Goal: Task Accomplishment & Management: Complete application form

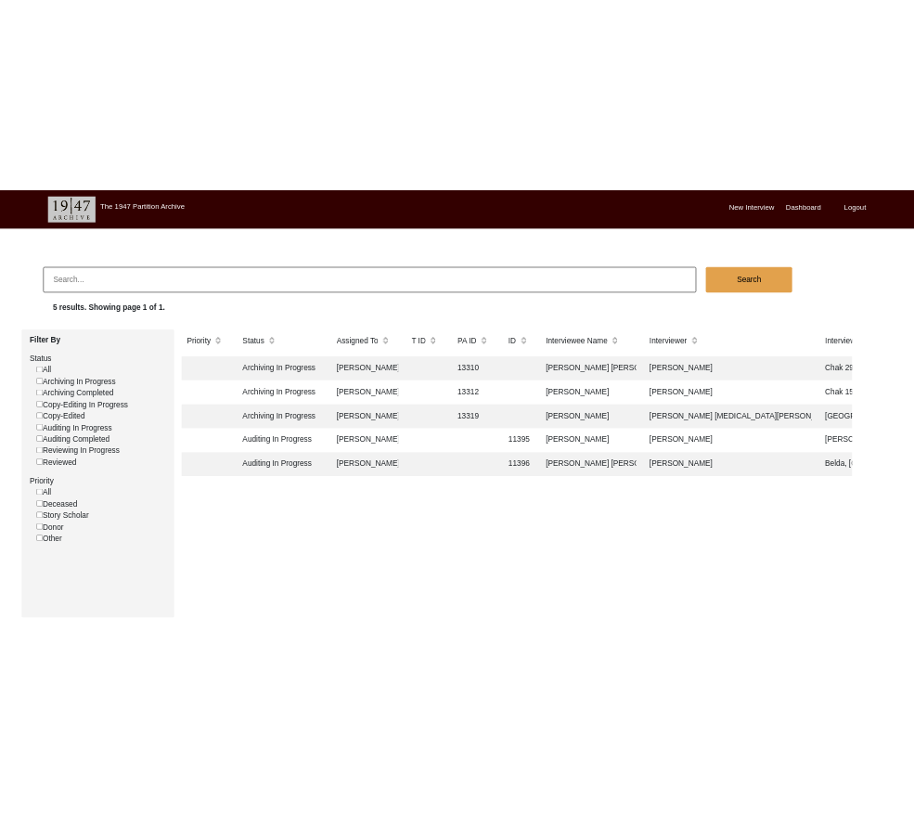
scroll to position [0, 19]
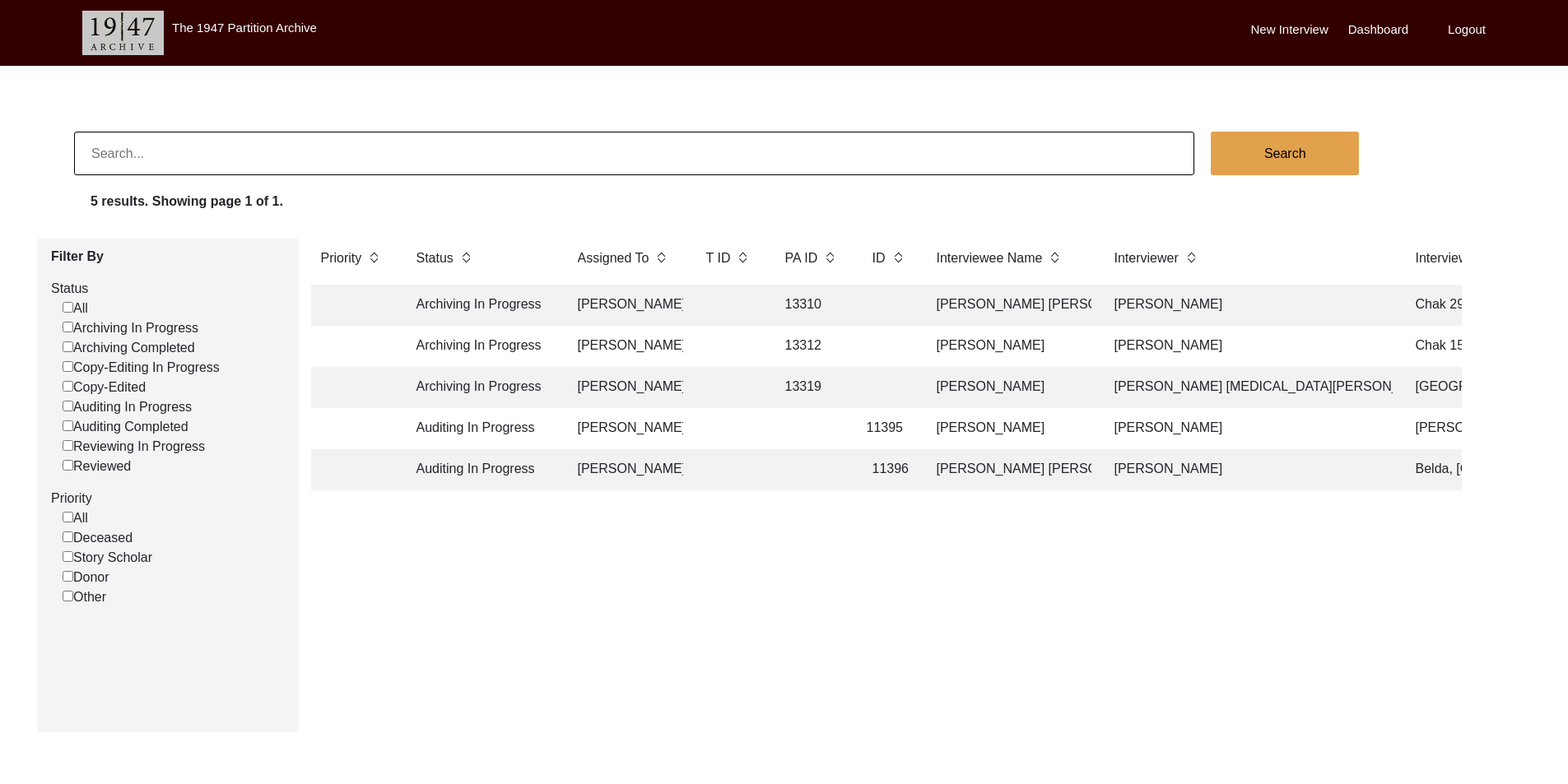
click at [591, 429] on td "[PERSON_NAME]" at bounding box center [626, 428] width 115 height 41
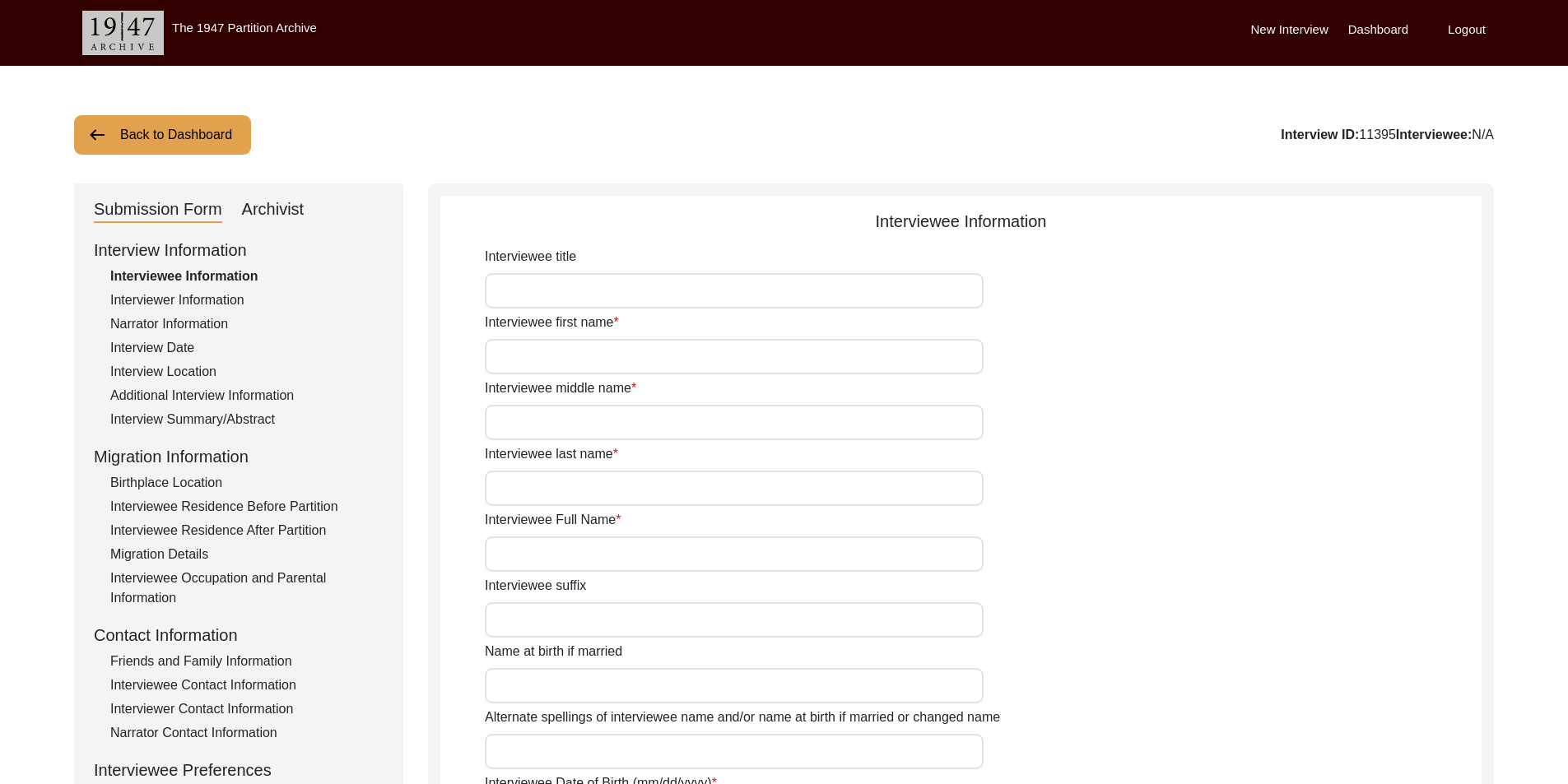
type input "Mr."
type input "[PERSON_NAME]"
type input "N/A"
type input "Mukhopadhyay"
type input "[PERSON_NAME]"
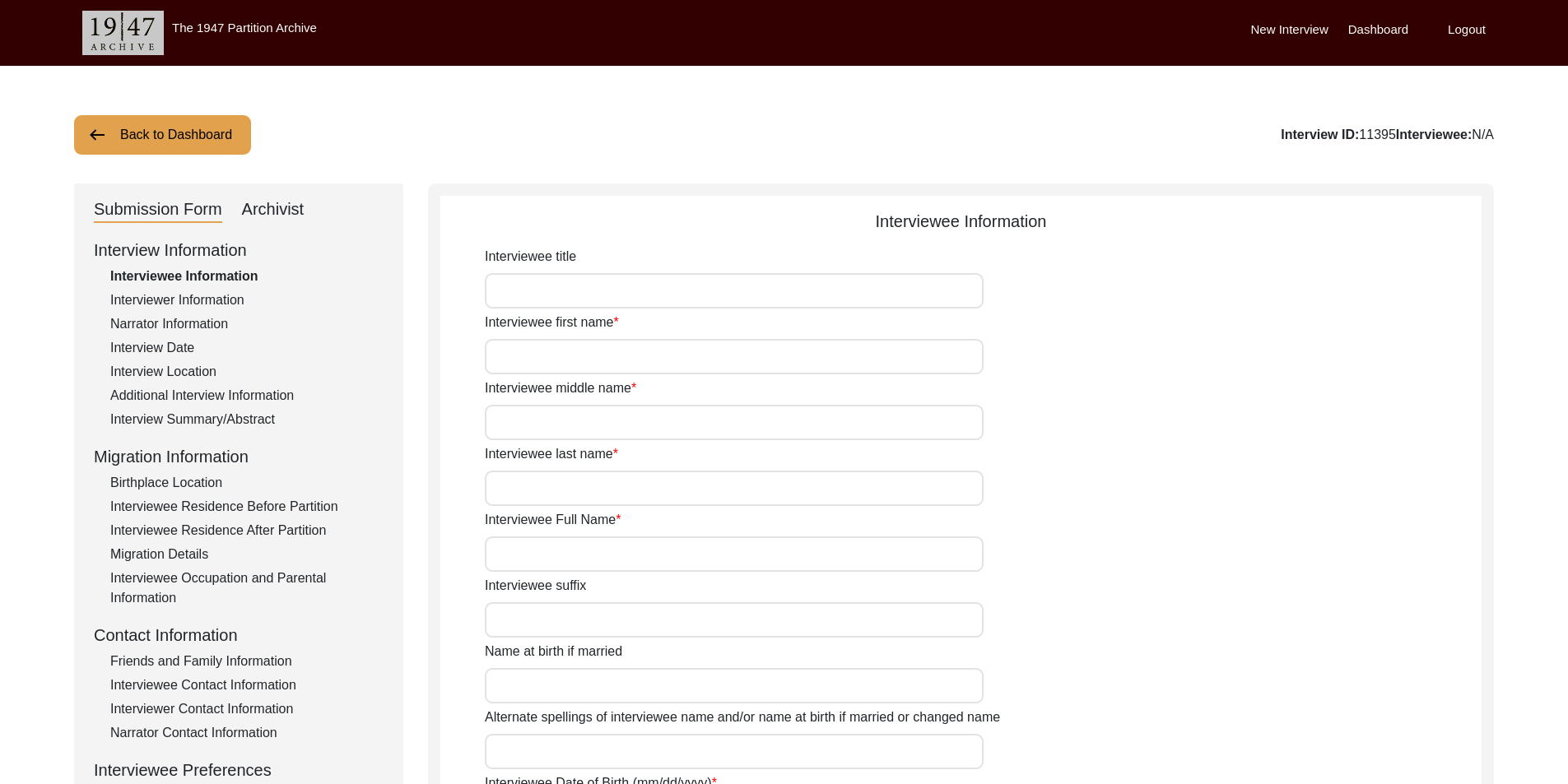
type input "[DATE]"
type input "79"
type input "[DEMOGRAPHIC_DATA]"
type input "Bengali"
type input "[DEMOGRAPHIC_DATA]"
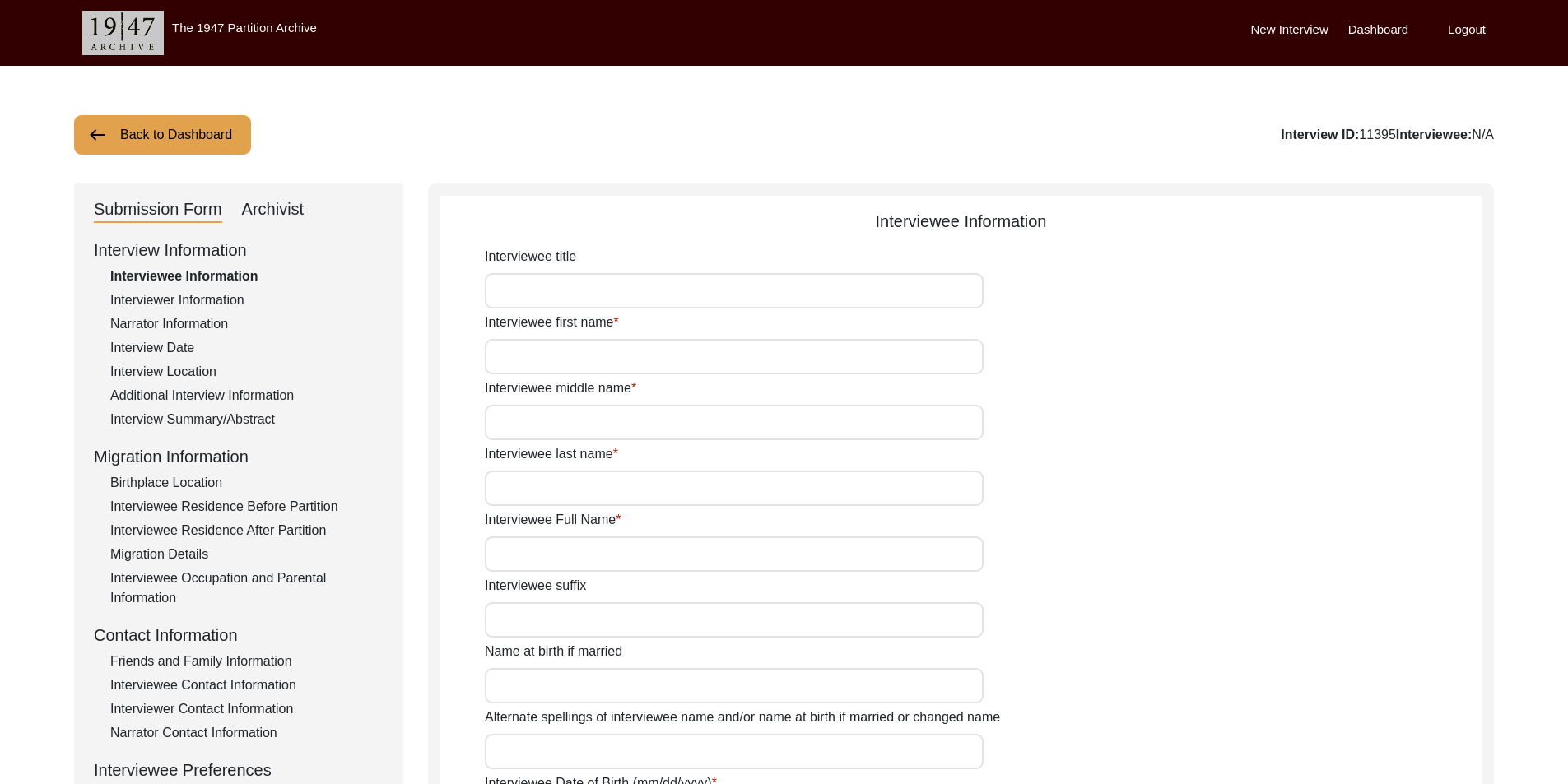
type input "Indian (Bengali)"
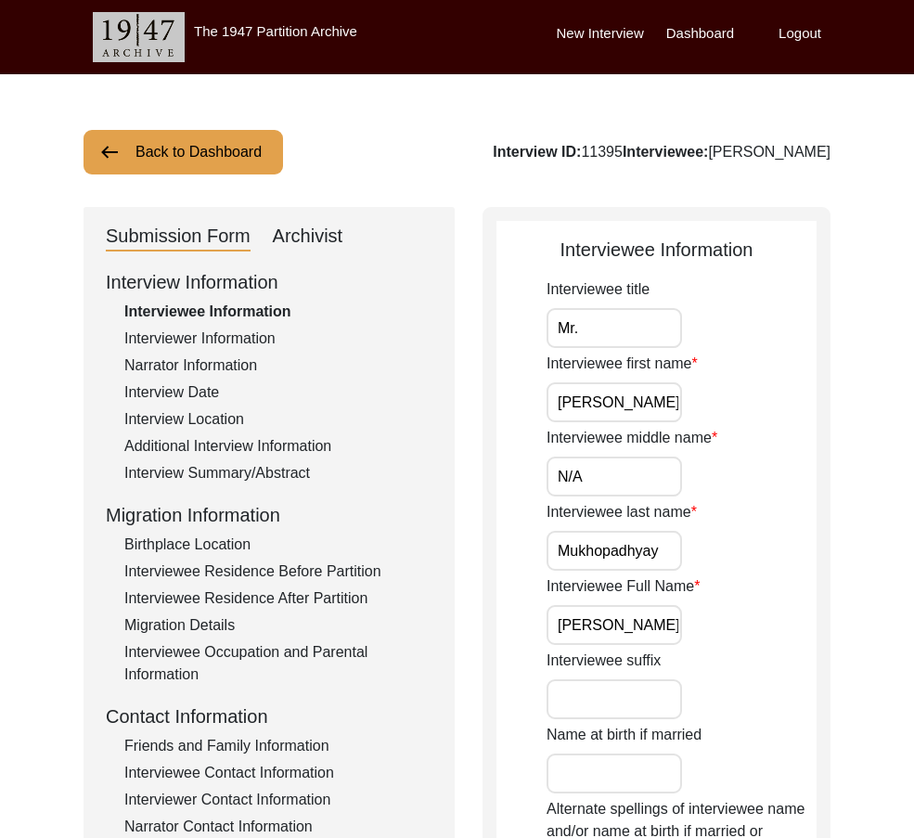
click at [632, 346] on input "Mr." at bounding box center [613, 328] width 135 height 40
click at [654, 403] on input "[PERSON_NAME]" at bounding box center [613, 402] width 135 height 40
click at [646, 462] on input "N/A" at bounding box center [613, 476] width 135 height 40
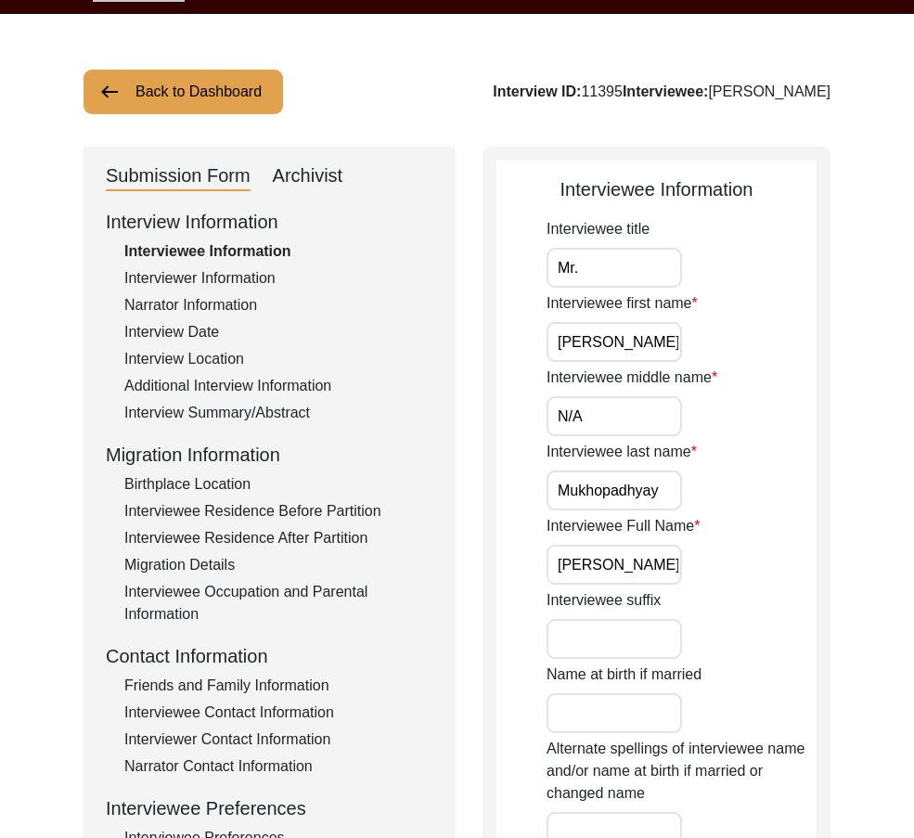
scroll to position [93, 0]
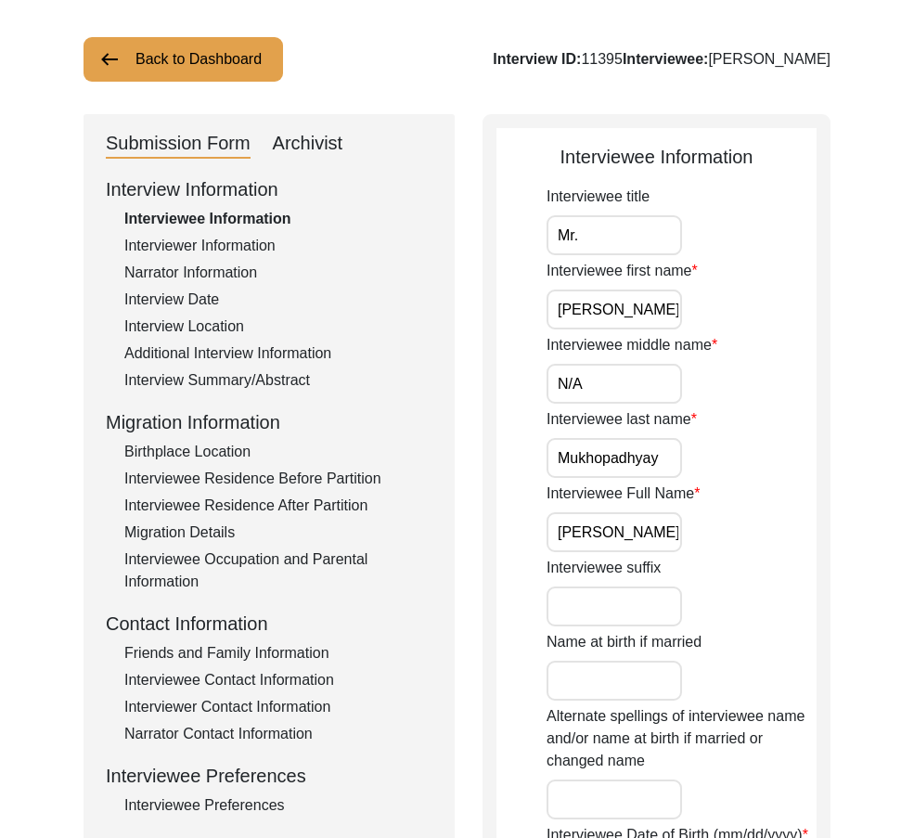
drag, startPoint x: 663, startPoint y: 465, endPoint x: 472, endPoint y: 470, distance: 191.1
drag, startPoint x: 547, startPoint y: 531, endPoint x: 716, endPoint y: 546, distance: 169.5
click at [716, 546] on div "Interviewee Full Name Ashim Mukhopadhyay" at bounding box center [681, 517] width 270 height 70
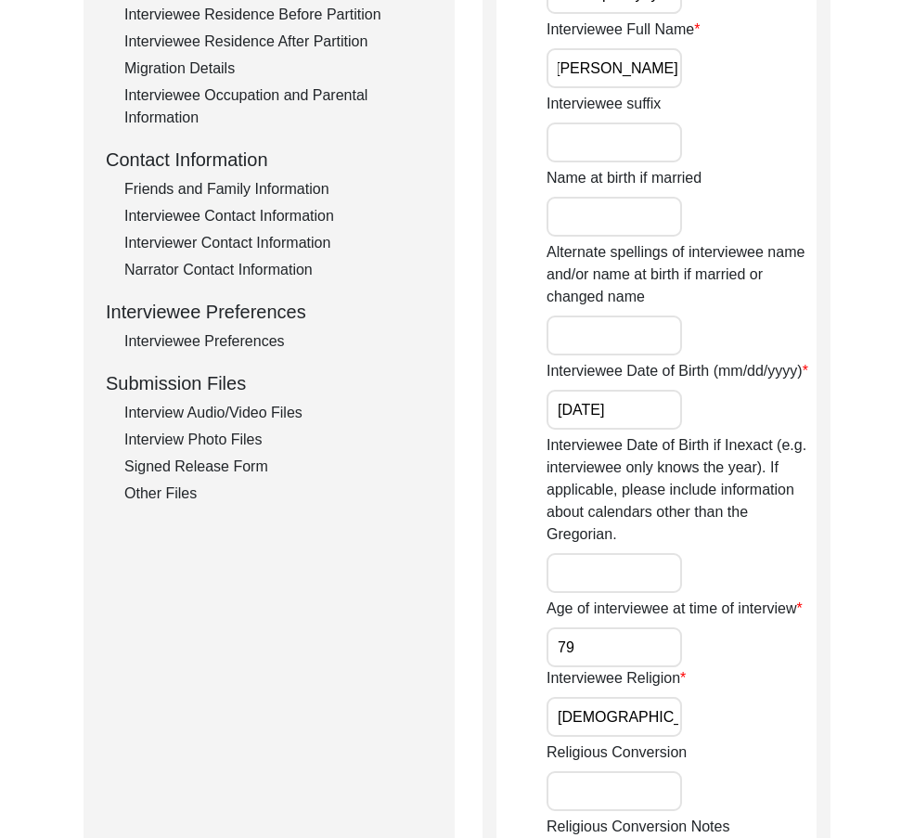
scroll to position [0, 0]
click at [633, 417] on input "[DATE]" at bounding box center [613, 410] width 135 height 40
click at [662, 655] on input "79" at bounding box center [613, 647] width 135 height 40
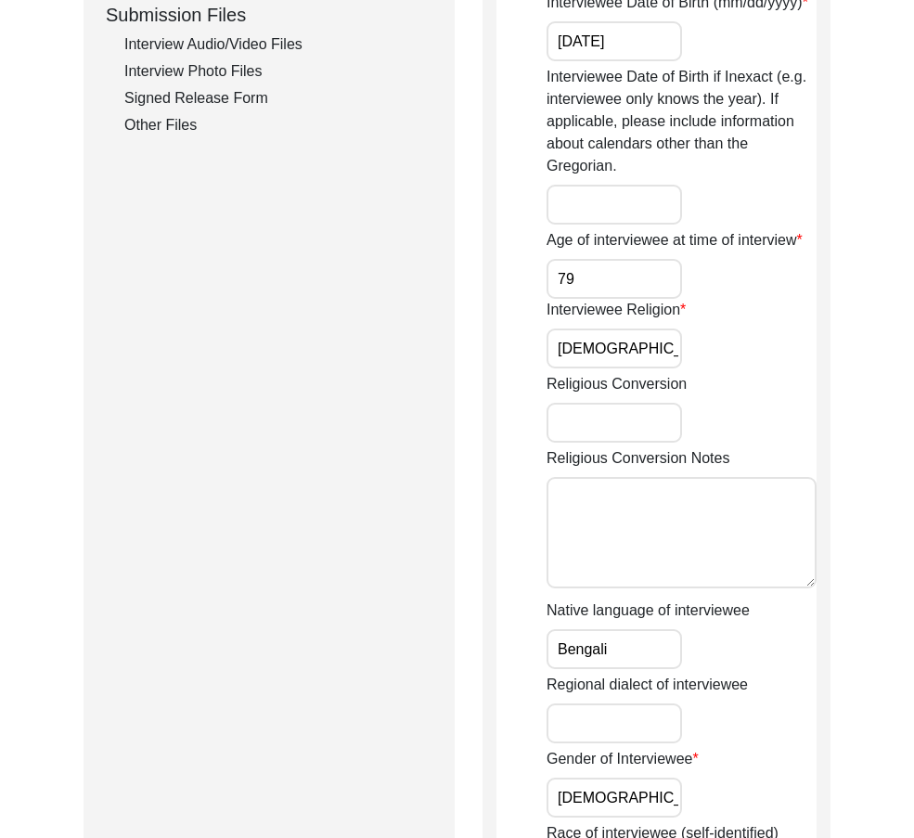
scroll to position [928, 0]
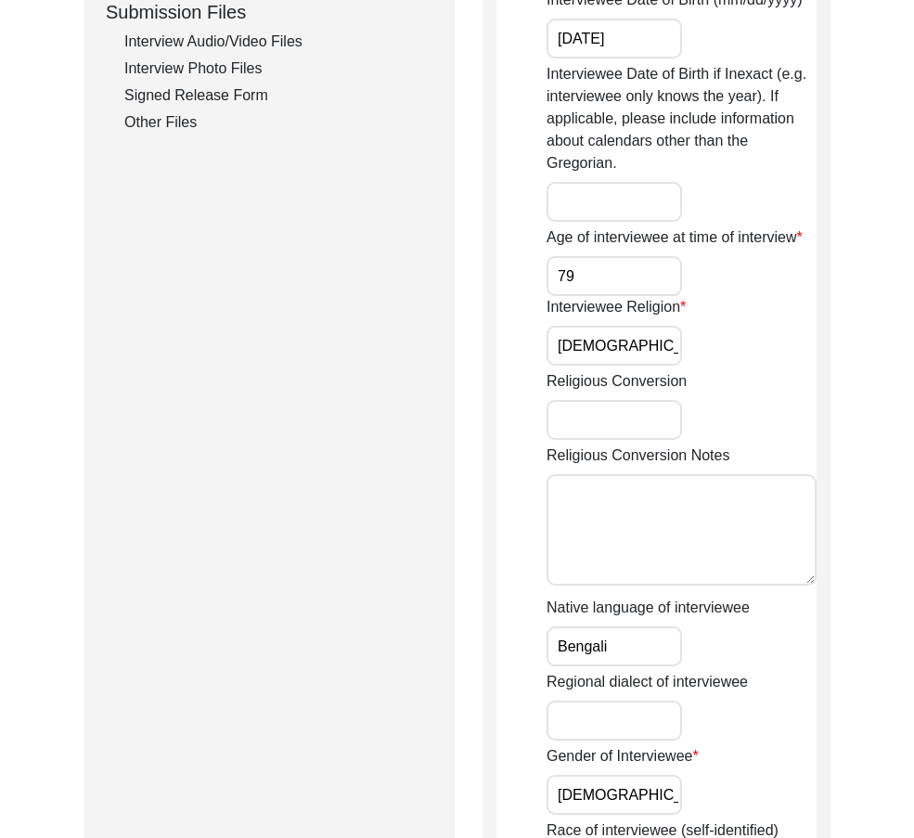
click at [639, 362] on input "[DEMOGRAPHIC_DATA]" at bounding box center [613, 346] width 135 height 40
click at [635, 649] on input "Bengali" at bounding box center [613, 646] width 135 height 40
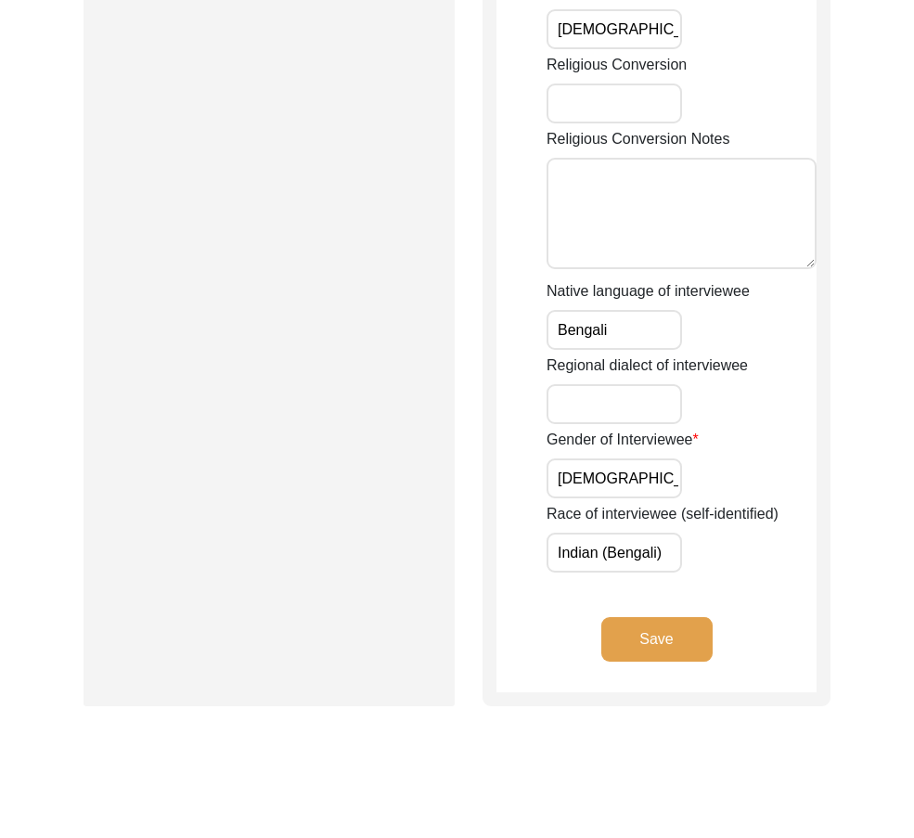
scroll to position [1377, 0]
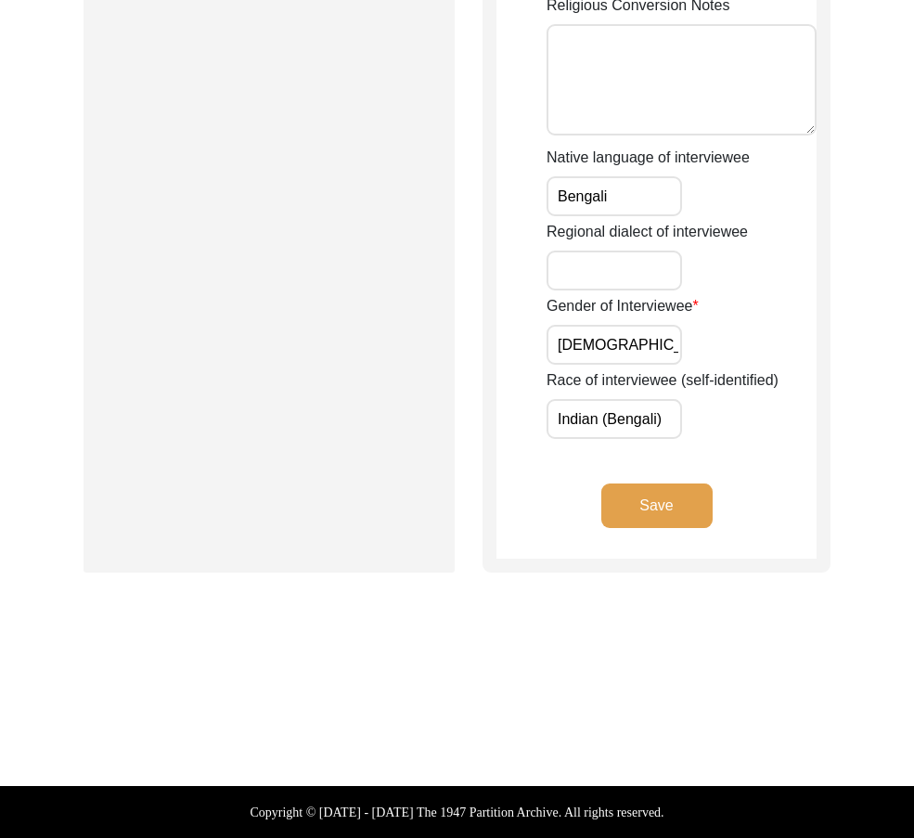
click at [589, 337] on input "[DEMOGRAPHIC_DATA]" at bounding box center [613, 345] width 135 height 40
drag, startPoint x: 668, startPoint y: 430, endPoint x: 523, endPoint y: 420, distance: 145.0
click at [554, 419] on input "Indian (Bengali)" at bounding box center [613, 419] width 135 height 40
click at [668, 503] on button "Save" at bounding box center [656, 505] width 111 height 45
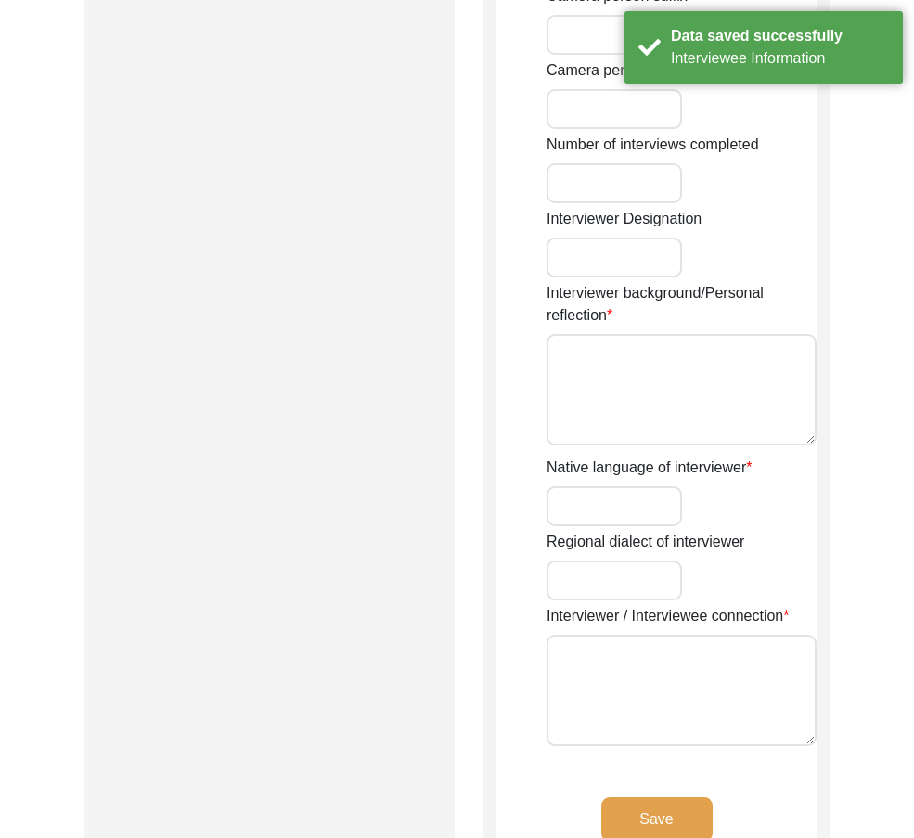
type input "Ms."
type input "Oishi"
type input "Pattanayak"
type input "[PERSON_NAME]"
type input "[DEMOGRAPHIC_DATA]"
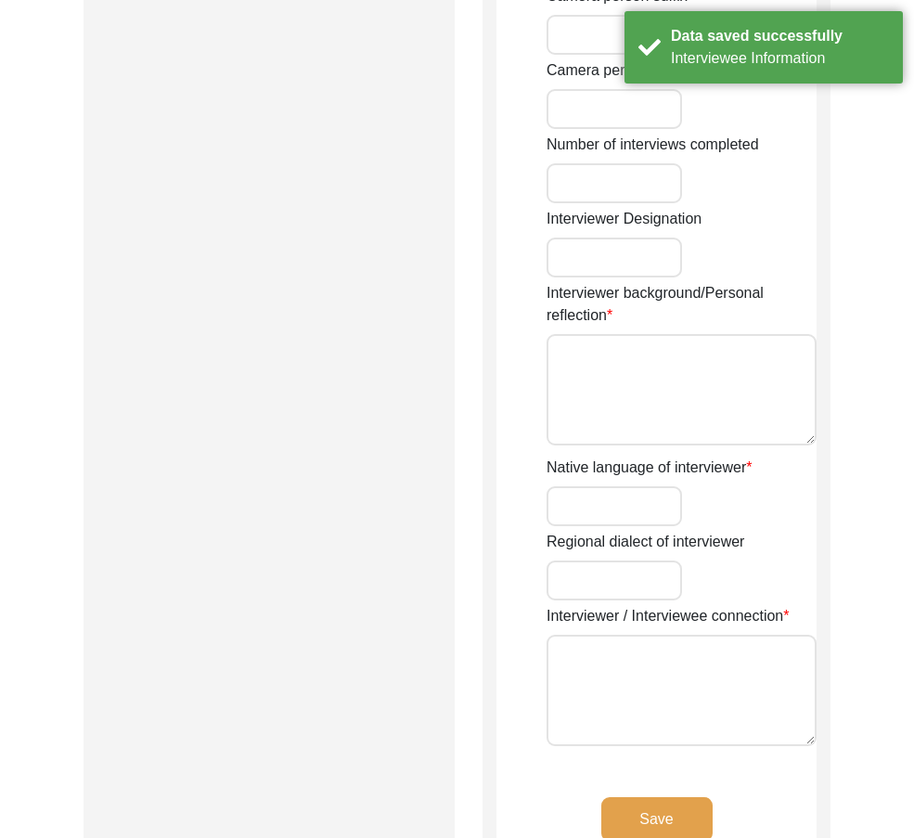
type input "07/03/2000"
type input "Belda"
type input "PhD Scholar"
type input "Oishi"
type input "Pattanayak"
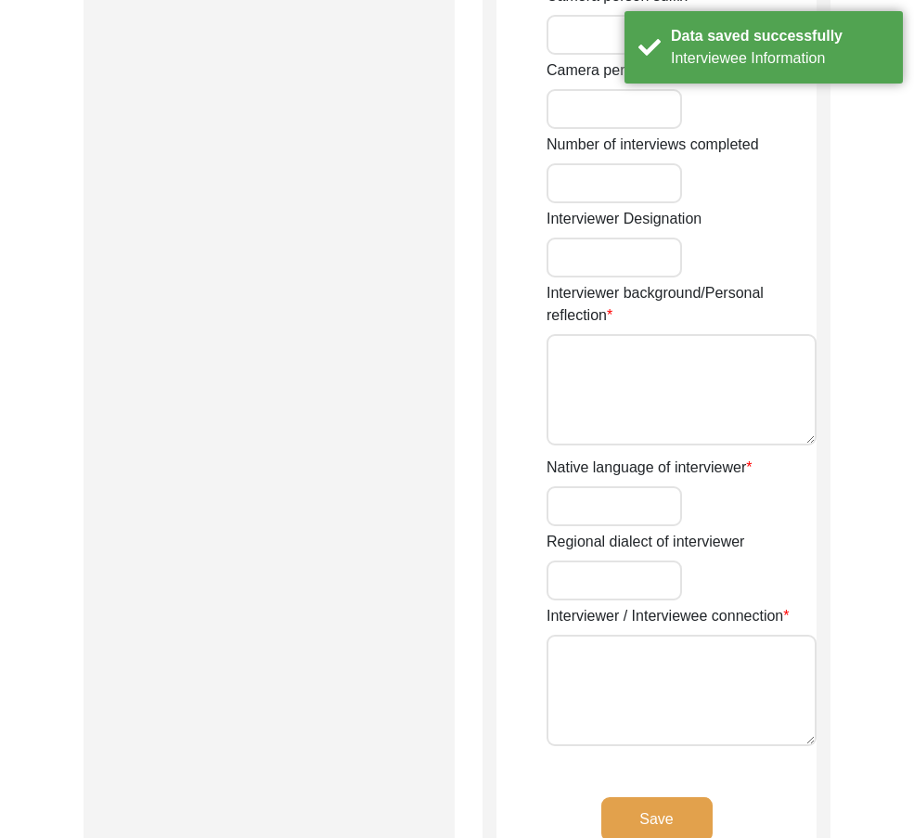
type input "[PERSON_NAME]"
type textarea "Oishi is a PhD research scholar of IIT, Roorkee. Her area is Young-adult fictio…"
type input "Bengali"
type input "West Bengal"
type textarea "Ashim is a renowned journalist from Oishi's hometown, Belda, and an old friend …"
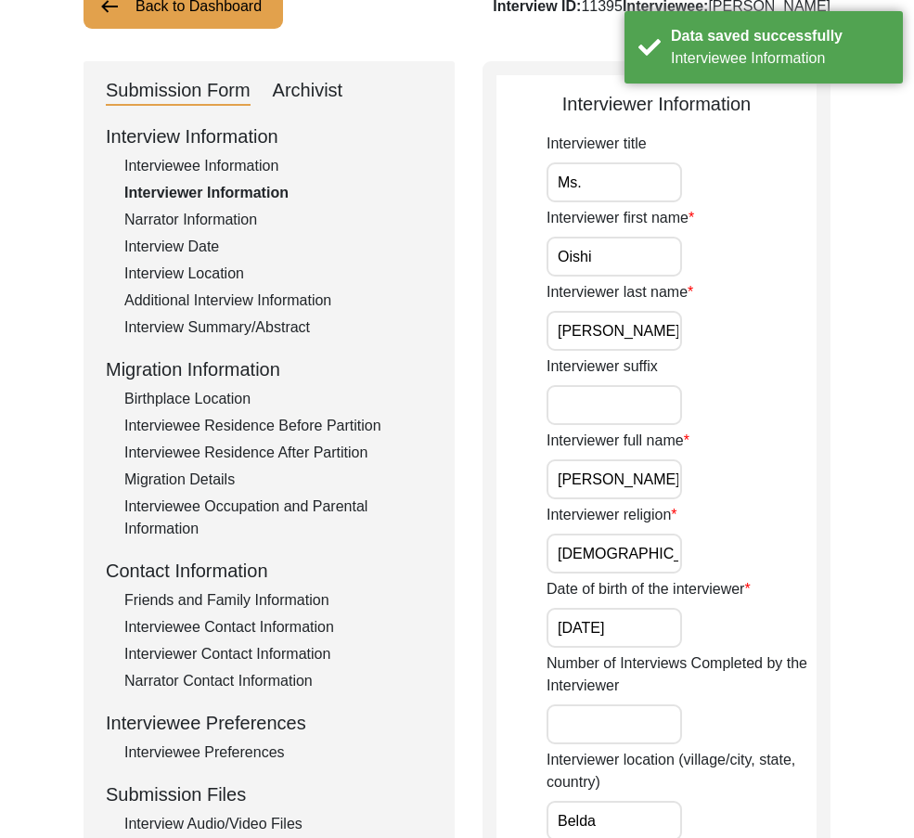
scroll to position [0, 0]
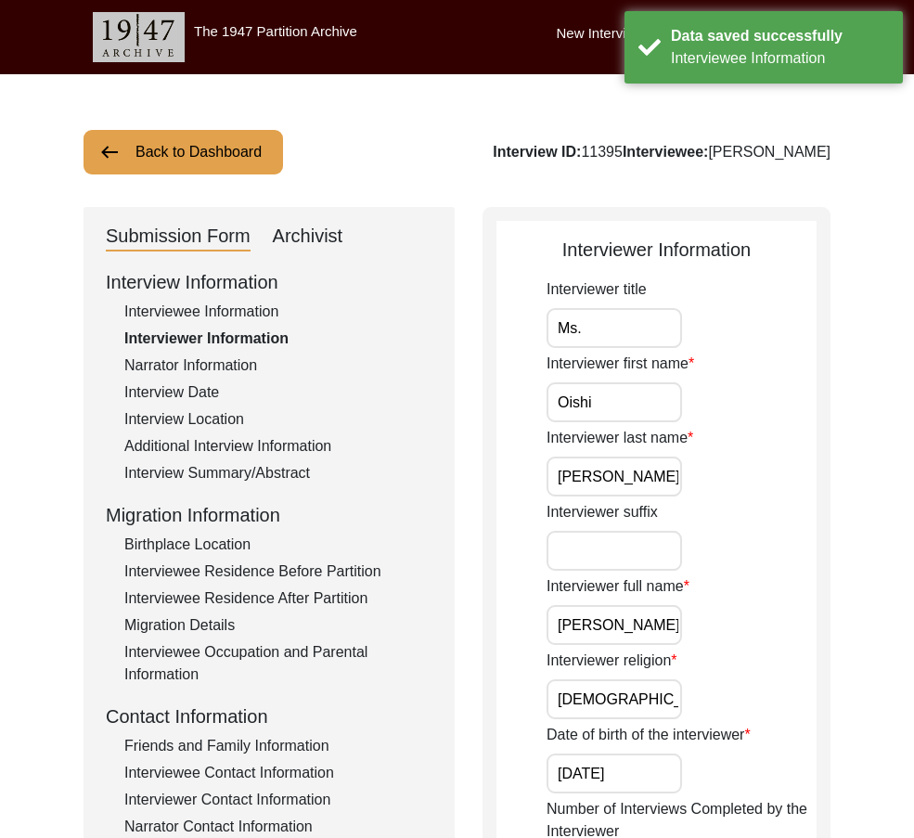
click at [628, 347] on input "Ms." at bounding box center [613, 328] width 135 height 40
click at [641, 407] on input "Oishi" at bounding box center [613, 402] width 135 height 40
click at [668, 475] on input "Pattanayak" at bounding box center [613, 476] width 135 height 40
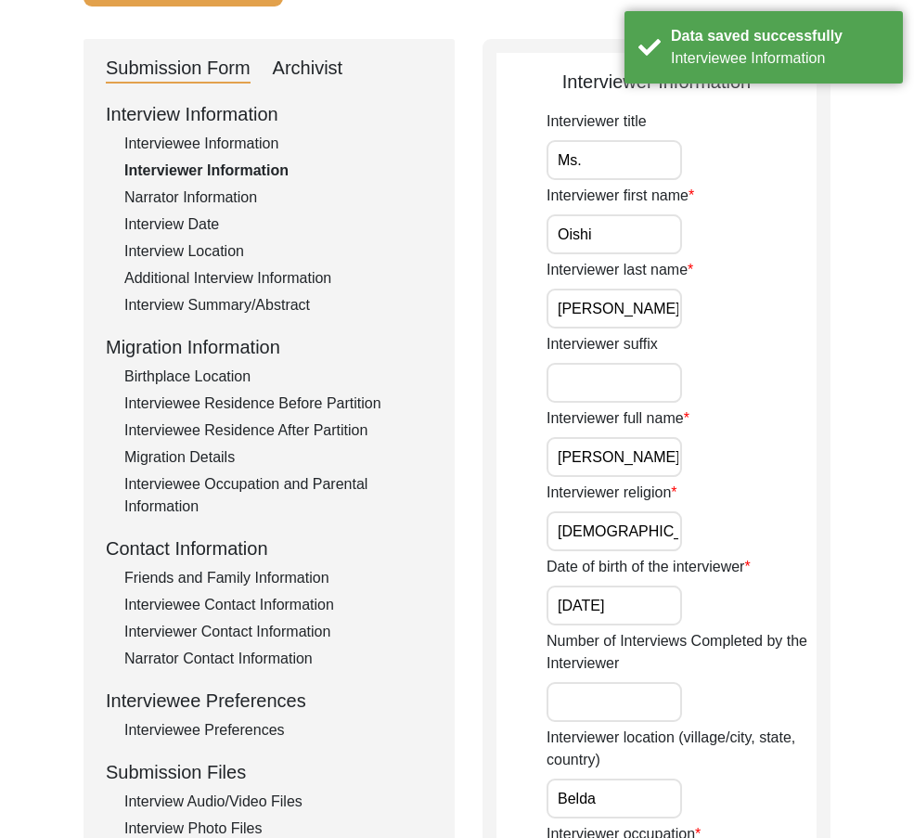
scroll to position [186, 0]
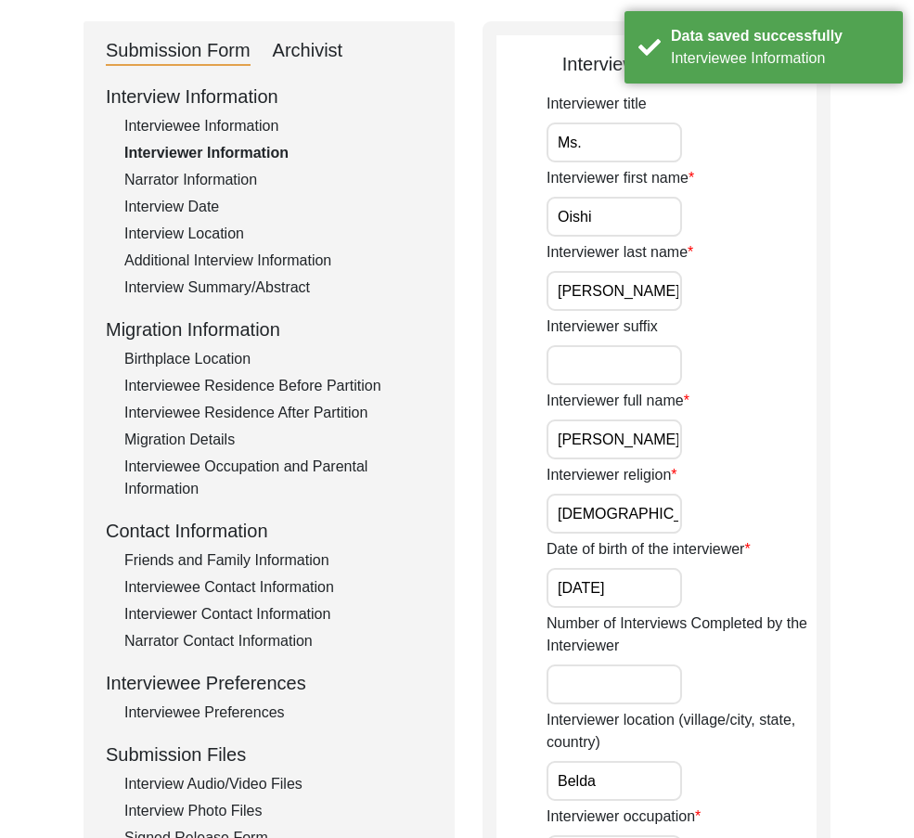
drag, startPoint x: 593, startPoint y: 452, endPoint x: 675, endPoint y: 508, distance: 100.1
click at [666, 511] on input "[DEMOGRAPHIC_DATA]" at bounding box center [613, 513] width 135 height 40
click at [661, 602] on input "07/03/2000" at bounding box center [613, 588] width 135 height 40
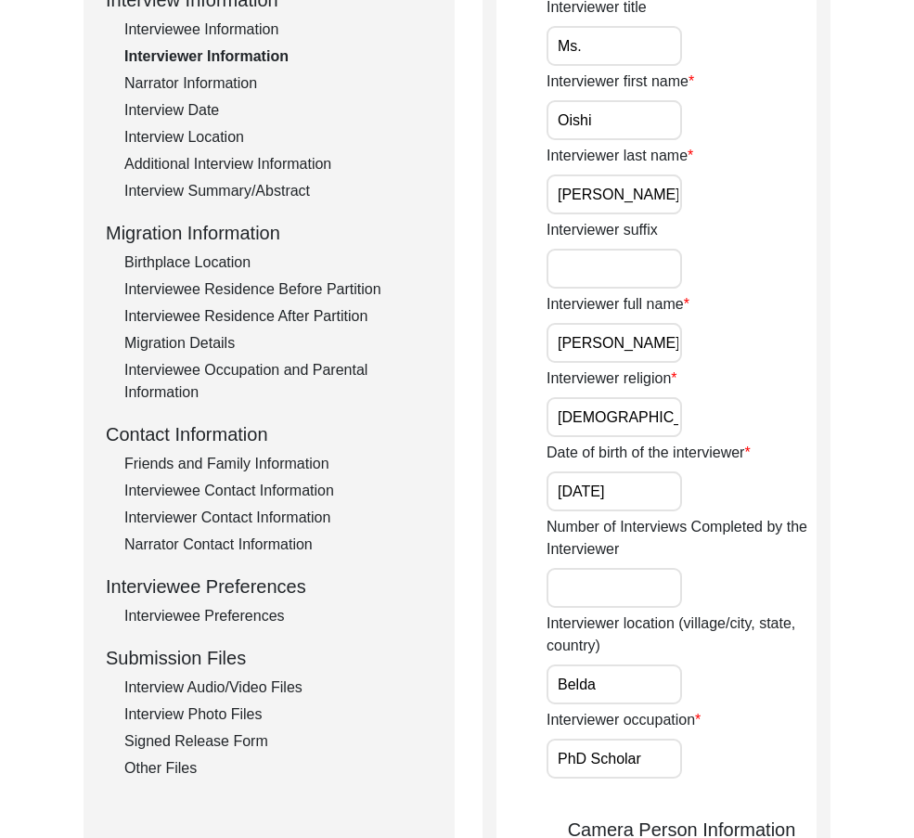
scroll to position [557, 0]
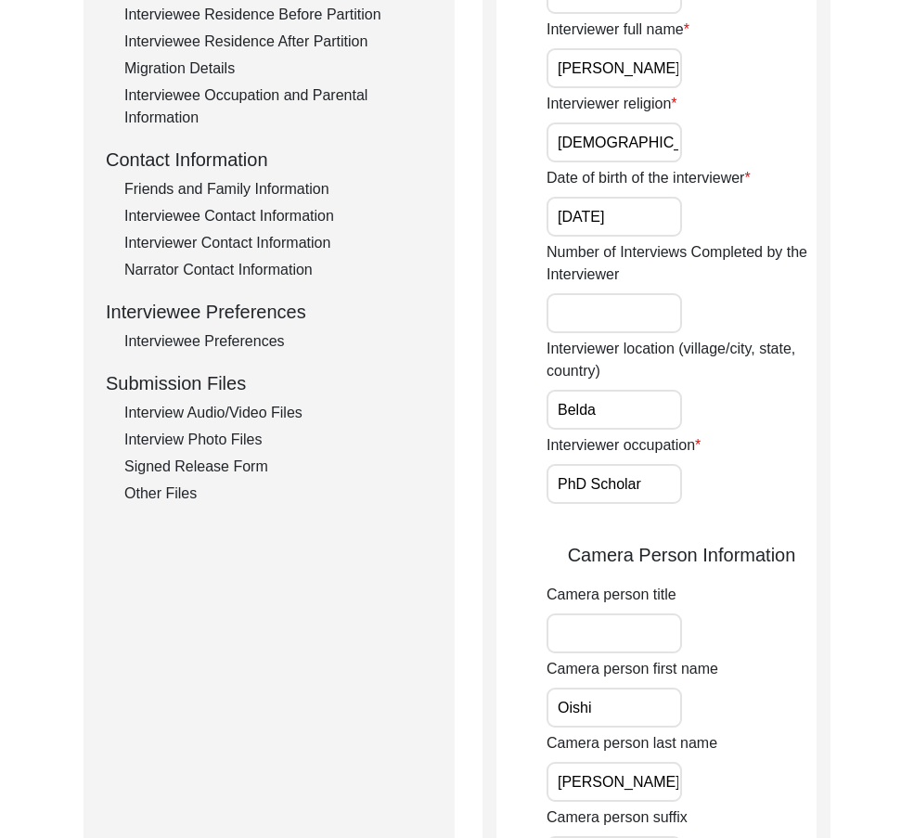
click at [620, 423] on input "Belda" at bounding box center [613, 410] width 135 height 40
type input "Belda, [GEOGRAPHIC_DATA], [GEOGRAPHIC_DATA]"
click at [655, 478] on input "PhD Scholar" at bounding box center [613, 484] width 135 height 40
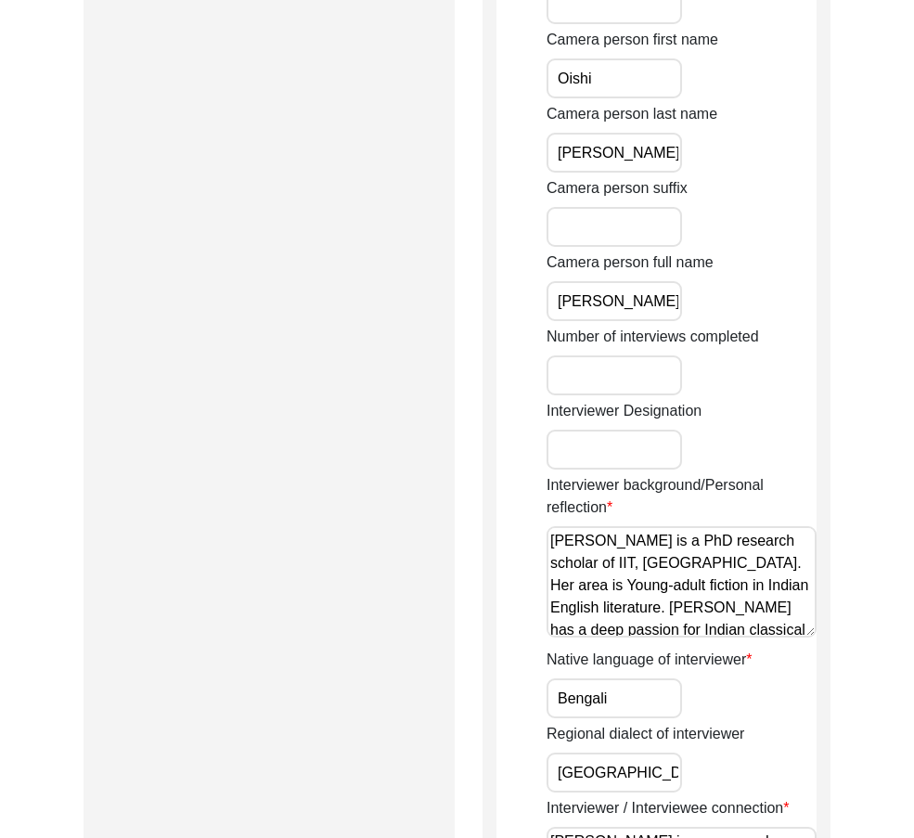
scroll to position [1020, 0]
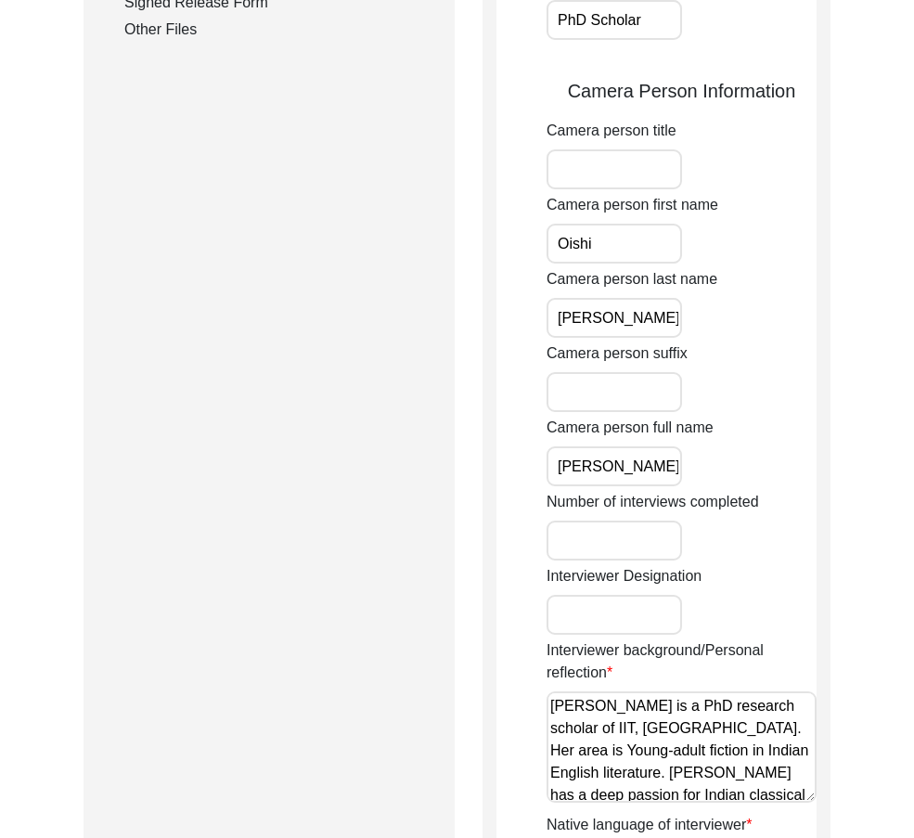
drag, startPoint x: 646, startPoint y: 246, endPoint x: 655, endPoint y: 267, distance: 23.3
click at [646, 246] on input "Oishi" at bounding box center [613, 244] width 135 height 40
click at [673, 314] on input "Pattanayak" at bounding box center [613, 318] width 135 height 40
drag, startPoint x: 669, startPoint y: 471, endPoint x: 639, endPoint y: 468, distance: 29.8
click at [640, 468] on input "[PERSON_NAME]" at bounding box center [613, 466] width 135 height 40
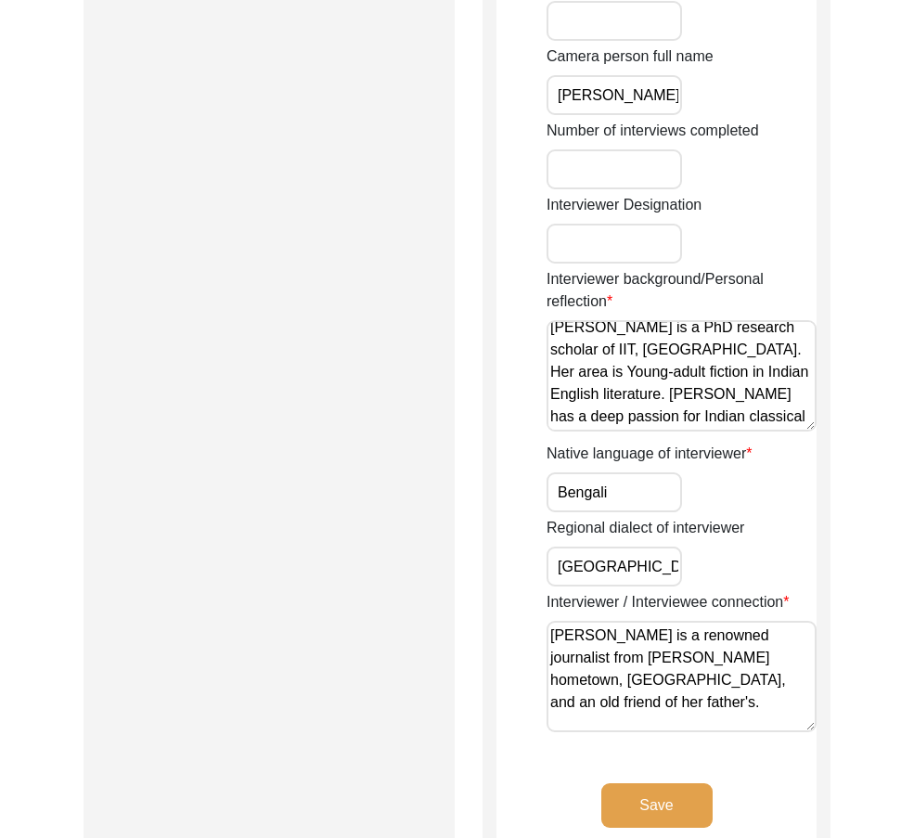
scroll to position [0, 0]
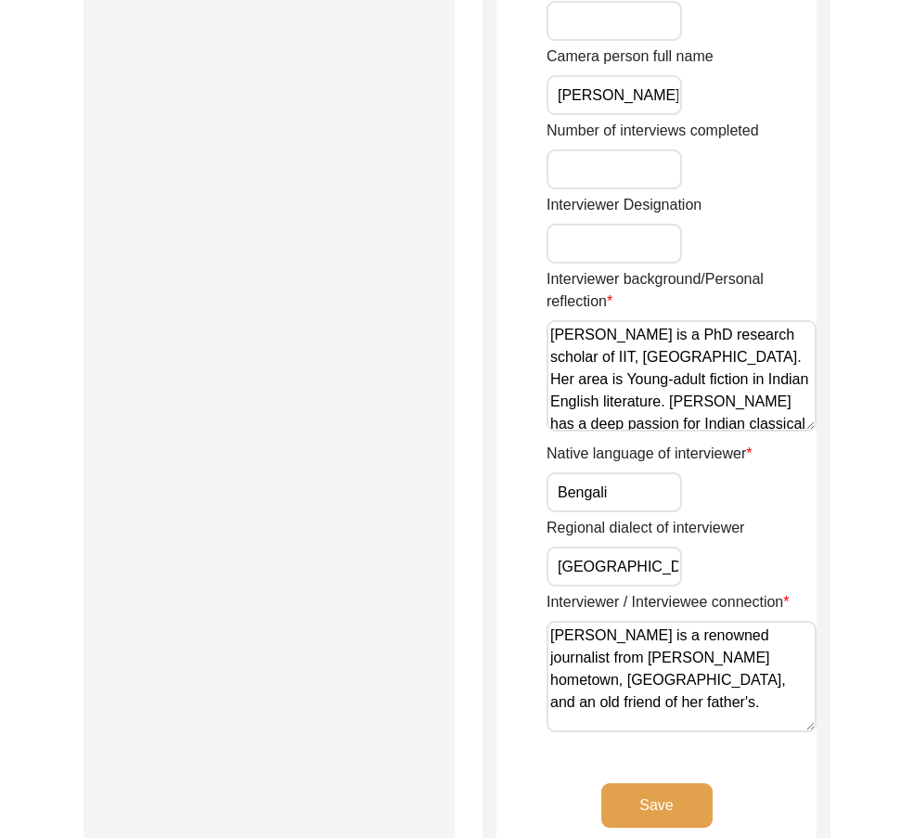
drag, startPoint x: 681, startPoint y: 415, endPoint x: 454, endPoint y: 272, distance: 267.6
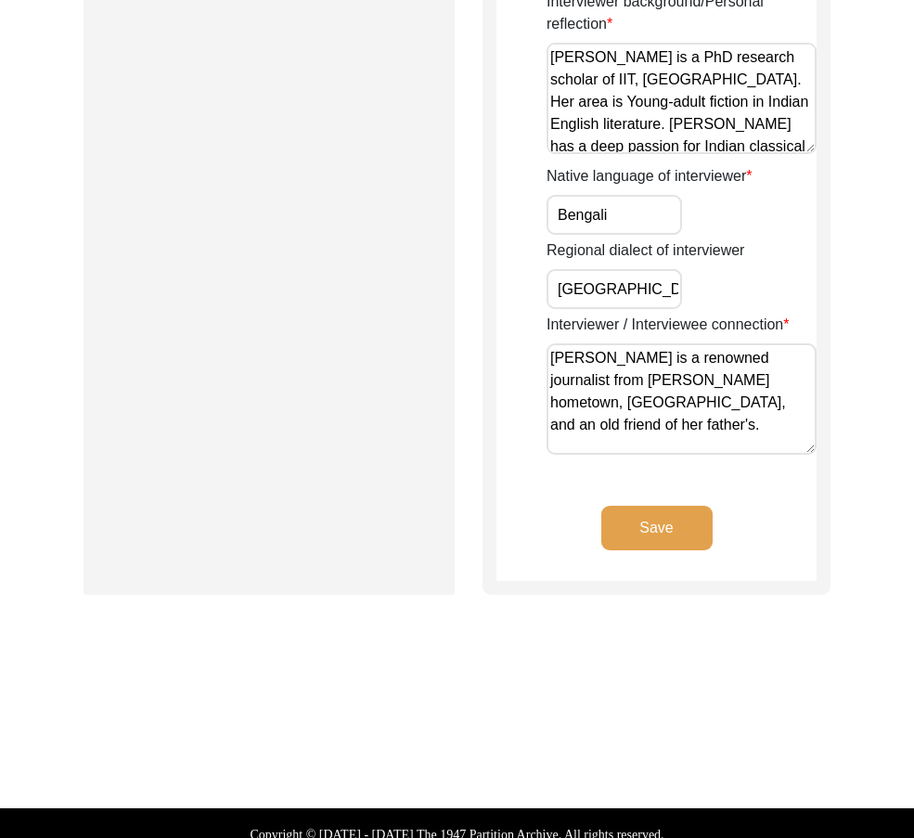
scroll to position [1670, 0]
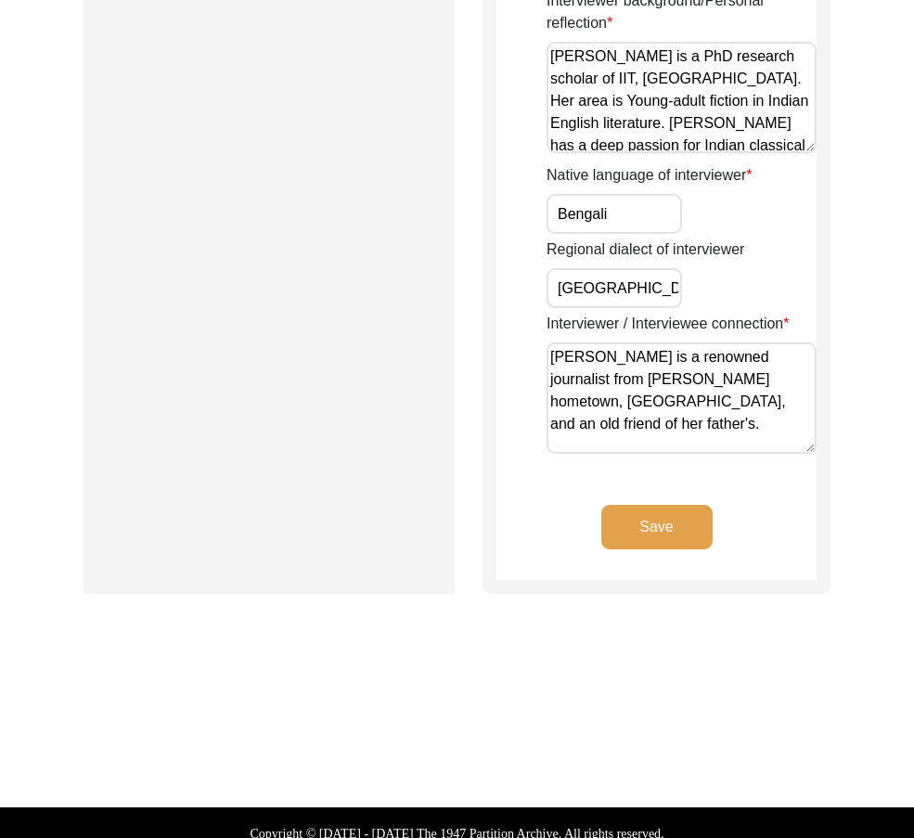
click at [625, 202] on input "Bengali" at bounding box center [613, 214] width 135 height 40
click at [657, 287] on input "West Bengal" at bounding box center [613, 288] width 135 height 40
drag, startPoint x: 588, startPoint y: 364, endPoint x: 468, endPoint y: 346, distance: 120.9
click at [672, 505] on button "Save" at bounding box center [656, 527] width 111 height 45
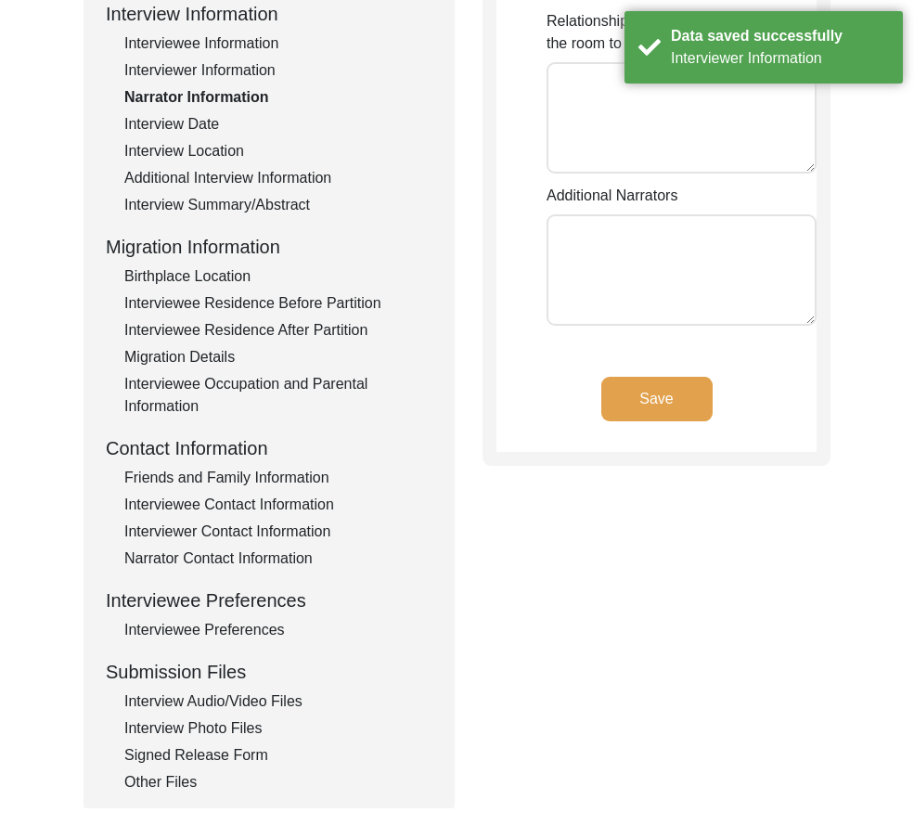
scroll to position [133, 0]
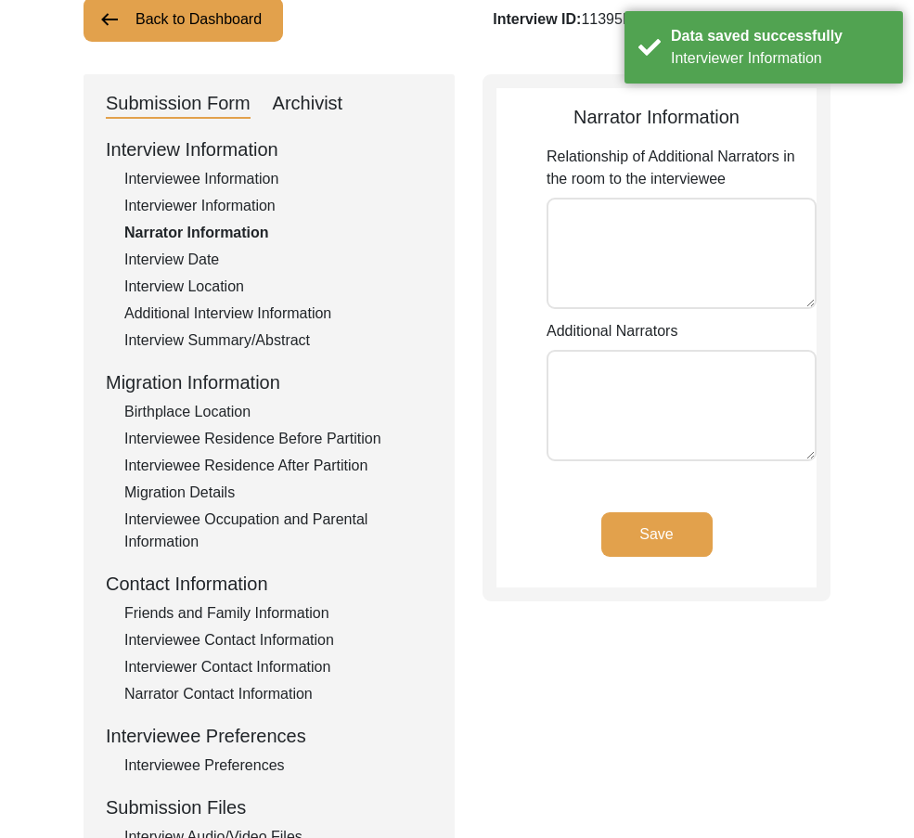
click at [650, 284] on textarea "Relationship of Additional Narrators in the room to the interviewee" at bounding box center [681, 253] width 270 height 111
click at [633, 392] on textarea "Additional Narrators" at bounding box center [681, 405] width 270 height 111
click at [655, 528] on button "Save" at bounding box center [656, 534] width 111 height 45
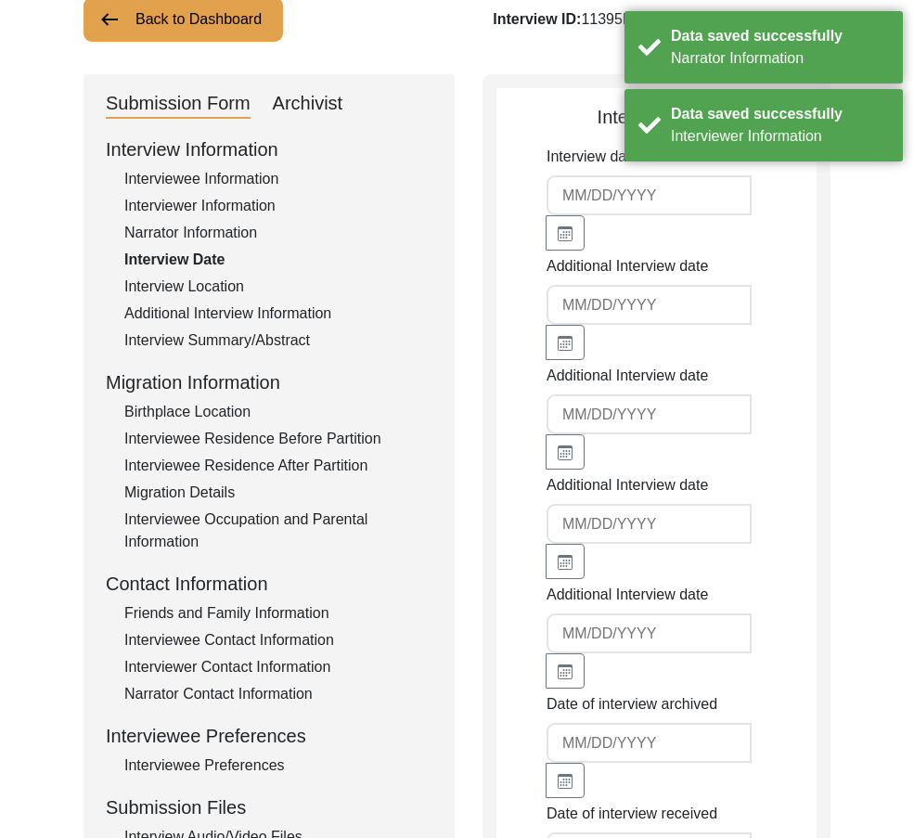
type input "[DATE]"
drag, startPoint x: 640, startPoint y: 217, endPoint x: 434, endPoint y: 180, distance: 209.2
click at [434, 180] on div "Submission Form Archivist Interview Information Interviewee Information Intervi…" at bounding box center [456, 557] width 747 height 966
click at [441, 180] on div "Submission Form Archivist Interview Information Interviewee Information Intervi…" at bounding box center [268, 557] width 371 height 966
click at [645, 181] on input "[DATE]" at bounding box center [648, 195] width 205 height 40
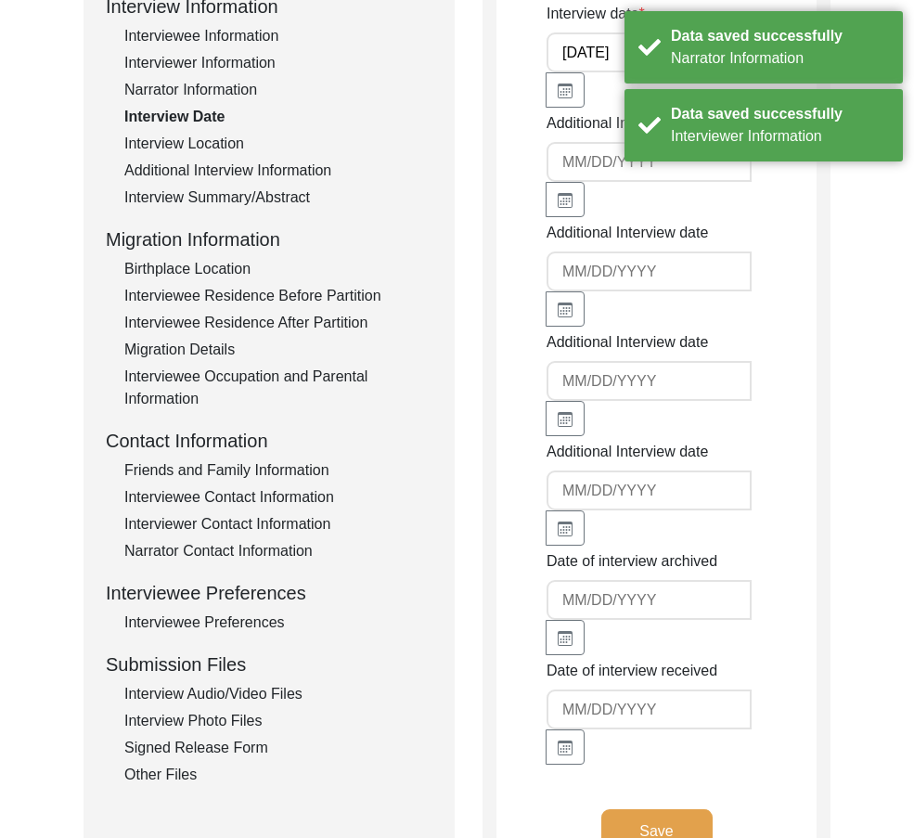
scroll to position [45, 0]
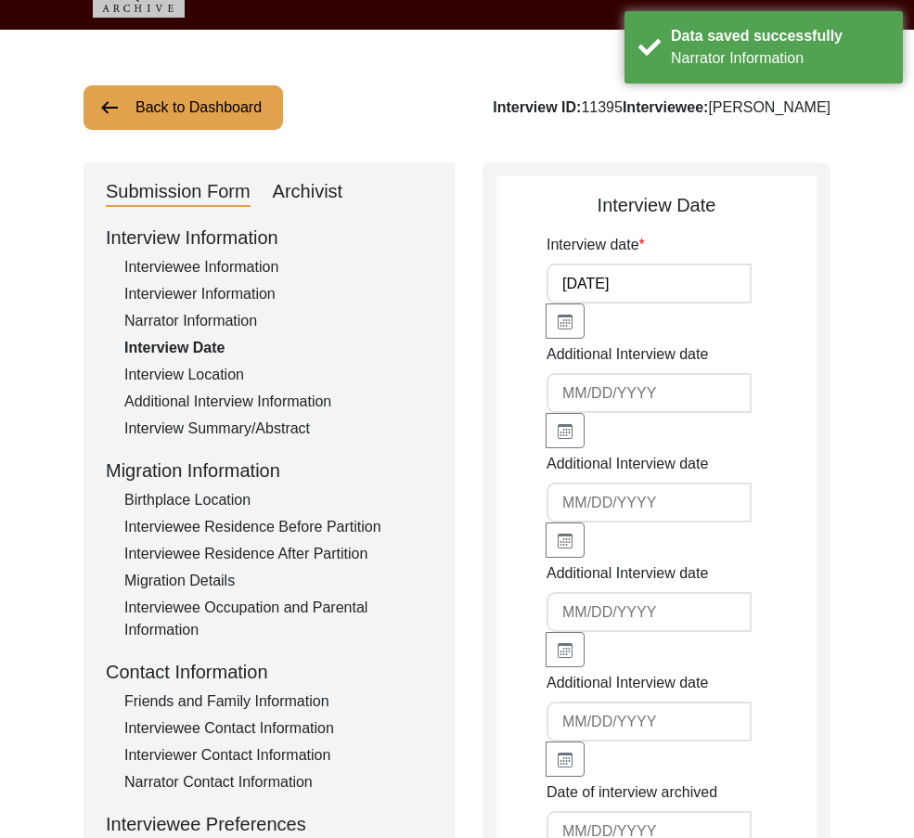
click at [271, 372] on div "Interview Location" at bounding box center [278, 375] width 308 height 22
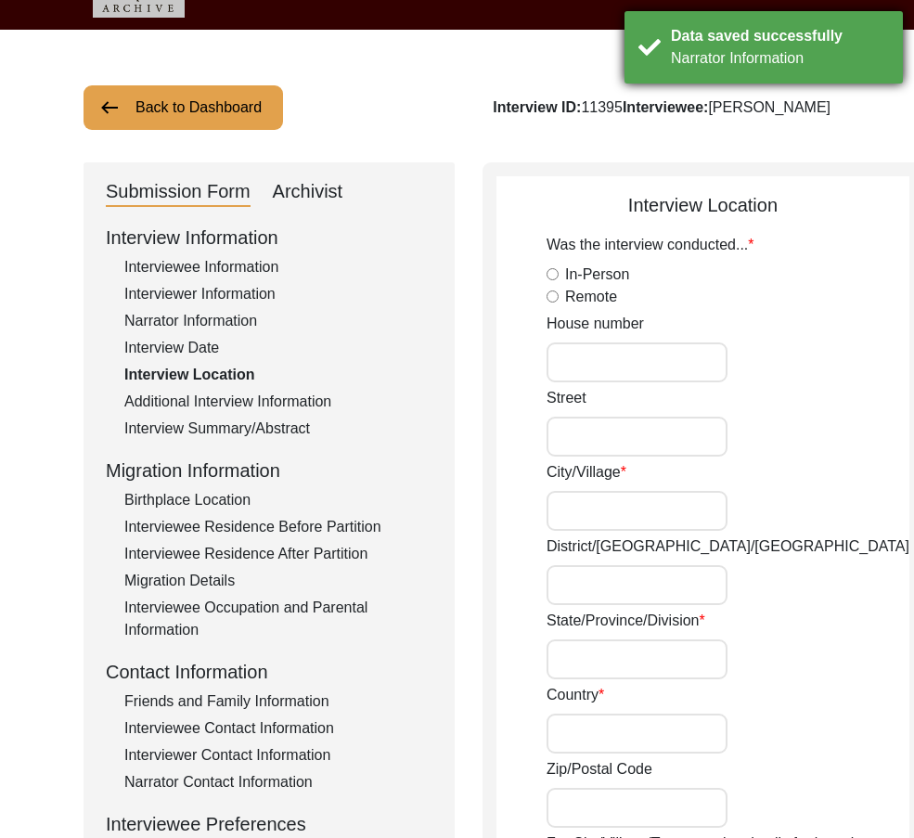
radio input "true"
type input "Rabindranagar"
type input "Belda"
type input "Paschim Medinipur"
type input "West Bengal"
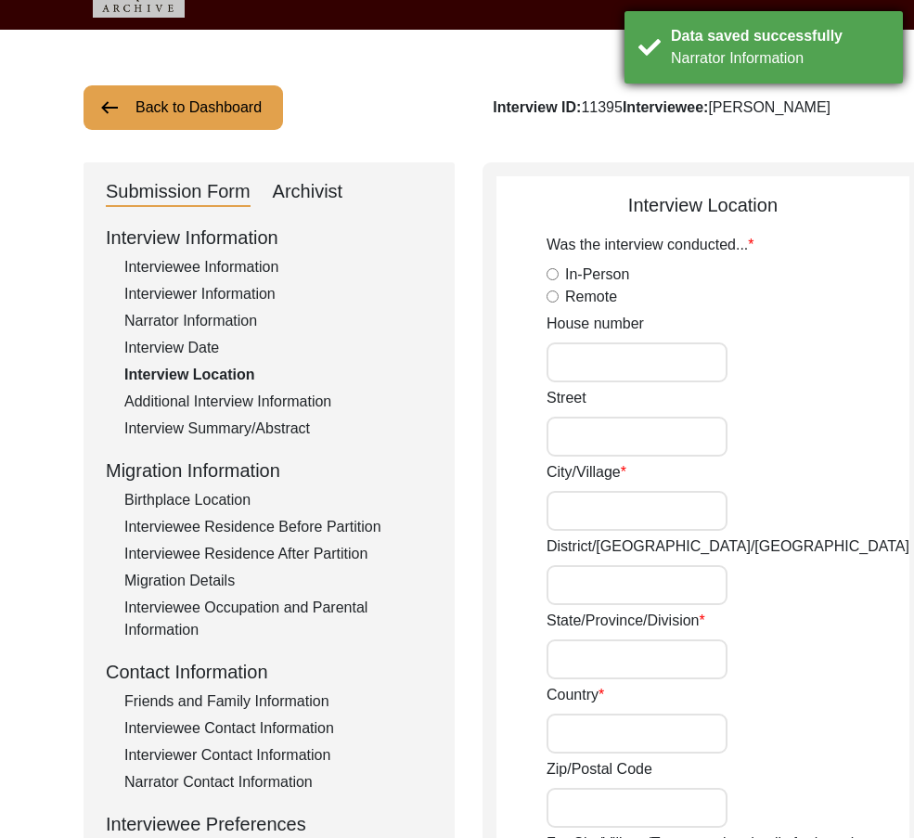
type input "India"
type input "721424"
type input "Belda, Paschim Medinipur, West bengal"
type input "22.0758"
type input "87.3412"
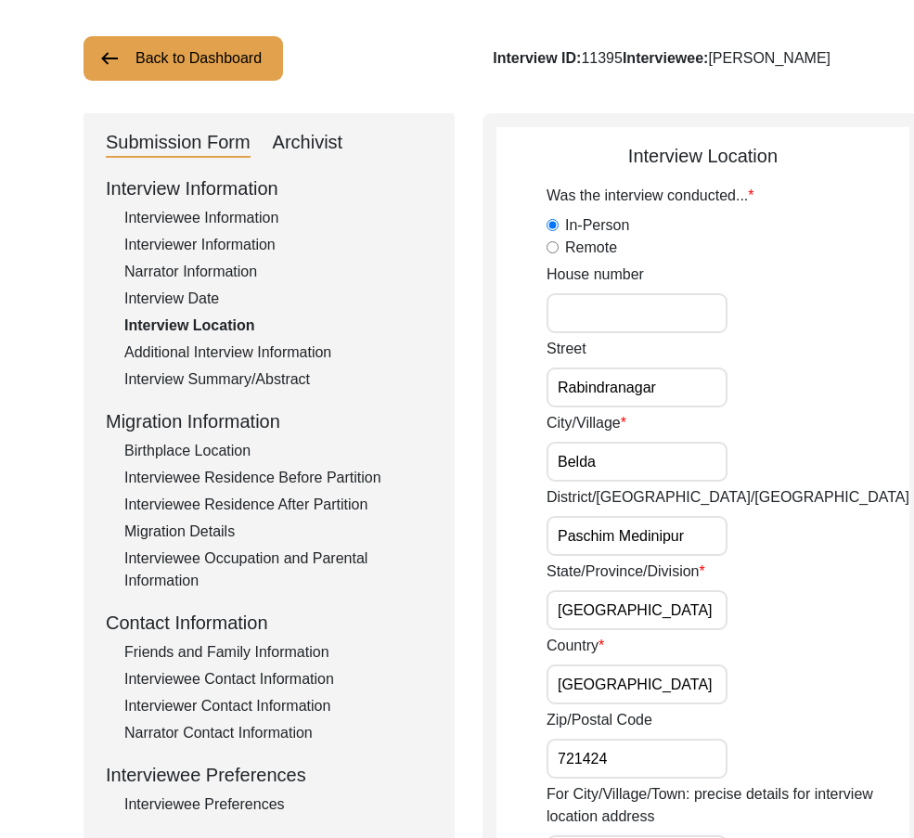
scroll to position [137, 0]
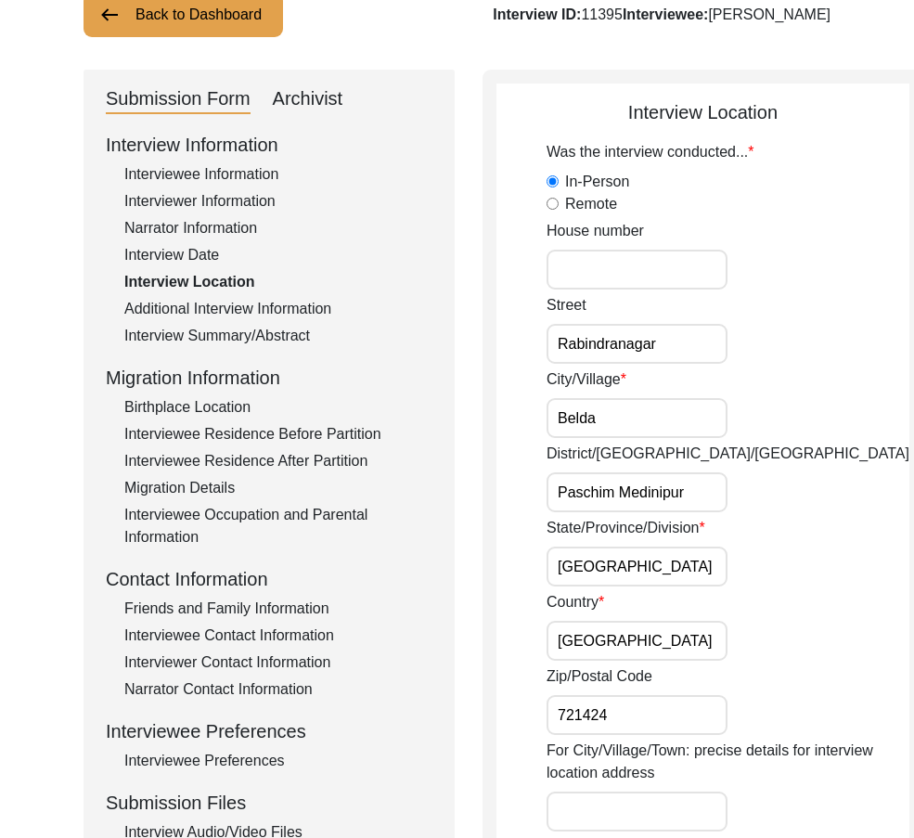
click at [663, 338] on input "Rabindranagar" at bounding box center [636, 344] width 181 height 40
click at [645, 422] on input "Belda" at bounding box center [636, 418] width 181 height 40
drag, startPoint x: 698, startPoint y: 507, endPoint x: 764, endPoint y: 507, distance: 65.9
click at [764, 507] on div "District/tehsil/Jilla Paschim Medinipur" at bounding box center [727, 477] width 363 height 70
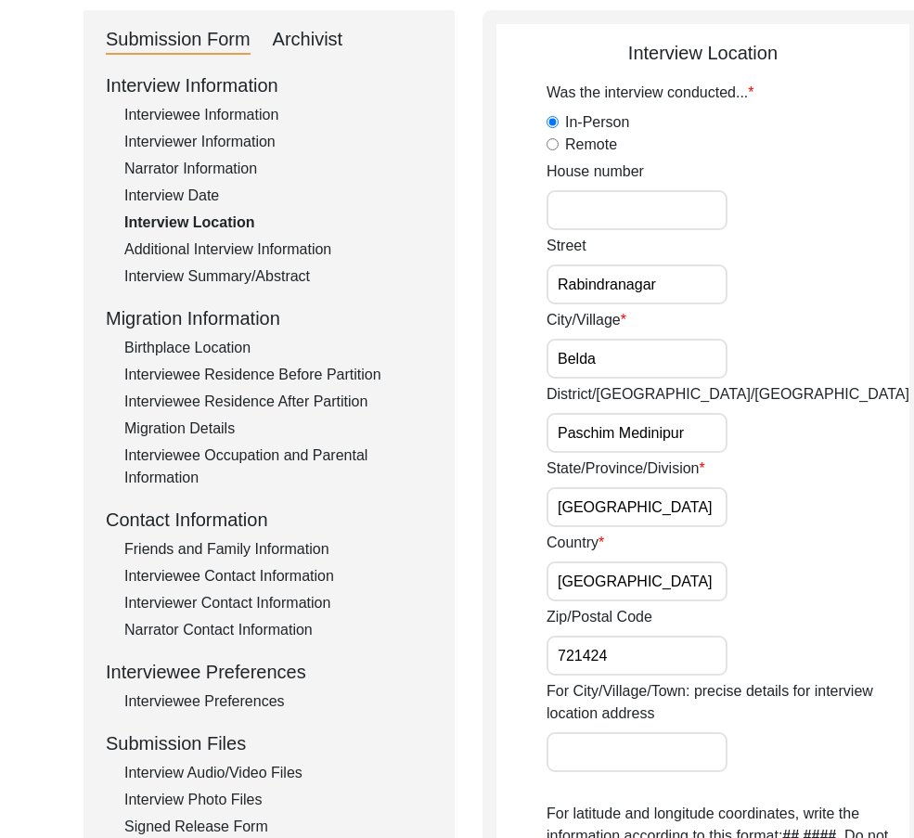
scroll to position [230, 0]
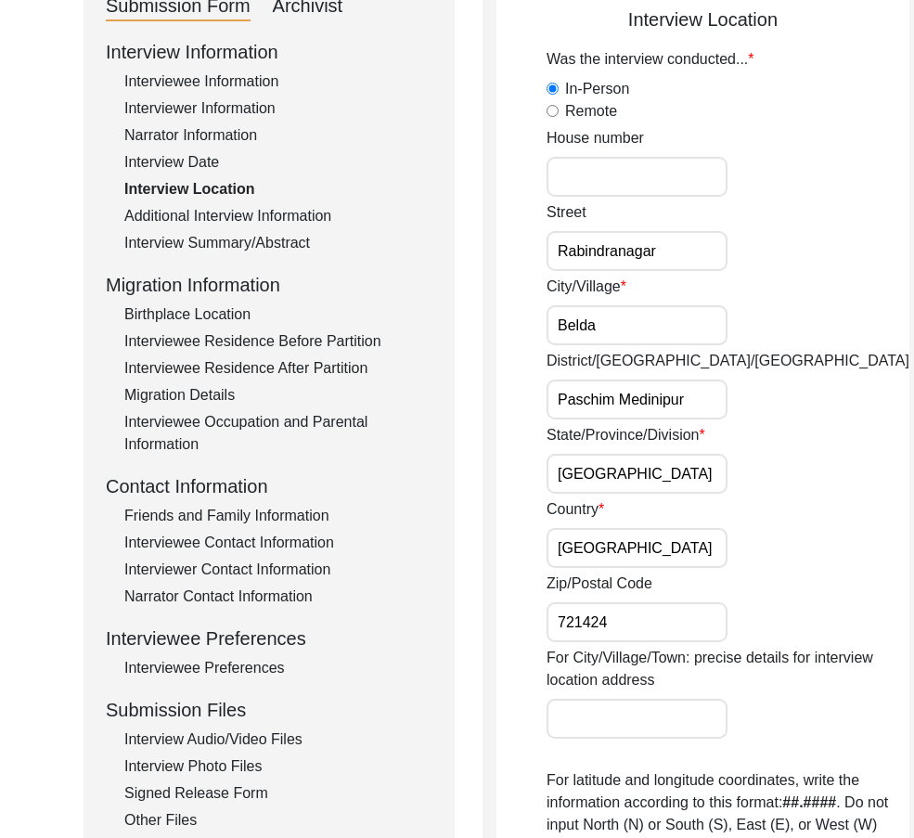
drag, startPoint x: 662, startPoint y: 482, endPoint x: 646, endPoint y: 533, distance: 53.7
click at [661, 483] on input "West Bengal" at bounding box center [636, 474] width 181 height 40
click at [634, 557] on input "India" at bounding box center [636, 548] width 181 height 40
click at [641, 613] on input "721424" at bounding box center [636, 622] width 181 height 40
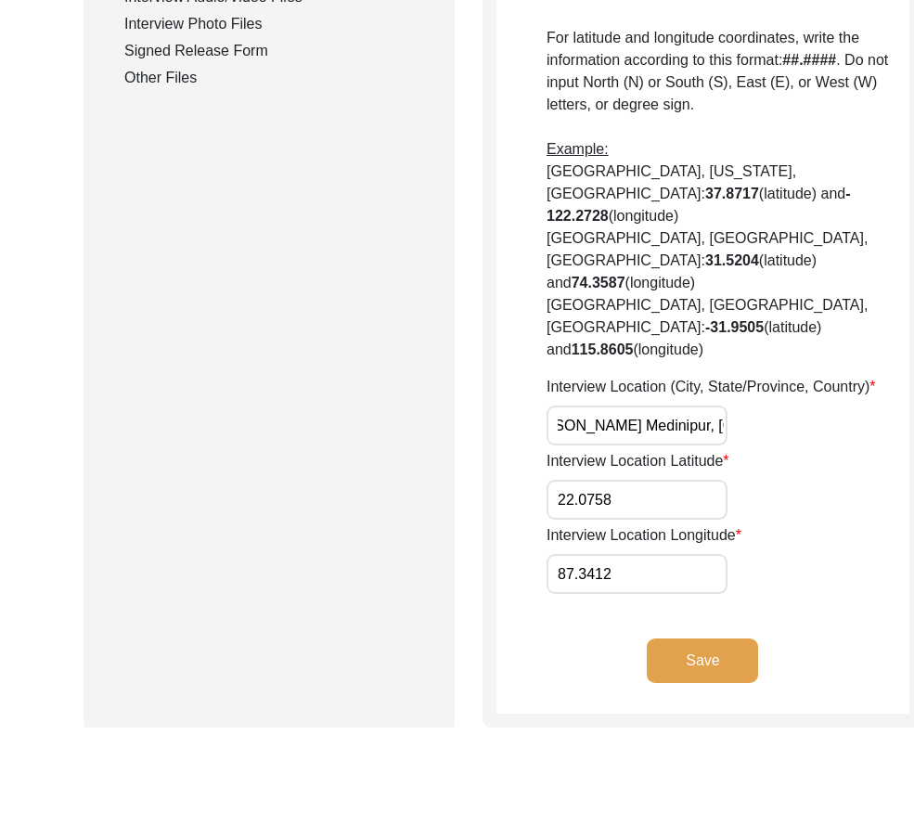
scroll to position [0, 142]
drag, startPoint x: 651, startPoint y: 429, endPoint x: 686, endPoint y: 431, distance: 35.3
click at [686, 431] on div "Interview Location (City, State/Province, Country) Belda, Paschim Medinipur, We…" at bounding box center [727, 411] width 363 height 70
click at [695, 431] on div "Interview Location (City, State/Province, Country) Belda, Paschim Medinipur, We…" at bounding box center [727, 411] width 363 height 70
drag, startPoint x: 629, startPoint y: 416, endPoint x: 726, endPoint y: 430, distance: 98.4
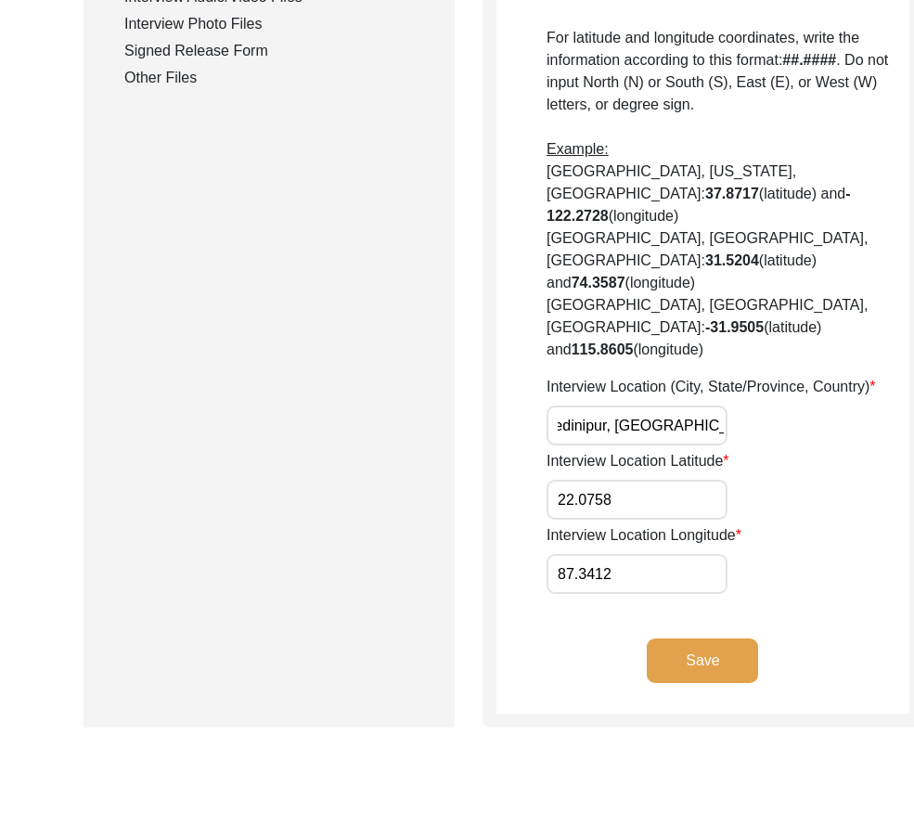
click at [726, 430] on div "Interview Location (City, State/Province, Country) Belda, Paschim Medinipur, We…" at bounding box center [727, 411] width 363 height 70
click at [628, 421] on input "Belda, Paschim Medinipur, West bengal" at bounding box center [636, 425] width 181 height 40
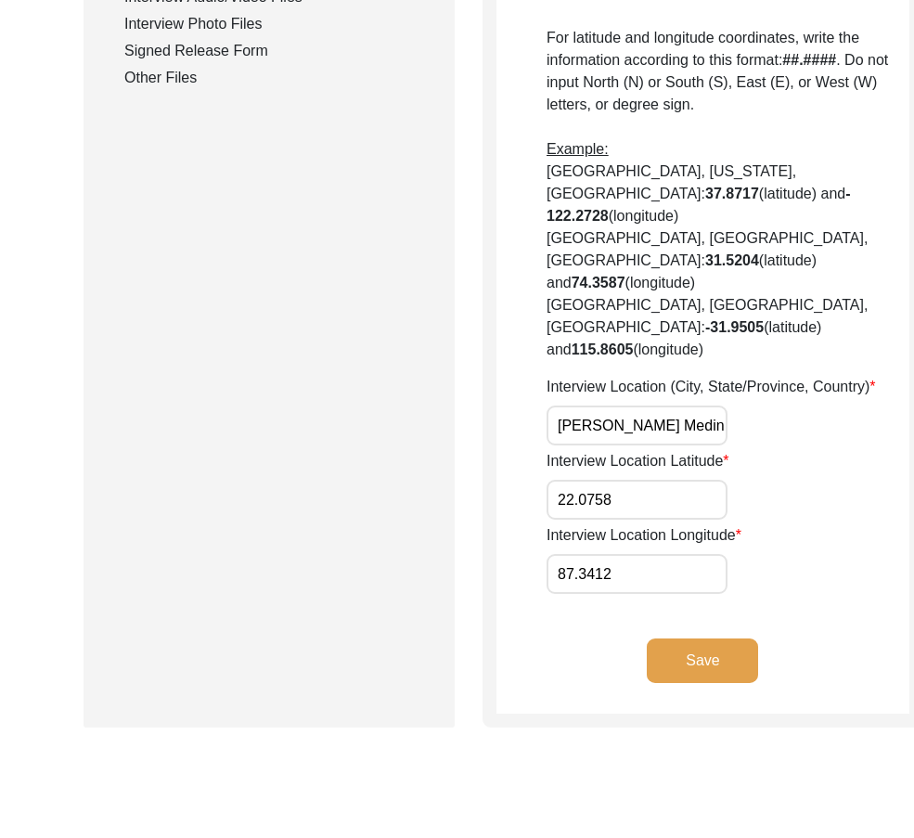
click at [628, 421] on input "Belda, Paschim Medinipur, West bengal" at bounding box center [636, 425] width 181 height 40
click at [637, 441] on input "Belda, Paschim Medinipur, West bengal" at bounding box center [636, 425] width 181 height 40
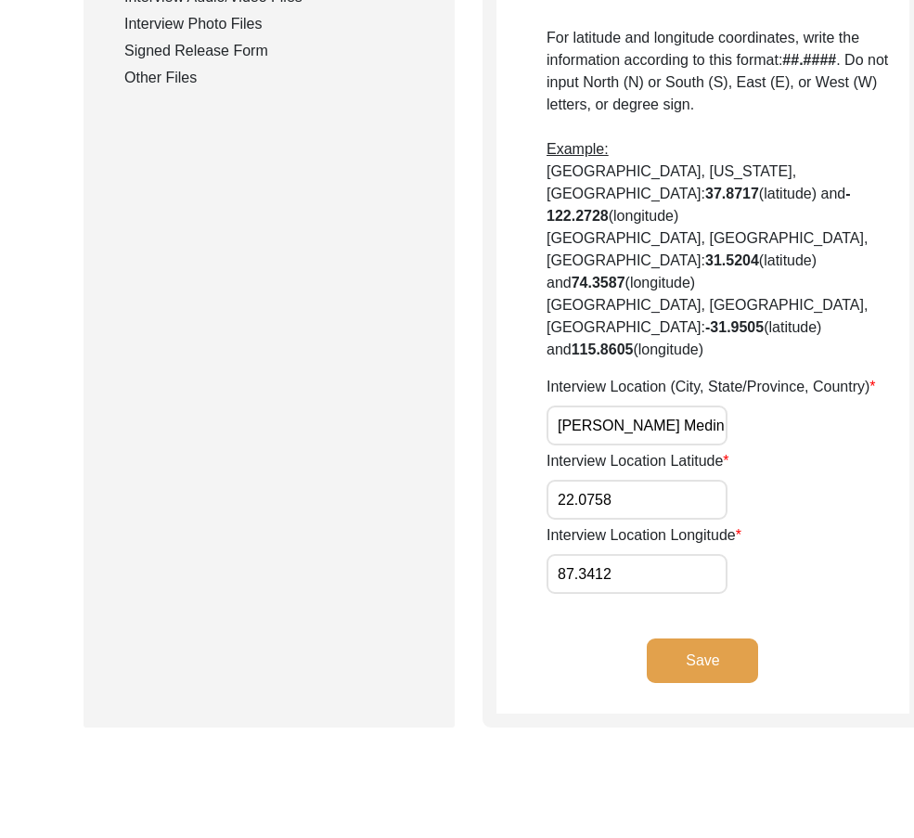
paste input "West Bengal, India"
type input "Belda, [GEOGRAPHIC_DATA], [GEOGRAPHIC_DATA]"
click at [694, 438] on div "Interview Location (City, State/Province, Country) Belda, West Bengal, India" at bounding box center [727, 411] width 363 height 70
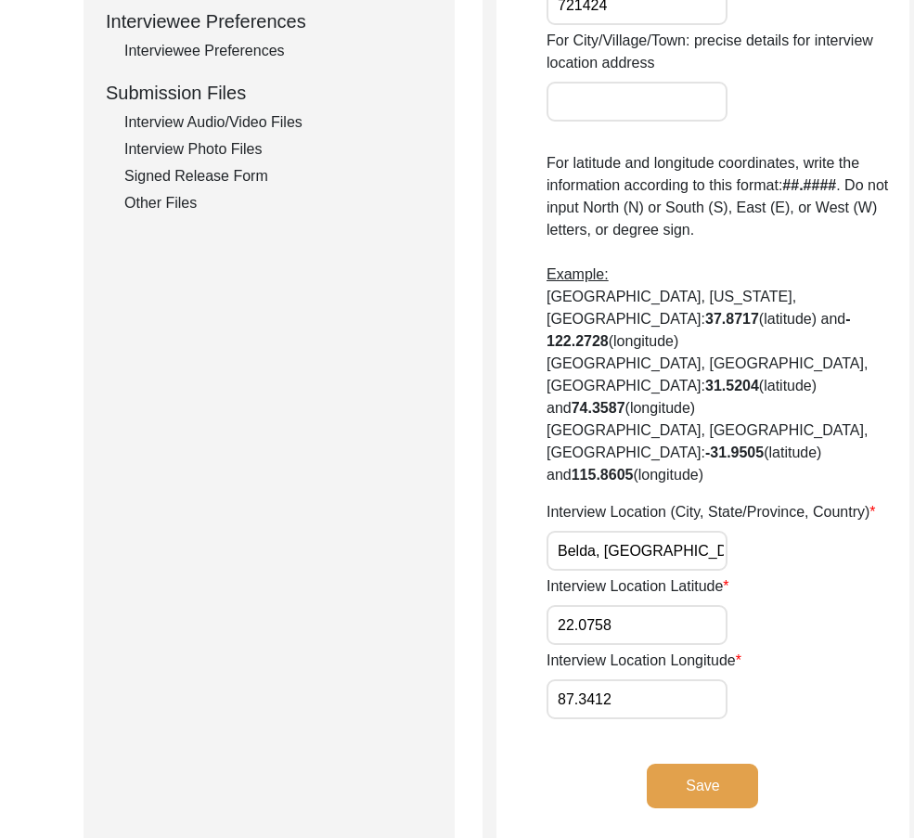
scroll to position [879, 0]
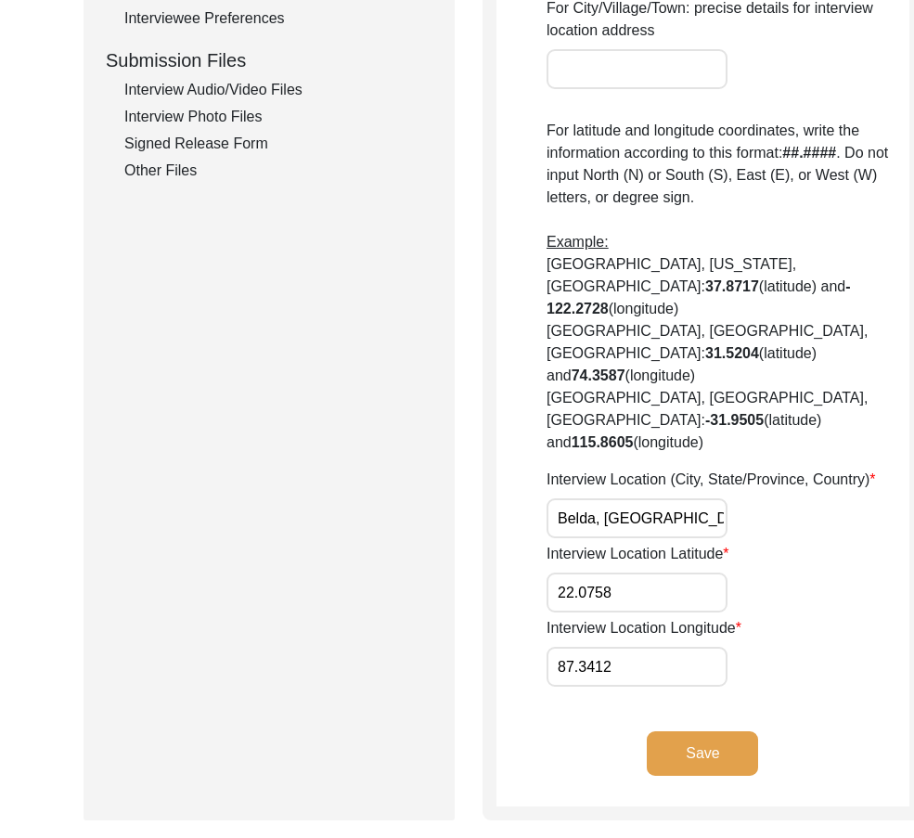
click at [674, 752] on button "Save" at bounding box center [701, 753] width 111 height 45
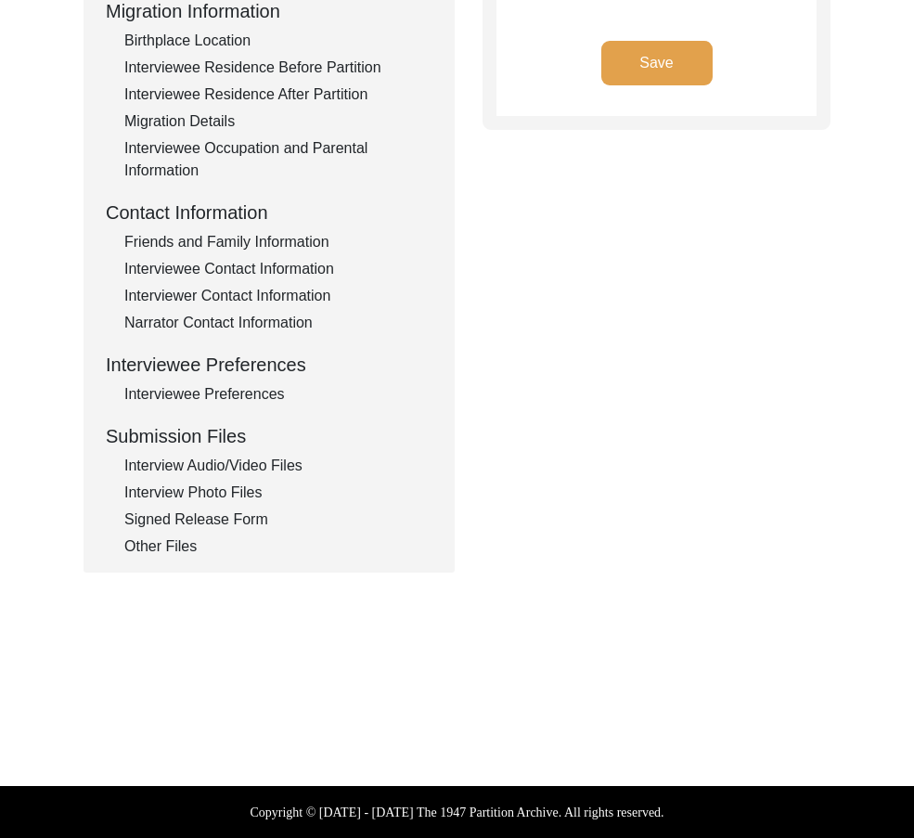
type input "Bengali, English"
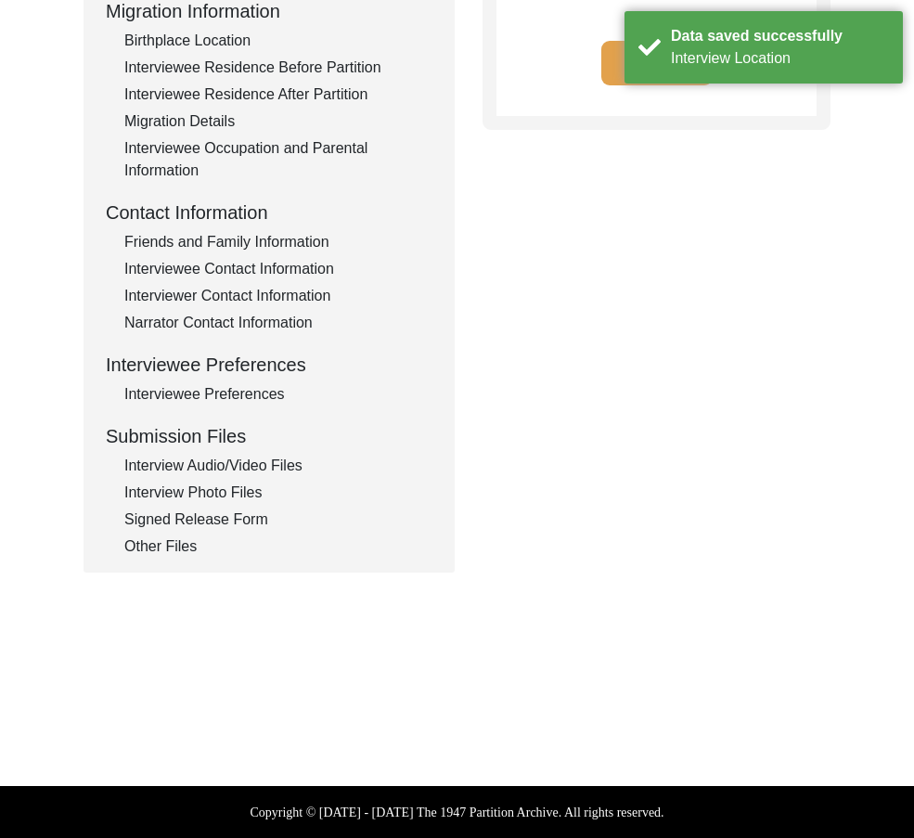
scroll to position [0, 0]
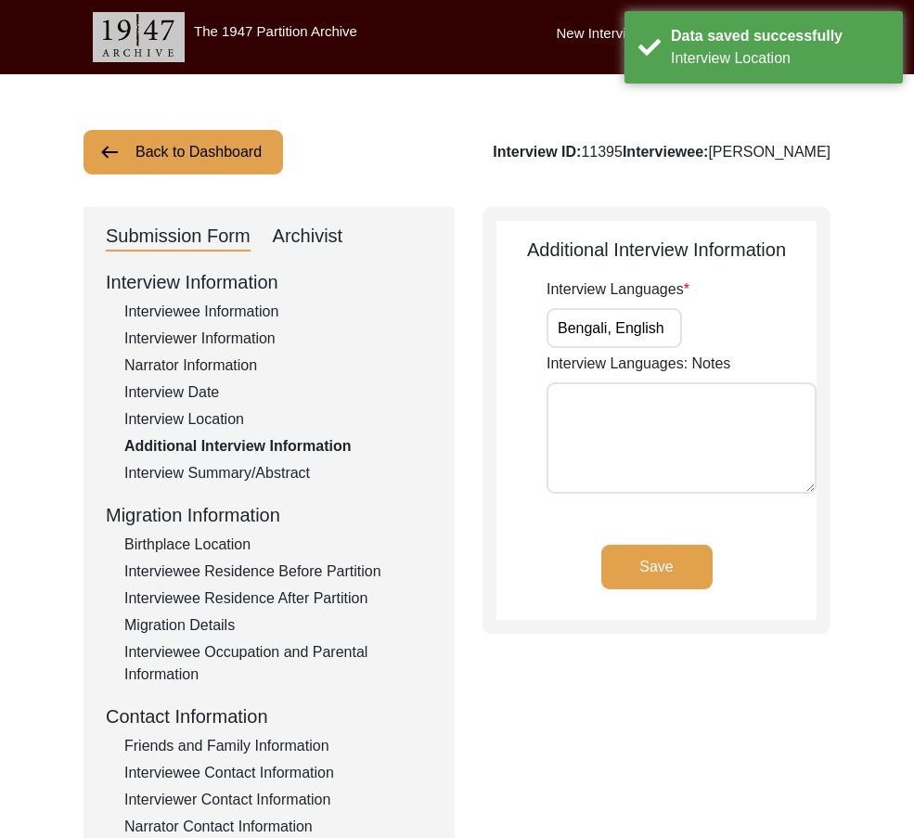
click at [657, 336] on input "Bengali, English" at bounding box center [613, 328] width 135 height 40
click at [666, 330] on input "Bengali, English" at bounding box center [613, 328] width 135 height 40
click at [318, 479] on div "Interview Summary/Abstract" at bounding box center [278, 473] width 308 height 22
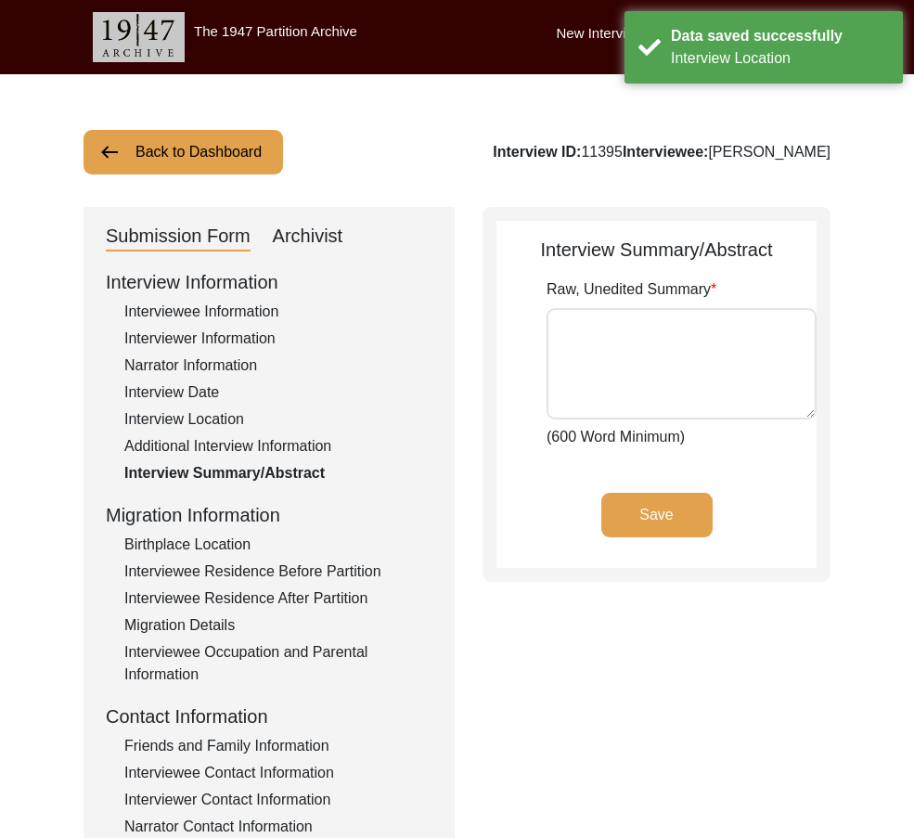
type textarea "Ashim Mukhopadhyay, born in 1945 in Comilla, Bangladesh, is a remarkable figure…"
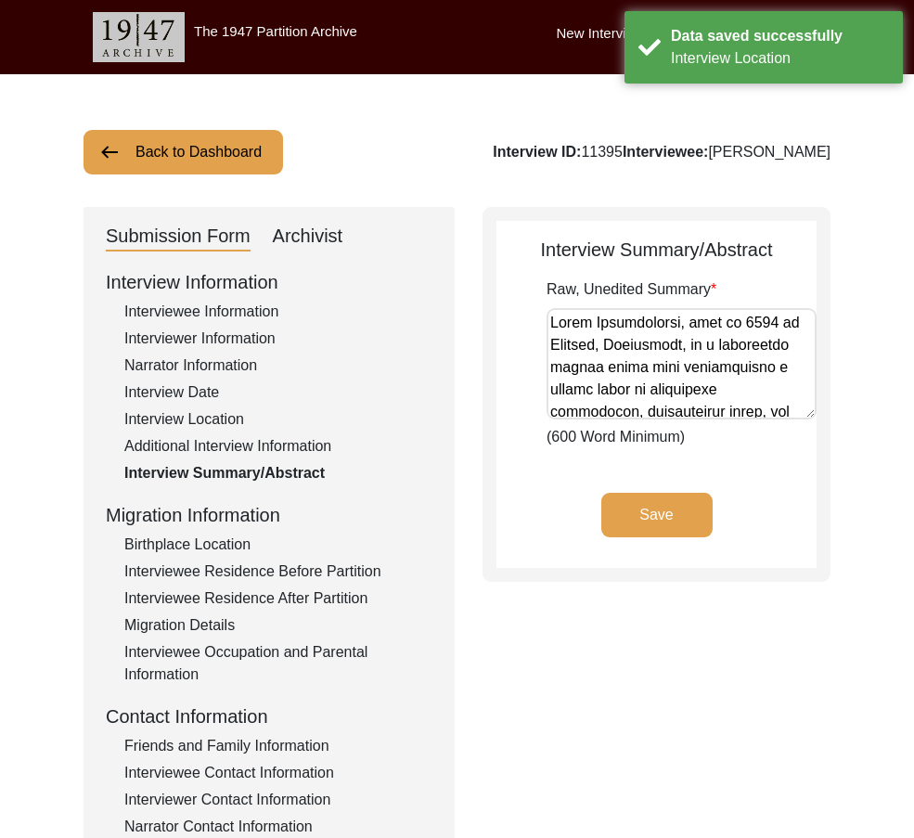
click at [198, 542] on div "Birthplace Location" at bounding box center [278, 544] width 308 height 22
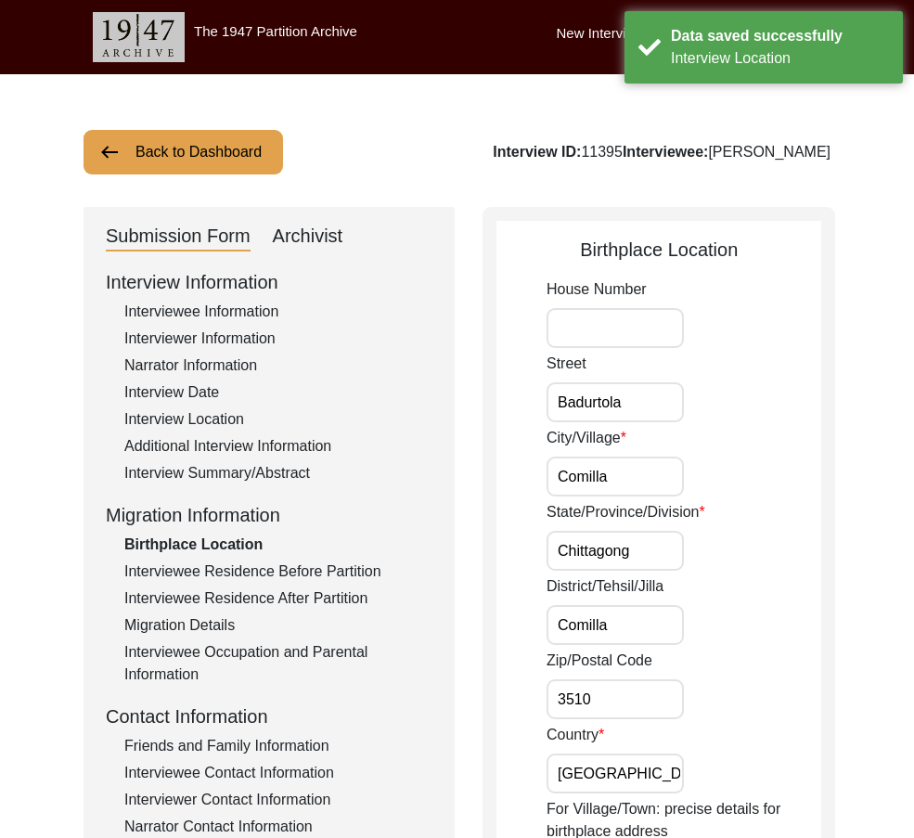
click at [657, 411] on input "Badurtola" at bounding box center [614, 402] width 137 height 40
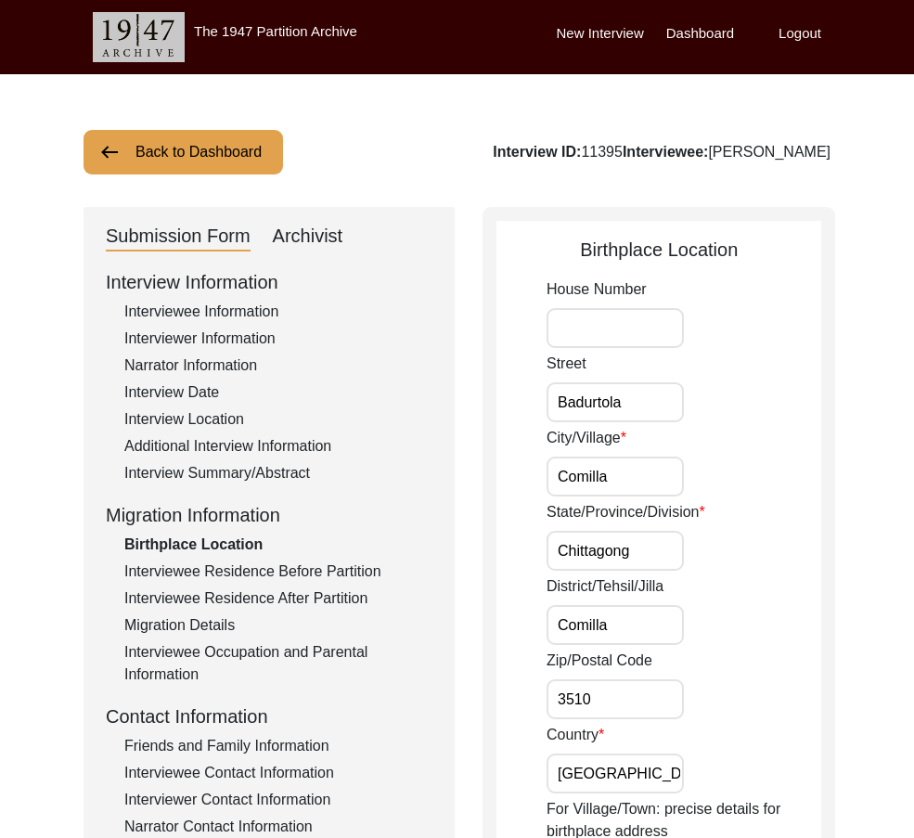
click at [645, 470] on input "Comilla" at bounding box center [614, 476] width 137 height 40
click at [641, 413] on input "Badurtola" at bounding box center [614, 402] width 137 height 40
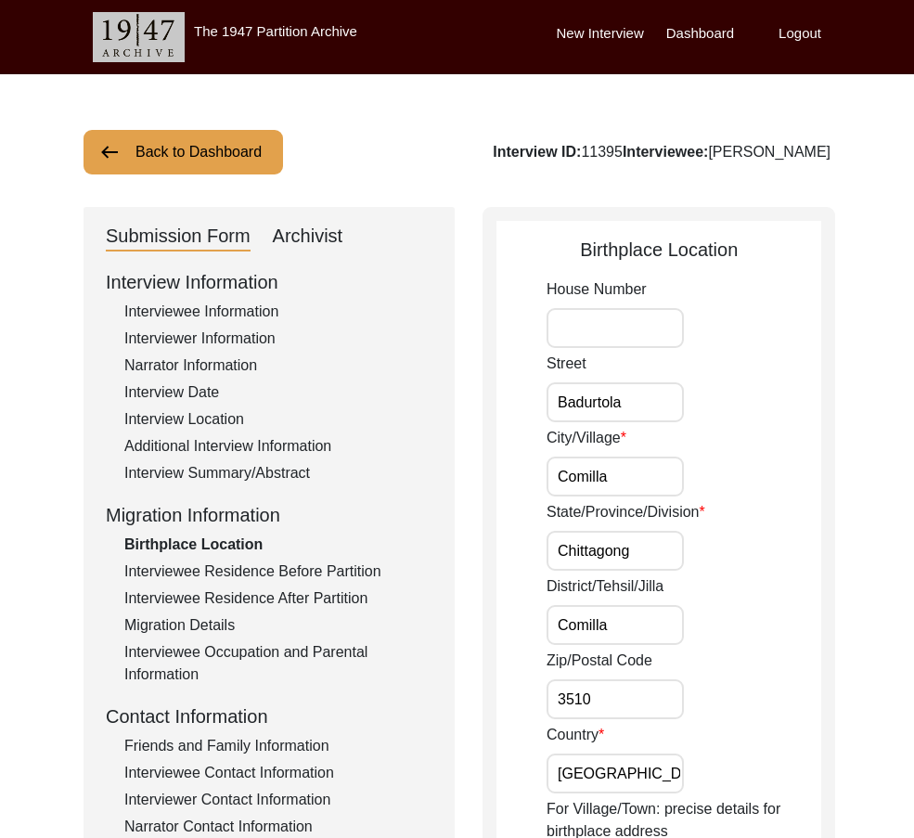
click at [811, 465] on div "City/Village Comilla" at bounding box center [683, 462] width 275 height 70
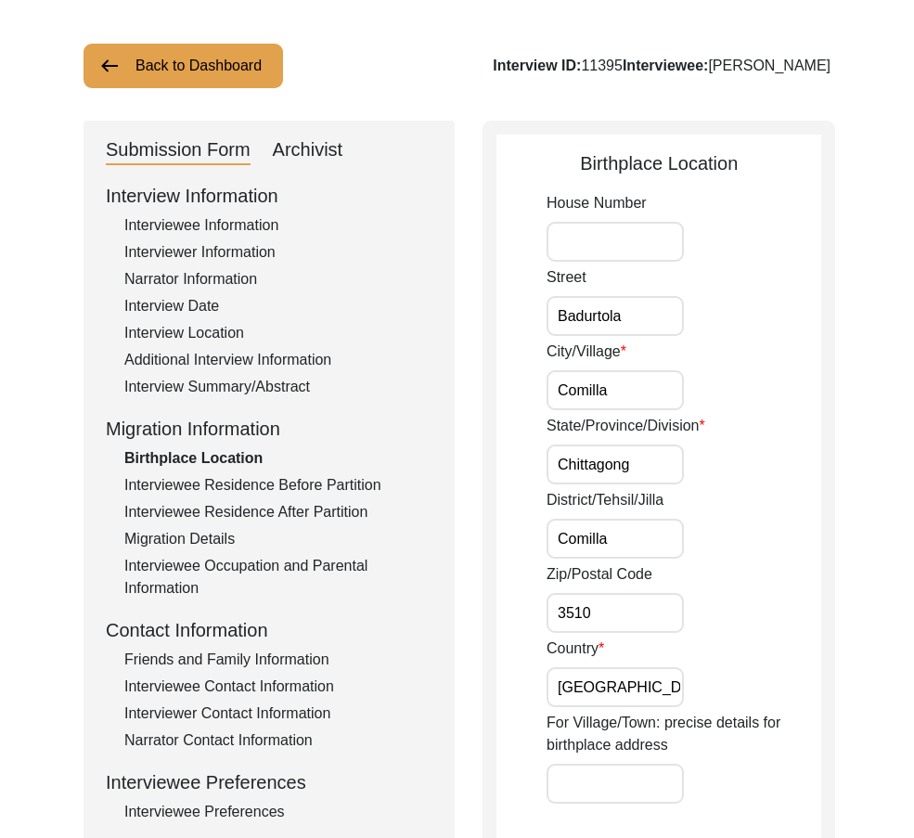
scroll to position [186, 0]
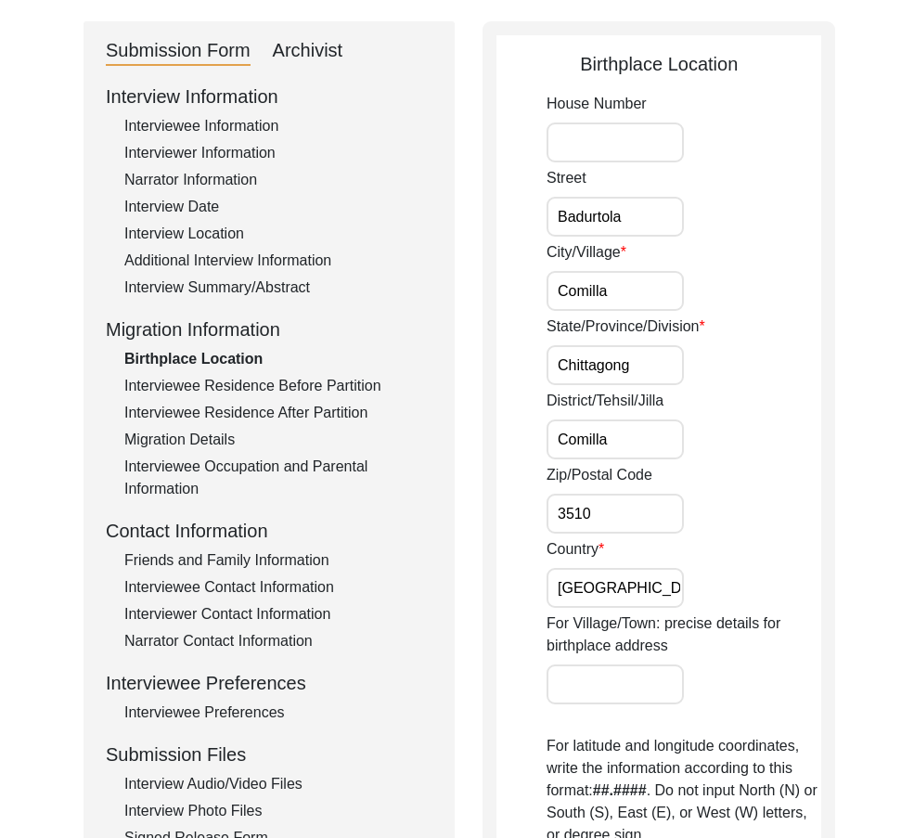
click at [663, 339] on div "State/Province/Division Chittagong" at bounding box center [683, 350] width 275 height 70
click at [646, 287] on input "Comilla" at bounding box center [614, 291] width 137 height 40
click at [722, 341] on div "State/Province/Division Chittagong" at bounding box center [683, 350] width 275 height 70
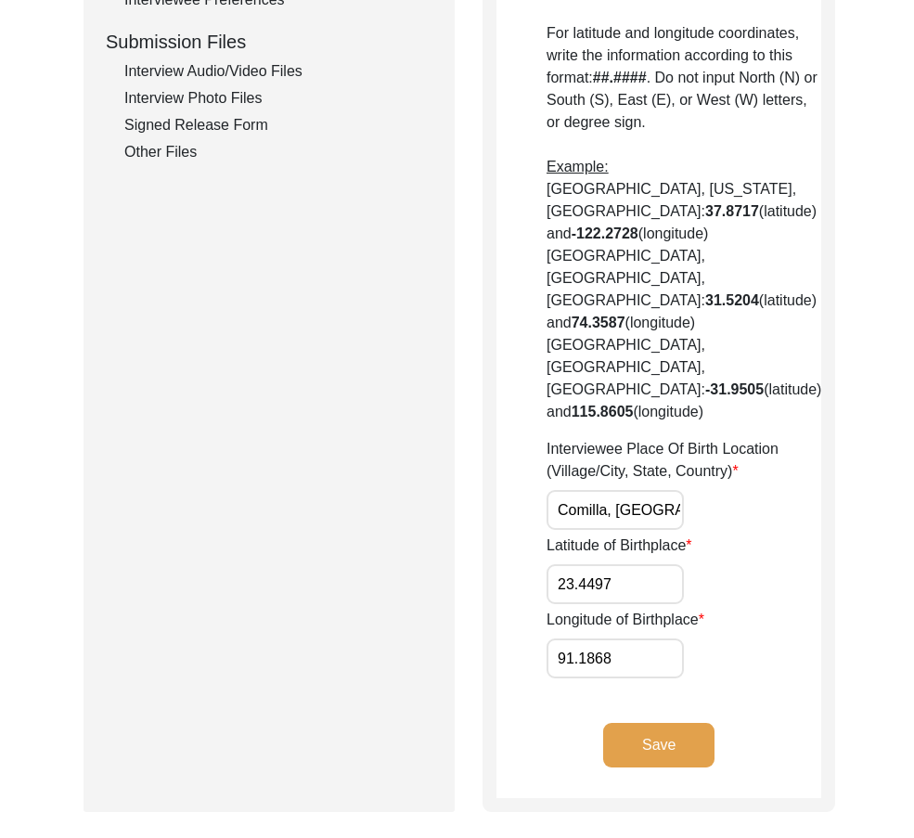
scroll to position [742, 0]
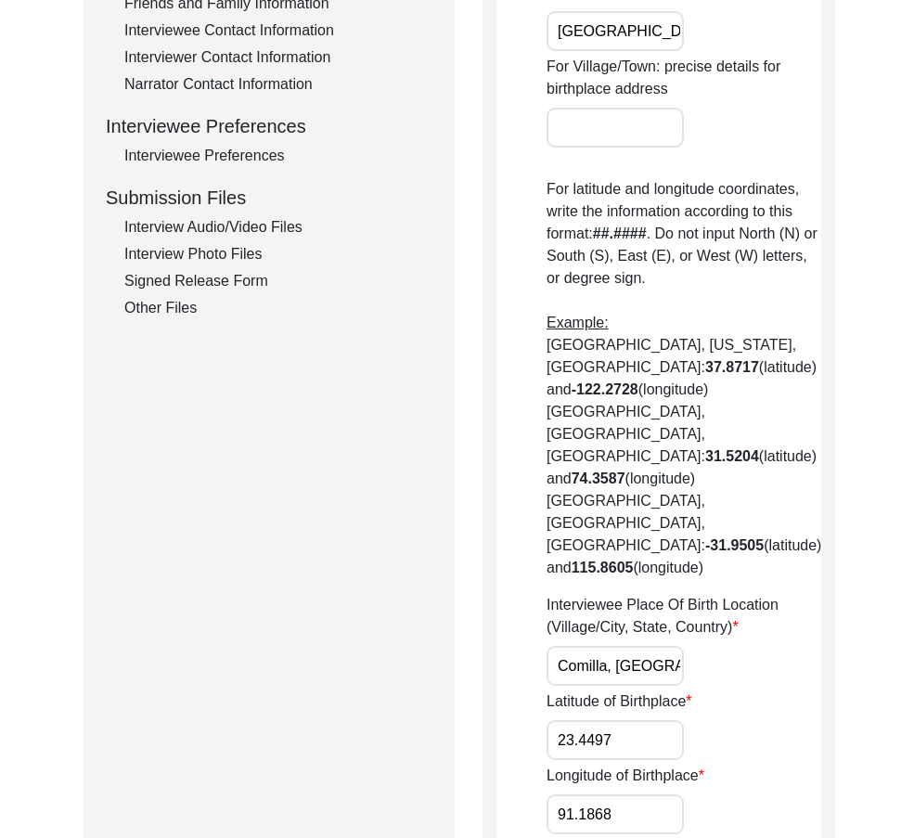
click at [762, 690] on div "Latitude of Birthplace 23.4497" at bounding box center [683, 725] width 275 height 70
drag, startPoint x: 644, startPoint y: 582, endPoint x: 710, endPoint y: 589, distance: 67.1
click at [710, 594] on div "Interviewee Place Of Birth Location (Village/City, State, Country) Comilla, Com…" at bounding box center [683, 640] width 275 height 92
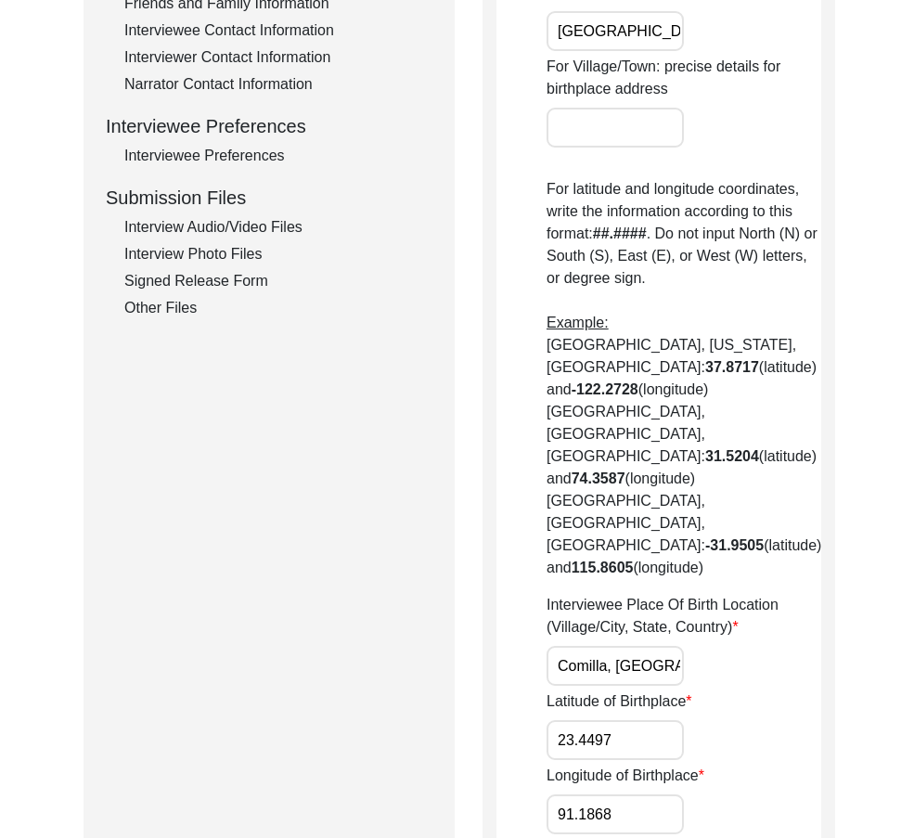
click at [710, 594] on div "Interviewee Place Of Birth Location (Village/City, State, Country) Comilla, Com…" at bounding box center [683, 640] width 275 height 92
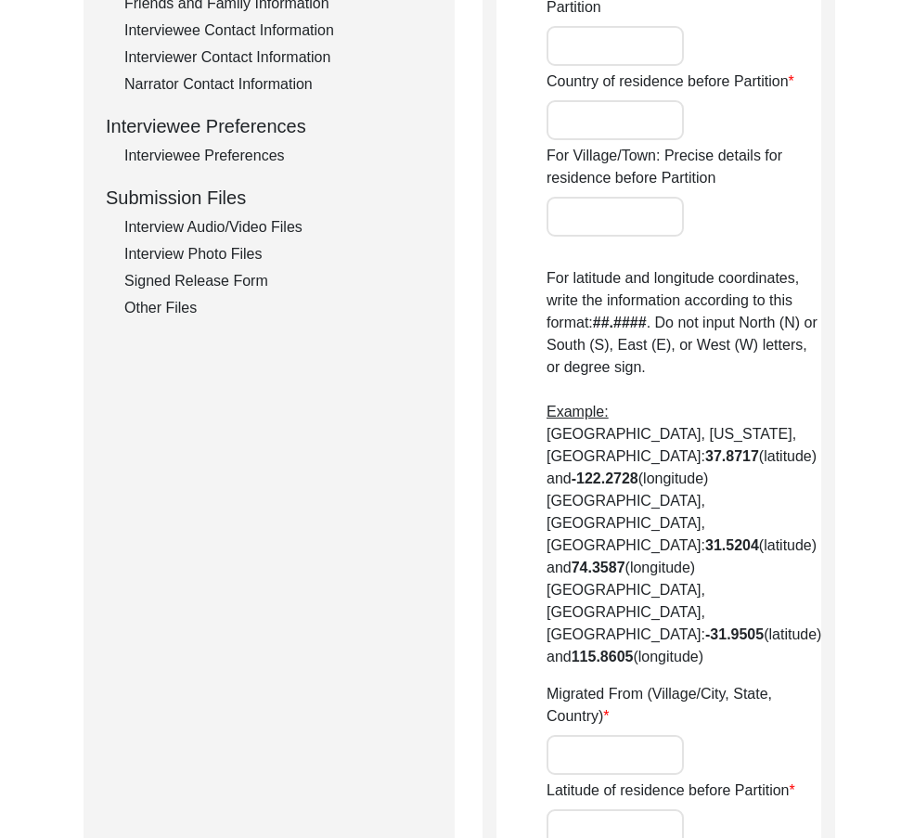
type input "Badurtola"
type input "Comilla"
type input "Chittagong"
type input "Comilla"
type input "Bangladesh"
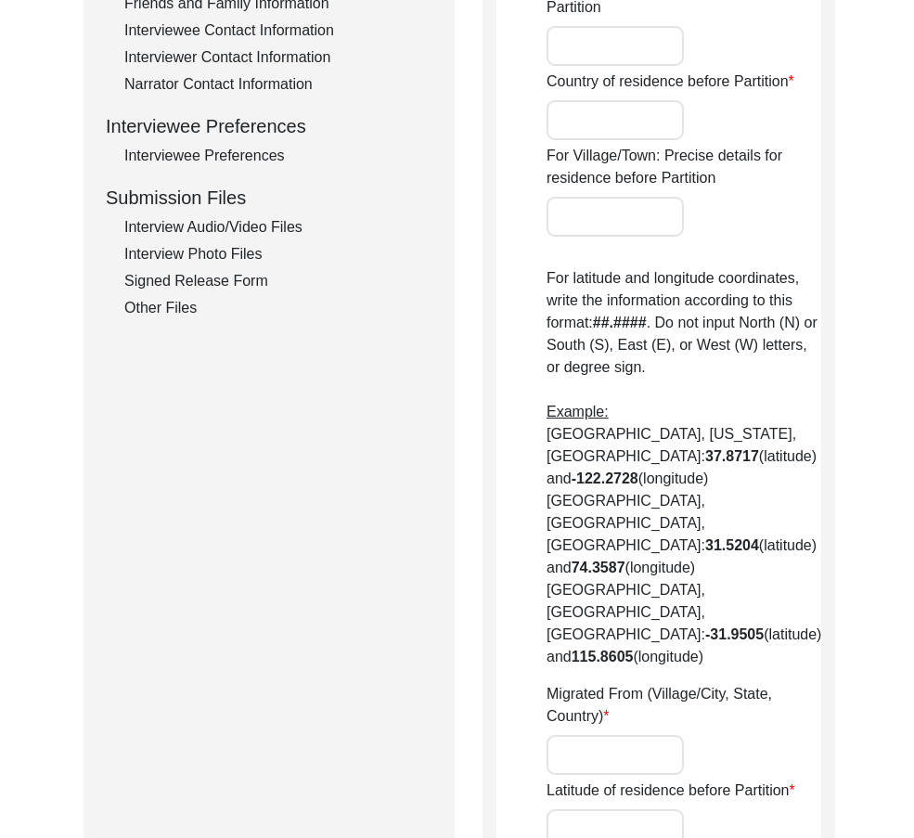
type input "Comilla, [GEOGRAPHIC_DATA], [GEOGRAPHIC_DATA] Division, [GEOGRAPHIC_DATA]"
type input "23.4497"
type input "91.1868"
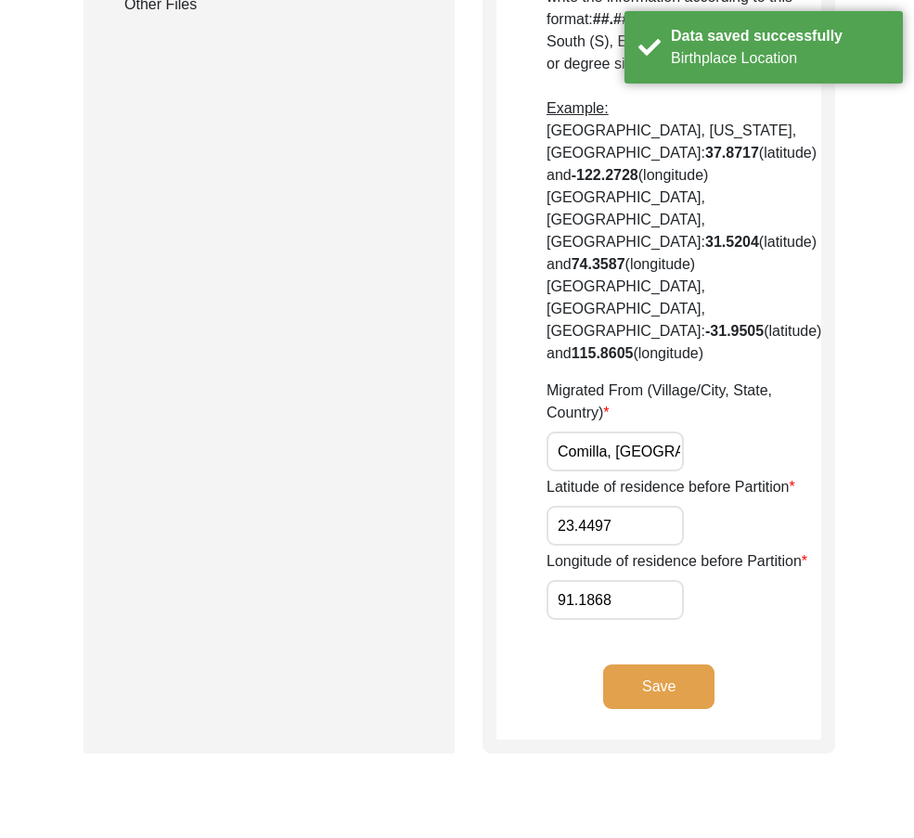
scroll to position [1165, 0]
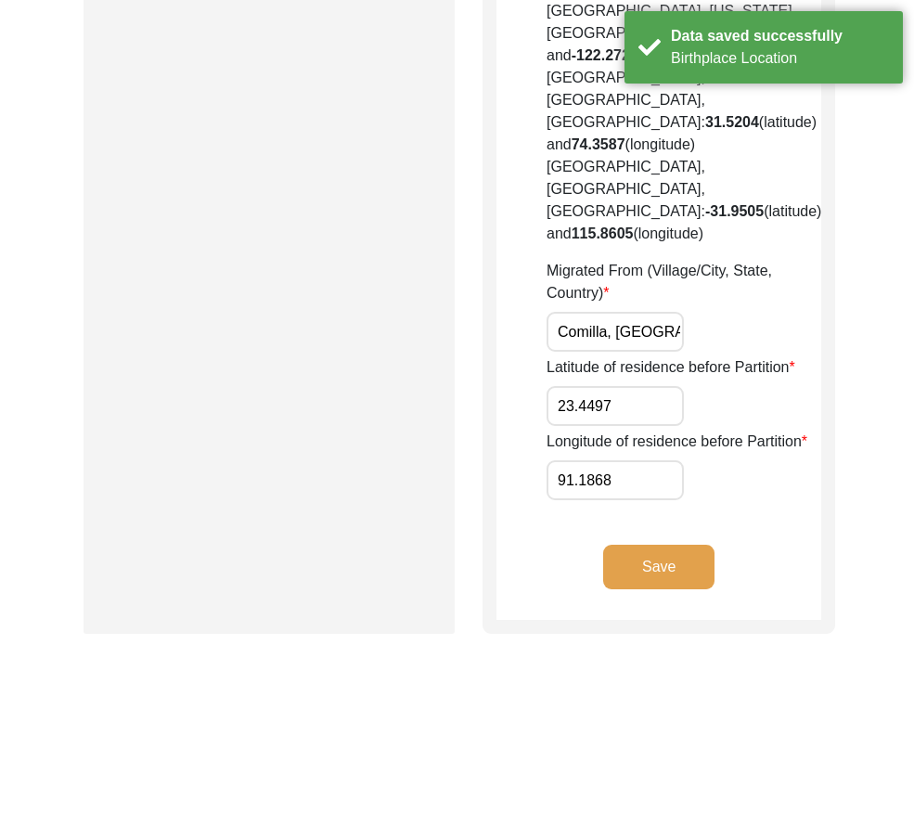
click at [690, 544] on button "Save" at bounding box center [658, 566] width 111 height 45
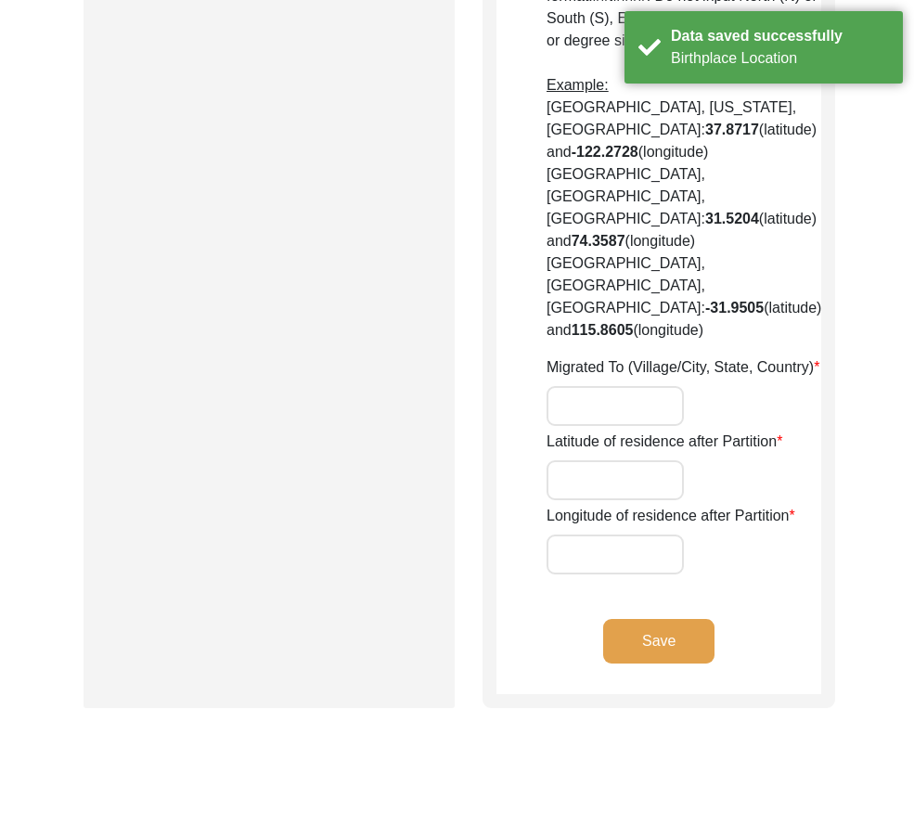
type input "Yes"
type input "Golfgreen"
type input "Kolkata"
type input "West Bengal"
type input "India"
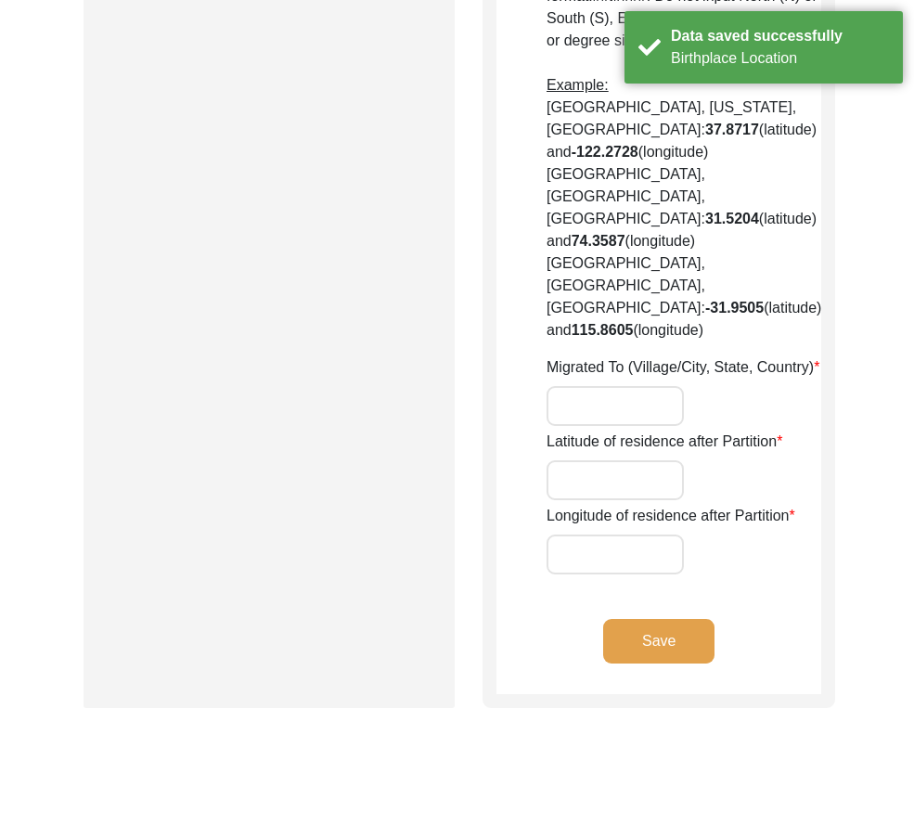
type input "700032"
type input "Jadavpur"
type input "[GEOGRAPHIC_DATA], [GEOGRAPHIC_DATA], [GEOGRAPHIC_DATA]"
type input "22.5726"
type input "88.3639"
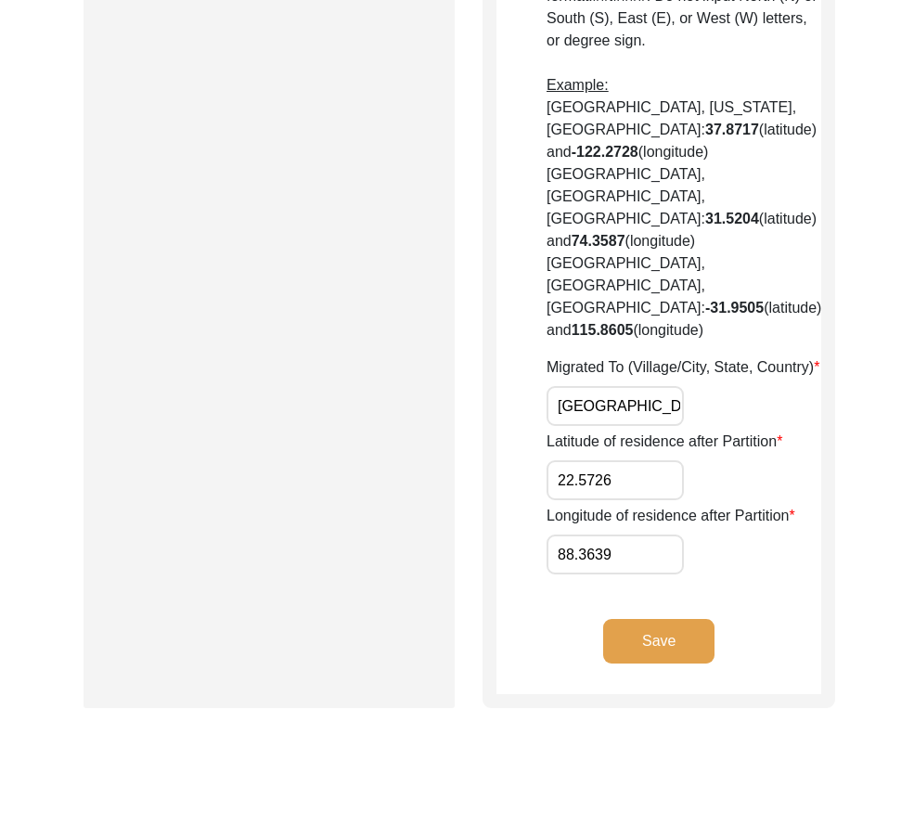
scroll to position [0, 61]
drag, startPoint x: 633, startPoint y: 339, endPoint x: 736, endPoint y: 339, distance: 103.0
click at [736, 356] on div "Migrated To (Village/City, State, Country) Kolkata, West Bengal, India" at bounding box center [683, 391] width 275 height 70
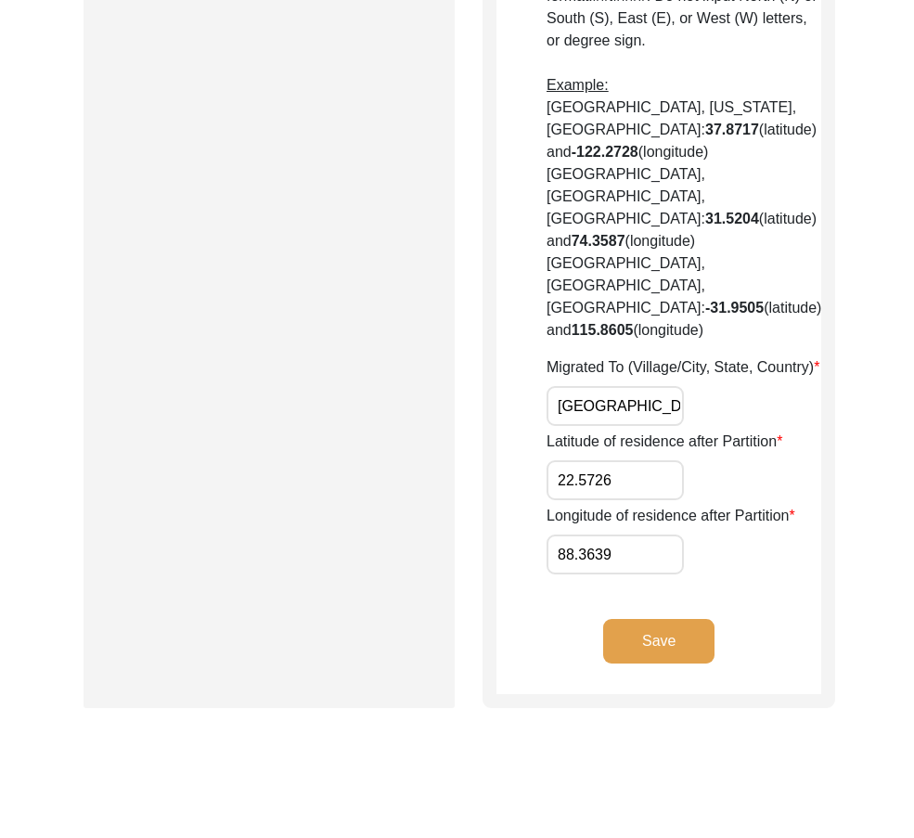
click at [656, 621] on div "Save" at bounding box center [658, 656] width 325 height 75
click at [654, 619] on div "Save" at bounding box center [658, 656] width 325 height 75
click at [650, 619] on div "Save" at bounding box center [658, 656] width 325 height 75
click at [646, 619] on button "Save" at bounding box center [658, 641] width 111 height 45
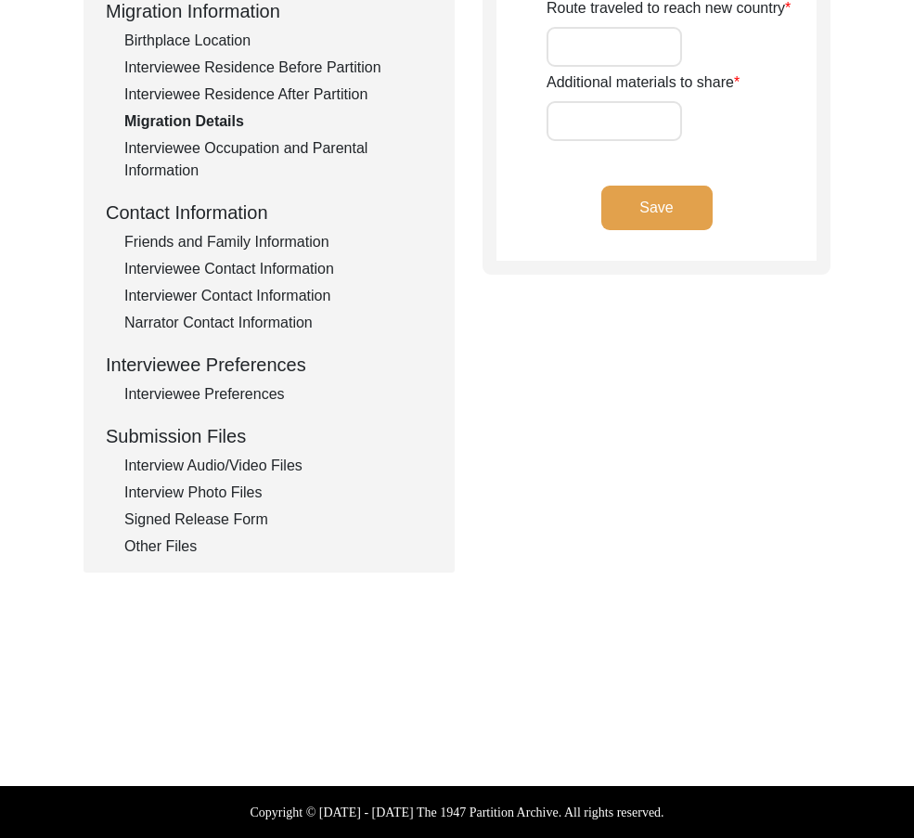
scroll to position [40, 0]
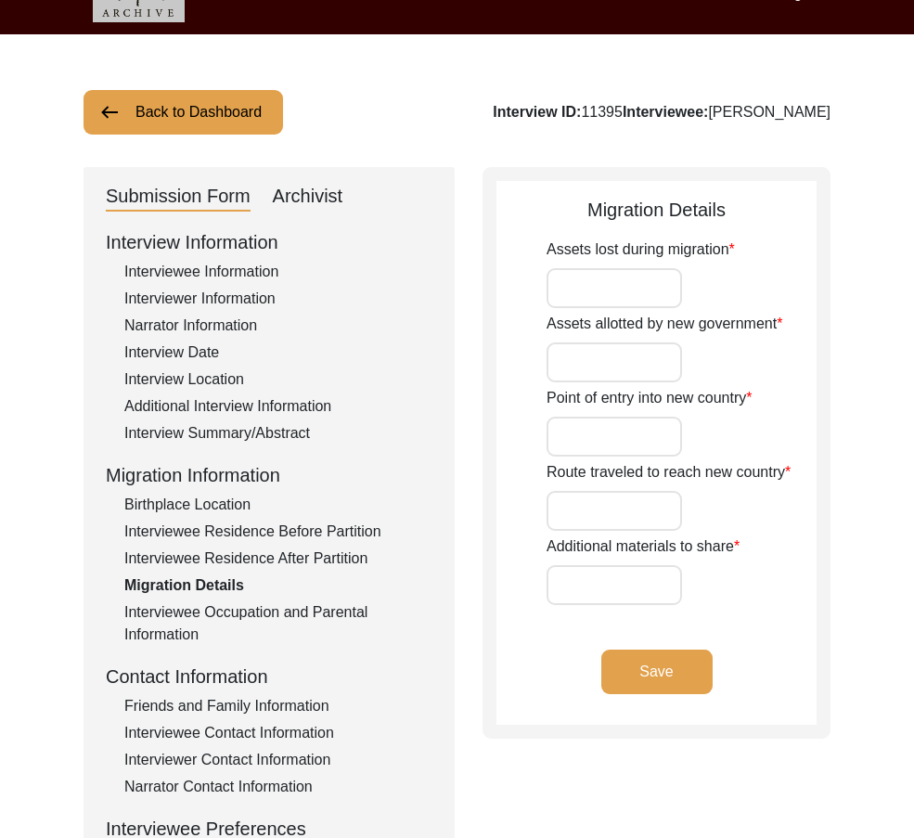
type input "House, property, zamindary"
type input "N/A"
type input "Agartala"
type input "Comilla Station to Agartala Airport to Kolkata"
type input "N/A"
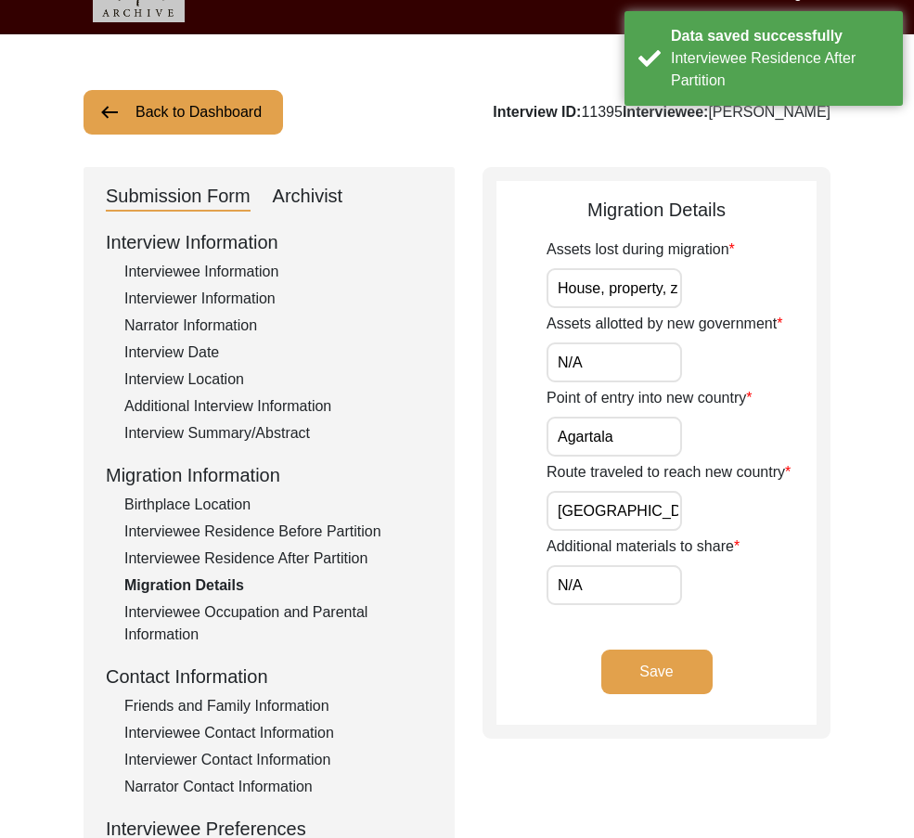
scroll to position [0, 60]
drag, startPoint x: 619, startPoint y: 291, endPoint x: 739, endPoint y: 310, distance: 122.0
click at [739, 310] on div "Assets lost during migration House, property, zamindary Assets allotted by new …" at bounding box center [681, 421] width 270 height 366
click at [614, 357] on input "N/A" at bounding box center [613, 362] width 135 height 40
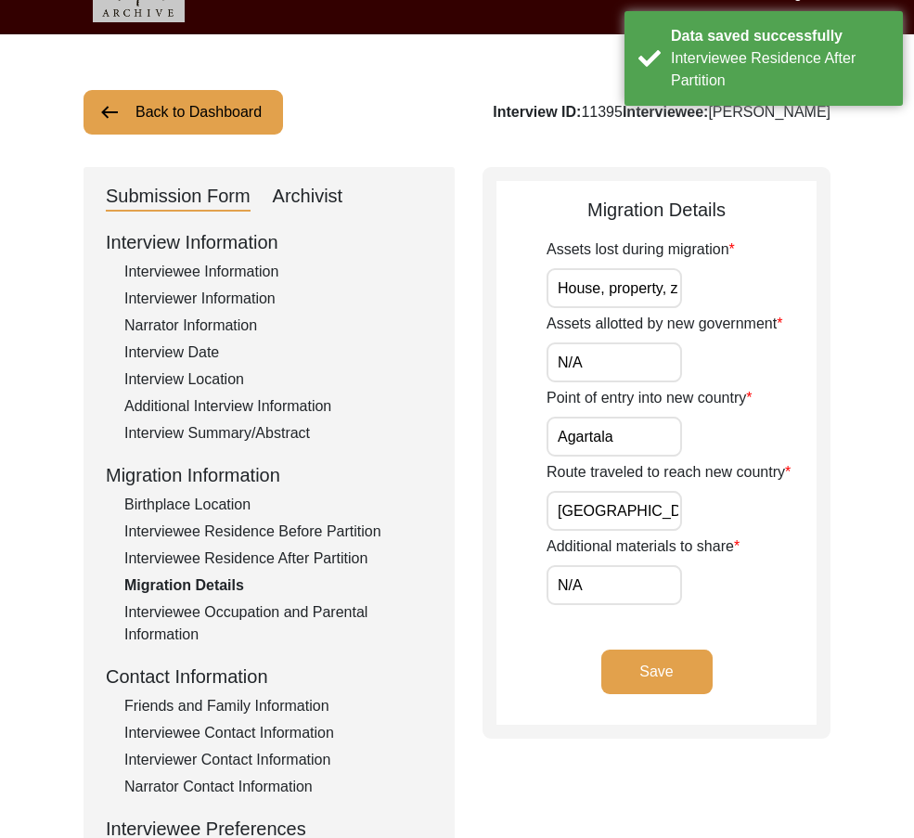
click at [648, 428] on input "Agartala" at bounding box center [613, 436] width 135 height 40
drag, startPoint x: 638, startPoint y: 288, endPoint x: 691, endPoint y: 294, distance: 53.2
click at [691, 294] on div "Assets lost during migration House, property, zamindary" at bounding box center [681, 273] width 270 height 70
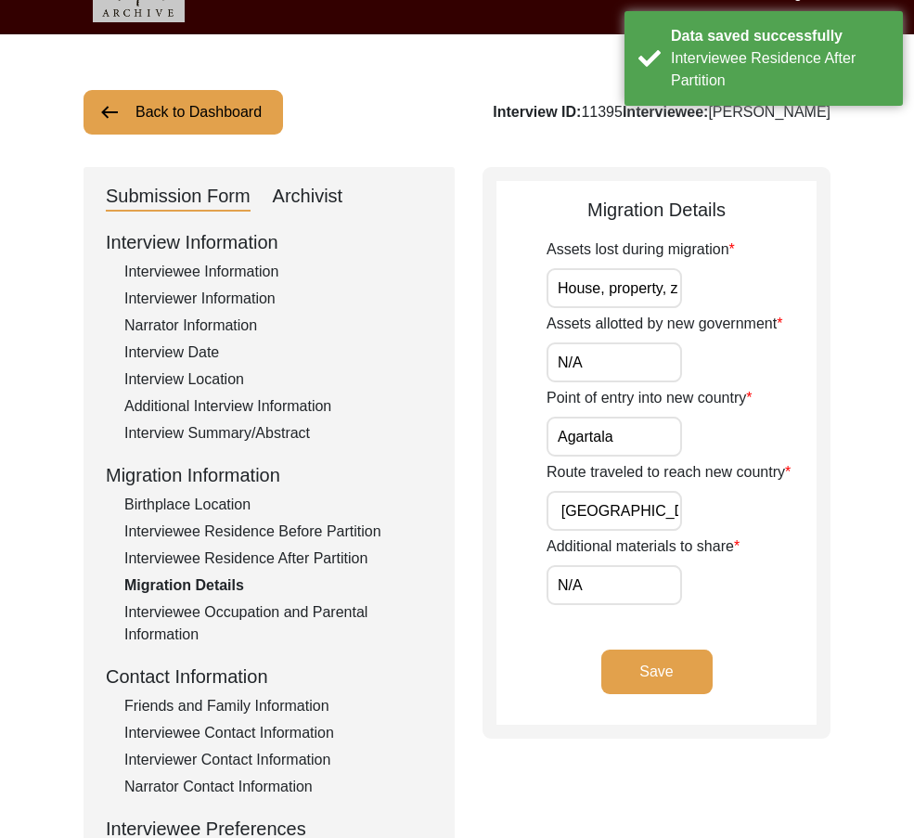
drag, startPoint x: 637, startPoint y: 504, endPoint x: 749, endPoint y: 536, distance: 116.8
click at [751, 534] on div "Assets lost during migration House, property, zamindary Assets allotted by new …" at bounding box center [681, 421] width 270 height 366
drag, startPoint x: 650, startPoint y: 571, endPoint x: 656, endPoint y: 602, distance: 31.1
click at [650, 573] on input "N/A" at bounding box center [613, 585] width 135 height 40
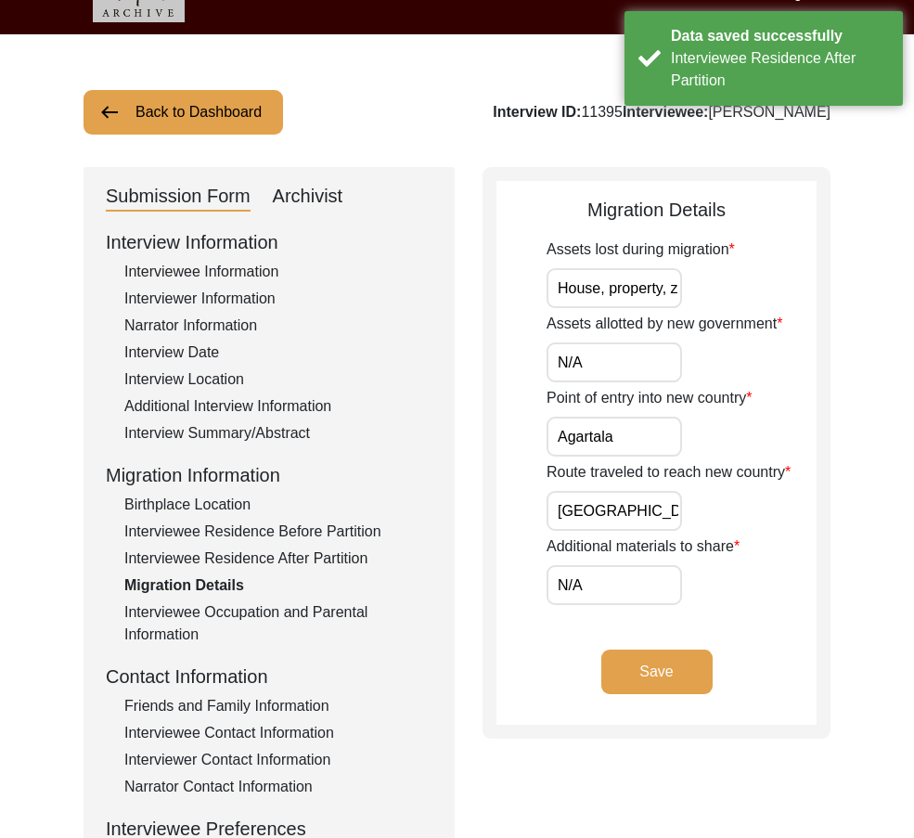
click at [748, 551] on div "Additional materials to share N/A" at bounding box center [681, 570] width 270 height 70
click at [683, 683] on button "Save" at bounding box center [656, 671] width 111 height 45
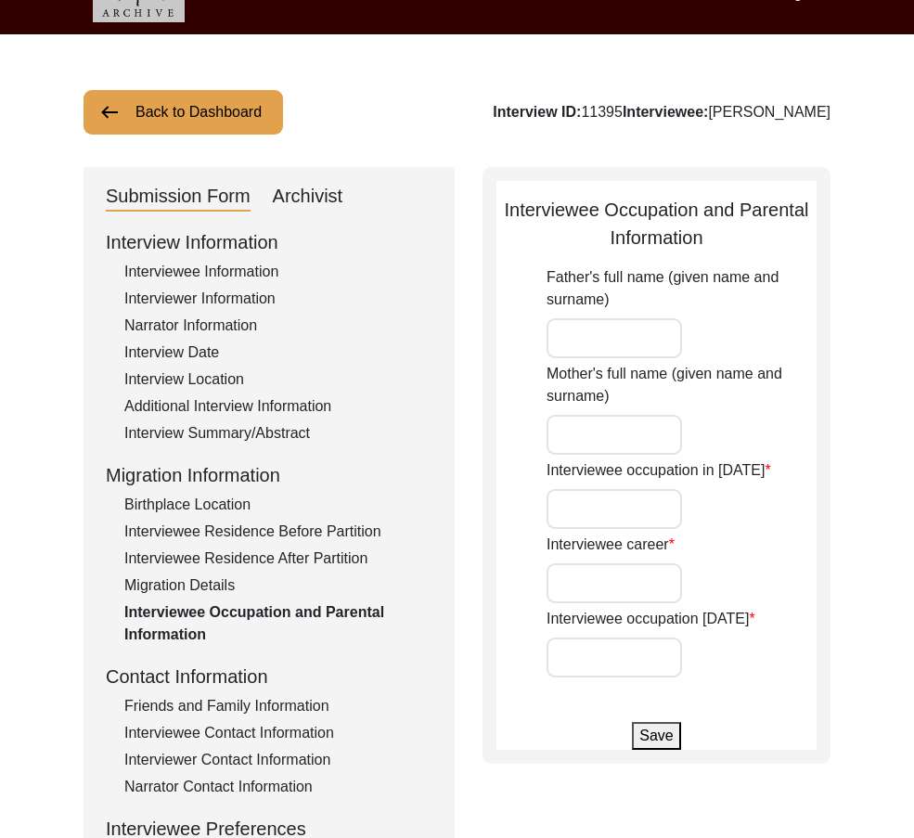
type input "Kshetramohan Mukhopadhyay"
type input "Sudharani Mukhopadhyay"
type input "Child"
type input "Journalist"
type input "Retired"
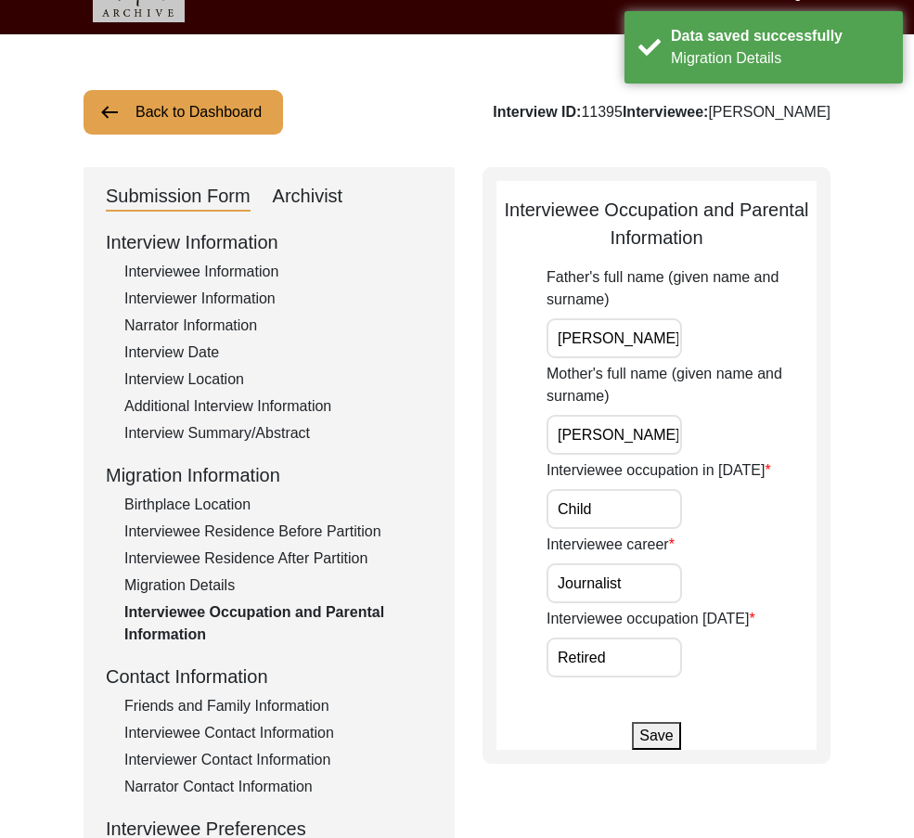
scroll to position [0, 81]
drag, startPoint x: 650, startPoint y: 346, endPoint x: 748, endPoint y: 370, distance: 100.3
click at [748, 370] on div "Father's full name (given name and surname) Kshetramohan Mukhopadhyay Mother's …" at bounding box center [681, 471] width 270 height 411
drag, startPoint x: 613, startPoint y: 441, endPoint x: 812, endPoint y: 477, distance: 202.5
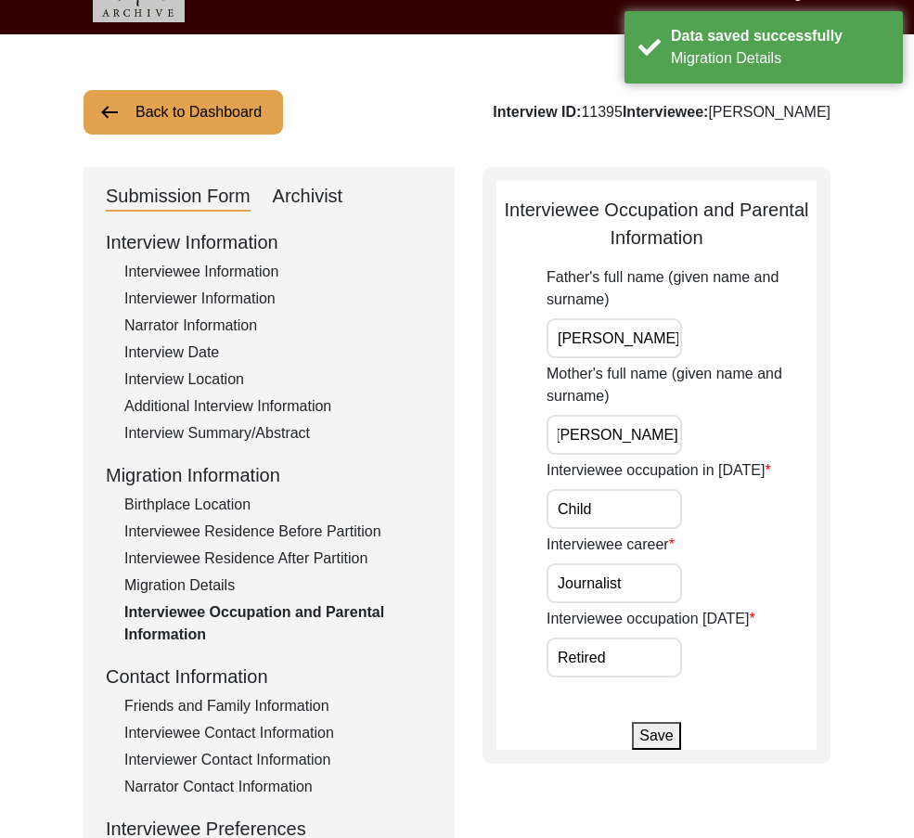
click at [851, 472] on div "Back to Dashboard Interview ID: 11395 Interviewee: Ashim Mukhopadhyay Submissio…" at bounding box center [457, 604] width 914 height 1141
click at [673, 508] on input "Child" at bounding box center [613, 509] width 135 height 40
click at [661, 576] on input "Journalist" at bounding box center [613, 583] width 135 height 40
click at [651, 652] on input "Retired" at bounding box center [613, 657] width 135 height 40
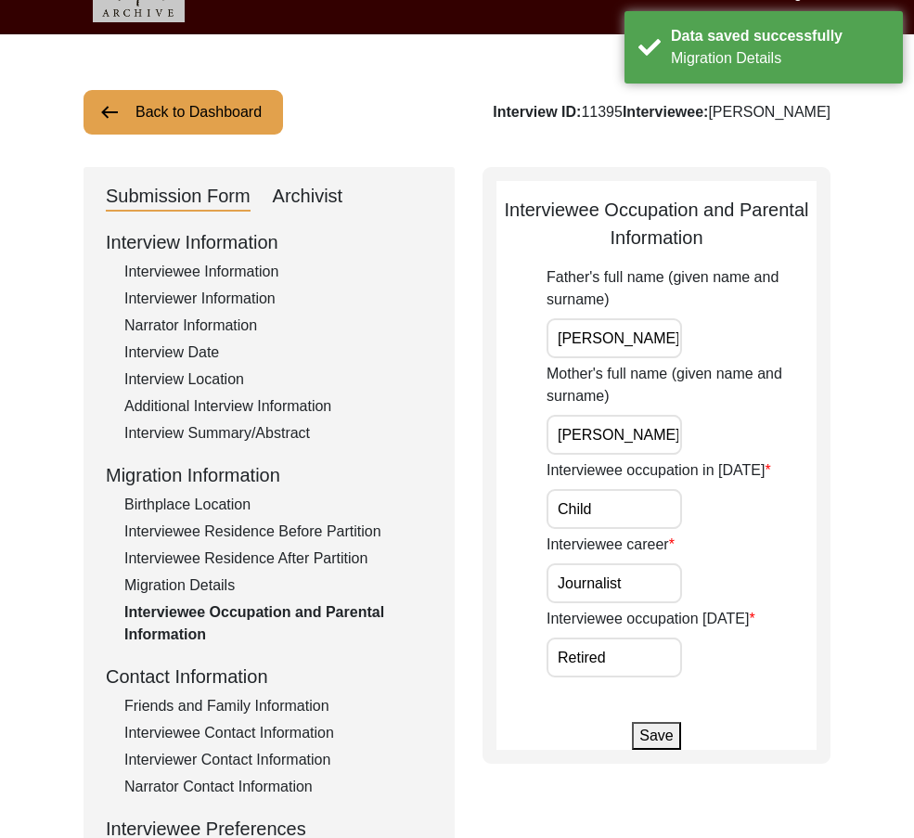
click at [336, 683] on div "Contact Information" at bounding box center [269, 676] width 326 height 28
click at [336, 696] on div "Friends and Family Information" at bounding box center [278, 706] width 308 height 22
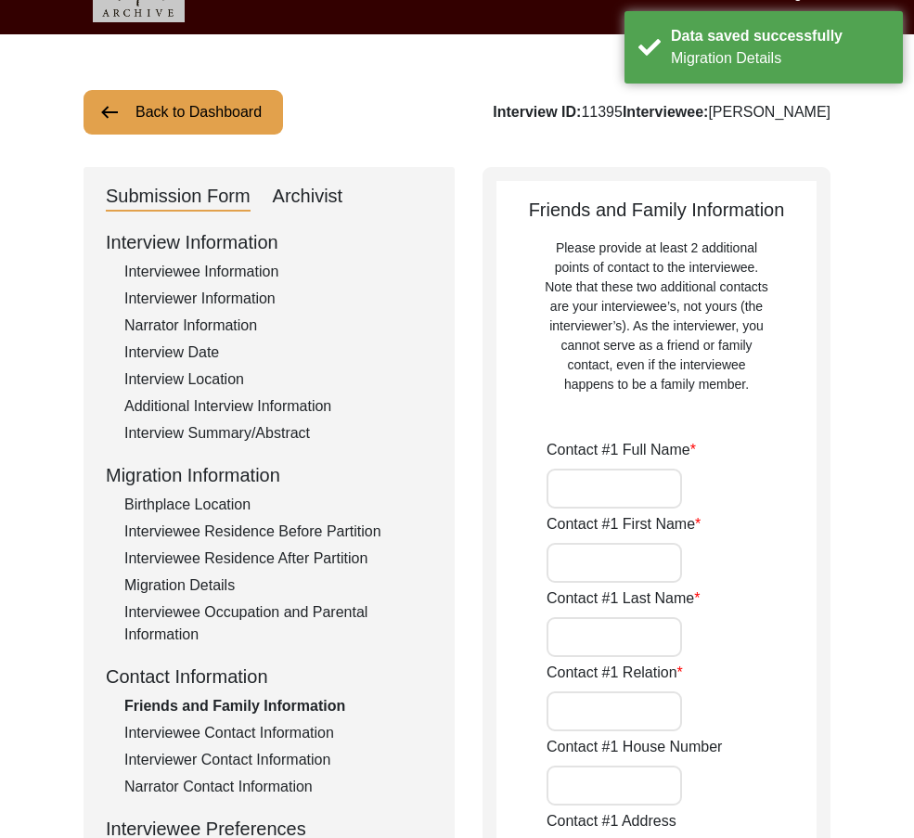
type input "Indrajit Mahapatra"
type input "Indrajit"
type input "Mahapatra"
type input "Neighbor"
type input "Rabindranagar"
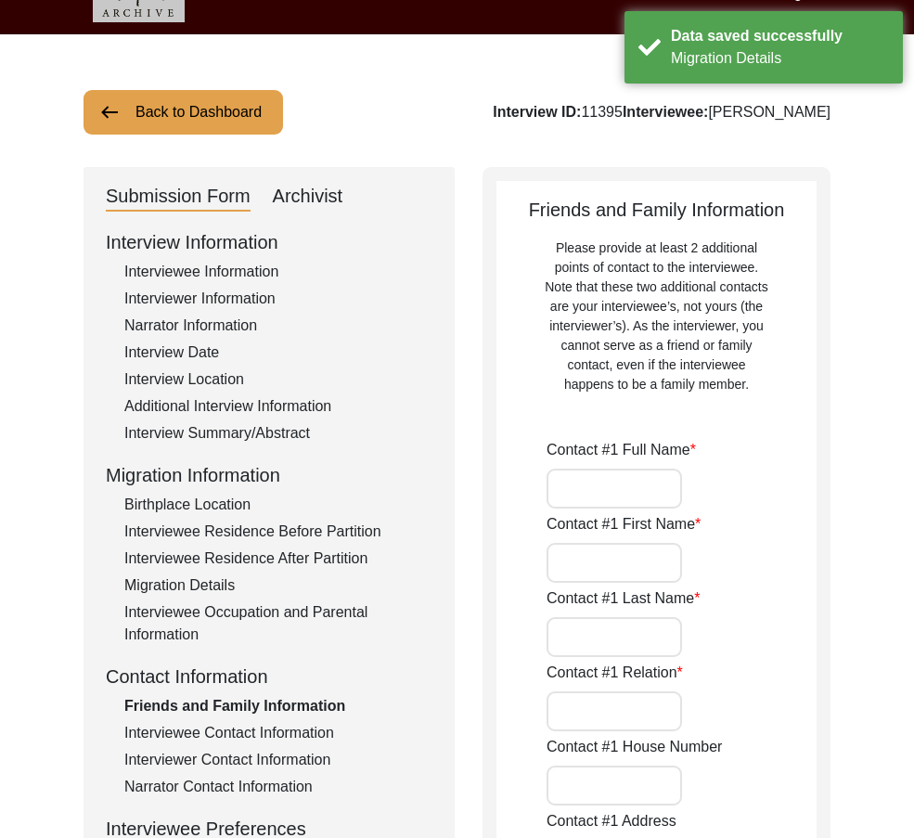
type input "Belda"
type input "Paschim Medinipur"
type input "West Bengal"
type input "721424"
type input "India"
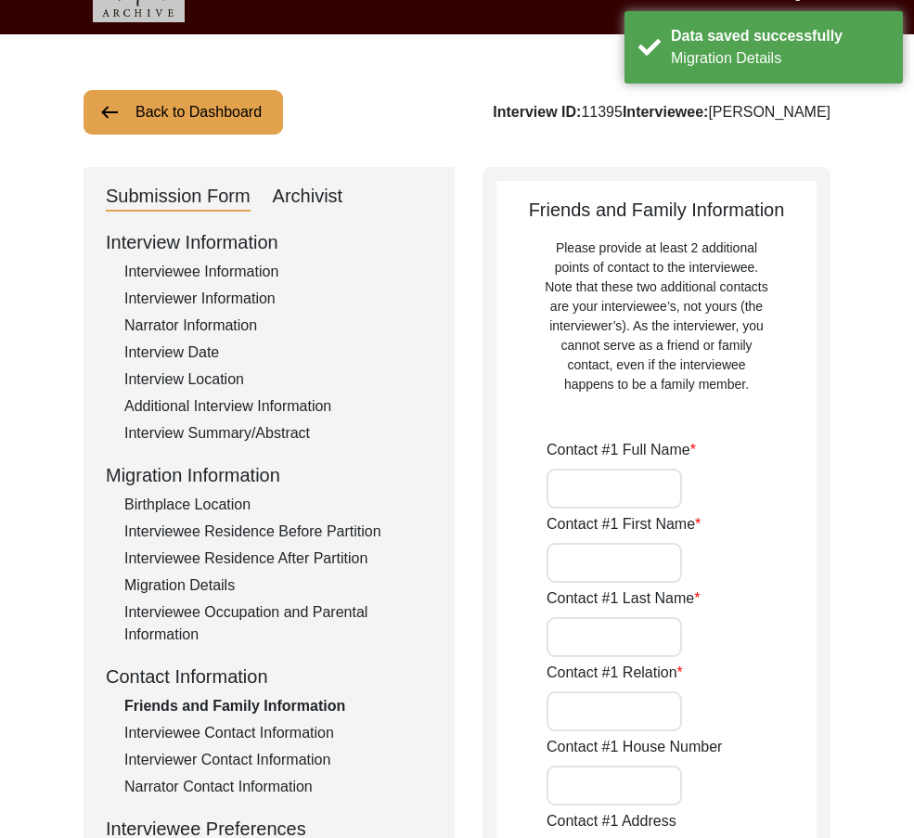
type input "9733059433"
type input "N/A"
type input "Pradip Pattanayak"
type input "Pradip"
type input "Pattanayak"
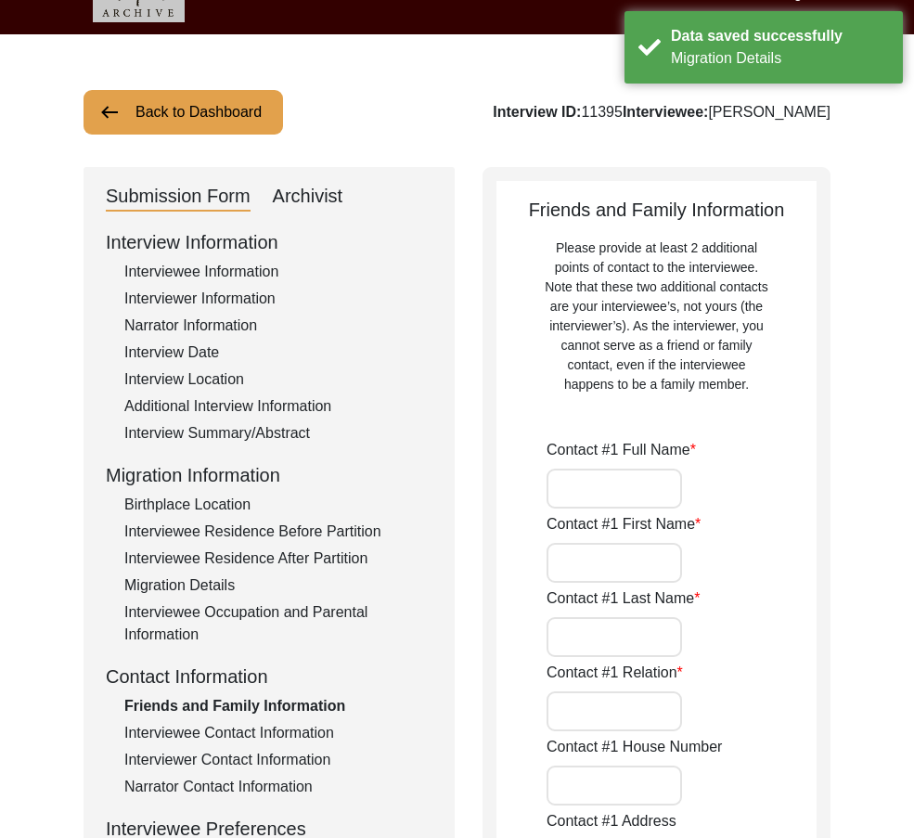
type input "Friend"
type input "Shashinda"
type input "Belda"
type input "Paschim Medinipur"
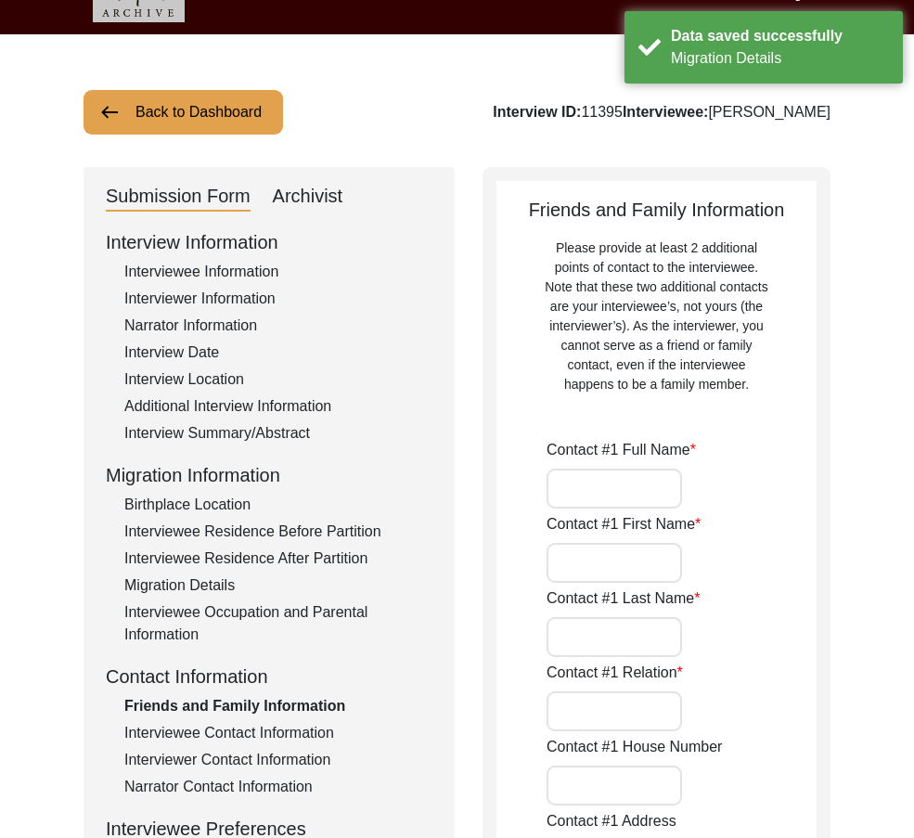
type input "West Bengal"
type input "721424"
type input "India"
type input "9732529717"
type input "surakash67@gmail.com"
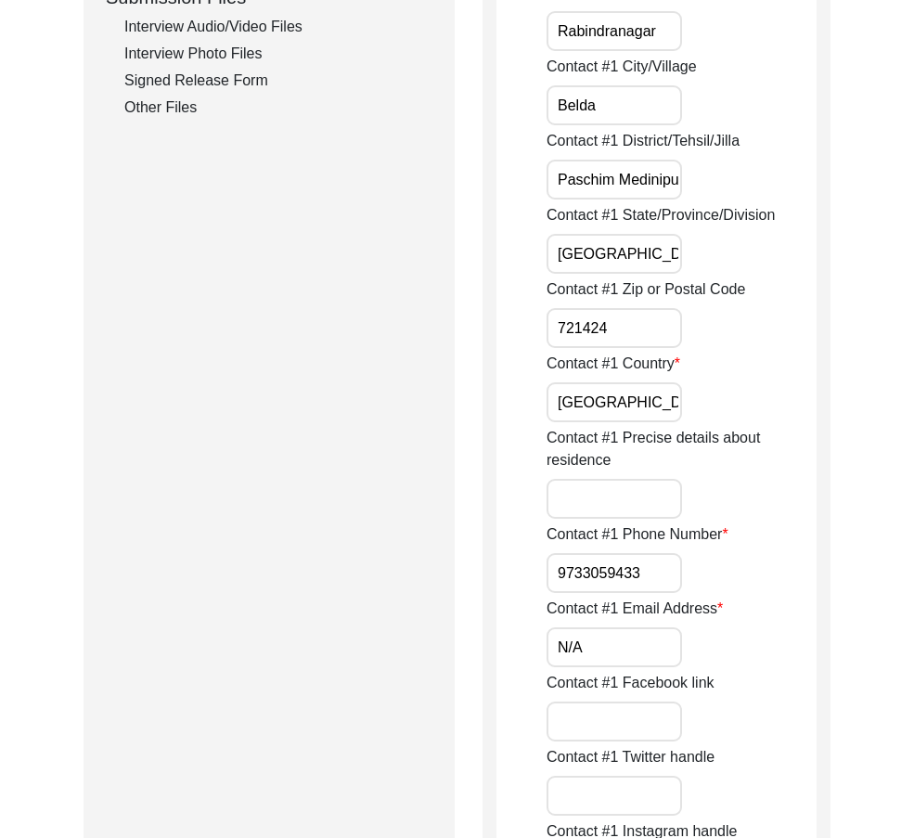
scroll to position [967, 0]
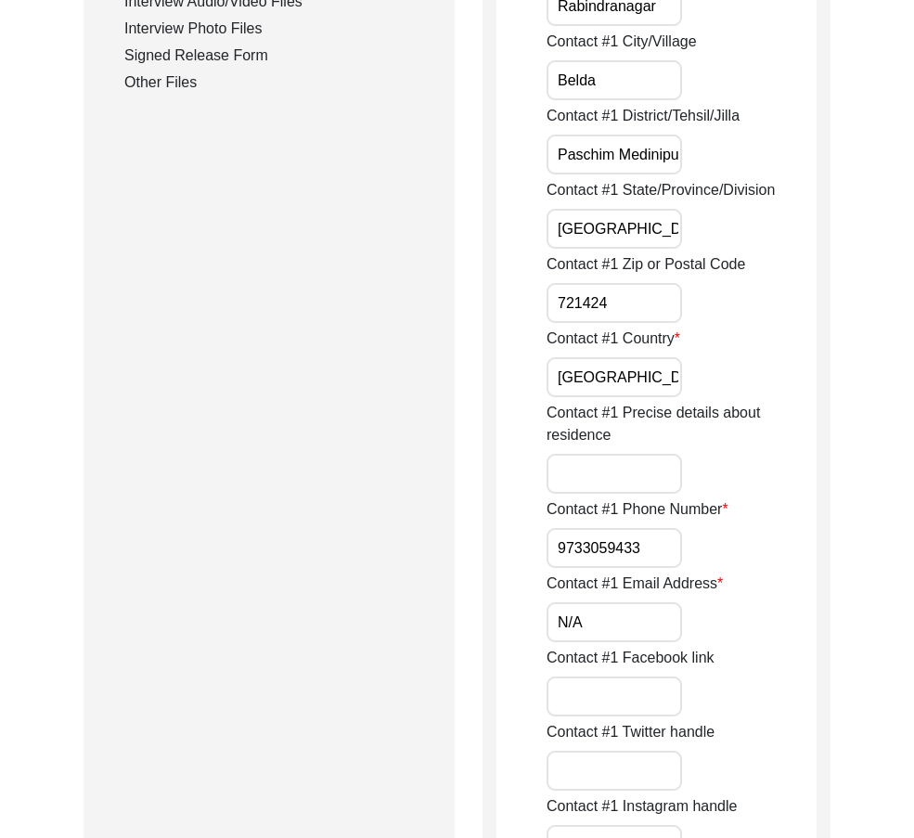
click at [558, 544] on input "9733059433" at bounding box center [613, 548] width 135 height 40
paste input "+91"
type input "+91 9733059433"
drag, startPoint x: 535, startPoint y: 612, endPoint x: 621, endPoint y: 616, distance: 86.3
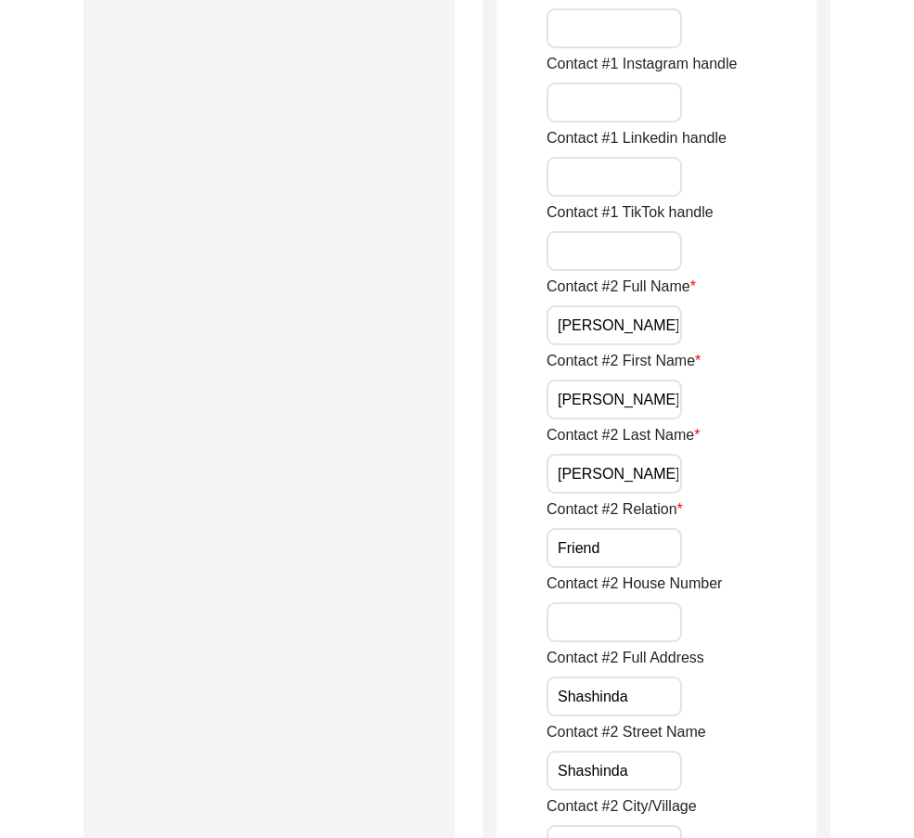
scroll to position [2173, 0]
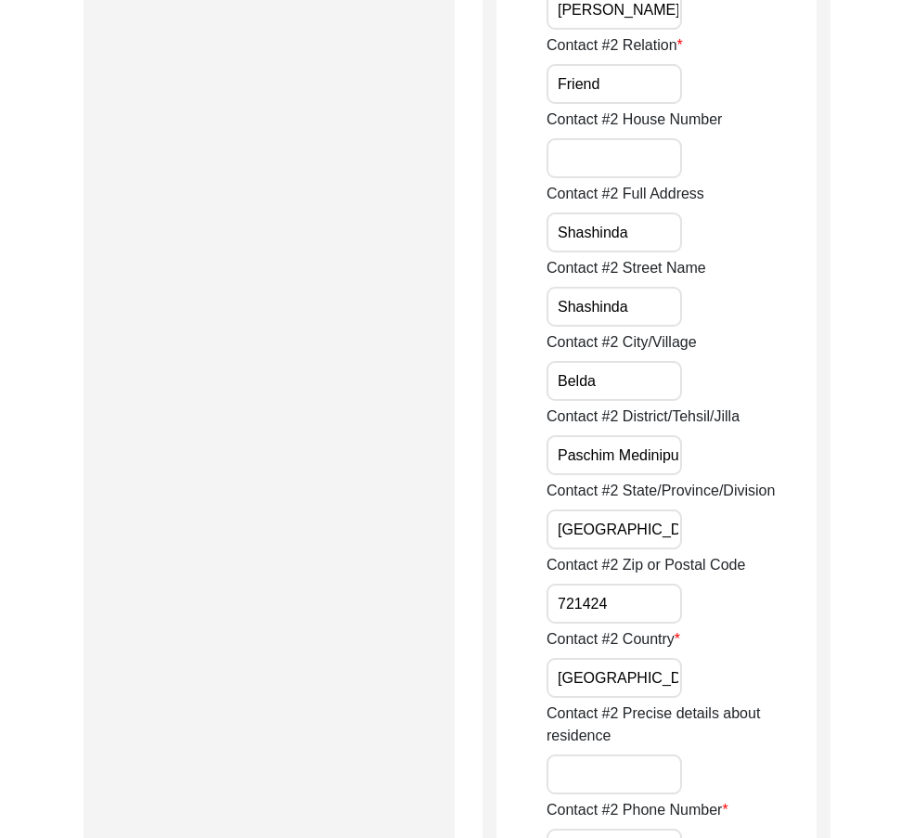
click at [553, 663] on input "India" at bounding box center [613, 678] width 135 height 40
click at [558, 613] on input "721424" at bounding box center [613, 603] width 135 height 40
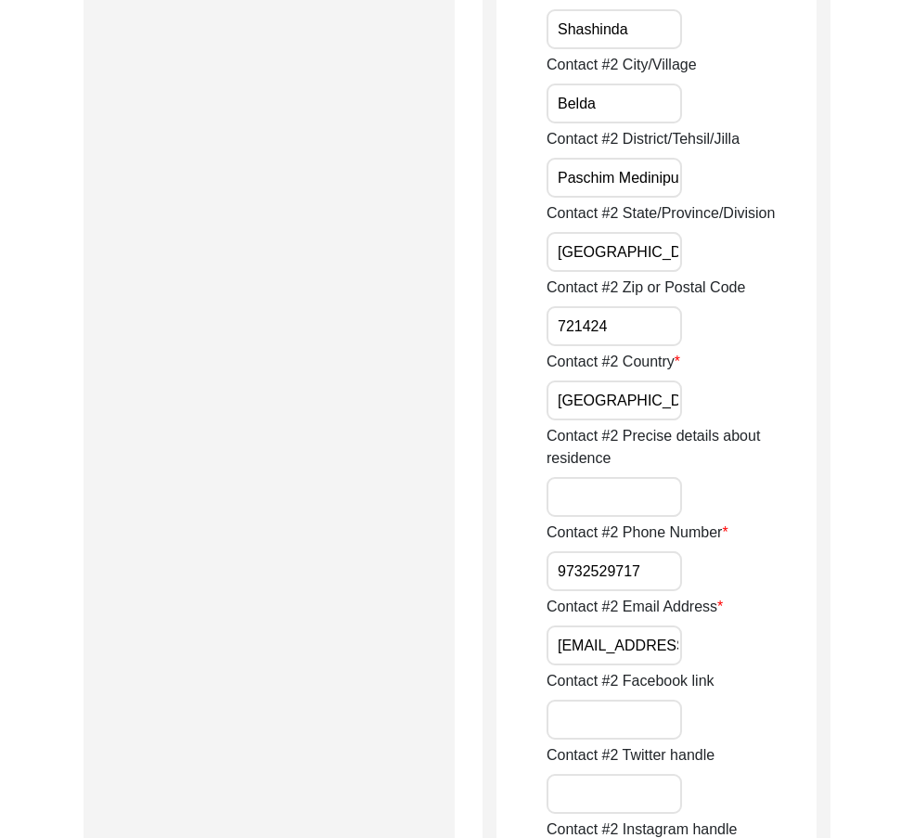
scroll to position [2451, 0]
click at [553, 568] on input "9732529717" at bounding box center [613, 570] width 135 height 40
paste input "+91"
drag, startPoint x: 553, startPoint y: 568, endPoint x: 748, endPoint y: 574, distance: 194.9
click at [745, 574] on div "Contact #2 Phone Number +91 9732529717" at bounding box center [681, 555] width 270 height 70
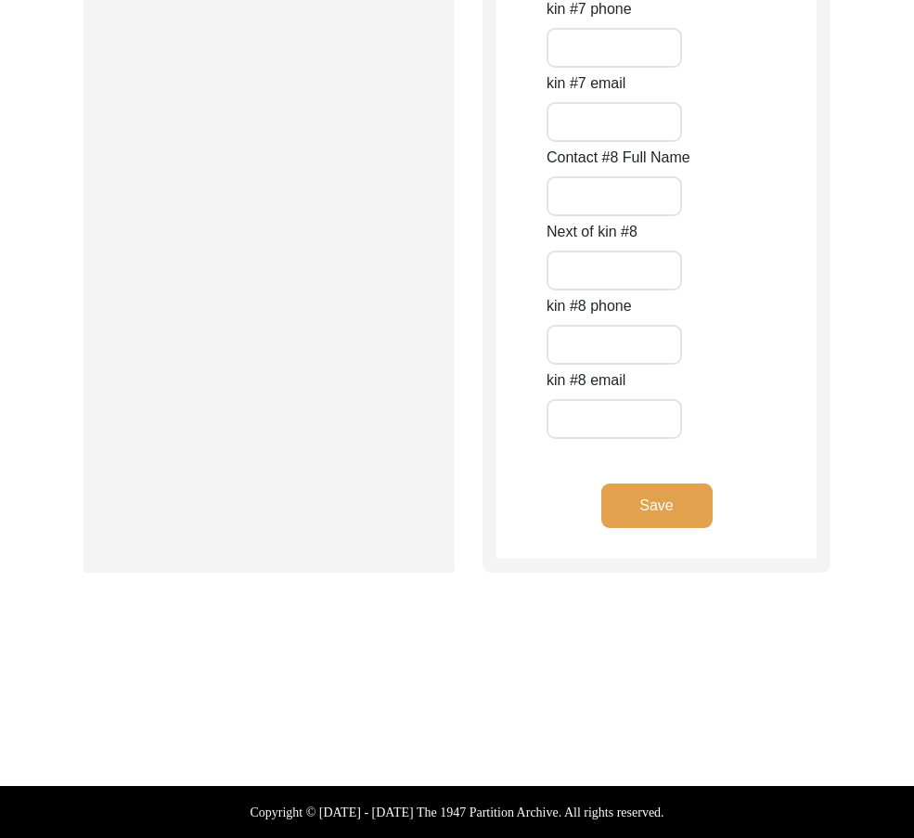
type input "+91 9732529717"
click at [681, 498] on button "Save" at bounding box center [656, 505] width 111 height 45
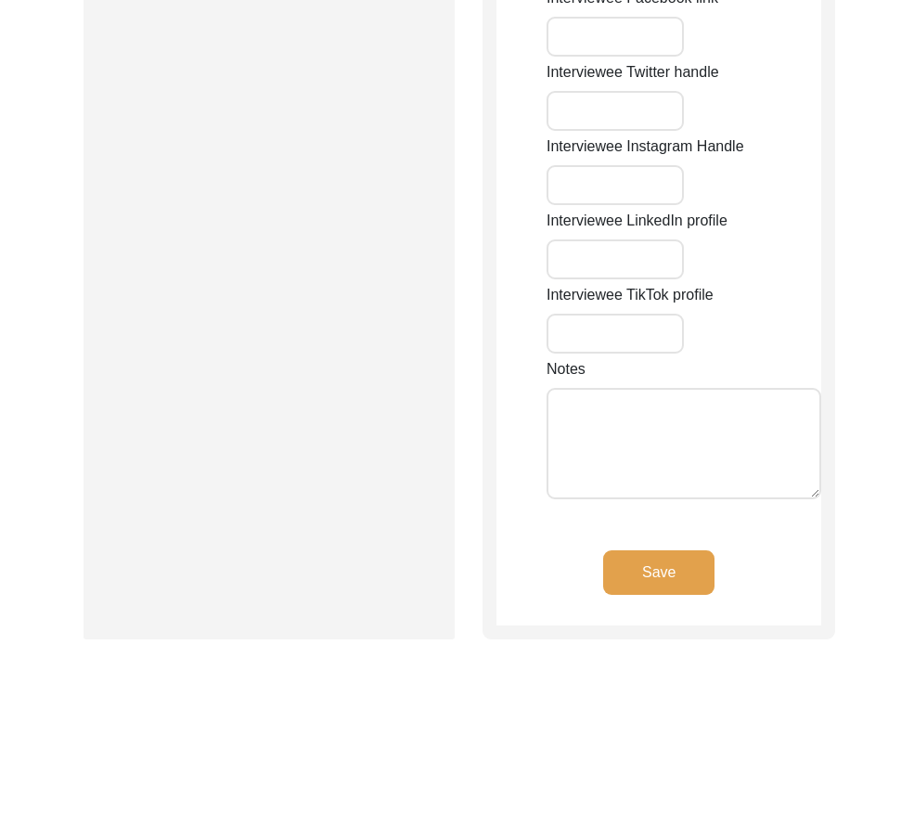
type input "N/A"
type input "Rabindranagar"
type input "Belda"
type input "West Bengal"
type input "Paschim Medinipur"
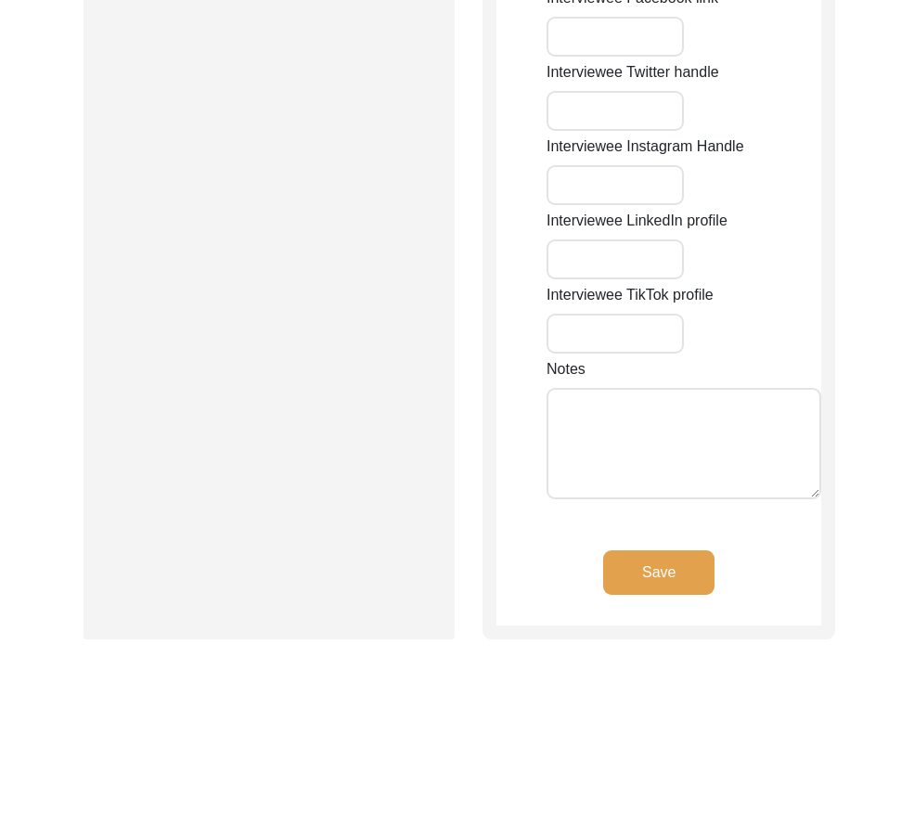
type input "721424"
type input "India"
type input "Belda"
type input "Belda, [GEOGRAPHIC_DATA], [GEOGRAPHIC_DATA]"
type input "22.0758"
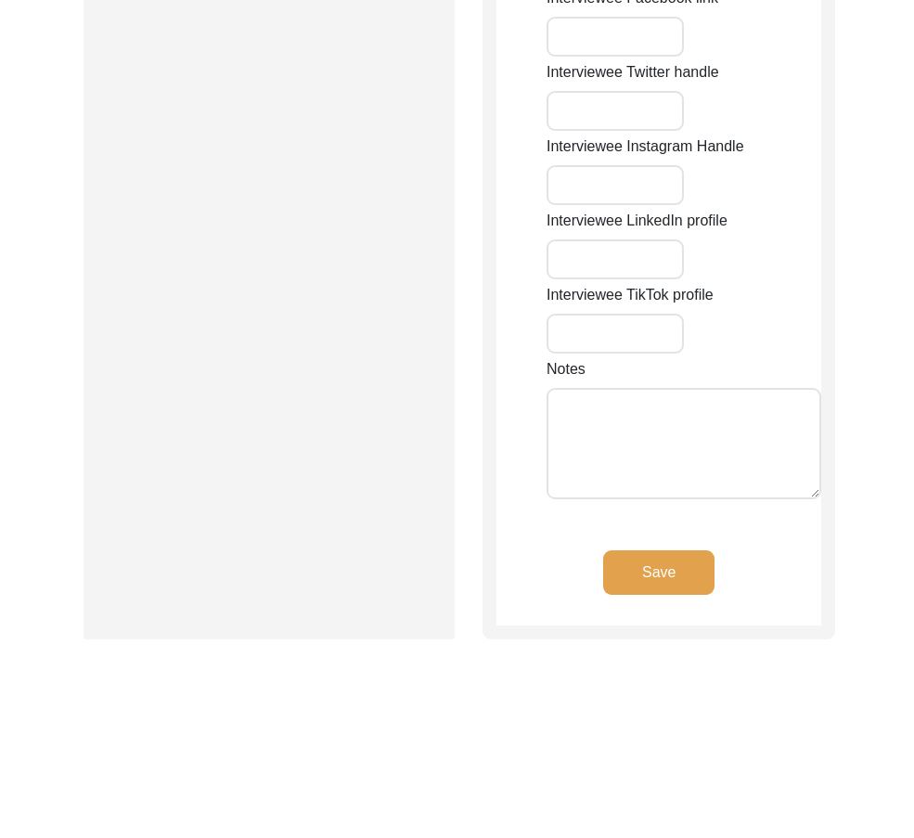
type input "87.3412"
type input "9800172478"
type input "N/A"
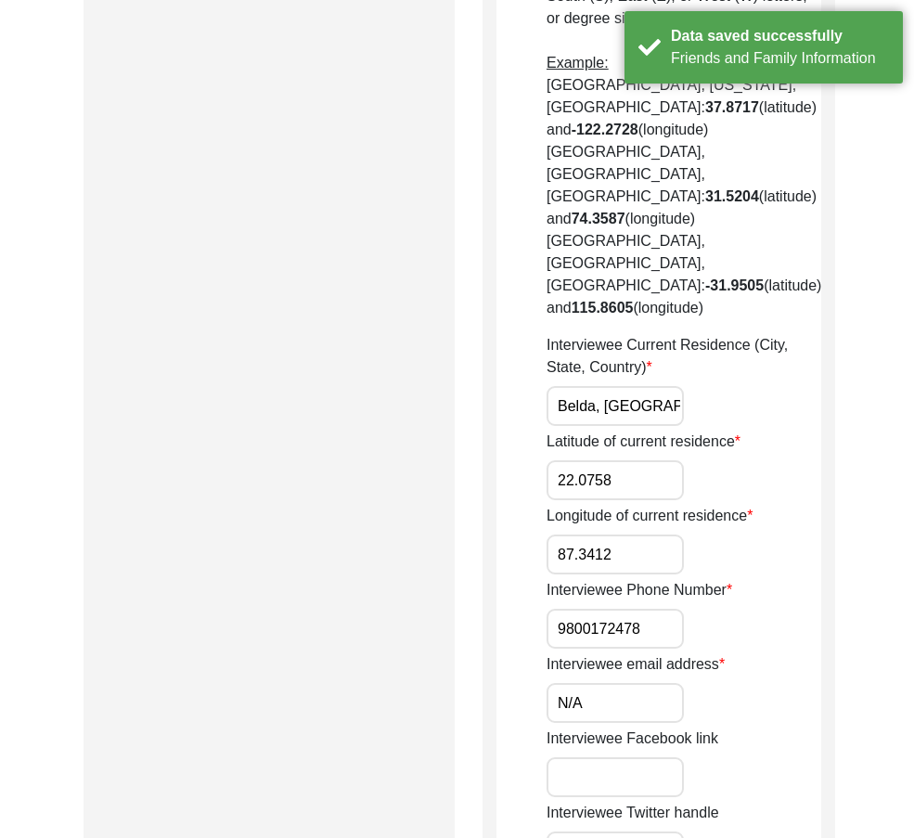
scroll to position [0, 50]
drag, startPoint x: 608, startPoint y: 322, endPoint x: 765, endPoint y: 352, distance: 159.5
click at [765, 352] on div "Interviewee Current Residence (City, State, Country) Belda, West Bengal, India" at bounding box center [683, 380] width 275 height 92
click at [642, 460] on input "22.0758" at bounding box center [614, 480] width 137 height 40
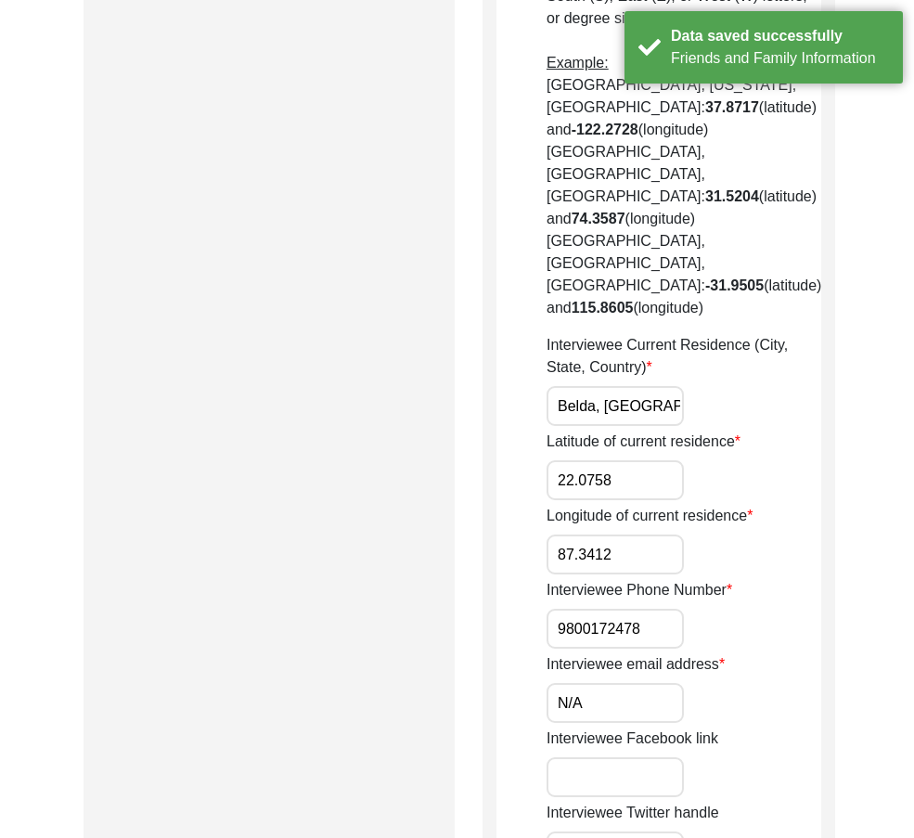
click at [646, 534] on input "87.3412" at bounding box center [614, 554] width 137 height 40
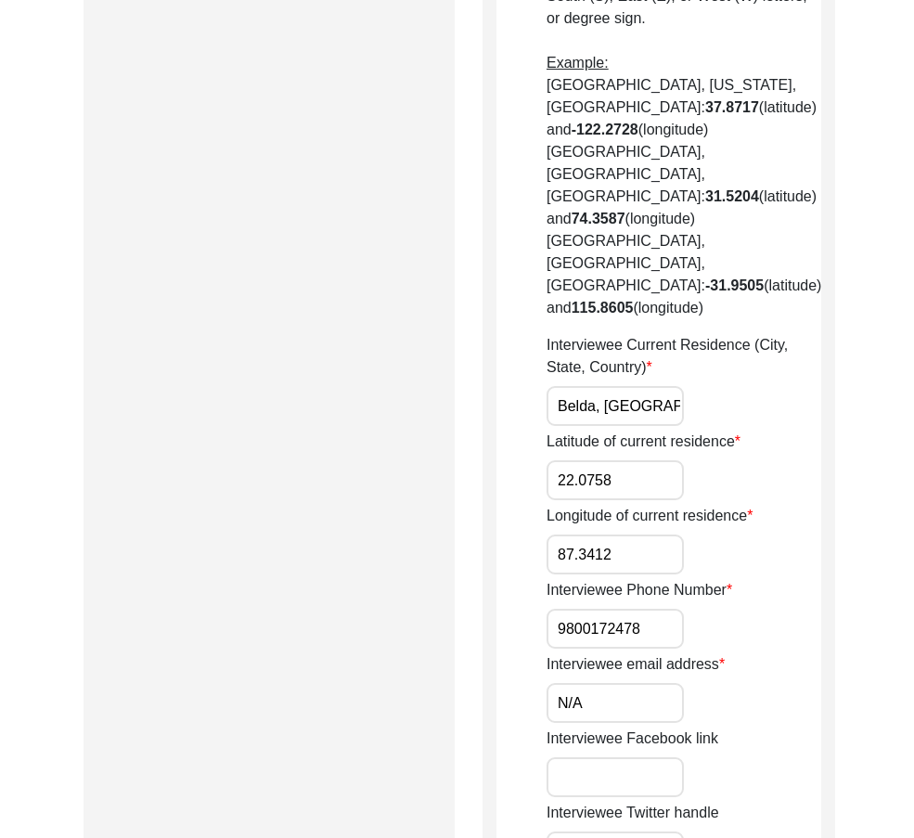
click at [671, 608] on input "9800172478" at bounding box center [614, 628] width 137 height 40
click at [564, 608] on input "9800172478" at bounding box center [614, 628] width 137 height 40
click at [560, 608] on input "9800172478" at bounding box center [614, 628] width 137 height 40
paste input "+91"
drag, startPoint x: 560, startPoint y: 564, endPoint x: 763, endPoint y: 567, distance: 203.1
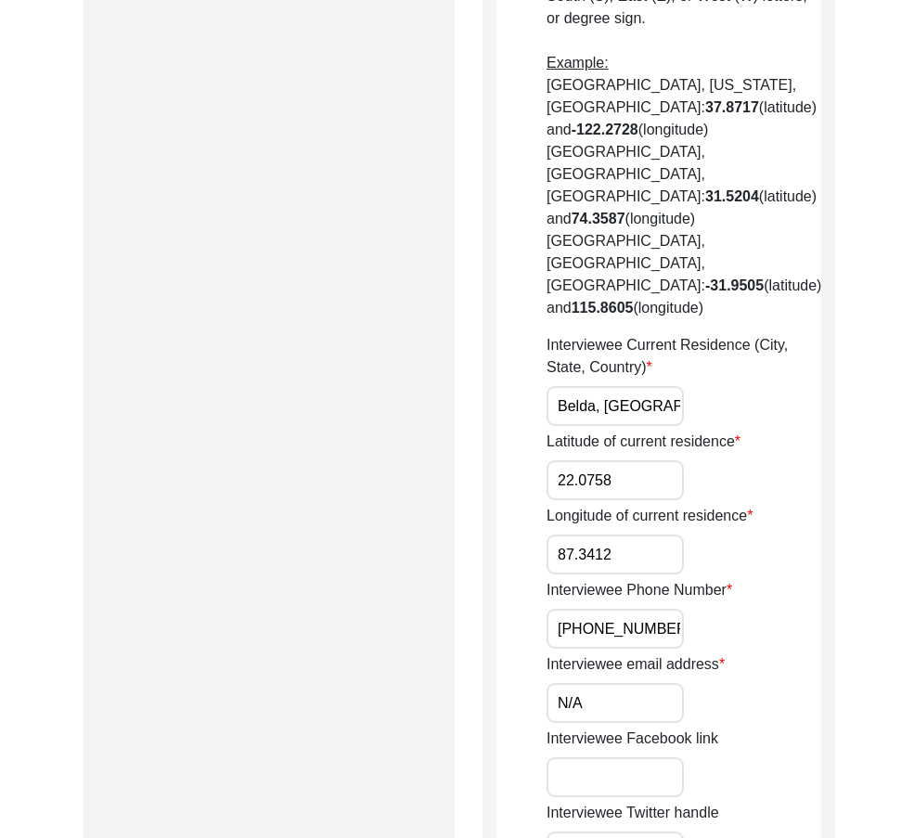
click at [762, 579] on div "Interviewee Phone Number +91 9800172478" at bounding box center [683, 614] width 275 height 70
type input "+91 9800172478"
click at [727, 430] on div "Latitude of current residence 22.0758" at bounding box center [683, 465] width 275 height 70
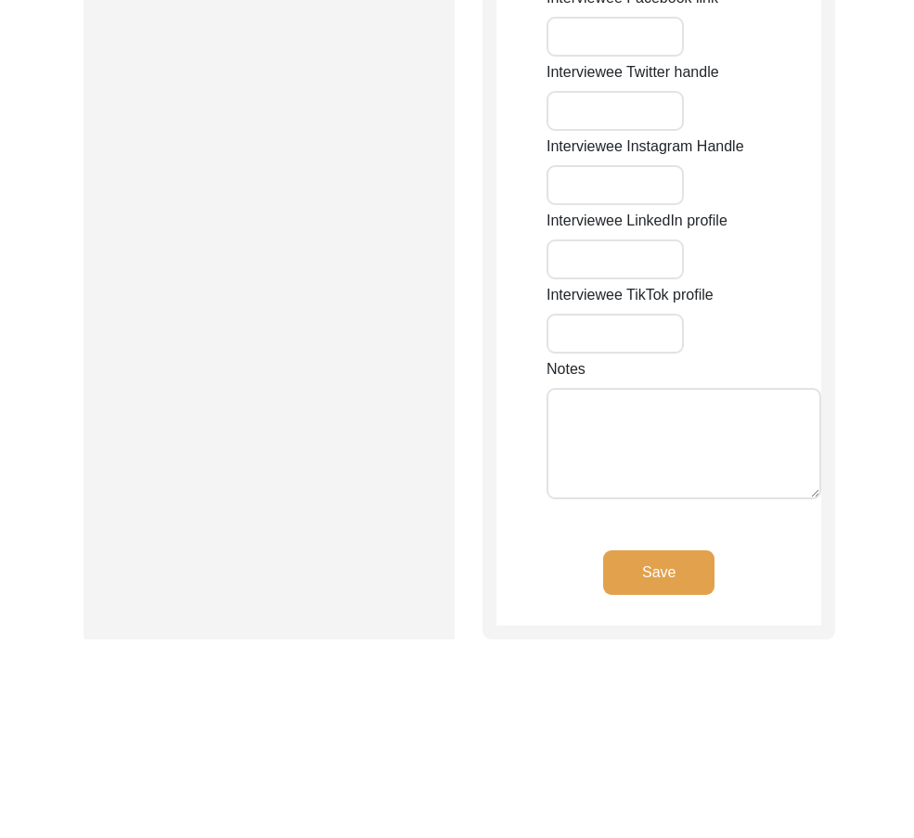
click at [650, 550] on button "Save" at bounding box center [658, 572] width 111 height 45
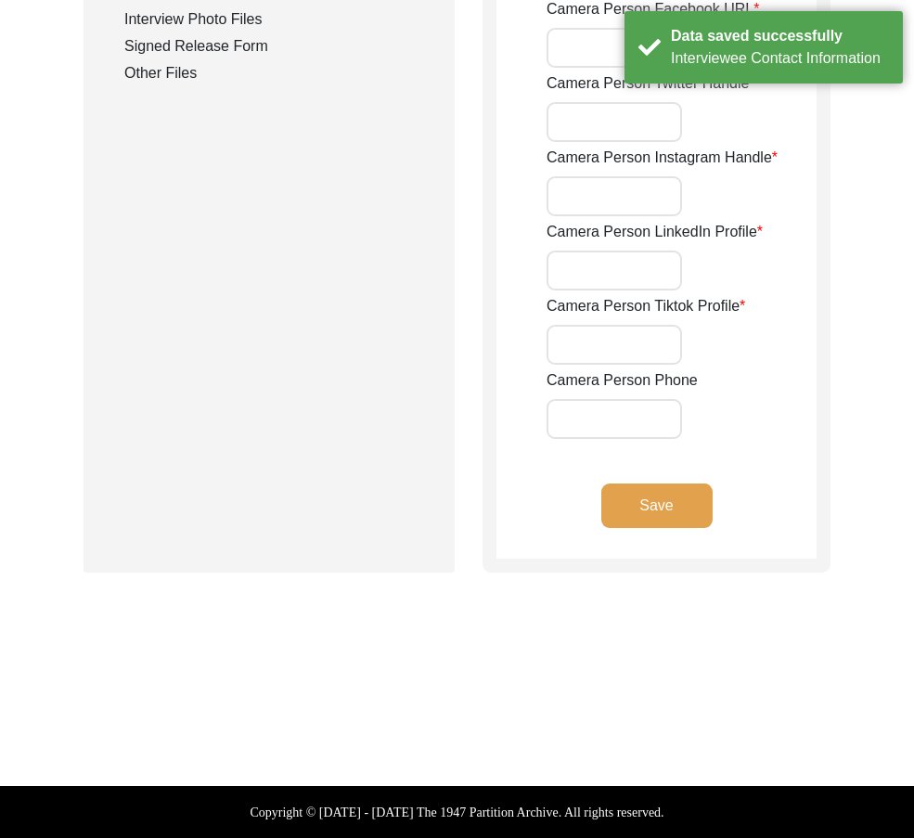
type input "+91 7872747589"
type input "oishipattanayak9@gmail.com"
type input "https://www.facebook.com/share/wYpGFgorZoC1bkV4/?mibextid=qi2Omg"
type input "N/A"
type input "https://www.instagram.com/oishipattanayak?utm_source=qr&igsh=NnRrYmd5M2JsMXN3"
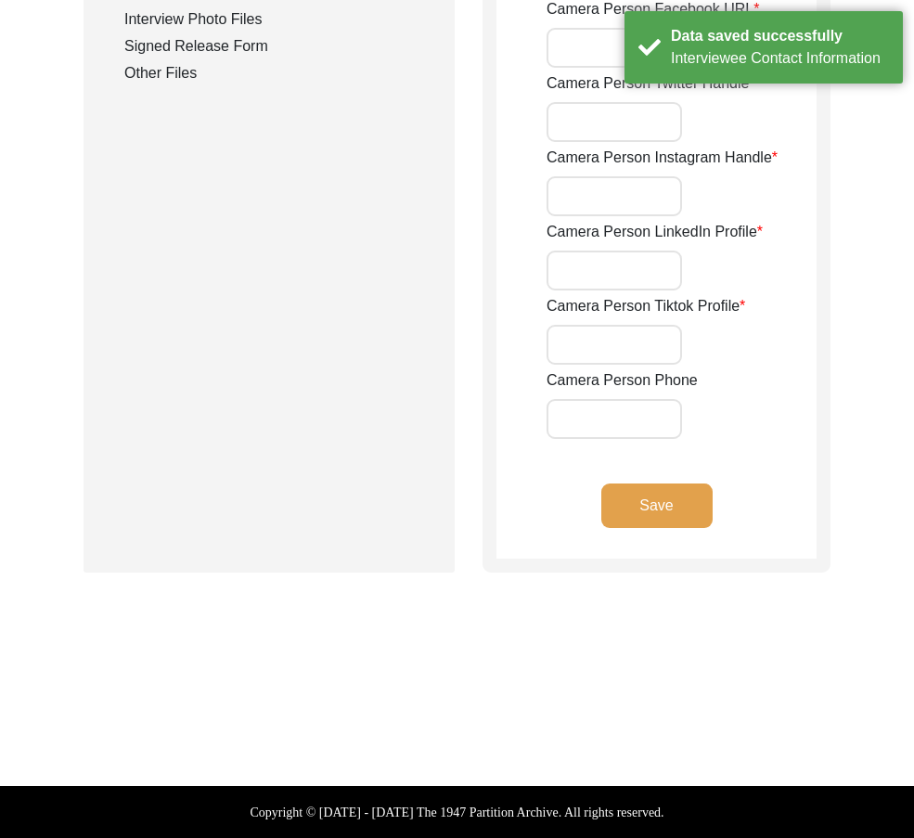
type input "https://www.linkedin.com/in/oishi-pattanayak-2b89a12aa?utm_source=share&utm_cam…"
type input "N/A"
type input "oishipattanayak9@gmail.com"
type input "https://www.facebook.com/share/wYpGFgorZoC1bkV4/?mibextid=qi2Omg"
type input "N/A"
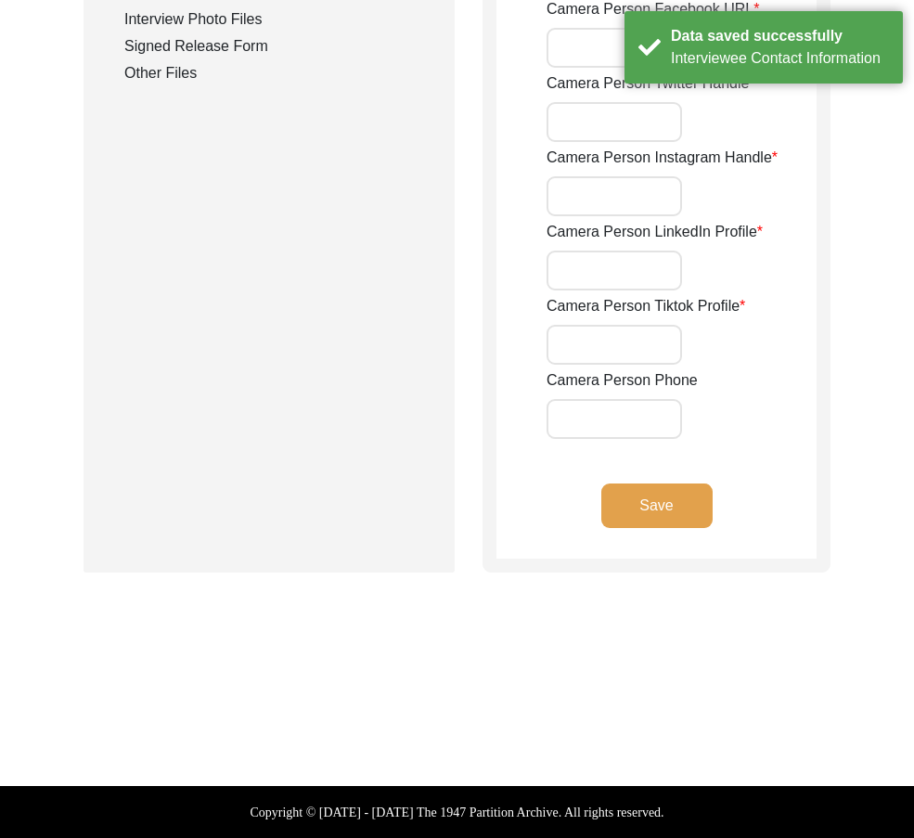
type input "https://www.instagram.com/oishipattanayak?utm_source=qr&igsh=NnRrYmd5M2JsMXN3"
type input "https://www.linkedin.com/in/oishi-pattanayak-2b89a12aa?utm_source=share&utm_cam…"
type input "N/A"
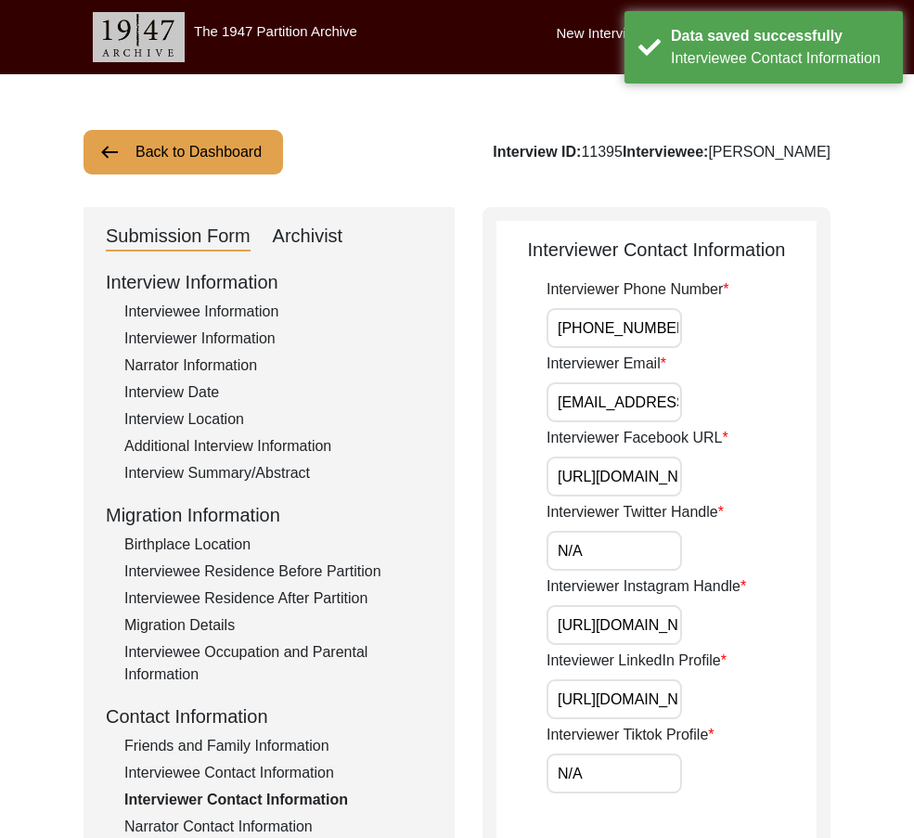
scroll to position [0, 73]
drag, startPoint x: 606, startPoint y: 407, endPoint x: 724, endPoint y: 441, distance: 123.3
click at [786, 409] on div "Interviewer Email oishipattanayak9@gmail.com" at bounding box center [681, 387] width 270 height 70
drag, startPoint x: 692, startPoint y: 477, endPoint x: 652, endPoint y: 518, distance: 57.1
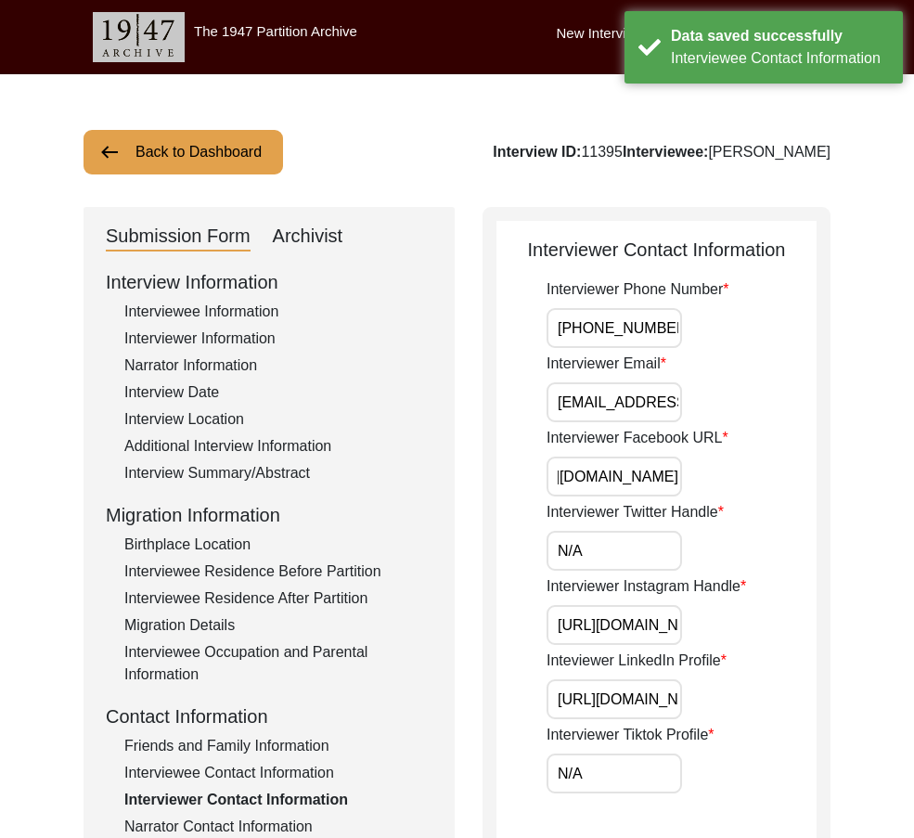
click at [786, 493] on div "Interviewer Facebook URL https://www.facebook.com/share/wYpGFgorZoC1bkV4/?mibex…" at bounding box center [681, 462] width 270 height 70
click at [628, 525] on div "Interviewer Twitter Handle N/A" at bounding box center [681, 536] width 270 height 70
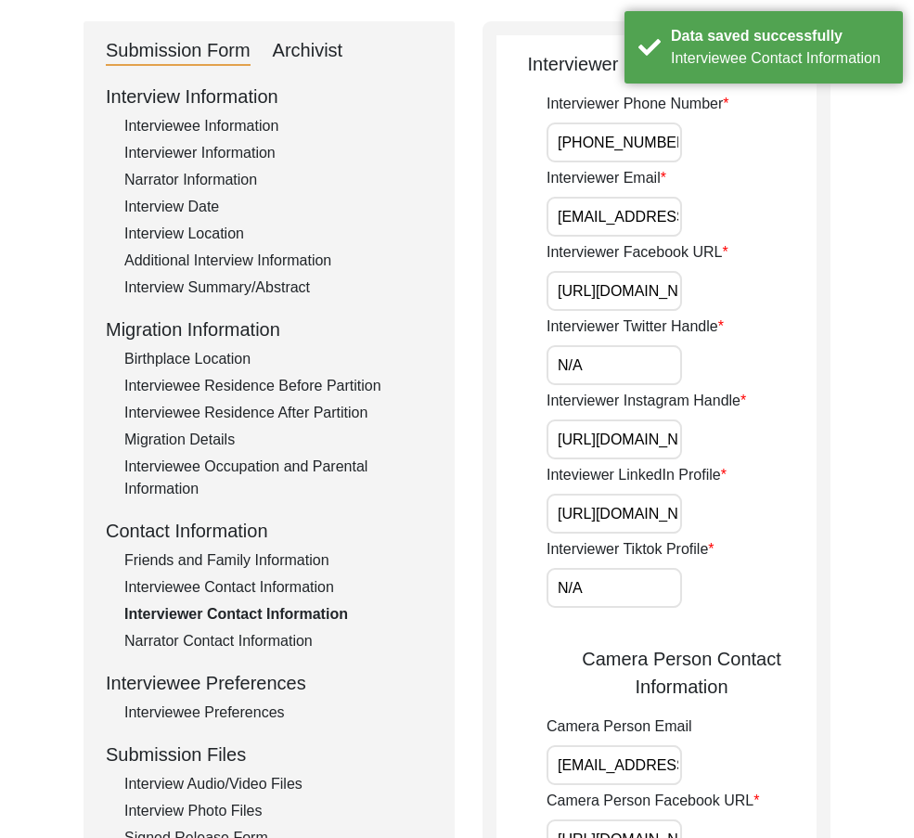
click at [626, 363] on input "N/A" at bounding box center [613, 365] width 135 height 40
drag, startPoint x: 557, startPoint y: 434, endPoint x: 684, endPoint y: 496, distance: 141.4
click at [798, 471] on div "Interviewer Phone Number +91 7872747589 Interviewer Email oishipattanayak9@gmai…" at bounding box center [681, 661] width 270 height 1137
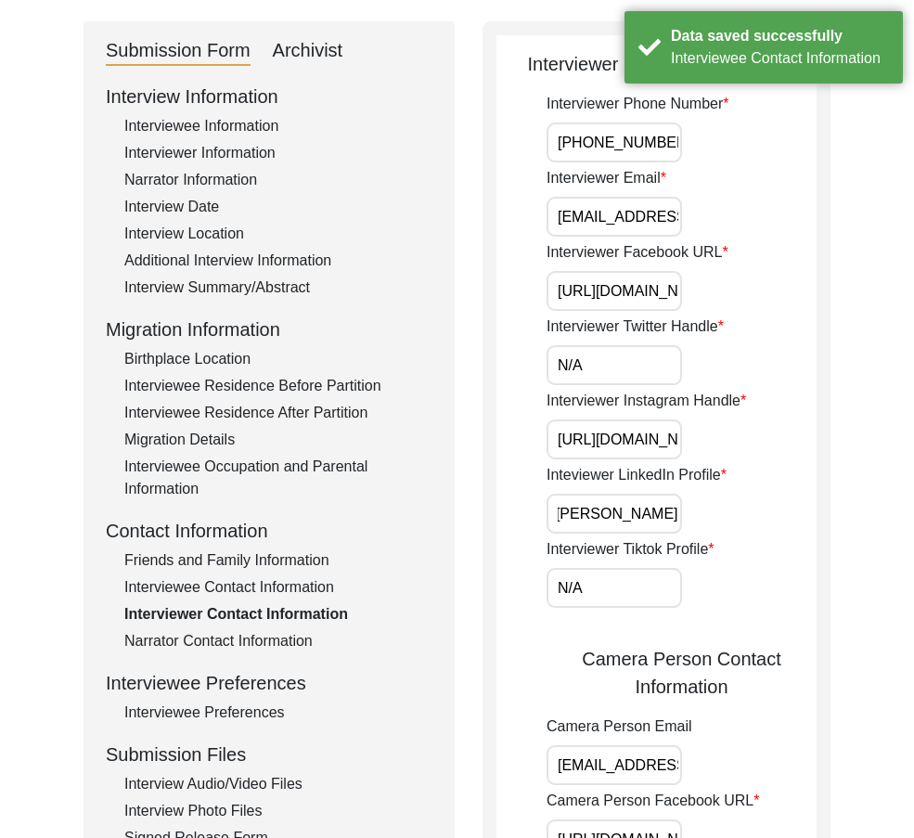
drag, startPoint x: 642, startPoint y: 499, endPoint x: 791, endPoint y: 512, distance: 149.9
click at [800, 510] on div "Inteviewer LinkedIn Profile https://www.linkedin.com/in/oishi-pattanayak-2b89a1…" at bounding box center [681, 499] width 270 height 70
click at [649, 576] on input "N/A" at bounding box center [613, 588] width 135 height 40
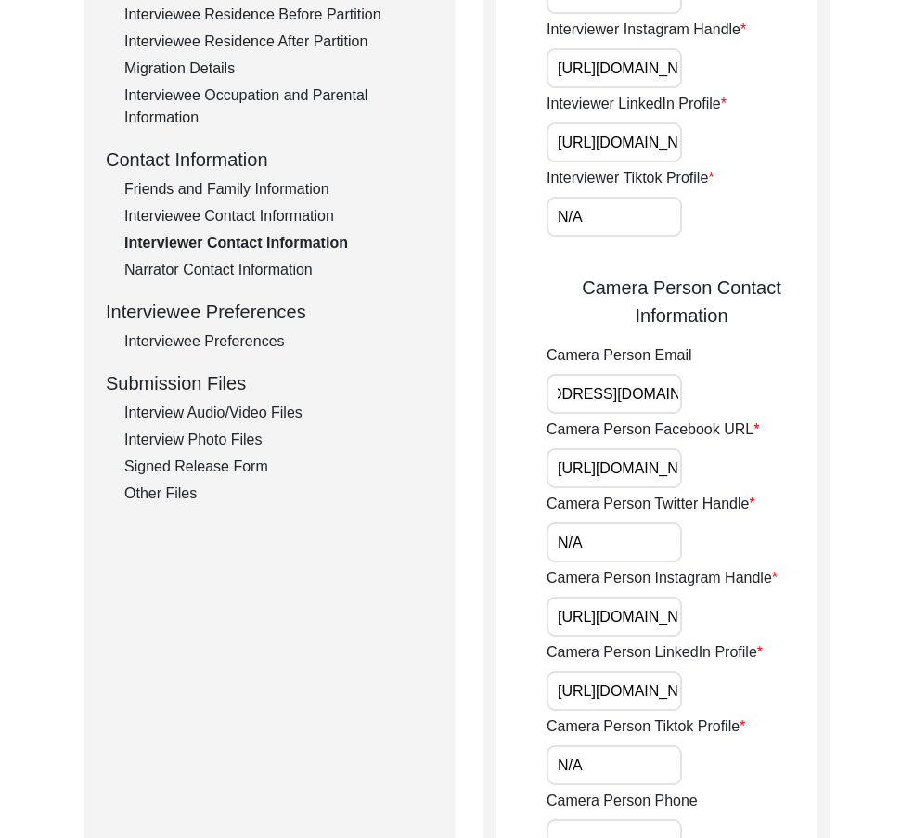
drag, startPoint x: 606, startPoint y: 377, endPoint x: 785, endPoint y: 443, distance: 190.7
click at [820, 427] on div "Interviewer Contact Information Interviewer Phone Number +91 7872747589 Intervi…" at bounding box center [656, 321] width 348 height 1342
drag, startPoint x: 645, startPoint y: 482, endPoint x: 830, endPoint y: 502, distance: 186.5
click at [830, 502] on div "Back to Dashboard Interview ID: 11395 Interviewee: Ashim Mukhopadhyay Submissio…" at bounding box center [457, 325] width 914 height 1614
click at [658, 544] on input "N/A" at bounding box center [613, 542] width 135 height 40
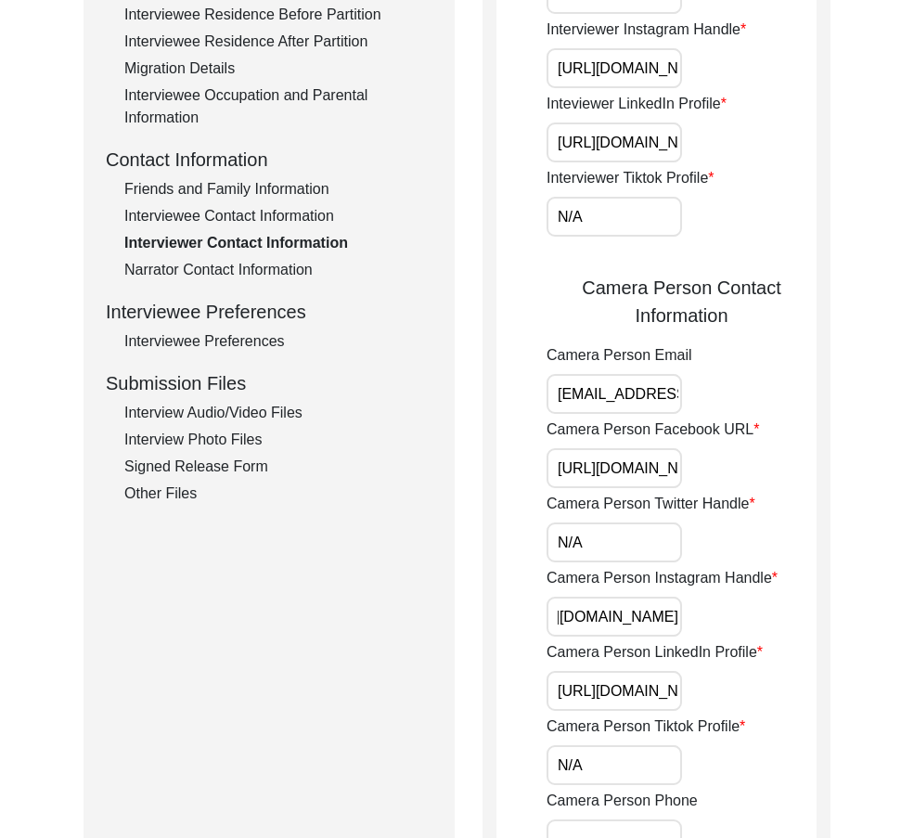
drag, startPoint x: 569, startPoint y: 615, endPoint x: 827, endPoint y: 628, distance: 259.1
click at [827, 628] on div "Interviewer Contact Information Interviewer Phone Number +91 7872747589 Intervi…" at bounding box center [656, 321] width 348 height 1342
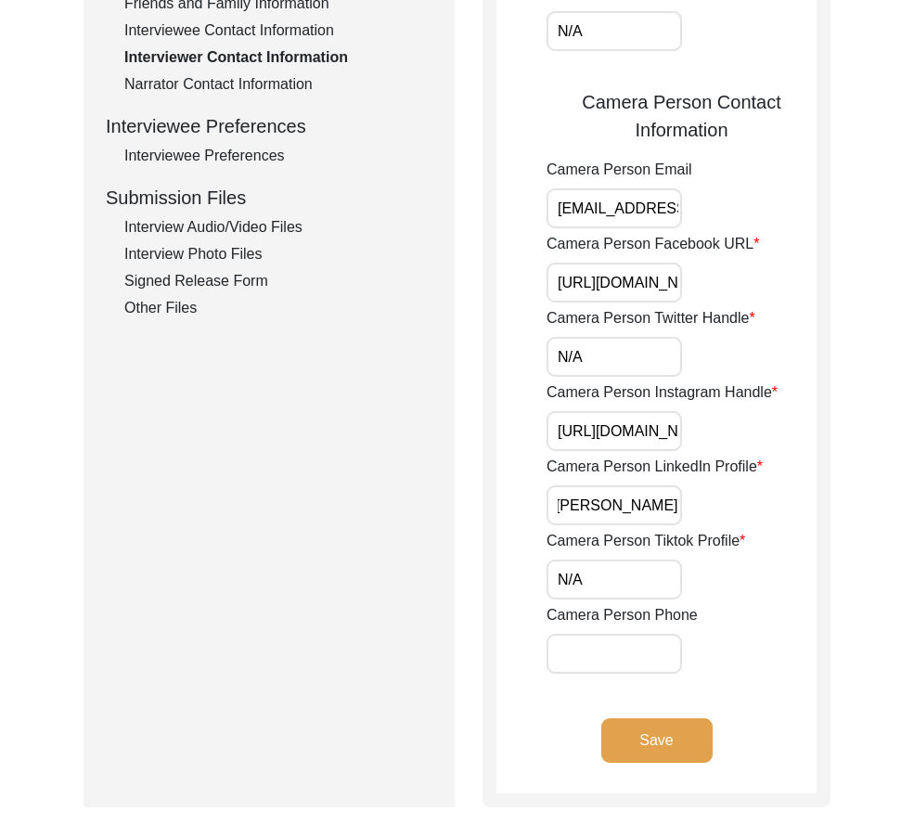
drag, startPoint x: 654, startPoint y: 488, endPoint x: 820, endPoint y: 518, distance: 168.7
click at [829, 515] on div "Interviewer Contact Information Interviewer Phone Number +91 7872747589 Intervi…" at bounding box center [656, 136] width 348 height 1342
click at [630, 554] on div "Camera Person Tiktok Profile N/A" at bounding box center [681, 565] width 270 height 70
click at [633, 565] on input "N/A" at bounding box center [613, 579] width 135 height 40
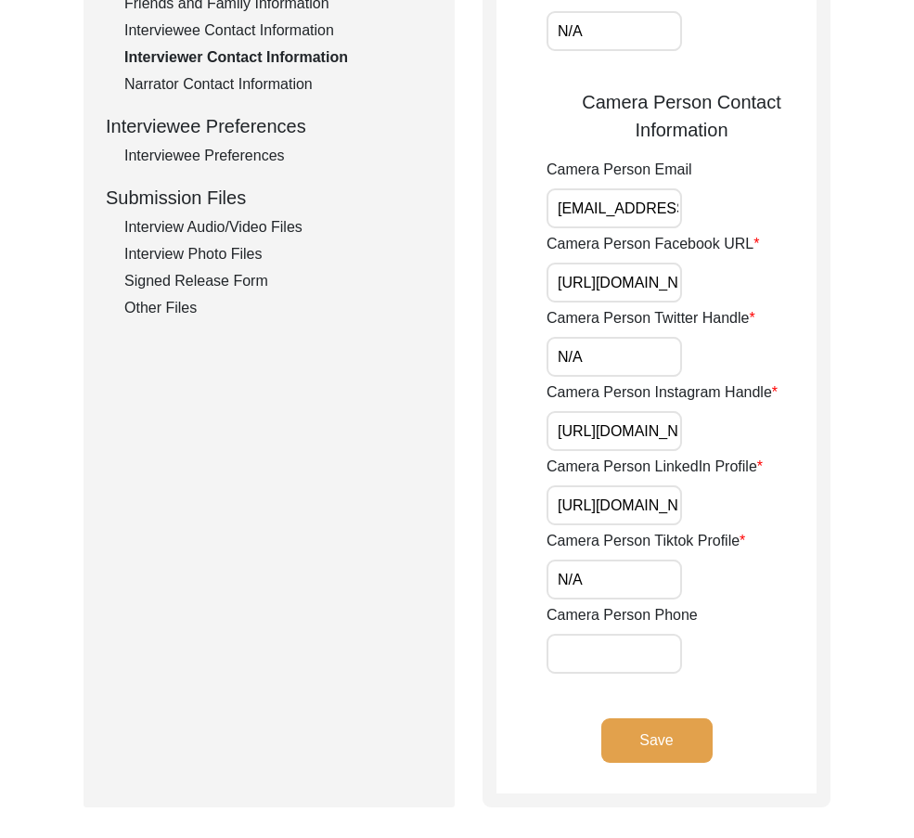
click at [313, 95] on div "Narrator Contact Information" at bounding box center [278, 84] width 308 height 22
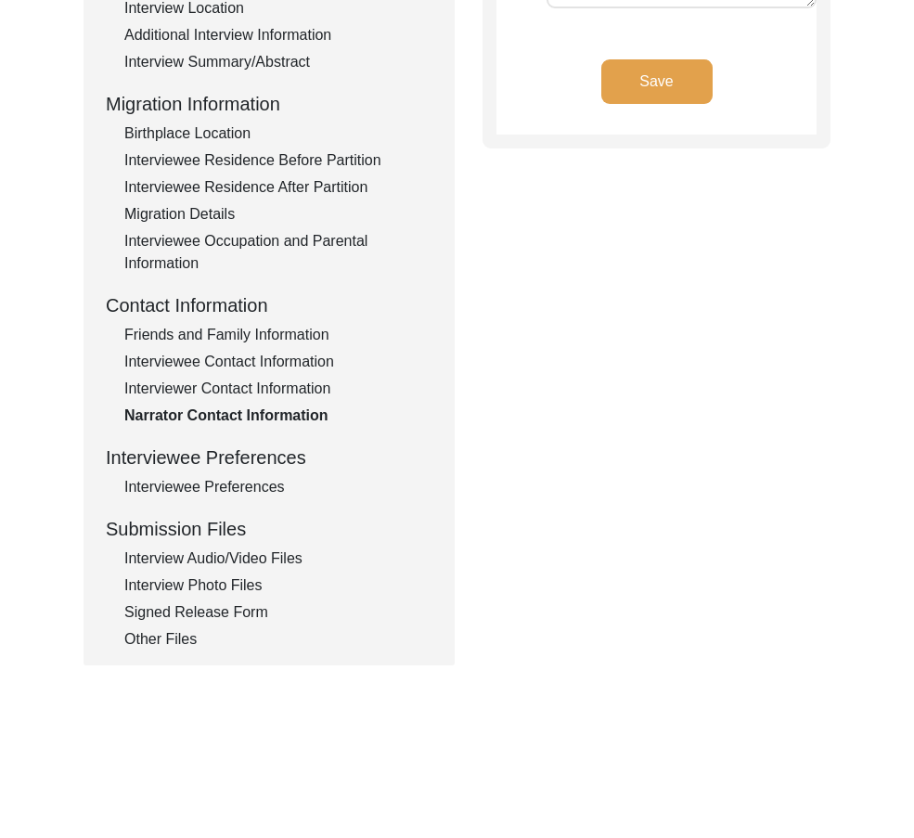
click at [236, 489] on div "Interviewee Preferences" at bounding box center [278, 487] width 308 height 22
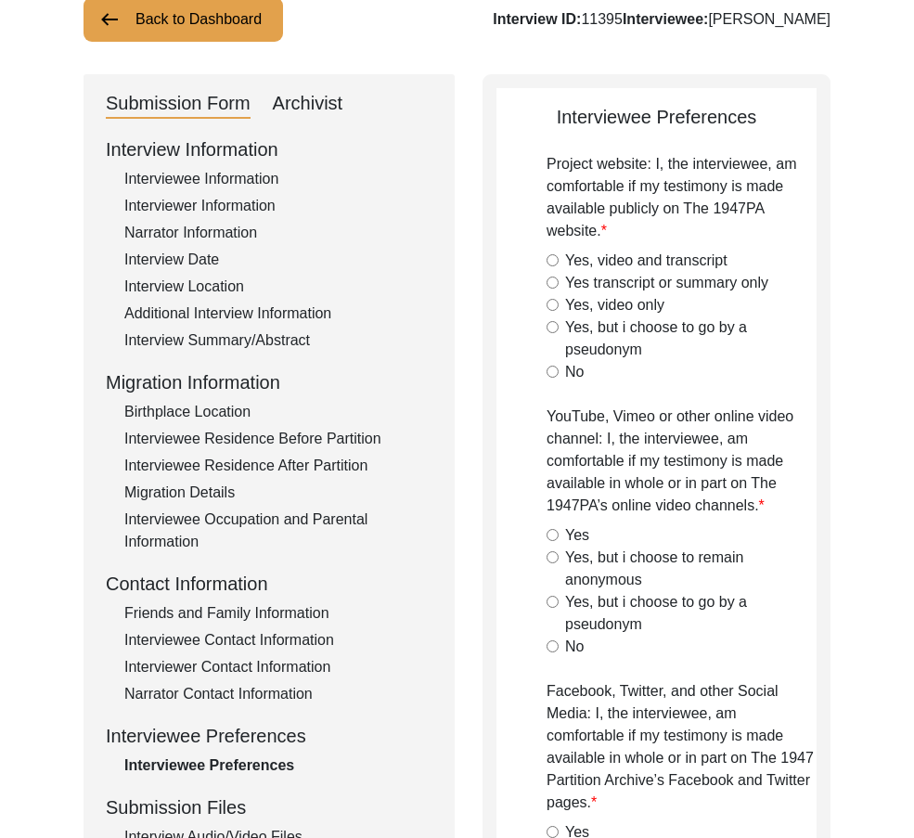
radio input "true"
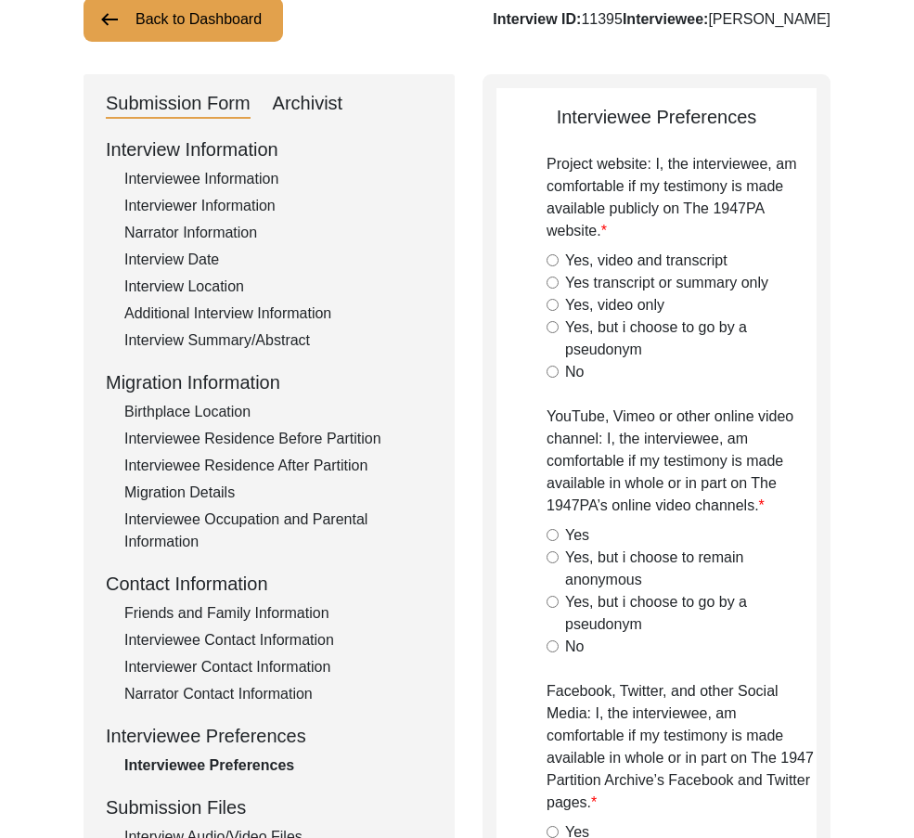
radio input "true"
type textarea "The interviewee strictly asked me to convey that he does not want the specific …"
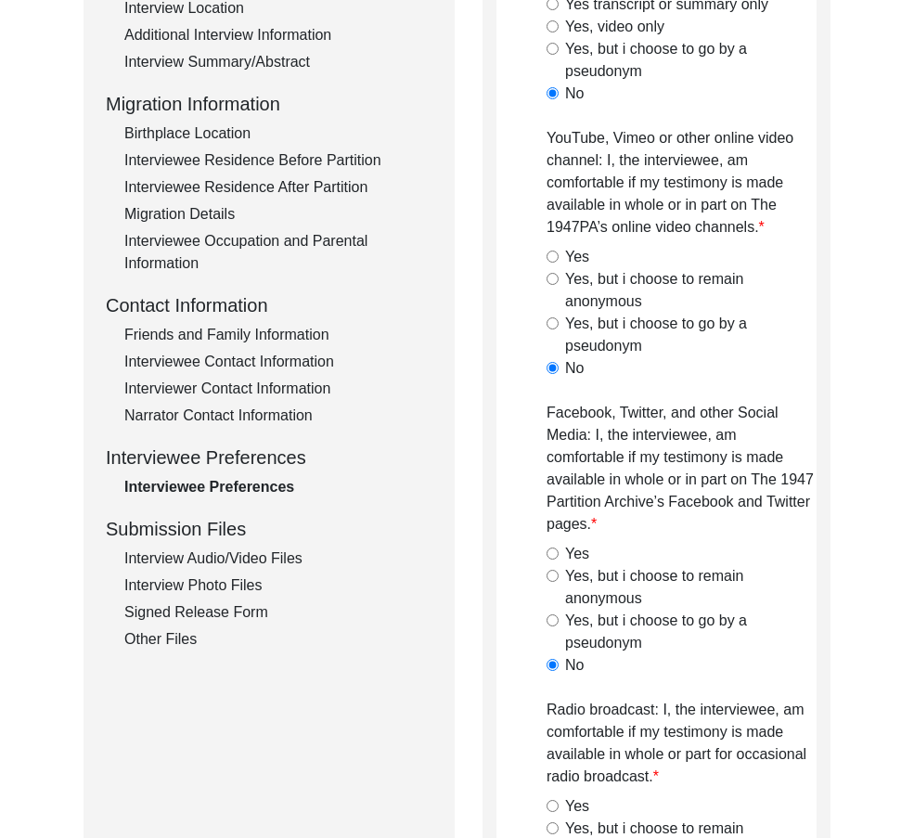
click at [256, 542] on div "Submission Files" at bounding box center [269, 529] width 326 height 28
click at [258, 553] on div "Interview Audio/Video Files" at bounding box center [278, 558] width 308 height 22
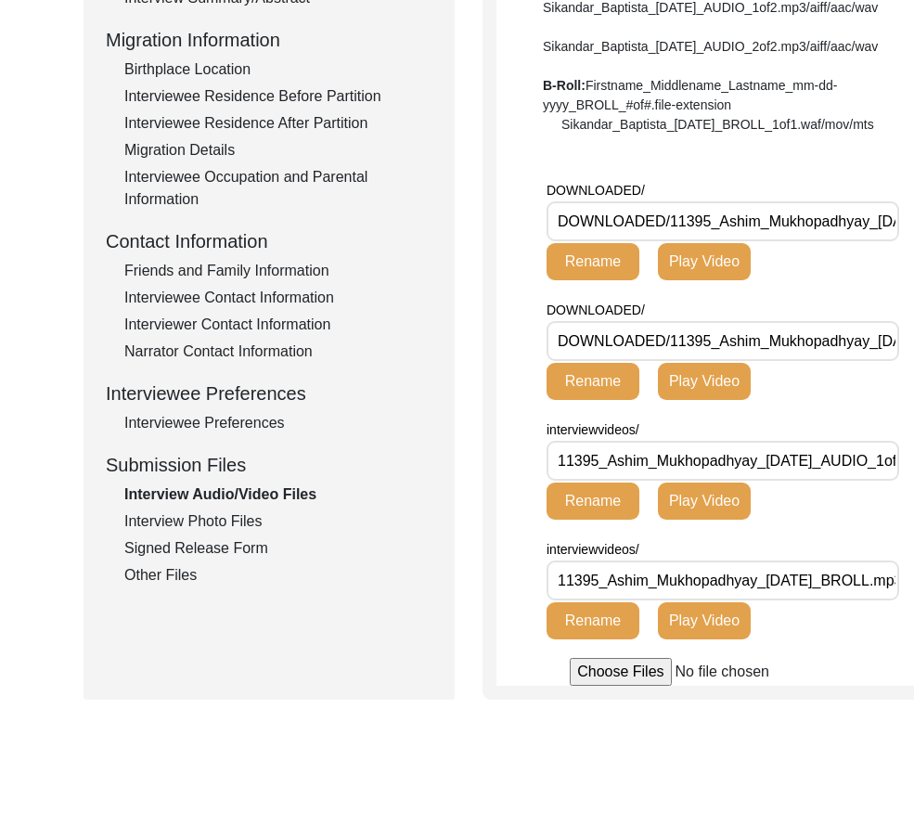
click at [265, 522] on div "Interview Photo Files" at bounding box center [278, 521] width 308 height 22
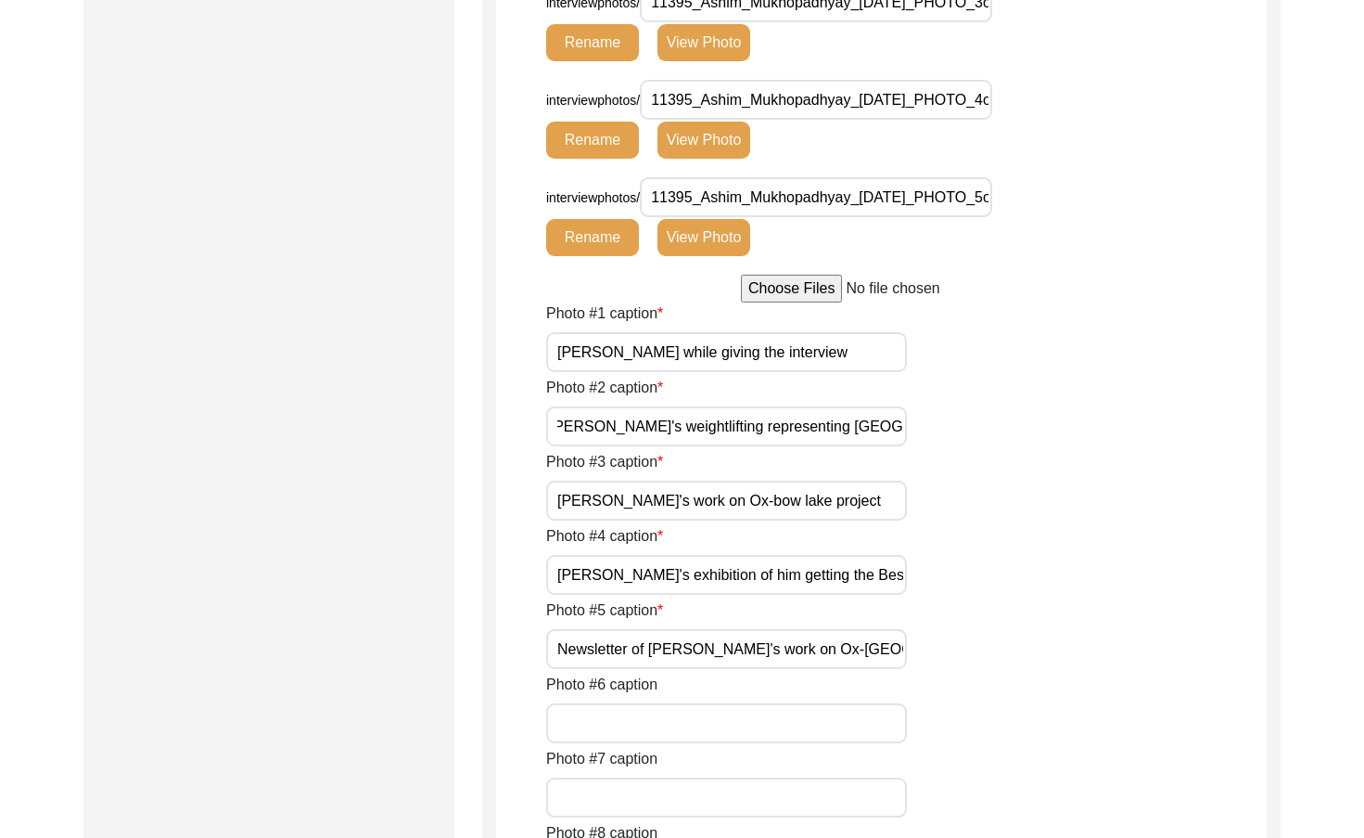
drag, startPoint x: 796, startPoint y: 423, endPoint x: 976, endPoint y: 447, distance: 181.5
click at [887, 484] on input "Ashim's work on Ox-bow lake project" at bounding box center [726, 500] width 361 height 40
drag, startPoint x: 701, startPoint y: 567, endPoint x: 937, endPoint y: 578, distance: 235.8
click at [937, 578] on div "Photo #4 caption Ashim's exhibition of him getting the Best Human Interest Stor…" at bounding box center [906, 560] width 721 height 70
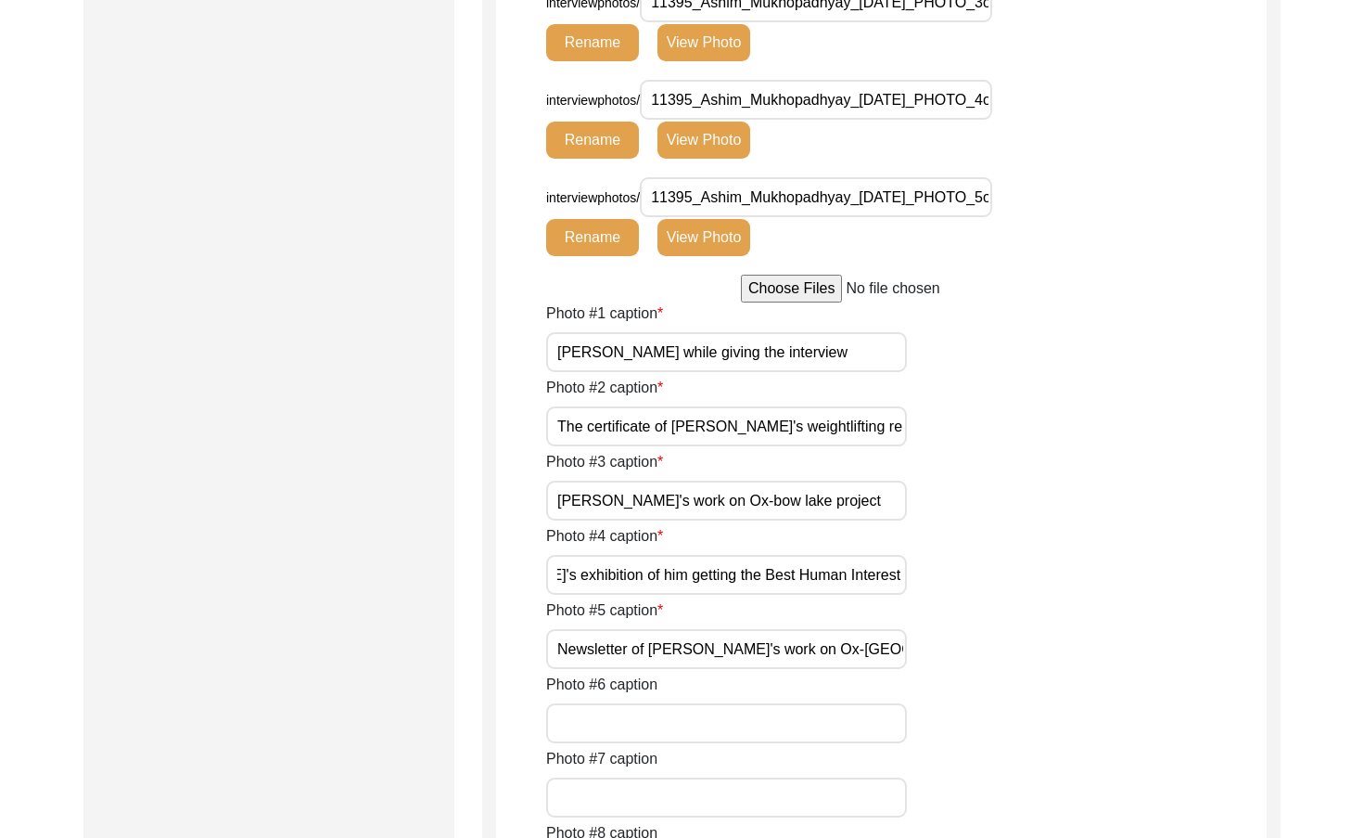
click at [907, 635] on div "Photo #5 caption Newsletter of Ashim's work on Ox-bow lake" at bounding box center [906, 634] width 721 height 70
click at [901, 639] on input "Newsletter of Ashim's work on Ox-bow lake" at bounding box center [726, 649] width 361 height 40
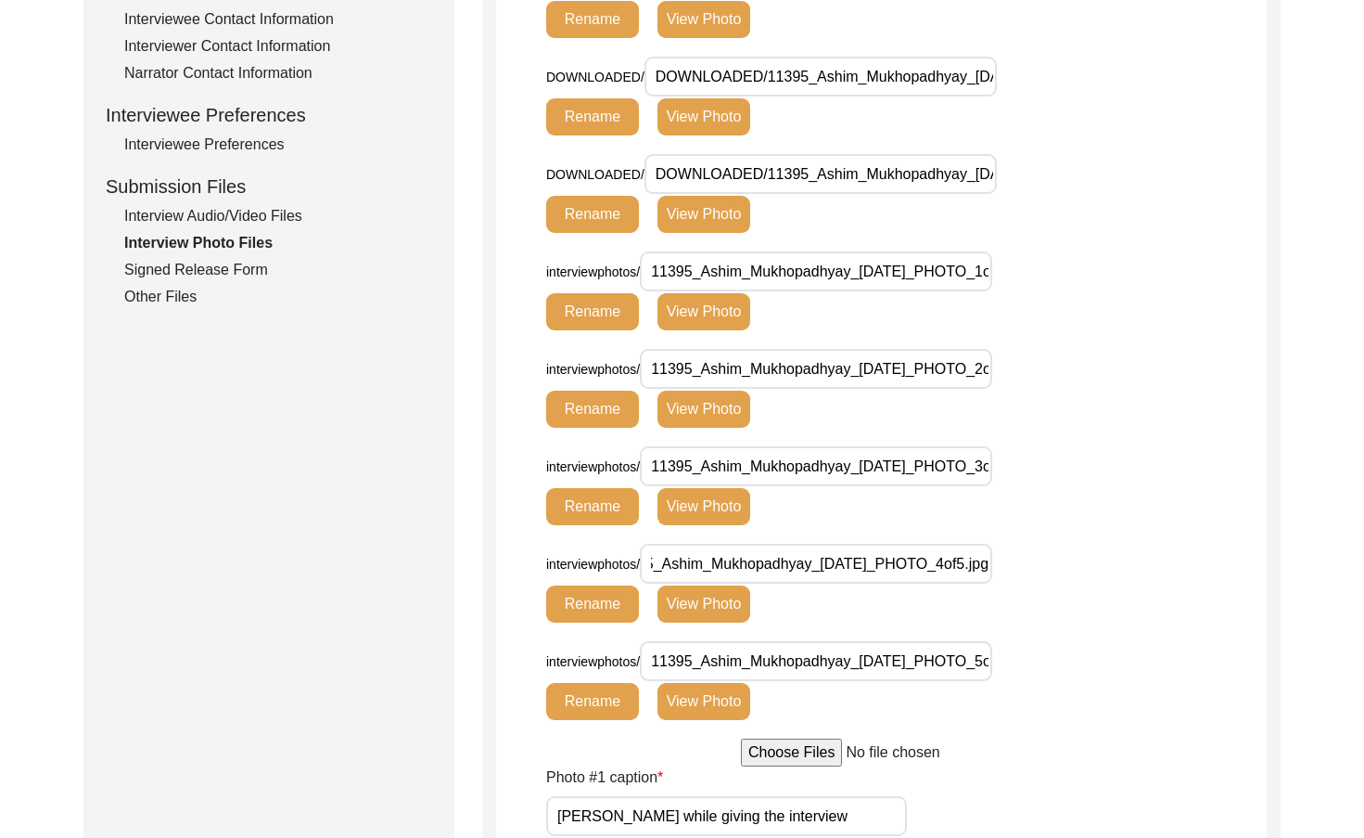
drag, startPoint x: 931, startPoint y: 584, endPoint x: 1035, endPoint y: 589, distance: 104.0
click at [1035, 589] on div "interviewphotos/ 11395_Ashim_Mukhopadhyay_10-01-25_PHOTO_4of5.jpg Rename View P…" at bounding box center [798, 583] width 505 height 79
drag, startPoint x: 917, startPoint y: 674, endPoint x: 1016, endPoint y: 678, distance: 98.4
click at [1016, 678] on div "interviewphotos/ 11395_Ashim_Mukhopadhyay_10-01-25_PHOTO_5of5.jpg Rename View P…" at bounding box center [798, 680] width 505 height 79
click at [745, 697] on button "View Photo" at bounding box center [704, 701] width 93 height 37
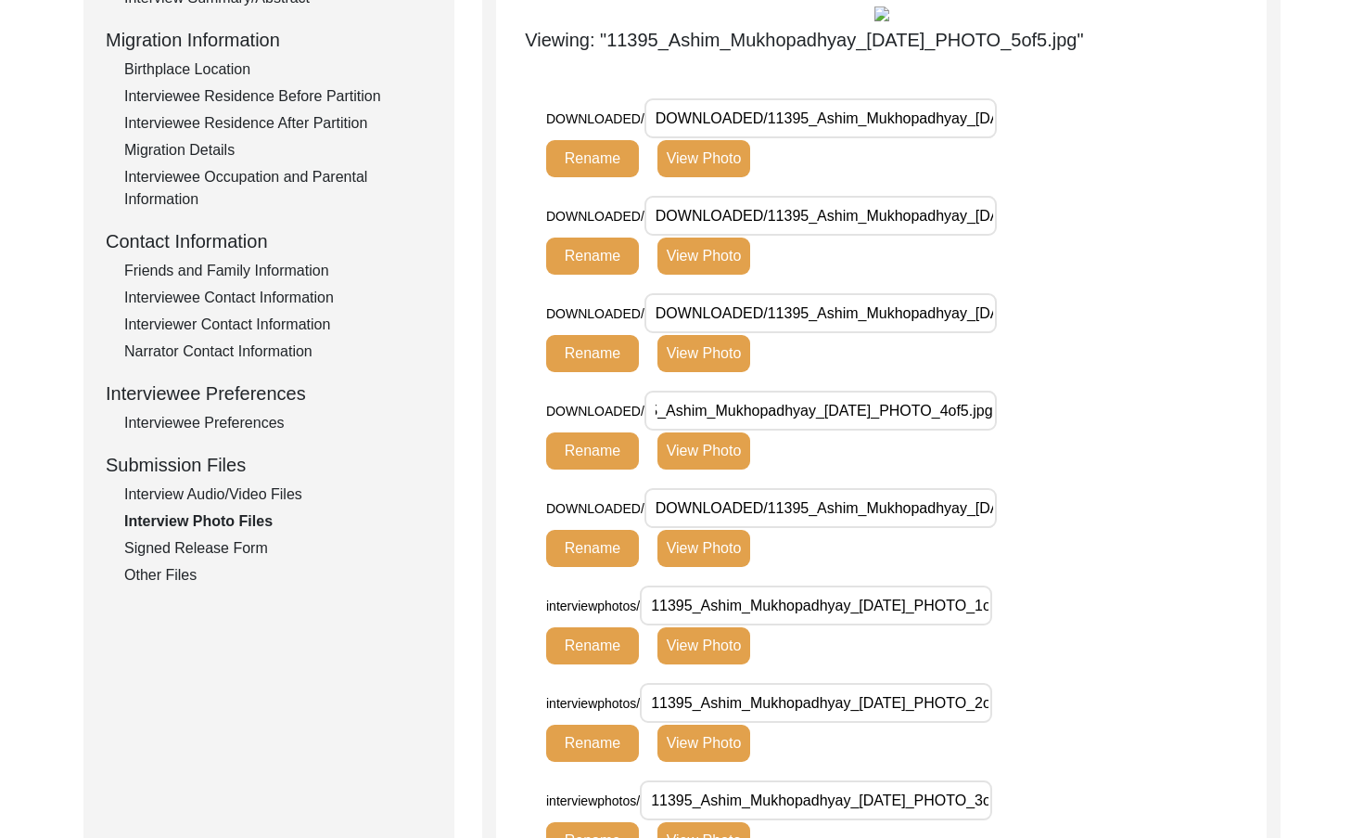
drag, startPoint x: 892, startPoint y: 412, endPoint x: 1030, endPoint y: 460, distance: 146.4
click at [1098, 432] on div "DOWNLOADED/ DOWNLOADED/11395_Ashim_Mukhopadhyay_10-01-25_PHOTO_4of5.jpg Rename …" at bounding box center [906, 438] width 721 height 97
drag, startPoint x: 954, startPoint y: 490, endPoint x: 1079, endPoint y: 508, distance: 125.7
click at [1079, 508] on div "DOWNLOADED/ DOWNLOADED/11395_Ashim_Mukhopadhyay_10-01-25_PHOTO_5of5.jpg Rename …" at bounding box center [906, 536] width 721 height 97
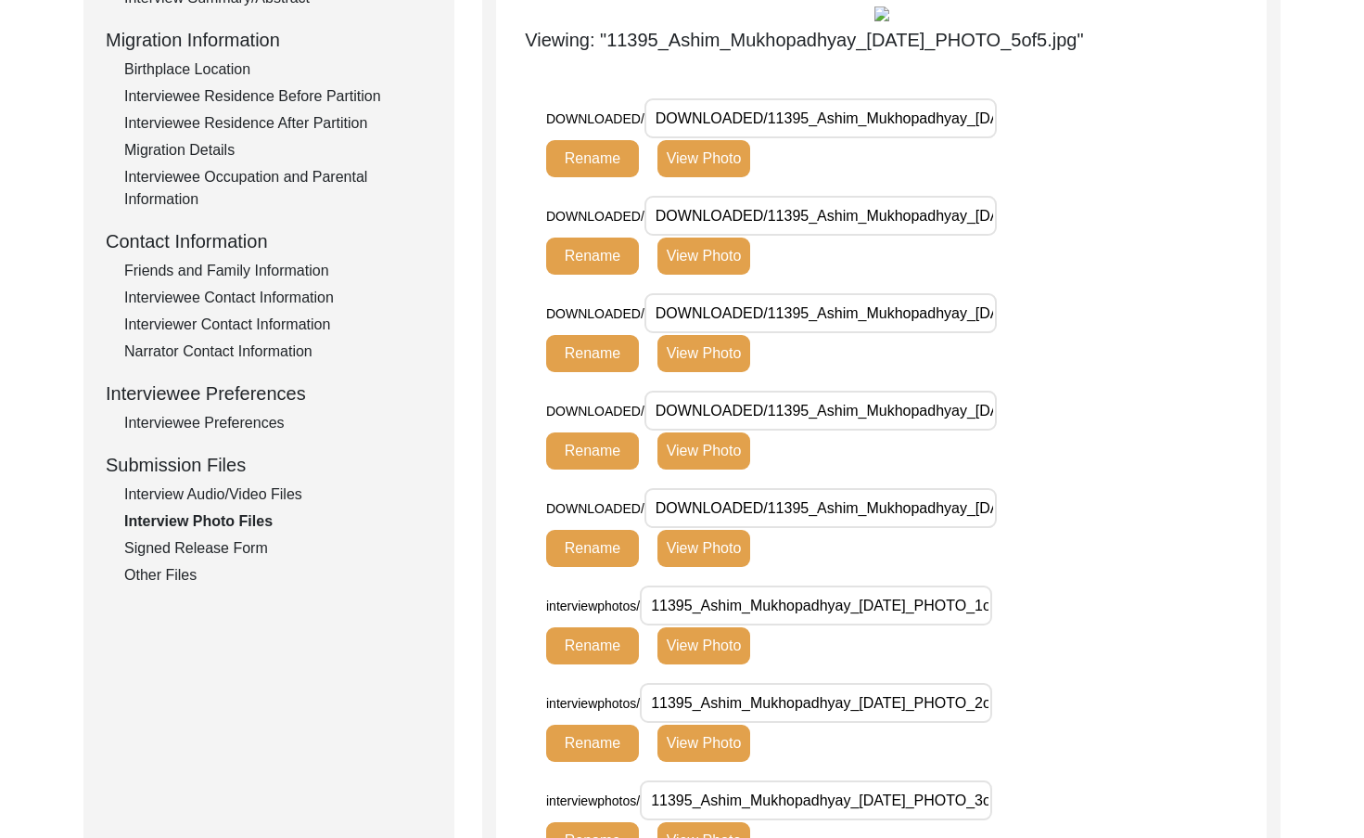
click at [715, 536] on button "View Photo" at bounding box center [704, 548] width 93 height 37
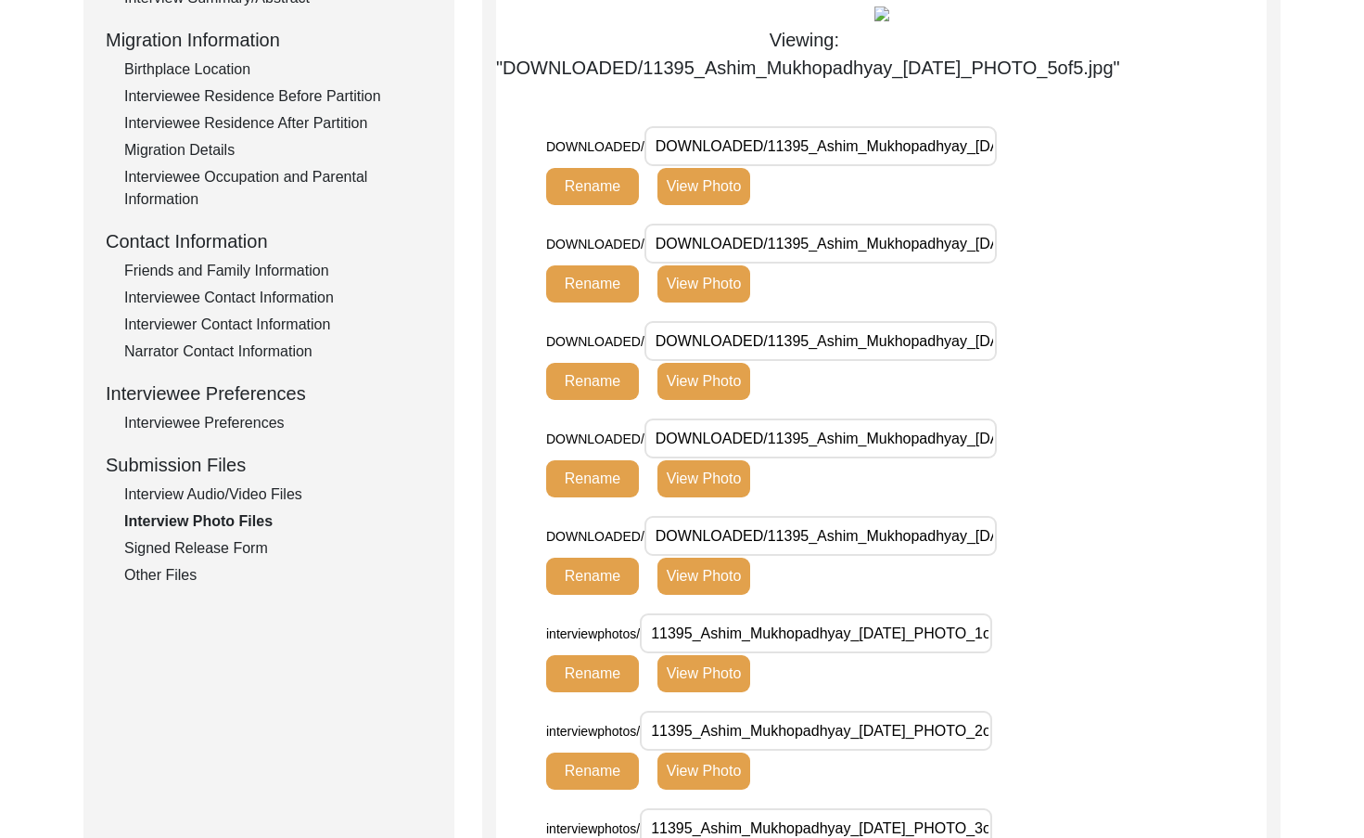
click at [262, 544] on div "Signed Release Form" at bounding box center [278, 548] width 308 height 22
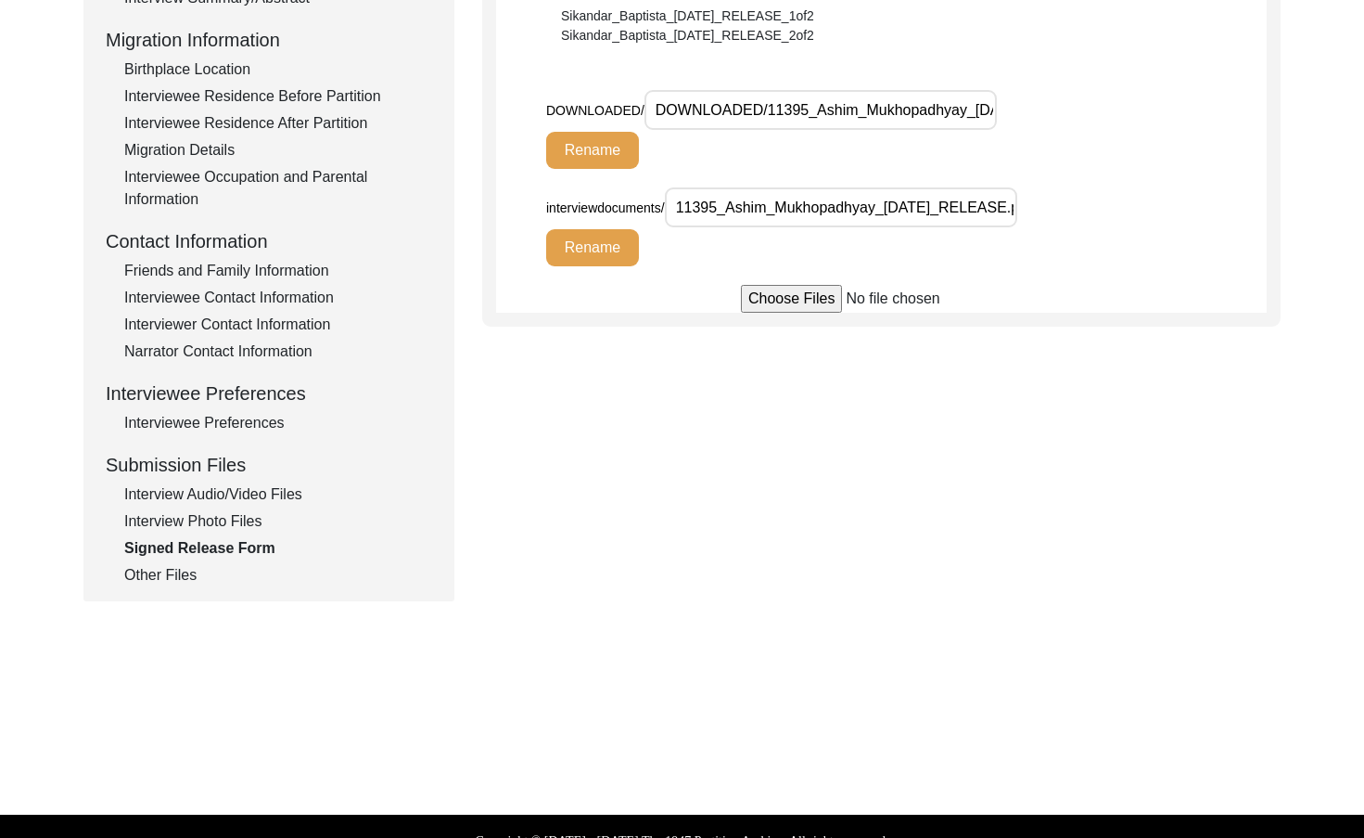
click at [197, 566] on div "Other Files" at bounding box center [278, 575] width 308 height 22
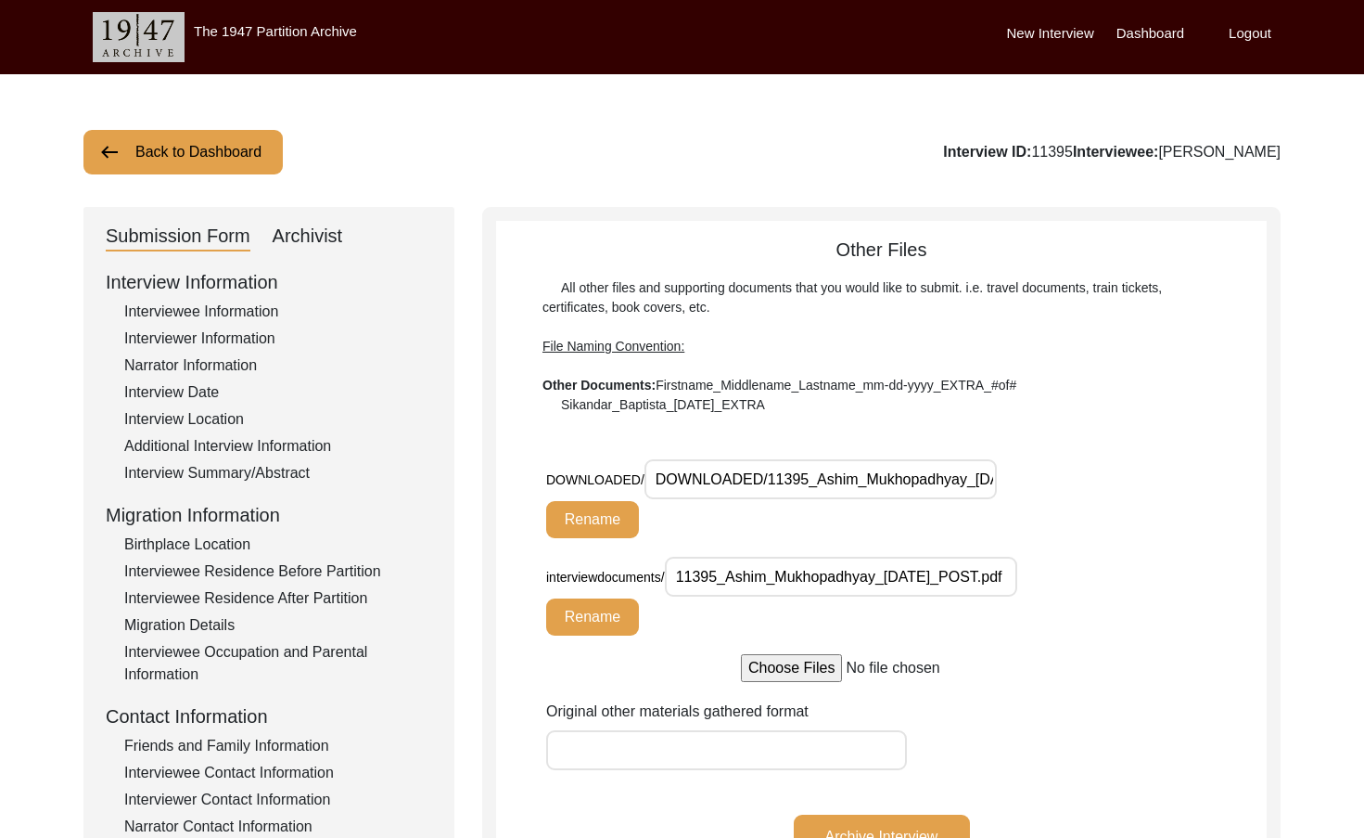
click at [314, 231] on div "Archivist" at bounding box center [308, 237] width 70 height 30
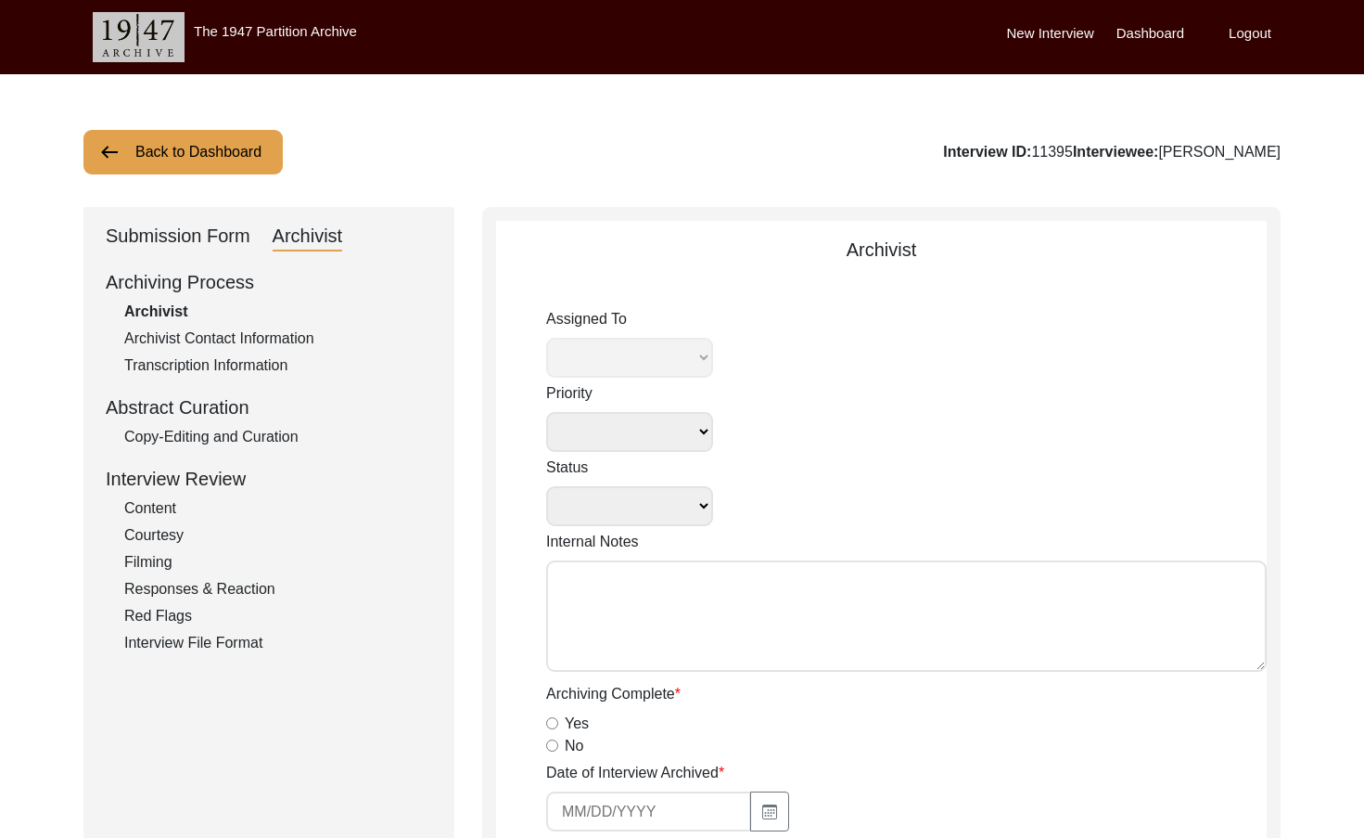
select select
select select "Auditing In Progress"
type textarea "[DATE] [GEOGRAPHIC_DATA]: Assigned to Brianna to audit. Due [DATE]. [DATE] [GEO…"
radio input "true"
type input "[DATE]"
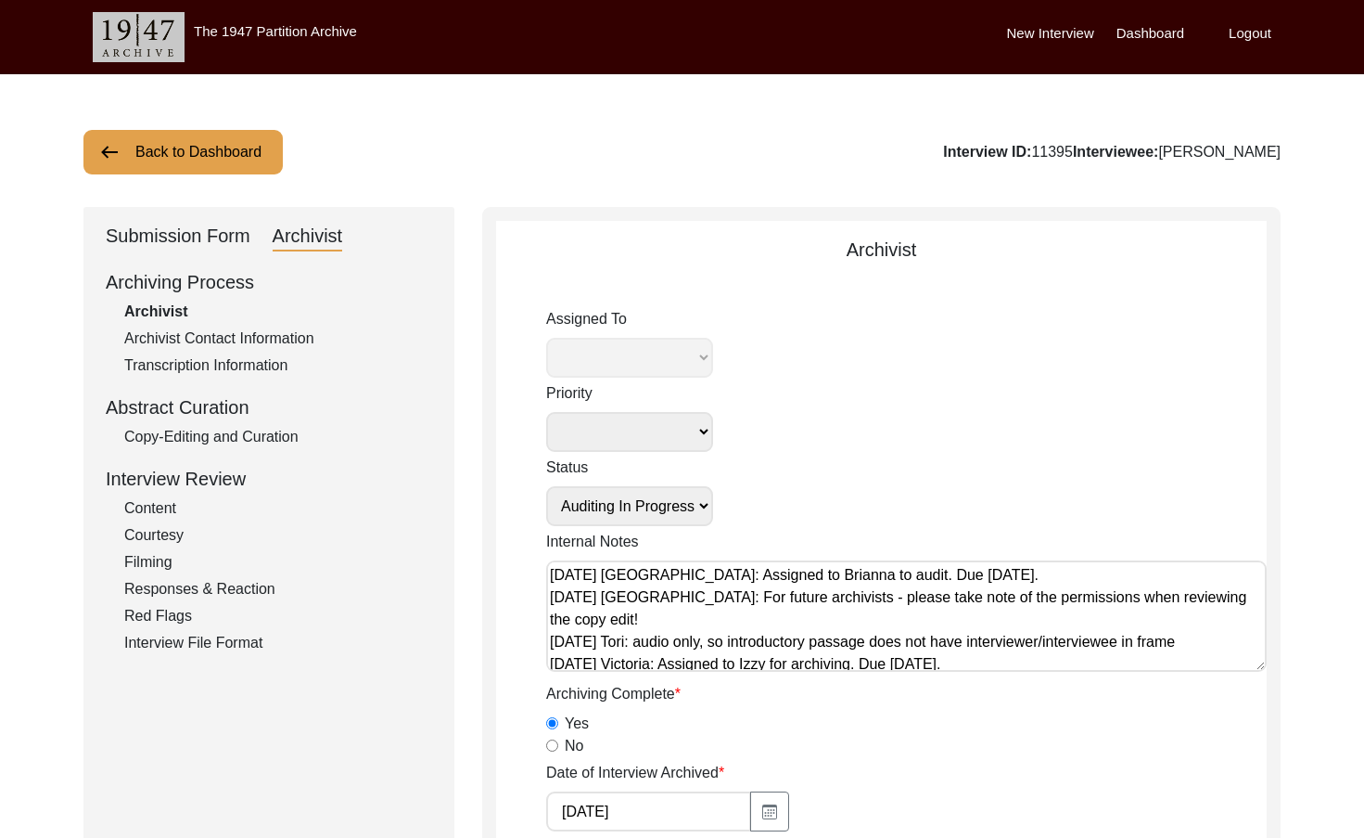
type textarea "Across all: Added titles Interviewee: Hindu to Hinduism Corrected age to 79 fro…"
radio input "true"
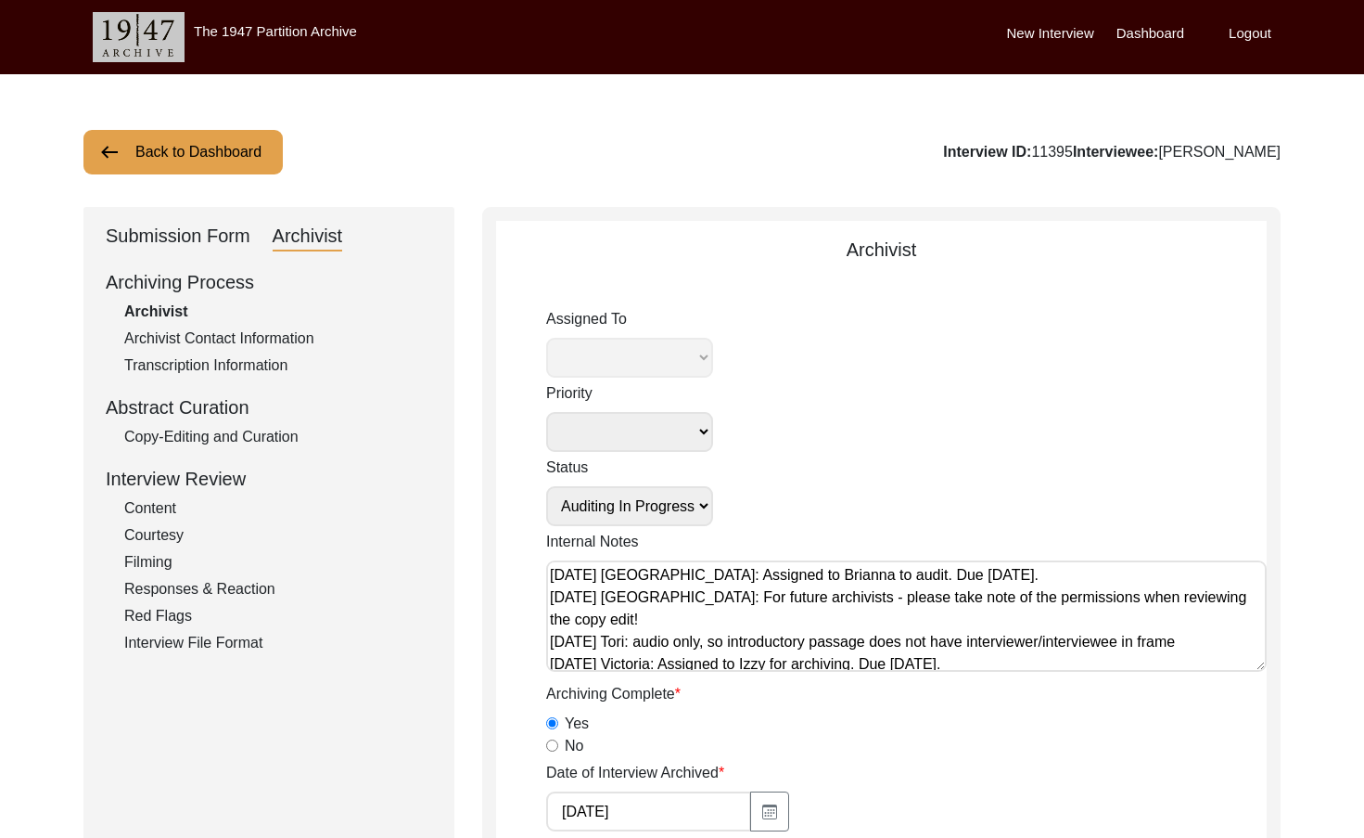
radio input "true"
type input "1:14:35"
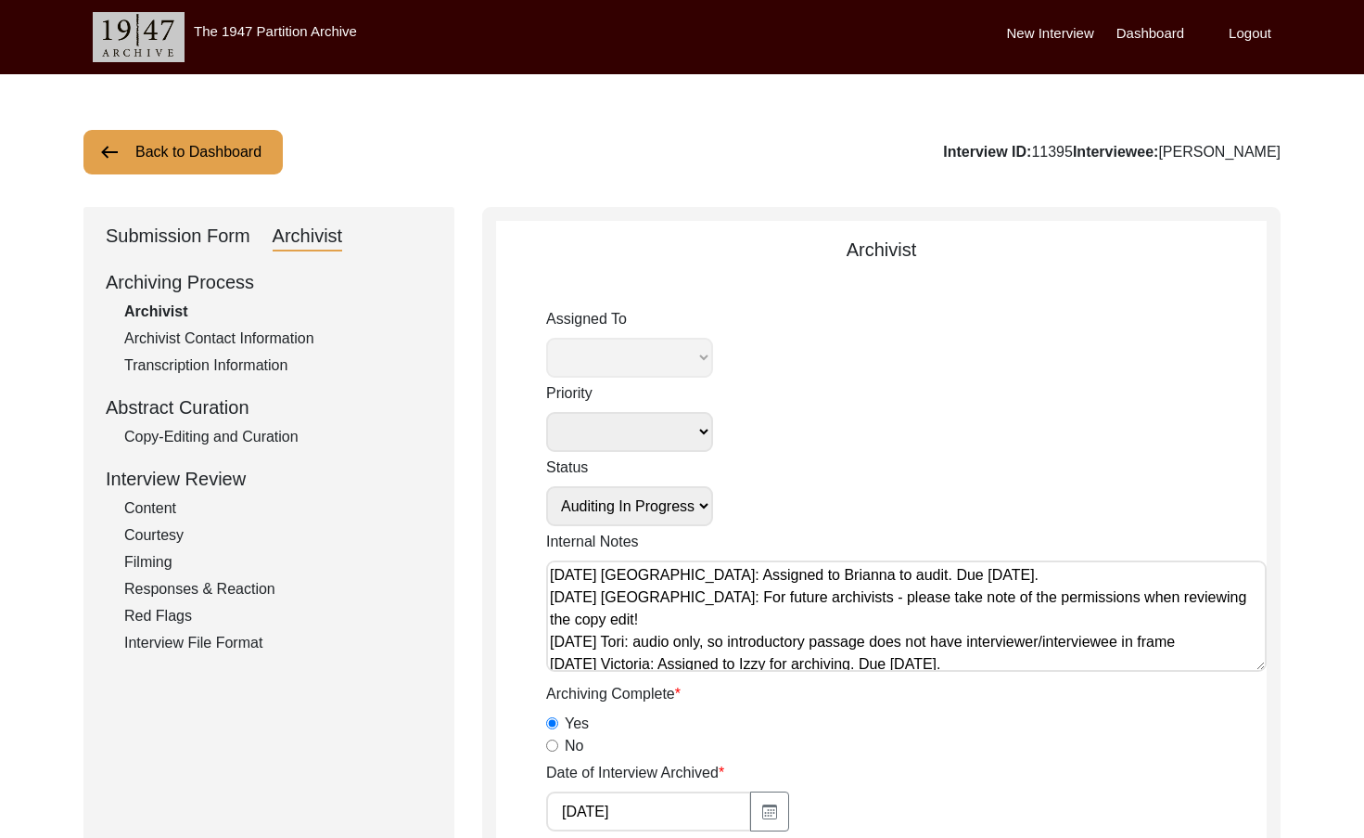
radio input "true"
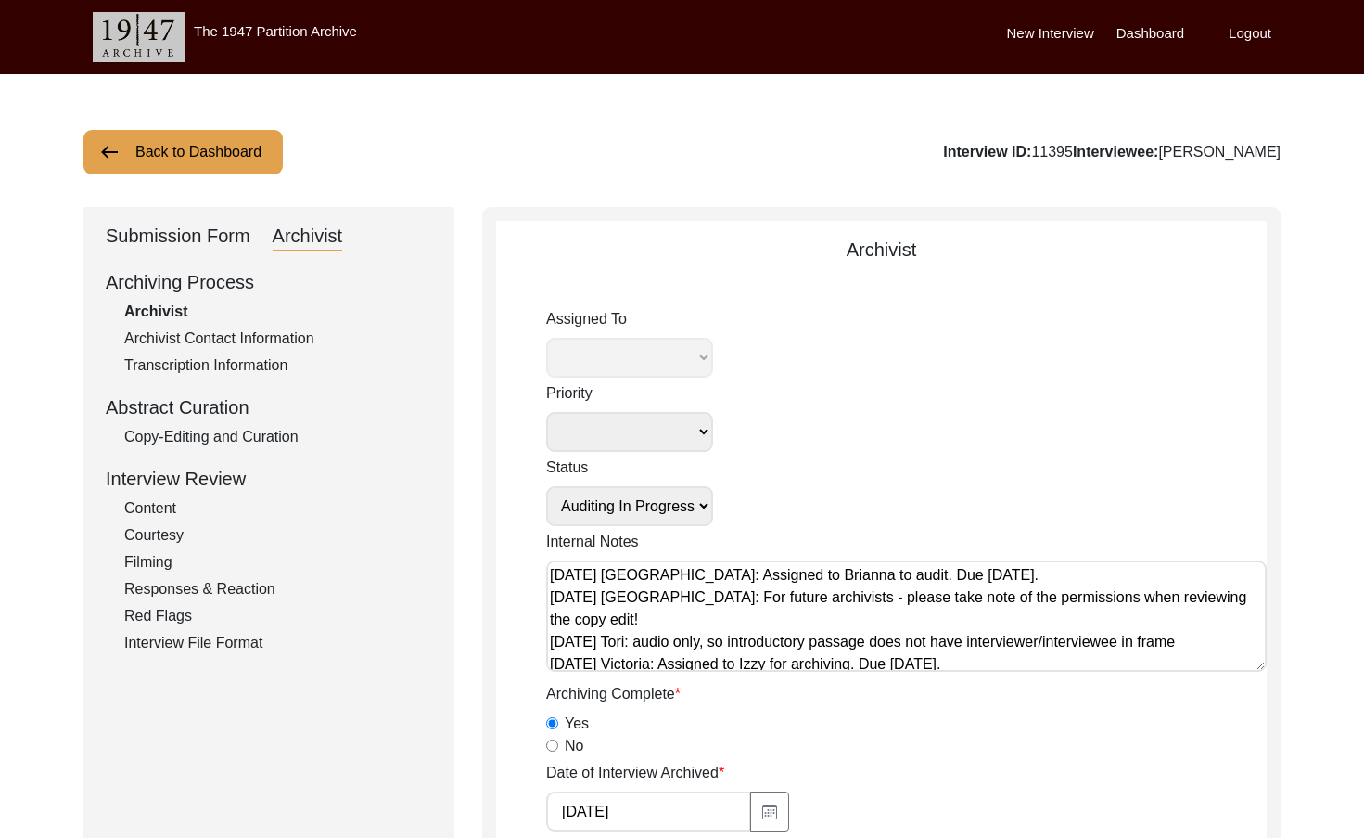
type input "22"
radio input "true"
type textarea "[PERSON_NAME] length: 0:04:51"
type input "mp3"
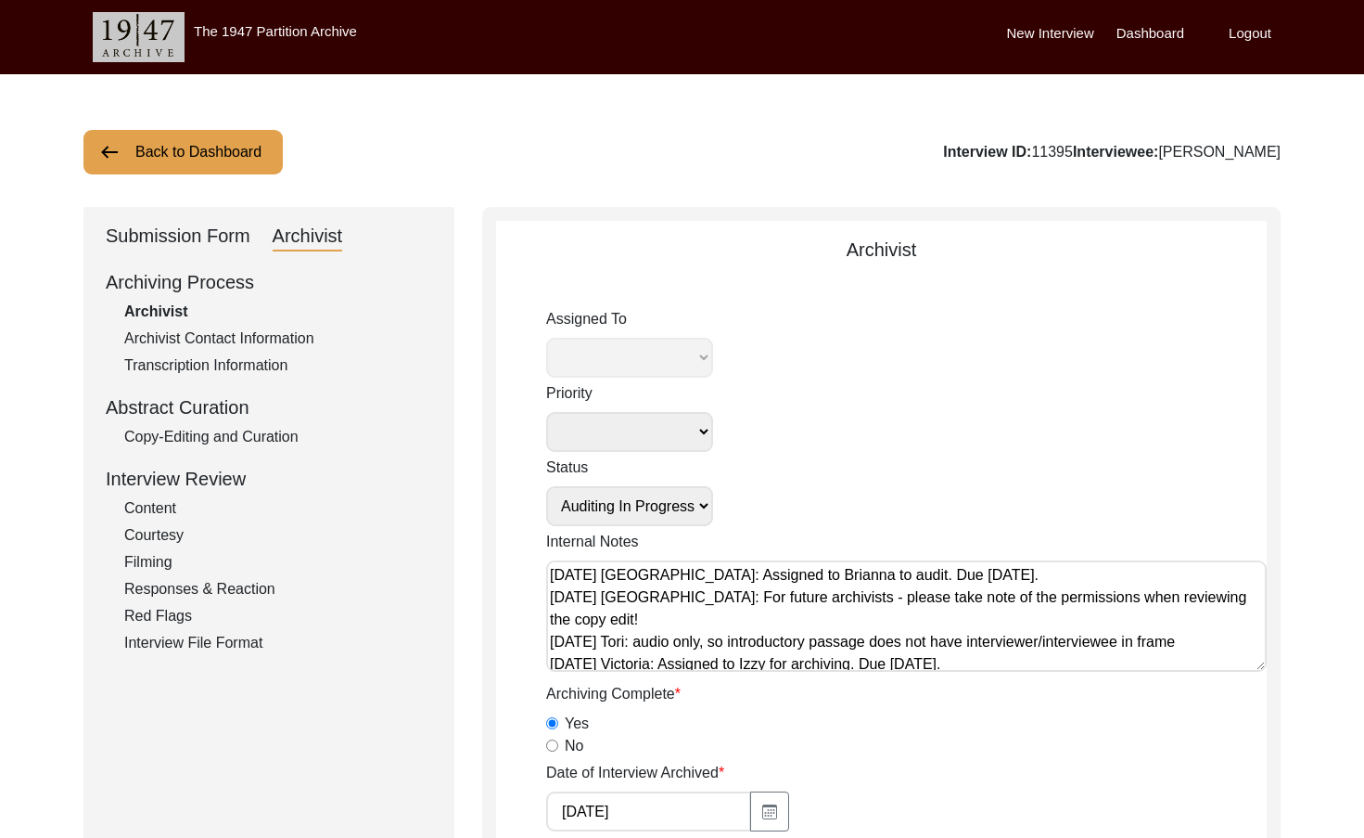
type input "194.8 MB"
select select "442"
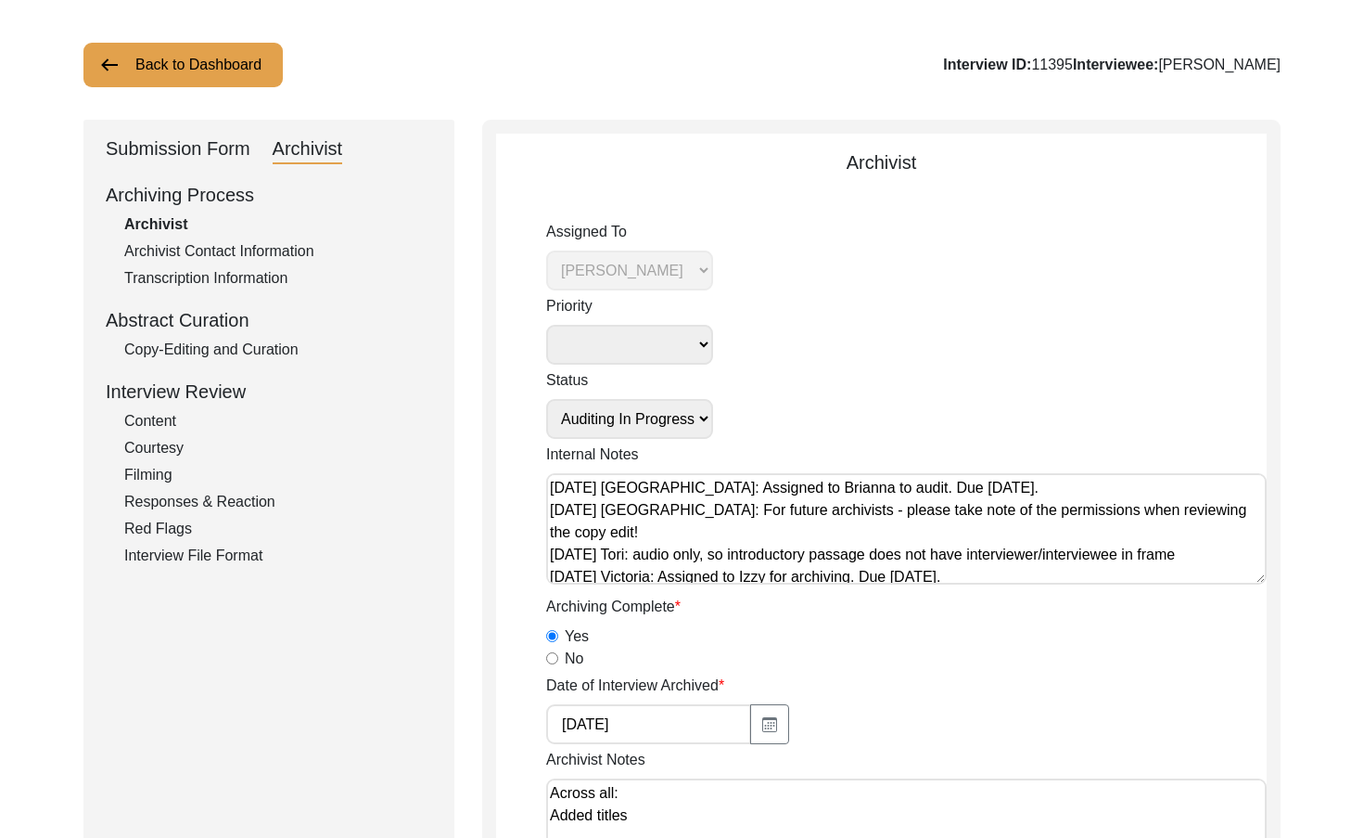
scroll to position [186, 0]
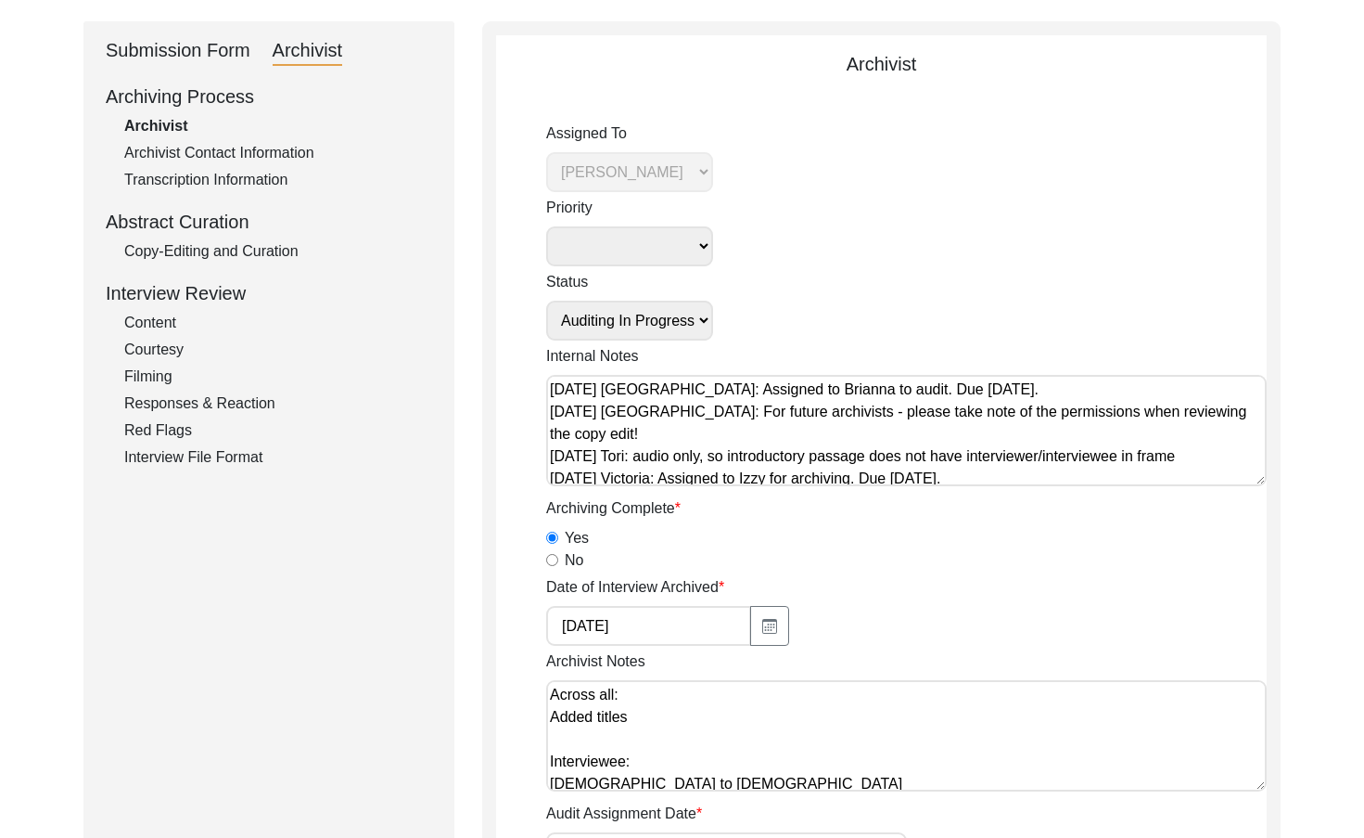
click at [644, 313] on select "Submission In Progress Submitted/Received Archiving In Progress Archiving Compl…" at bounding box center [629, 321] width 167 height 40
select select "Auditing Completed"
click at [546, 301] on select "Submission In Progress Submitted/Received Archiving In Progress Archiving Compl…" at bounding box center [629, 321] width 167 height 40
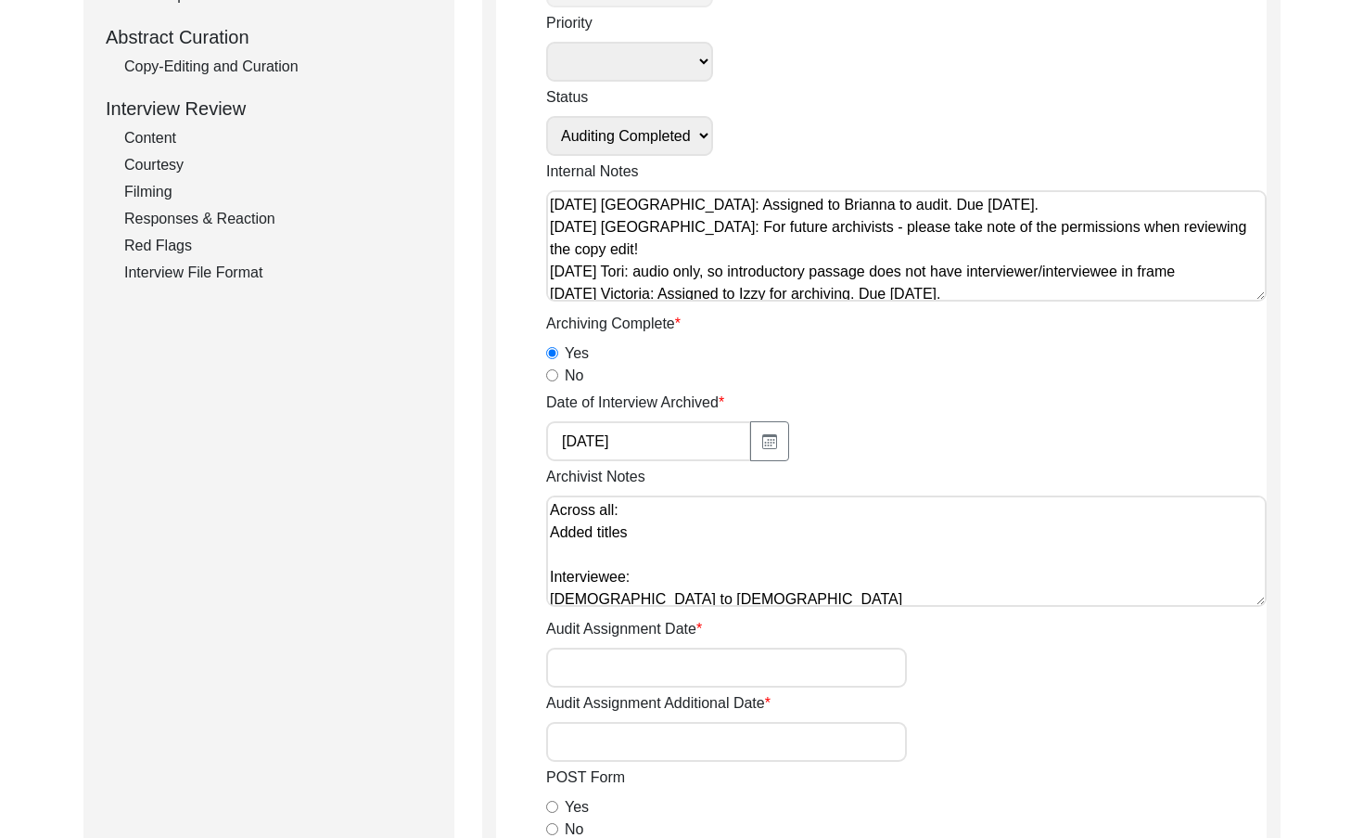
scroll to position [371, 0]
click at [672, 650] on input "Audit Assignment Date" at bounding box center [726, 666] width 361 height 40
click at [732, 661] on input "Audit Assignment Date" at bounding box center [726, 666] width 361 height 40
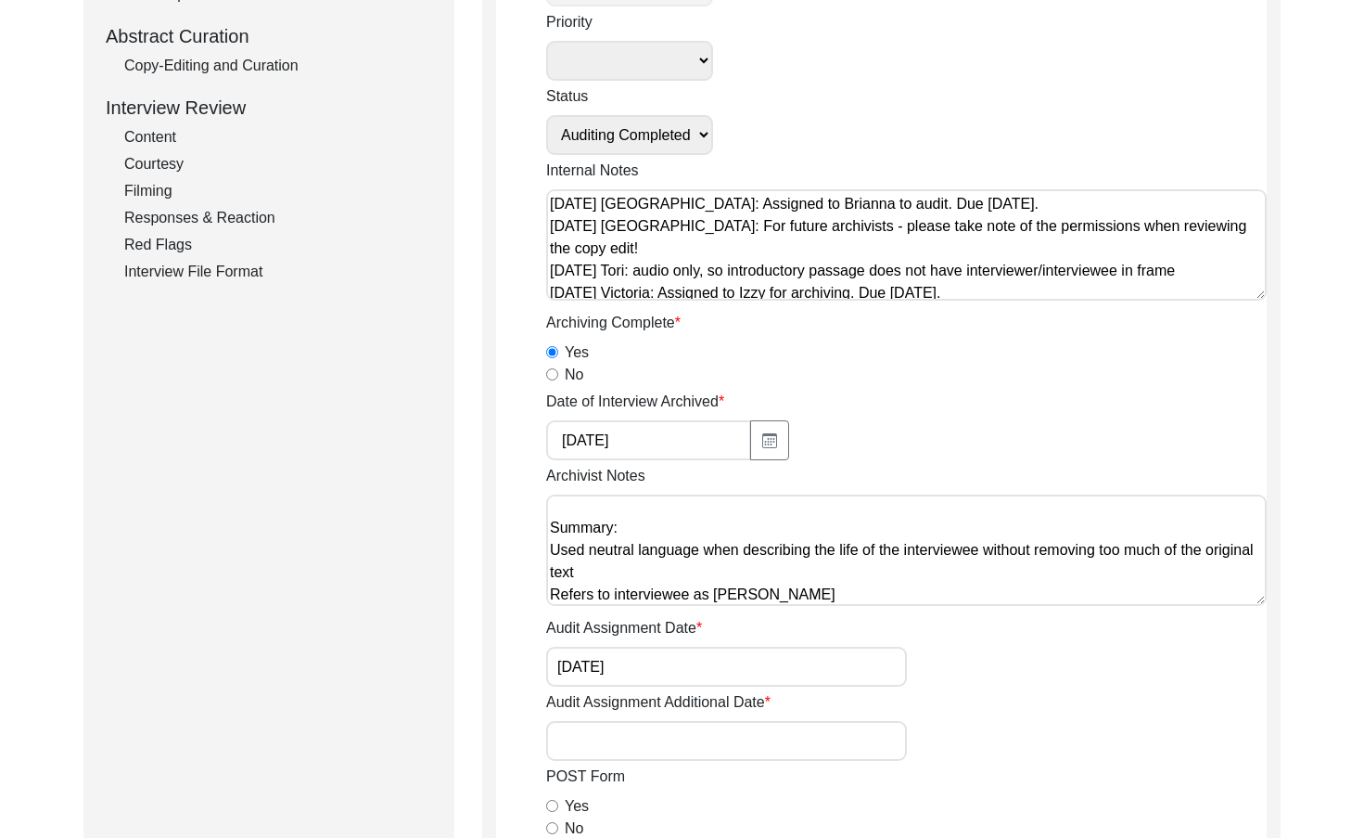
scroll to position [787, 0]
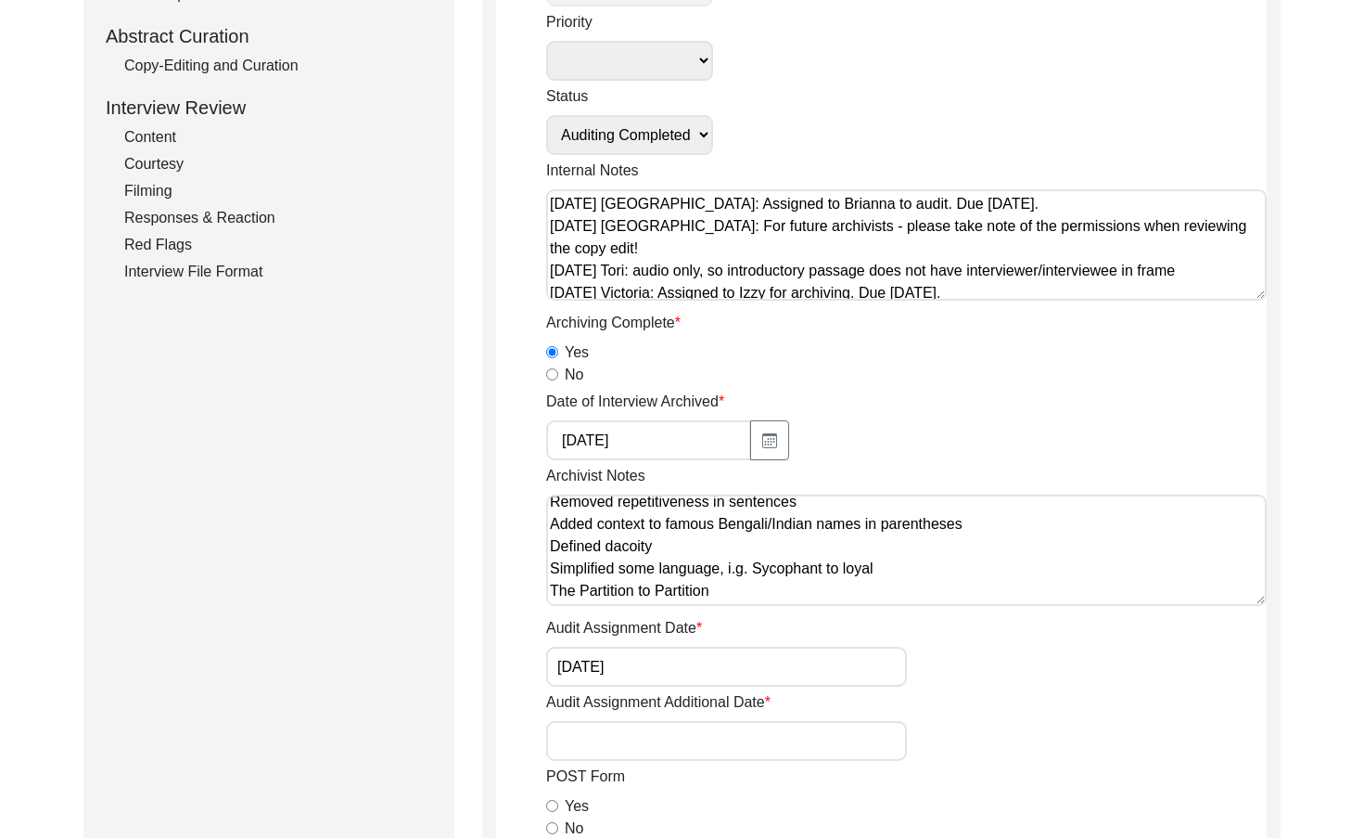
type input "[DATE]"
click at [789, 596] on textarea "Across all: Added titles Interviewee: Hindu to Hinduism Corrected age to 79 fro…" at bounding box center [906, 549] width 721 height 111
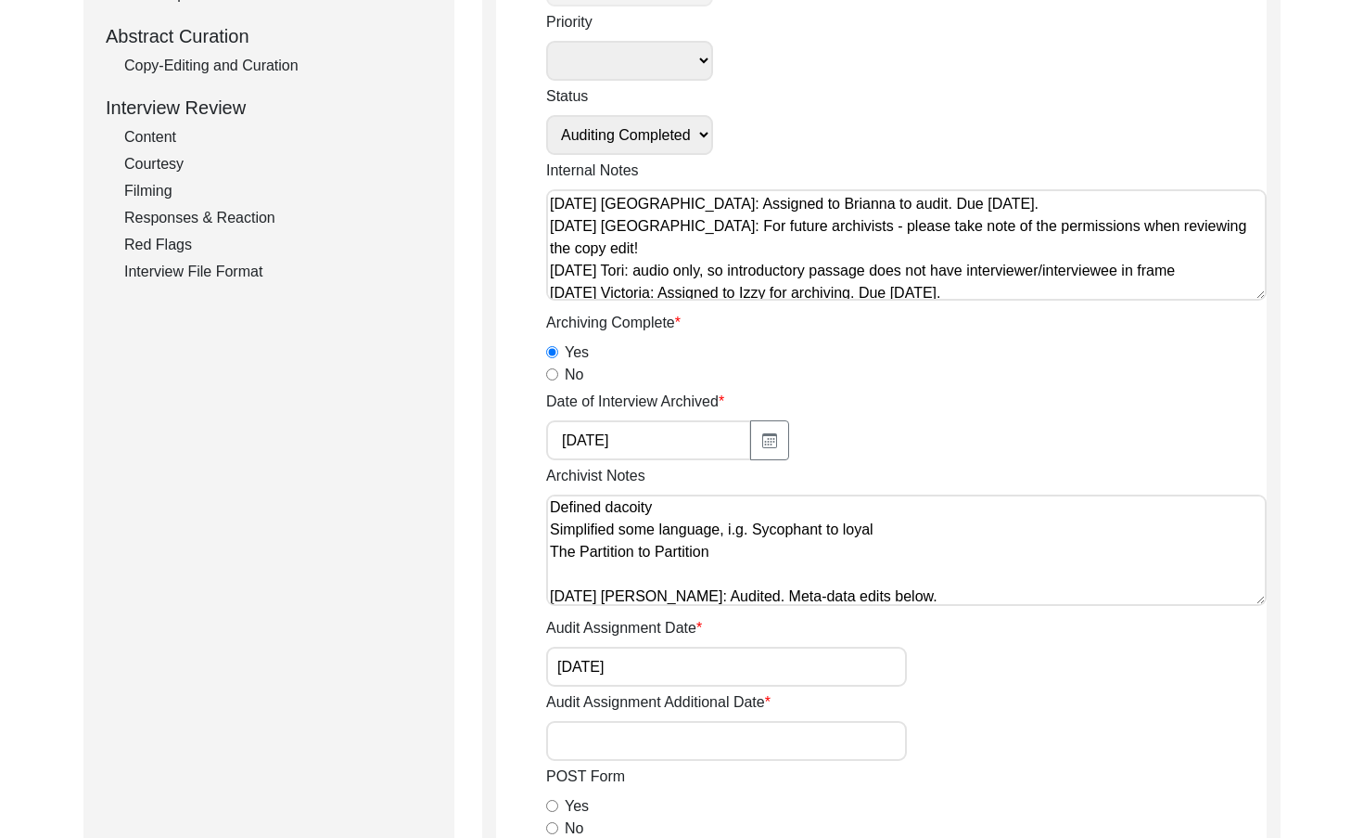
click at [755, 610] on div "Archivist Notes Across all: Added titles Interviewee: Hindu to Hinduism Correct…" at bounding box center [906, 538] width 721 height 147
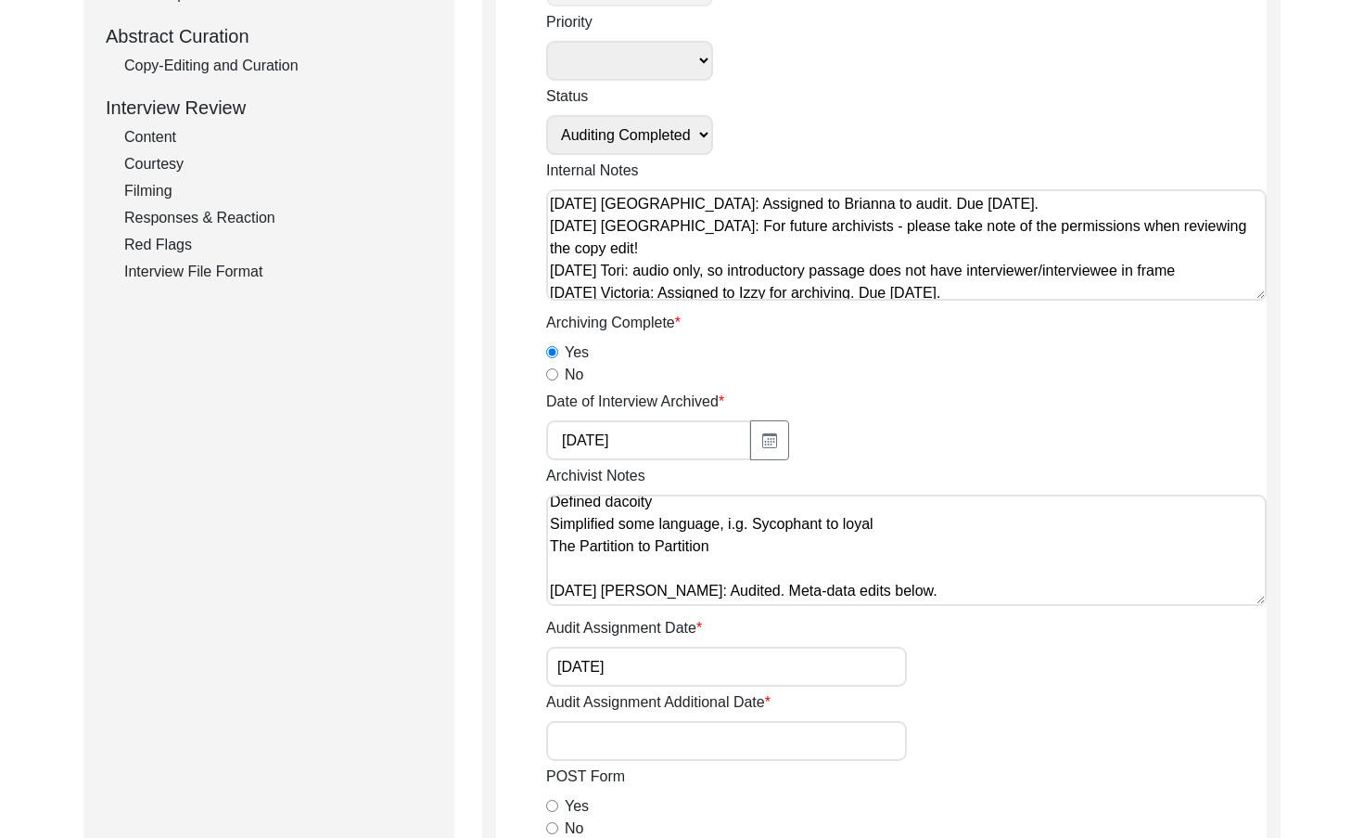
click at [1000, 589] on textarea "Across all: Added titles Interviewee: Hindu to Hinduism Corrected age to 79 fro…" at bounding box center [906, 549] width 721 height 111
paste textarea "Interviewer Location: Added West Bengal, India Interview Location: Changed ‘Bel…"
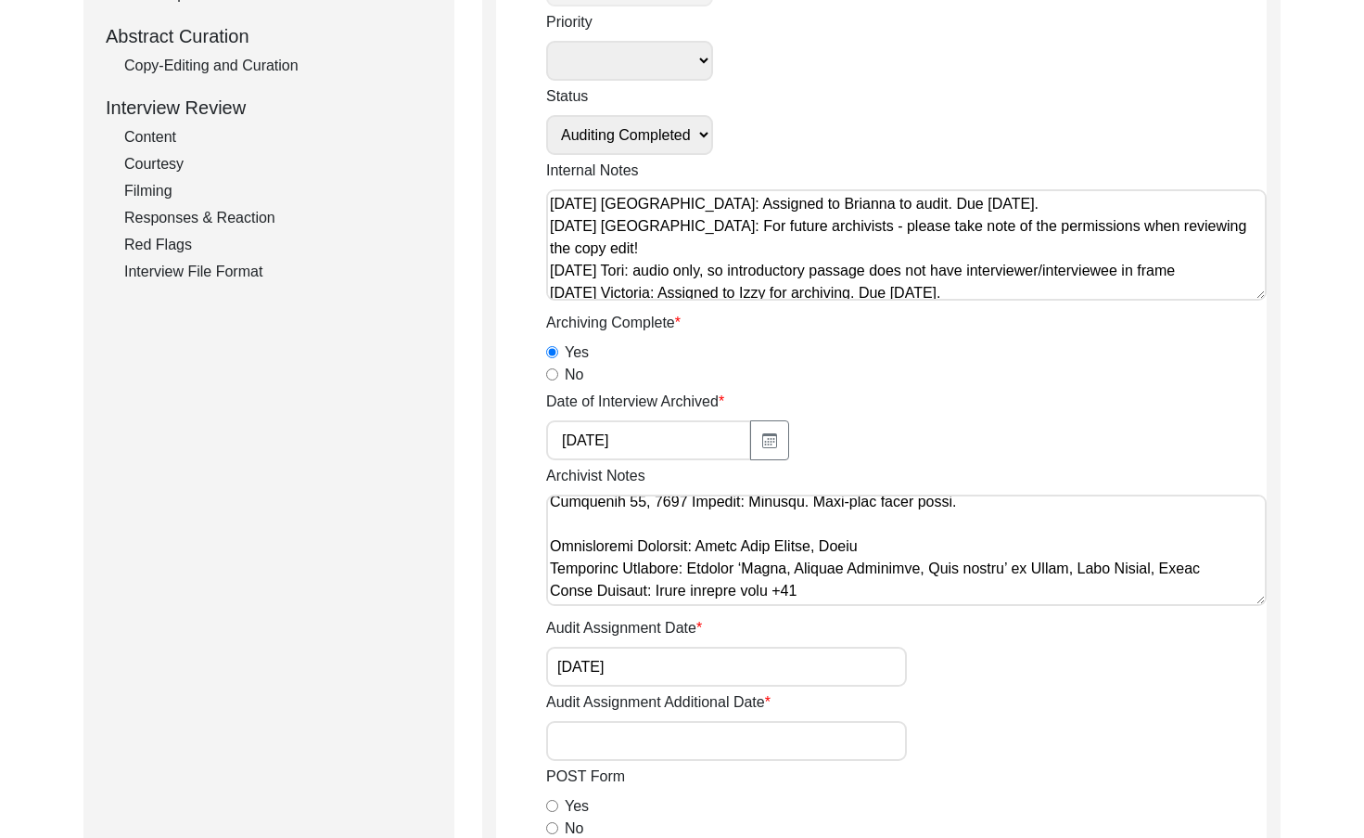
scroll to position [920, 0]
click at [1000, 589] on textarea "Archivist Notes" at bounding box center [906, 549] width 721 height 111
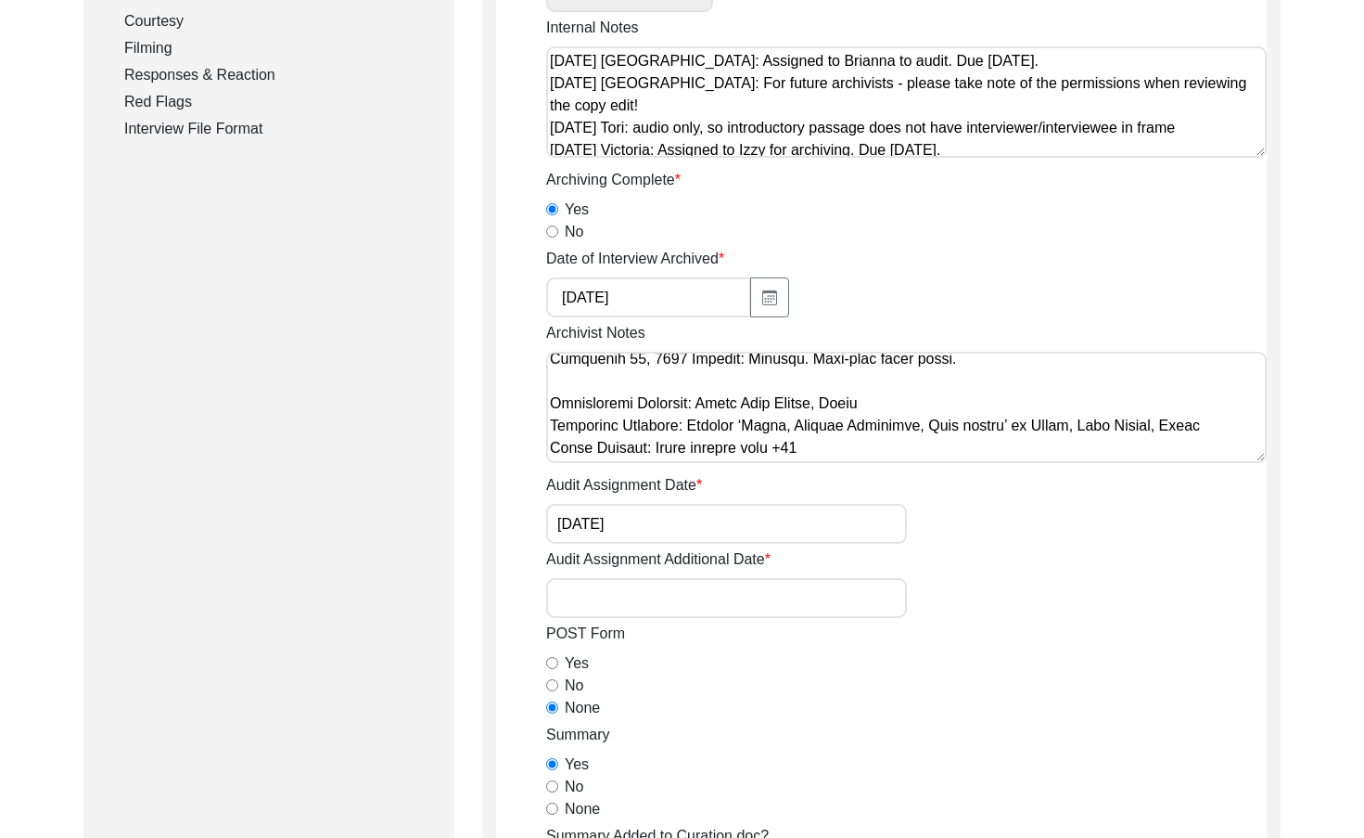
scroll to position [557, 0]
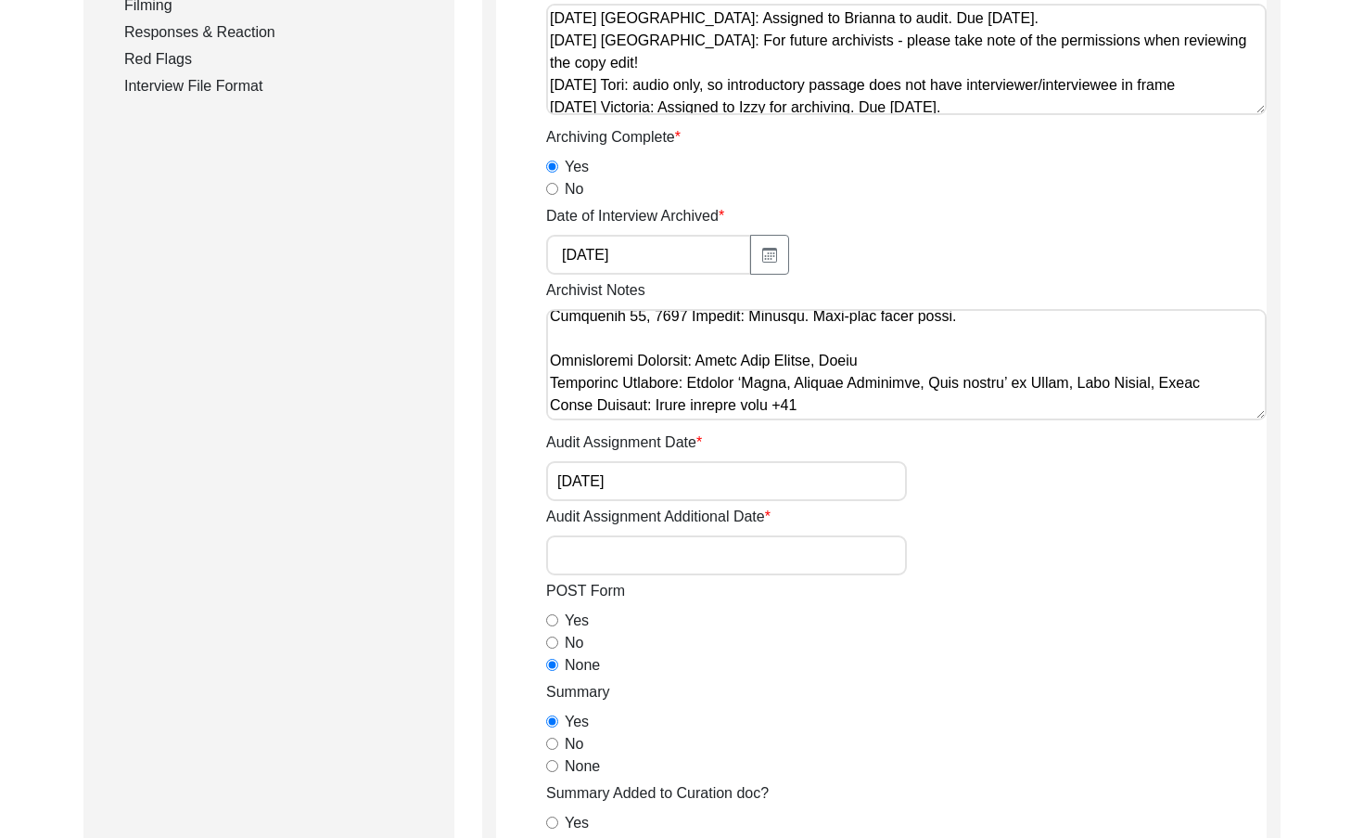
type textarea "Across all: Added titles Interviewee: [DEMOGRAPHIC_DATA] to [DEMOGRAPHIC_DATA] …"
click at [774, 557] on input "Audit Assignment Additional Date" at bounding box center [726, 555] width 361 height 40
type input "N/A"
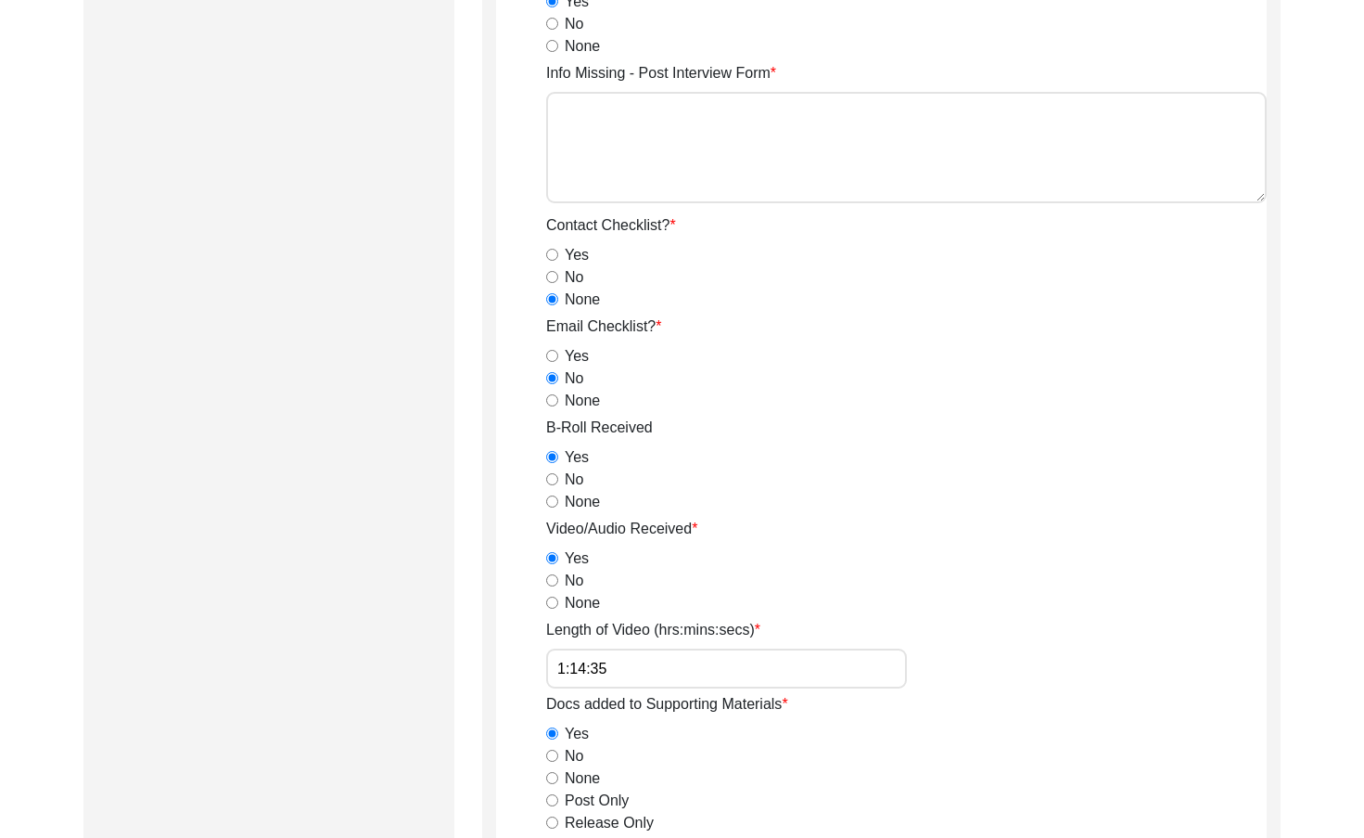
scroll to position [1670, 0]
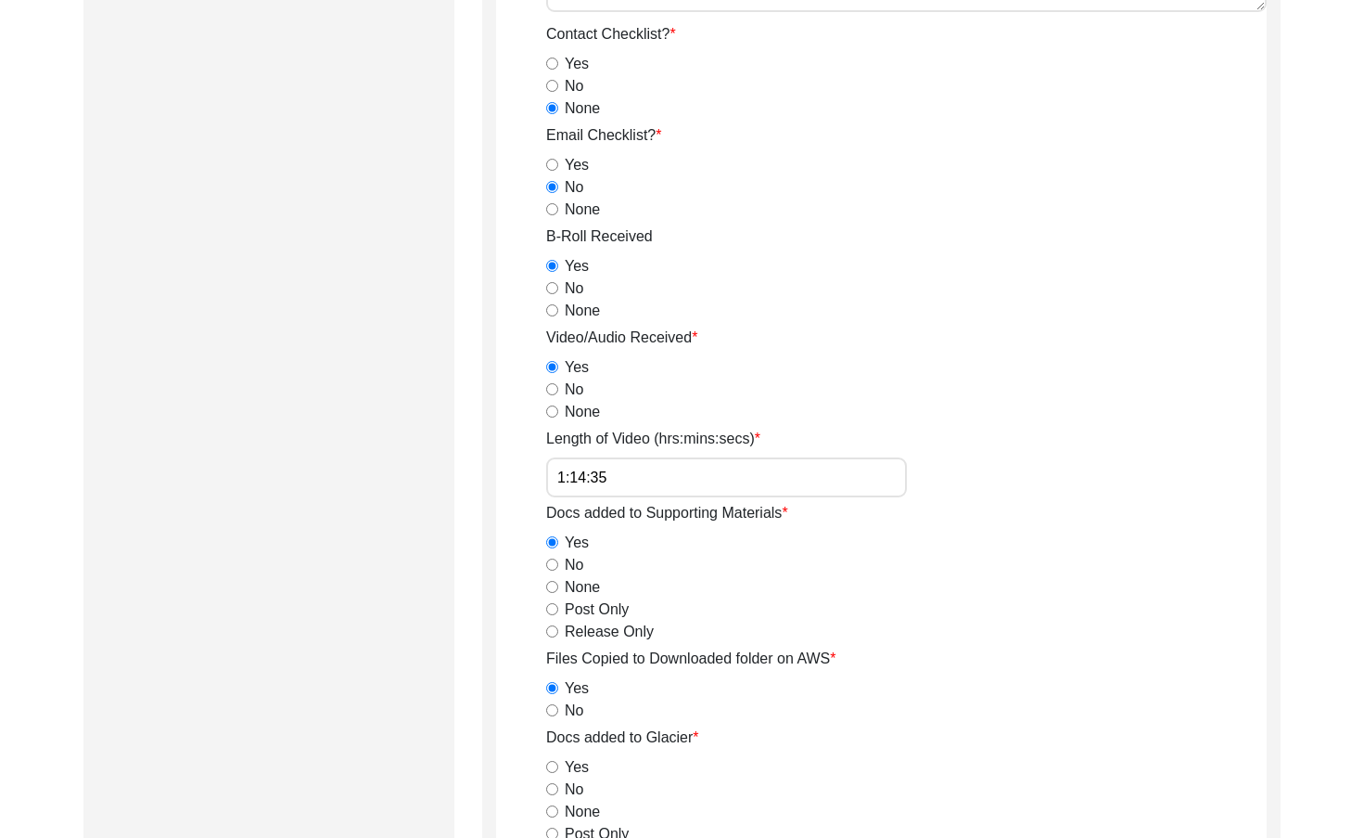
click at [668, 471] on input "1:14:35" at bounding box center [726, 477] width 361 height 40
click at [426, 410] on div "Submission Form Archivist Archiving Process Archivist Archivist Contact Informa…" at bounding box center [268, 133] width 371 height 3193
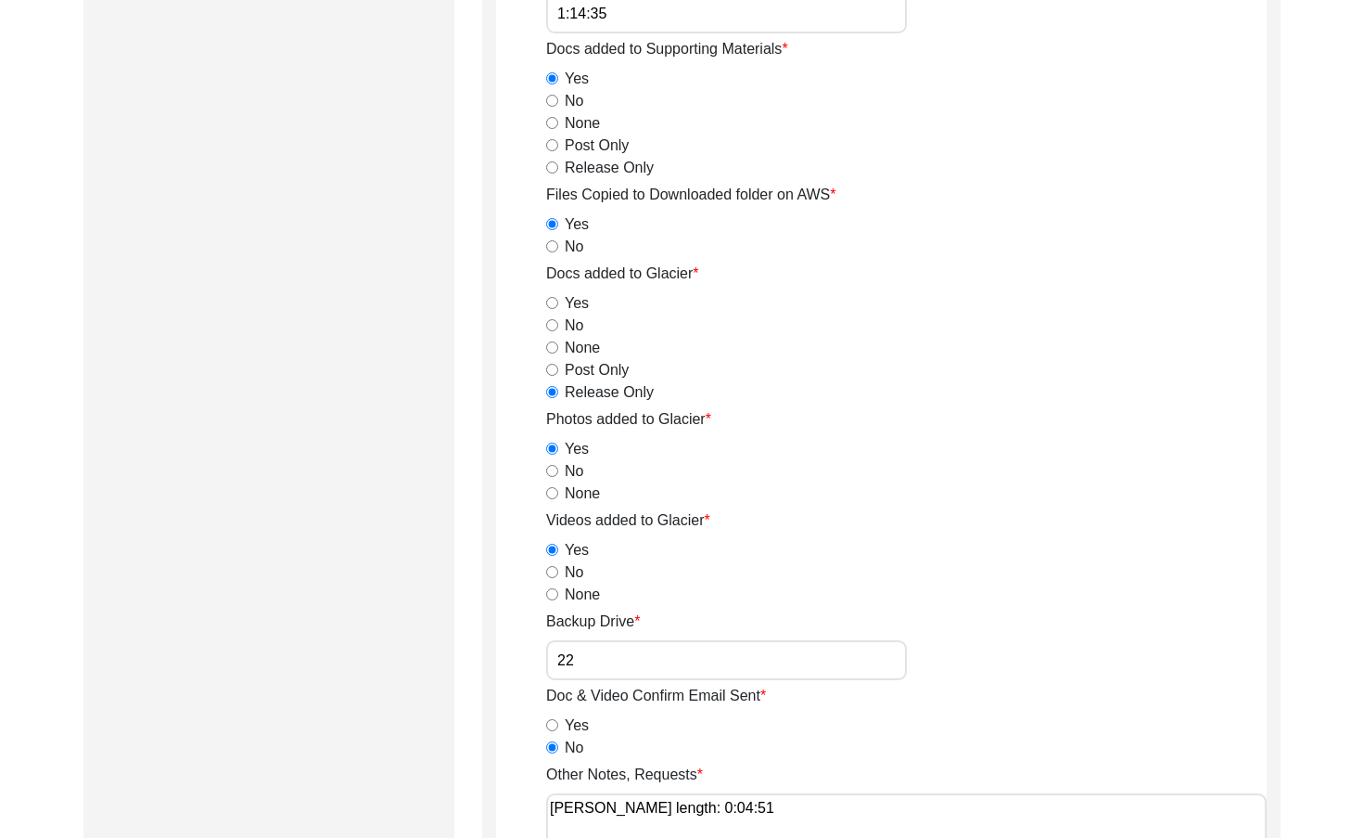
scroll to position [2597, 0]
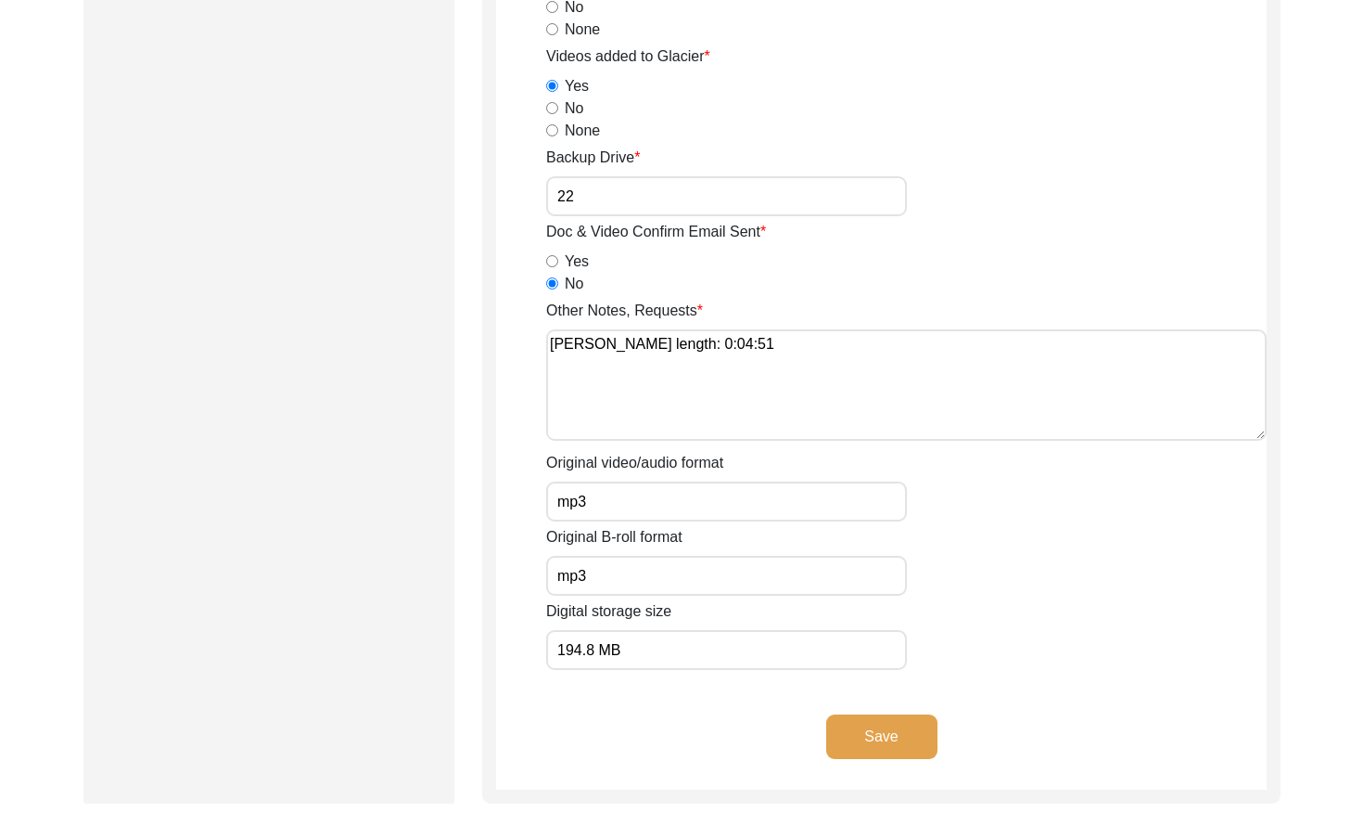
click at [893, 736] on button "Save" at bounding box center [881, 736] width 111 height 45
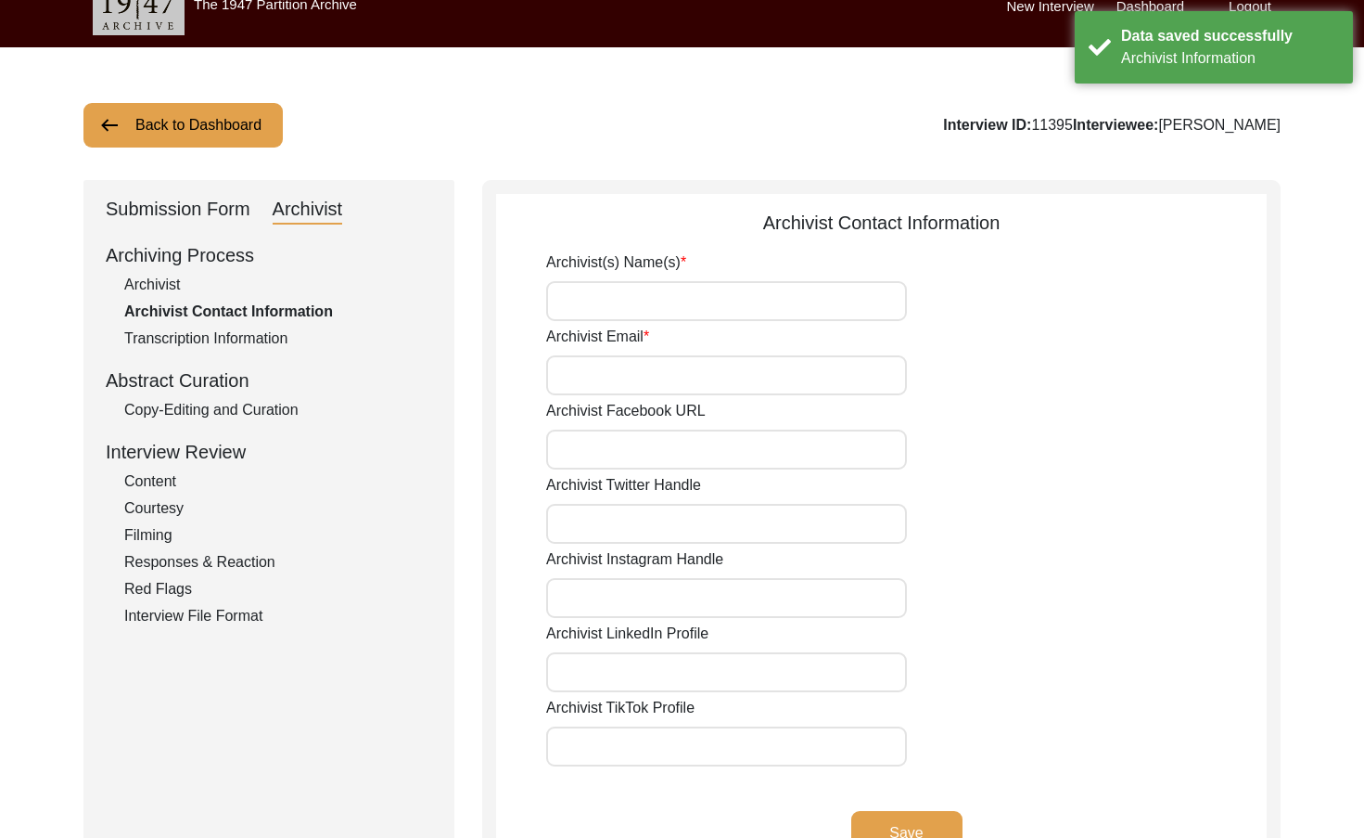
scroll to position [26, 0]
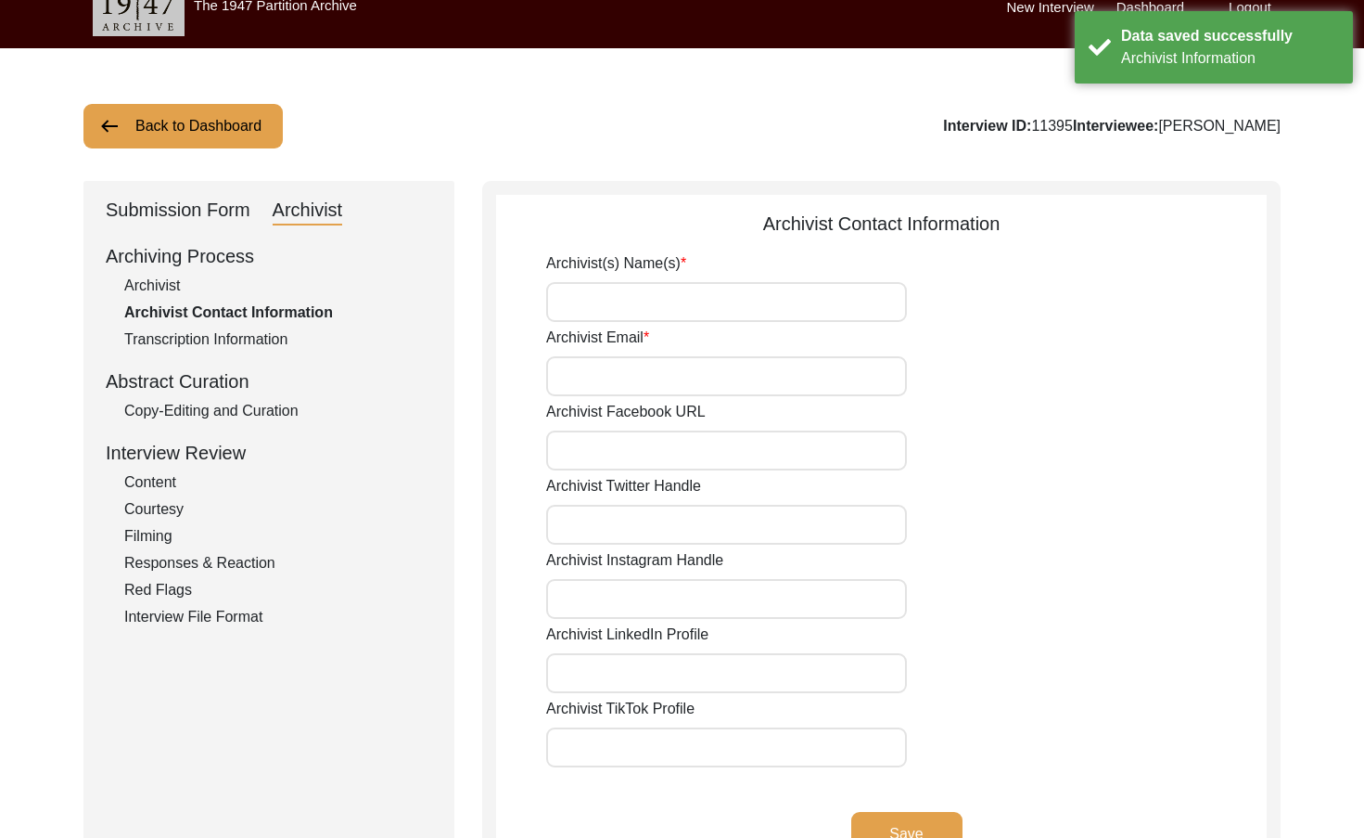
click at [232, 286] on div "Archivist" at bounding box center [278, 286] width 308 height 22
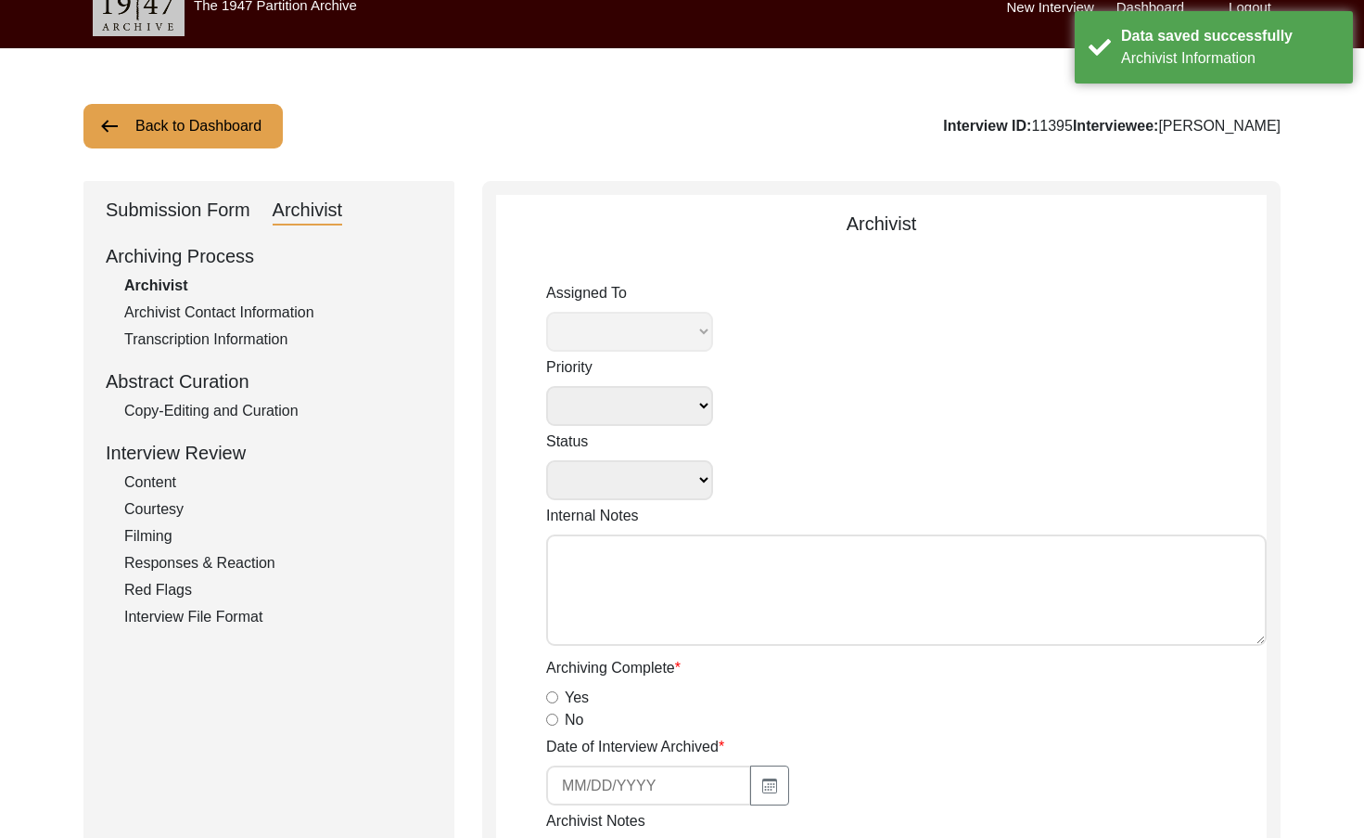
select select
select select "Auditing Completed"
type textarea "[DATE] [GEOGRAPHIC_DATA]: Assigned to Brianna to audit. Due [DATE]. [DATE] [GEO…"
radio input "true"
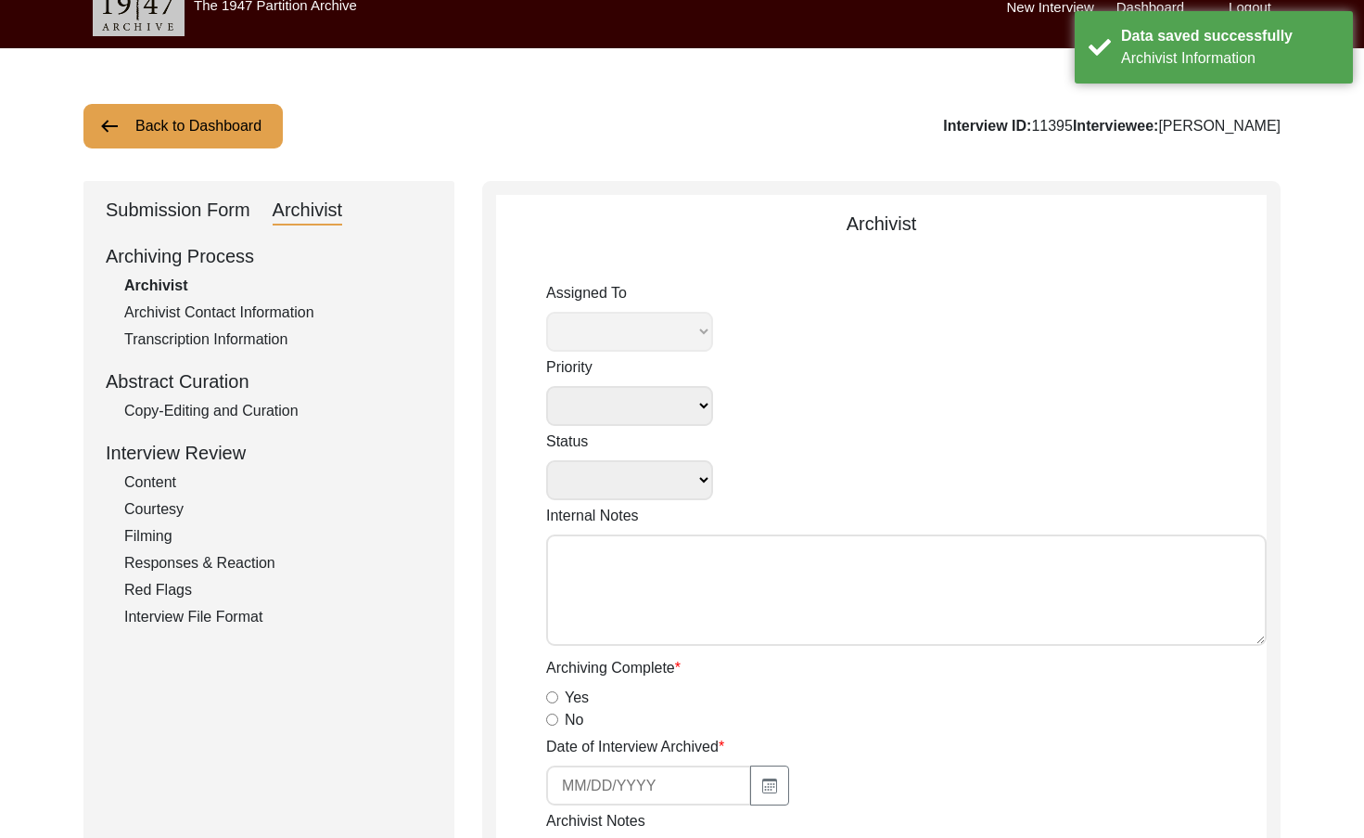
type input "[DATE]"
type textarea "Across all: Added titles Interviewee: [DEMOGRAPHIC_DATA] to [DEMOGRAPHIC_DATA] …"
type input "[DATE]"
type input "N/A"
radio input "true"
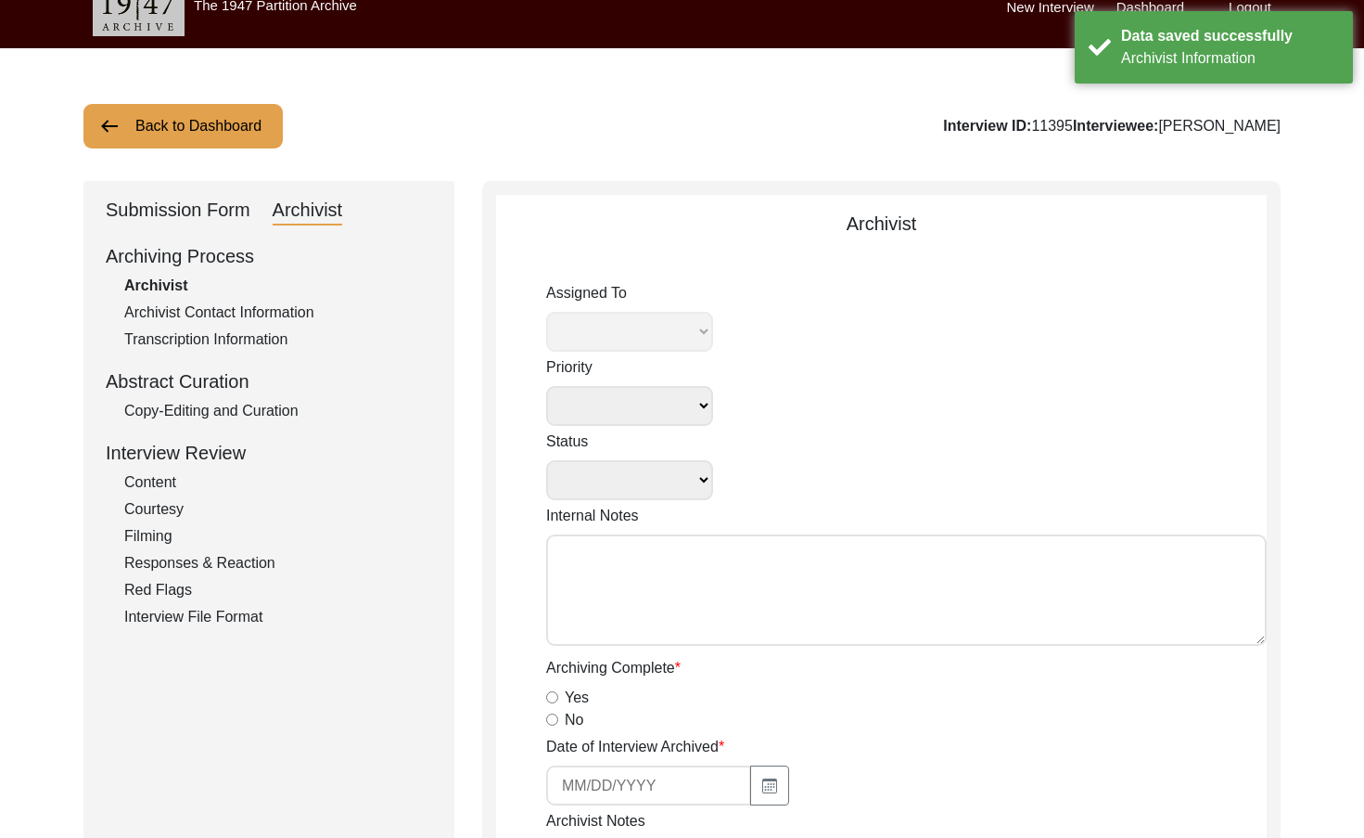
radio input "true"
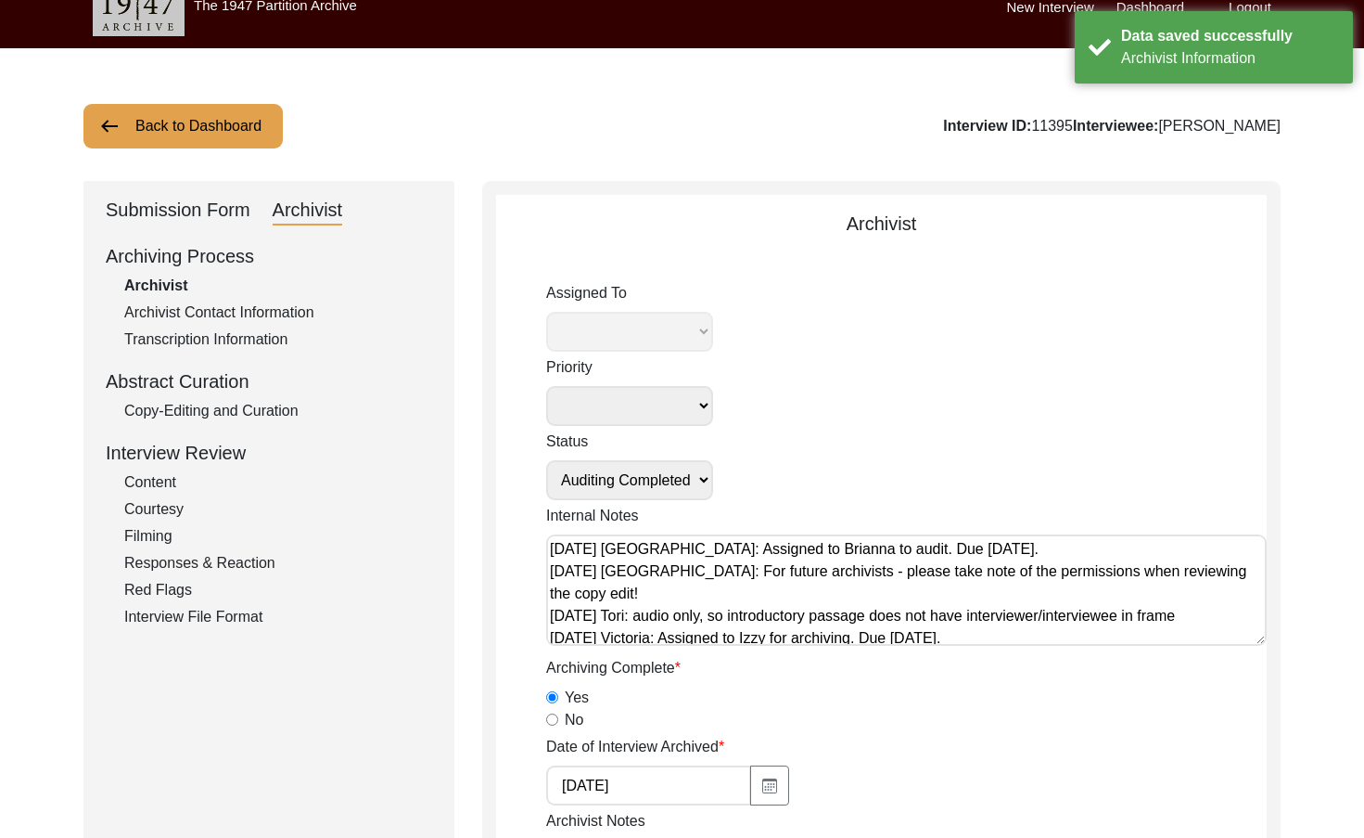
radio input "true"
type input "1:14:35"
radio input "true"
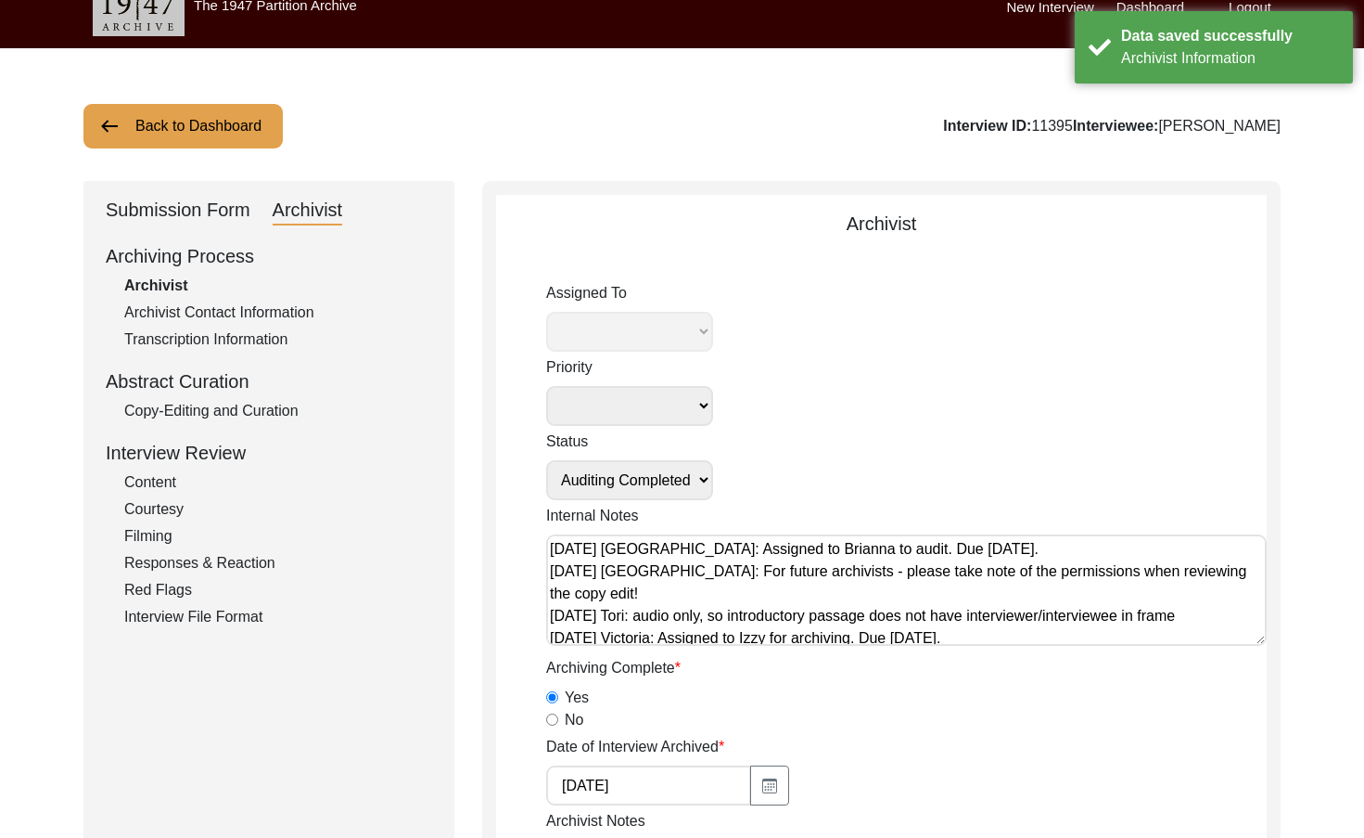
radio input "true"
type input "22"
radio input "true"
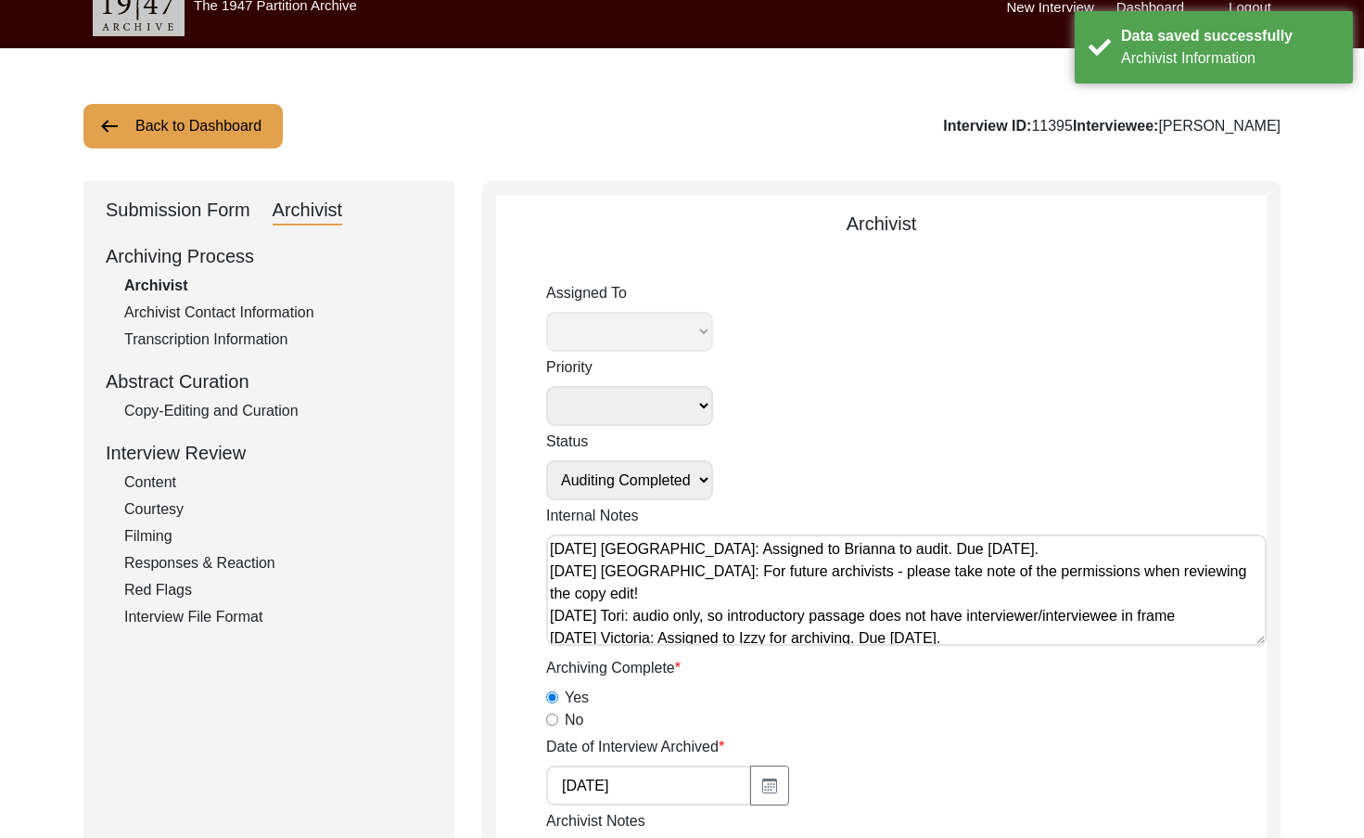
type textarea "[PERSON_NAME] length: 0:04:51"
type input "mp3"
type input "194.8 MB"
select select "442"
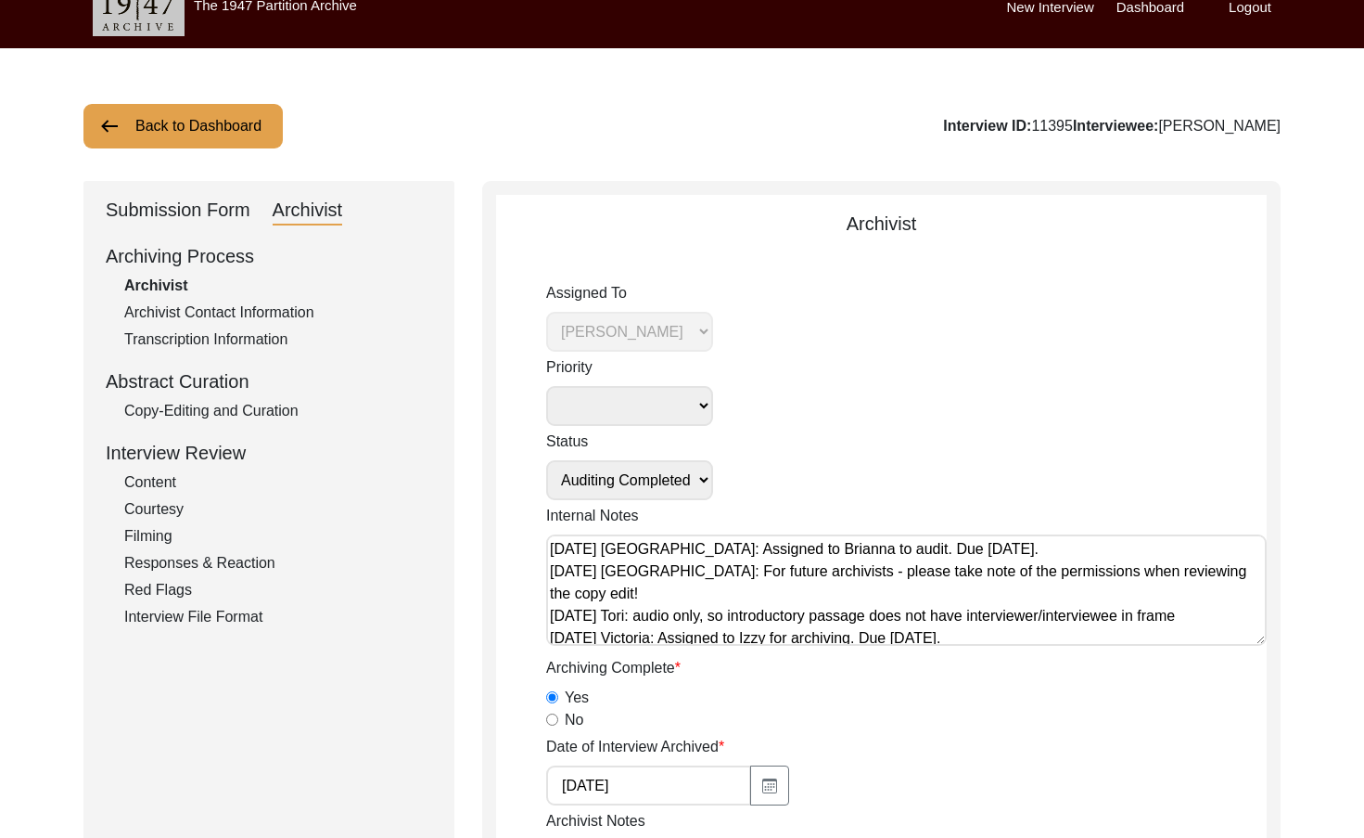
scroll to position [7, 0]
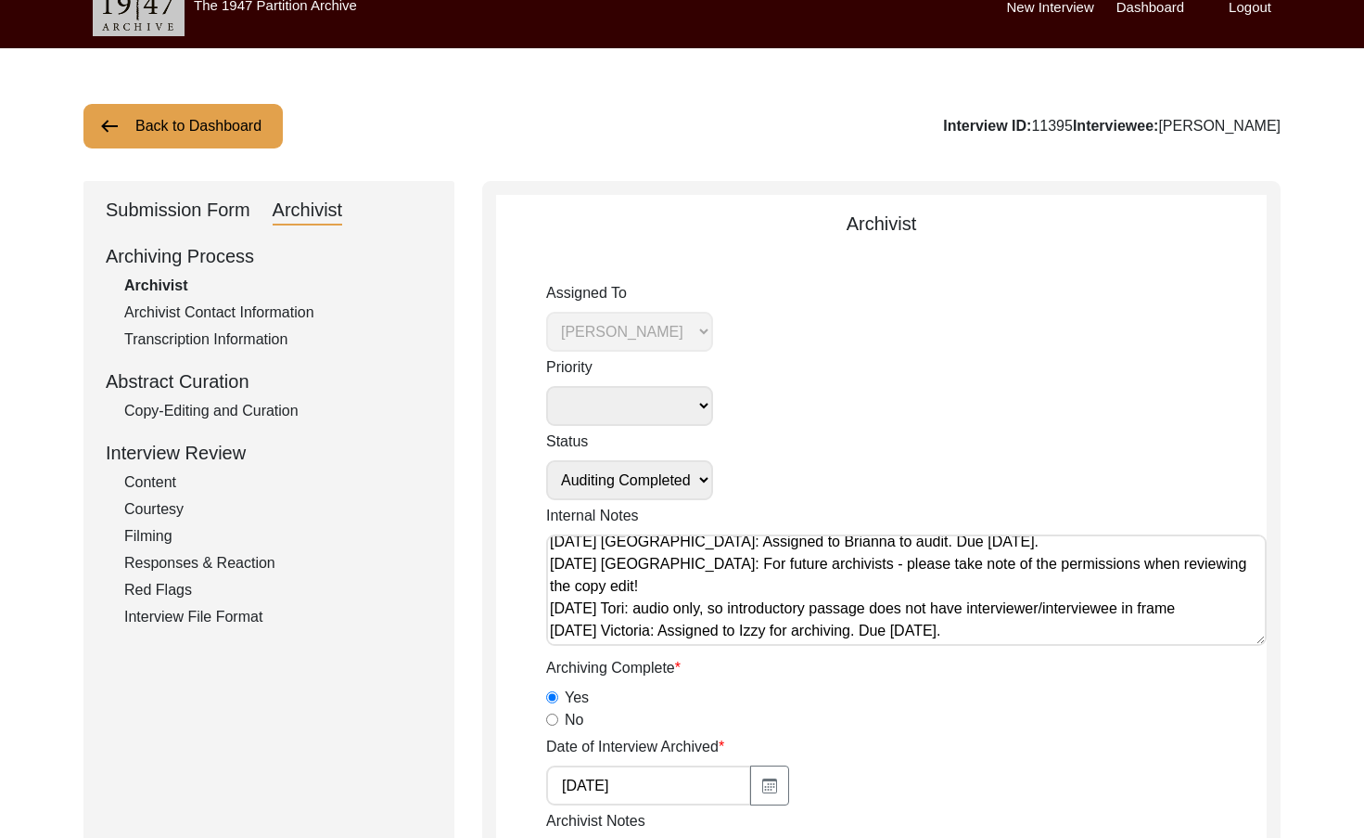
click at [208, 305] on div "Archivist Contact Information" at bounding box center [278, 312] width 308 height 22
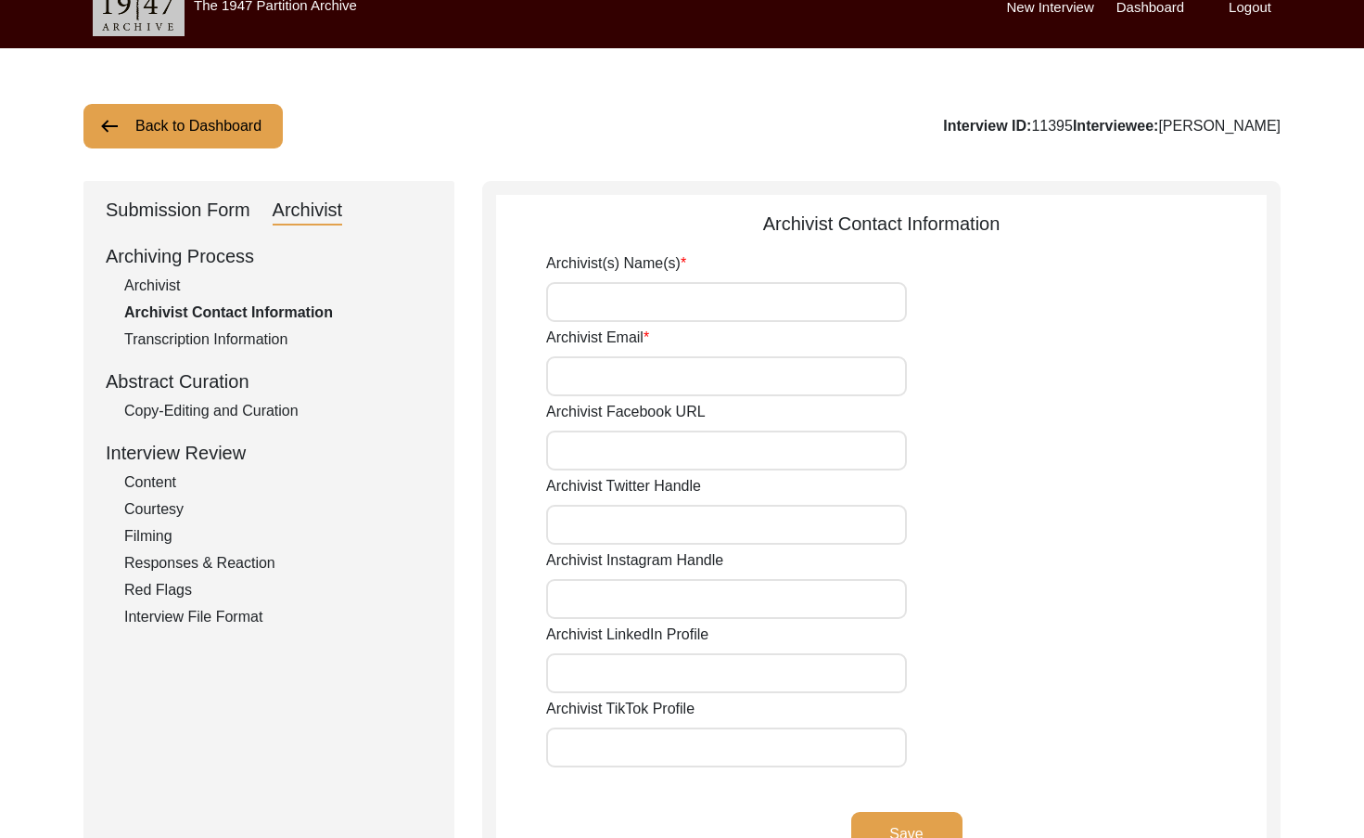
type input "[PERSON_NAME]"
type input "[EMAIL_ADDRESS][DOMAIN_NAME]"
click at [757, 393] on input "Archivist Email" at bounding box center [726, 376] width 361 height 40
click at [709, 314] on input "[PERSON_NAME]" at bounding box center [726, 302] width 361 height 40
click at [269, 346] on div "Transcription Information" at bounding box center [278, 339] width 308 height 22
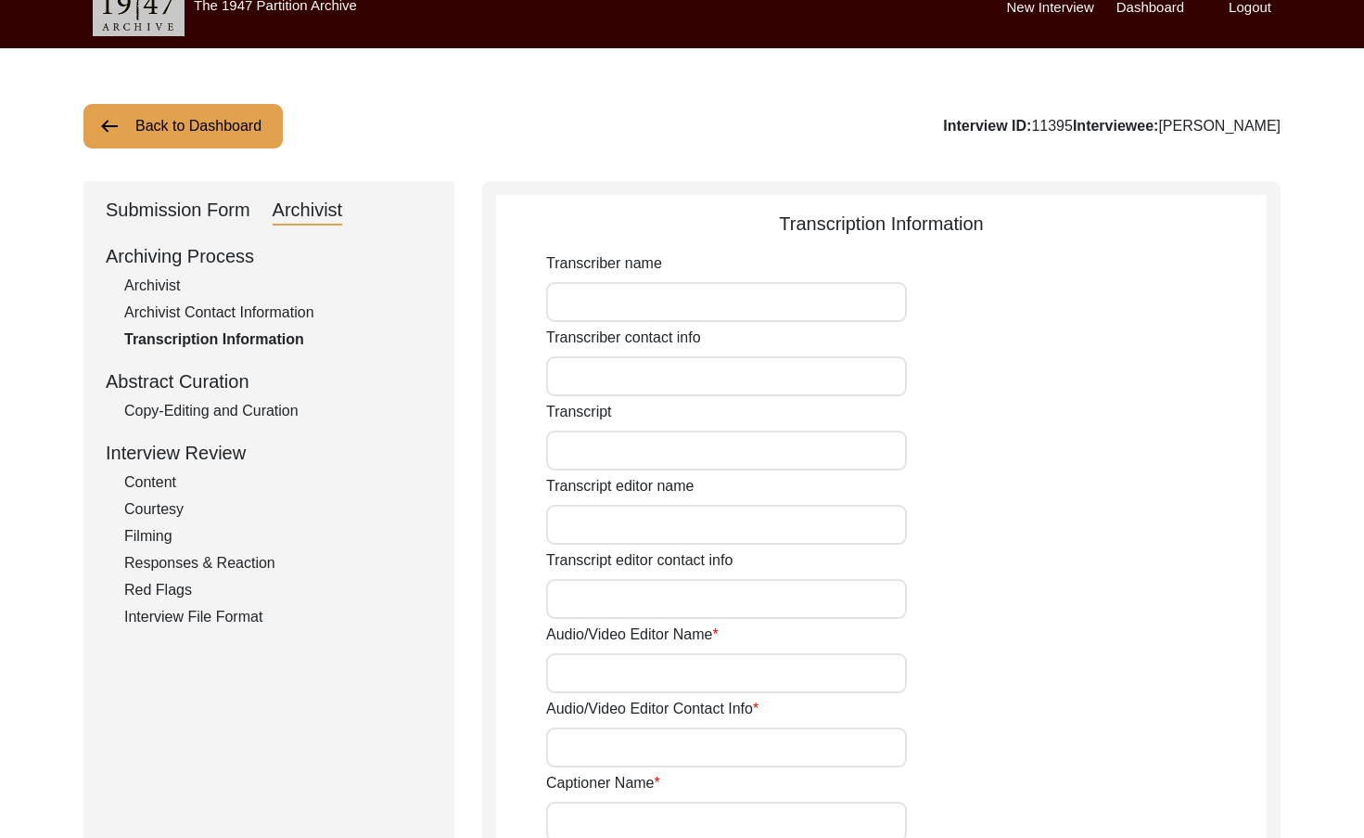
click at [287, 396] on div "Archiving Process Archivist Archivist Contact Information Transcription Informa…" at bounding box center [269, 435] width 326 height 386
click at [298, 416] on div "Copy-Editing and Curation" at bounding box center [278, 411] width 308 height 22
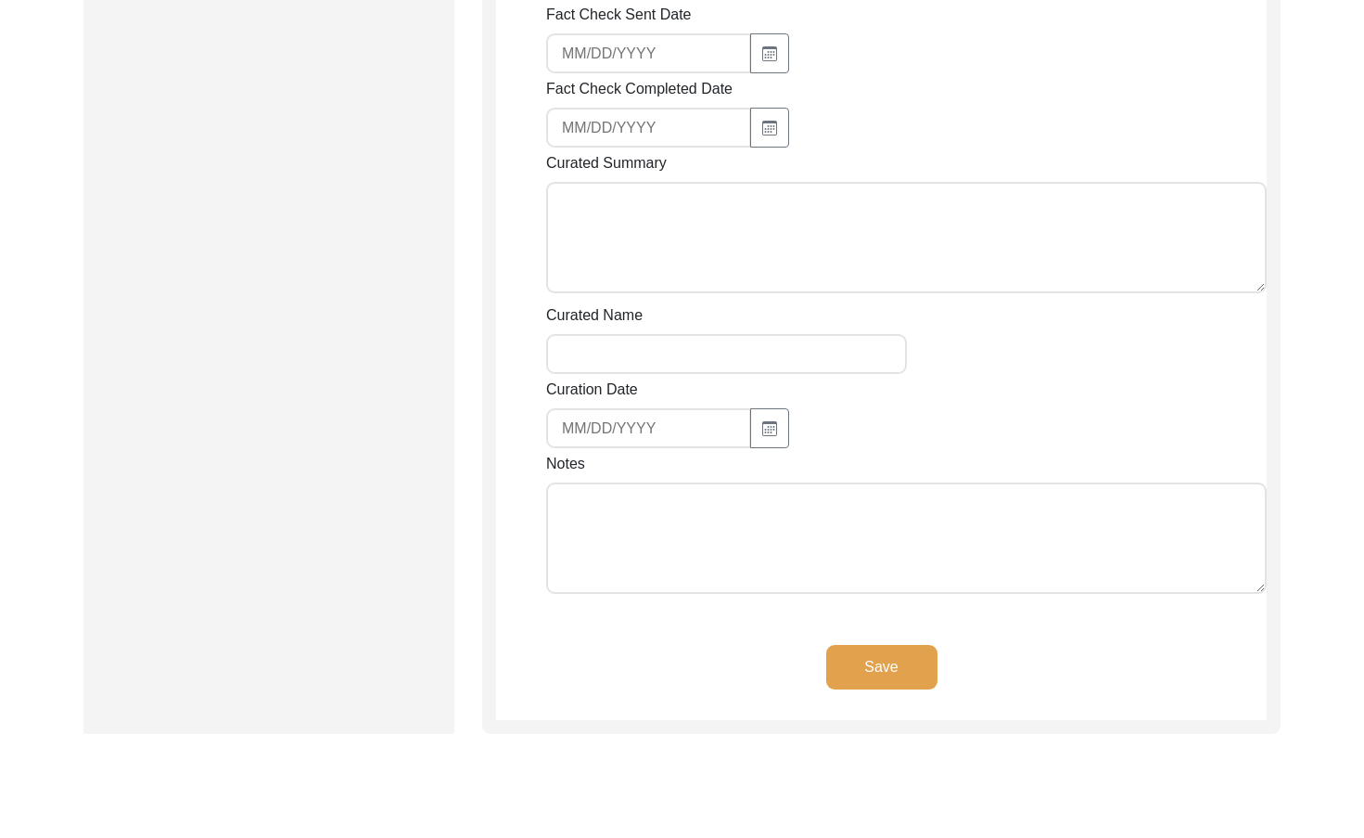
scroll to position [2623, 0]
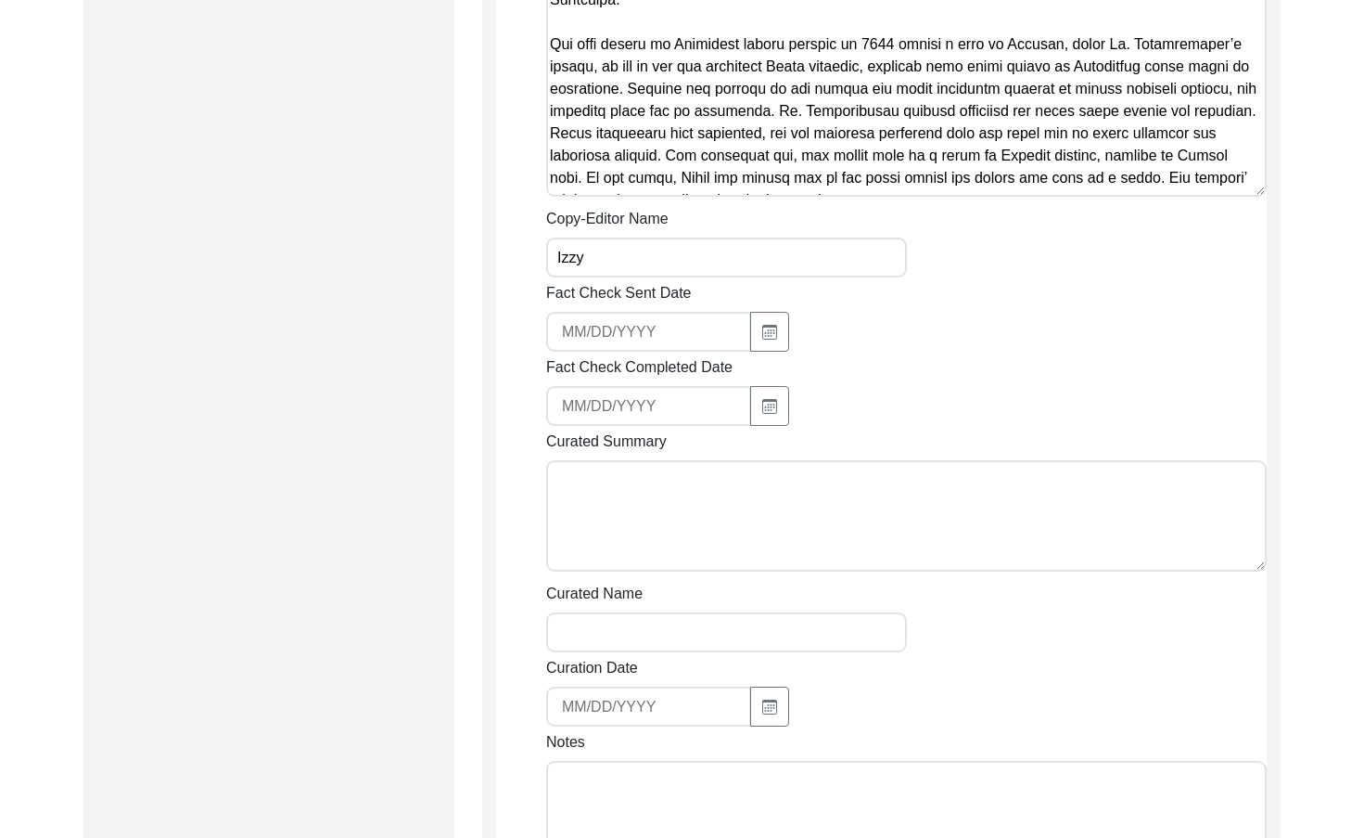
click at [645, 237] on input "Izzy" at bounding box center [726, 257] width 361 height 40
type input "[PERSON_NAME]"
click at [626, 761] on textarea "Notes" at bounding box center [906, 816] width 721 height 111
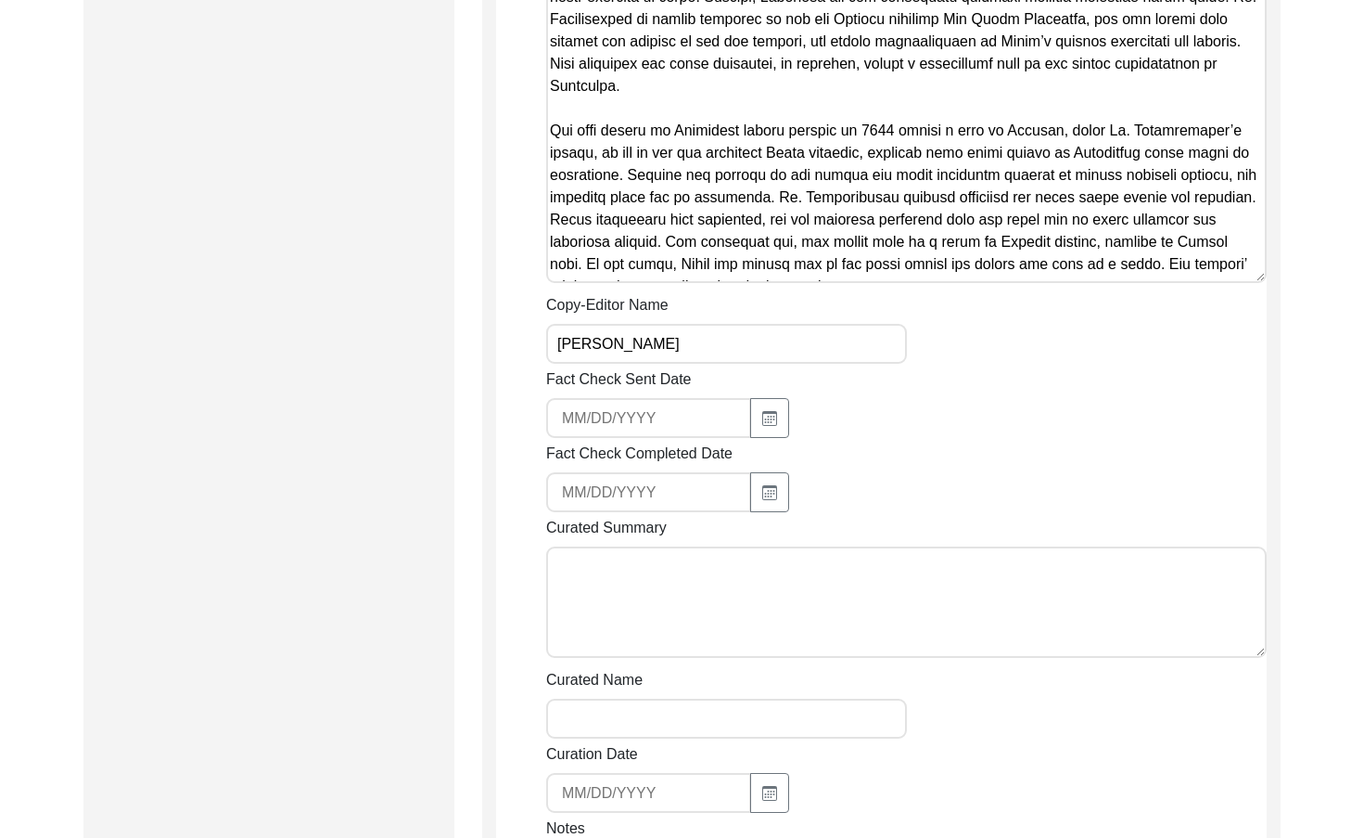
scroll to position [2159, 0]
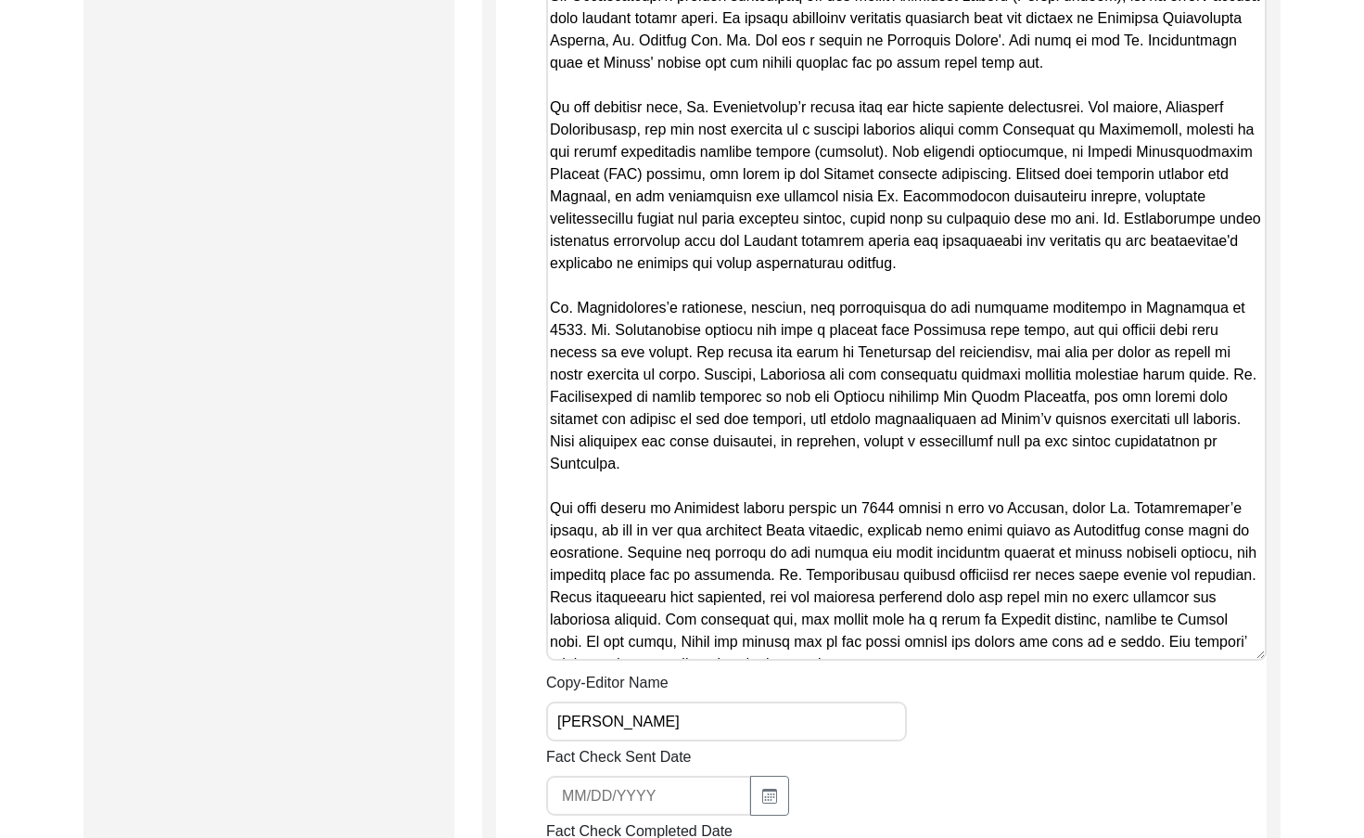
type textarea "[DATE] [PERSON_NAME]: Audited. Added copy-editor's last name."
click at [713, 337] on textarea "Copy-Edited Summary" at bounding box center [906, 154] width 721 height 1013
click at [844, 380] on textarea "Copy-Edited Summary" at bounding box center [906, 154] width 721 height 1013
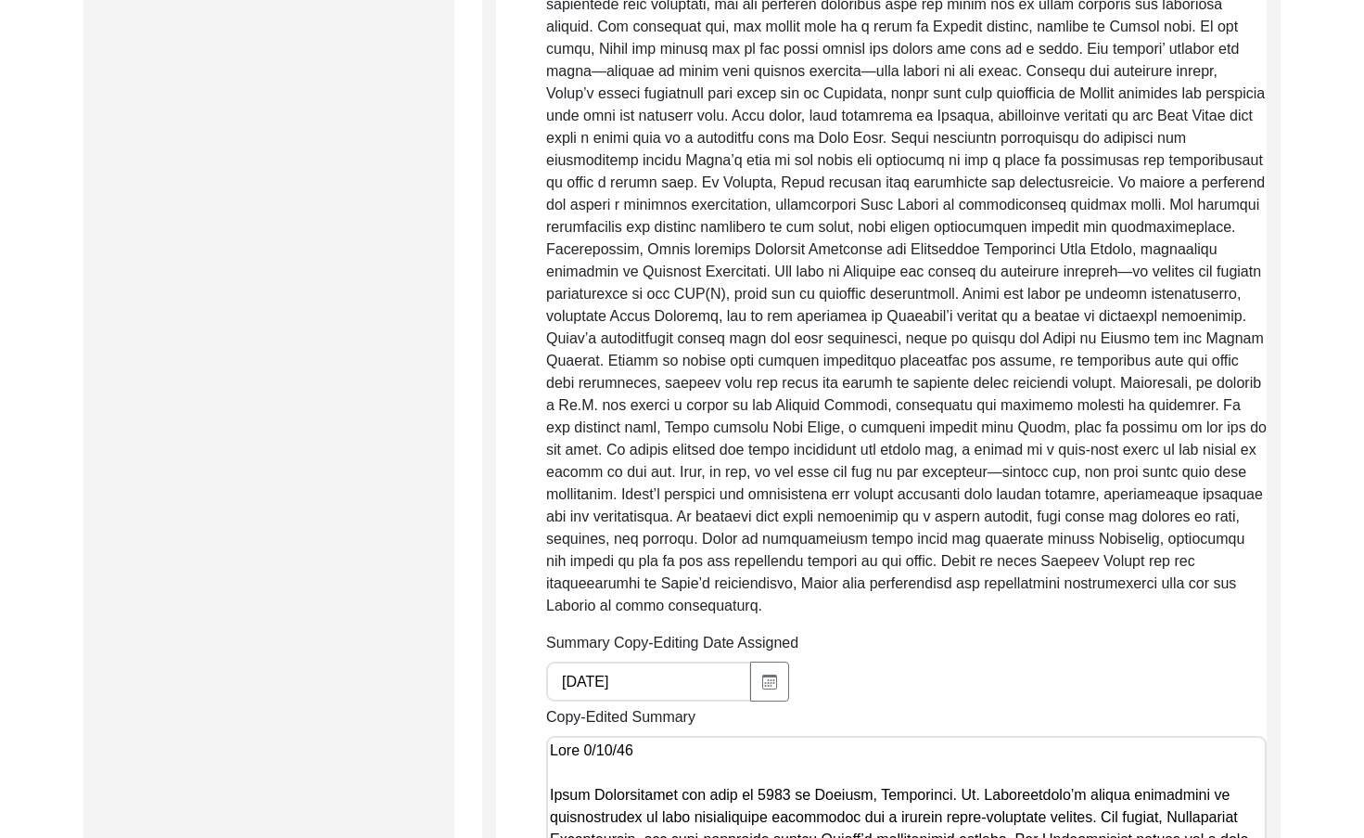
scroll to position [1417, 0]
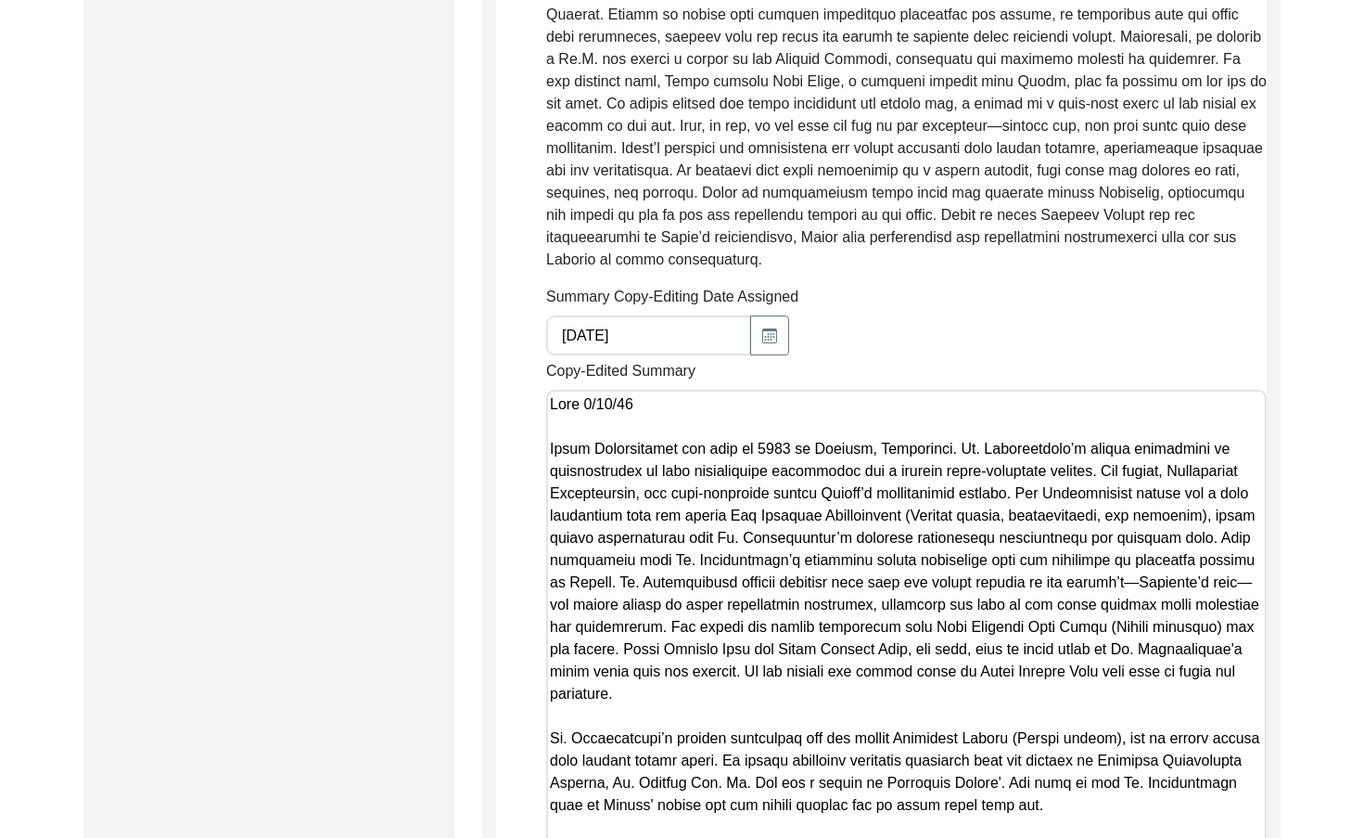
paste textarea "e connection made Mr. Mukhopadhyay’s childhood deeply interwoven with the histo…"
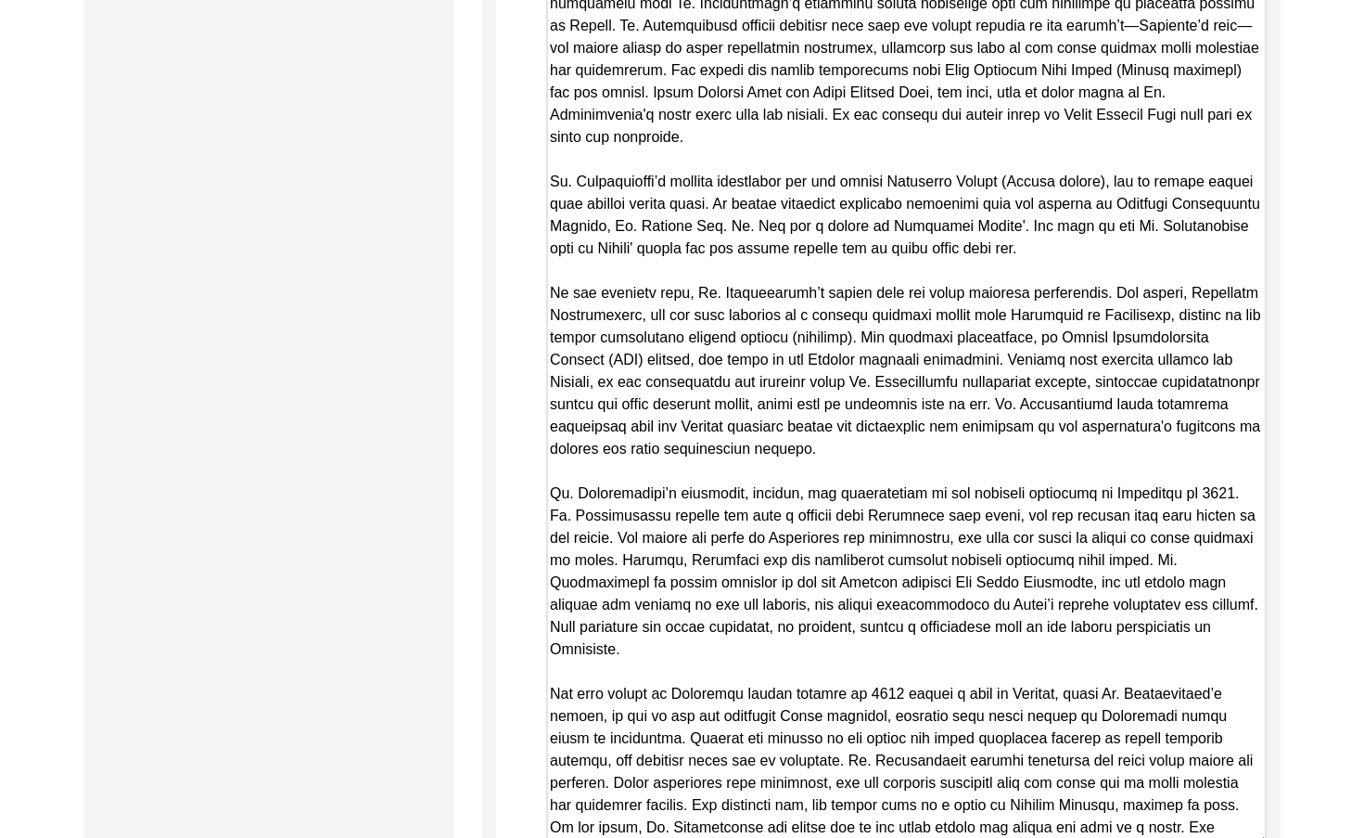
click at [748, 480] on textarea "Copy-Edited Summary" at bounding box center [906, 339] width 721 height 1013
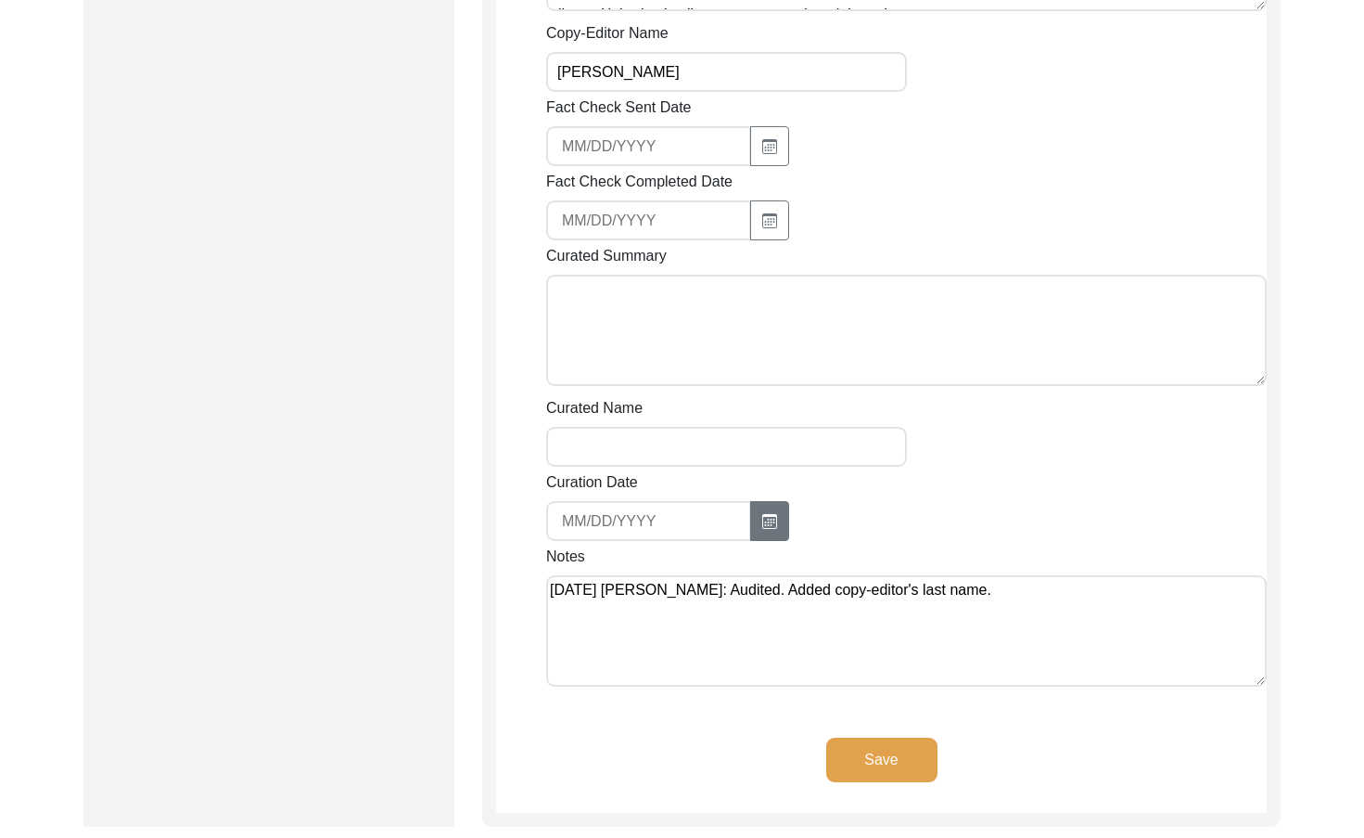
scroll to position [3040, 0]
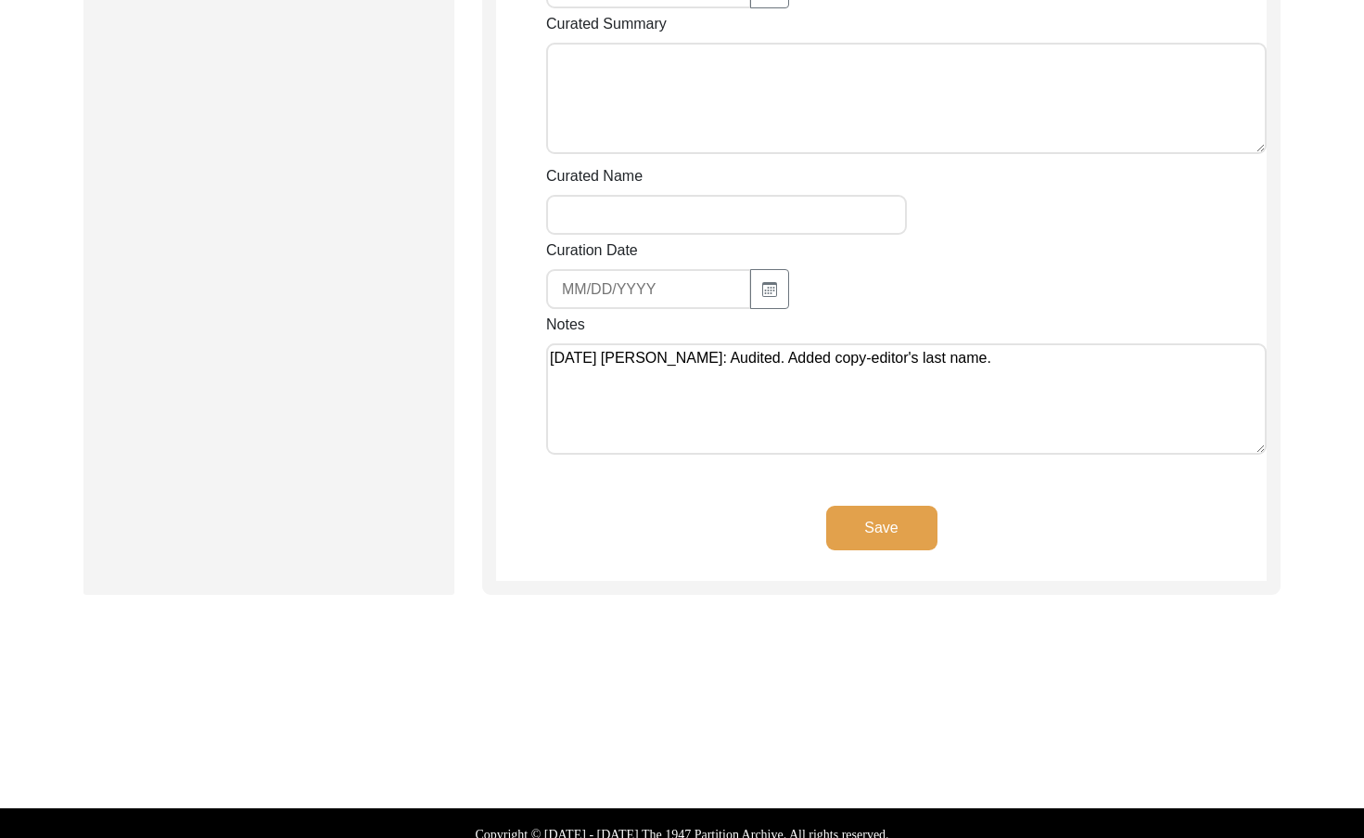
type textarea "Izzy 2/13/25 Ashim Mukhopadhyay was born in 1945 in Comilla, Bangladesh. Mr. Mu…"
click at [878, 520] on button "Save" at bounding box center [881, 527] width 111 height 45
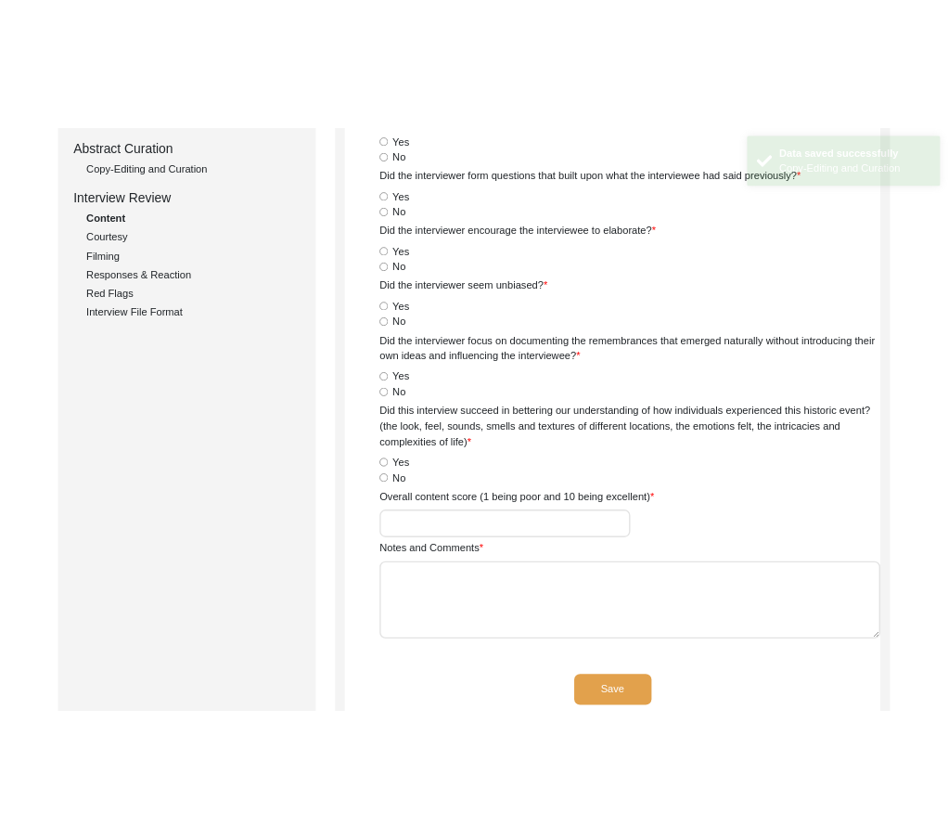
scroll to position [0, 0]
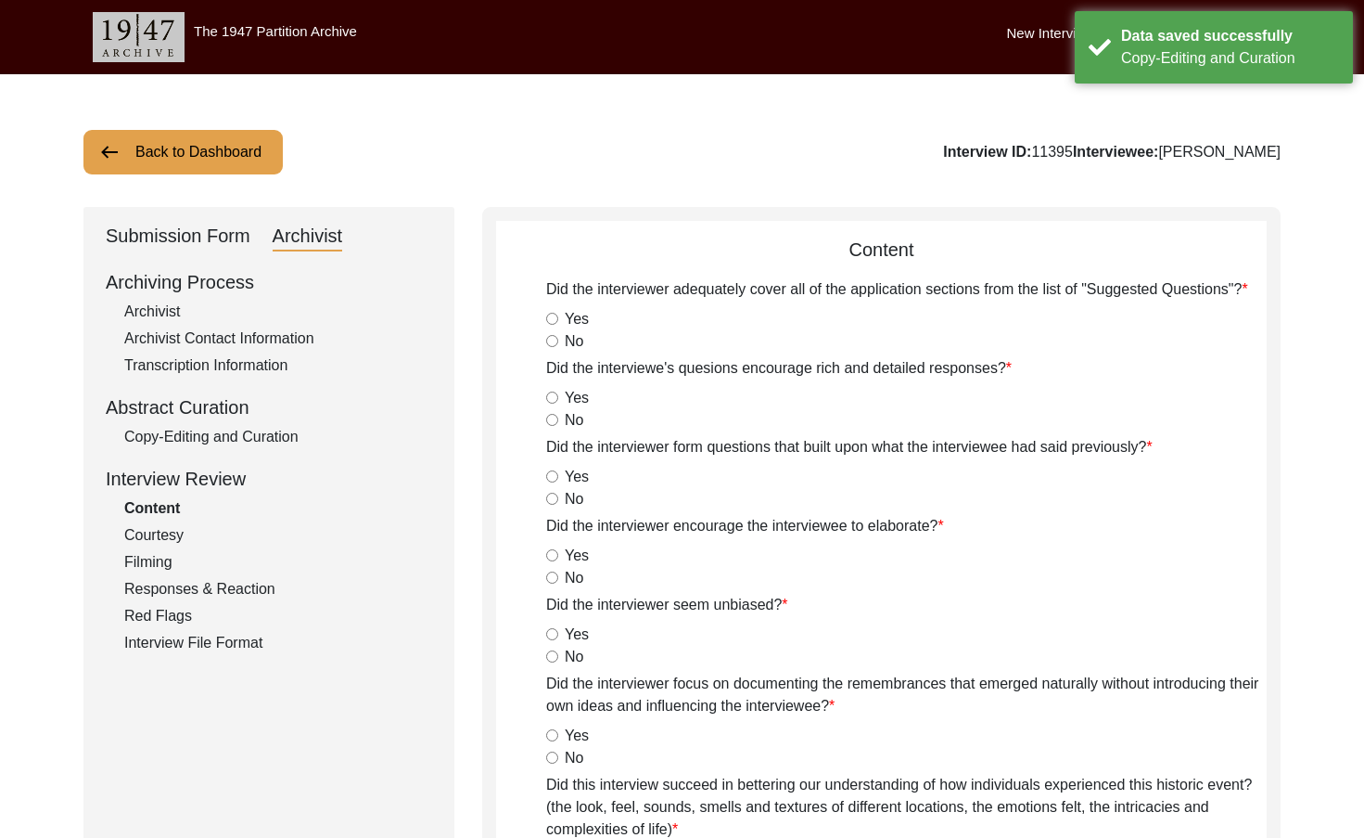
click at [222, 186] on div "Back to Dashboard Interview ID: 11395 Interviewee: Ashim Mukhopadhyay Submissio…" at bounding box center [682, 732] width 1364 height 1317
click at [221, 162] on button "Back to Dashboard" at bounding box center [182, 152] width 199 height 45
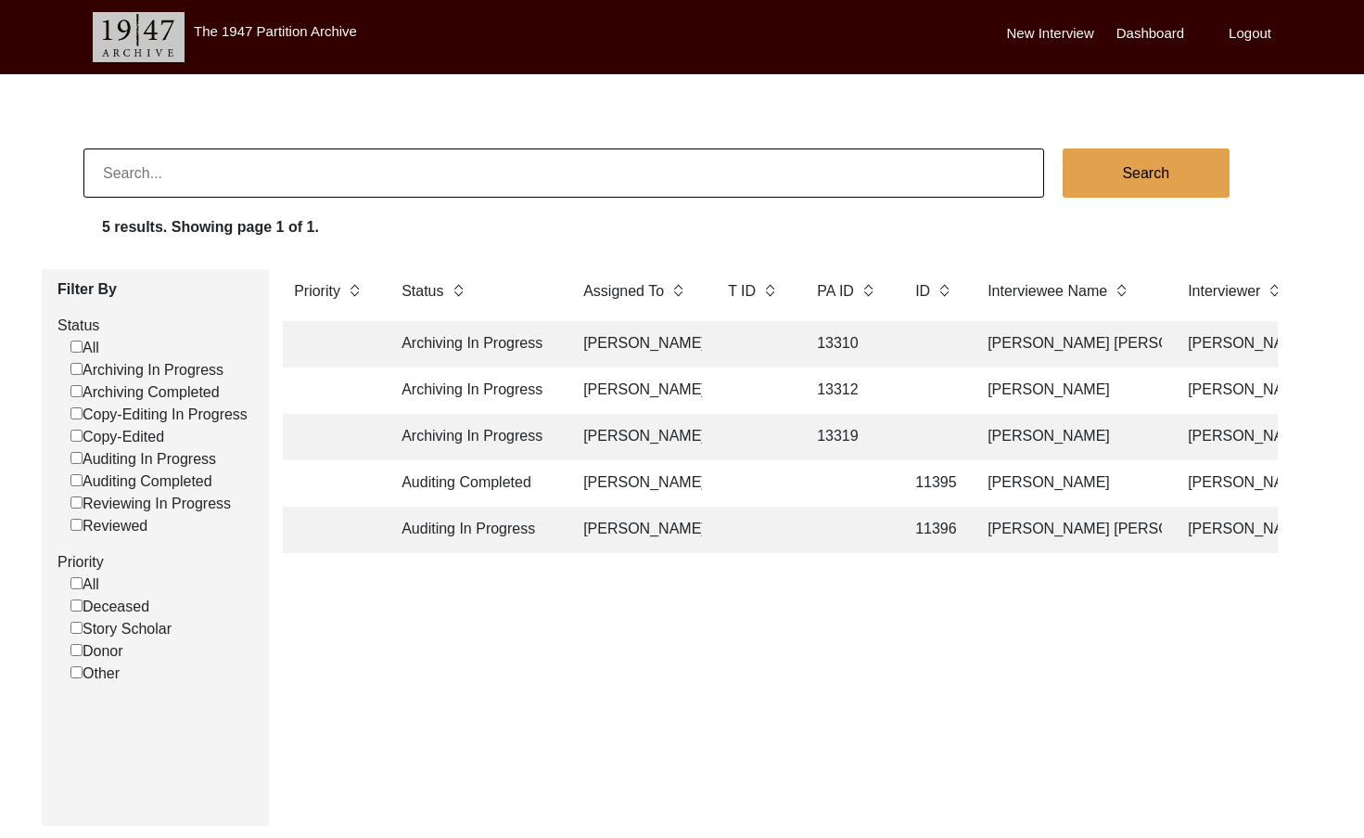
click at [535, 532] on td "Auditing In Progress" at bounding box center [473, 529] width 167 height 46
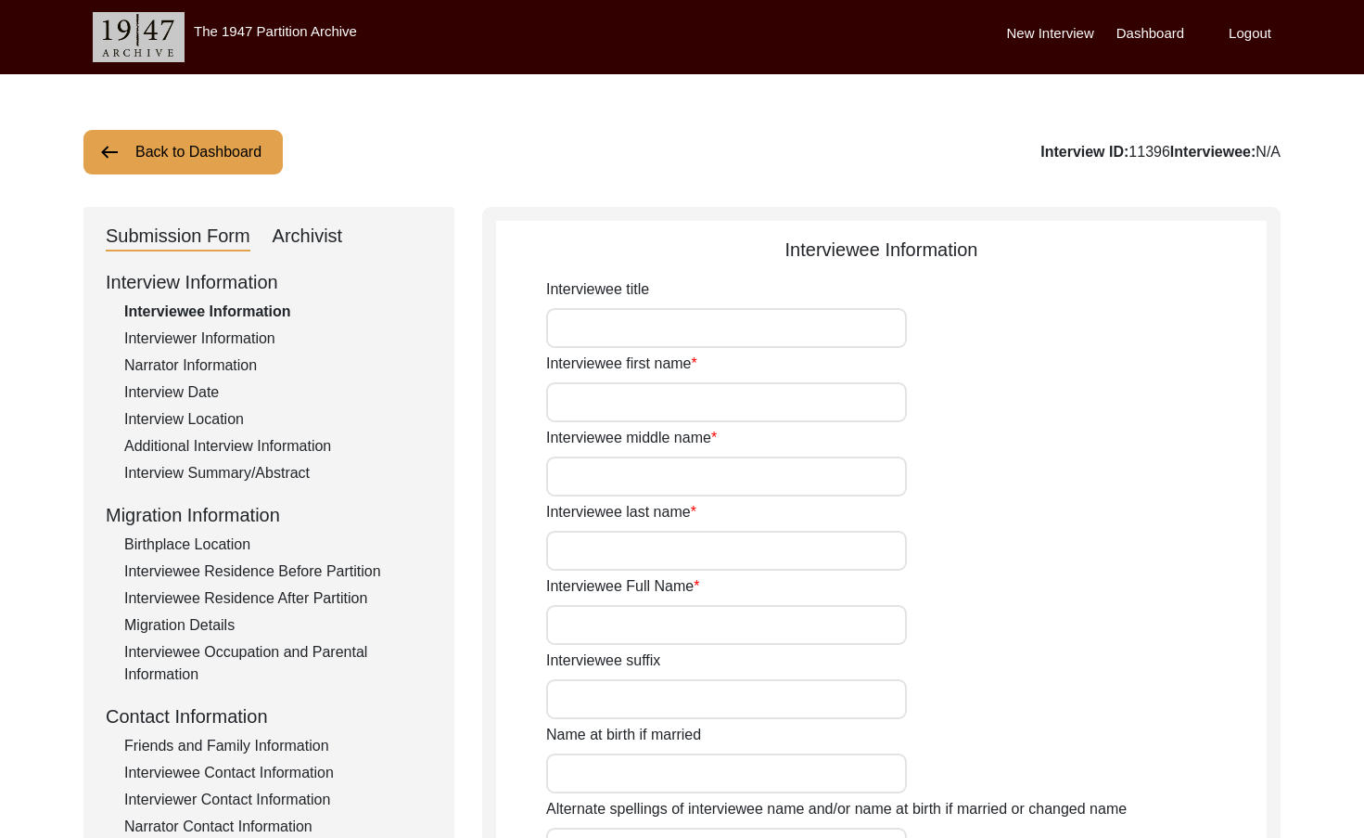
type input "Mr."
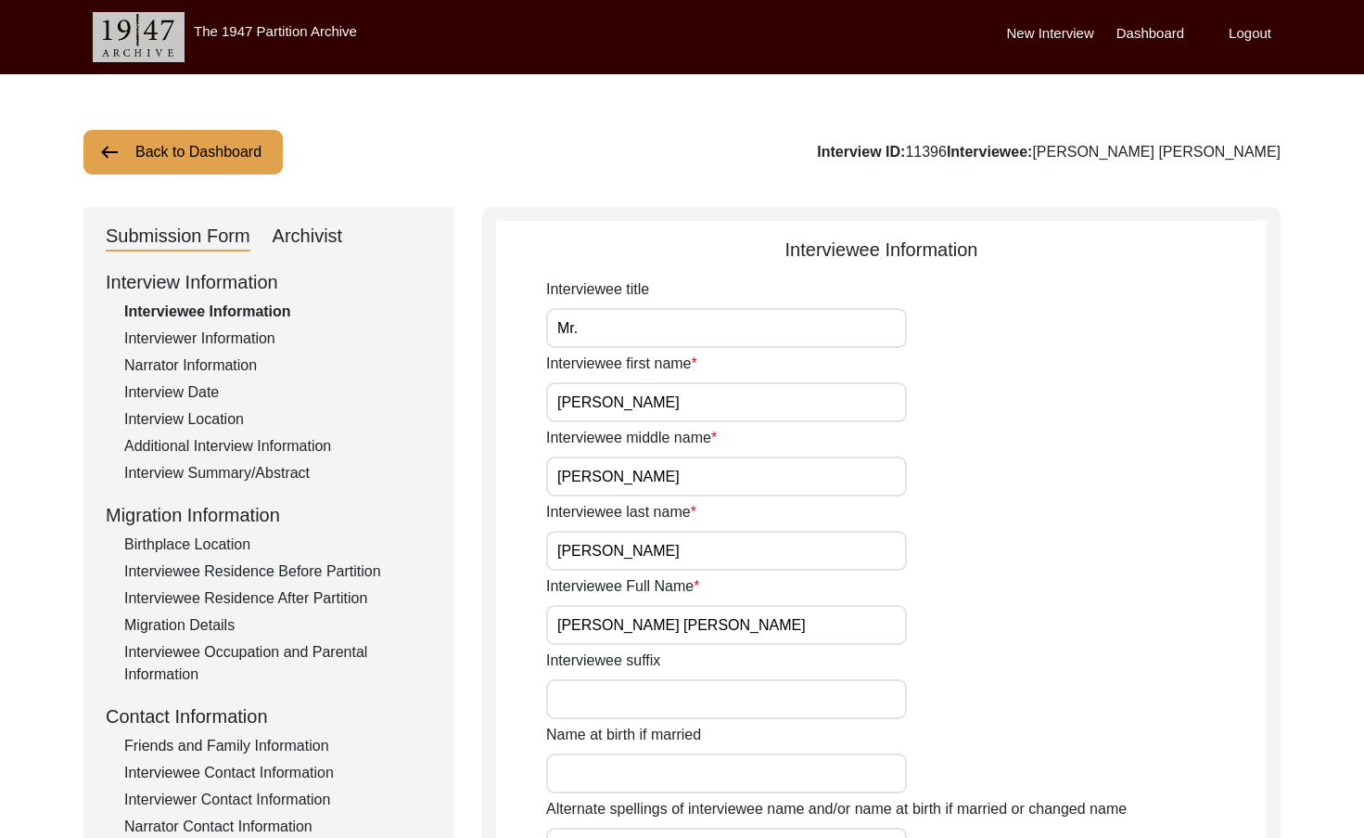
drag, startPoint x: 766, startPoint y: 250, endPoint x: 790, endPoint y: 251, distance: 24.1
click at [766, 249] on div "Interviewee Information" at bounding box center [881, 250] width 771 height 28
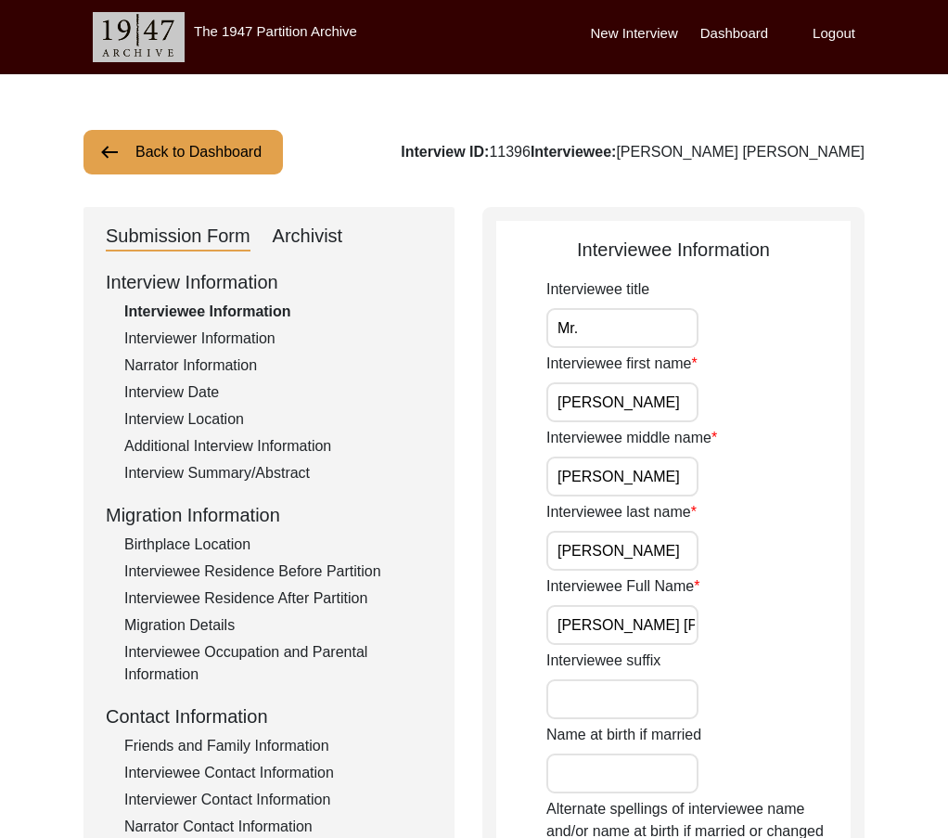
click at [675, 328] on input "Mr." at bounding box center [622, 328] width 152 height 40
click at [696, 395] on input "[PERSON_NAME]" at bounding box center [622, 402] width 152 height 40
click at [672, 487] on input "[PERSON_NAME]" at bounding box center [622, 476] width 152 height 40
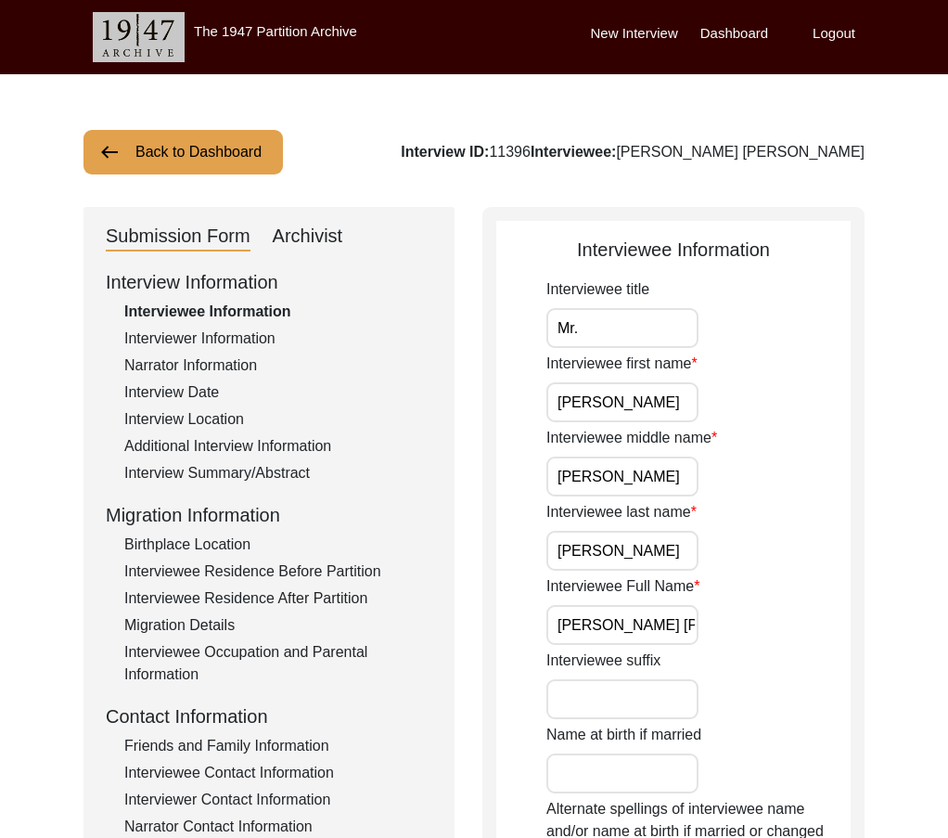
click at [672, 487] on input "[PERSON_NAME]" at bounding box center [622, 476] width 152 height 40
click at [671, 557] on input "[PERSON_NAME]" at bounding box center [622, 551] width 152 height 40
drag, startPoint x: 603, startPoint y: 627, endPoint x: 728, endPoint y: 627, distance: 125.2
click at [728, 627] on div "Interviewee Full Name Sanajit Kumar Bera" at bounding box center [698, 610] width 304 height 70
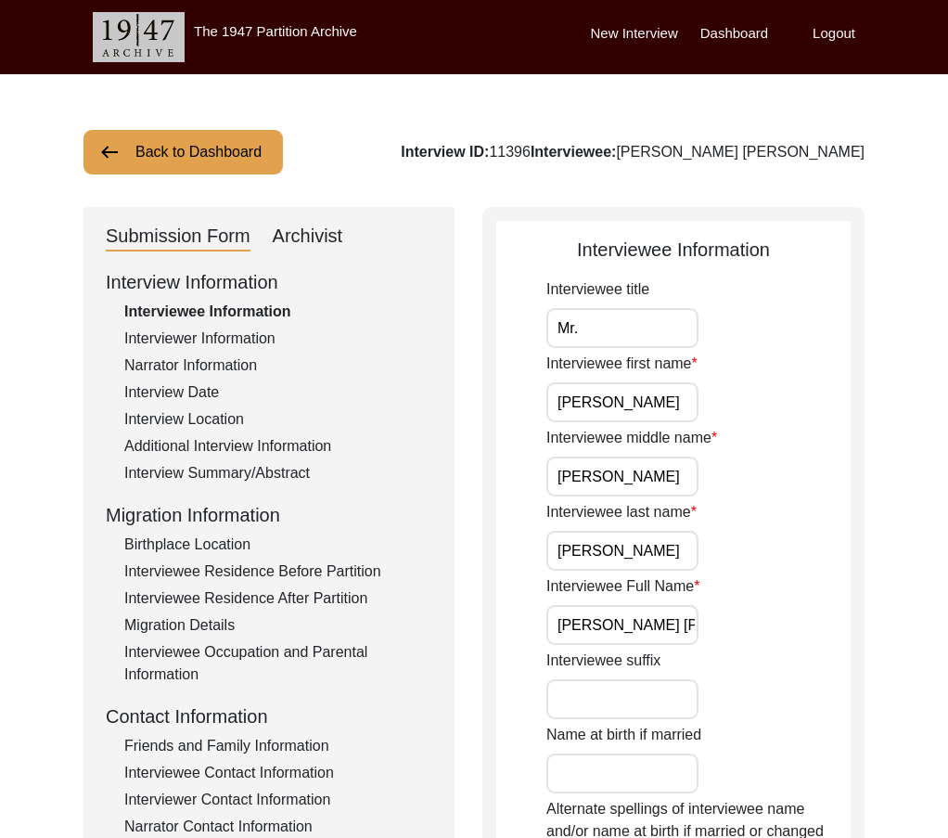
click at [600, 402] on input "[PERSON_NAME]" at bounding box center [622, 402] width 152 height 40
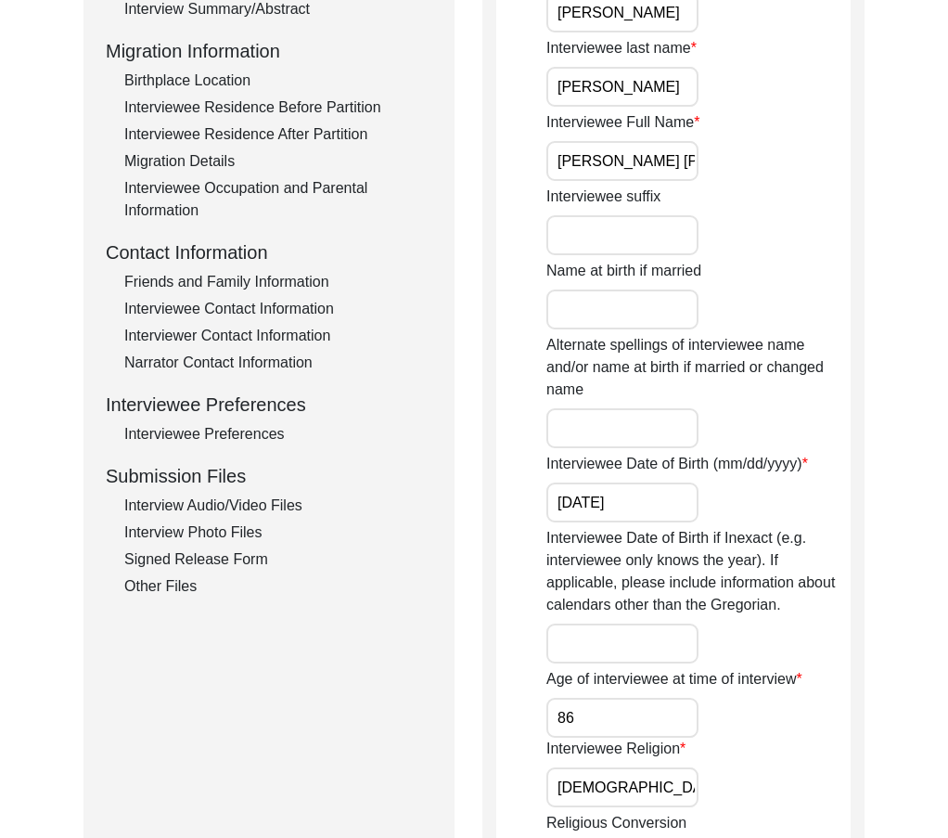
click at [665, 508] on input "[DATE]" at bounding box center [622, 502] width 152 height 40
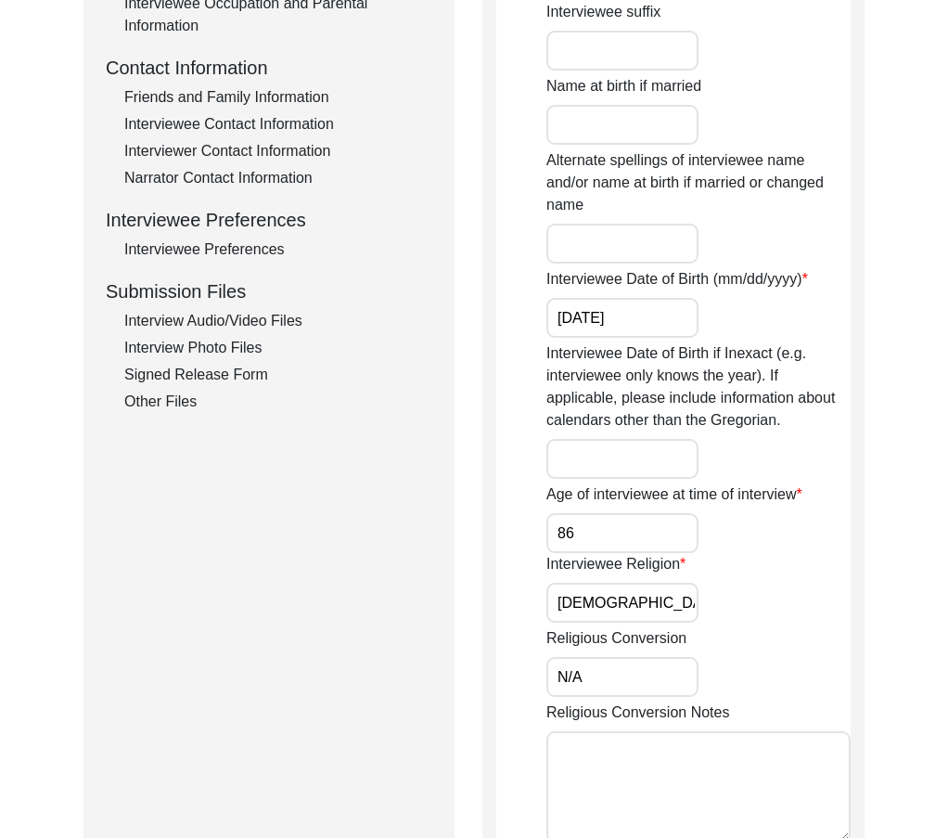
scroll to position [649, 0]
click at [620, 540] on input "86" at bounding box center [622, 532] width 152 height 40
click at [655, 596] on input "[DEMOGRAPHIC_DATA]" at bounding box center [622, 602] width 152 height 40
click at [633, 680] on input "N/A" at bounding box center [622, 676] width 152 height 40
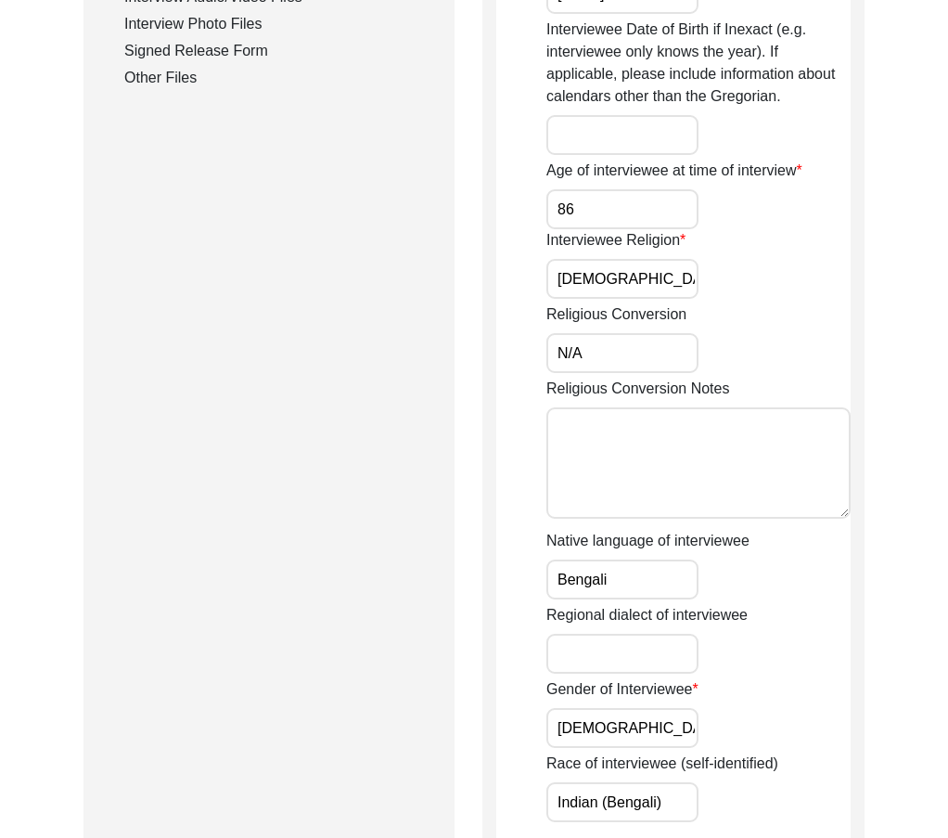
scroll to position [1299, 0]
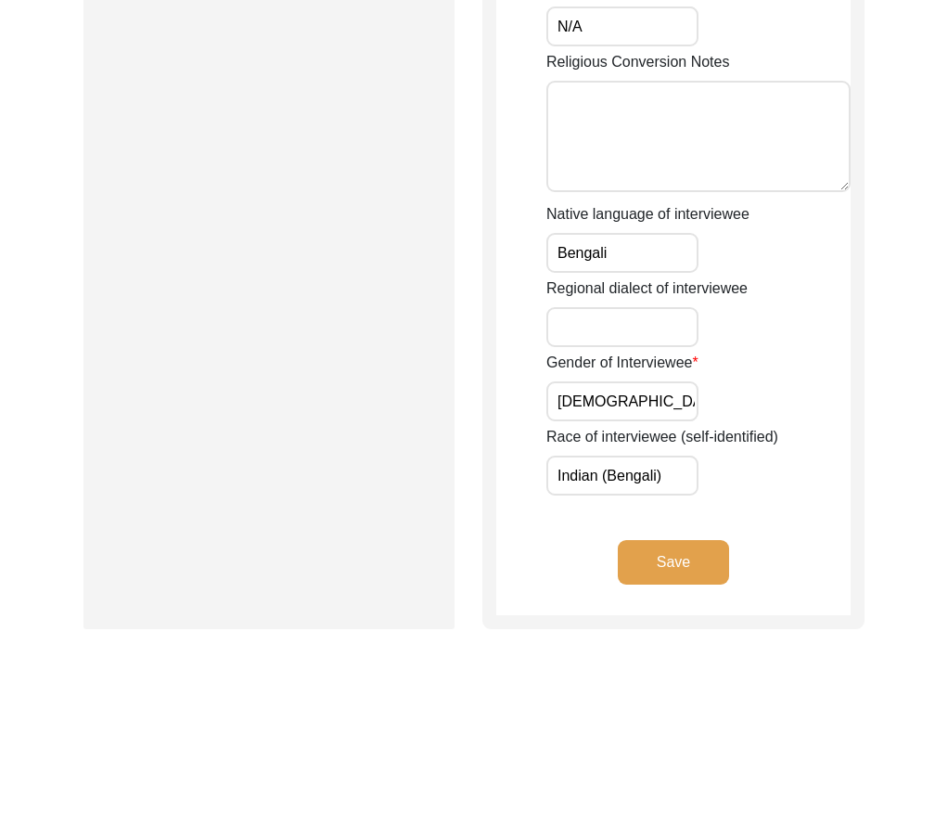
click at [636, 402] on input "[DEMOGRAPHIC_DATA]" at bounding box center [622, 401] width 152 height 40
click at [672, 484] on input "Indian (Bengali)" at bounding box center [622, 475] width 152 height 40
click at [677, 547] on button "Save" at bounding box center [673, 562] width 111 height 45
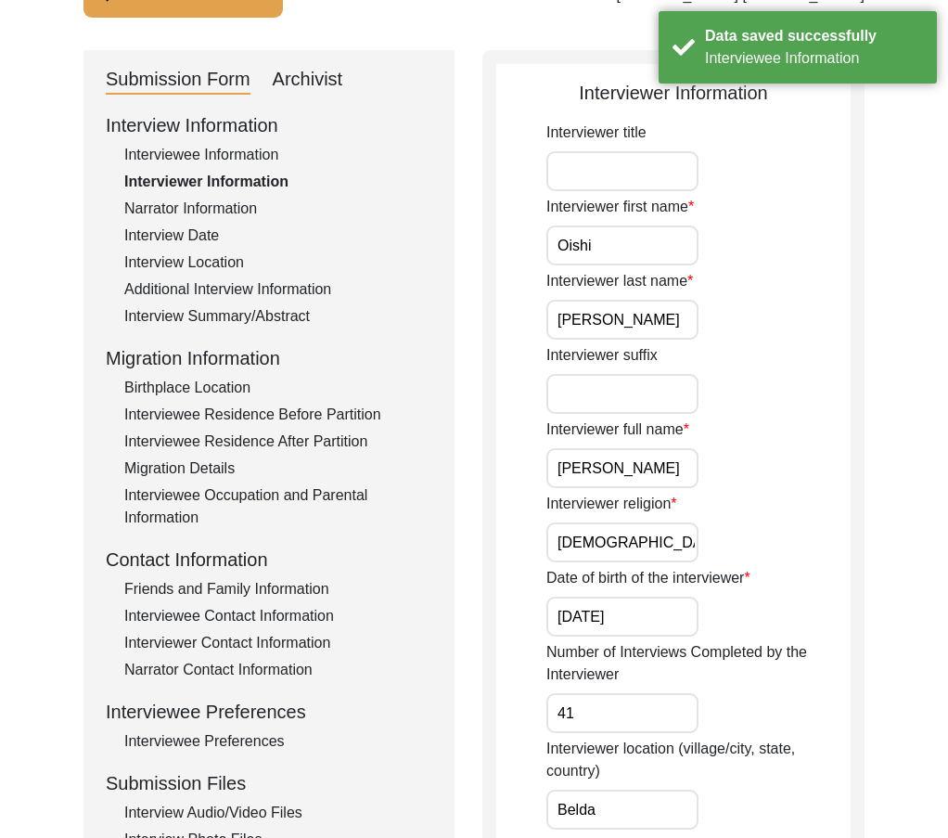
scroll to position [0, 0]
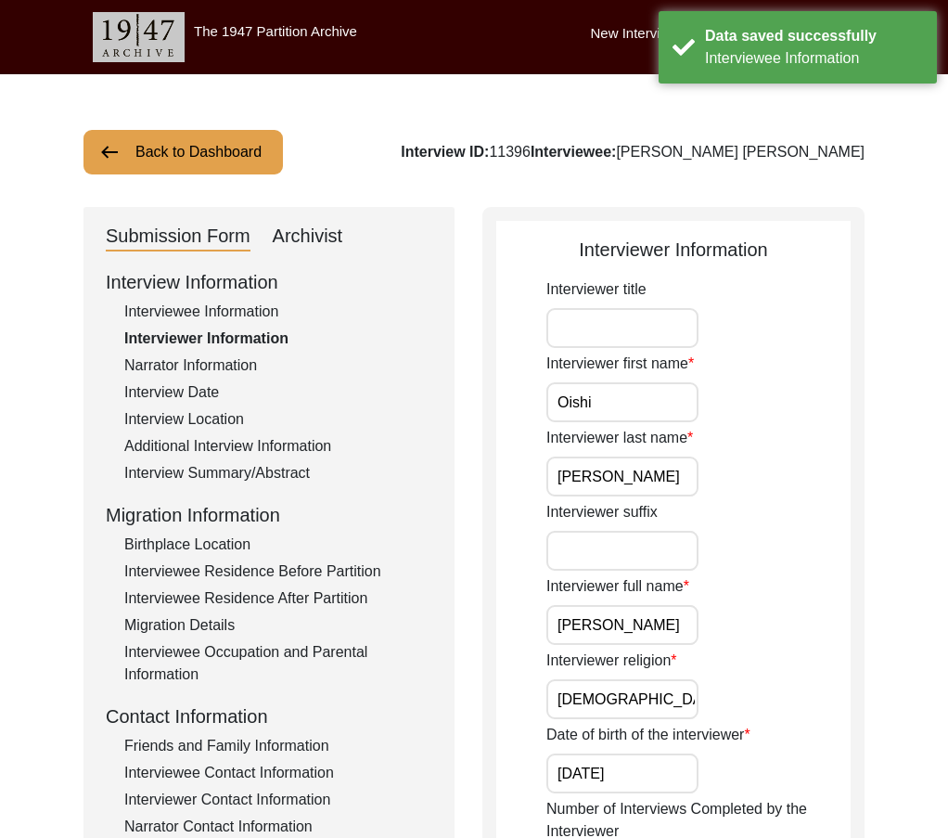
click at [633, 404] on input "Oishi" at bounding box center [622, 402] width 152 height 40
click at [646, 488] on input "Pattanayak" at bounding box center [622, 476] width 152 height 40
drag, startPoint x: 689, startPoint y: 603, endPoint x: 683, endPoint y: 615, distance: 13.7
click at [688, 603] on div "Interviewer full name Oishi Pattanayak" at bounding box center [698, 610] width 304 height 70
click at [683, 615] on input "[PERSON_NAME]" at bounding box center [622, 625] width 152 height 40
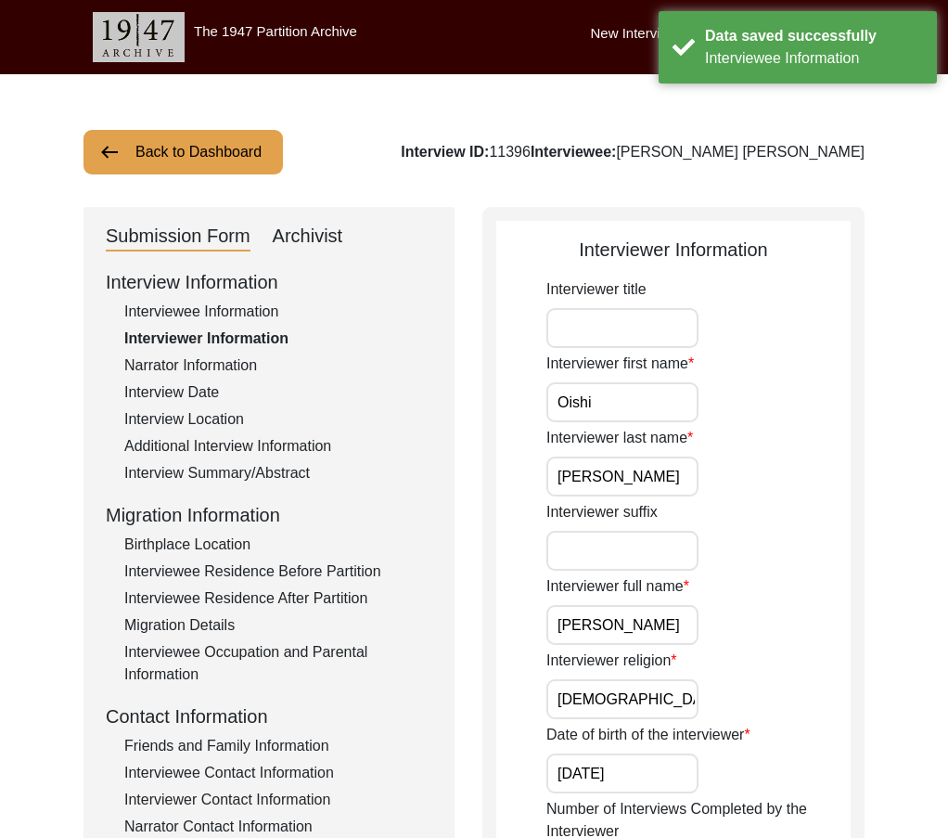
click at [662, 718] on input "[DEMOGRAPHIC_DATA]" at bounding box center [622, 699] width 152 height 40
click at [674, 764] on input "07/03/2000" at bounding box center [622, 773] width 152 height 40
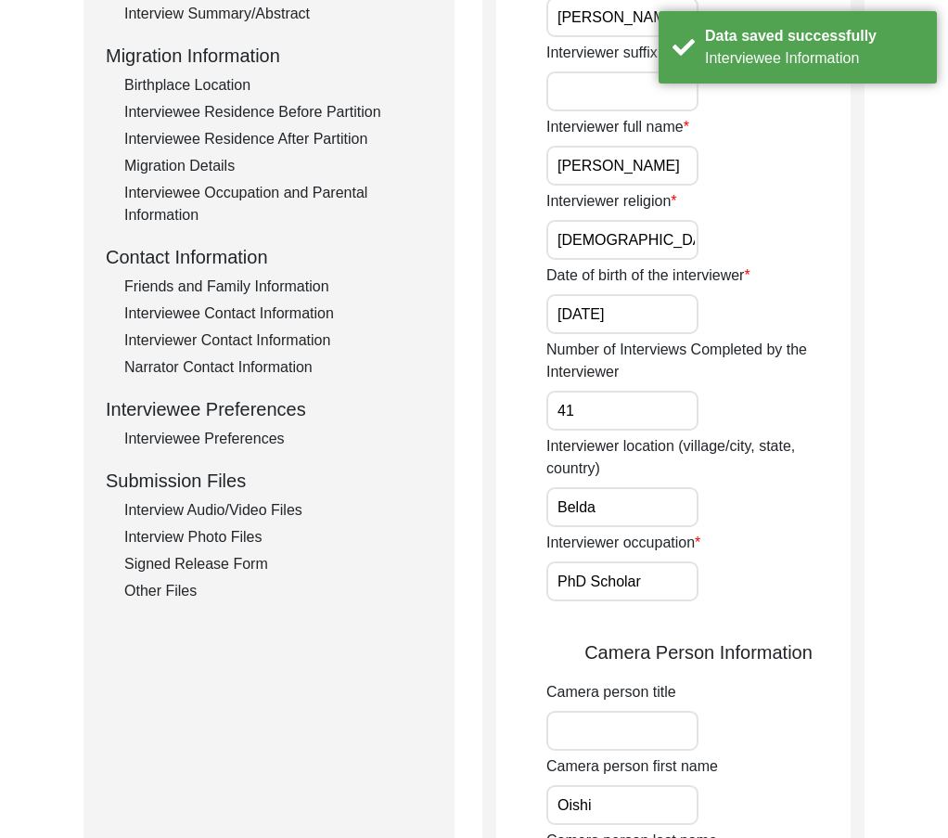
scroll to position [464, 0]
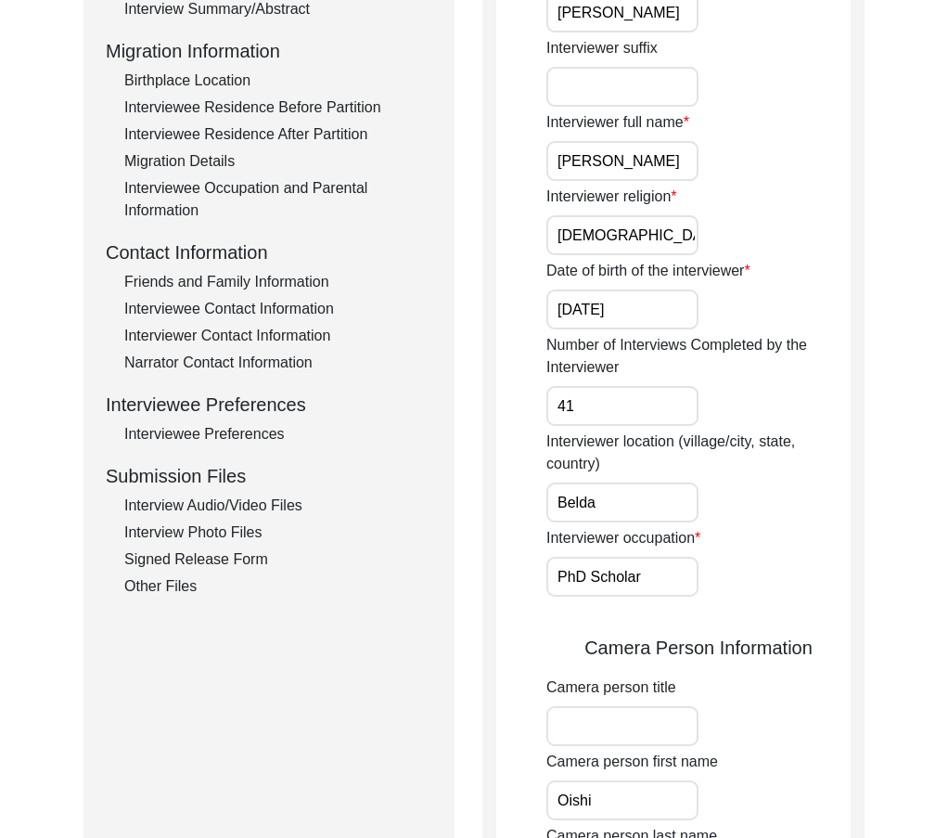
click at [620, 417] on input "41" at bounding box center [622, 406] width 152 height 40
click at [639, 512] on input "Belda" at bounding box center [622, 502] width 152 height 40
click at [663, 572] on input "PhD Scholar" at bounding box center [622, 577] width 152 height 40
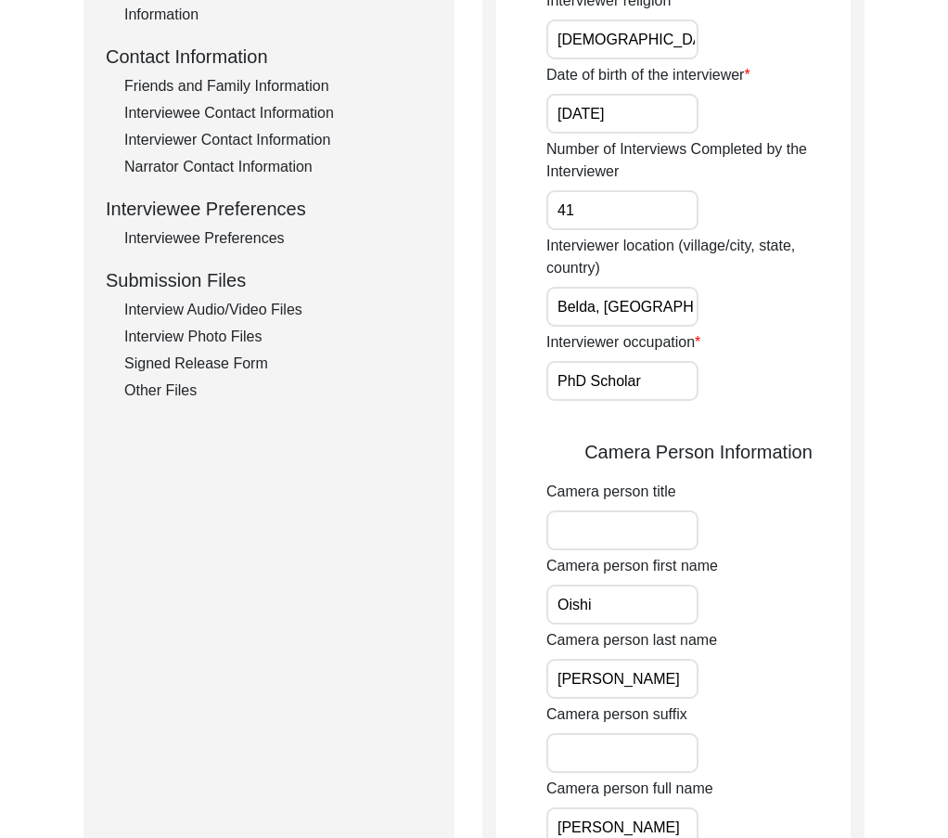
scroll to position [835, 0]
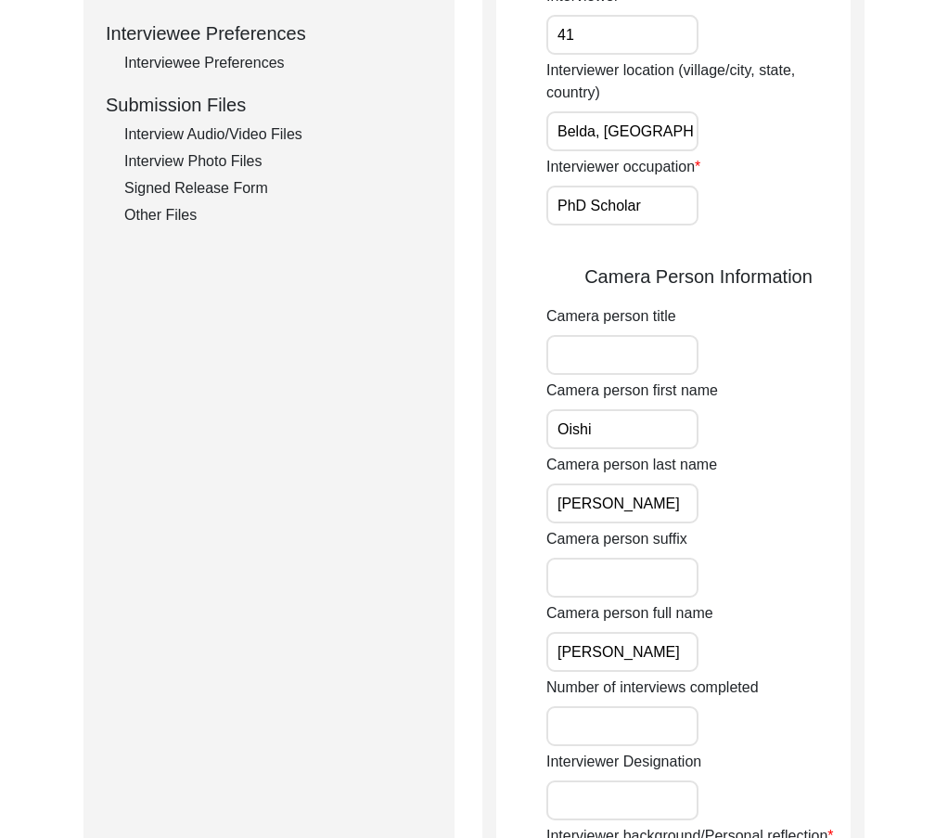
click at [637, 427] on input "Oishi" at bounding box center [622, 429] width 152 height 40
click at [657, 511] on input "Pattanayak" at bounding box center [622, 503] width 152 height 40
click at [682, 644] on input "[PERSON_NAME]" at bounding box center [622, 652] width 152 height 40
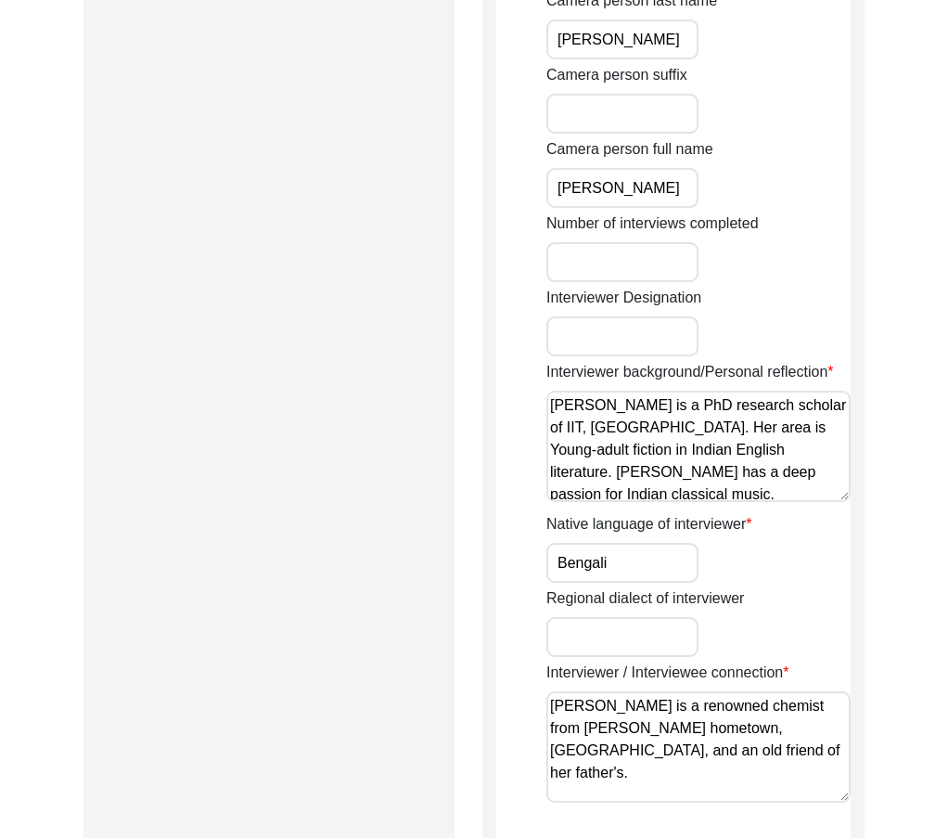
drag, startPoint x: 736, startPoint y: 463, endPoint x: 504, endPoint y: 406, distance: 239.6
click at [629, 572] on input "Bengali" at bounding box center [622, 563] width 152 height 40
drag, startPoint x: 604, startPoint y: 755, endPoint x: 466, endPoint y: 678, distance: 158.2
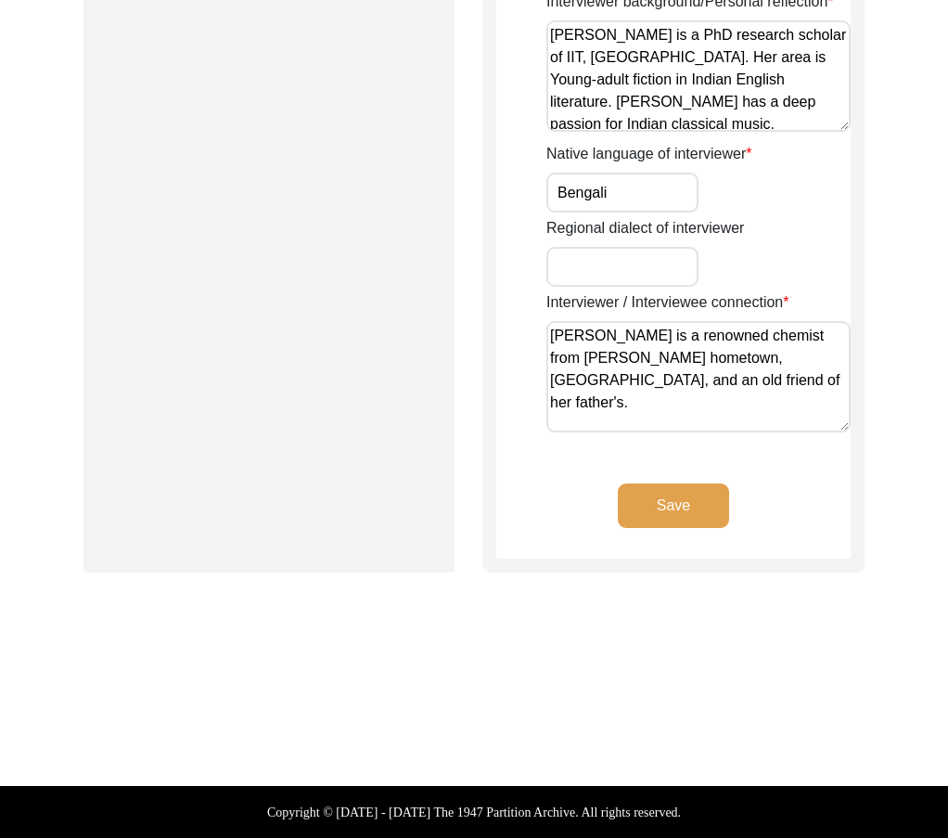
click at [706, 505] on button "Save" at bounding box center [673, 505] width 111 height 45
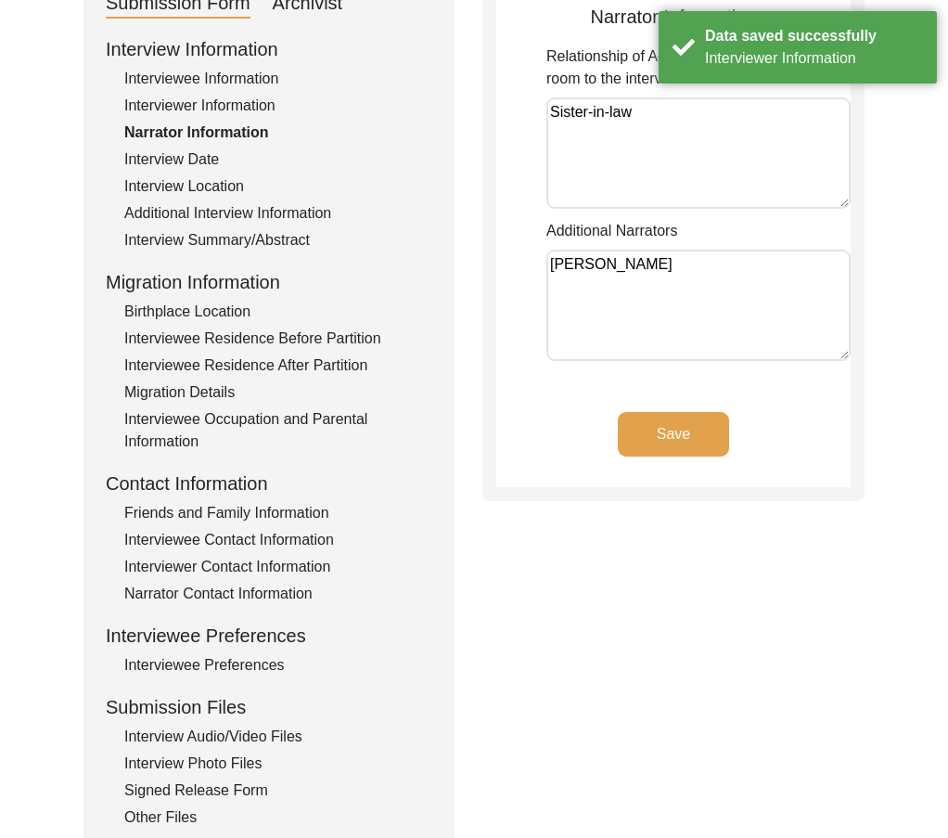
scroll to position [0, 0]
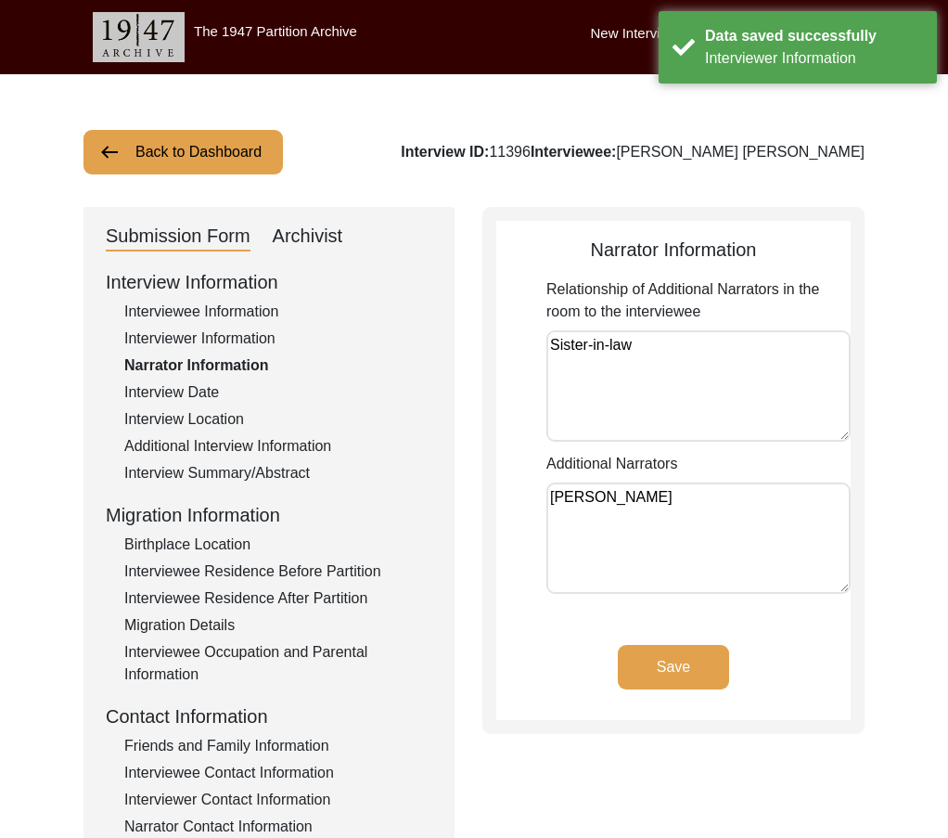
click at [639, 364] on textarea "Sister-in-law" at bounding box center [698, 385] width 304 height 111
click at [672, 504] on textarea "Kalpana Podder" at bounding box center [698, 537] width 304 height 111
click at [685, 665] on button "Save" at bounding box center [673, 667] width 111 height 45
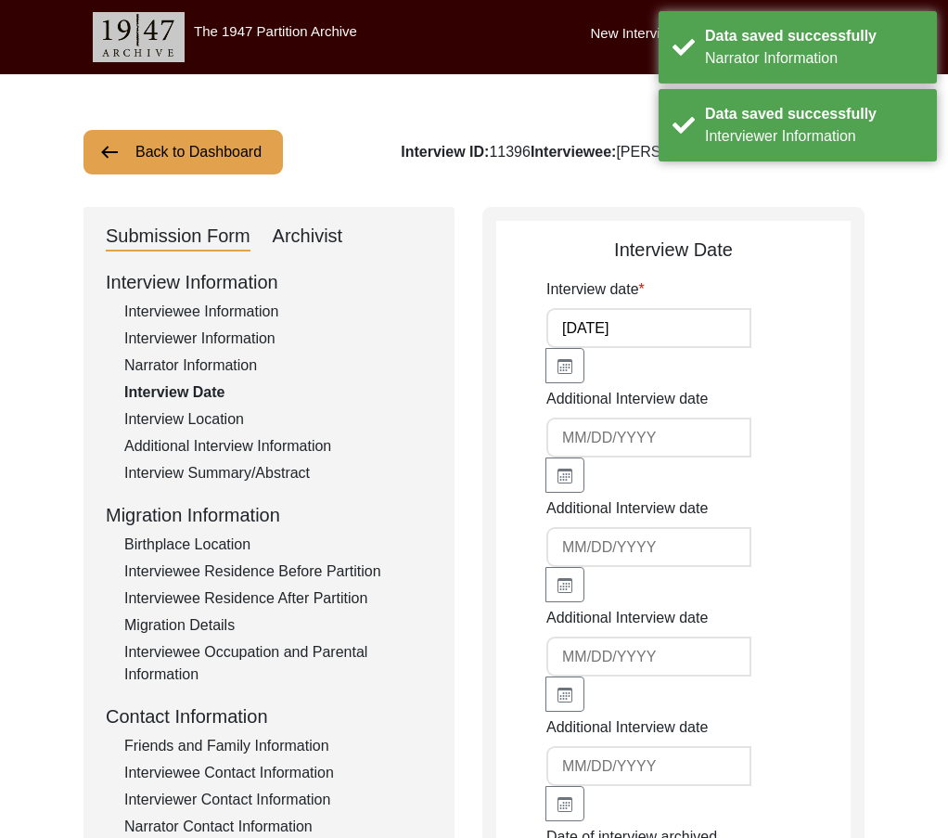
click at [649, 330] on input "[DATE]" at bounding box center [648, 328] width 205 height 40
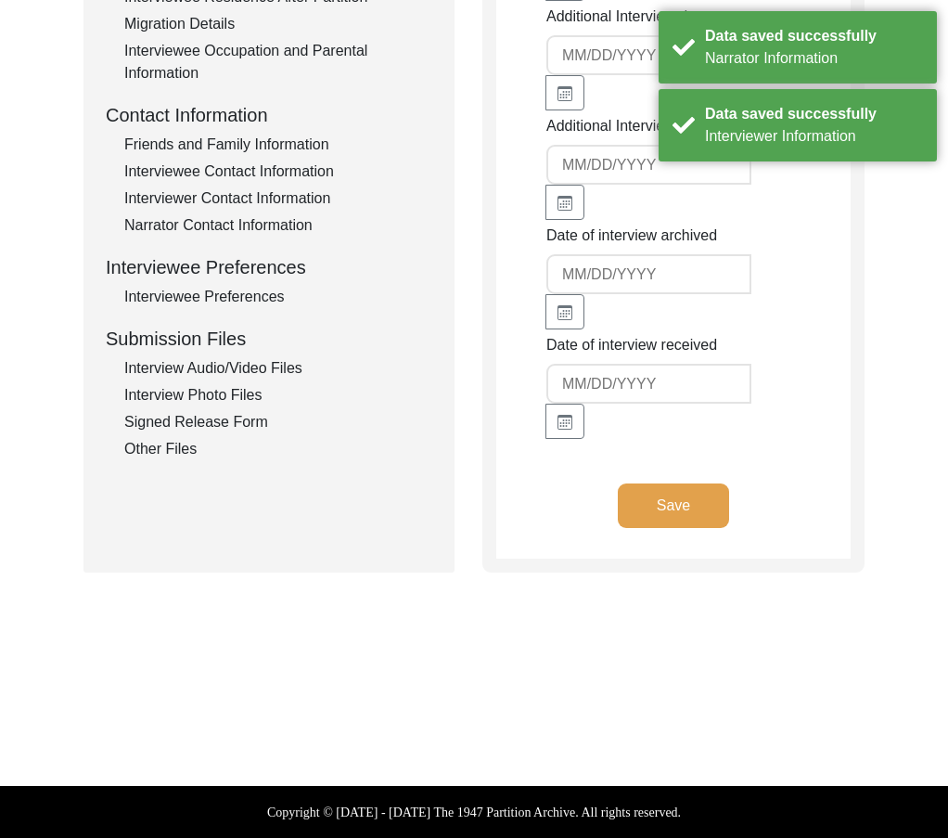
click at [652, 500] on button "Save" at bounding box center [673, 505] width 111 height 45
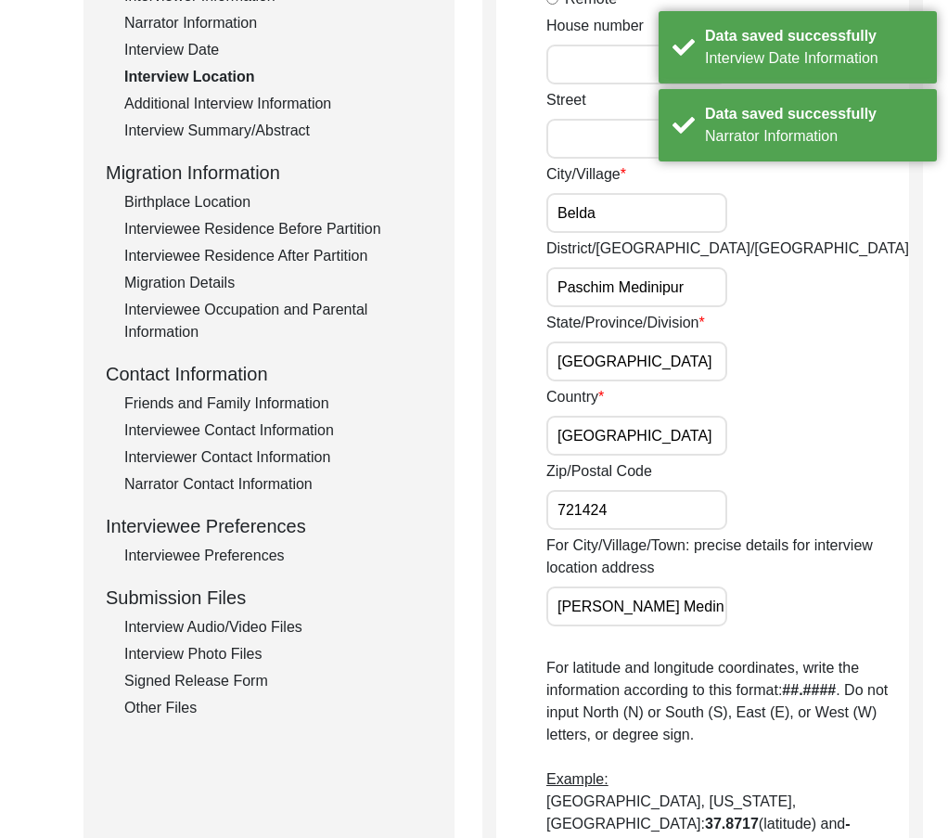
scroll to position [45, 0]
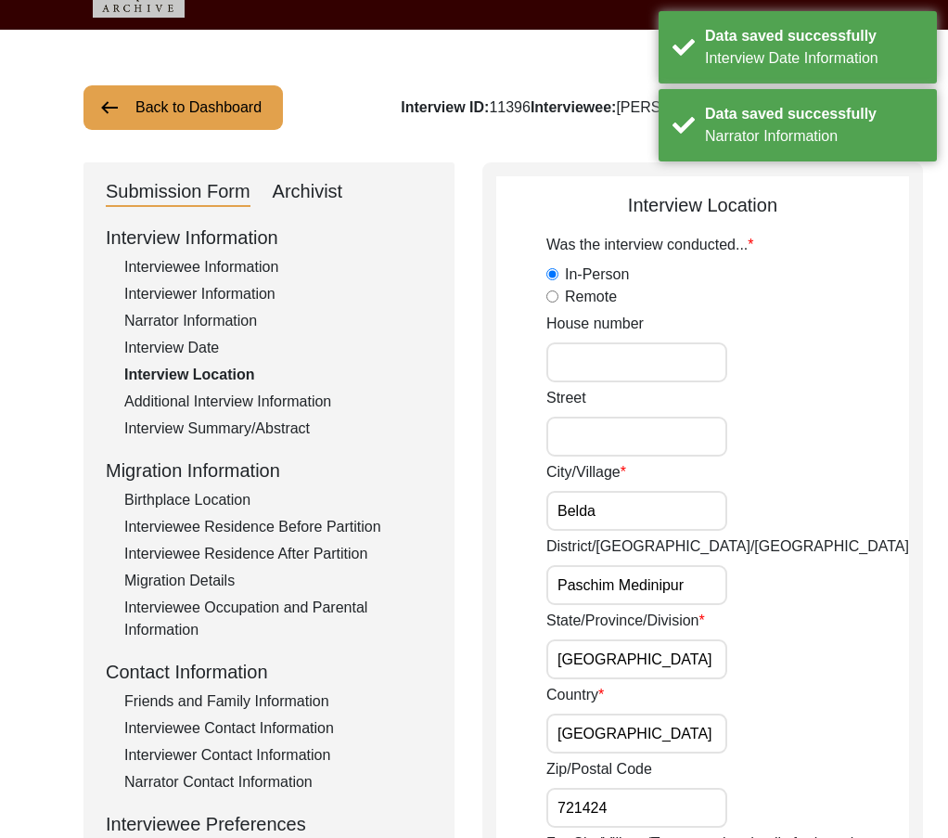
click at [657, 517] on input "Belda" at bounding box center [636, 511] width 181 height 40
click at [688, 584] on input "Paschim Medinipur" at bounding box center [636, 585] width 181 height 40
click at [679, 656] on input "West Bengal" at bounding box center [636, 659] width 181 height 40
click at [676, 736] on input "India" at bounding box center [636, 733] width 181 height 40
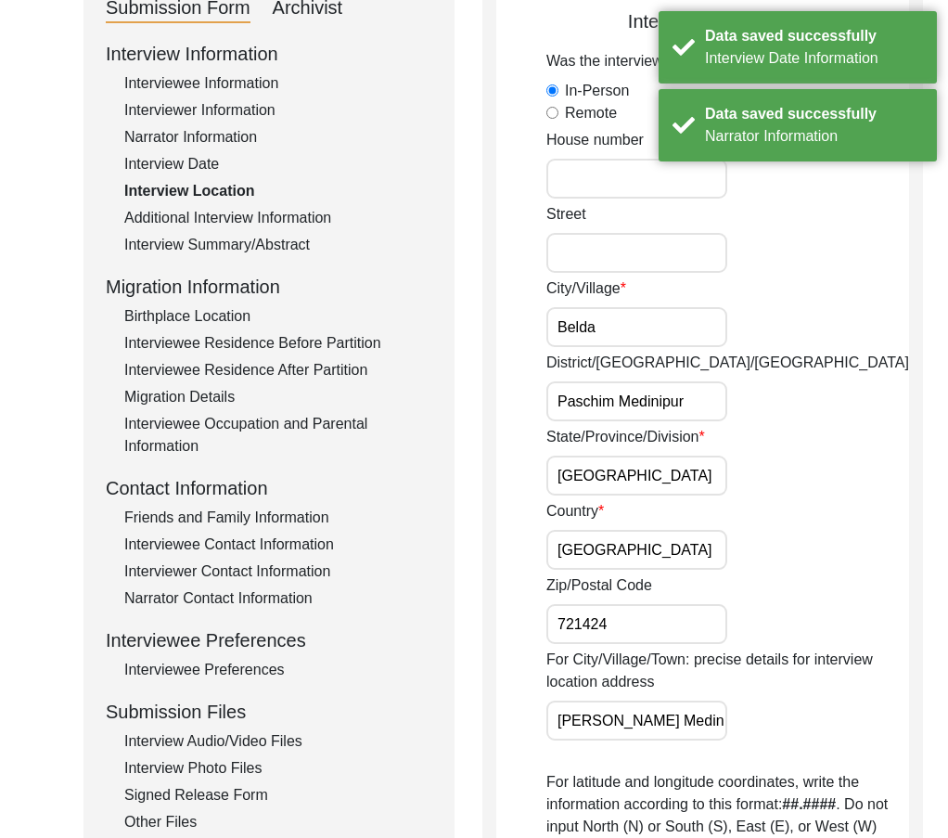
scroll to position [416, 0]
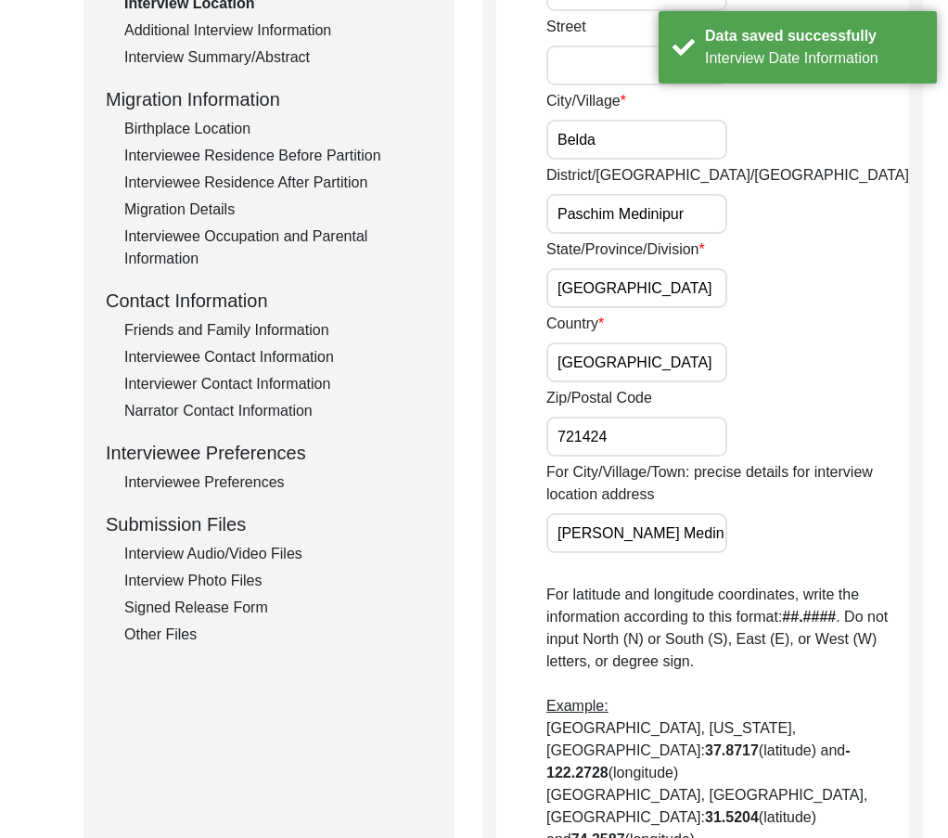
drag, startPoint x: 630, startPoint y: 427, endPoint x: 635, endPoint y: 495, distance: 68.9
click at [630, 429] on input "721424" at bounding box center [636, 436] width 181 height 40
drag, startPoint x: 633, startPoint y: 534, endPoint x: 753, endPoint y: 547, distance: 120.4
click at [753, 547] on div "For City/Village/Town: precise details for interview location address Belda, Pa…" at bounding box center [727, 507] width 363 height 92
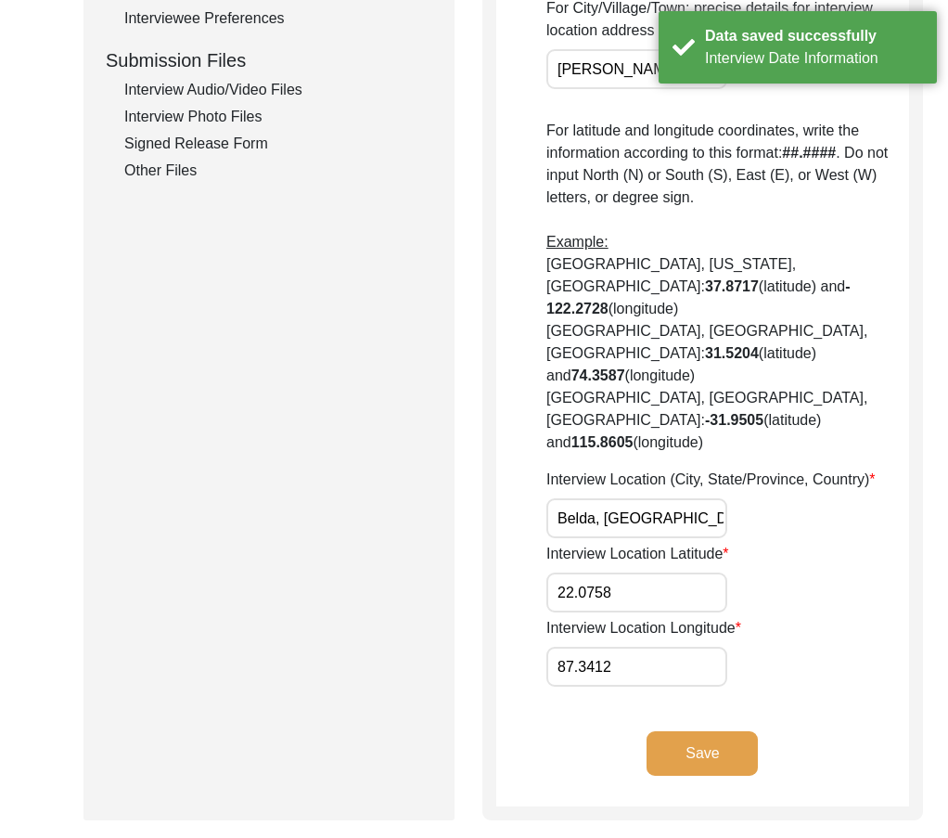
scroll to position [0, 33]
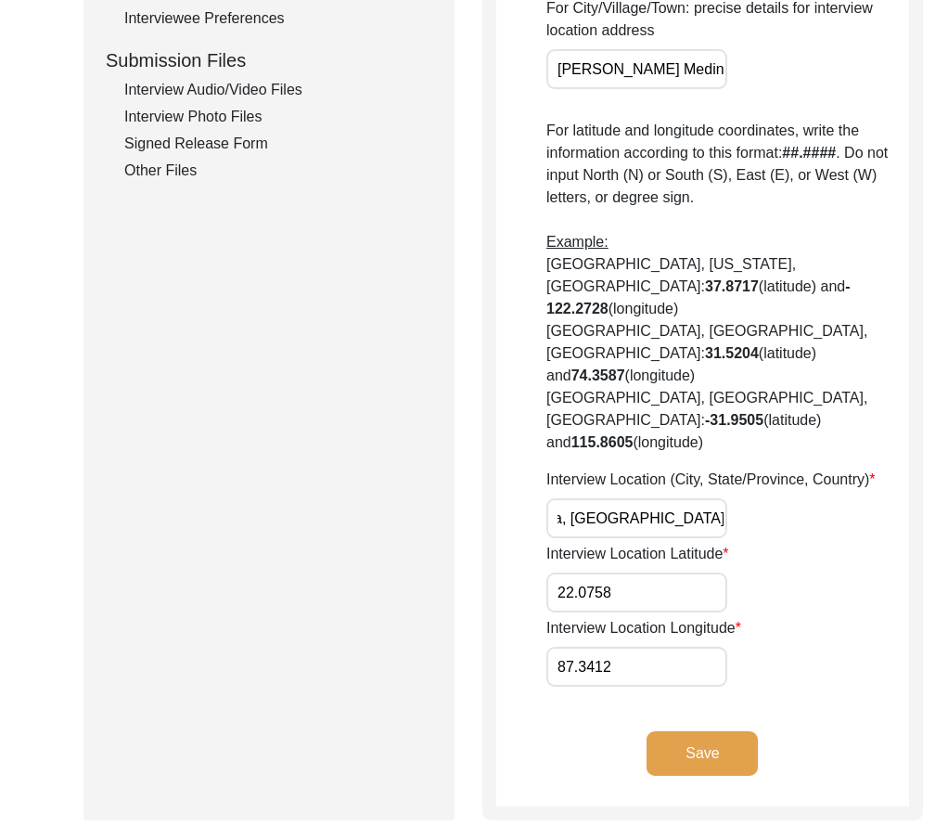
drag, startPoint x: 672, startPoint y: 475, endPoint x: 645, endPoint y: 531, distance: 62.6
click at [786, 493] on div "Interview Location (City, State/Province, Country) Belda, West Bengal, India" at bounding box center [727, 503] width 363 height 70
click at [620, 572] on input "22.0758" at bounding box center [636, 592] width 181 height 40
click at [637, 646] on input "87.3412" at bounding box center [636, 666] width 181 height 40
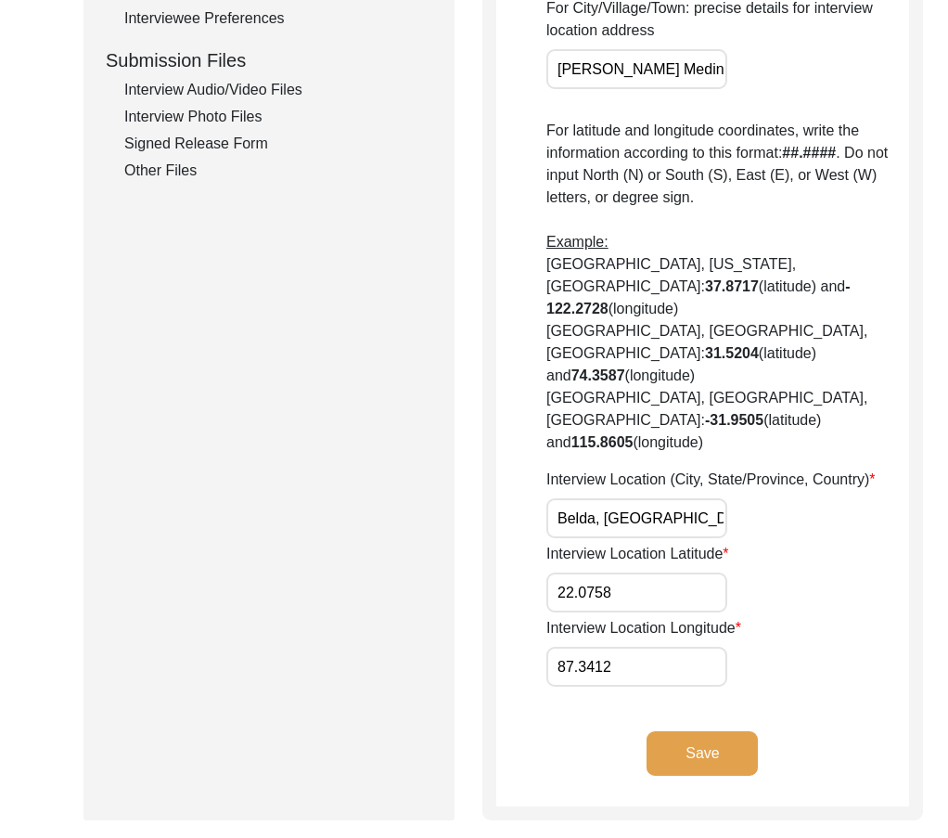
click at [674, 731] on button "Save" at bounding box center [701, 753] width 111 height 45
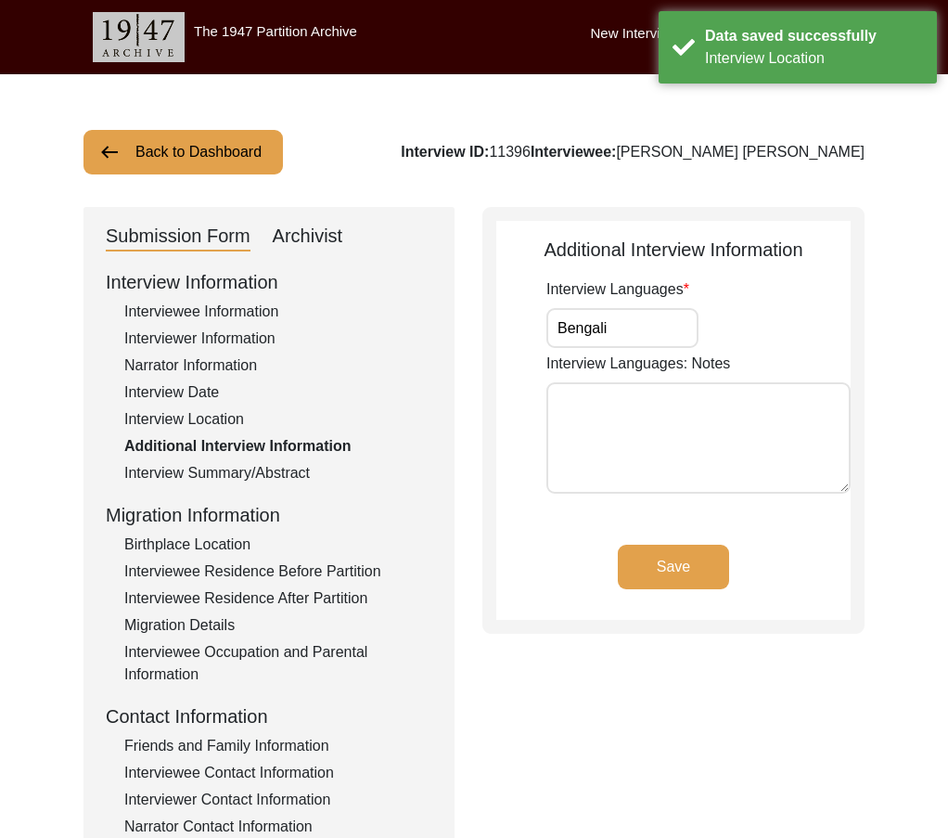
click at [642, 325] on input "Bengali" at bounding box center [622, 328] width 152 height 40
click at [686, 558] on button "Save" at bounding box center [673, 566] width 111 height 45
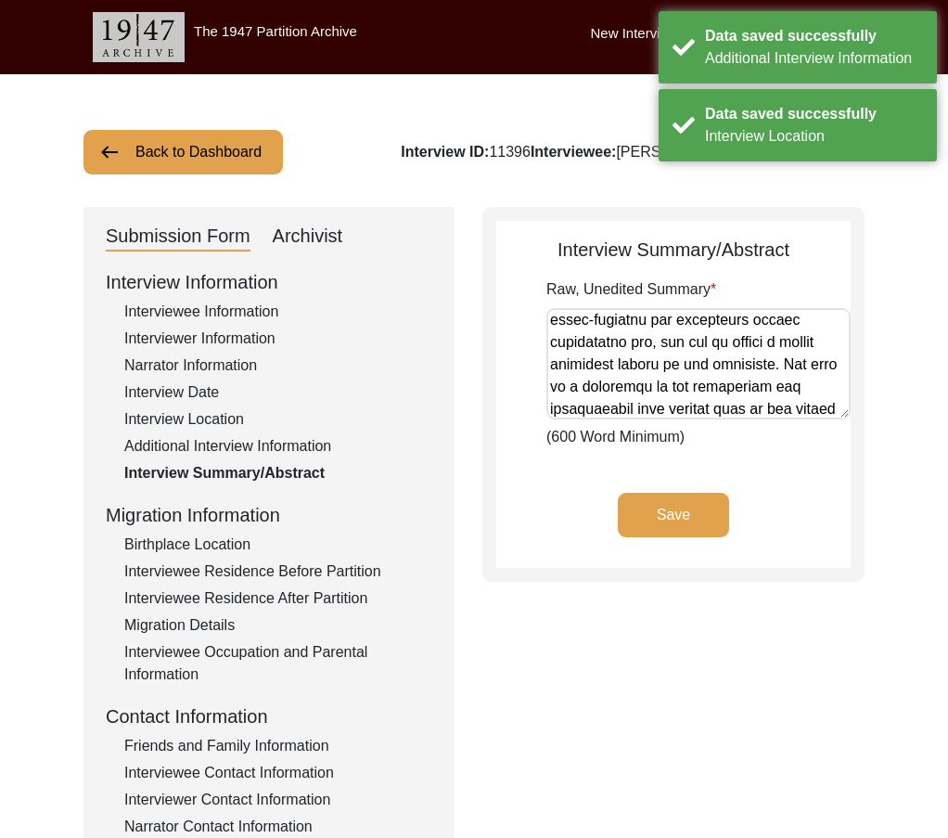
scroll to position [93, 0]
click at [237, 532] on div "Interview Information Interviewee Information Interviewer Information Narrator …" at bounding box center [269, 664] width 326 height 793
click at [238, 537] on div "Birthplace Location" at bounding box center [278, 544] width 308 height 22
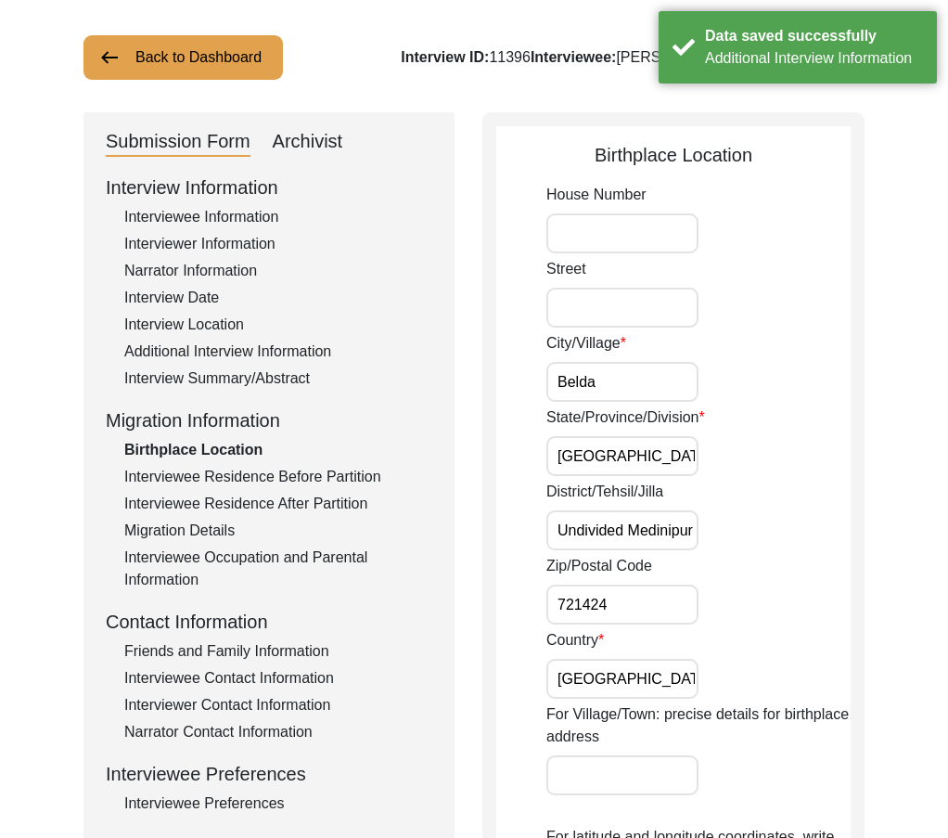
scroll to position [186, 0]
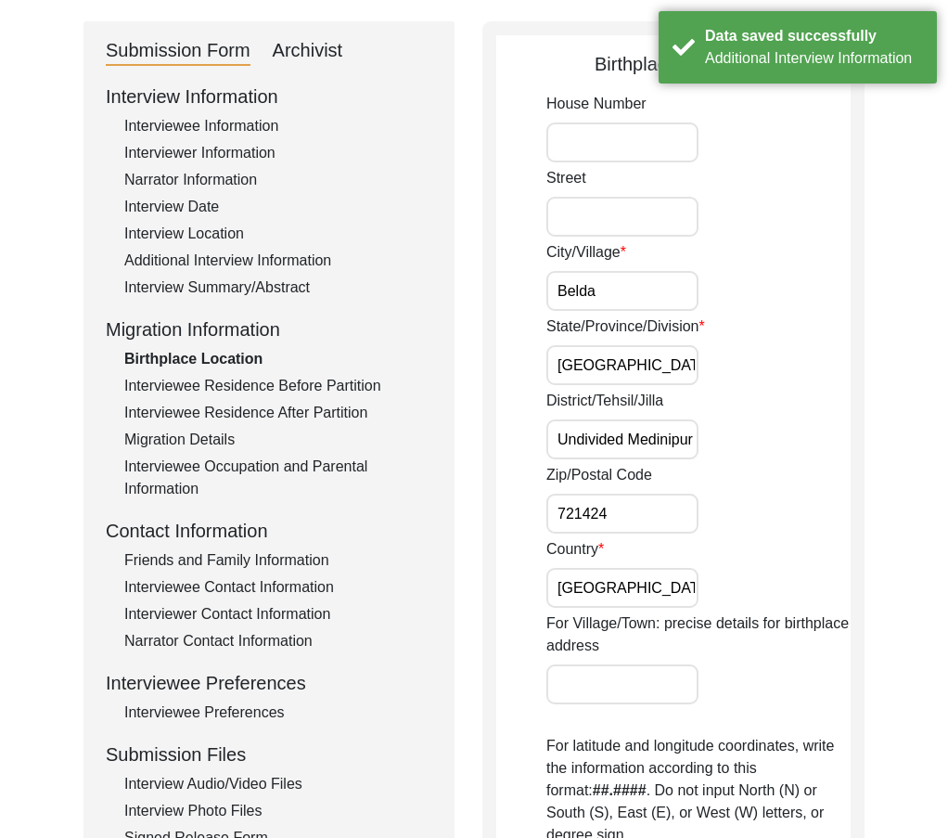
click at [619, 291] on input "Belda" at bounding box center [622, 291] width 152 height 40
click at [658, 370] on input "West Bengal" at bounding box center [622, 365] width 152 height 40
drag, startPoint x: 587, startPoint y: 447, endPoint x: 785, endPoint y: 498, distance: 204.0
click at [808, 490] on div "House Number Street City/Village Belda State/Province/Division West Bengal Dist…" at bounding box center [698, 742] width 304 height 1298
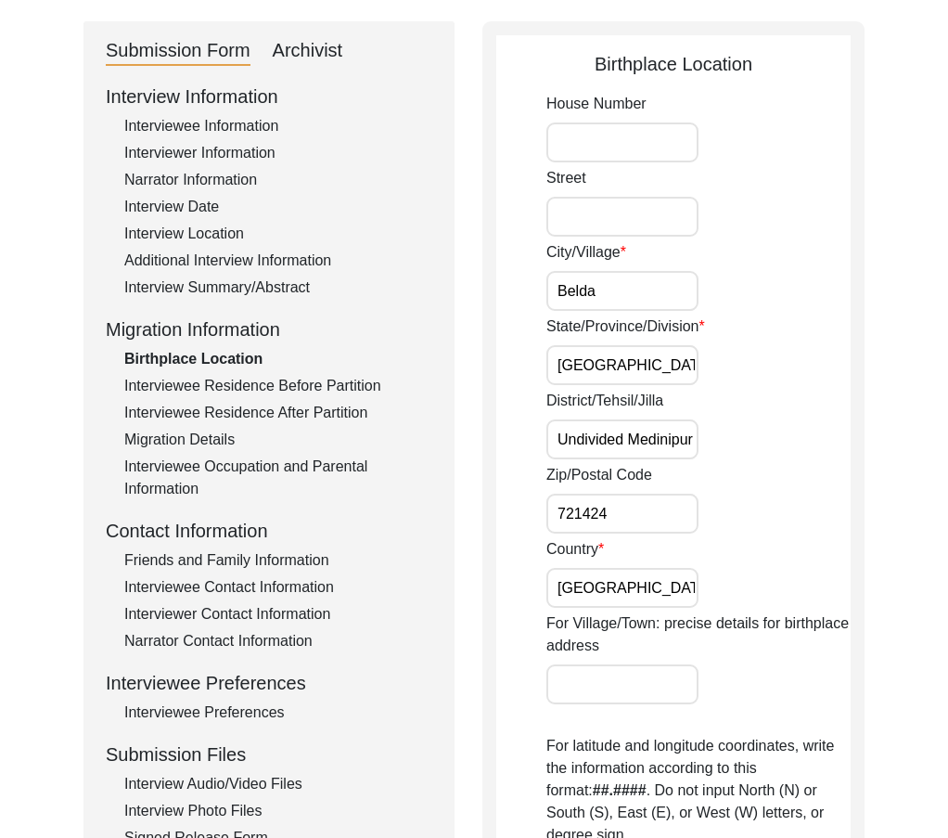
click at [655, 521] on input "721424" at bounding box center [622, 513] width 152 height 40
click at [665, 433] on input "Undivided Medinipur" at bounding box center [622, 439] width 152 height 40
click at [641, 452] on input "Paschim Medinipur" at bounding box center [622, 439] width 152 height 40
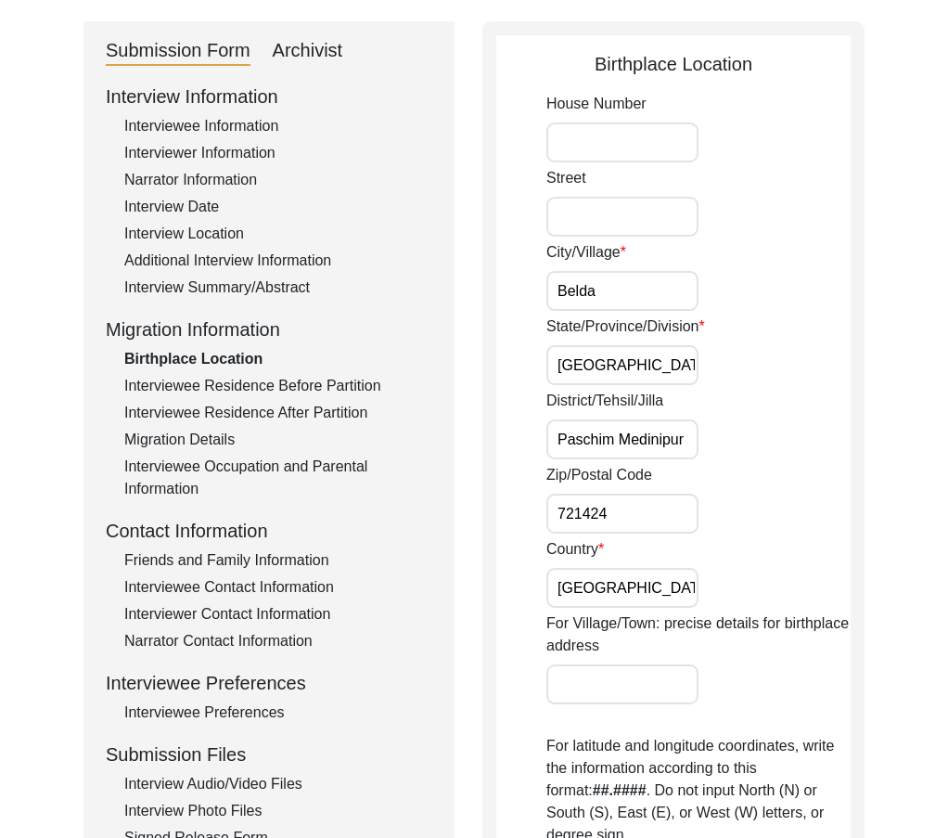
click at [640, 451] on input "Paschim Medinipur" at bounding box center [622, 439] width 152 height 40
drag, startPoint x: 642, startPoint y: 502, endPoint x: 638, endPoint y: 569, distance: 67.8
click at [641, 510] on input "721424" at bounding box center [622, 513] width 152 height 40
click at [638, 586] on input "India" at bounding box center [622, 588] width 152 height 40
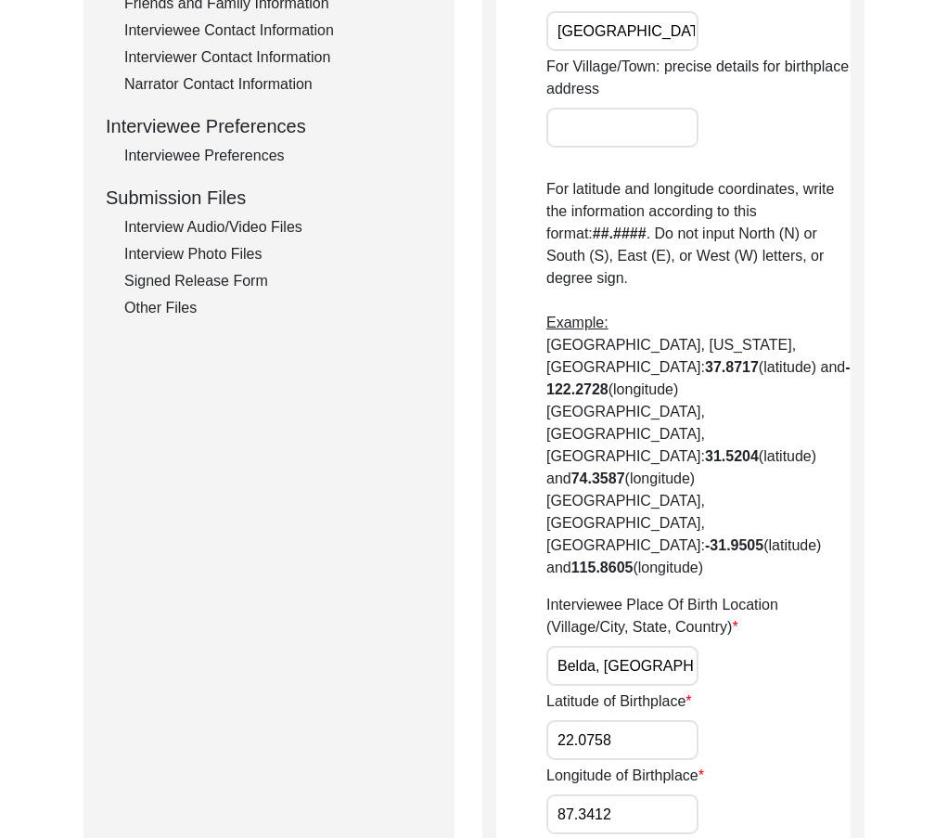
scroll to position [0, 33]
drag, startPoint x: 640, startPoint y: 529, endPoint x: 762, endPoint y: 538, distance: 122.8
click at [762, 594] on div "Interviewee Place Of Birth Location (Village/City, State, Country) Belda, West …" at bounding box center [698, 640] width 304 height 92
drag, startPoint x: 671, startPoint y: 609, endPoint x: 667, endPoint y: 656, distance: 46.5
click at [671, 720] on input "22.0758" at bounding box center [622, 740] width 152 height 40
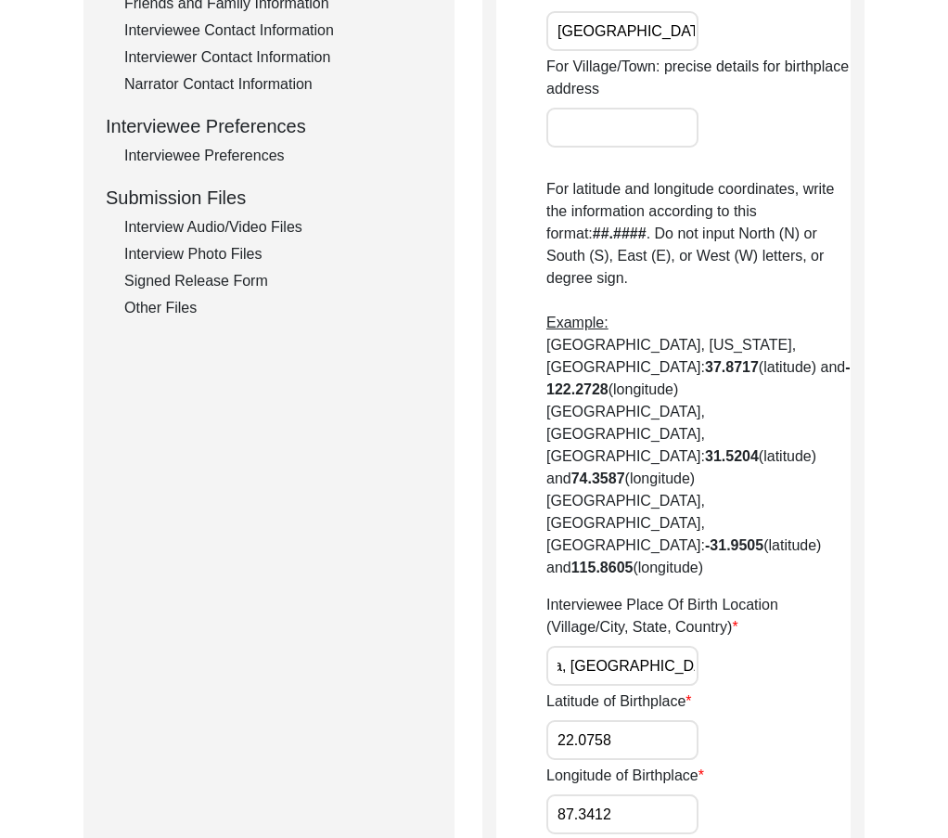
scroll to position [0, 0]
click at [661, 794] on input "87.3412" at bounding box center [622, 814] width 152 height 40
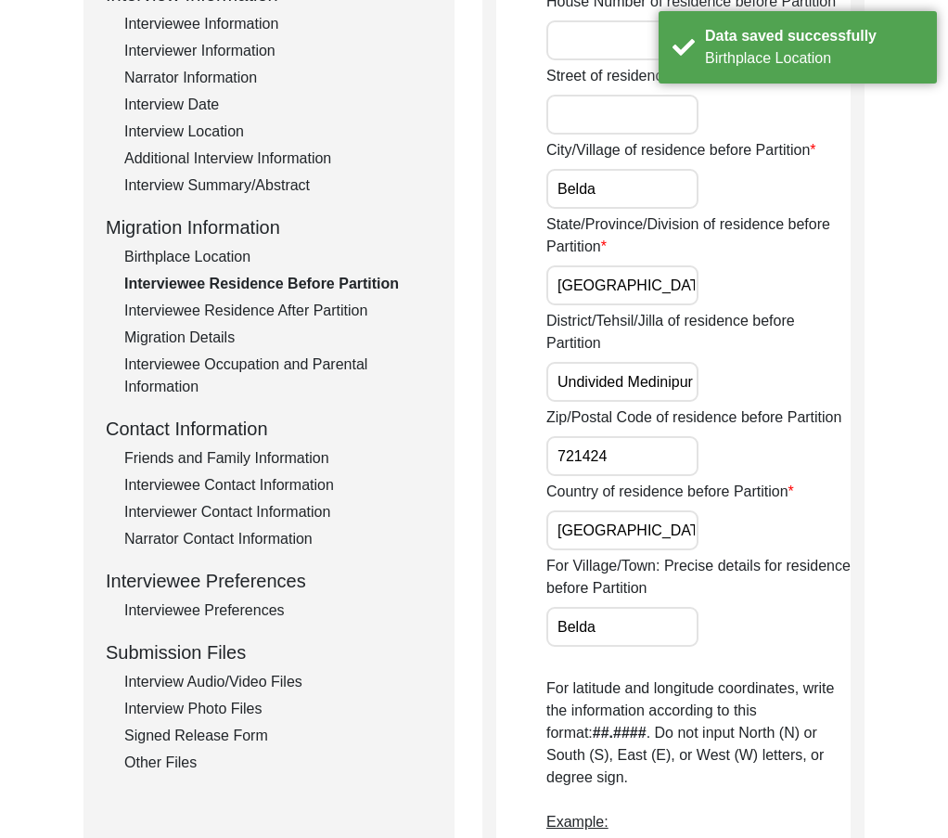
scroll to position [93, 0]
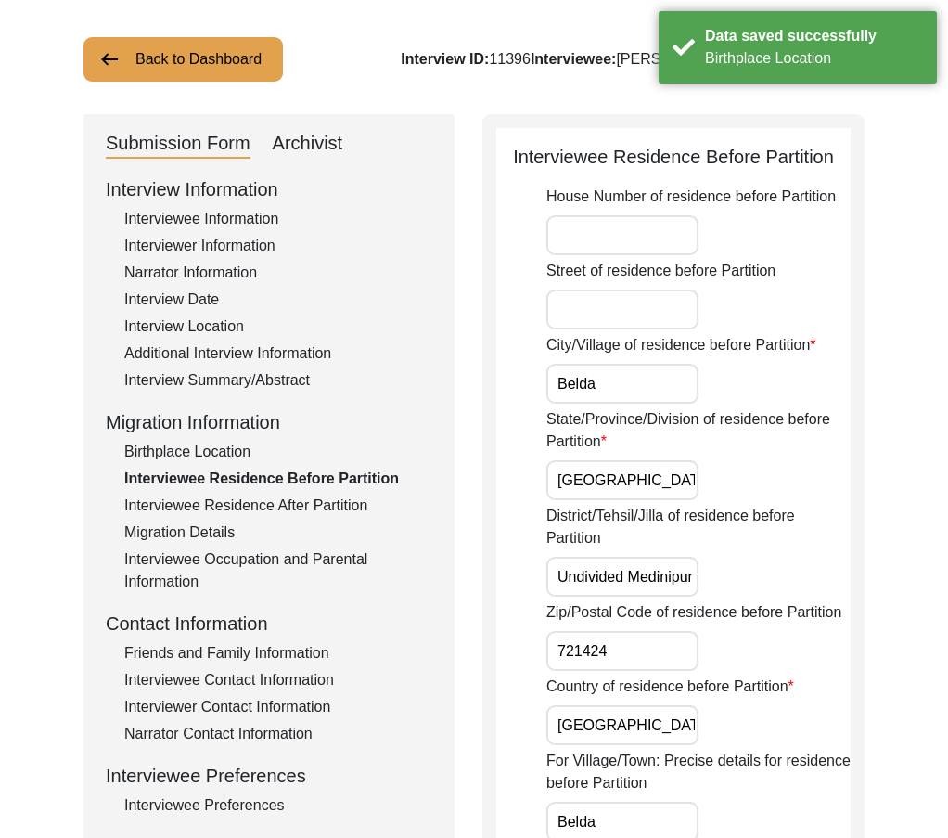
click at [614, 383] on input "Belda" at bounding box center [622, 384] width 152 height 40
click at [663, 478] on input "West Bengal" at bounding box center [622, 480] width 152 height 40
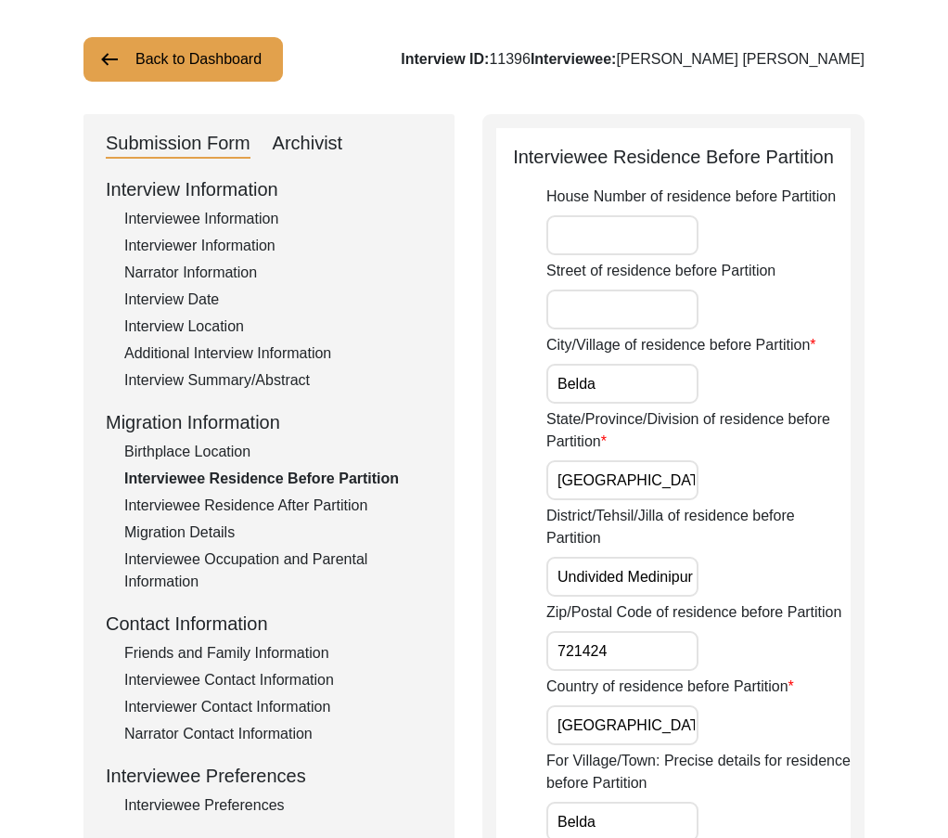
click at [628, 576] on input "Undivided Medinipur" at bounding box center [622, 577] width 152 height 40
click at [627, 575] on input "Undivided Medinipur" at bounding box center [622, 577] width 152 height 40
paste input "Paschim"
click at [651, 638] on input "721424" at bounding box center [622, 651] width 152 height 40
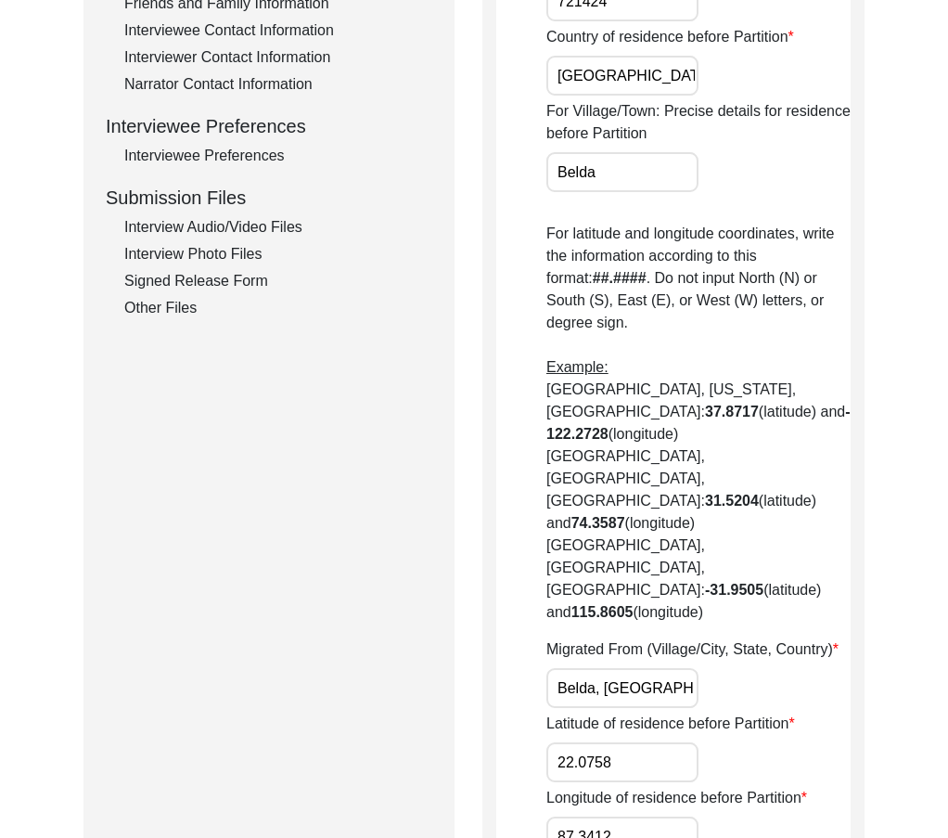
scroll to position [0, 33]
drag, startPoint x: 609, startPoint y: 539, endPoint x: 739, endPoint y: 604, distance: 145.2
click at [823, 638] on div "Migrated From (Village/City, State, Country) Belda, West Bengal, India" at bounding box center [698, 673] width 304 height 70
drag, startPoint x: 676, startPoint y: 616, endPoint x: 664, endPoint y: 669, distance: 54.2
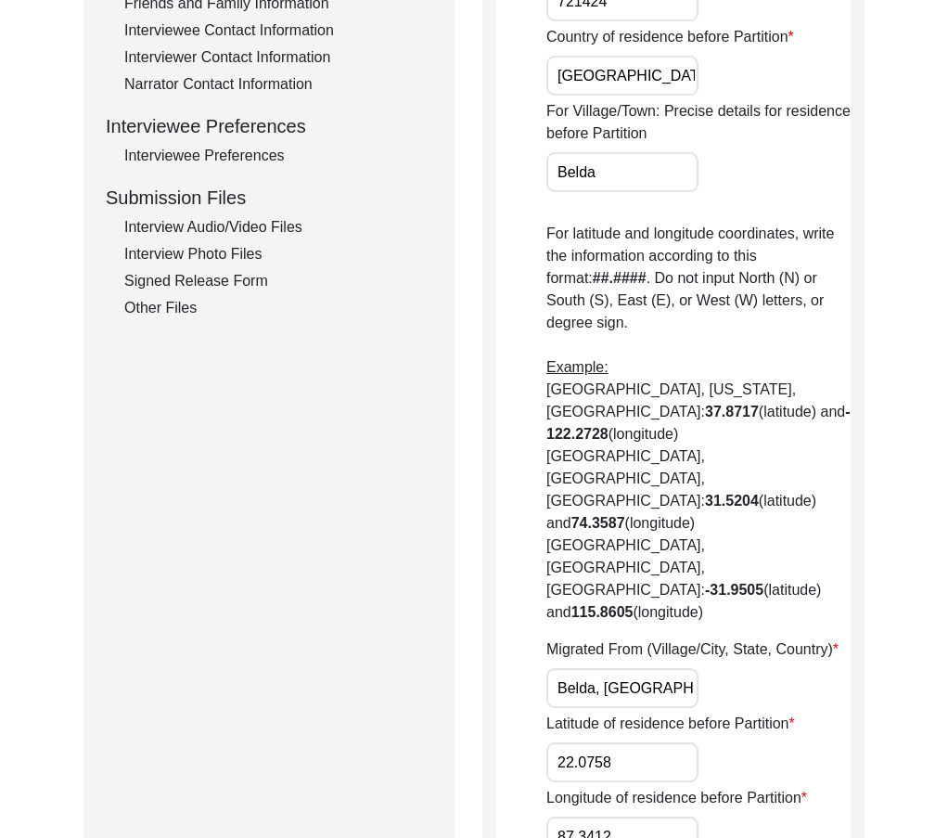
click at [676, 742] on input "22.0758" at bounding box center [622, 762] width 152 height 40
click at [646, 816] on input "87.3412" at bounding box center [622, 836] width 152 height 40
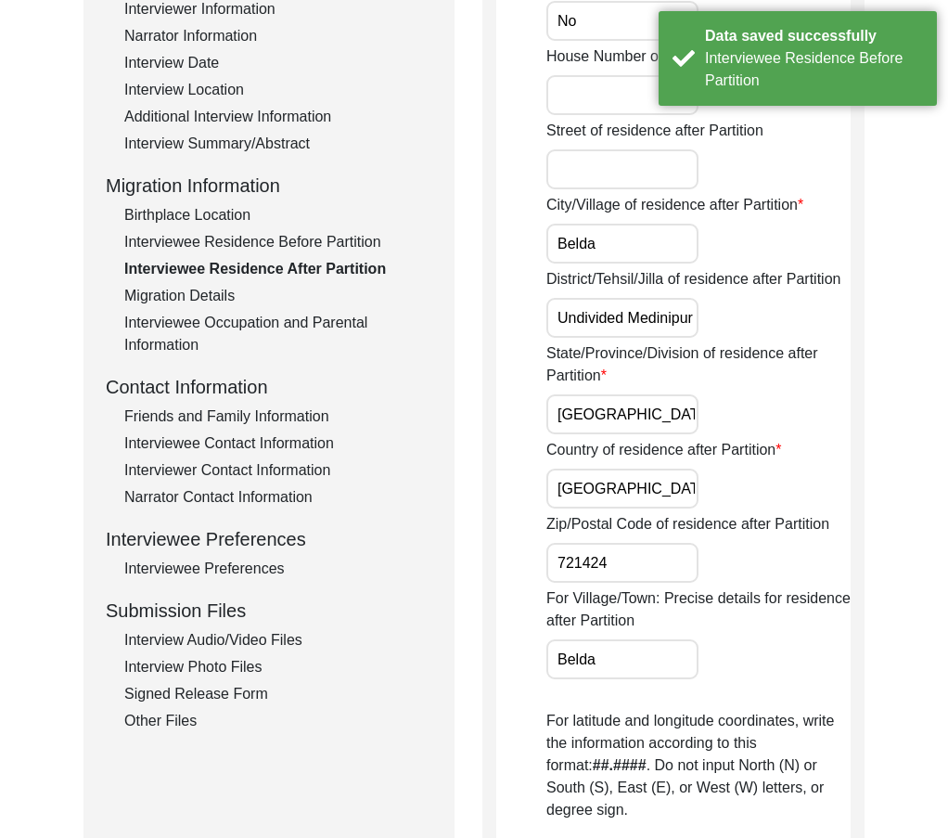
scroll to position [93, 0]
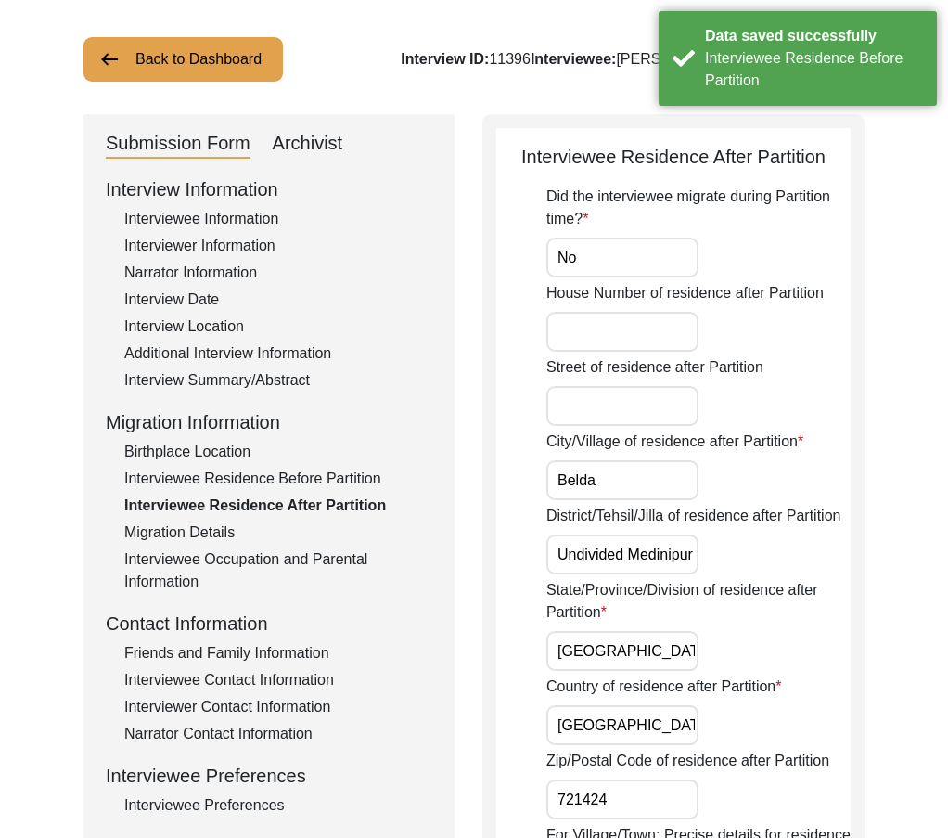
click at [603, 259] on input "No" at bounding box center [622, 257] width 152 height 40
click at [617, 489] on input "Belda" at bounding box center [622, 480] width 152 height 40
drag, startPoint x: 661, startPoint y: 553, endPoint x: 773, endPoint y: 578, distance: 114.1
click at [646, 560] on input "Undivided Medinipur" at bounding box center [622, 554] width 152 height 40
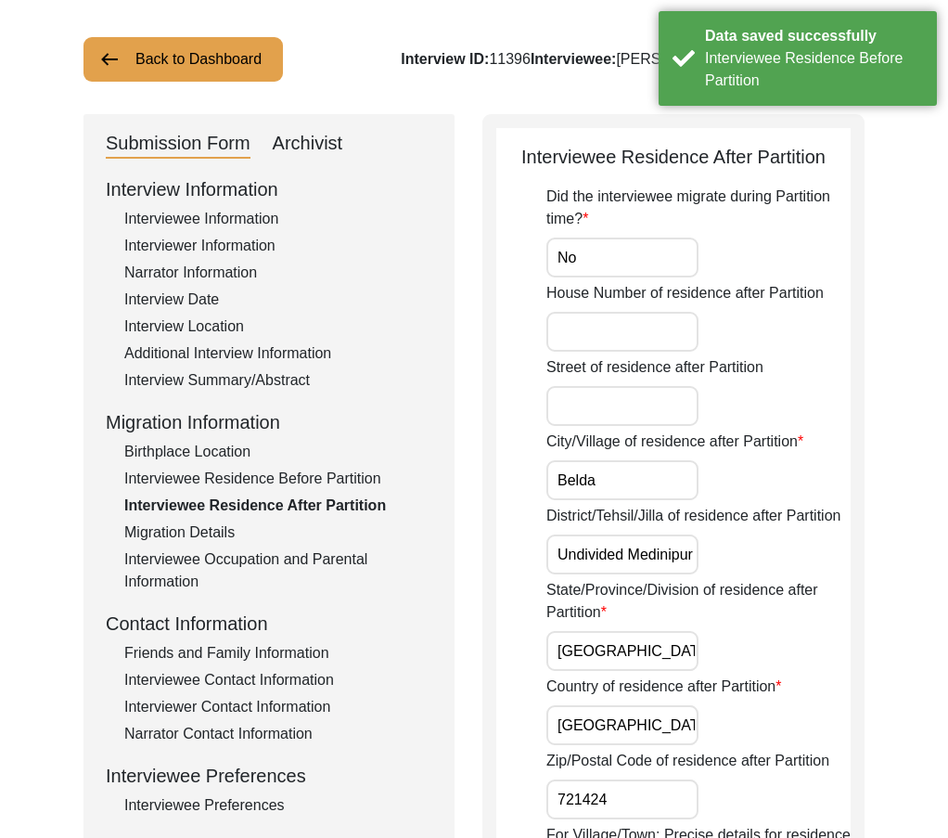
click at [646, 560] on input "Undivided Medinipur" at bounding box center [622, 554] width 152 height 40
paste input "Paschim"
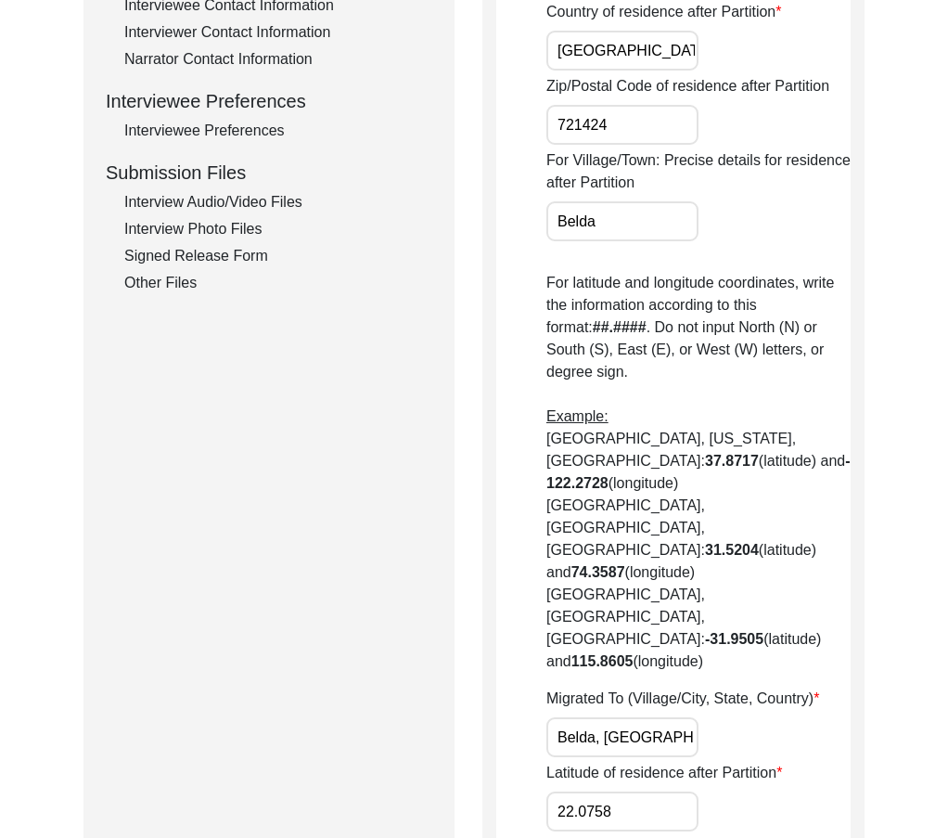
scroll to position [1020, 0]
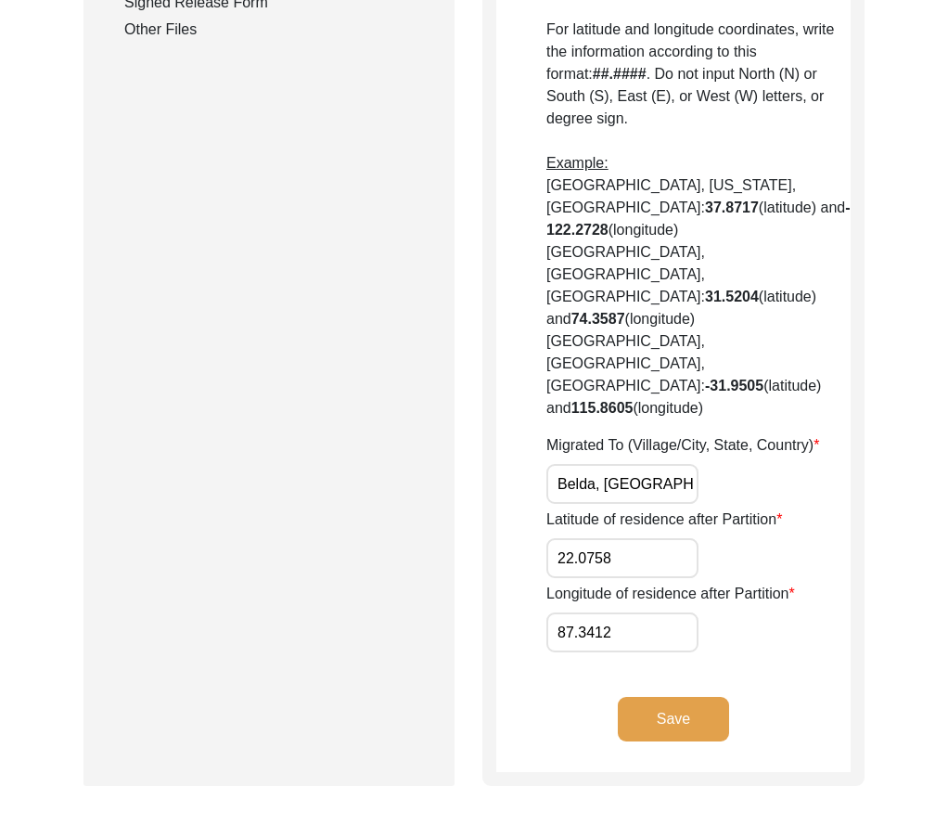
click at [626, 464] on input "Belda, [GEOGRAPHIC_DATA], [GEOGRAPHIC_DATA]" at bounding box center [622, 484] width 152 height 40
click at [626, 464] on input "Belda, DBengal, India" at bounding box center [622, 484] width 152 height 40
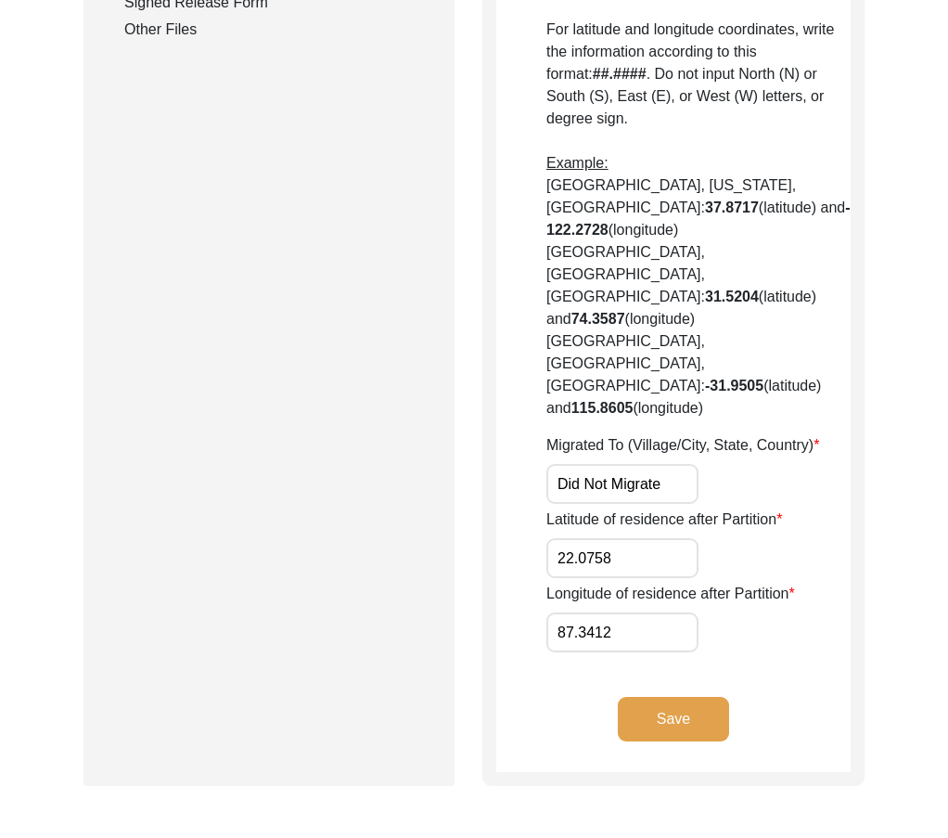
click at [640, 538] on input "22.0758" at bounding box center [622, 558] width 152 height 40
click at [623, 538] on input "N/A" at bounding box center [622, 558] width 152 height 40
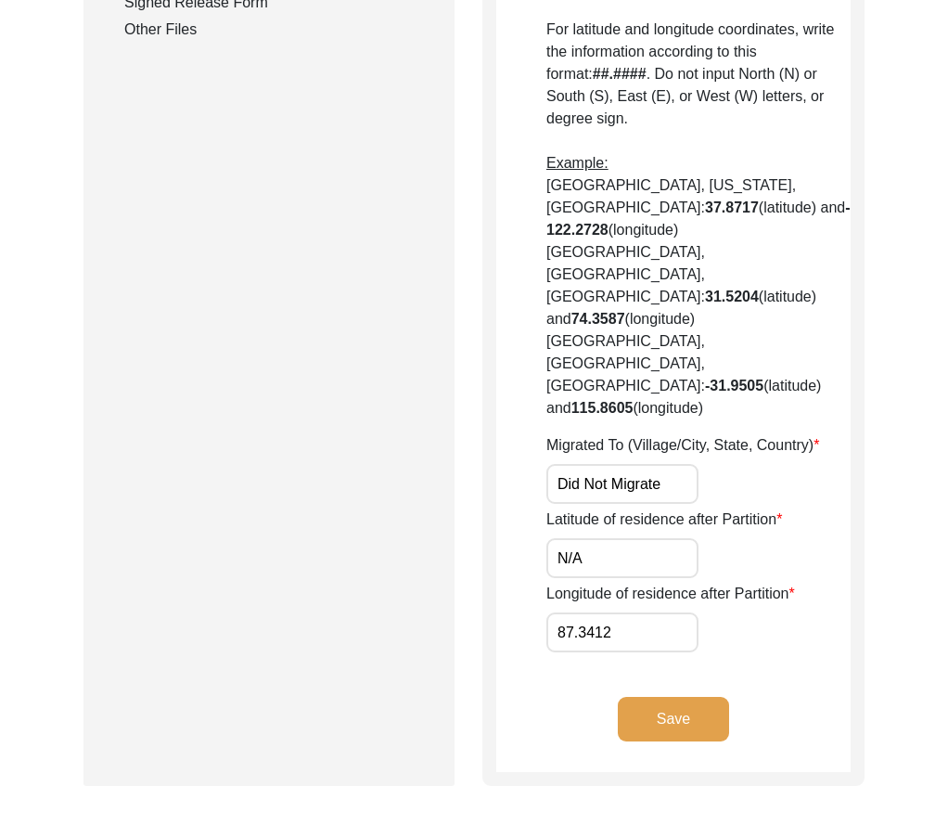
click at [623, 538] on input "N/A" at bounding box center [622, 558] width 152 height 40
click at [647, 612] on input "87.3412" at bounding box center [622, 632] width 152 height 40
paste input "N/A"
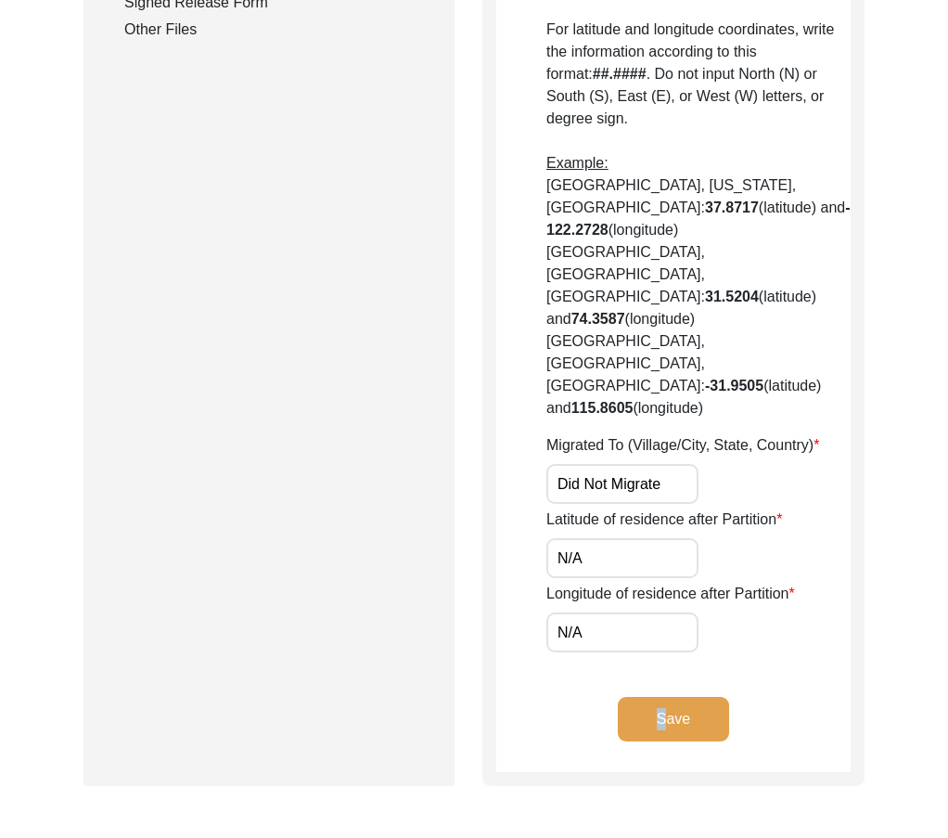
click at [674, 697] on button "Save" at bounding box center [673, 719] width 111 height 45
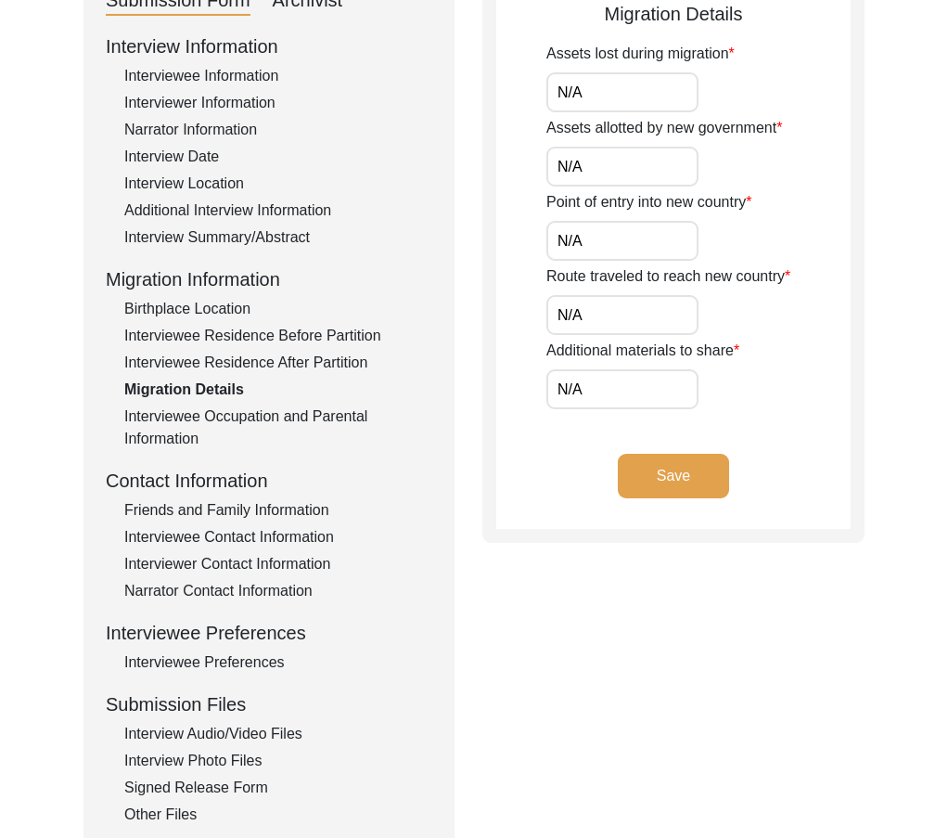
scroll to position [0, 0]
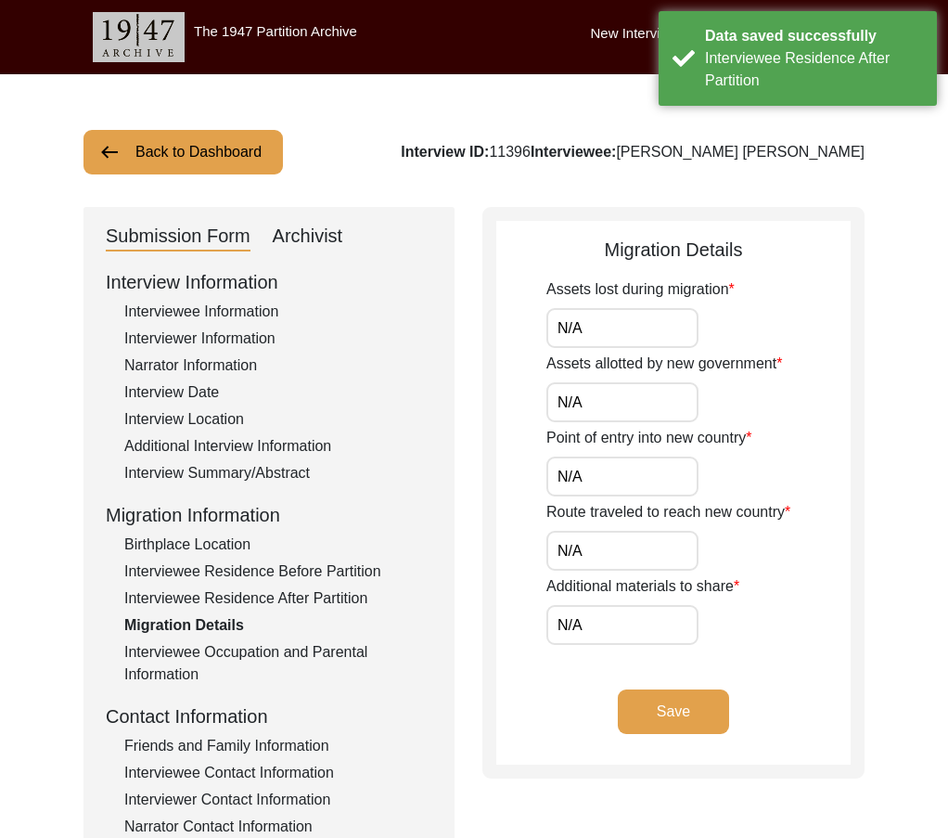
click at [647, 329] on input "N/A" at bounding box center [622, 328] width 152 height 40
click at [638, 409] on input "N/A" at bounding box center [622, 402] width 152 height 40
click at [635, 488] on input "N/A" at bounding box center [622, 476] width 152 height 40
click at [637, 550] on input "N/A" at bounding box center [622, 551] width 152 height 40
click at [637, 616] on input "N/A" at bounding box center [622, 625] width 152 height 40
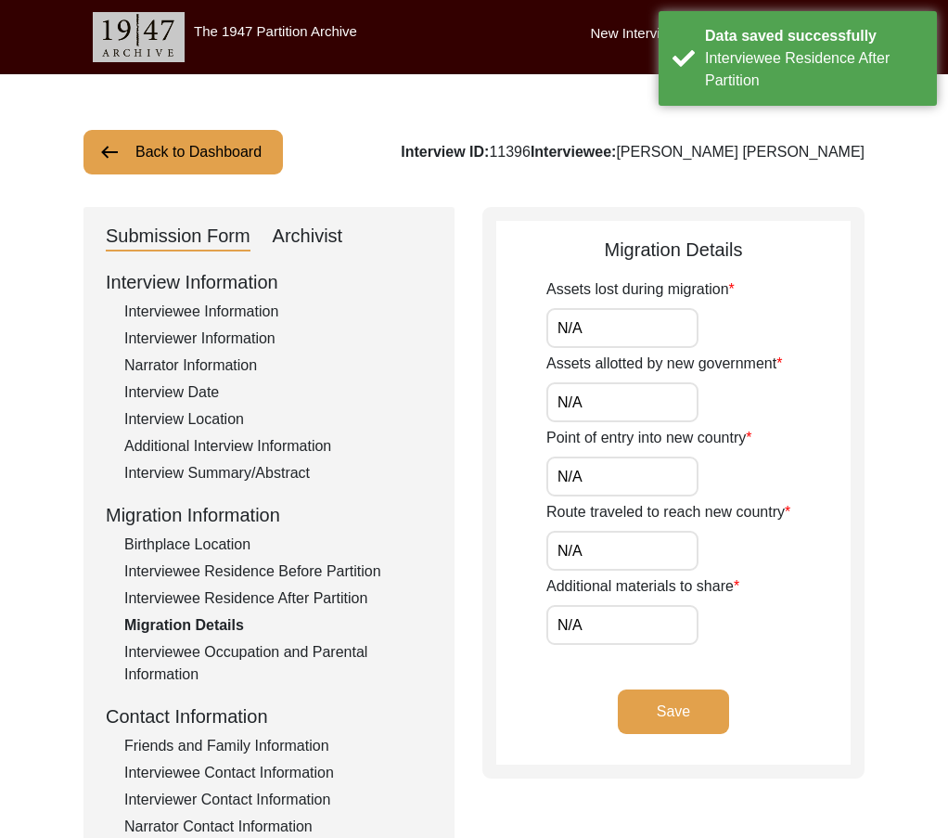
click at [529, 619] on app-migration-details "Migration Details Assets lost during migration N/A Assets allotted by new gover…" at bounding box center [673, 500] width 354 height 529
click at [674, 708] on button "Save" at bounding box center [673, 711] width 111 height 45
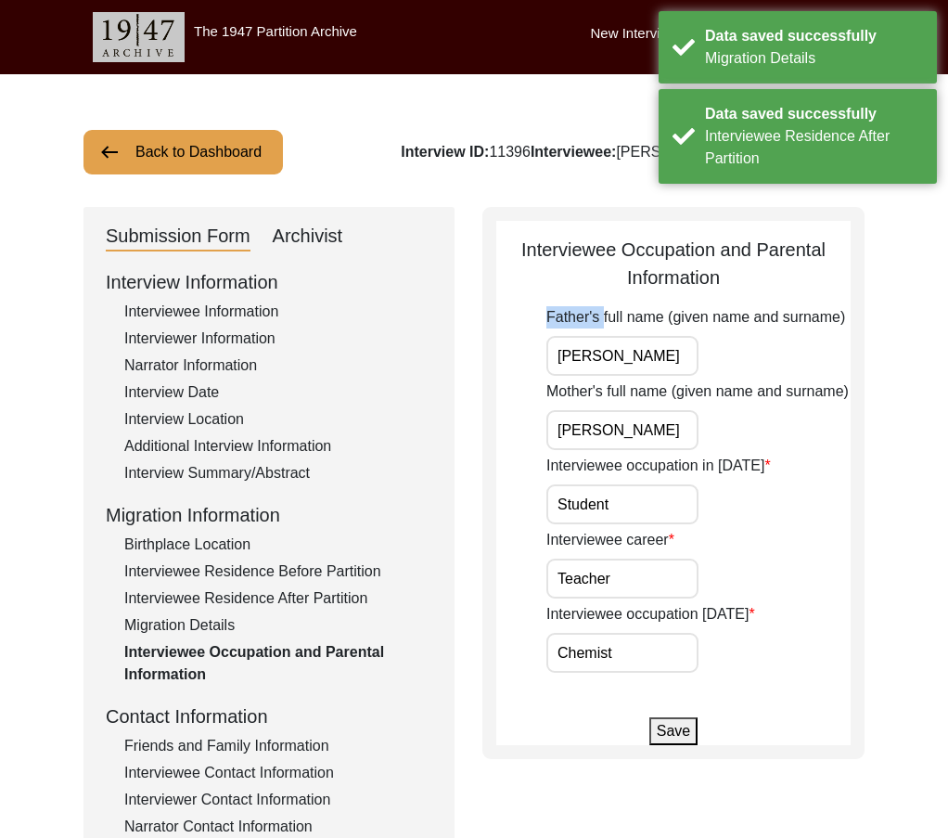
click at [620, 335] on app-parental-information "Interviewee Occupation and Parental Information Father's full name (given name …" at bounding box center [673, 490] width 354 height 509
drag, startPoint x: 632, startPoint y: 355, endPoint x: 697, endPoint y: 367, distance: 66.0
click at [697, 367] on input "Ishwar Chandra Bera" at bounding box center [622, 356] width 152 height 40
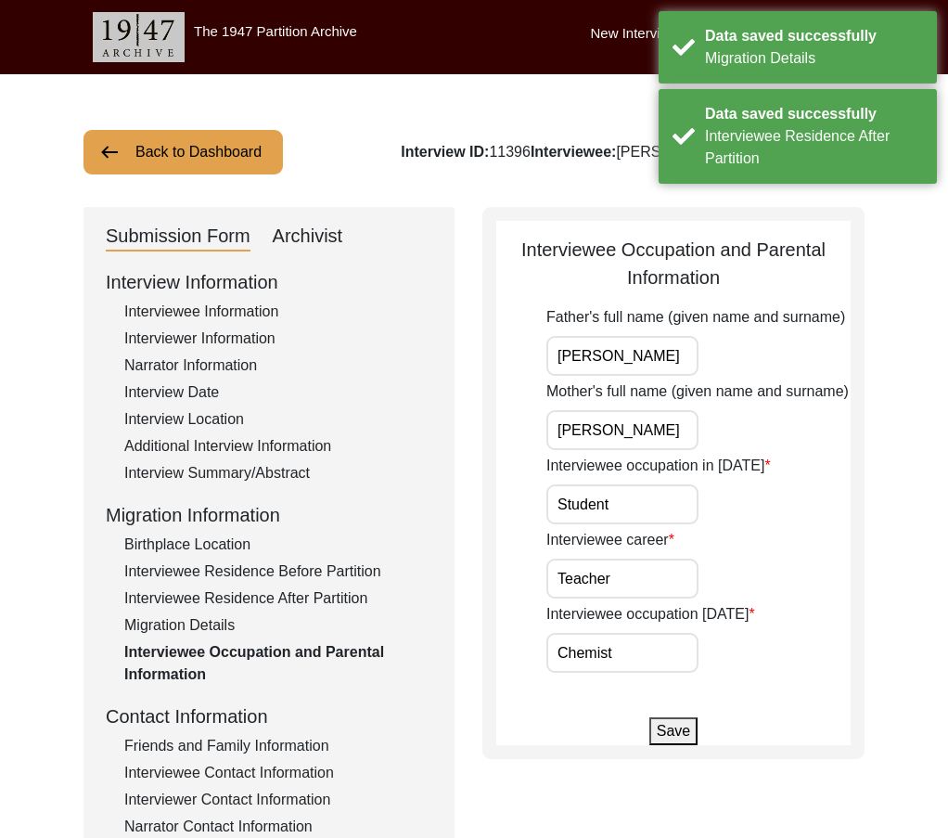
click at [671, 417] on input "Hemlata Bera" at bounding box center [622, 430] width 152 height 40
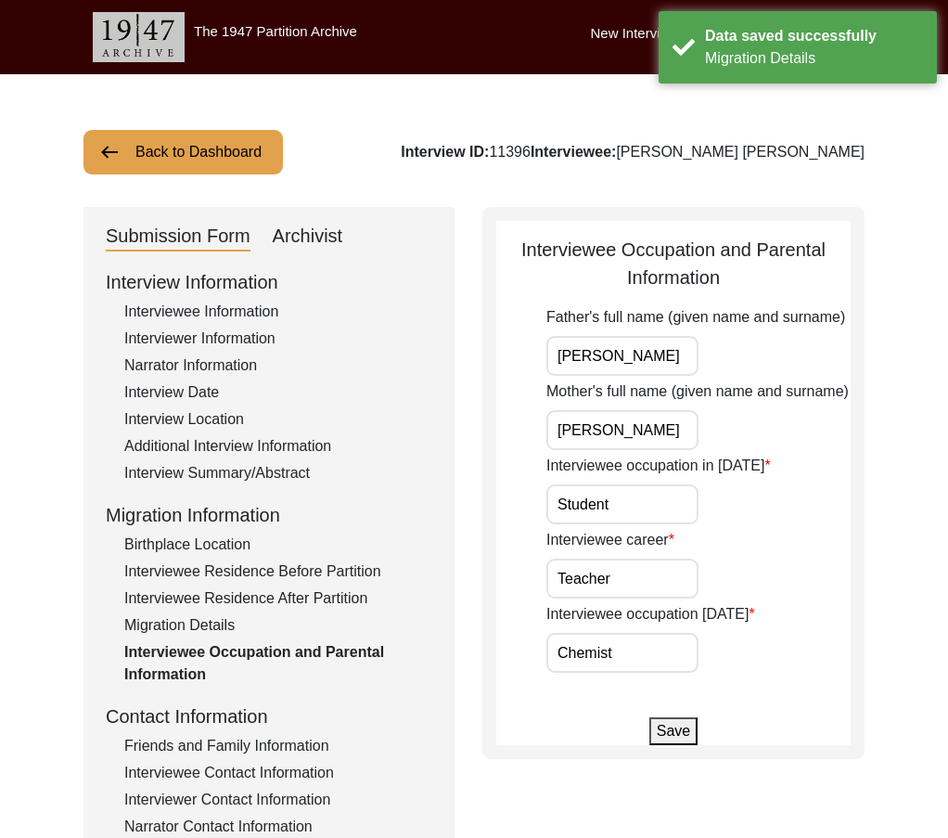
drag, startPoint x: 666, startPoint y: 504, endPoint x: 662, endPoint y: 515, distance: 11.7
click at [665, 505] on input "Student" at bounding box center [622, 504] width 152 height 40
drag, startPoint x: 557, startPoint y: 544, endPoint x: 581, endPoint y: 552, distance: 25.5
click at [557, 544] on label "Interviewee career" at bounding box center [610, 540] width 128 height 22
click at [557, 558] on input "Teacher" at bounding box center [622, 578] width 152 height 40
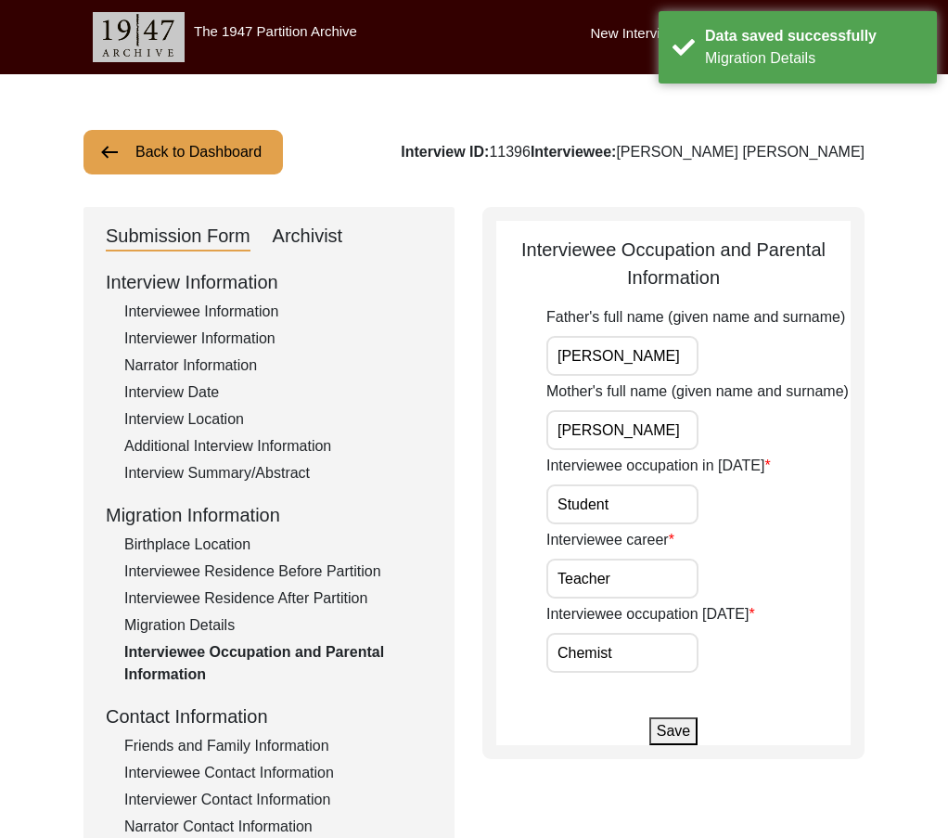
click at [633, 556] on div "Interviewee career Teacher" at bounding box center [698, 564] width 304 height 70
click at [631, 634] on input "Chemist" at bounding box center [622, 653] width 152 height 40
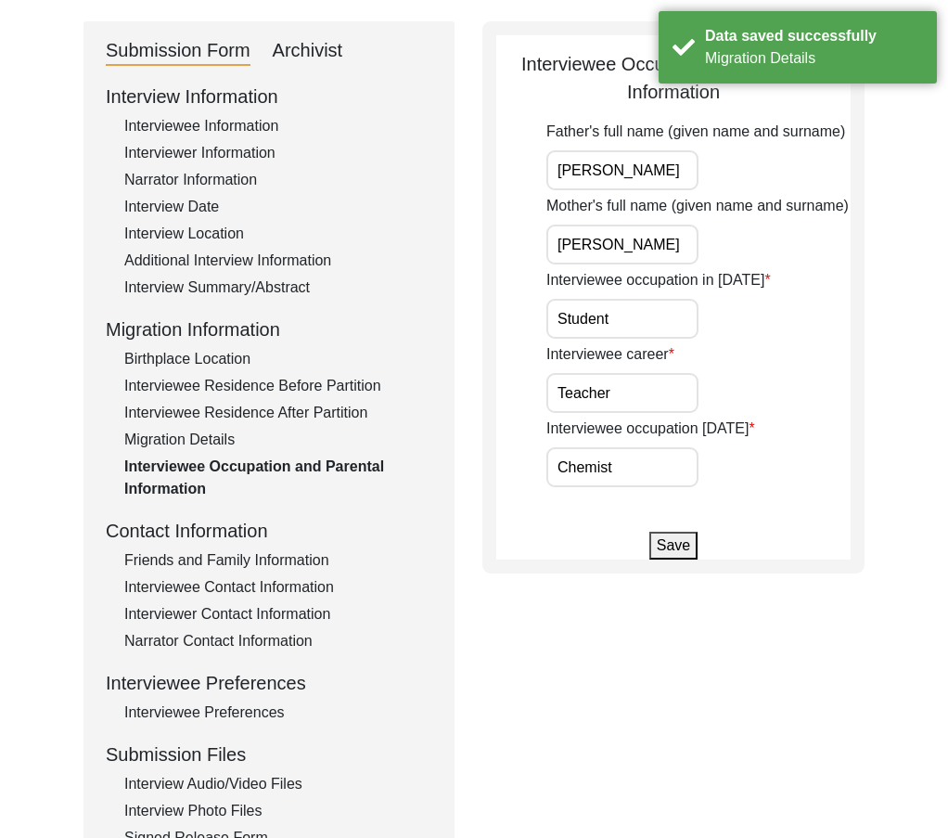
click at [339, 569] on div "Friends and Family Information" at bounding box center [278, 560] width 308 height 22
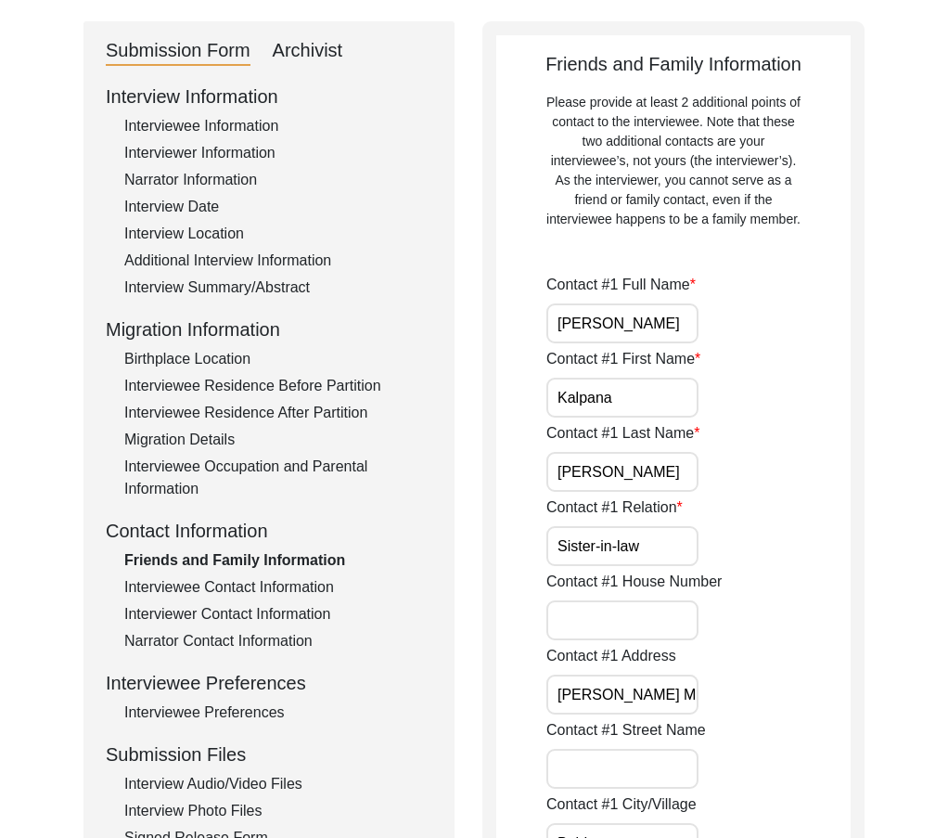
drag, startPoint x: 596, startPoint y: 330, endPoint x: 681, endPoint y: 373, distance: 94.6
drag, startPoint x: 660, startPoint y: 388, endPoint x: 661, endPoint y: 397, distance: 9.3
click at [660, 392] on input "Kalpana" at bounding box center [622, 397] width 152 height 40
click at [657, 463] on input "Podder" at bounding box center [622, 472] width 152 height 40
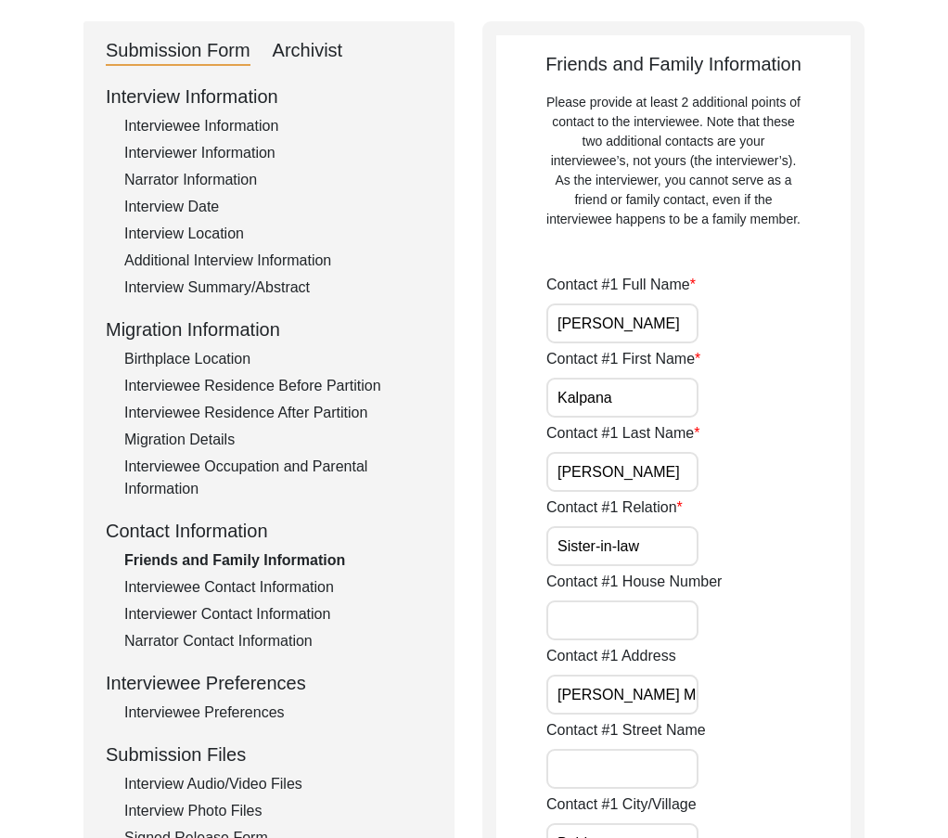
click at [671, 517] on label "Contact #1 Relation" at bounding box center [614, 507] width 136 height 22
click at [671, 526] on input "Sister-in-law" at bounding box center [622, 546] width 152 height 40
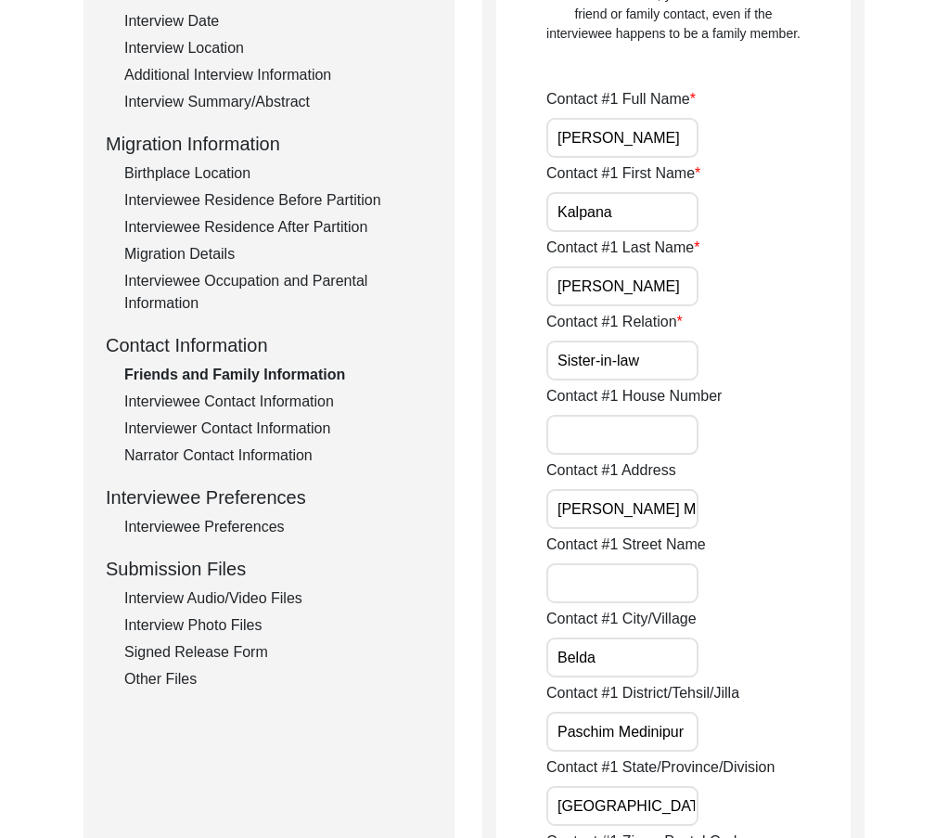
scroll to position [0, 35]
drag, startPoint x: 615, startPoint y: 513, endPoint x: 758, endPoint y: 517, distance: 142.9
click at [758, 517] on div "Contact #1 Address Belda, Paschim Medinipur" at bounding box center [698, 494] width 304 height 70
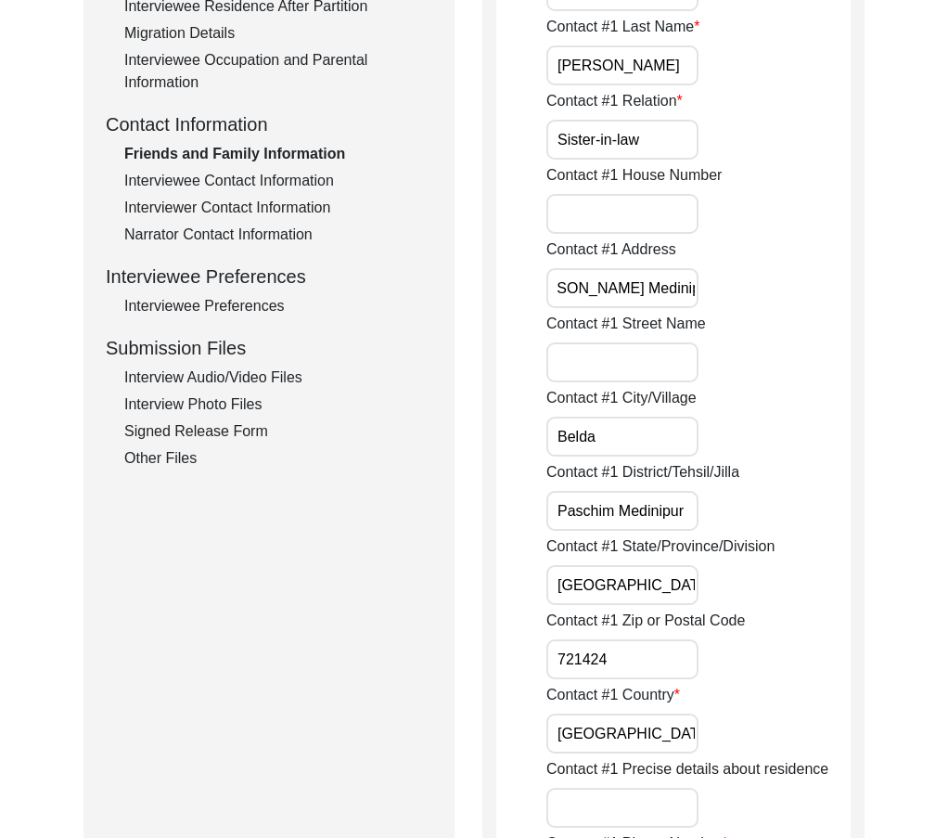
scroll to position [649, 0]
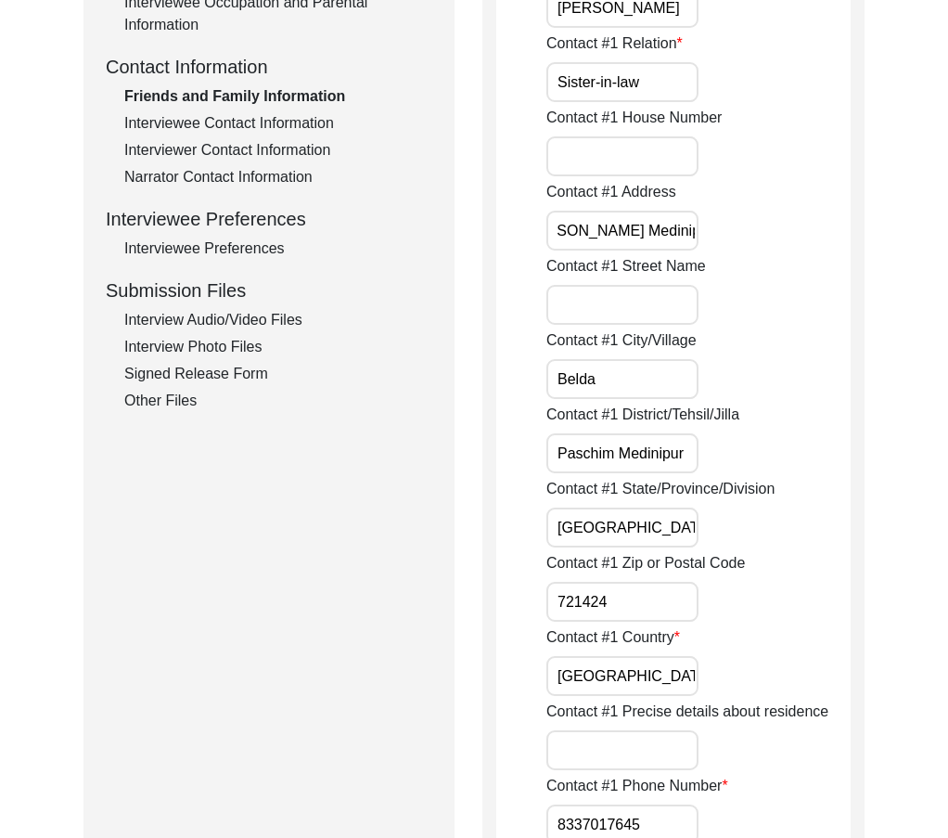
click at [621, 376] on input "Belda" at bounding box center [622, 379] width 152 height 40
click at [696, 458] on input "Paschim Medinipur" at bounding box center [622, 453] width 152 height 40
drag, startPoint x: 679, startPoint y: 505, endPoint x: 676, endPoint y: 531, distance: 26.1
click at [679, 507] on div "Contact #1 State/Province/Division West Bengal" at bounding box center [698, 513] width 304 height 70
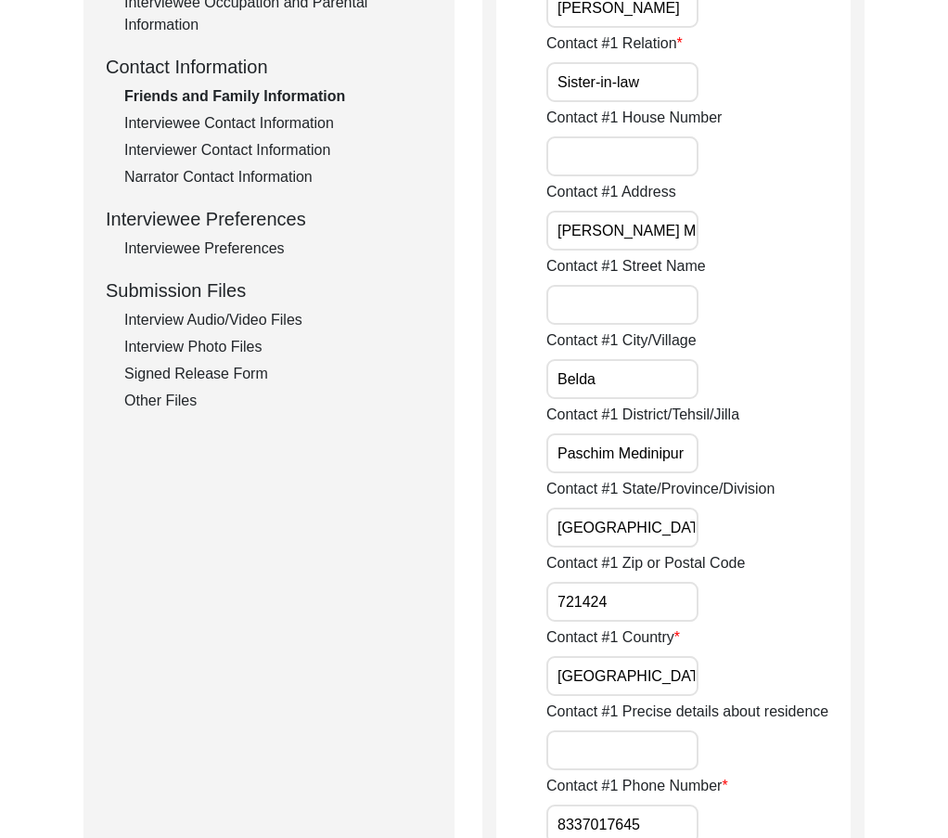
click at [665, 592] on input "721424" at bounding box center [622, 602] width 152 height 40
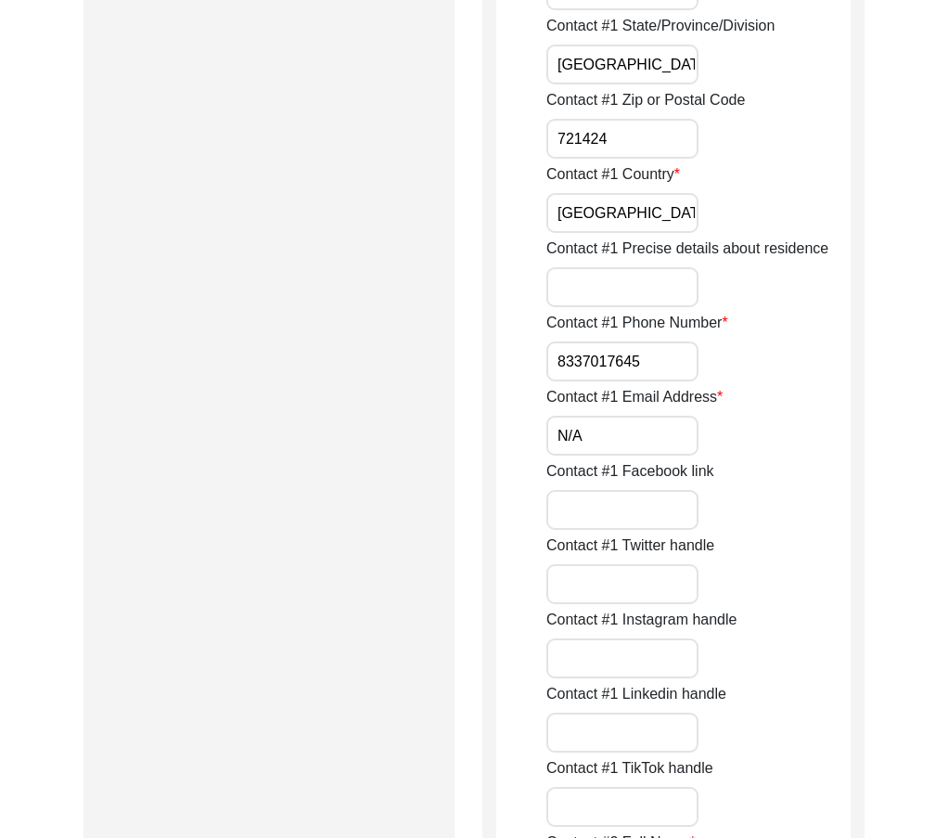
scroll to position [1113, 0]
click at [550, 359] on input "8337017645" at bounding box center [622, 360] width 152 height 40
paste input "+91"
drag, startPoint x: 594, startPoint y: 445, endPoint x: 591, endPoint y: 459, distance: 14.2
click at [594, 445] on input "N/A" at bounding box center [622, 435] width 152 height 40
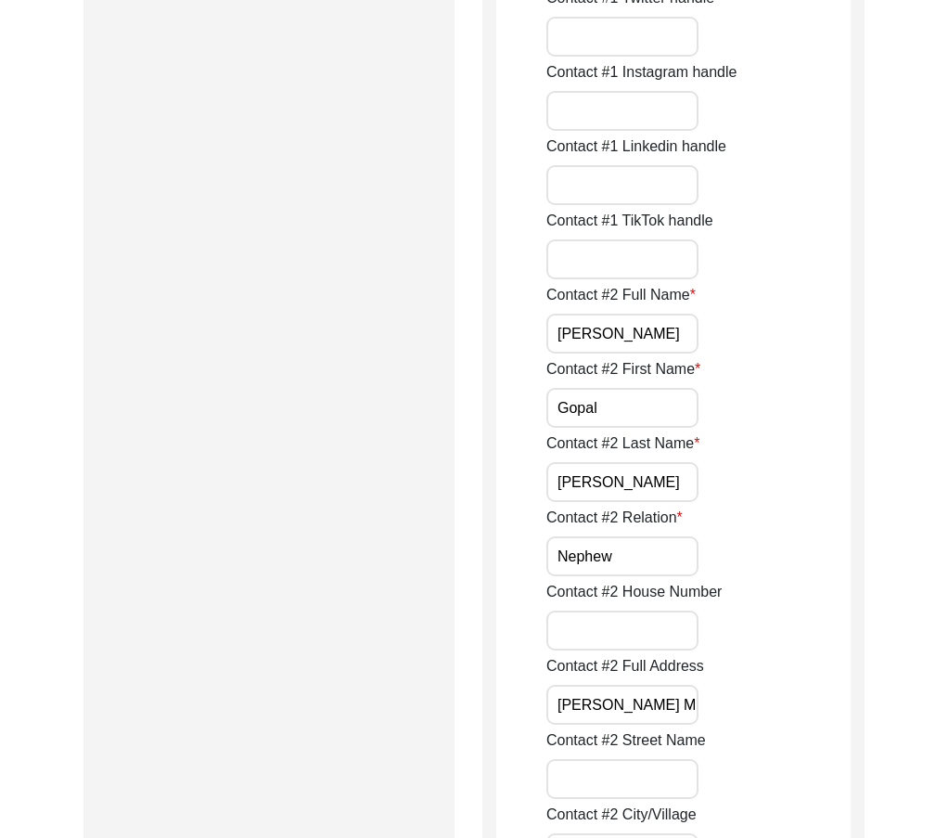
scroll to position [1762, 0]
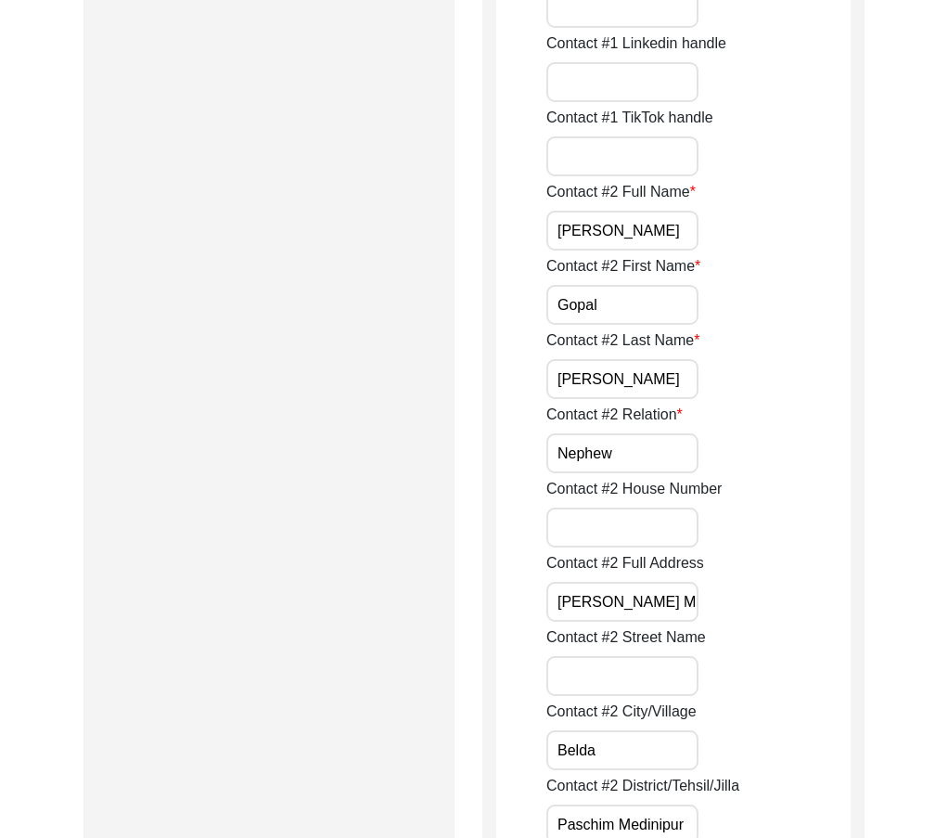
drag, startPoint x: 661, startPoint y: 220, endPoint x: 536, endPoint y: 231, distance: 125.7
click at [618, 288] on input "Gopal" at bounding box center [622, 305] width 152 height 40
click at [620, 356] on div "Contact #2 Last Name Bera" at bounding box center [698, 364] width 304 height 70
click at [619, 370] on input "[PERSON_NAME]" at bounding box center [622, 379] width 152 height 40
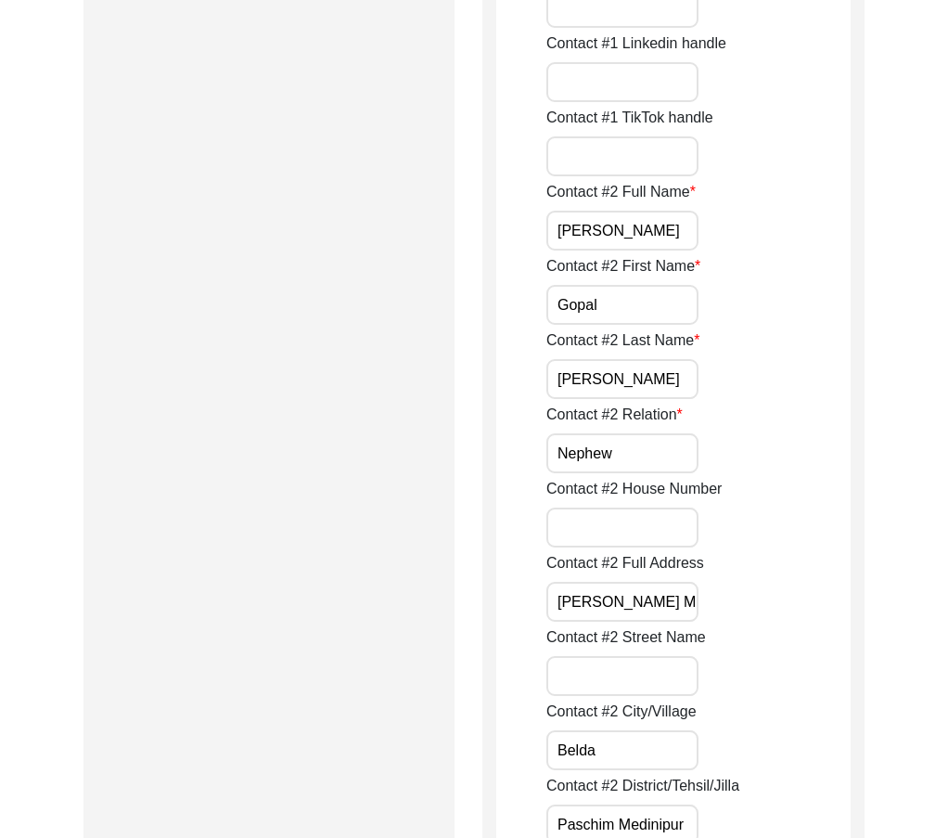
click at [639, 439] on input "Nephew" at bounding box center [622, 453] width 152 height 40
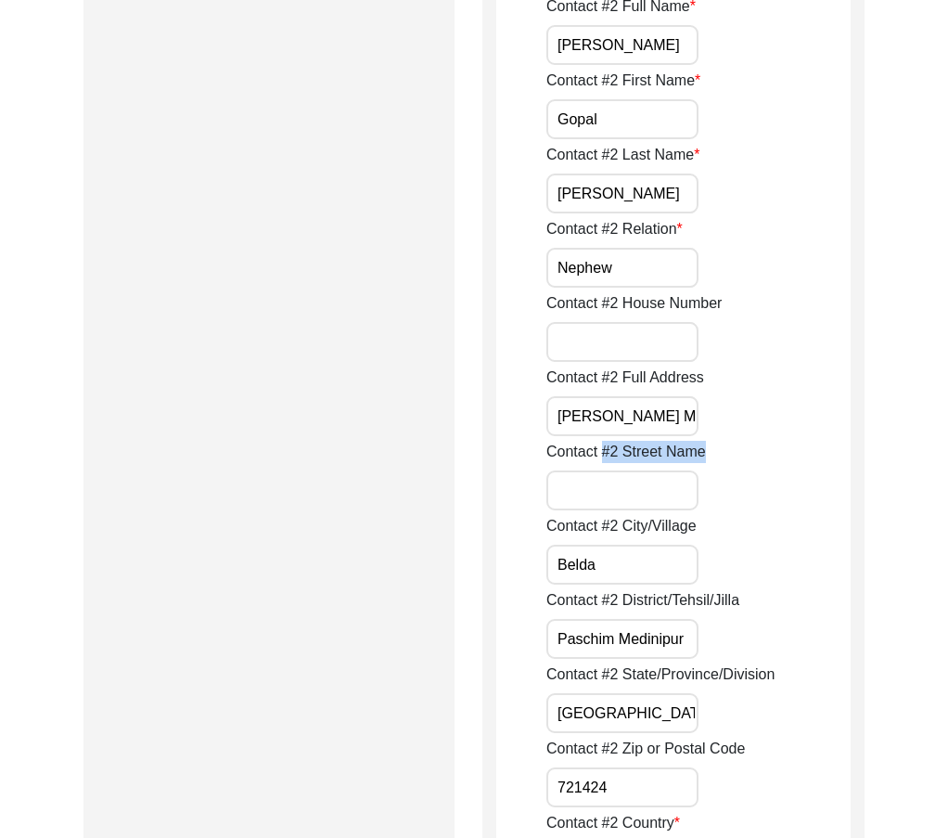
drag, startPoint x: 654, startPoint y: 445, endPoint x: 719, endPoint y: 425, distance: 68.1
click at [773, 456] on div "Contact #2 Street Name" at bounding box center [698, 476] width 304 height 70
drag, startPoint x: 685, startPoint y: 404, endPoint x: 722, endPoint y: 498, distance: 100.4
click at [793, 428] on div "Contact #2 Full Address Belda, Paschim Medinipur" at bounding box center [698, 401] width 304 height 70
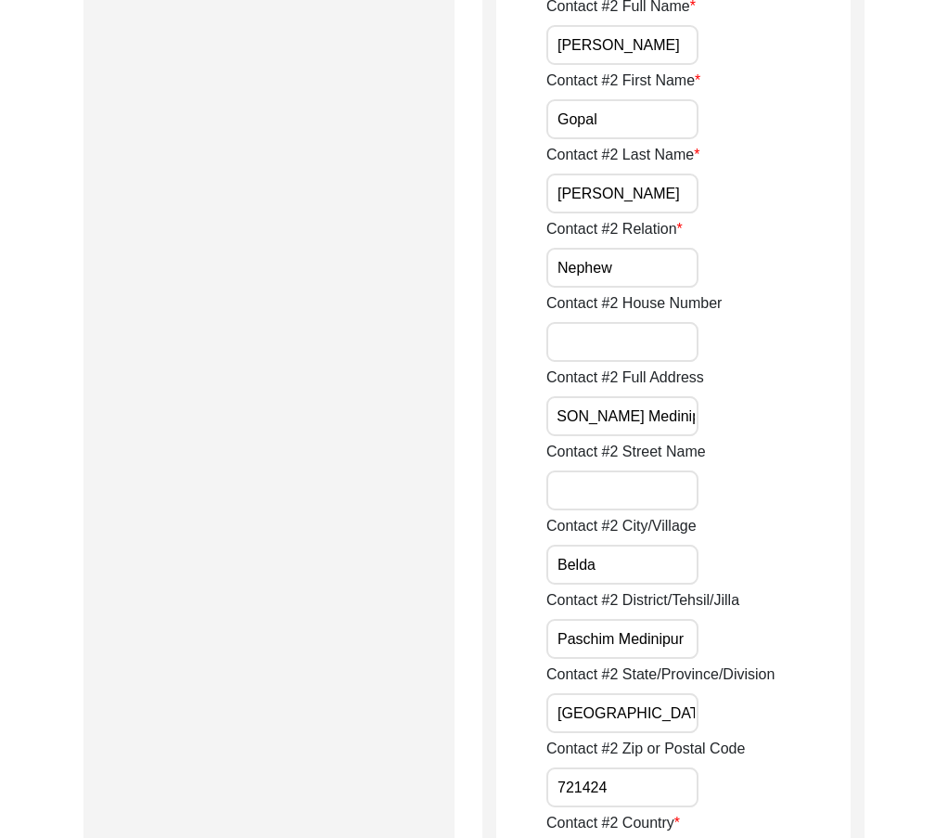
scroll to position [0, 0]
click at [667, 547] on div "Contact #2 City/Village Belda" at bounding box center [698, 550] width 304 height 70
click at [659, 559] on input "Belda" at bounding box center [622, 564] width 152 height 40
click at [684, 622] on input "Paschim Medinipur" at bounding box center [622, 639] width 152 height 40
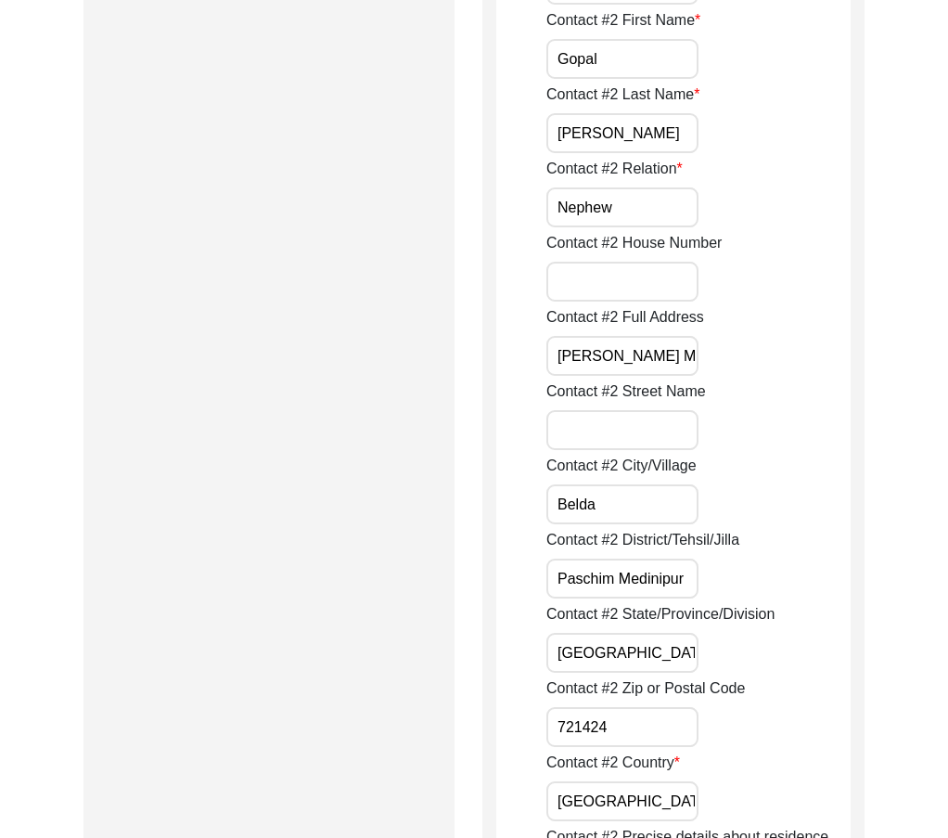
scroll to position [2133, 0]
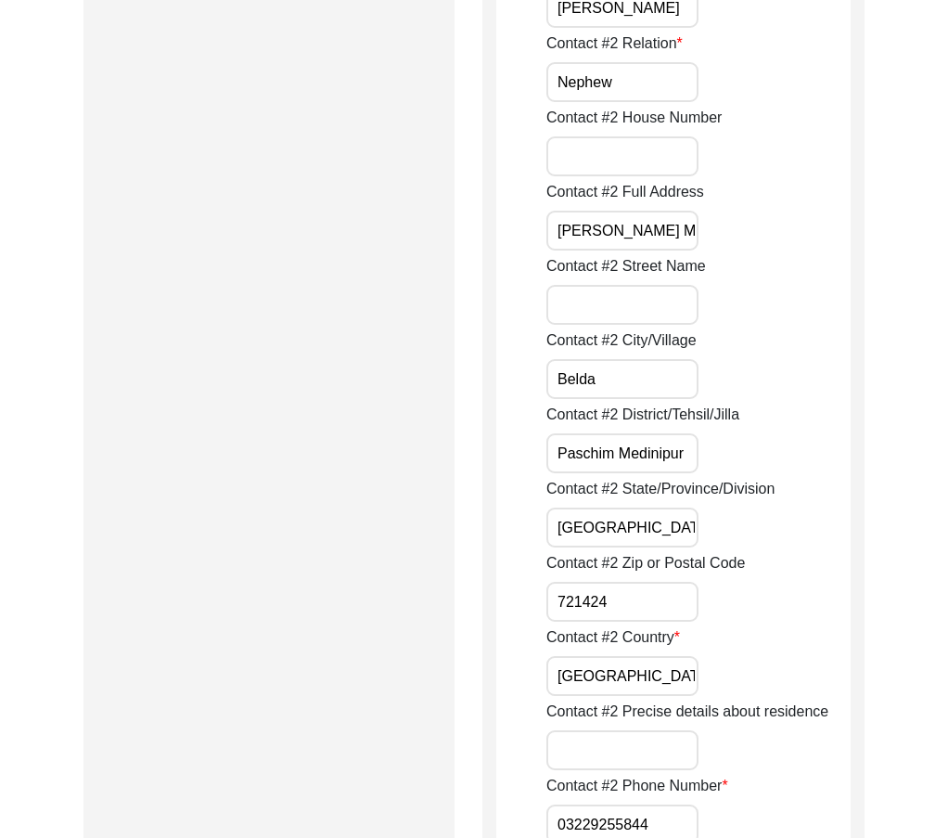
drag, startPoint x: 634, startPoint y: 526, endPoint x: 637, endPoint y: 539, distance: 13.3
click at [634, 527] on input "West Bengal" at bounding box center [622, 527] width 152 height 40
click at [639, 531] on input "West Bengal" at bounding box center [622, 527] width 152 height 40
click at [642, 545] on input "West Bengal" at bounding box center [622, 527] width 152 height 40
click at [649, 586] on input "721424" at bounding box center [622, 602] width 152 height 40
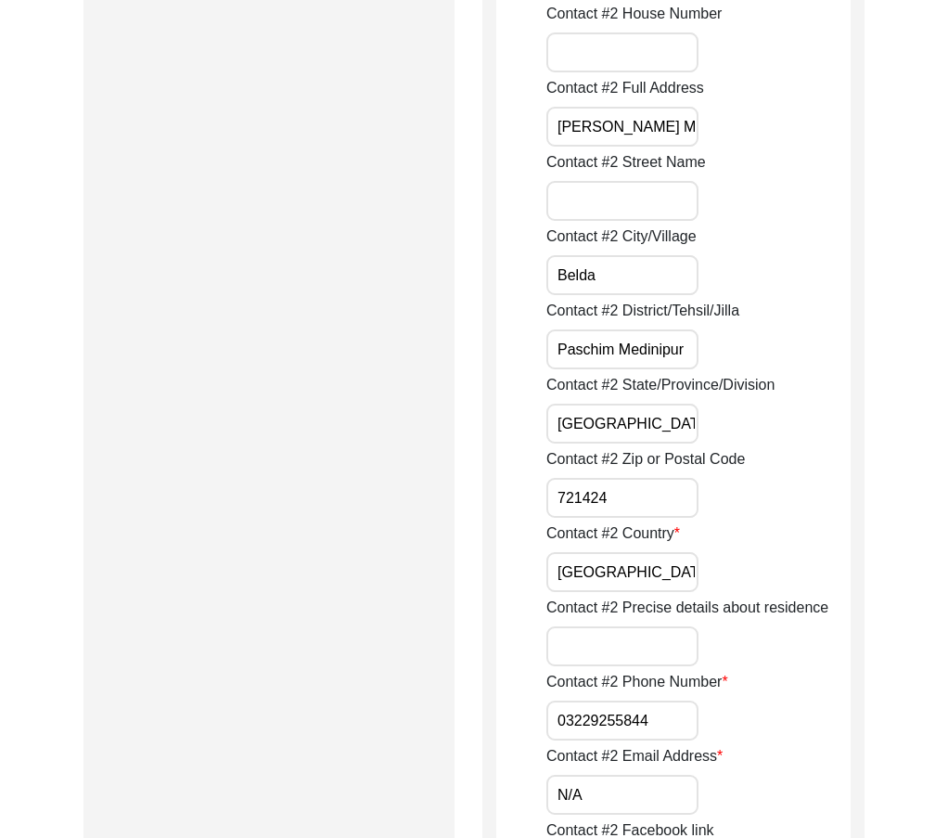
scroll to position [2412, 0]
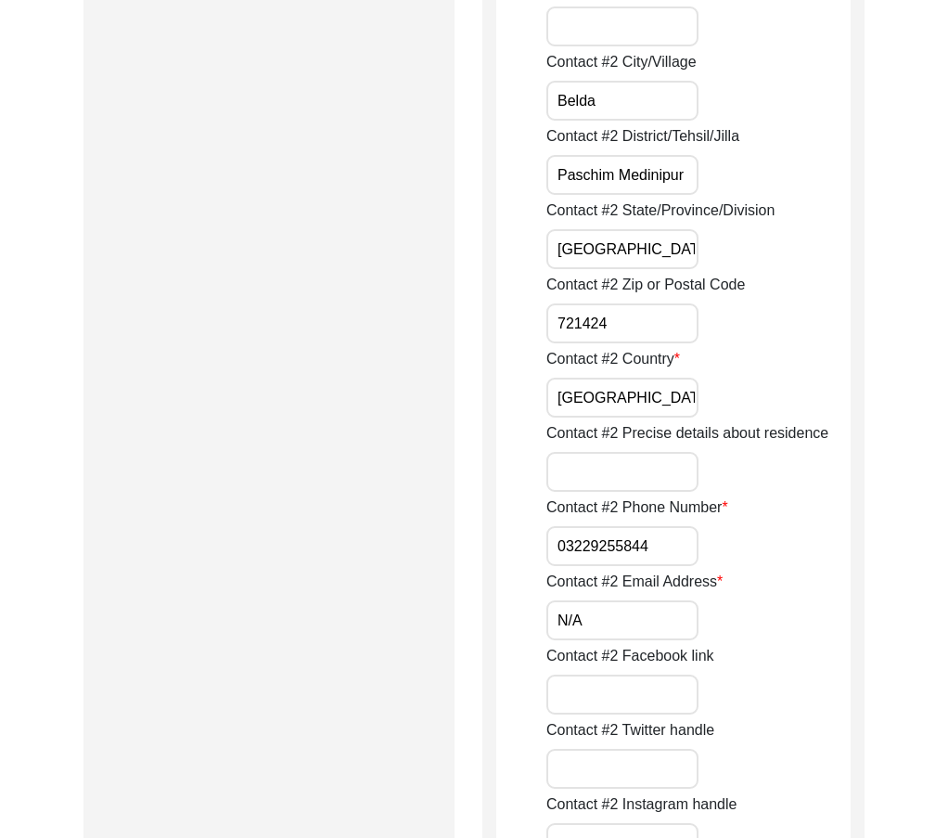
drag, startPoint x: 608, startPoint y: 404, endPoint x: 612, endPoint y: 416, distance: 12.1
click at [608, 404] on input "India" at bounding box center [622, 397] width 152 height 40
drag, startPoint x: 662, startPoint y: 539, endPoint x: 542, endPoint y: 541, distance: 120.6
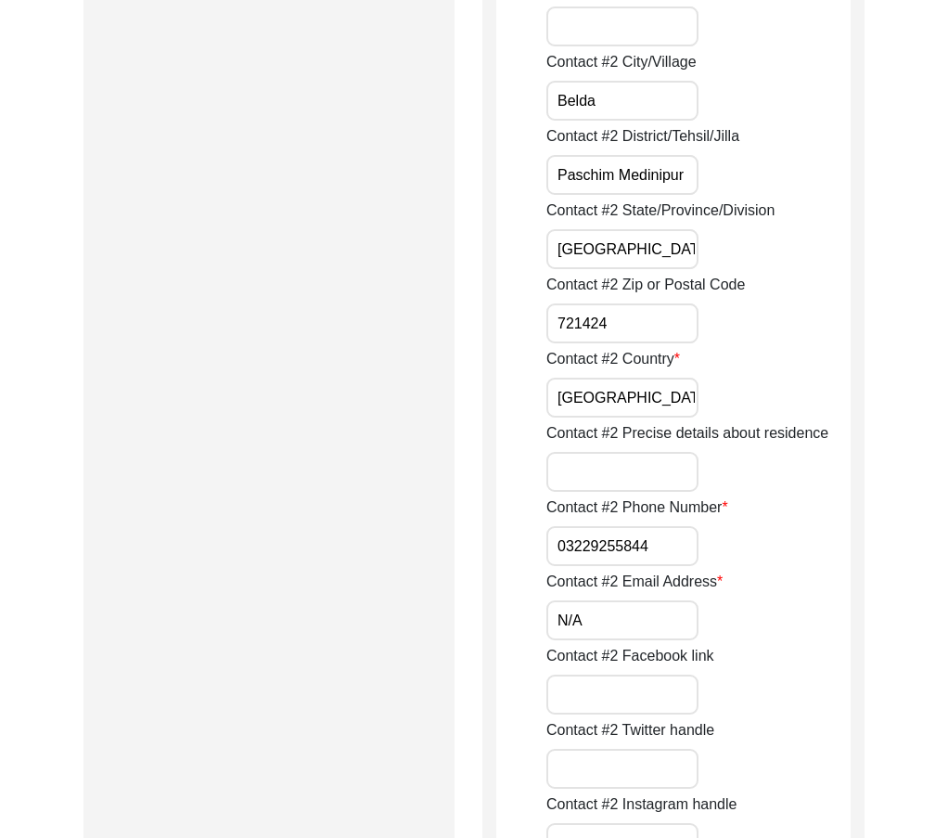
click at [548, 546] on input "03229255844" at bounding box center [622, 546] width 152 height 40
paste input "+91"
drag, startPoint x: 552, startPoint y: 546, endPoint x: 692, endPoint y: 600, distance: 150.0
click at [704, 564] on div "Contact #2 Phone Number +91 03229255844" at bounding box center [698, 531] width 304 height 70
click at [679, 613] on input "N/A" at bounding box center [622, 620] width 152 height 40
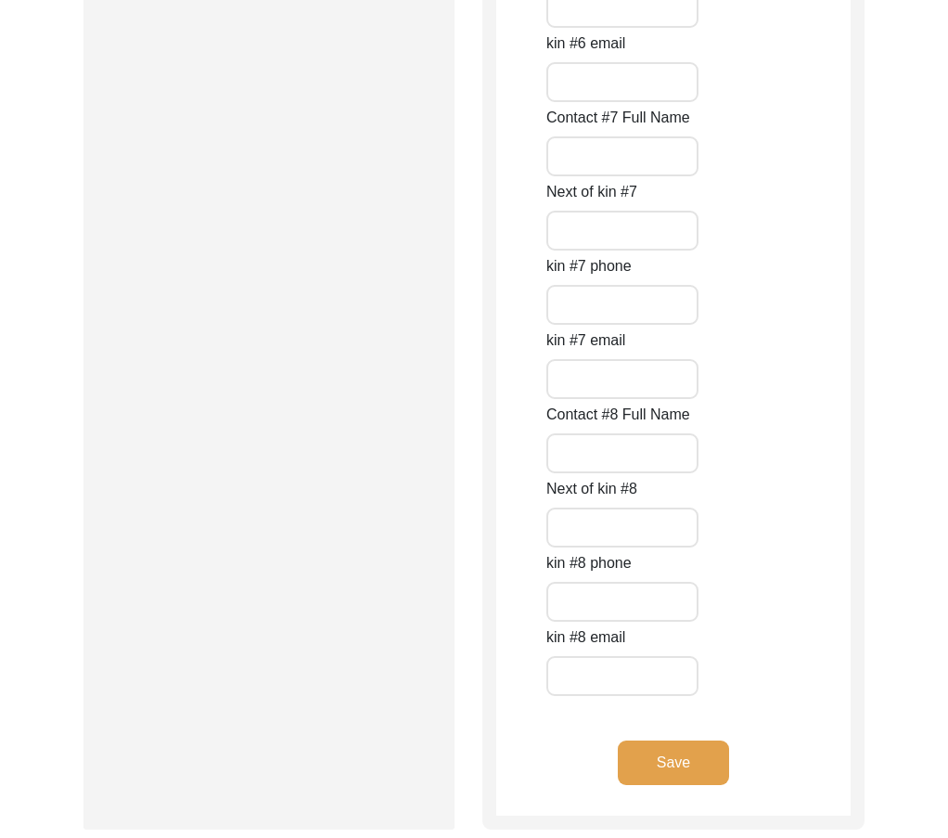
click at [710, 762] on button "Save" at bounding box center [673, 762] width 111 height 45
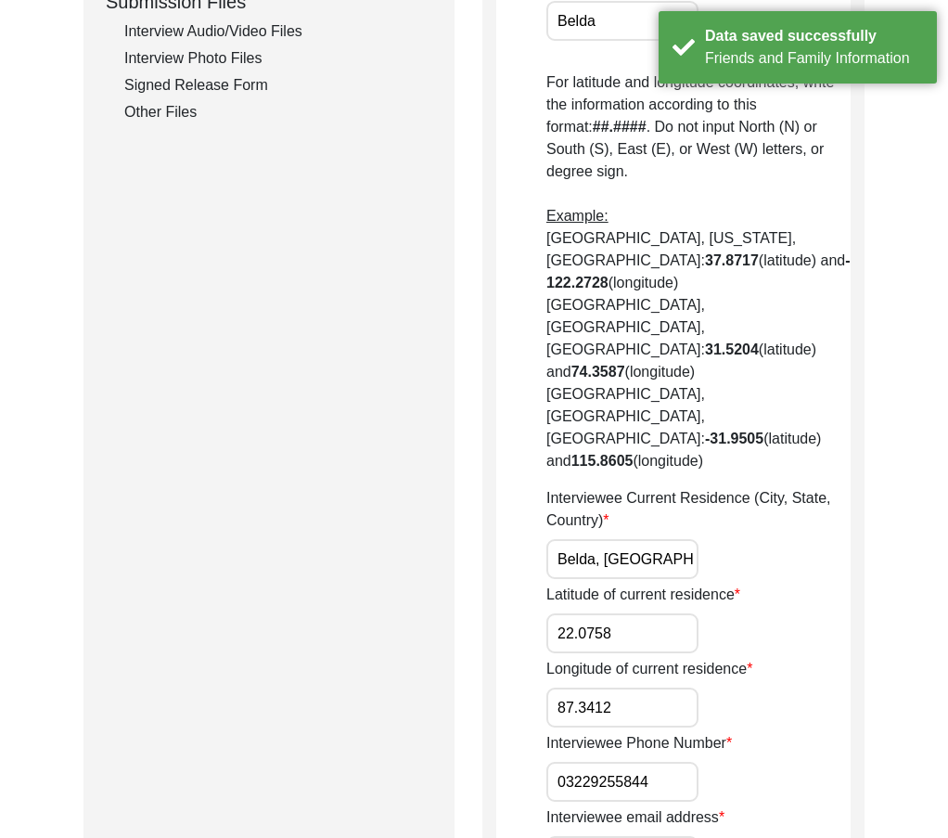
scroll to position [1115, 0]
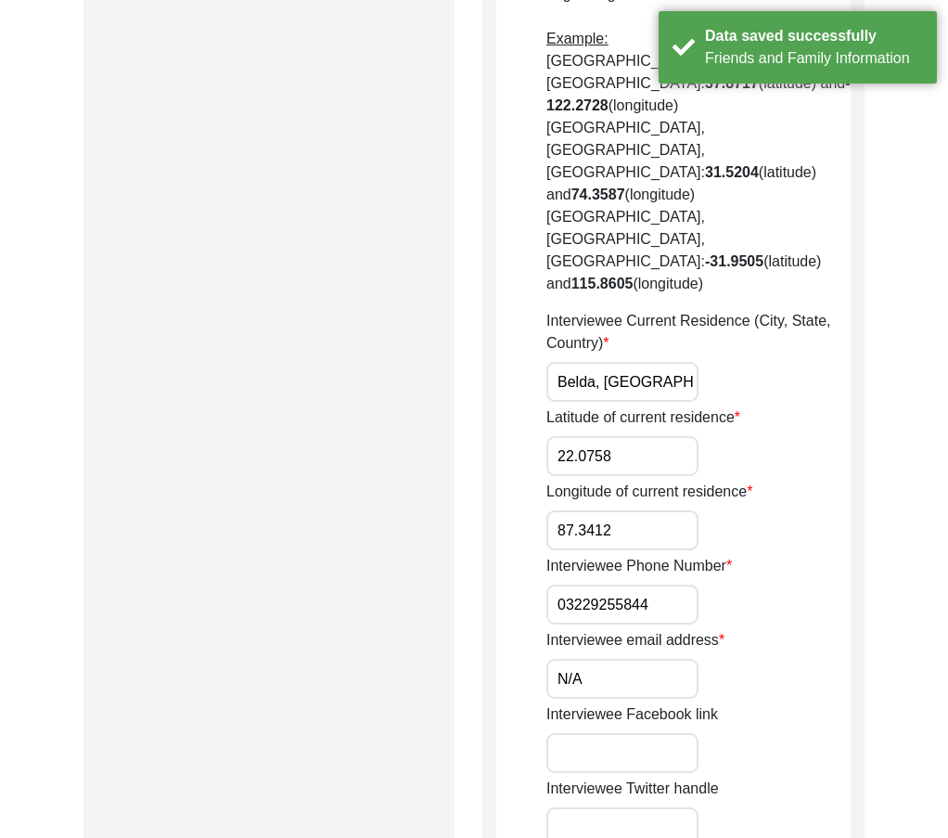
click at [555, 584] on input "03229255844" at bounding box center [622, 604] width 152 height 40
paste input "+91"
click at [648, 510] on input "87.3412" at bounding box center [622, 530] width 152 height 40
click at [644, 480] on label "Longitude of current residence" at bounding box center [649, 491] width 206 height 22
click at [644, 510] on input "87.3412" at bounding box center [622, 530] width 152 height 40
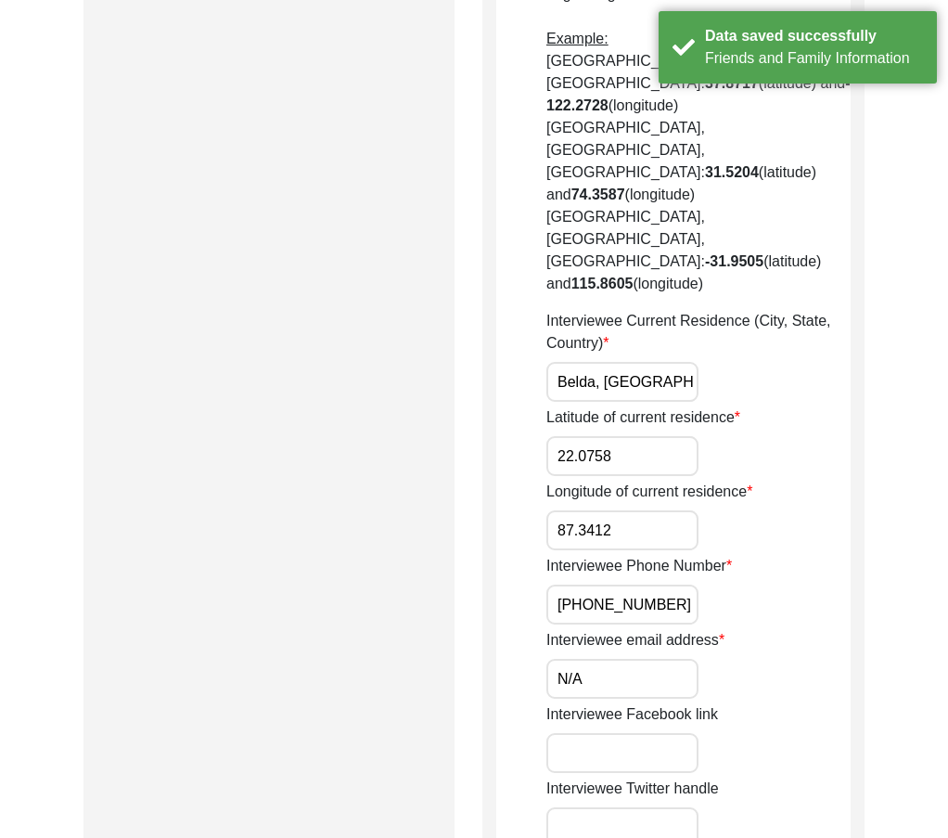
click at [641, 344] on div "House Number for current interviewee residence N/A Street of current interviewe…" at bounding box center [698, 192] width 304 height 2058
drag, startPoint x: 611, startPoint y: 280, endPoint x: 627, endPoint y: 262, distance: 24.3
click at [627, 263] on div "House Number for current interviewee residence N/A Street of current interviewe…" at bounding box center [698, 192] width 304 height 2058
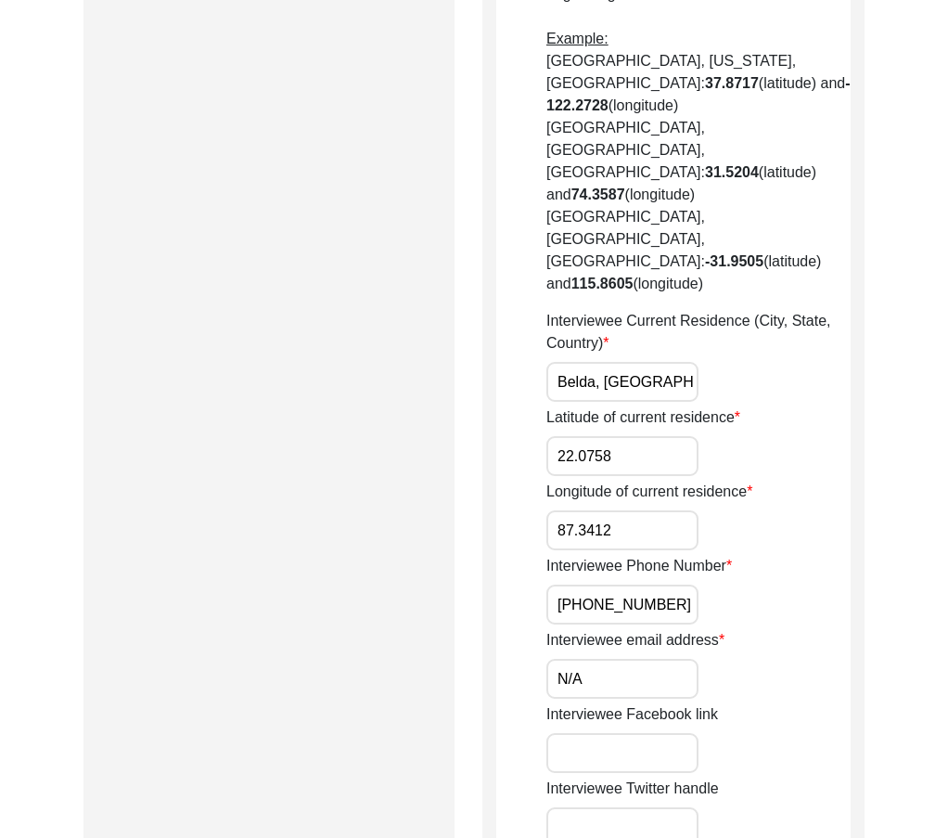
scroll to position [0, 33]
drag, startPoint x: 625, startPoint y: 253, endPoint x: 725, endPoint y: 255, distance: 100.2
click at [725, 310] on div "Interviewee Current Residence (City, State, Country) Belda, West Bengal, India" at bounding box center [698, 356] width 304 height 92
drag, startPoint x: 550, startPoint y: 482, endPoint x: 504, endPoint y: 484, distance: 46.4
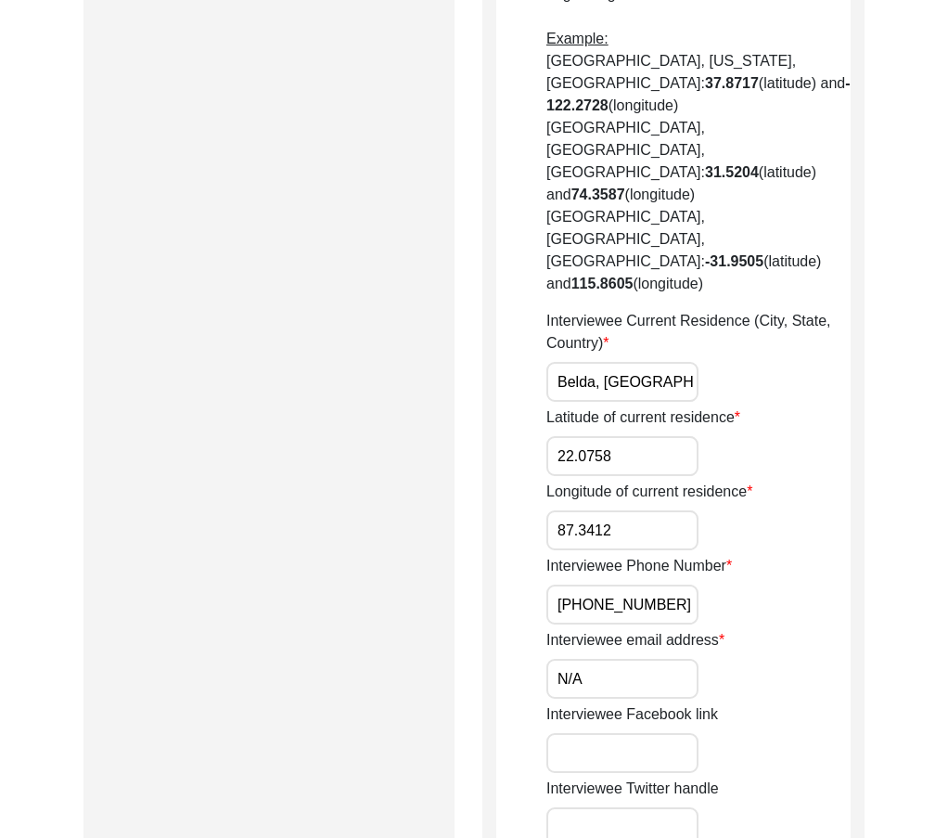
click at [505, 484] on app-contact-information "Interviewee Contact Information House Number for current interviewee residence …" at bounding box center [673, 231] width 354 height 2220
click at [607, 659] on input "N/A" at bounding box center [622, 679] width 152 height 40
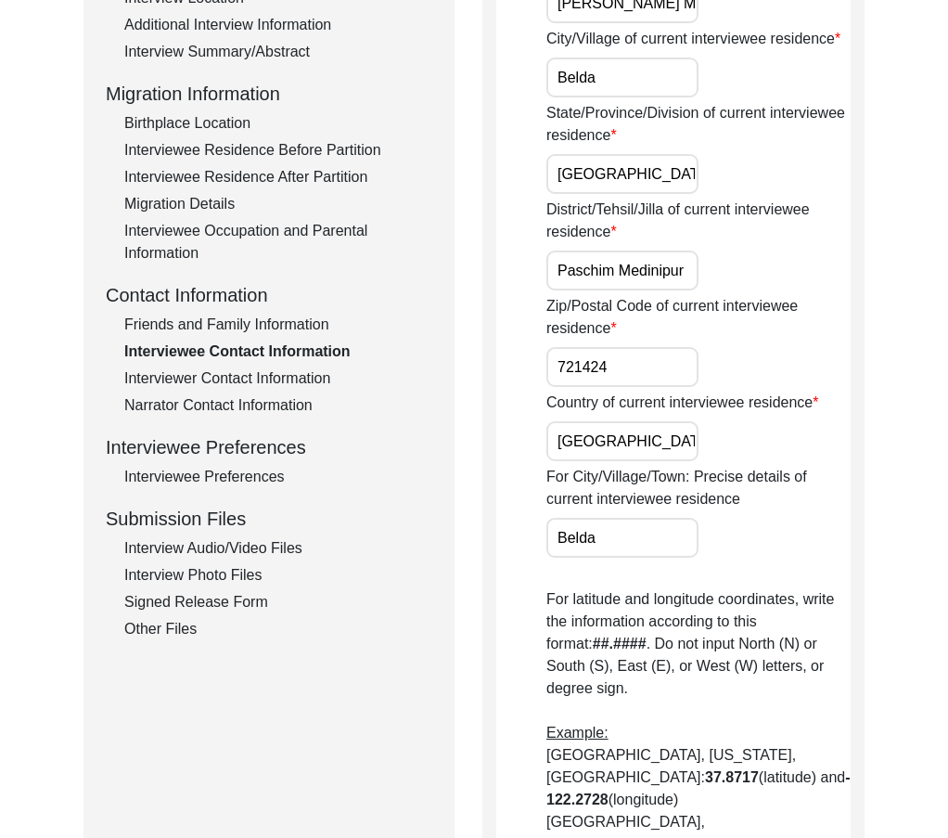
scroll to position [373, 0]
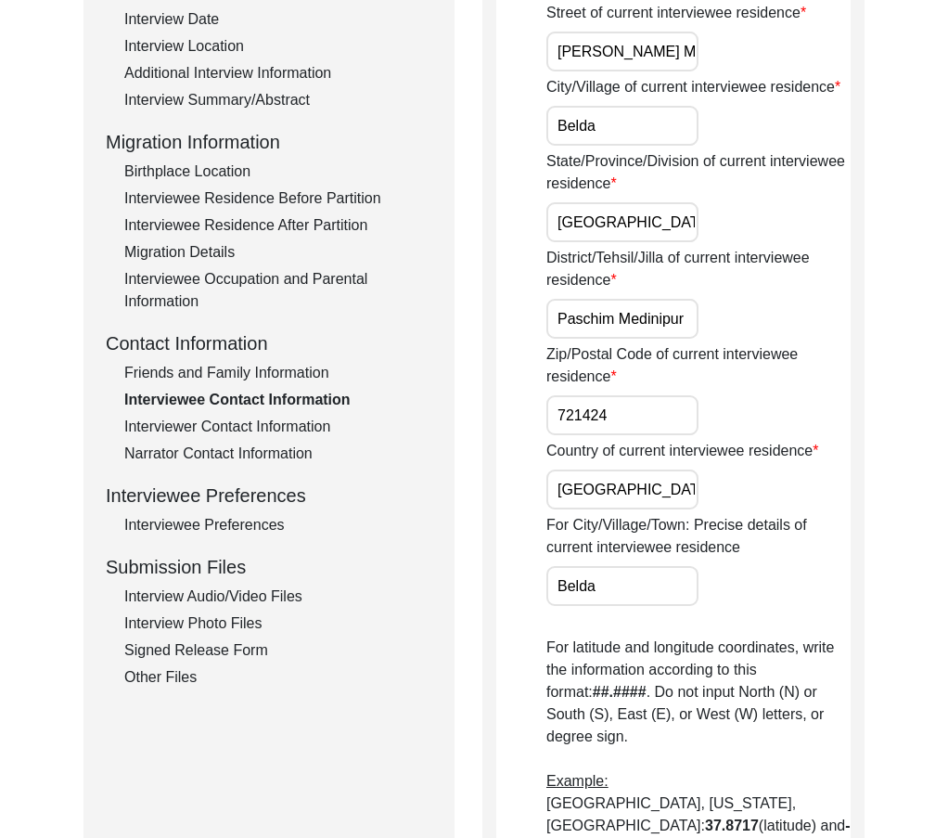
click at [612, 591] on input "Belda" at bounding box center [622, 586] width 152 height 40
click at [624, 508] on input "India" at bounding box center [622, 489] width 152 height 40
click at [644, 430] on input "721424" at bounding box center [622, 415] width 152 height 40
click at [695, 329] on input "Paschim Medinipur" at bounding box center [622, 319] width 152 height 40
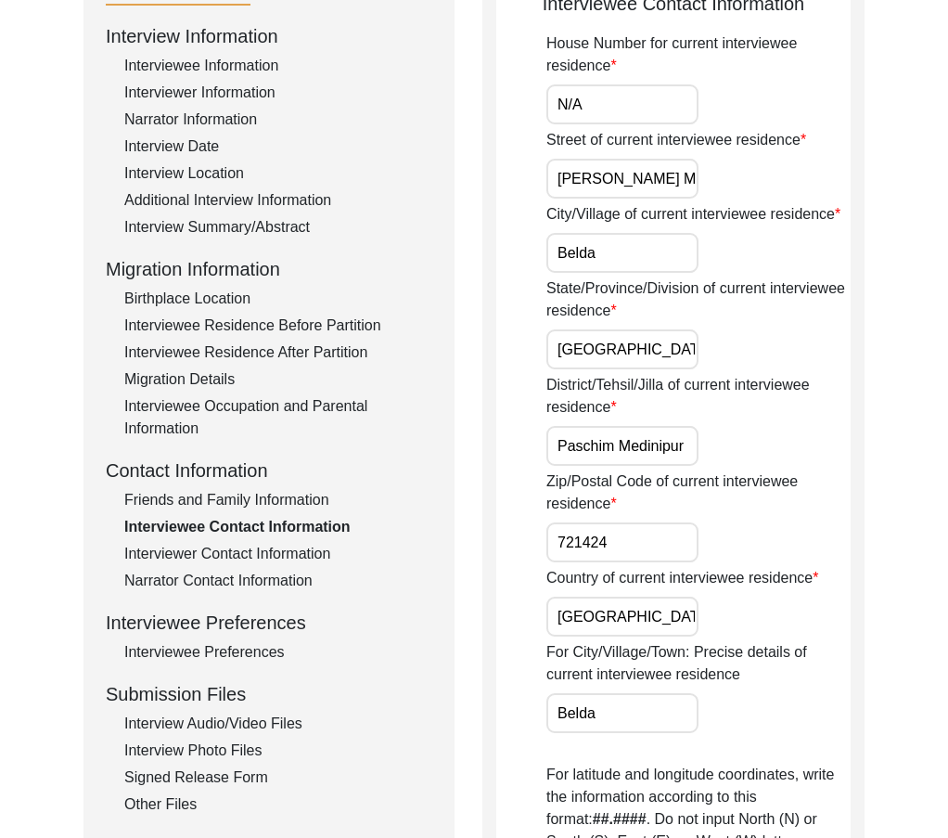
scroll to position [95, 0]
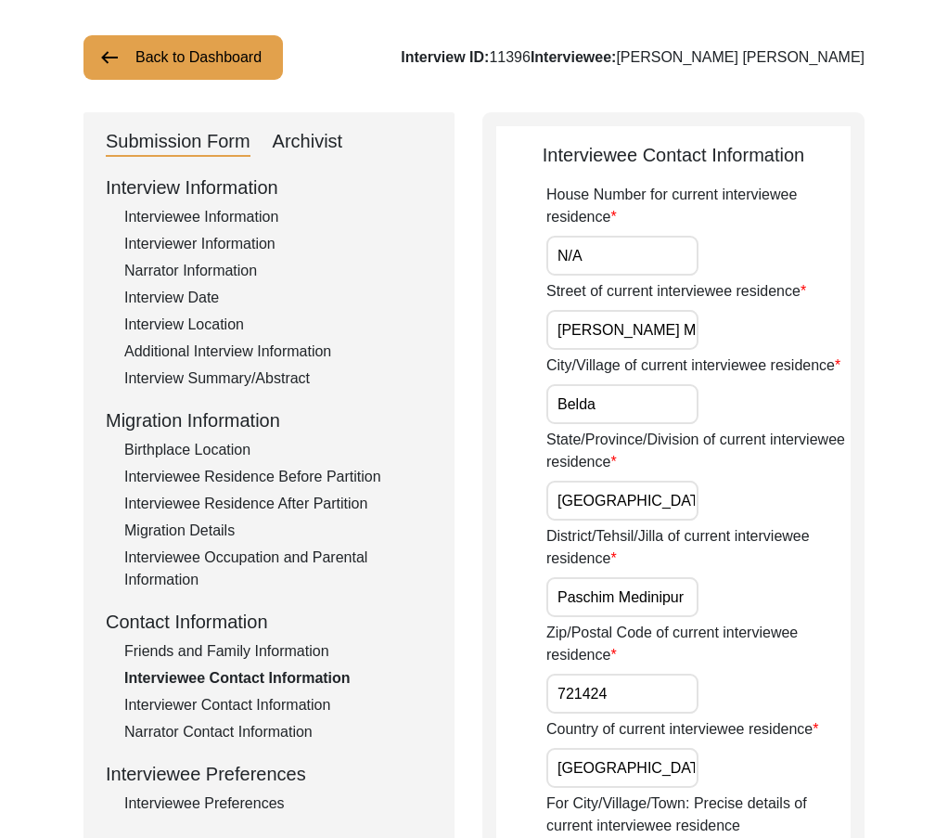
click at [666, 506] on input "West Bengal" at bounding box center [622, 500] width 152 height 40
click at [645, 391] on input "Belda" at bounding box center [622, 404] width 152 height 40
drag, startPoint x: 578, startPoint y: 338, endPoint x: 675, endPoint y: 270, distance: 118.6
click at [811, 331] on div "Street of current interviewee residence Dhanwantari Medical" at bounding box center [698, 315] width 304 height 70
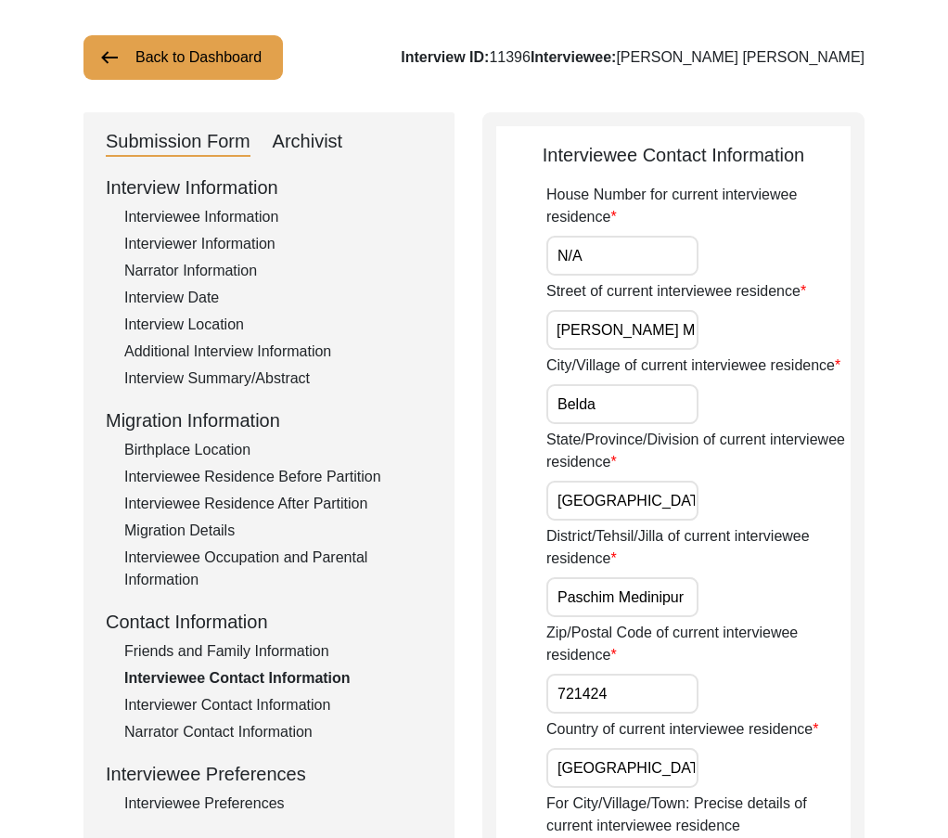
scroll to position [0, 0]
click at [660, 256] on input "N/A" at bounding box center [622, 256] width 152 height 40
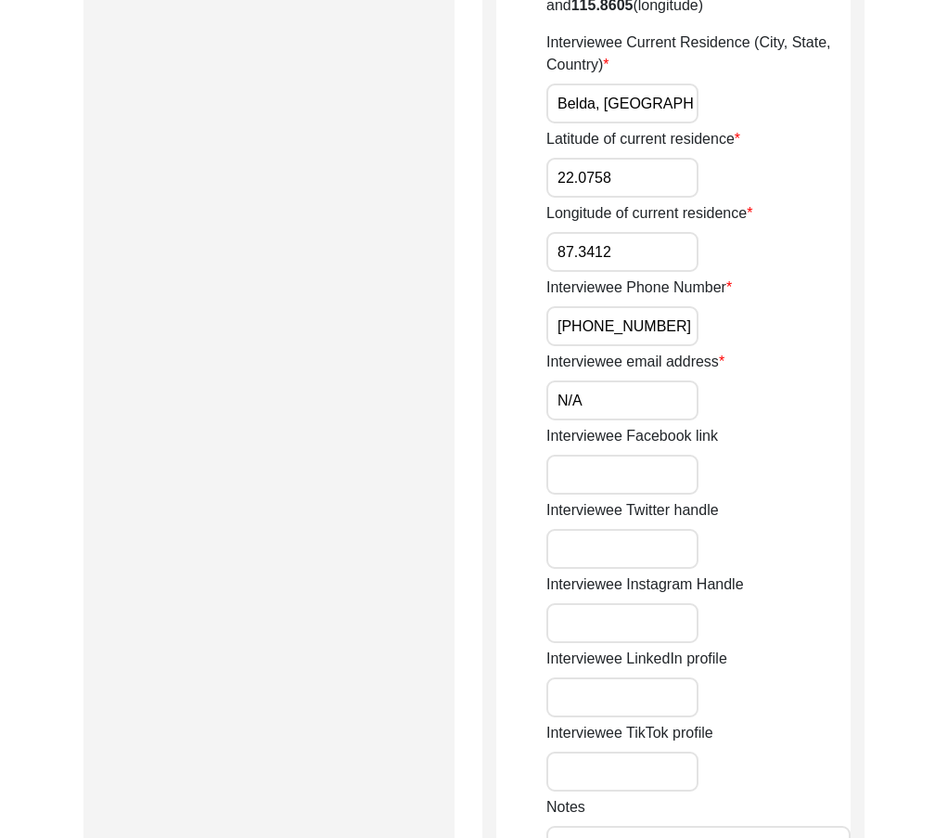
scroll to position [1764, 0]
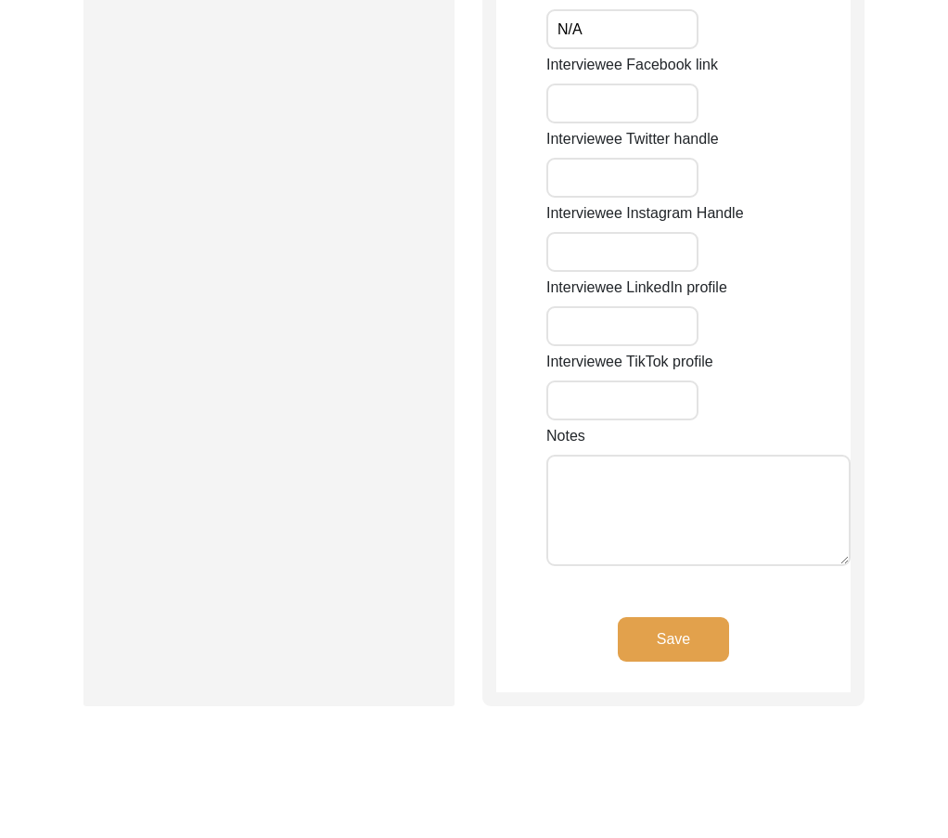
click at [653, 617] on div "Save" at bounding box center [673, 654] width 354 height 75
click at [649, 617] on button "Save" at bounding box center [673, 639] width 111 height 45
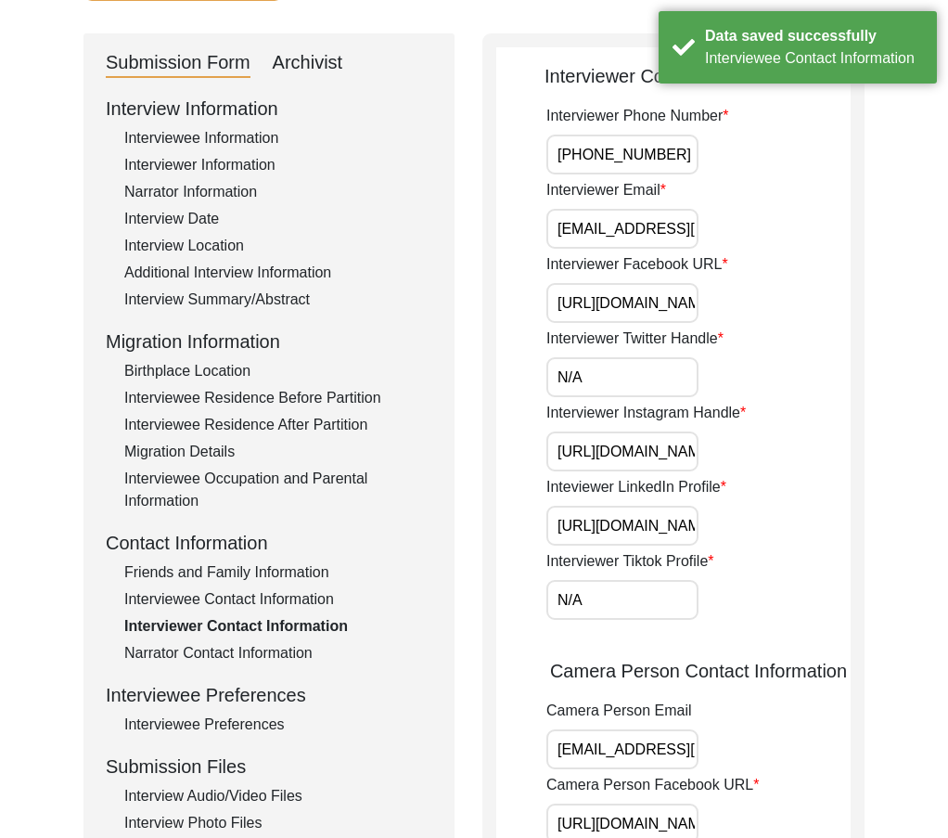
scroll to position [0, 0]
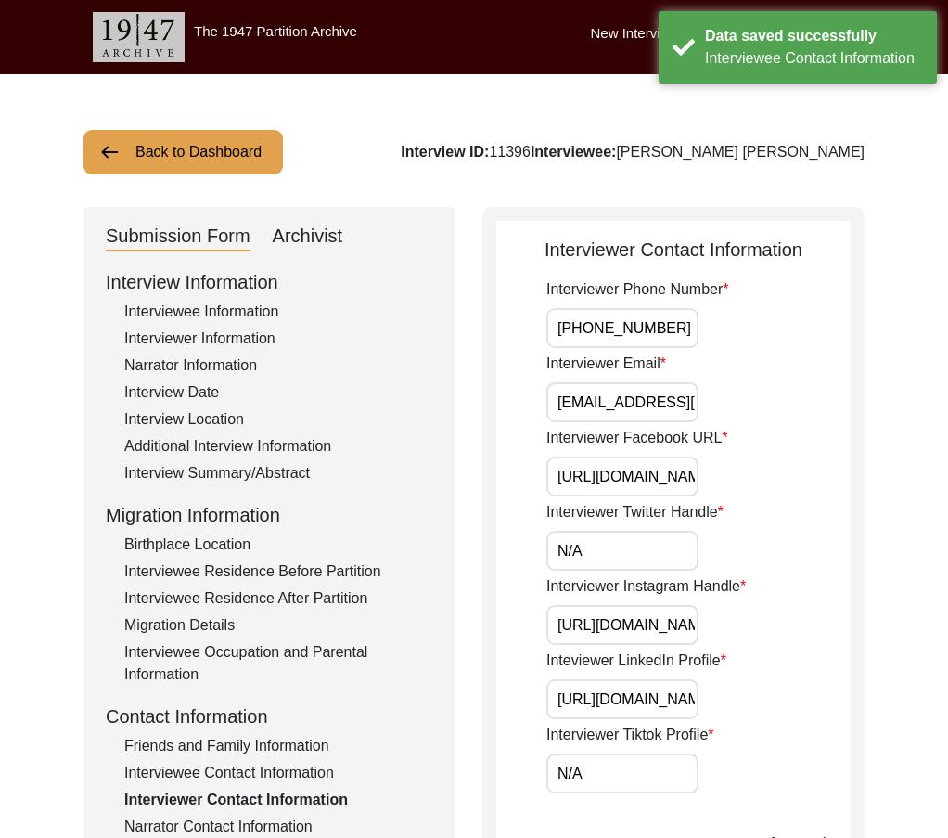
drag, startPoint x: 577, startPoint y: 324, endPoint x: 700, endPoint y: 363, distance: 129.4
click at [716, 336] on div "Interviewer Phone Number +917872747589" at bounding box center [698, 313] width 304 height 70
drag, startPoint x: 715, startPoint y: 403, endPoint x: 739, endPoint y: 450, distance: 53.1
click at [779, 426] on div "Interviewer Phone Number +917872747589 Interviewer Email oishipattanayak9@gmail…" at bounding box center [698, 832] width 304 height 1109
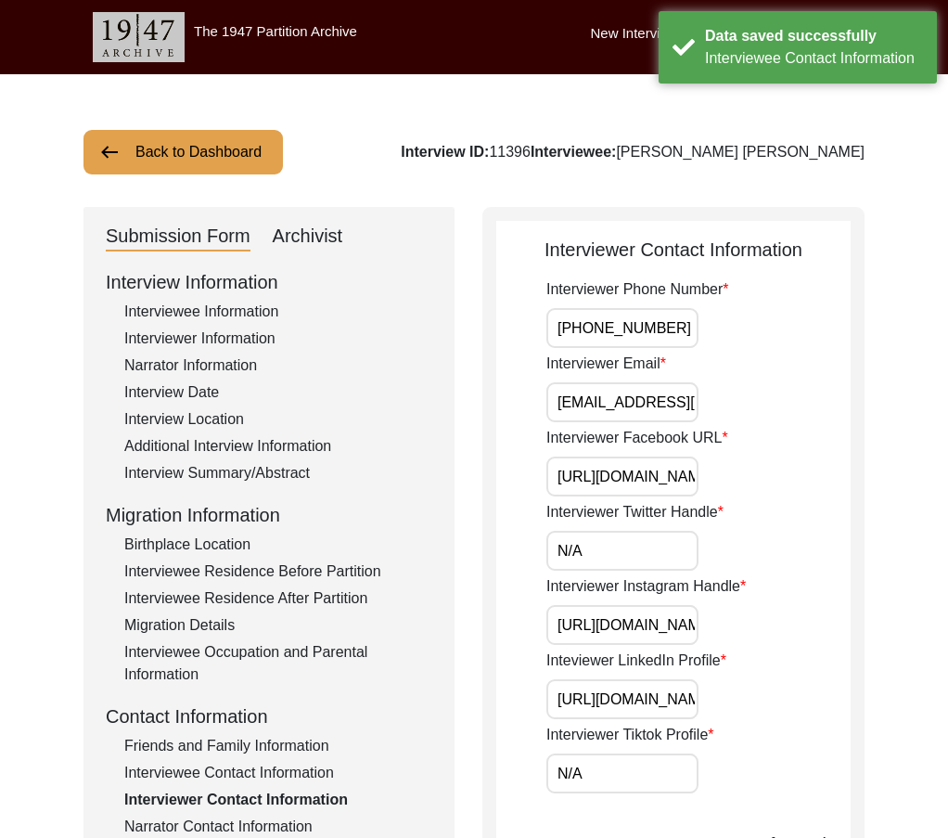
scroll to position [0, 349]
drag, startPoint x: 639, startPoint y: 486, endPoint x: 683, endPoint y: 530, distance: 61.6
click at [766, 506] on div "Interviewer Phone Number +917872747589 Interviewer Email oishipattanayak9@gmail…" at bounding box center [698, 832] width 304 height 1109
click at [647, 543] on input "N/A" at bounding box center [622, 551] width 152 height 40
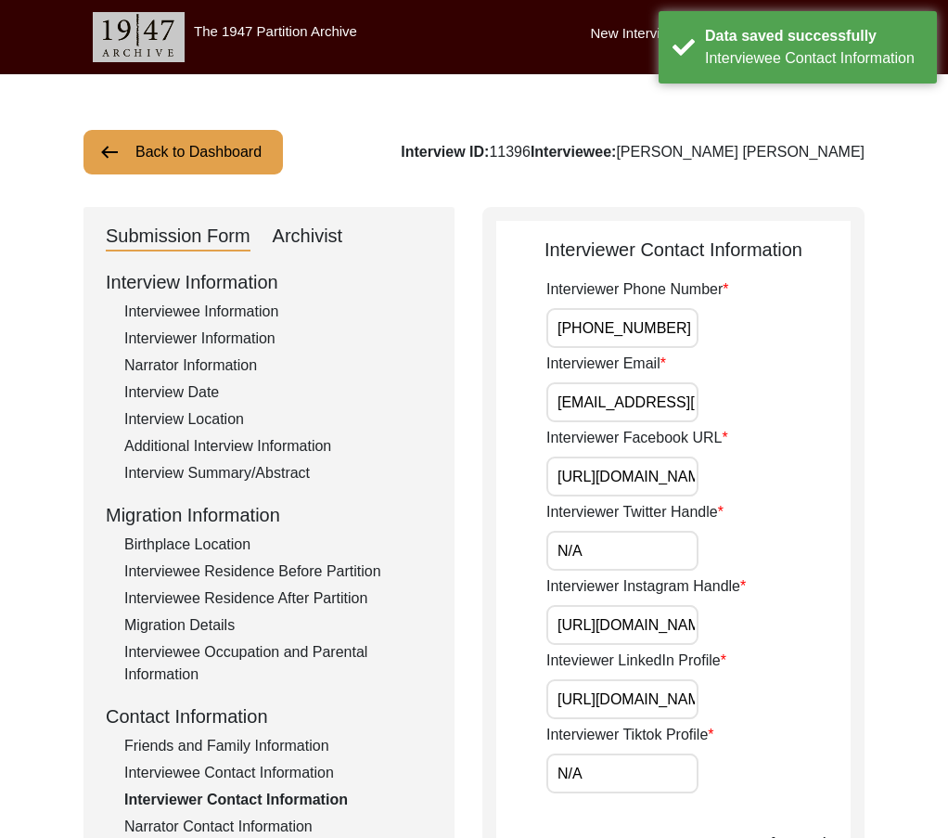
scroll to position [0, 451]
drag, startPoint x: 583, startPoint y: 626, endPoint x: 789, endPoint y: 646, distance: 206.9
click at [792, 646] on div "Interviewer Phone Number +917872747589 Interviewer Email oishipattanayak9@gmail…" at bounding box center [698, 832] width 304 height 1109
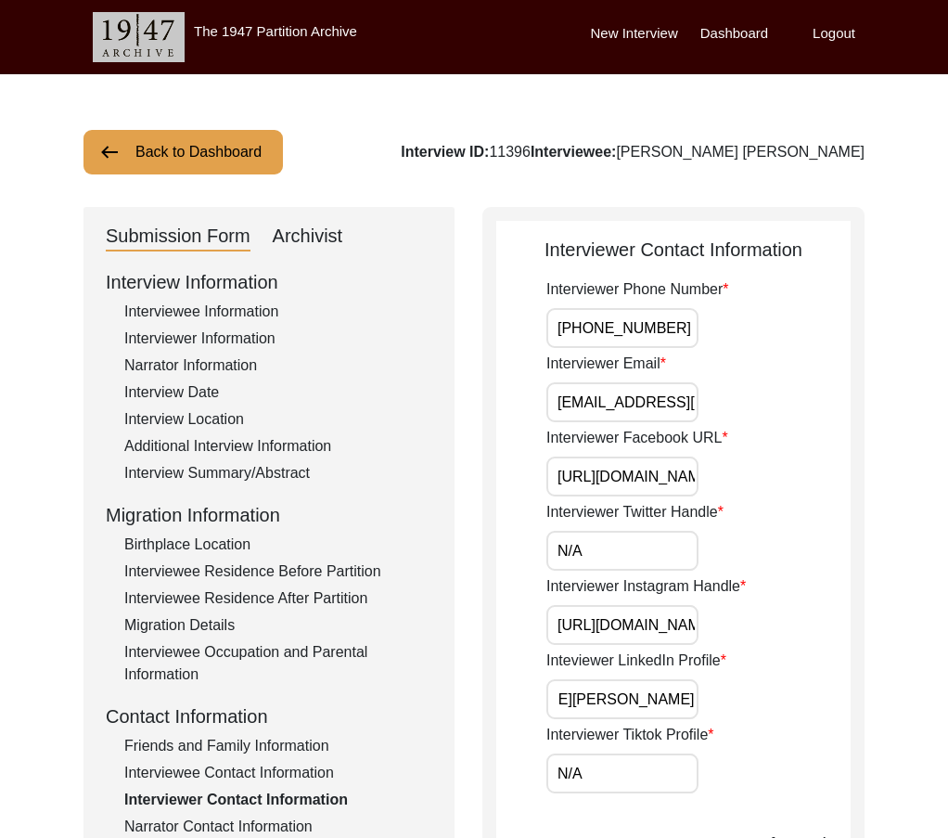
drag, startPoint x: 646, startPoint y: 699, endPoint x: 803, endPoint y: 701, distance: 156.8
click at [803, 701] on div "Inteviewer LinkedIn Profile https://www.linkedin.com/in/oishi-pattanayak-2b89a1…" at bounding box center [698, 684] width 304 height 70
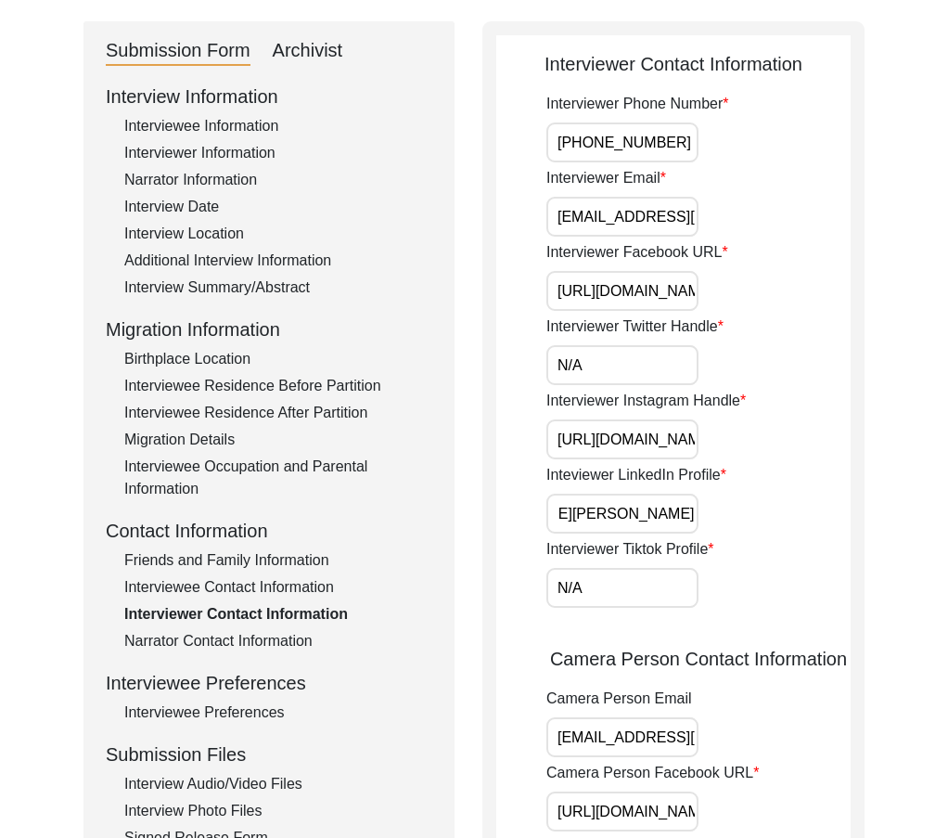
click at [607, 613] on div "Interviewer Phone Number +917872747589 Interviewer Email oishipattanayak9@gmail…" at bounding box center [698, 647] width 304 height 1109
click at [603, 584] on input "N/A" at bounding box center [622, 588] width 152 height 40
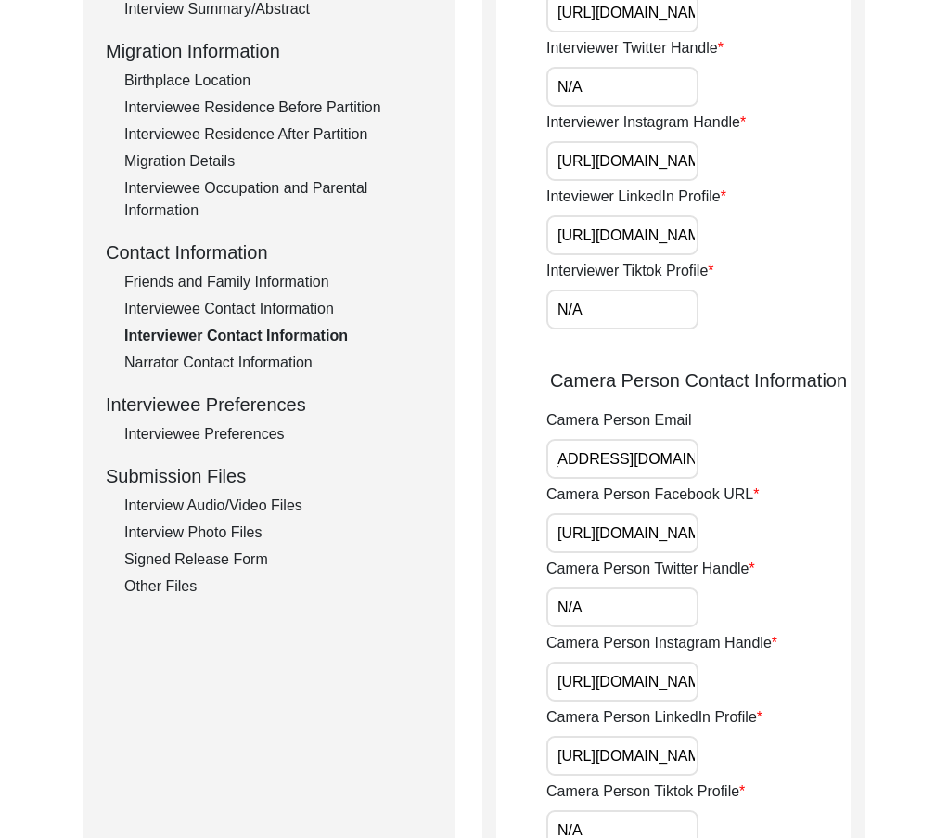
drag, startPoint x: 581, startPoint y: 463, endPoint x: 788, endPoint y: 493, distance: 210.0
click at [800, 481] on div "Interviewer Phone Number +917872747589 Interviewer Email oishipattanayak9@gmail…" at bounding box center [698, 368] width 304 height 1109
drag, startPoint x: 594, startPoint y: 534, endPoint x: 758, endPoint y: 553, distance: 165.2
click at [769, 548] on div "Camera Person Facebook URL https://www.facebook.com/share/wYpGFgorZoC1bkV4/?mib…" at bounding box center [698, 518] width 304 height 70
click at [630, 588] on input "N/A" at bounding box center [622, 607] width 152 height 40
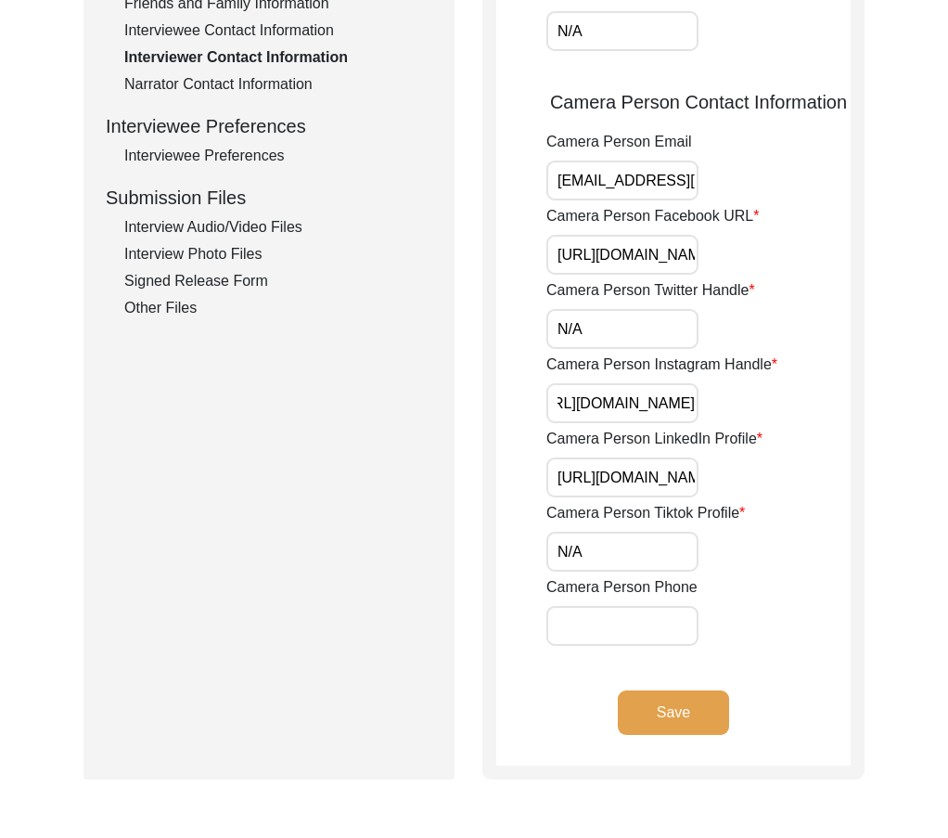
drag, startPoint x: 697, startPoint y: 410, endPoint x: 801, endPoint y: 447, distance: 110.3
click at [802, 443] on div "Interviewer Phone Number +917872747589 Interviewer Email oishipattanayak9@gmail…" at bounding box center [698, 90] width 304 height 1109
drag, startPoint x: 670, startPoint y: 493, endPoint x: 752, endPoint y: 526, distance: 89.0
click at [811, 523] on div "Interviewer Phone Number +917872747589 Interviewer Email oishipattanayak9@gmail…" at bounding box center [698, 90] width 304 height 1109
click at [606, 544] on input "N/A" at bounding box center [622, 551] width 152 height 40
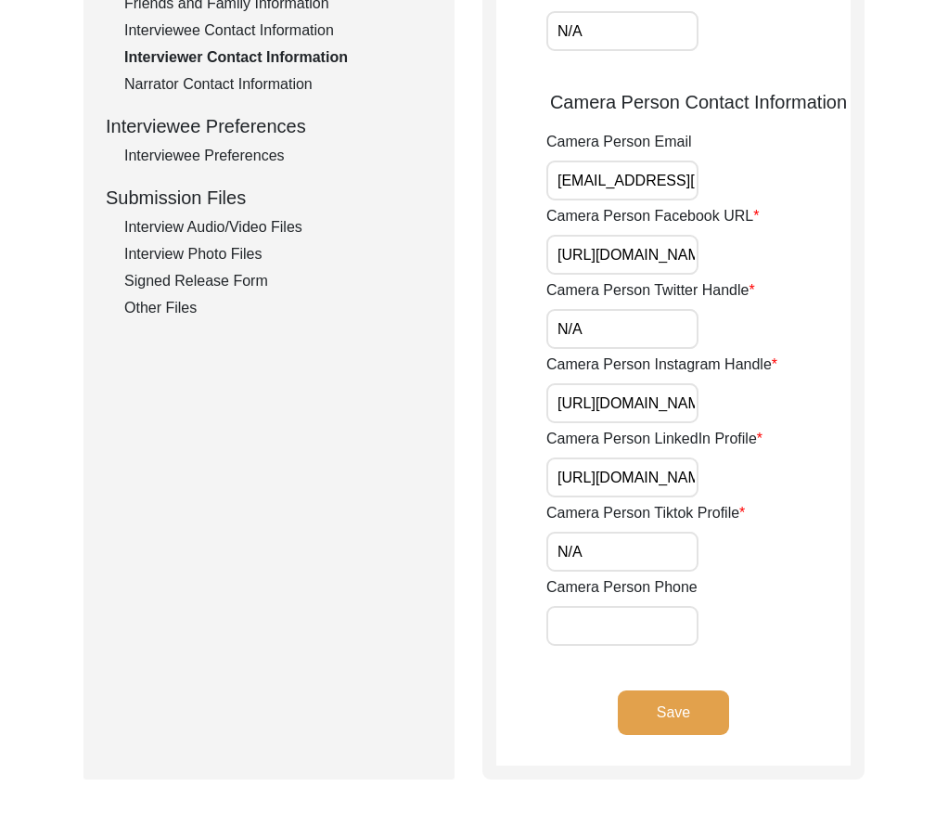
drag, startPoint x: 520, startPoint y: 642, endPoint x: 585, endPoint y: 684, distance: 77.7
click at [543, 659] on app-interviewer-contact-information "Interviewer Contact Information Interviewer Phone Number +917872747589 Intervie…" at bounding box center [673, 130] width 354 height 1272
click at [673, 734] on button "Save" at bounding box center [673, 712] width 111 height 45
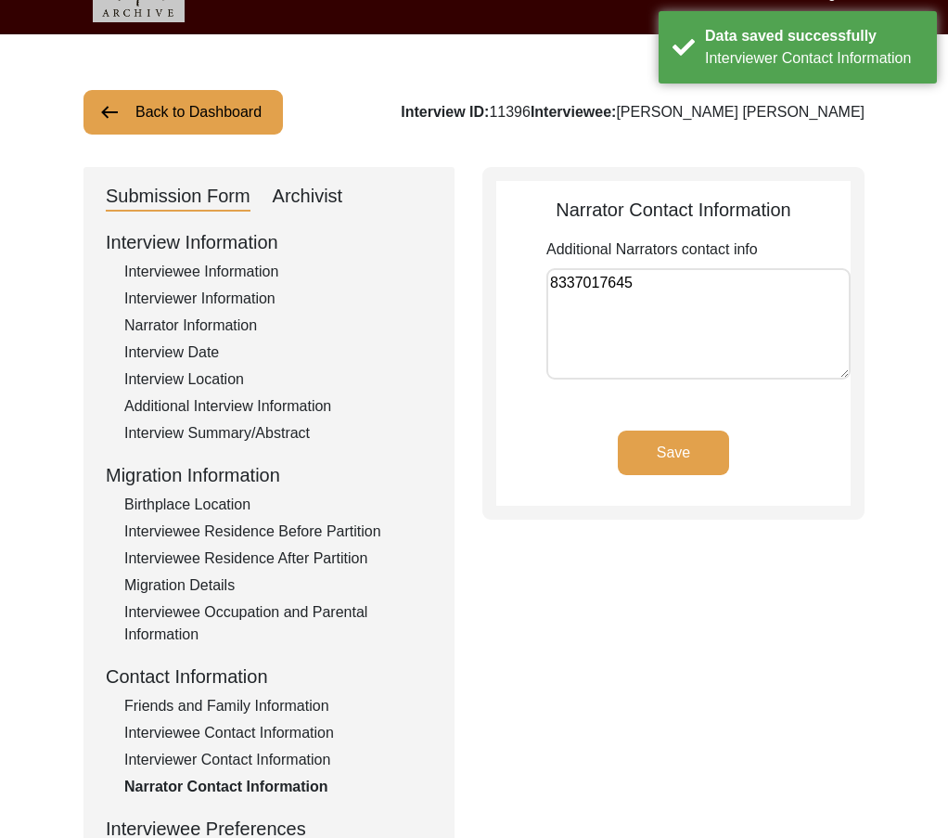
drag, startPoint x: 707, startPoint y: 307, endPoint x: 498, endPoint y: 326, distance: 209.6
click at [498, 326] on app-narrator-contact-information "Narrator Contact Information Additional Narrators contact info 8337017645 Save" at bounding box center [673, 351] width 354 height 310
click at [592, 320] on textarea "8337017645" at bounding box center [698, 323] width 304 height 111
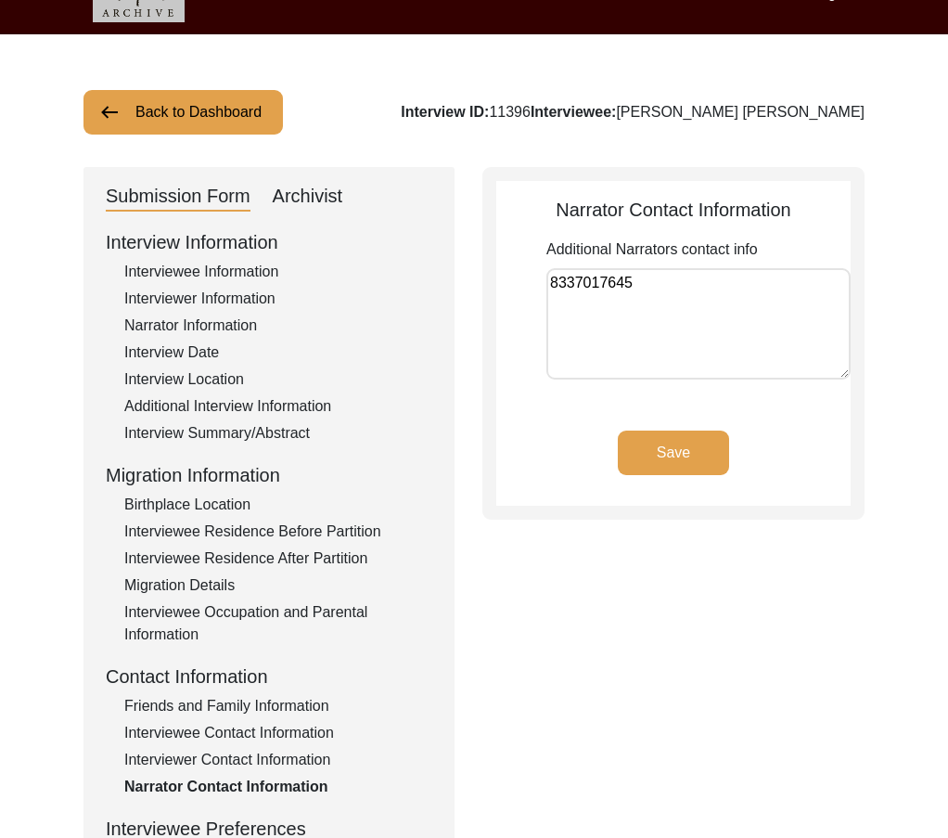
click at [675, 441] on button "Save" at bounding box center [673, 452] width 111 height 45
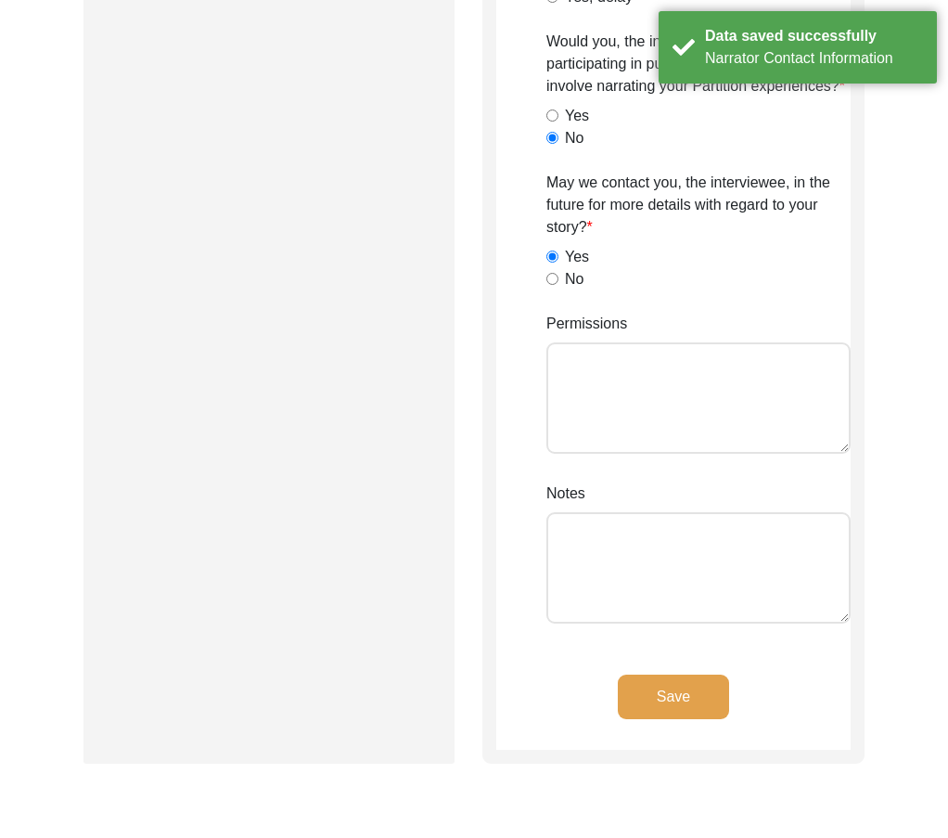
click at [672, 721] on div "Save" at bounding box center [673, 711] width 354 height 75
click at [666, 697] on button "Save" at bounding box center [673, 696] width 111 height 45
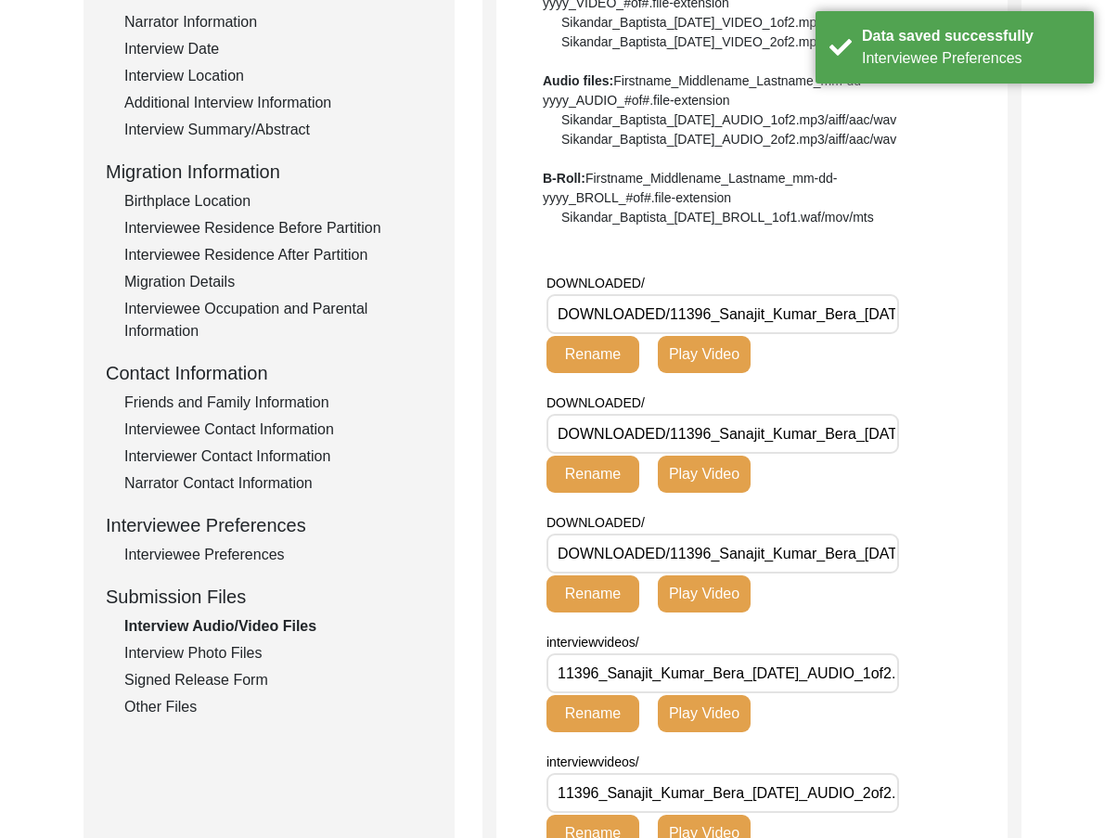
click at [268, 679] on div "Signed Release Form" at bounding box center [278, 680] width 308 height 22
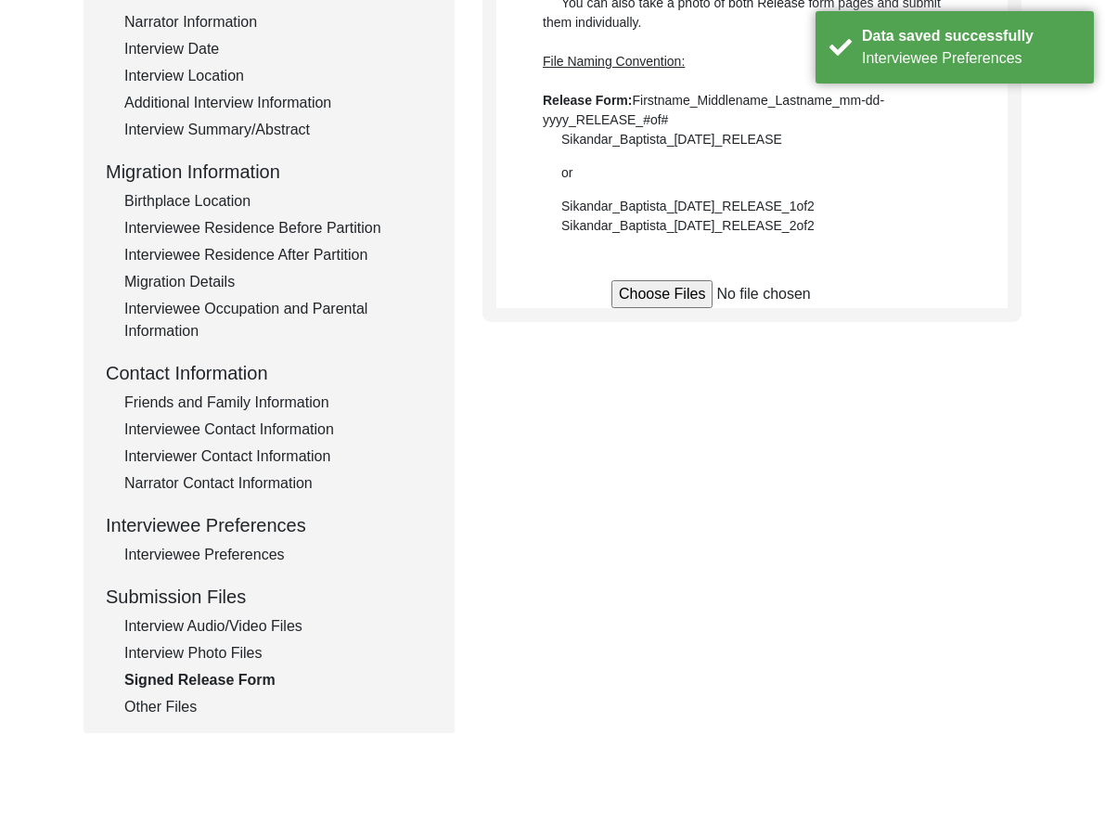
click at [248, 650] on div "Interview Photo Files" at bounding box center [278, 653] width 308 height 22
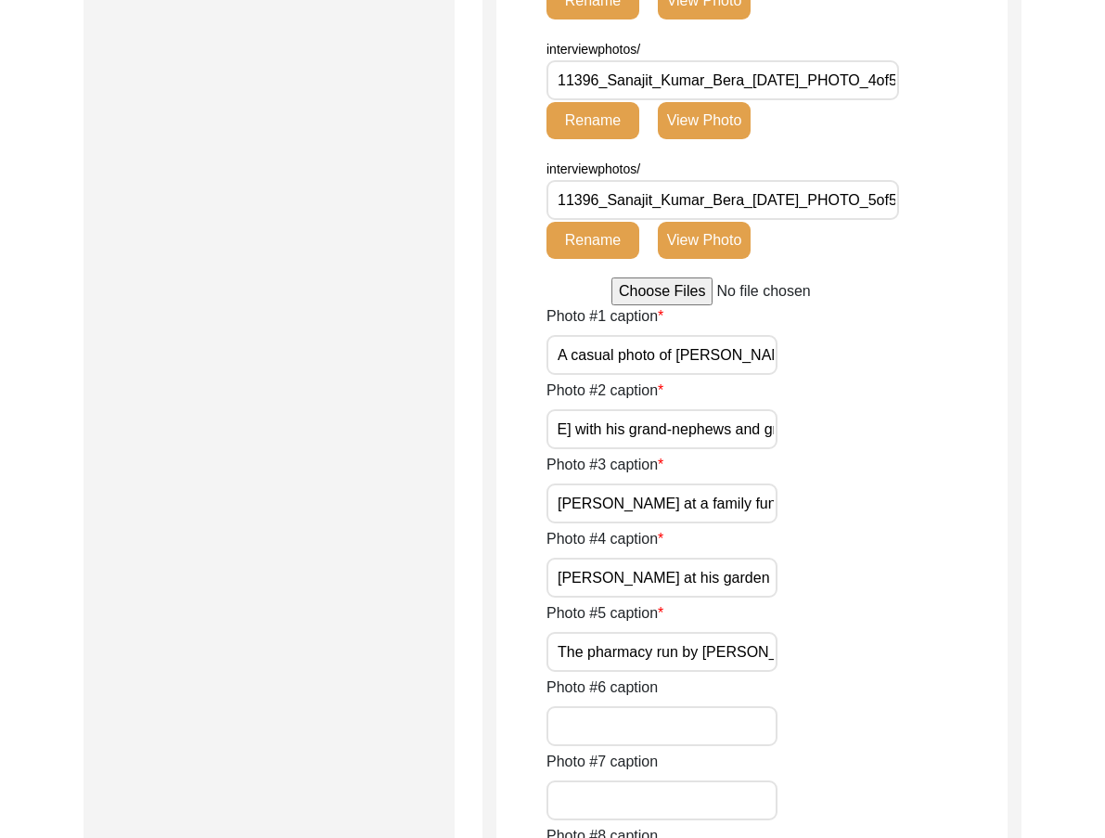
drag, startPoint x: 635, startPoint y: 405, endPoint x: 788, endPoint y: 422, distance: 153.9
click at [788, 422] on div "Photo #2 caption Sanajit with his grand-nephews and grand-nieces" at bounding box center [776, 414] width 461 height 70
click at [756, 494] on input "Sanajit at a family function" at bounding box center [661, 503] width 231 height 40
click at [743, 564] on input "Sanajit at his garden" at bounding box center [661, 577] width 231 height 40
drag, startPoint x: 553, startPoint y: 586, endPoint x: 792, endPoint y: 598, distance: 239.6
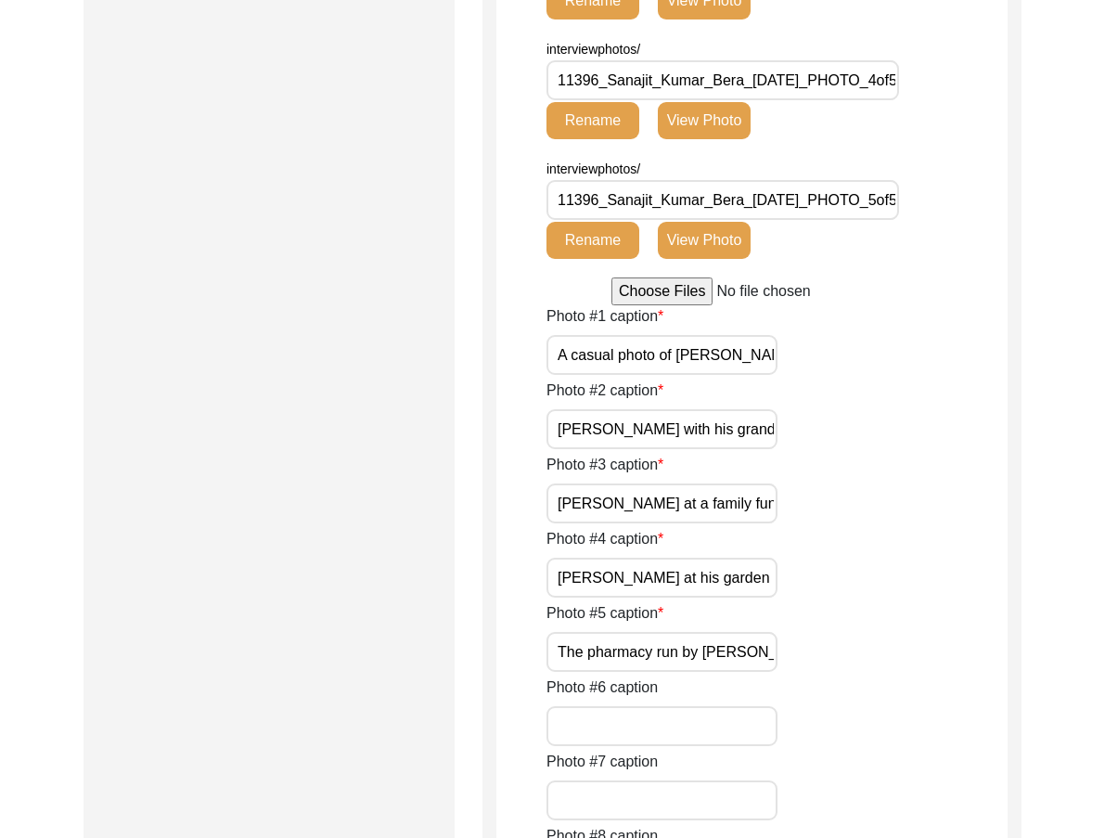
drag, startPoint x: 634, startPoint y: 509, endPoint x: 738, endPoint y: 593, distance: 133.3
drag, startPoint x: 696, startPoint y: 646, endPoint x: 979, endPoint y: 659, distance: 284.1
click at [979, 659] on div "Photo #5 caption The pharmacy run by Sanajit and his family today" at bounding box center [776, 637] width 461 height 70
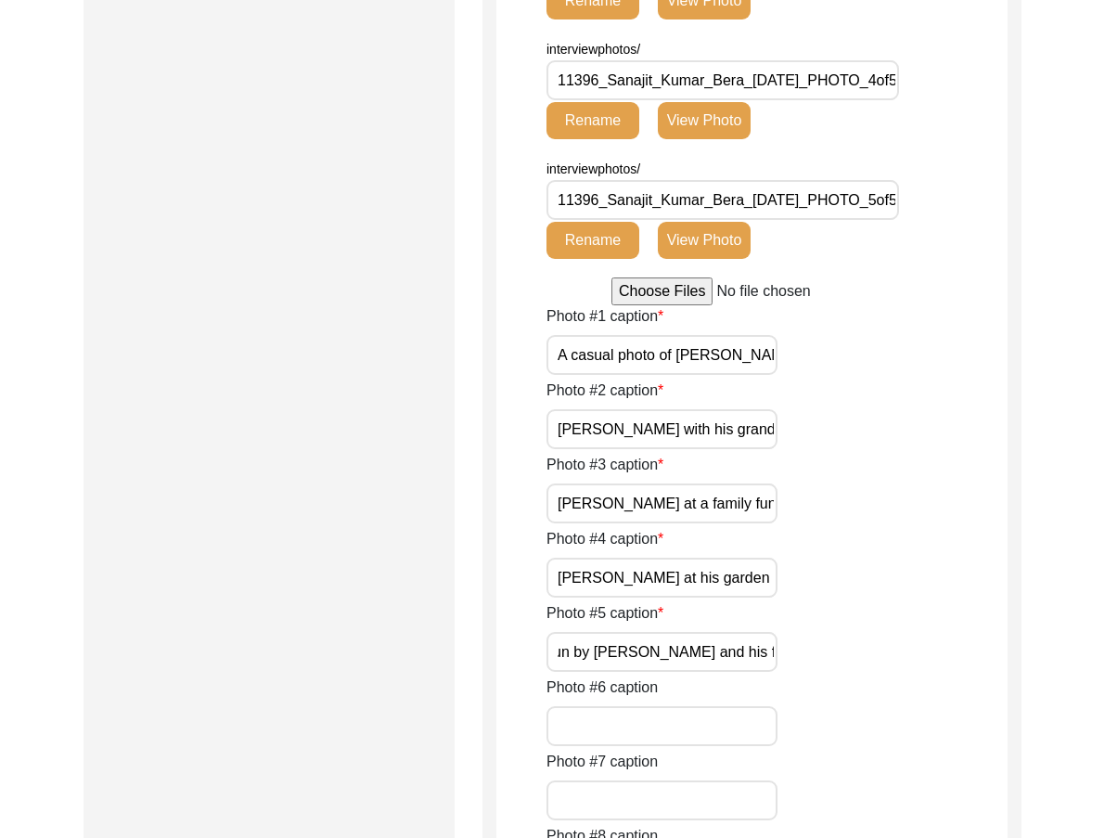
click at [967, 654] on div "Photo #5 caption The pharmacy run by Sanajit and his family today" at bounding box center [776, 637] width 461 height 70
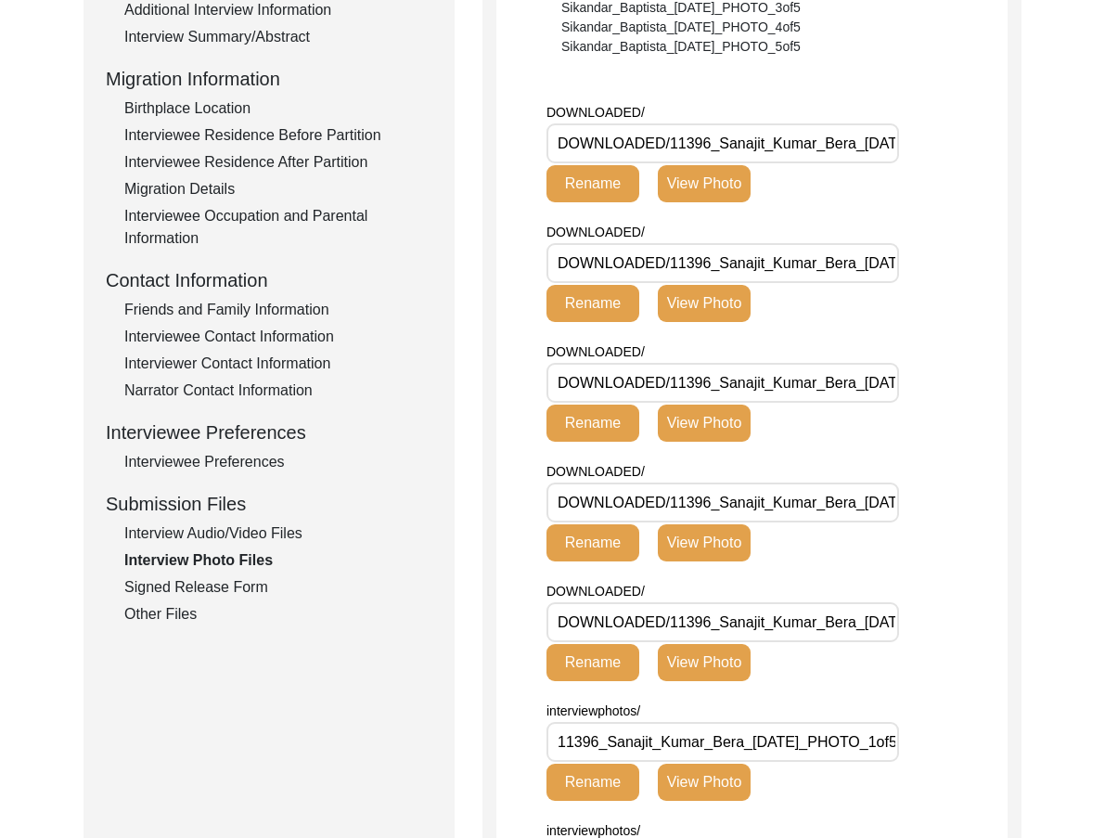
click at [254, 580] on div "Signed Release Form" at bounding box center [278, 587] width 308 height 22
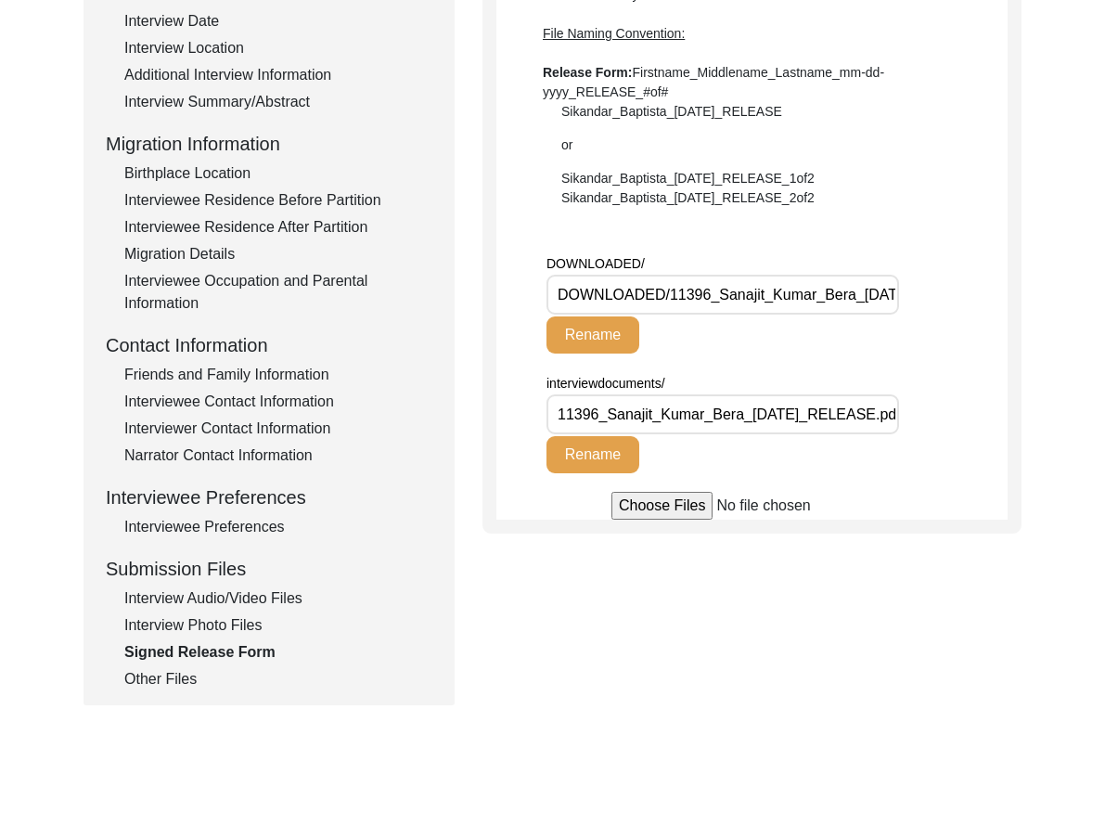
click at [140, 697] on div "Submission Form Archivist Interview Information Interviewee Information Intervi…" at bounding box center [268, 270] width 371 height 869
click at [150, 687] on div "Other Files" at bounding box center [278, 679] width 308 height 22
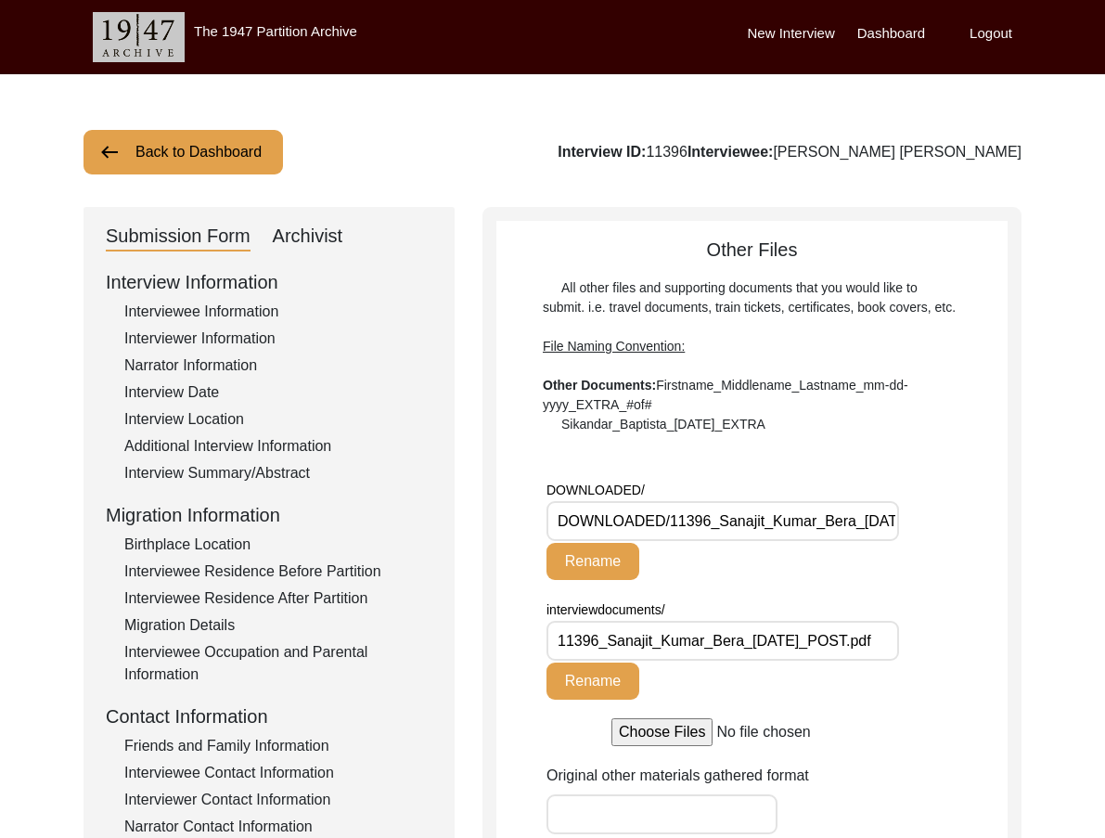
click at [322, 228] on div "Archivist" at bounding box center [308, 237] width 70 height 30
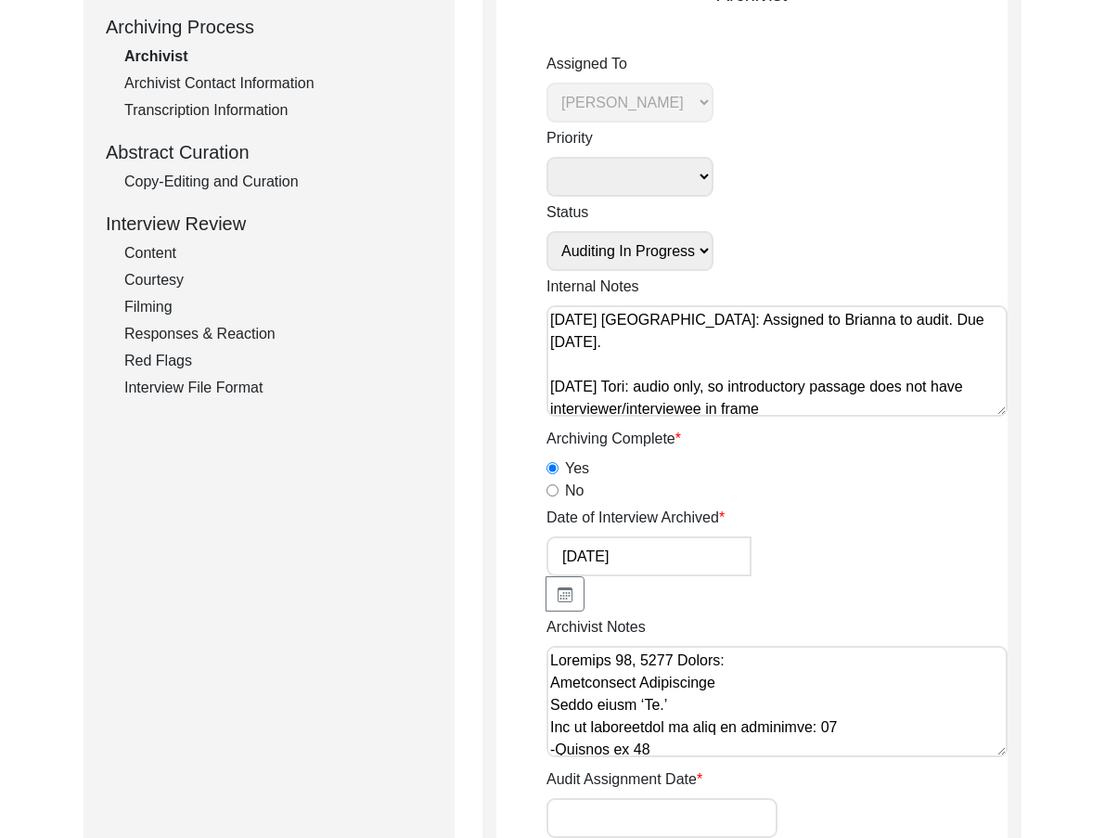
scroll to position [464, 0]
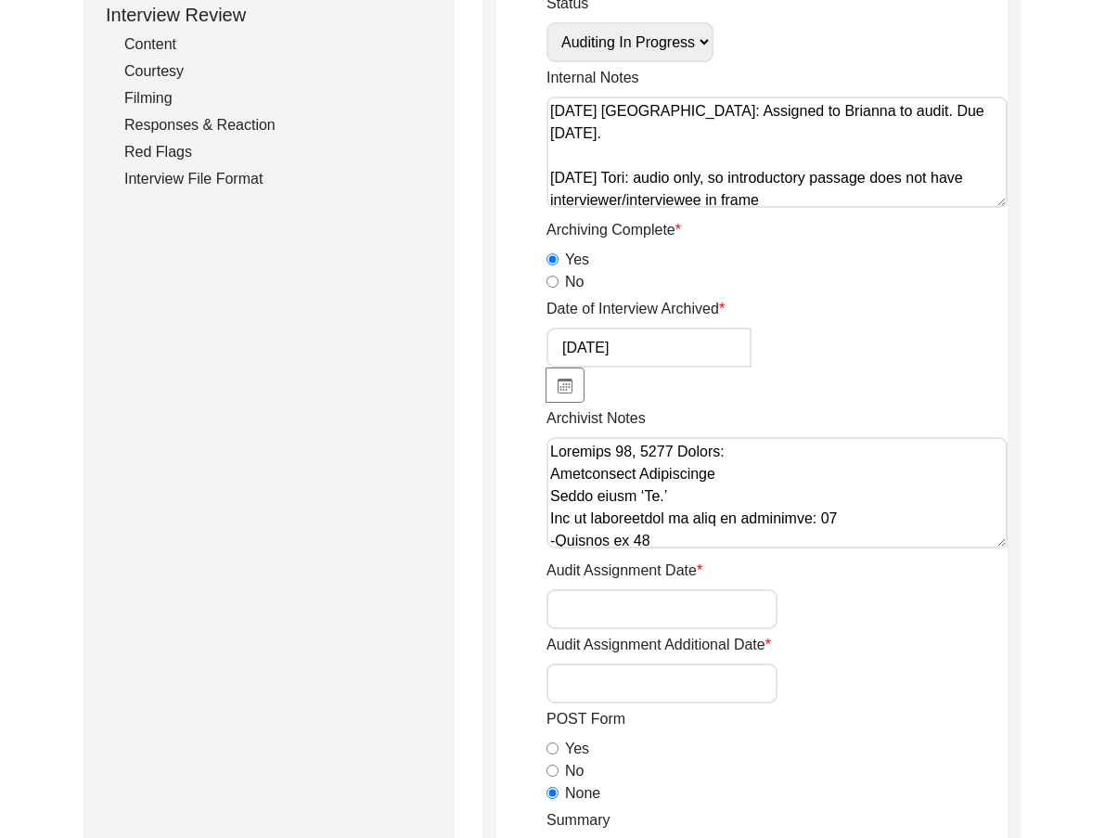
click at [645, 41] on select "Submission In Progress Submitted/Received Archiving In Progress Archiving Compl…" at bounding box center [629, 42] width 167 height 40
click at [546, 22] on select "Submission In Progress Submitted/Received Archiving In Progress Archiving Compl…" at bounding box center [629, 42] width 167 height 40
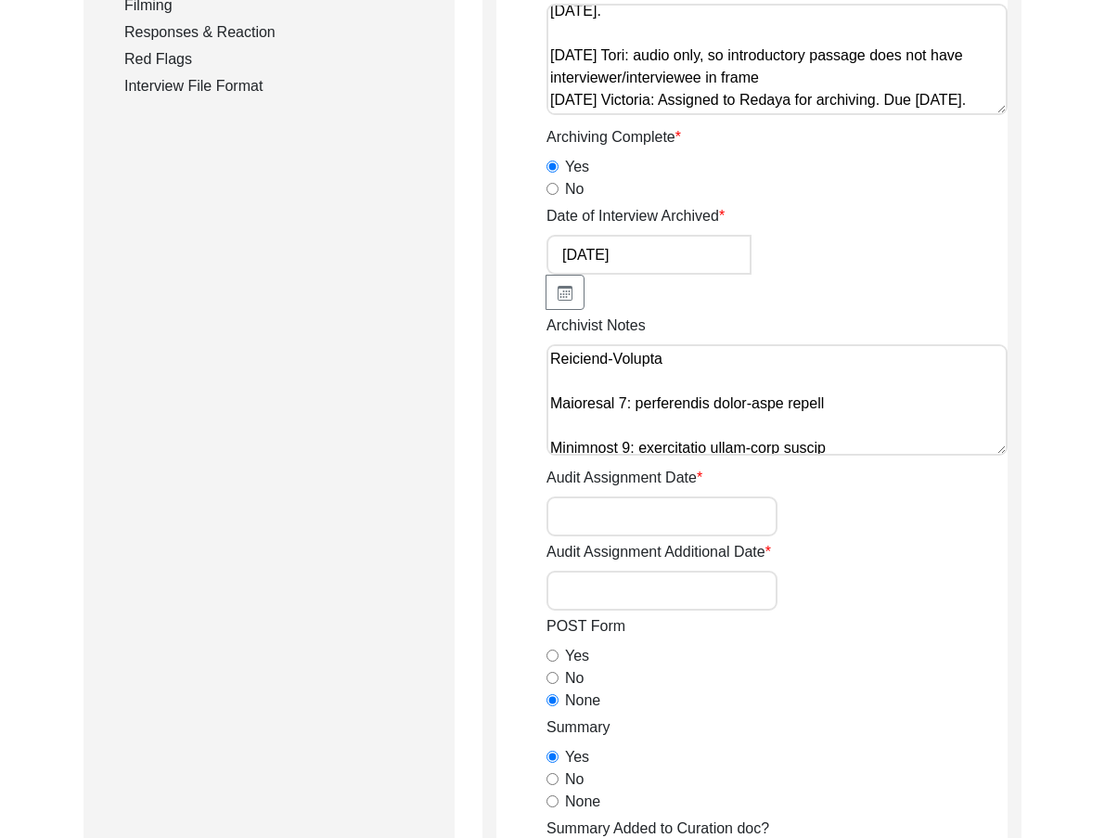
scroll to position [987, 0]
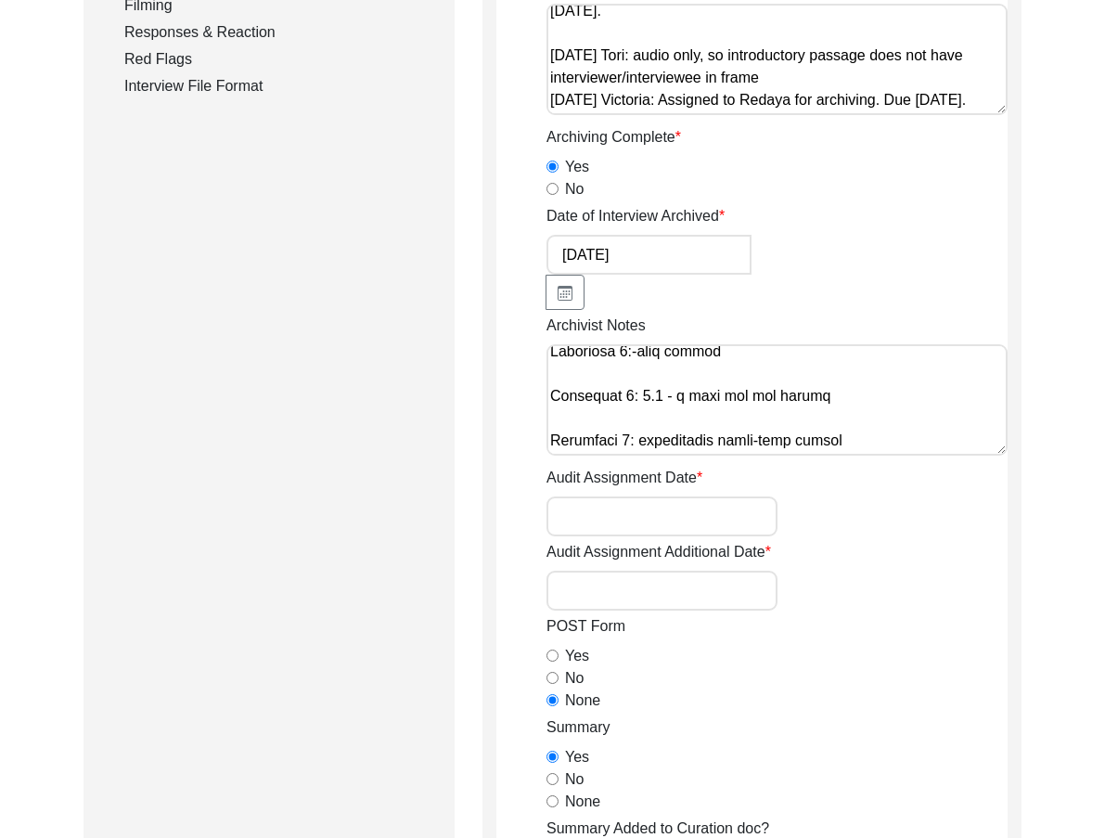
click at [864, 460] on div "Archivist Notes" at bounding box center [776, 387] width 461 height 147
click at [864, 443] on textarea "Archivist Notes" at bounding box center [776, 399] width 461 height 111
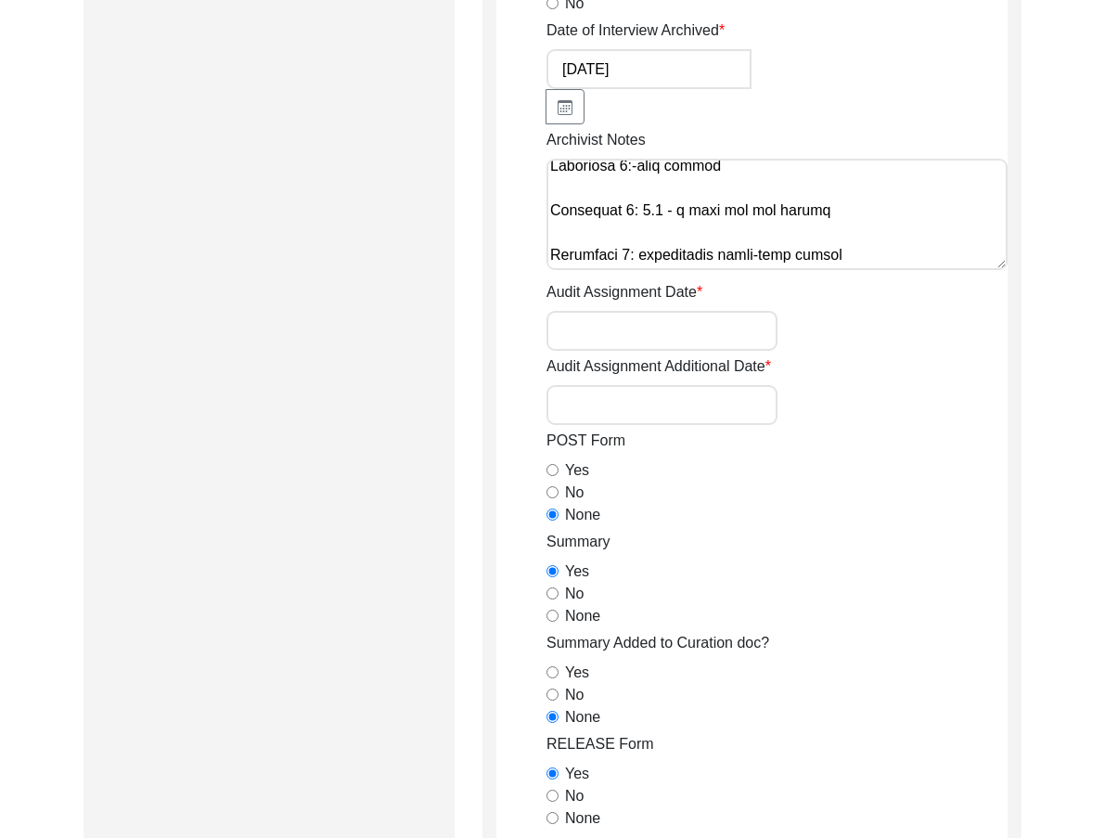
scroll to position [1026, 0]
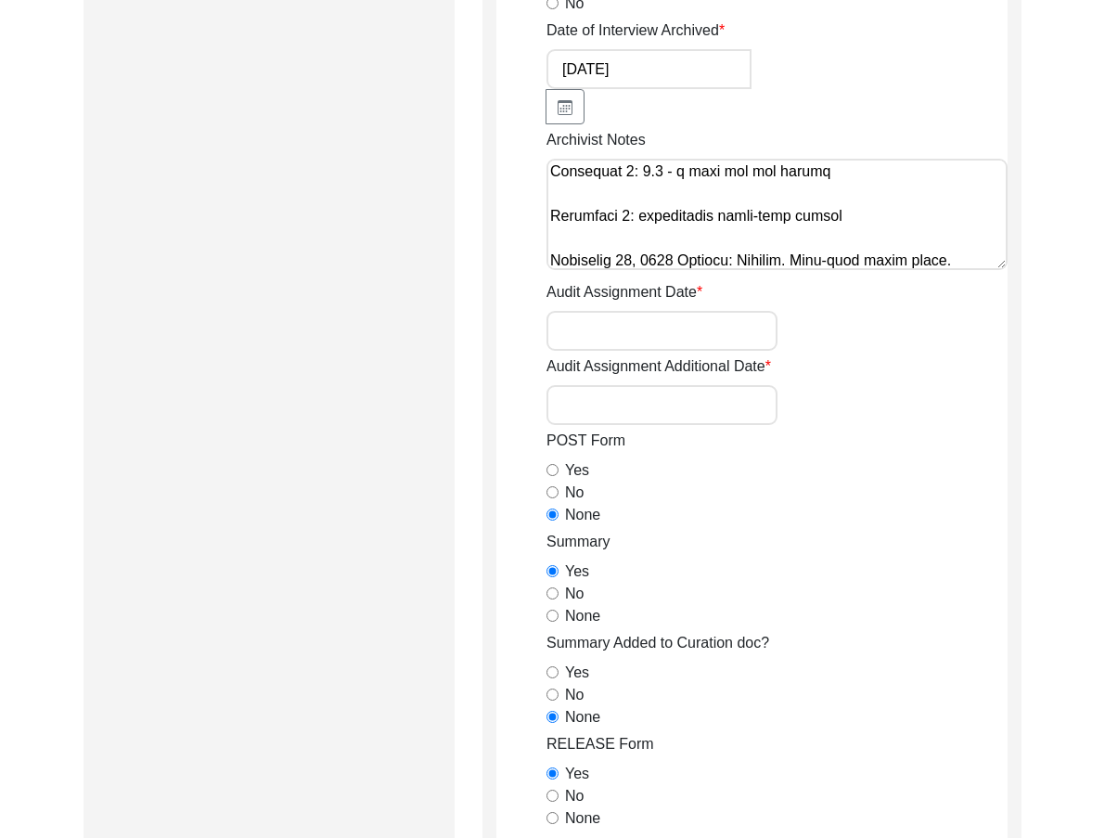
click at [843, 258] on textarea "Archivist Notes" at bounding box center [776, 214] width 461 height 111
click at [833, 228] on textarea "Archivist Notes" at bounding box center [776, 214] width 461 height 111
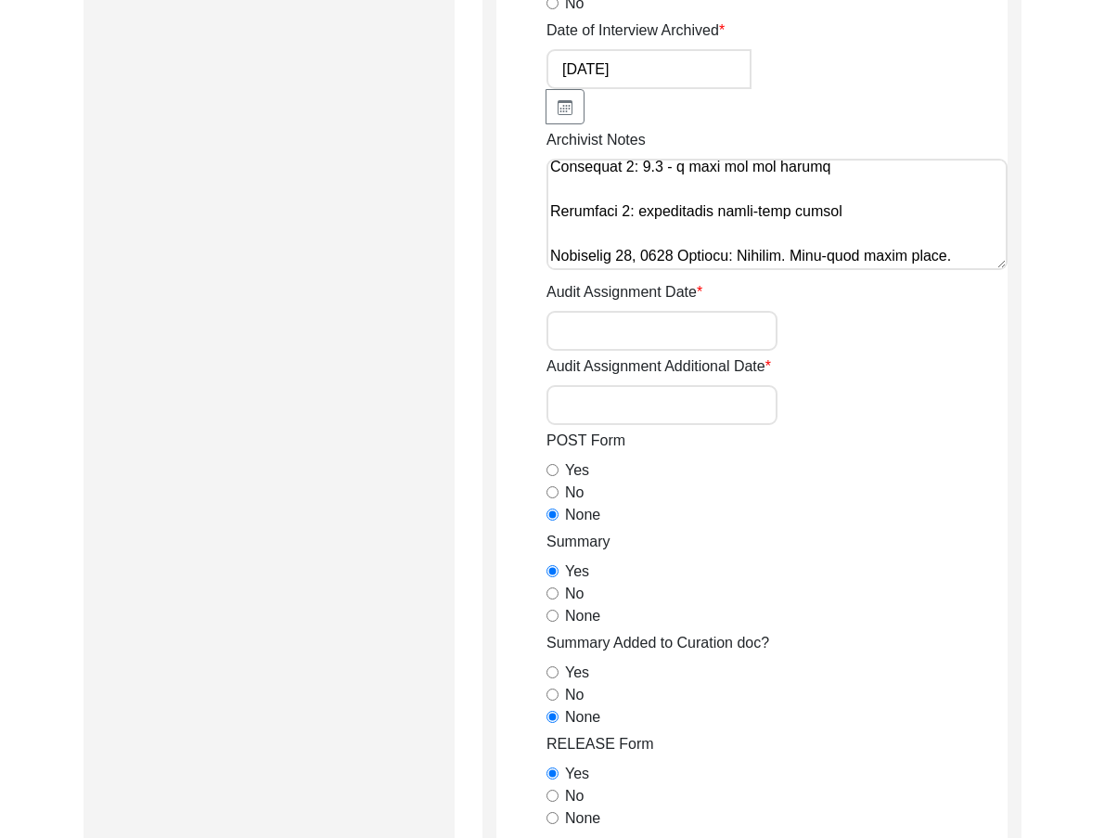
scroll to position [1031, 0]
click at [961, 264] on textarea "Archivist Notes" at bounding box center [776, 214] width 461 height 111
paste textarea "Interviewer Location: Added West Bengal, India Birthplace/Residence Before/Afte…"
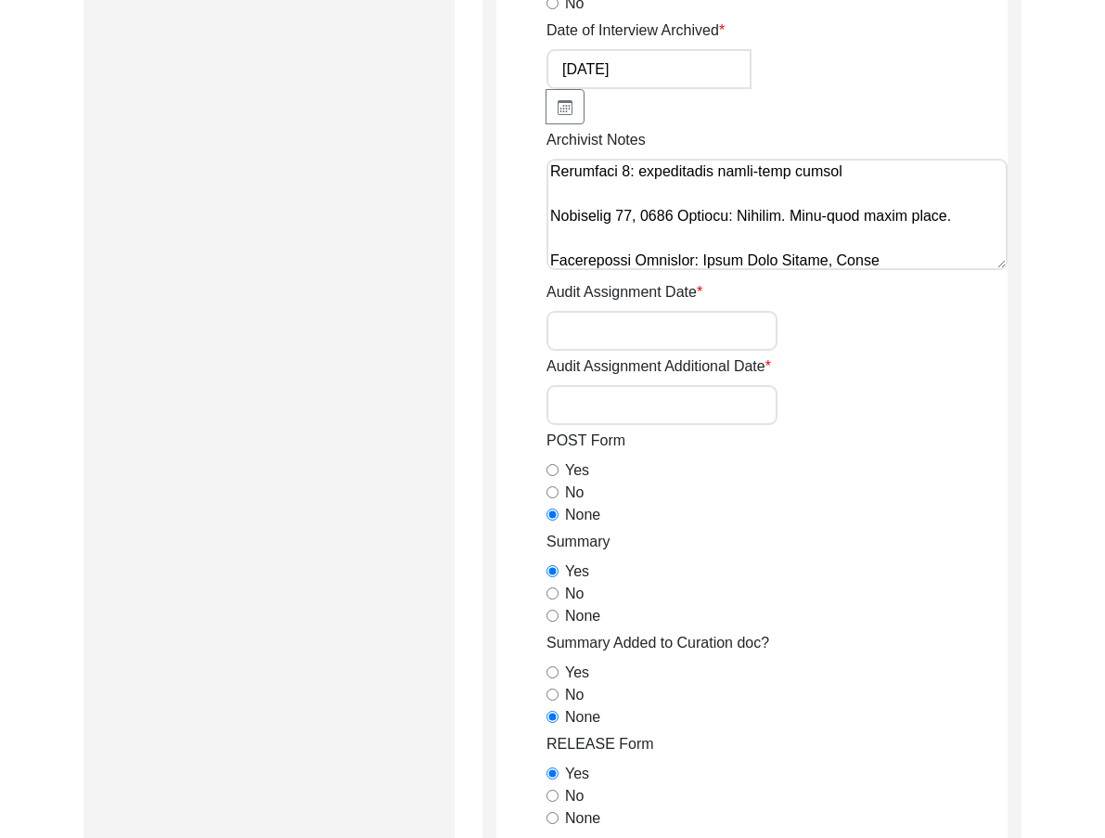
click at [913, 255] on textarea "Archivist Notes" at bounding box center [776, 214] width 461 height 111
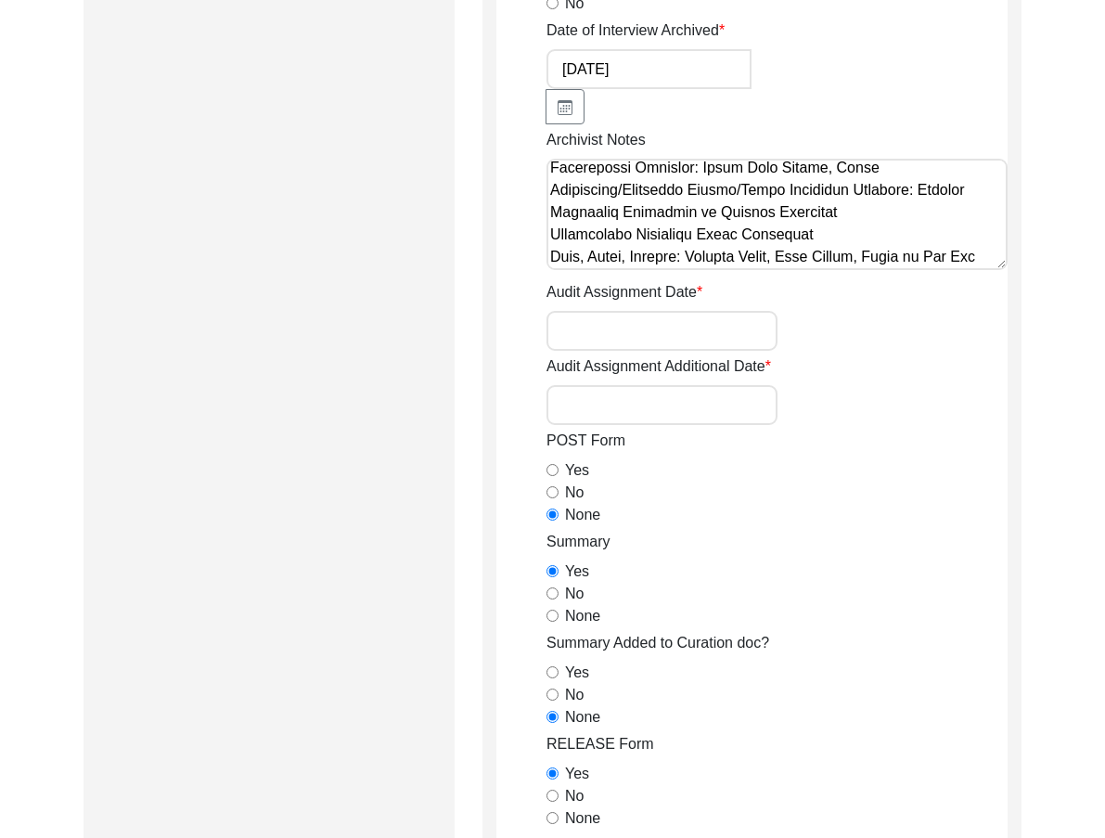
click at [898, 217] on textarea "Archivist Notes" at bounding box center [776, 214] width 461 height 111
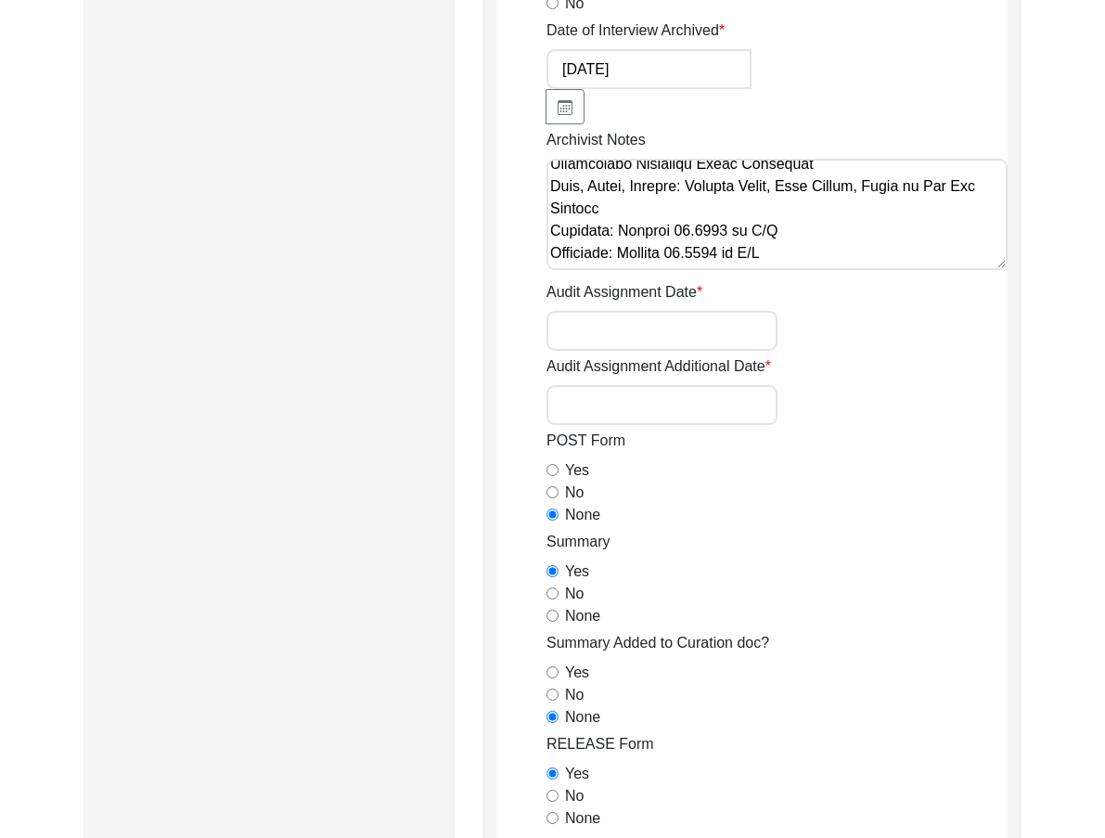
click at [872, 249] on textarea "Archivist Notes" at bounding box center [776, 214] width 461 height 111
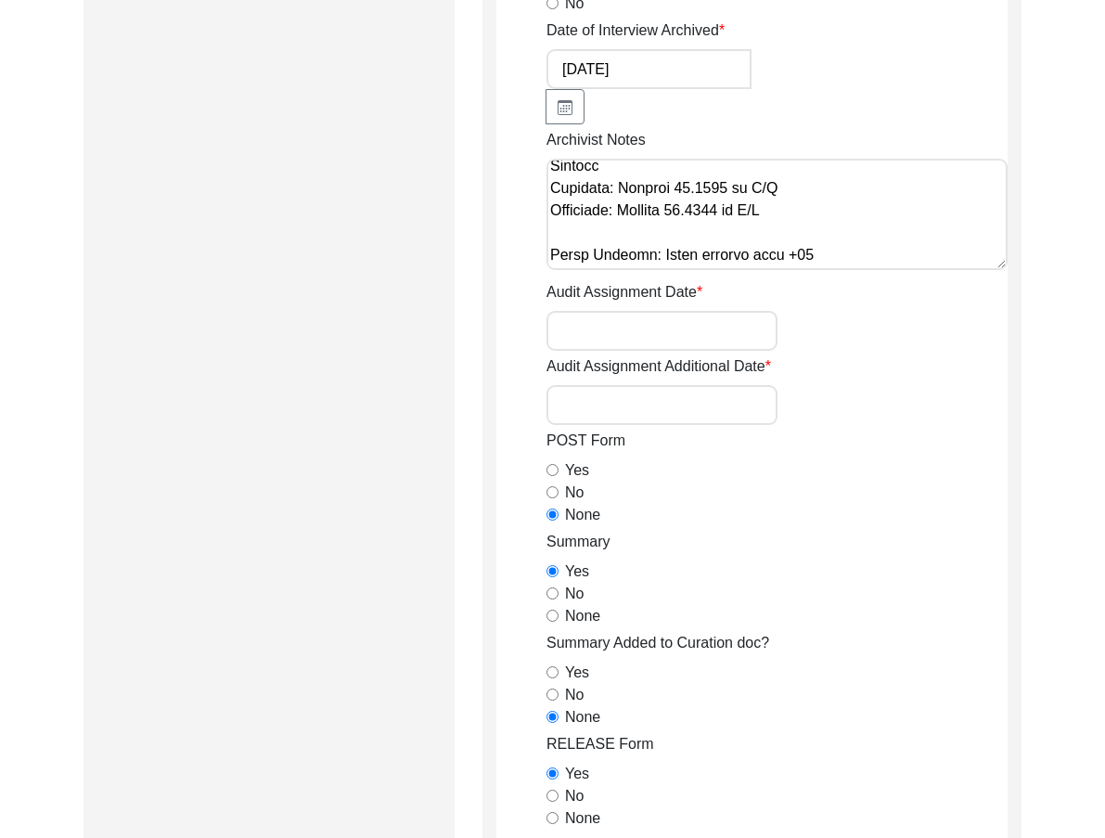
click at [872, 249] on textarea "Archivist Notes" at bounding box center [776, 214] width 461 height 111
click at [684, 322] on input "Audit Assignment Date" at bounding box center [661, 331] width 231 height 40
click at [630, 419] on input "Audit Assignment Additional Date" at bounding box center [661, 405] width 231 height 40
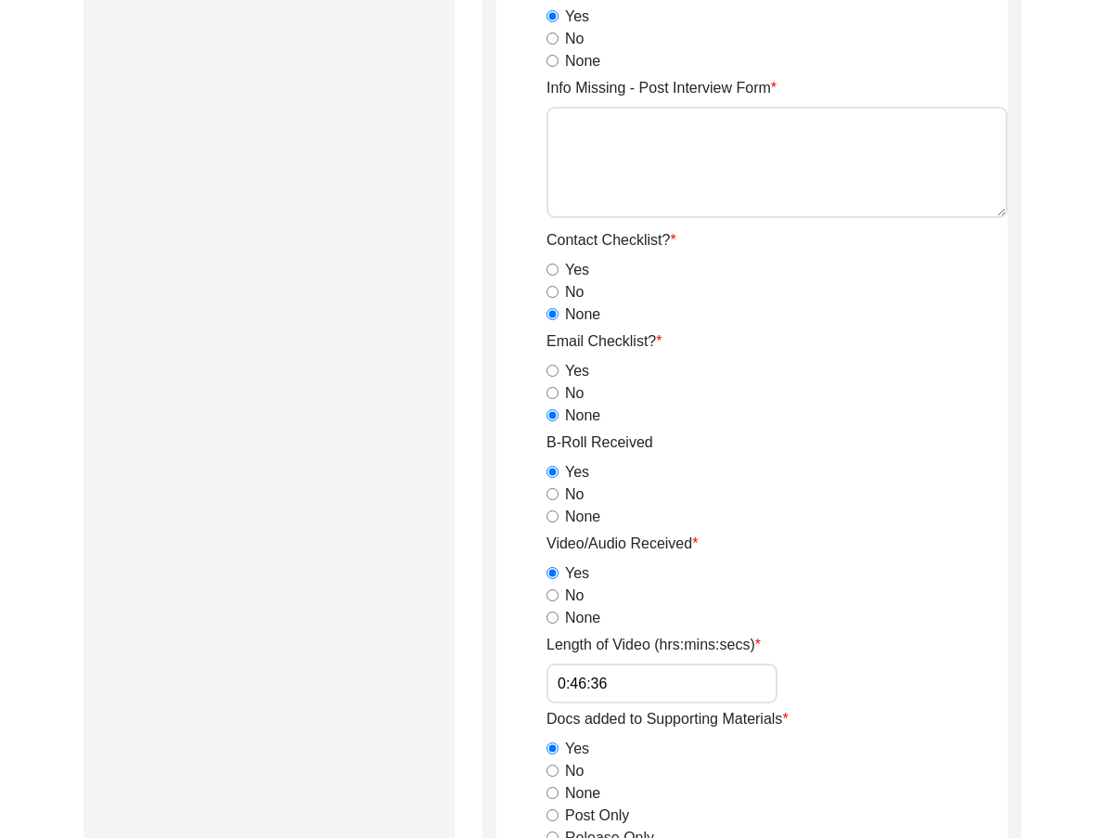
scroll to position [1855, 0]
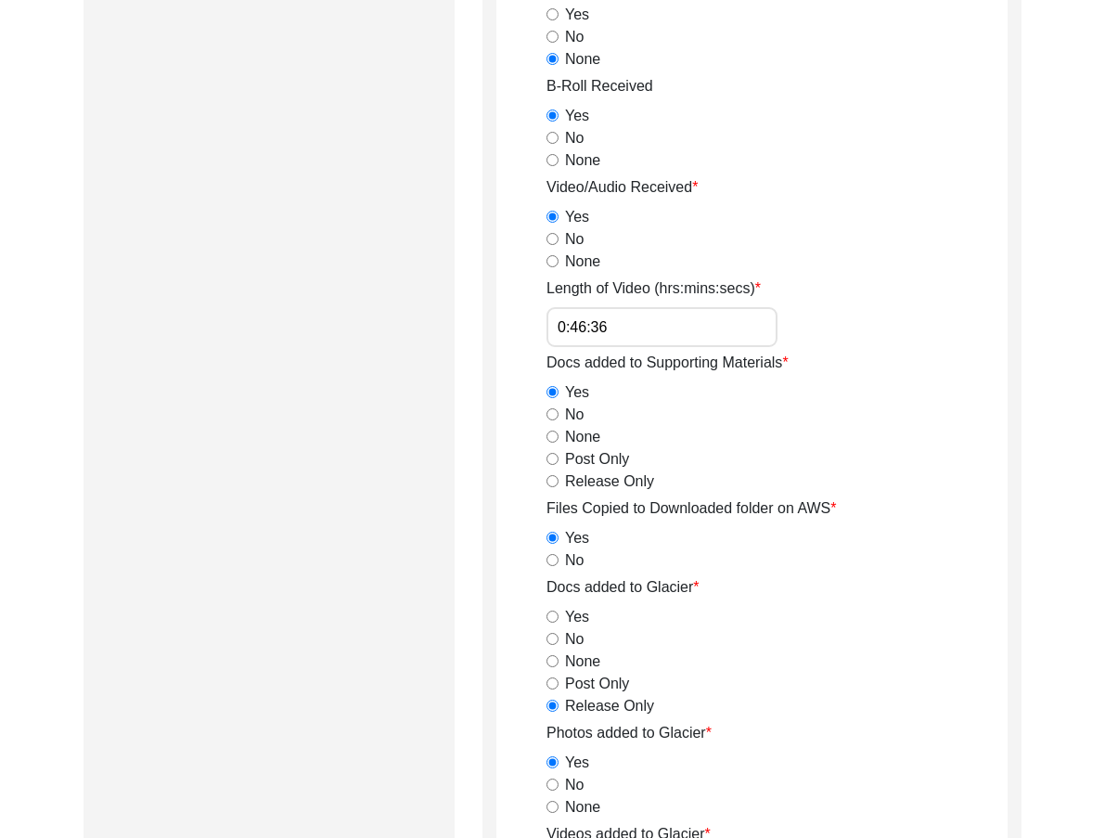
click at [648, 326] on input "0:46:36" at bounding box center [661, 327] width 231 height 40
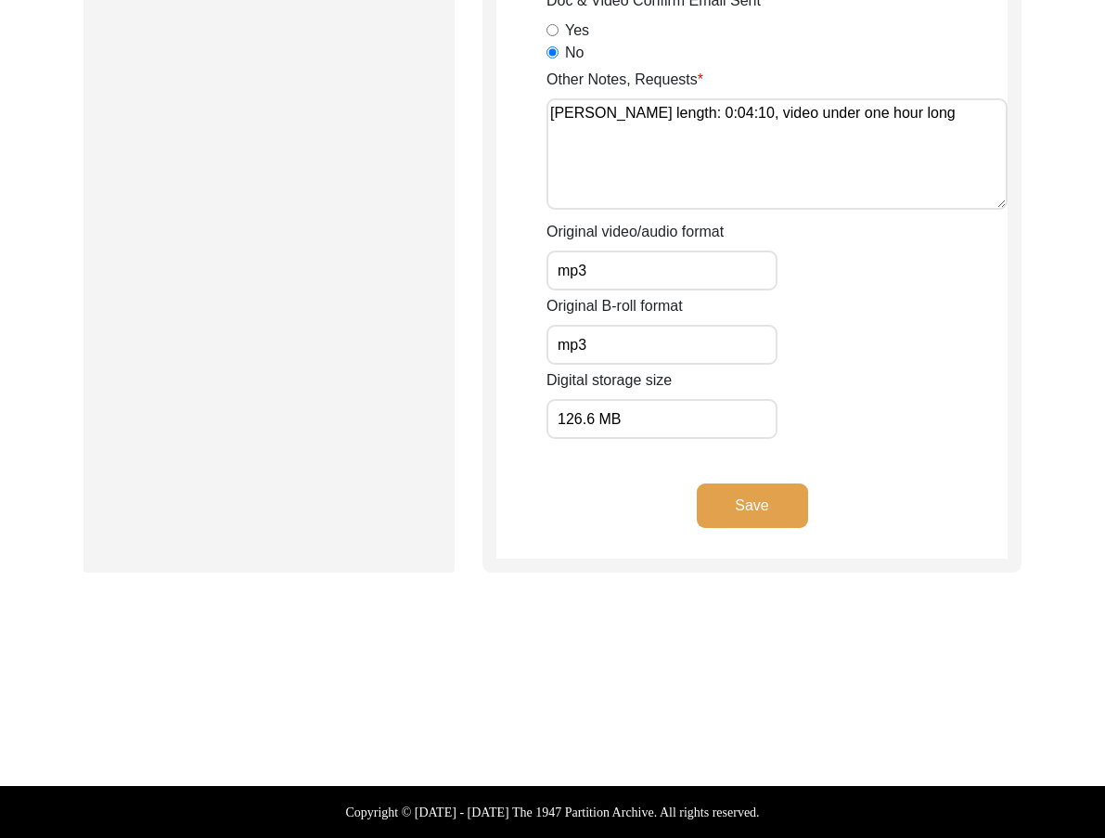
drag, startPoint x: 511, startPoint y: 532, endPoint x: 597, endPoint y: 516, distance: 87.9
click at [517, 531] on div "Save" at bounding box center [751, 520] width 511 height 75
click at [723, 518] on button "Save" at bounding box center [752, 505] width 111 height 45
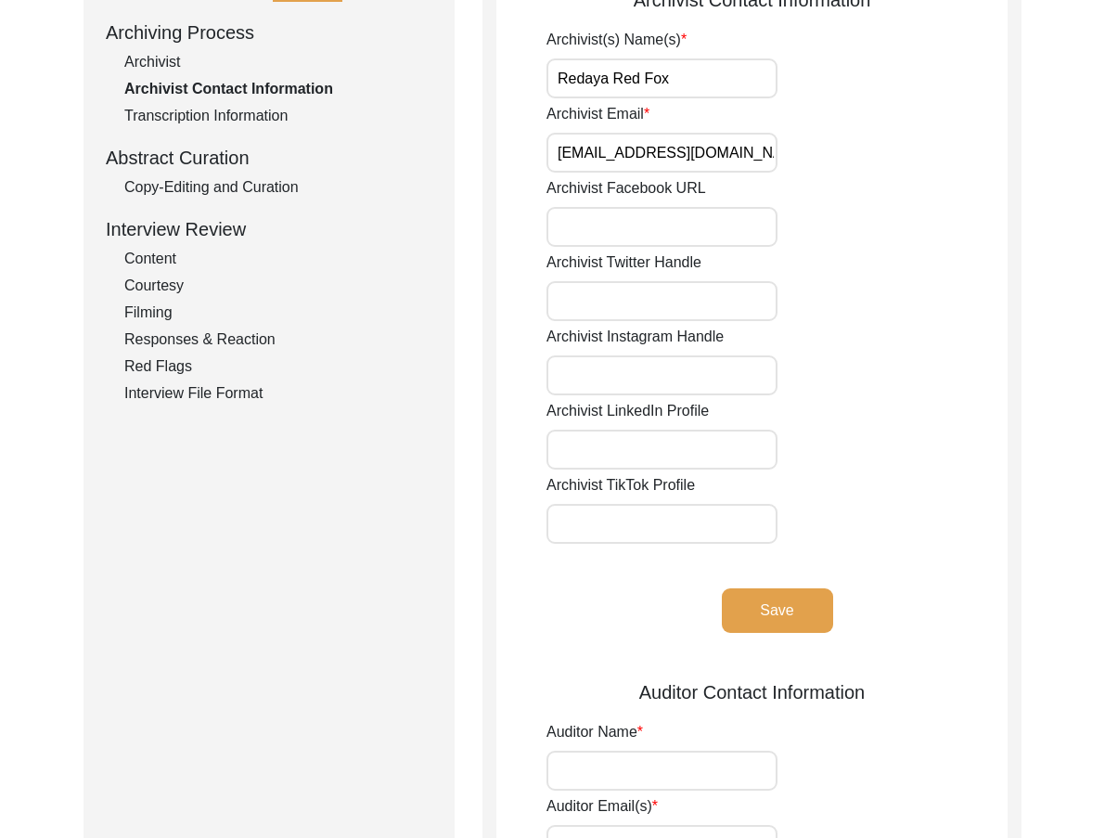
scroll to position [0, 0]
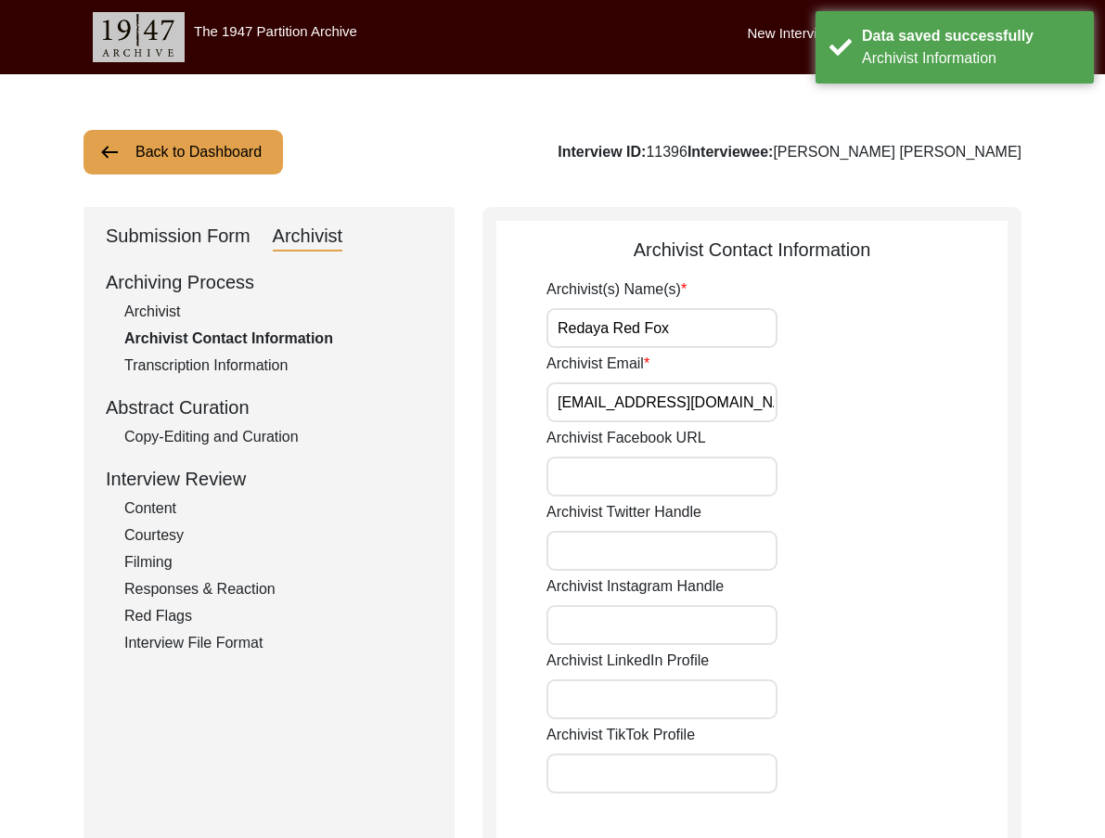
click at [269, 378] on div "Archiving Process Archivist Archivist Contact Information Transcription Informa…" at bounding box center [269, 461] width 326 height 386
click at [279, 431] on div "Copy-Editing and Curation" at bounding box center [278, 437] width 308 height 22
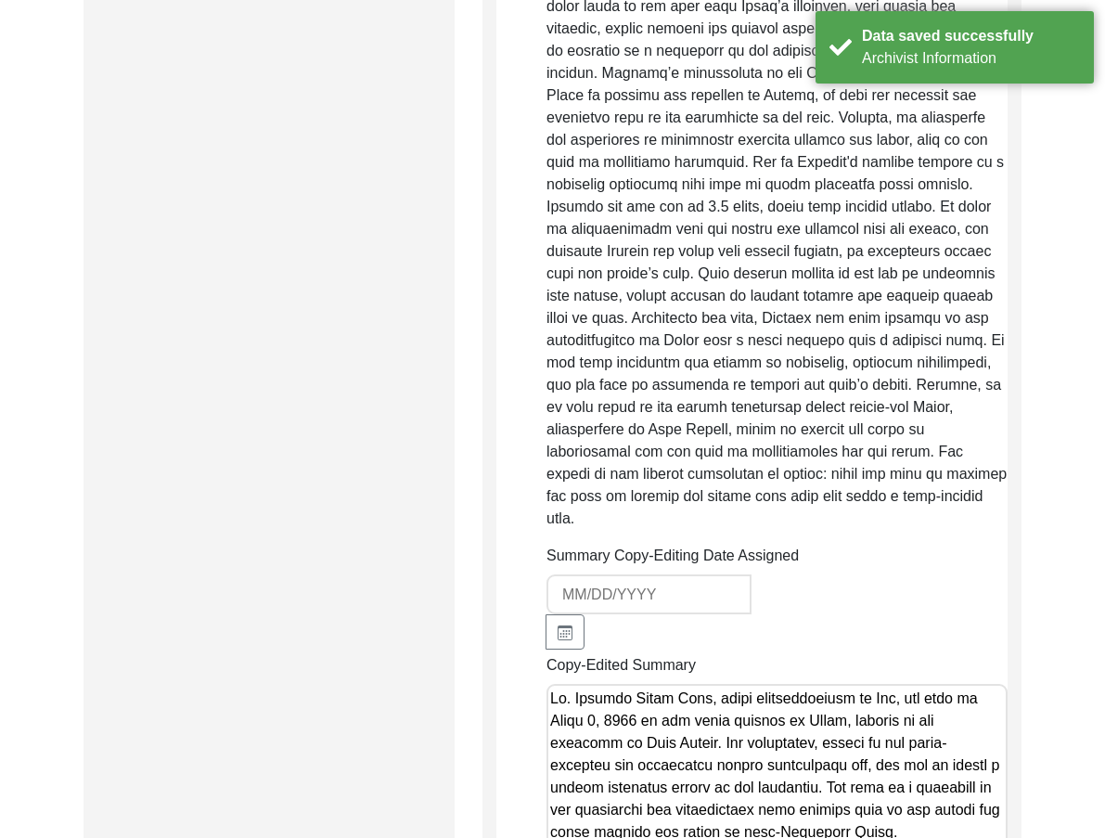
scroll to position [1670, 0]
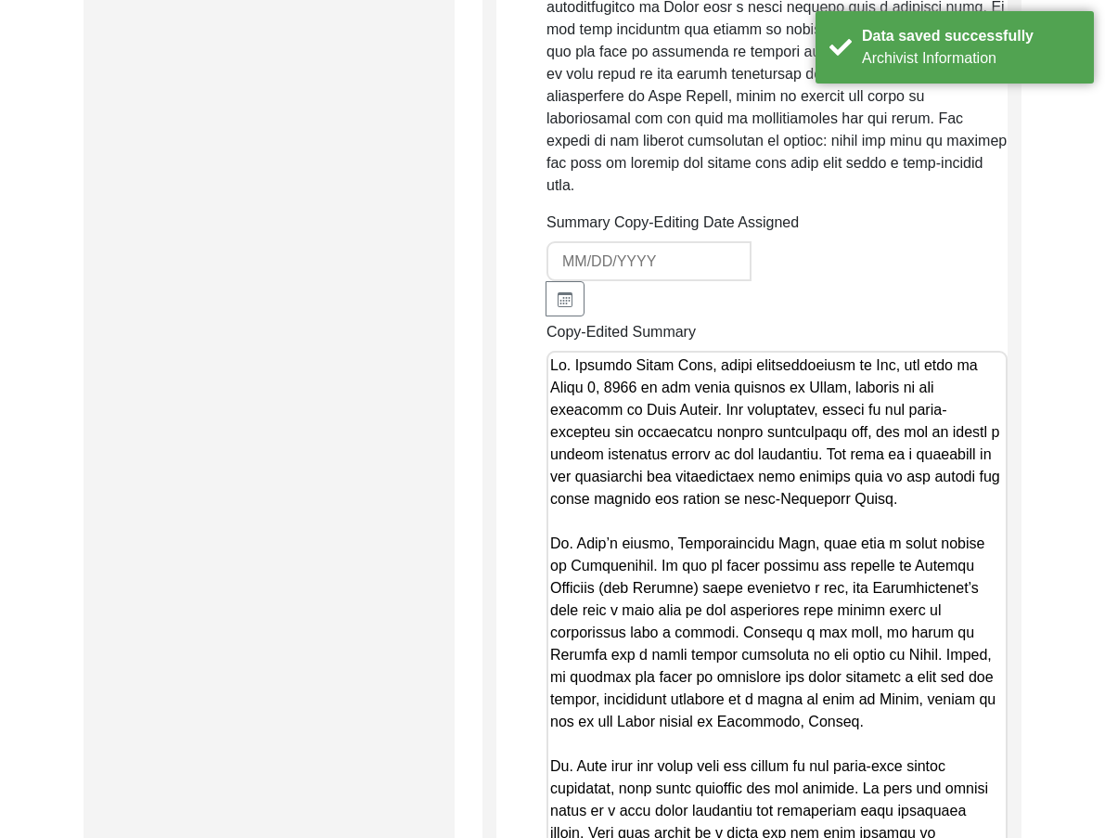
click at [669, 390] on textarea "Copy-Edited Summary" at bounding box center [776, 779] width 461 height 857
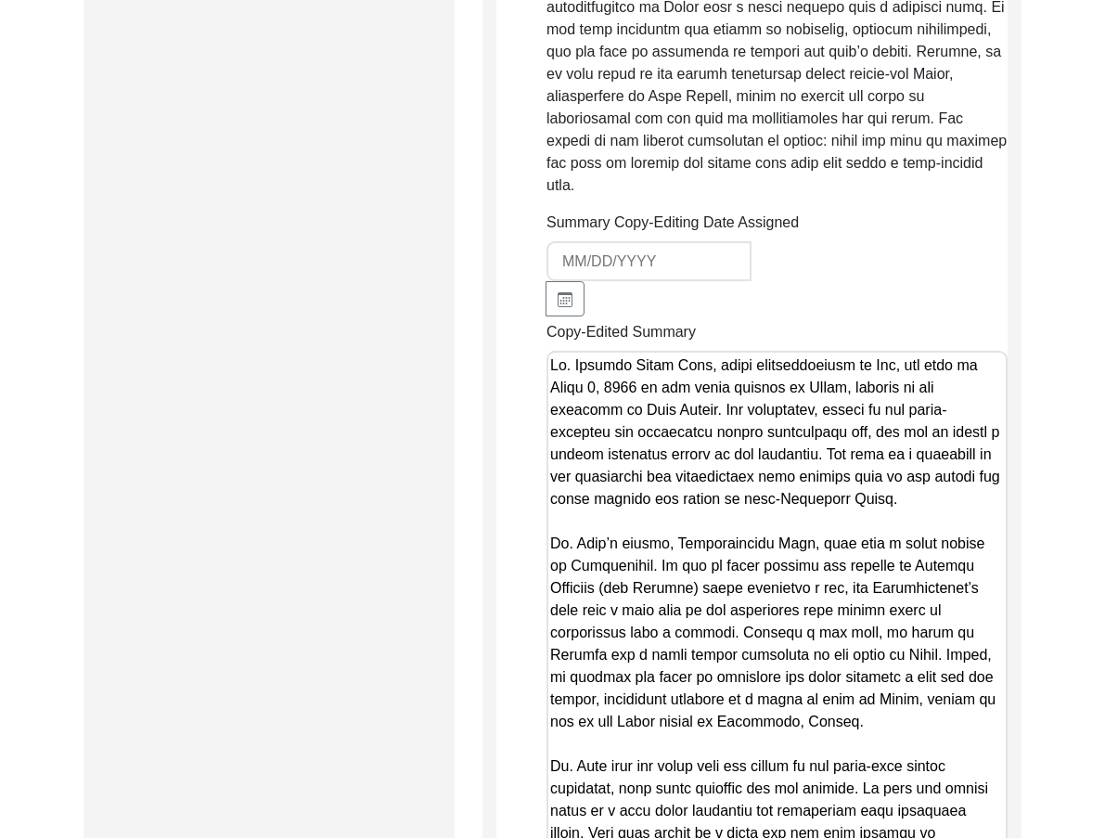
click at [827, 606] on textarea "Copy-Edited Summary" at bounding box center [776, 779] width 461 height 857
click at [736, 384] on textarea "Copy-Edited Summary" at bounding box center [776, 779] width 461 height 857
paste textarea "Partition. These refugees, initially struggling to make ends meet, were eventua…"
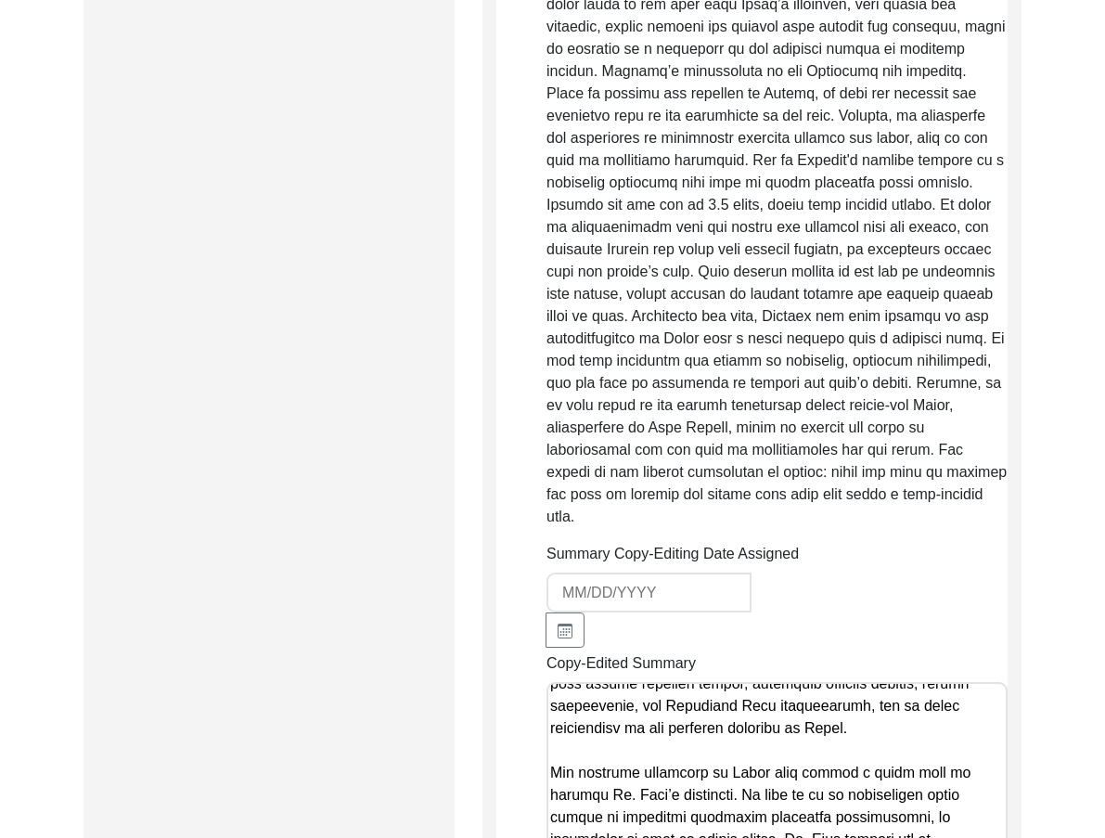
scroll to position [1759, 0]
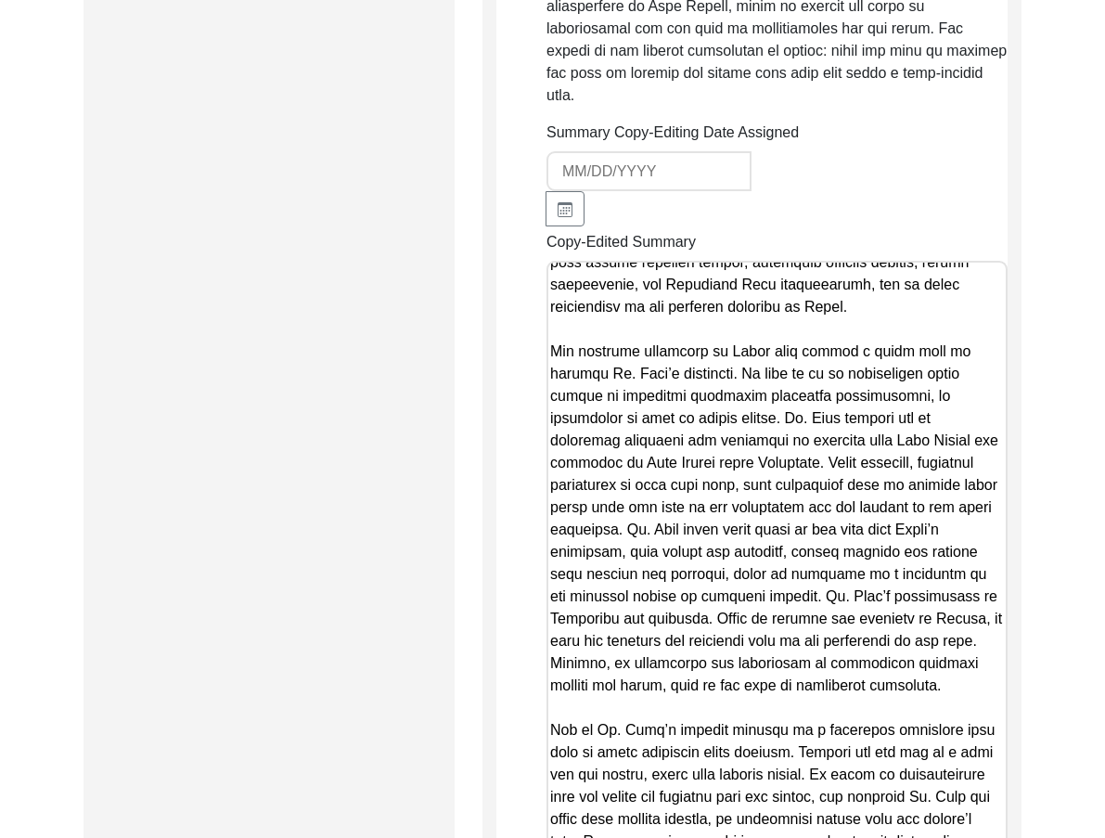
click at [764, 467] on textarea "Copy-Edited Summary" at bounding box center [776, 689] width 461 height 857
click at [373, 397] on div "Submission Form Archivist Archiving Process Archivist Archivist Contact Informa…" at bounding box center [268, 242] width 371 height 3591
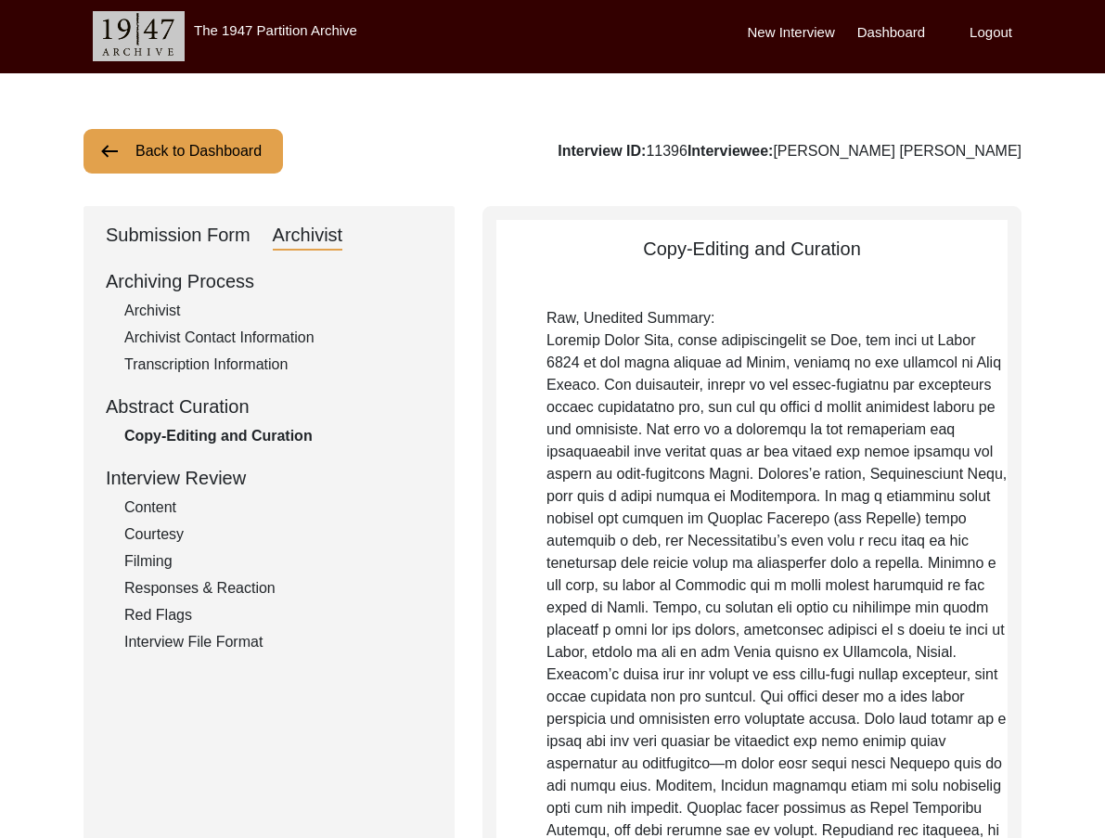
scroll to position [0, 0]
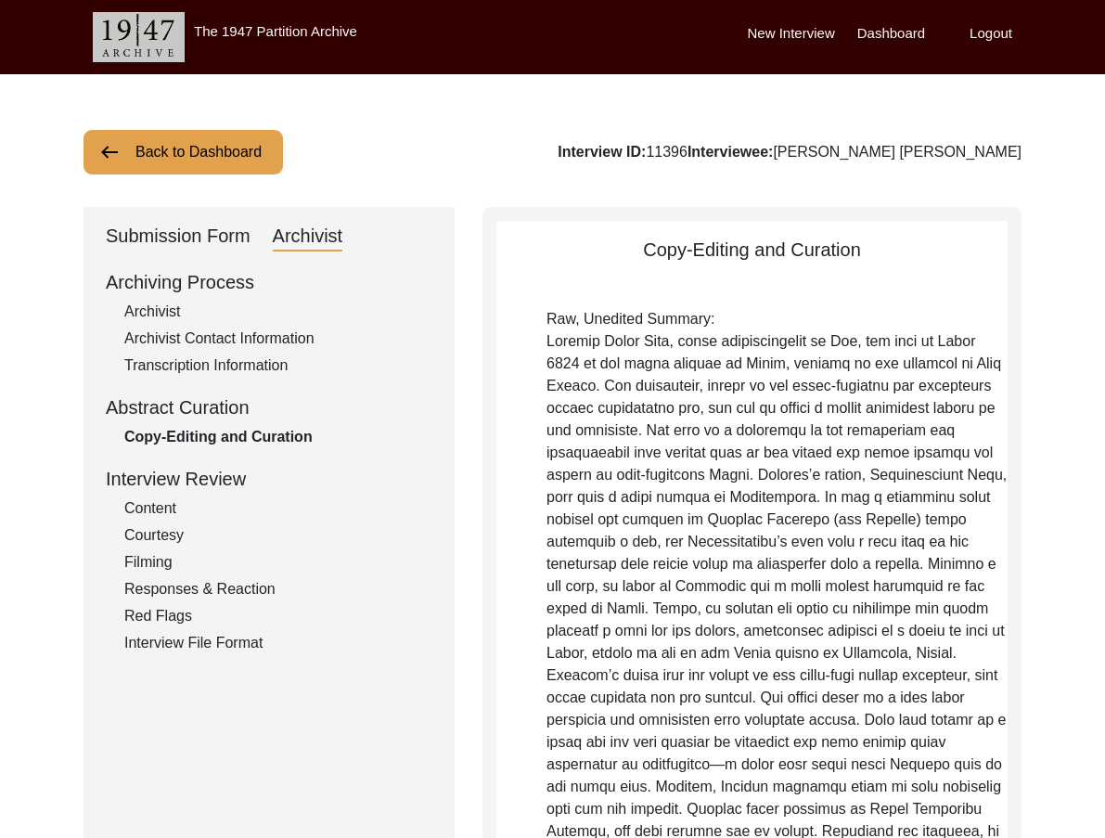
click at [270, 348] on div "Archivist Contact Information" at bounding box center [278, 338] width 308 height 22
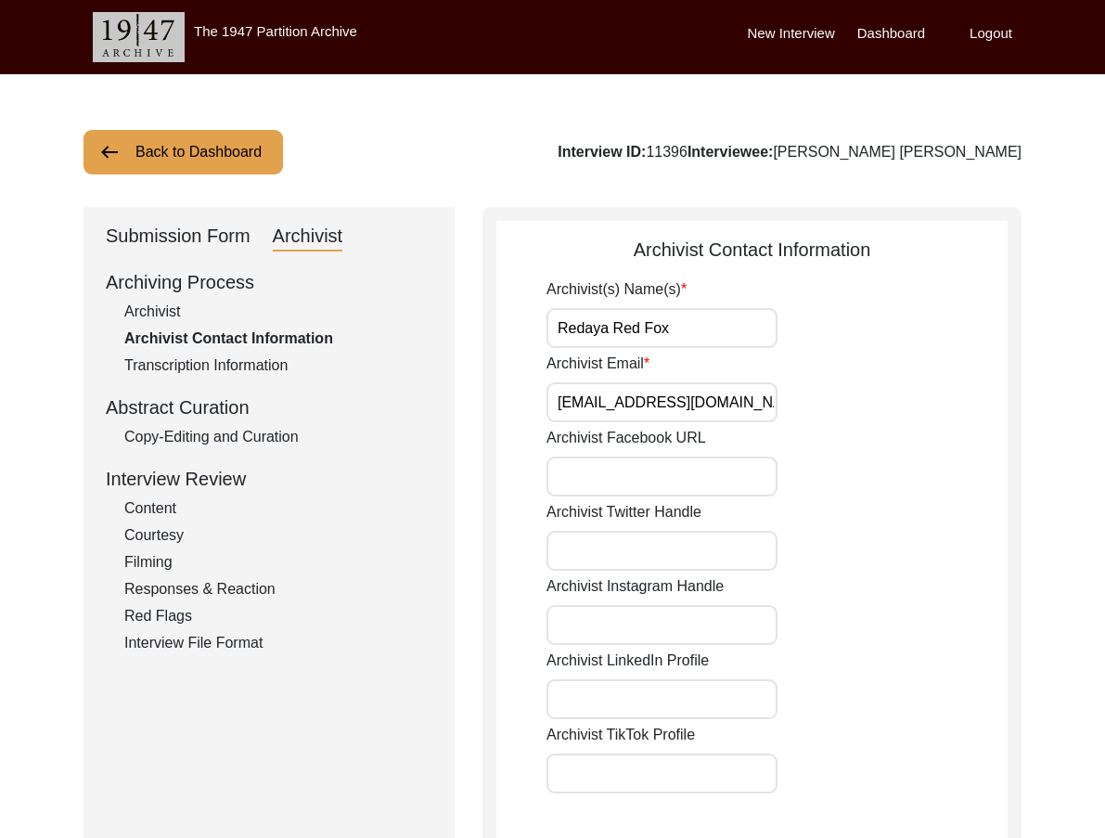
drag, startPoint x: 283, startPoint y: 431, endPoint x: 337, endPoint y: 454, distance: 58.2
click at [283, 432] on div "Copy-Editing and Curation" at bounding box center [278, 437] width 308 height 22
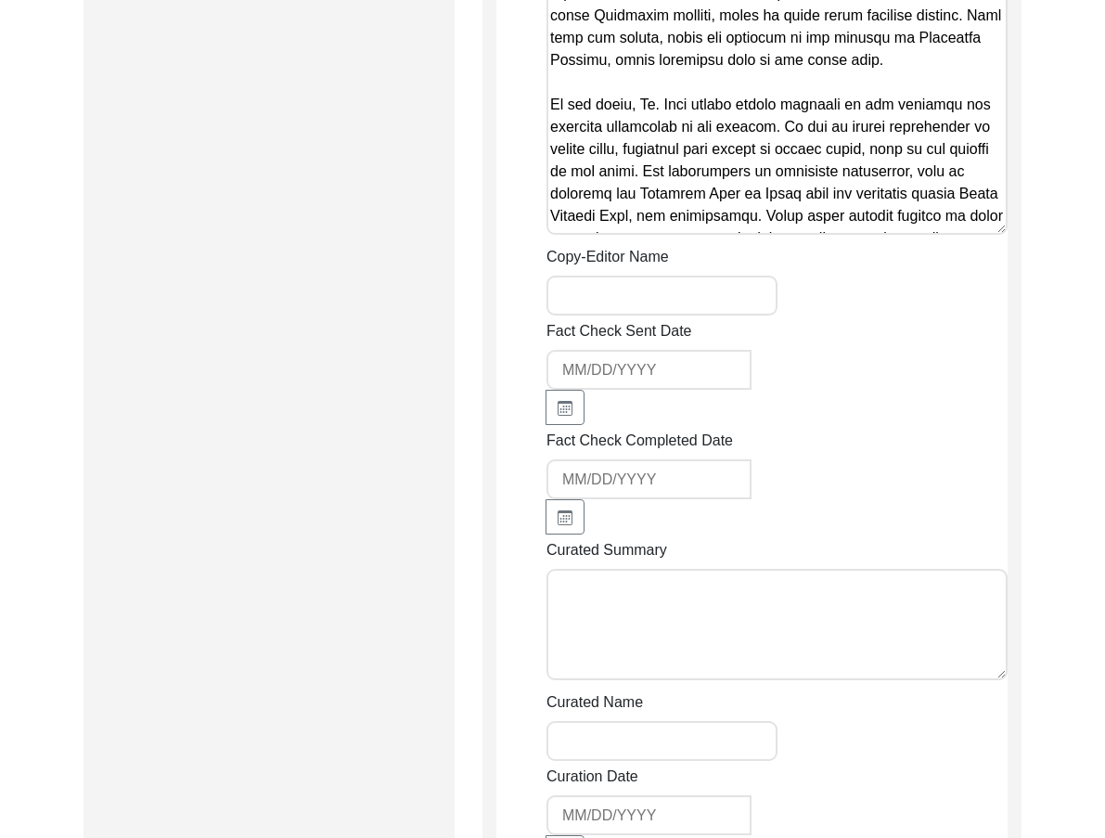
scroll to position [2412, 0]
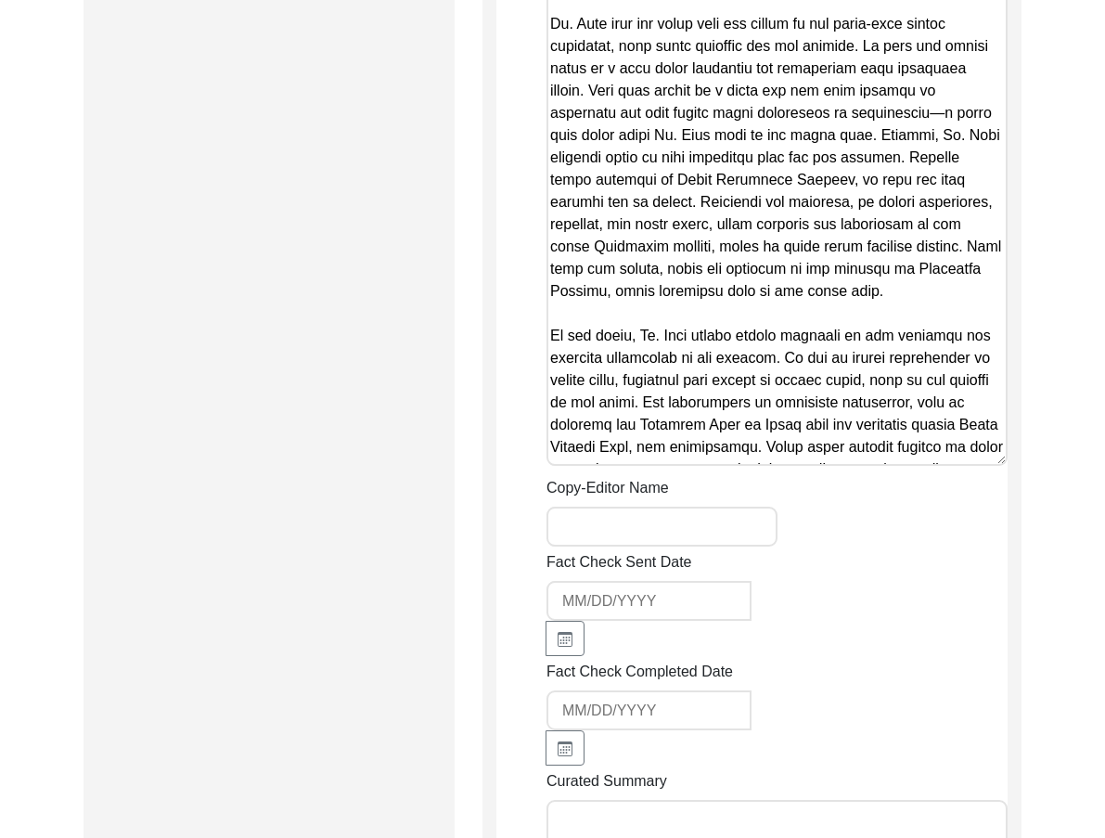
click at [653, 184] on textarea "Copy-Edited Summary" at bounding box center [776, 37] width 461 height 857
paste textarea "Partition. These refugees, initially struggling to make ends meet, were eventua…"
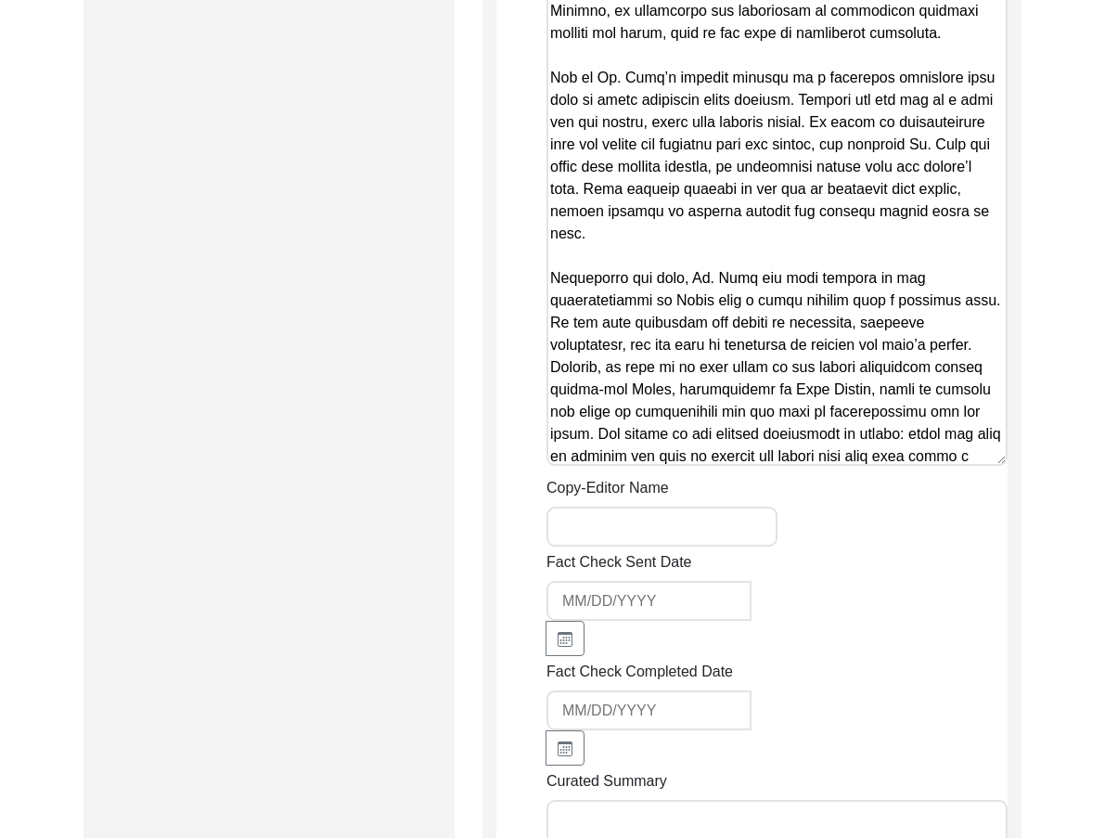
click at [657, 506] on input "Copy-Editor Name" at bounding box center [661, 526] width 231 height 40
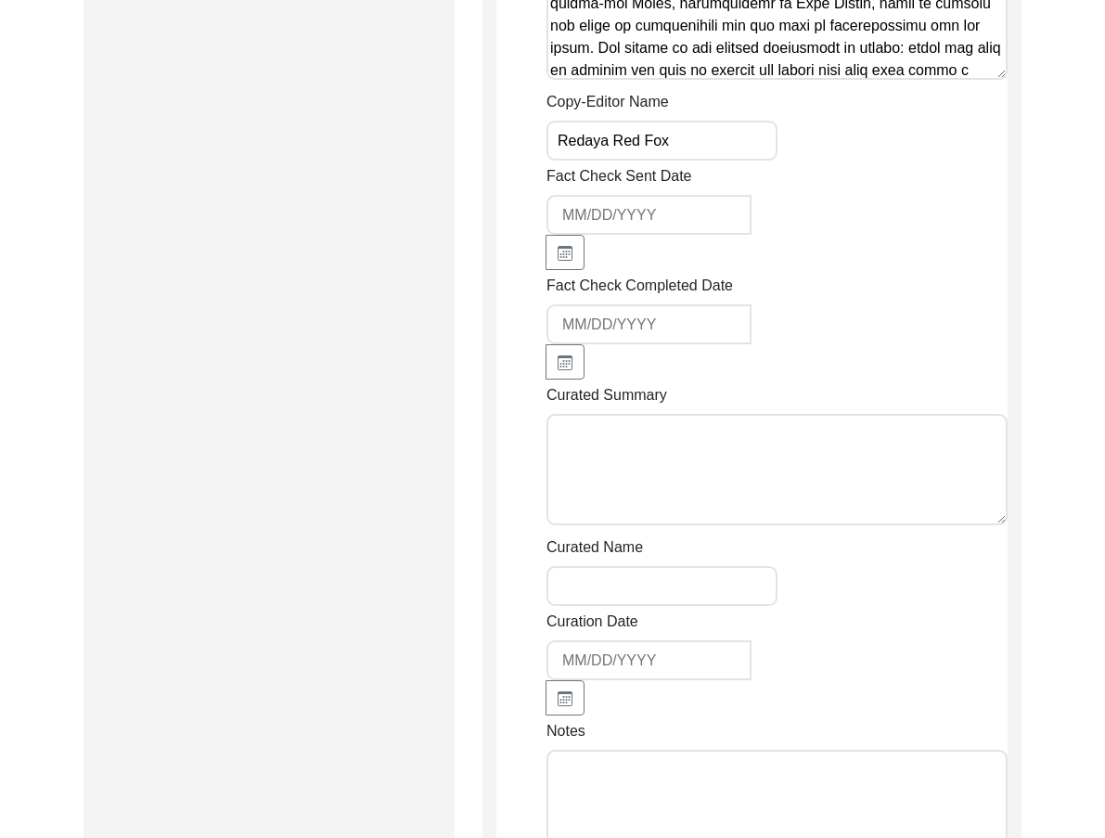
scroll to position [3061, 0]
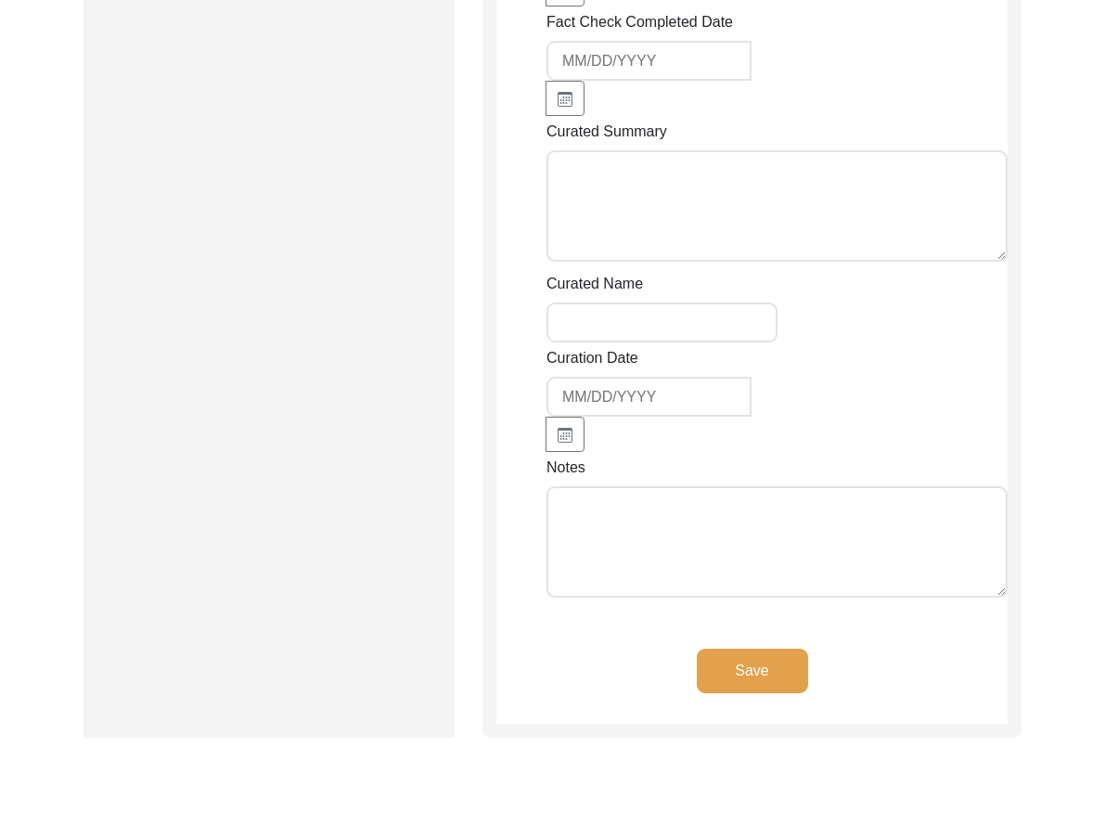
click at [708, 517] on textarea "Notes" at bounding box center [776, 541] width 461 height 111
click at [739, 648] on button "Save" at bounding box center [752, 670] width 111 height 45
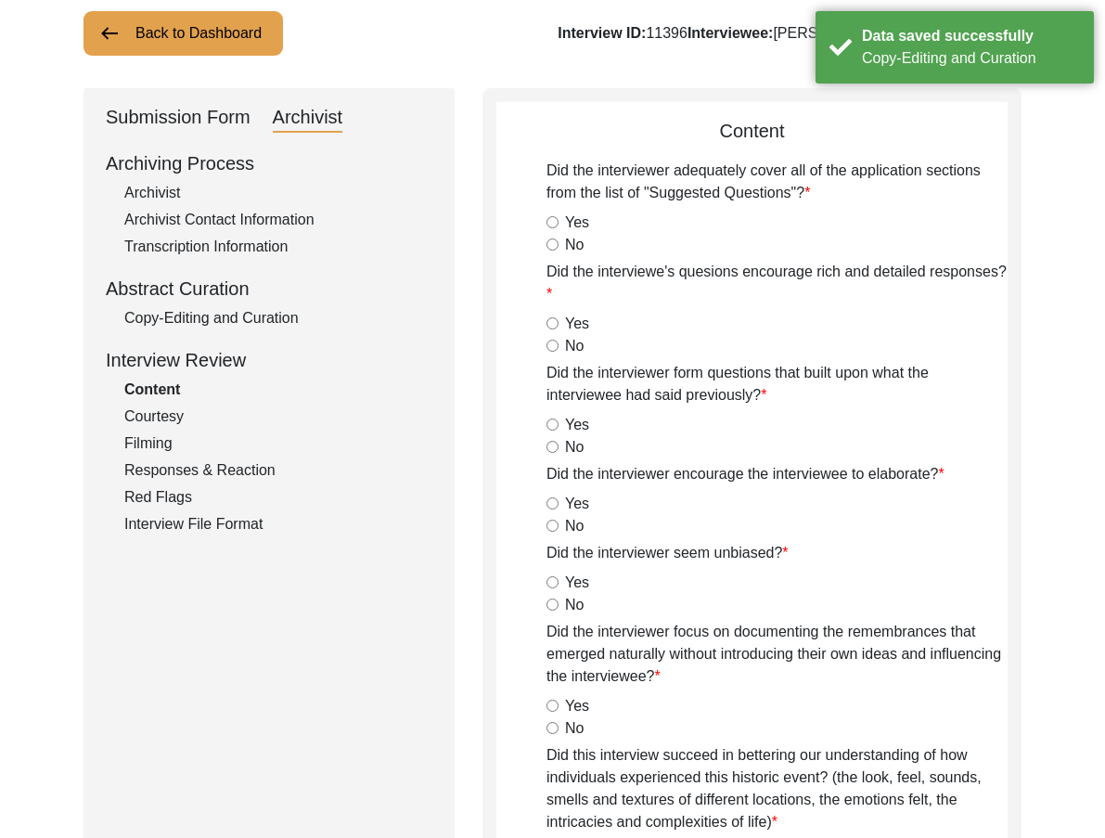
scroll to position [0, 0]
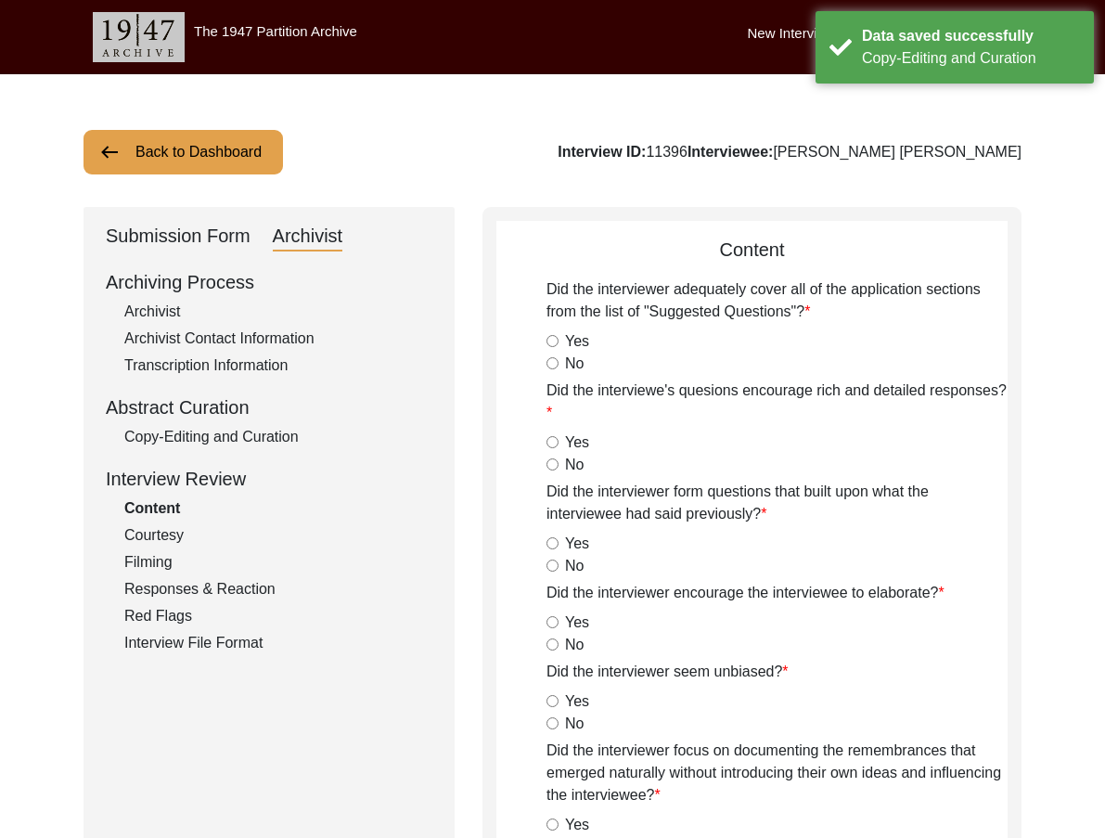
click at [227, 312] on div "Archivist" at bounding box center [278, 312] width 308 height 22
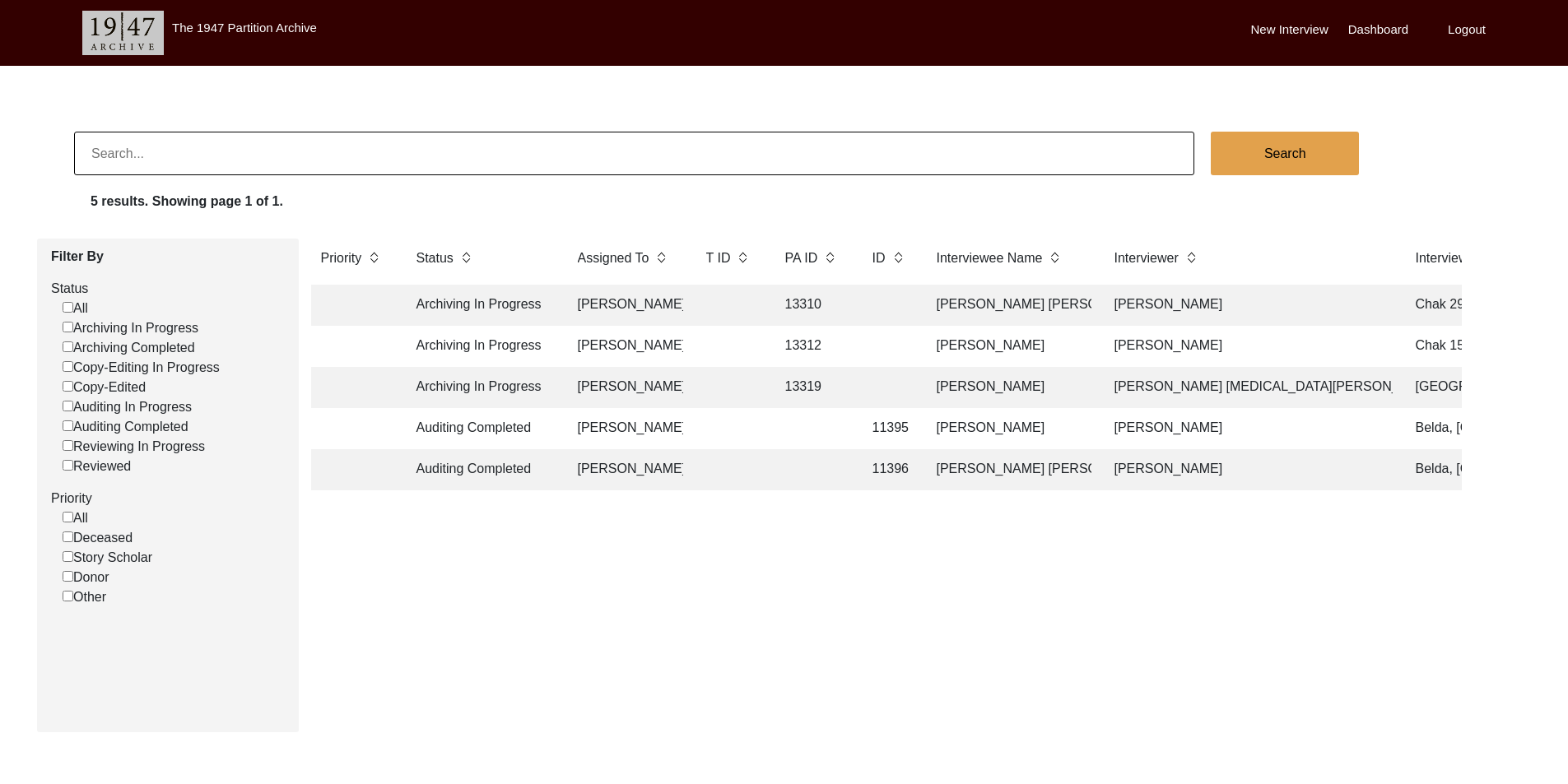
click at [516, 439] on td "Auditing Completed" at bounding box center [480, 428] width 148 height 41
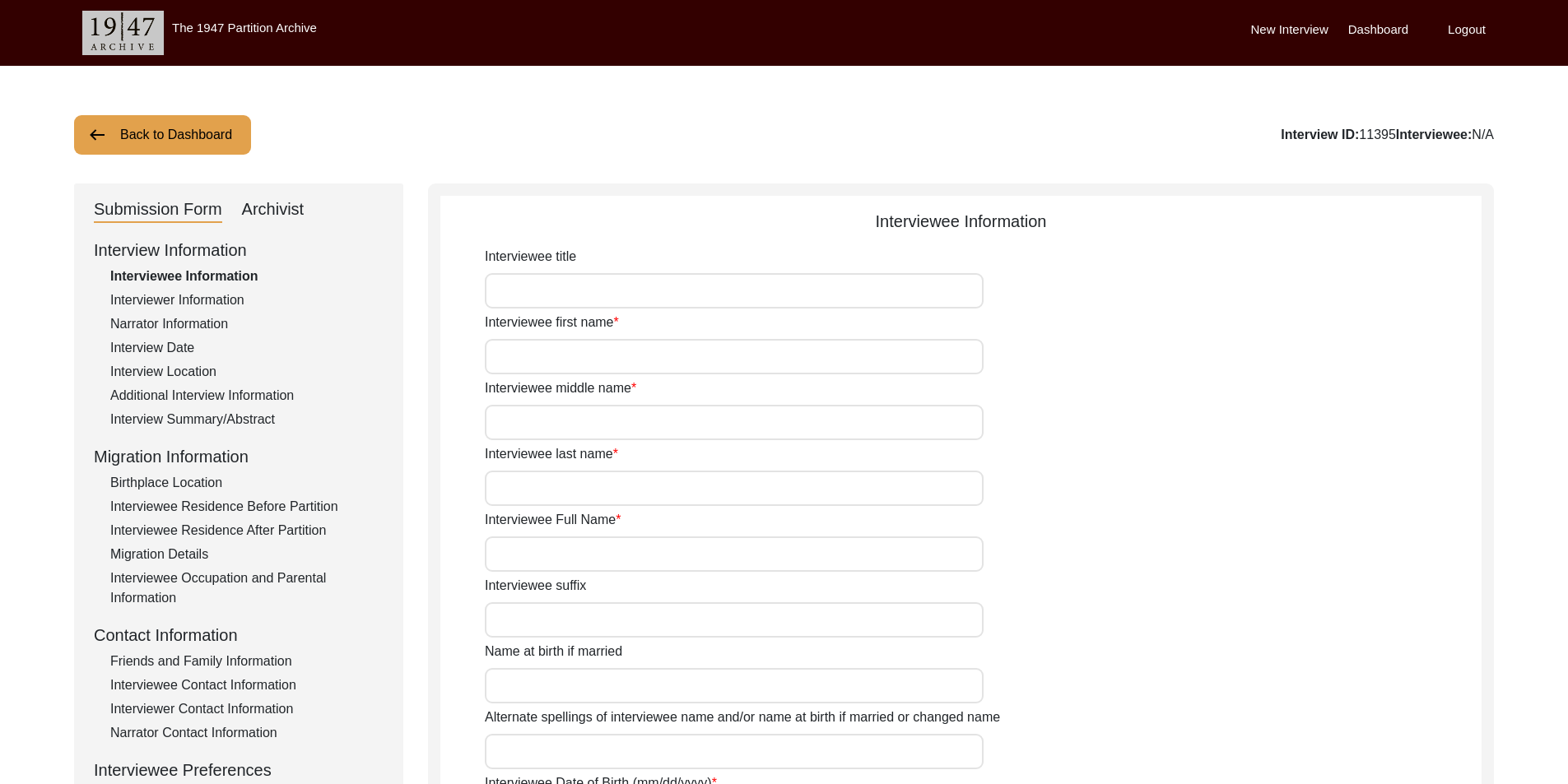
type input "Mr."
type input "[PERSON_NAME]"
type input "N/A"
type input "Mukhopadhyay"
type input "[PERSON_NAME]"
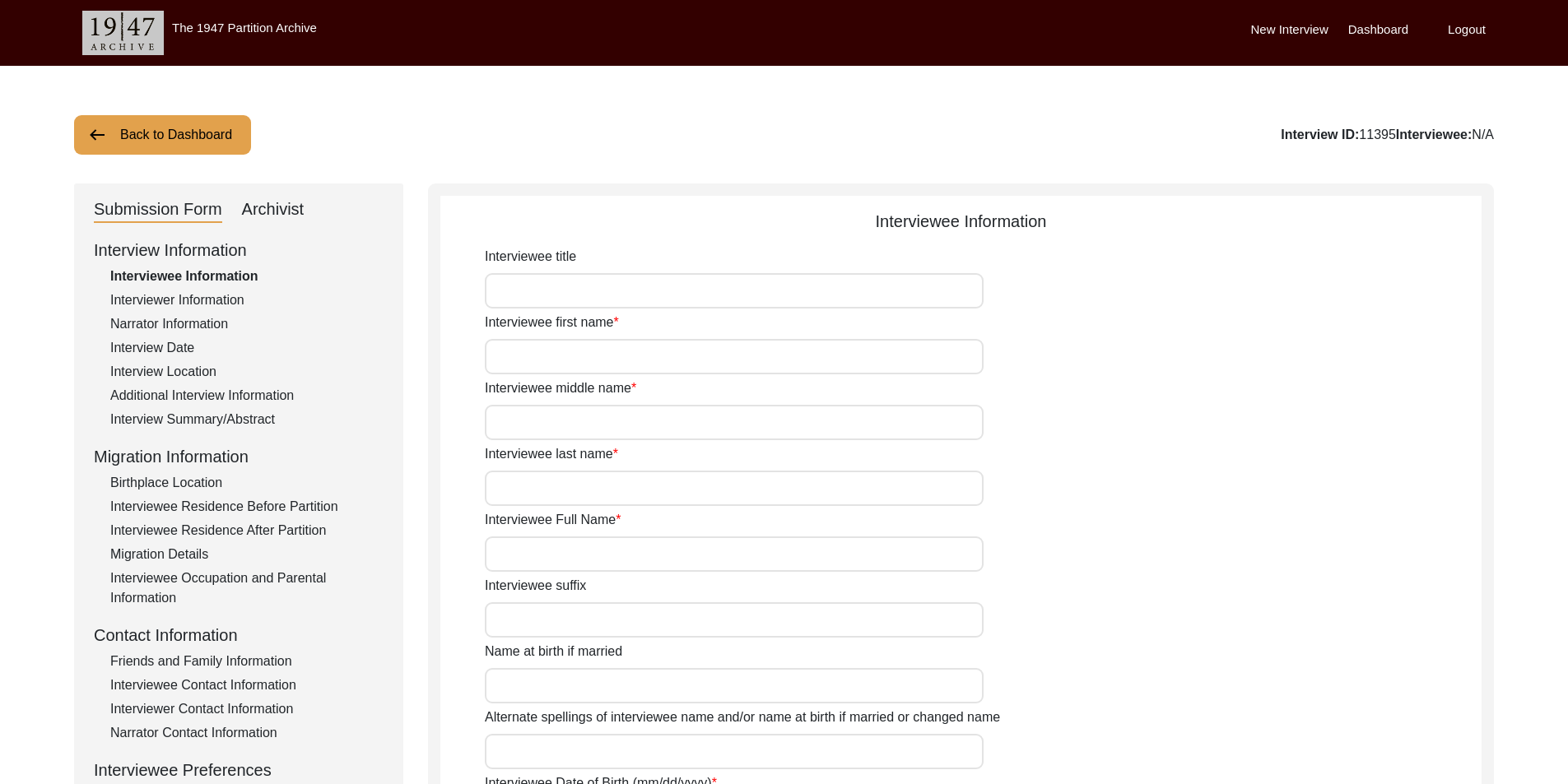
type input "[DATE]"
type input "79"
type input "[DEMOGRAPHIC_DATA]"
type input "Bengali"
type input "[DEMOGRAPHIC_DATA]"
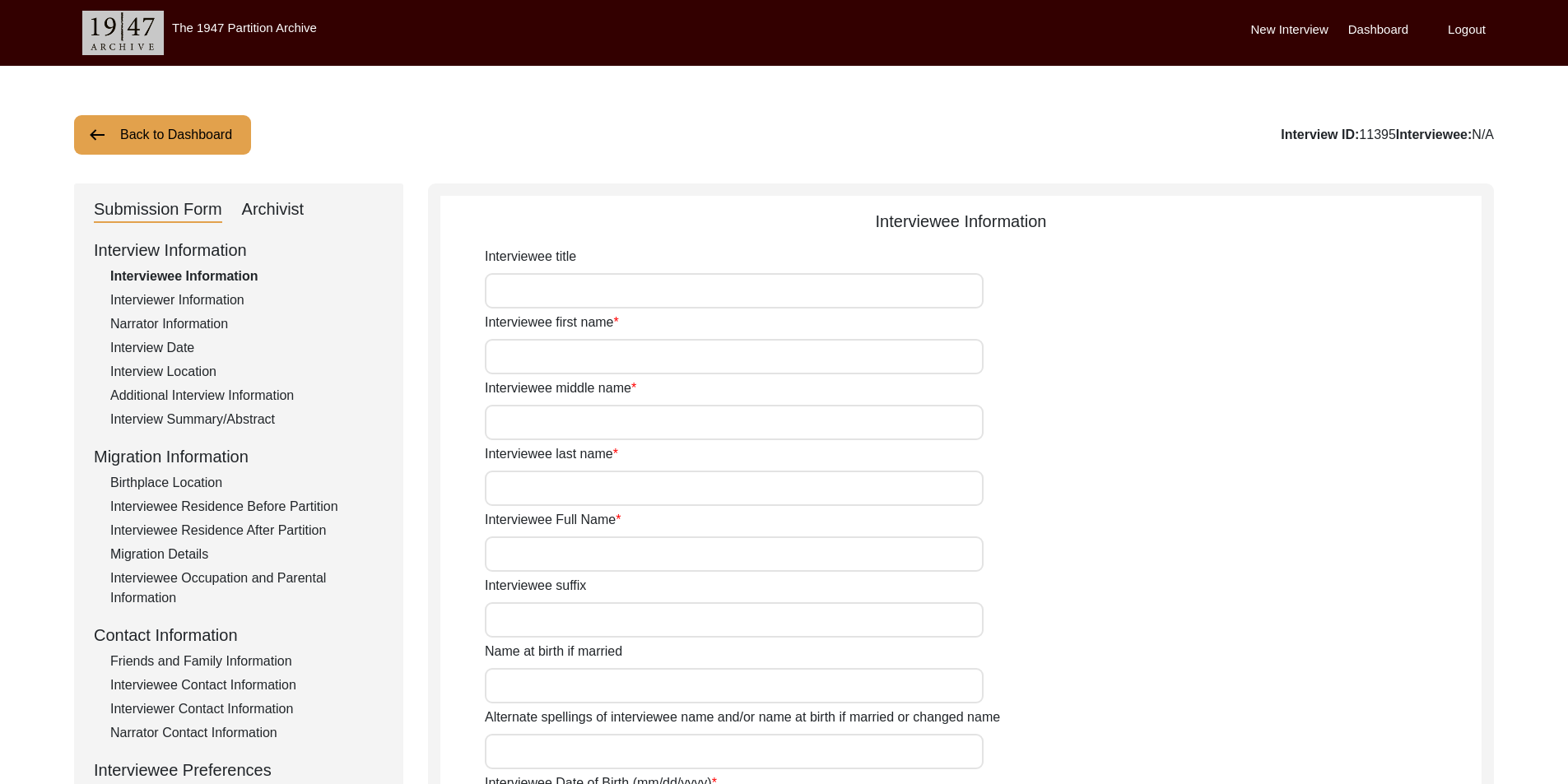
type input "Indian (Bengali)"
click at [304, 216] on div "Submission Form Archivist" at bounding box center [239, 210] width 289 height 27
click at [278, 211] on div "Archivist" at bounding box center [273, 210] width 62 height 27
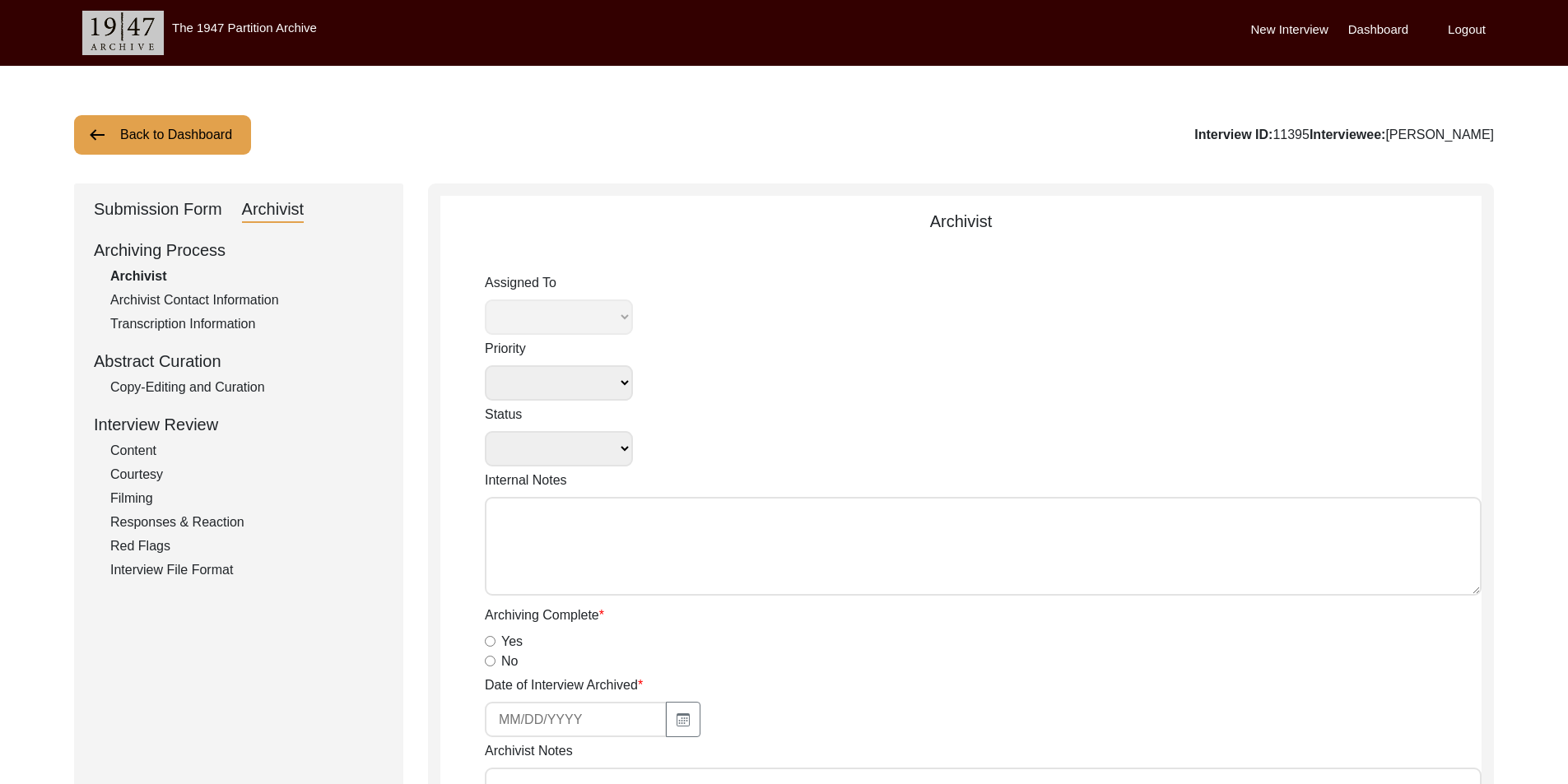
select select
select select "Auditing Completed"
type textarea "[DATE] [GEOGRAPHIC_DATA]: Assigned to Brianna to audit. Due [DATE]. [DATE] [GEO…"
radio input "true"
type input "[DATE]"
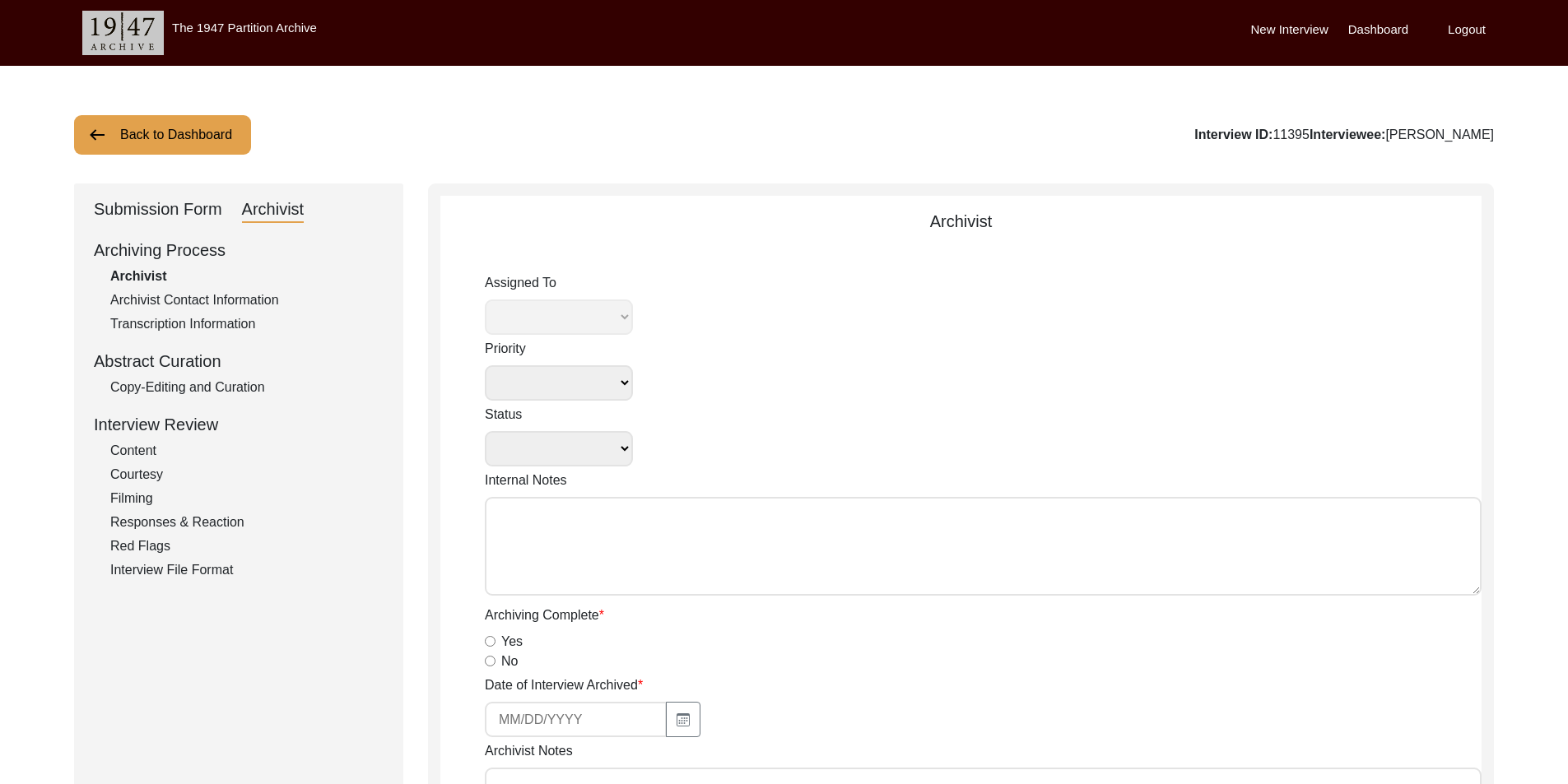
type textarea "Across all: Added titles Interviewee: [DEMOGRAPHIC_DATA] to [DEMOGRAPHIC_DATA] …"
type input "[DATE]"
type input "N/A"
radio input "true"
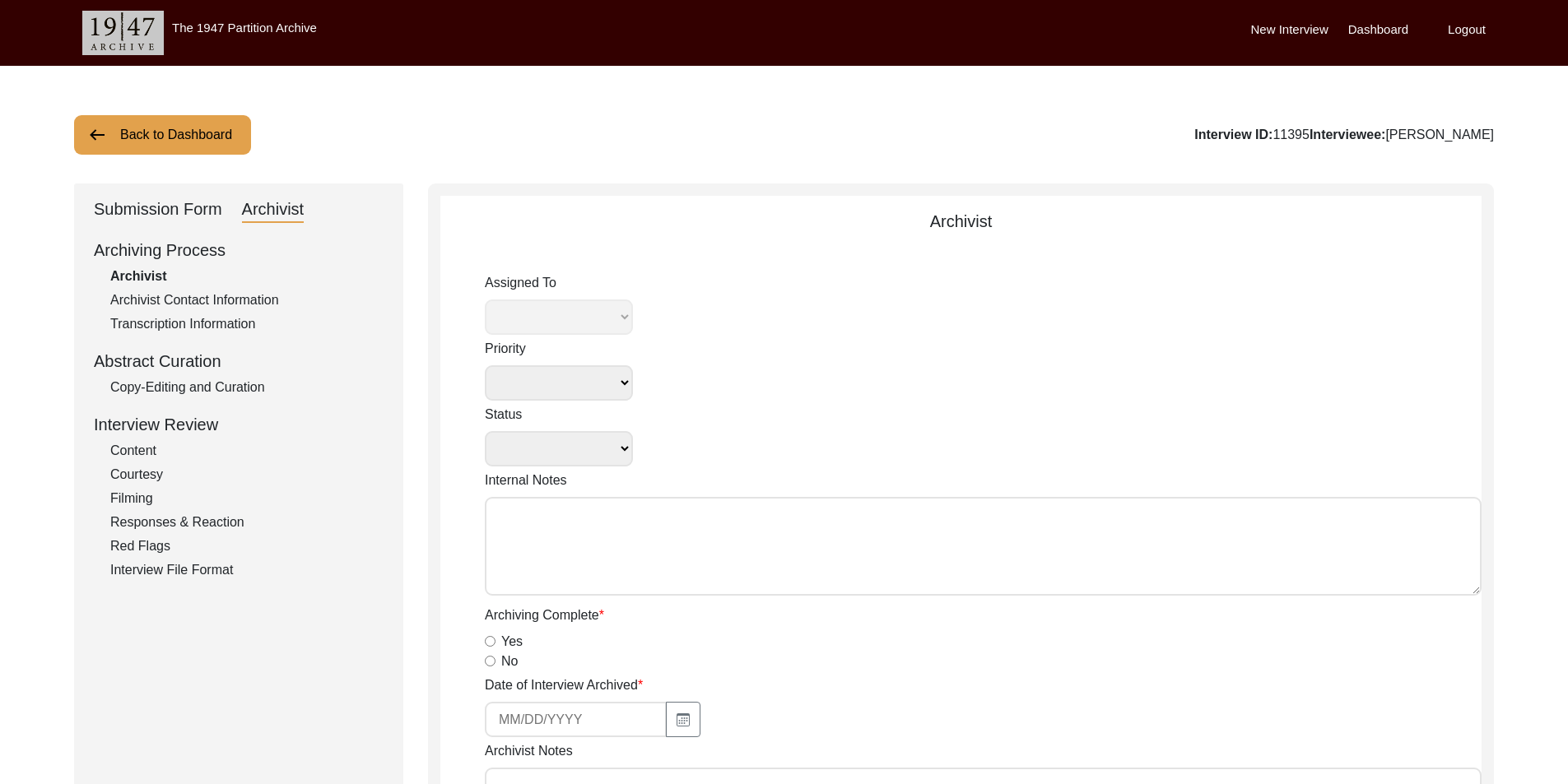
radio input "true"
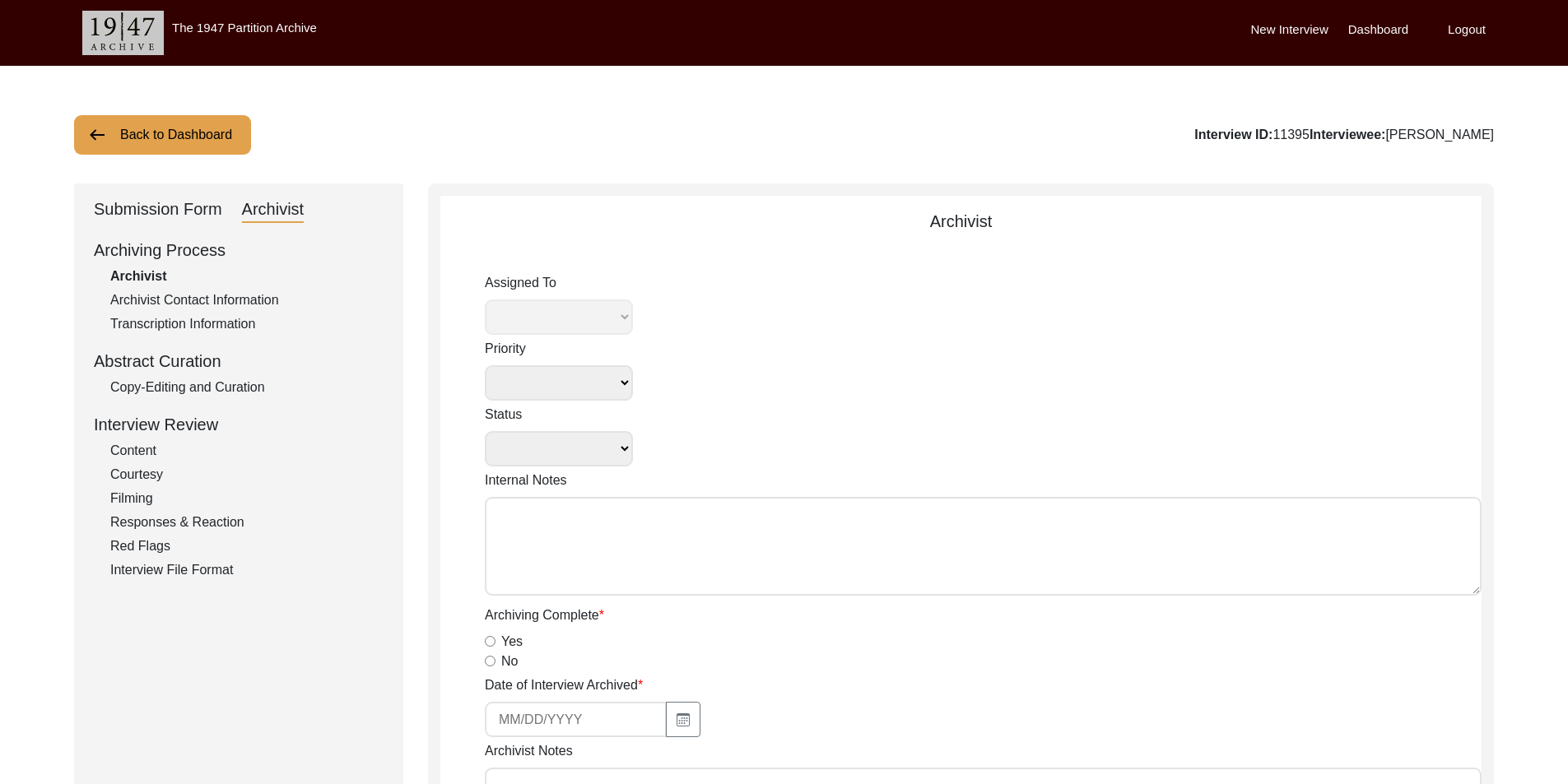
radio input "true"
type input "1:14:35"
radio input "true"
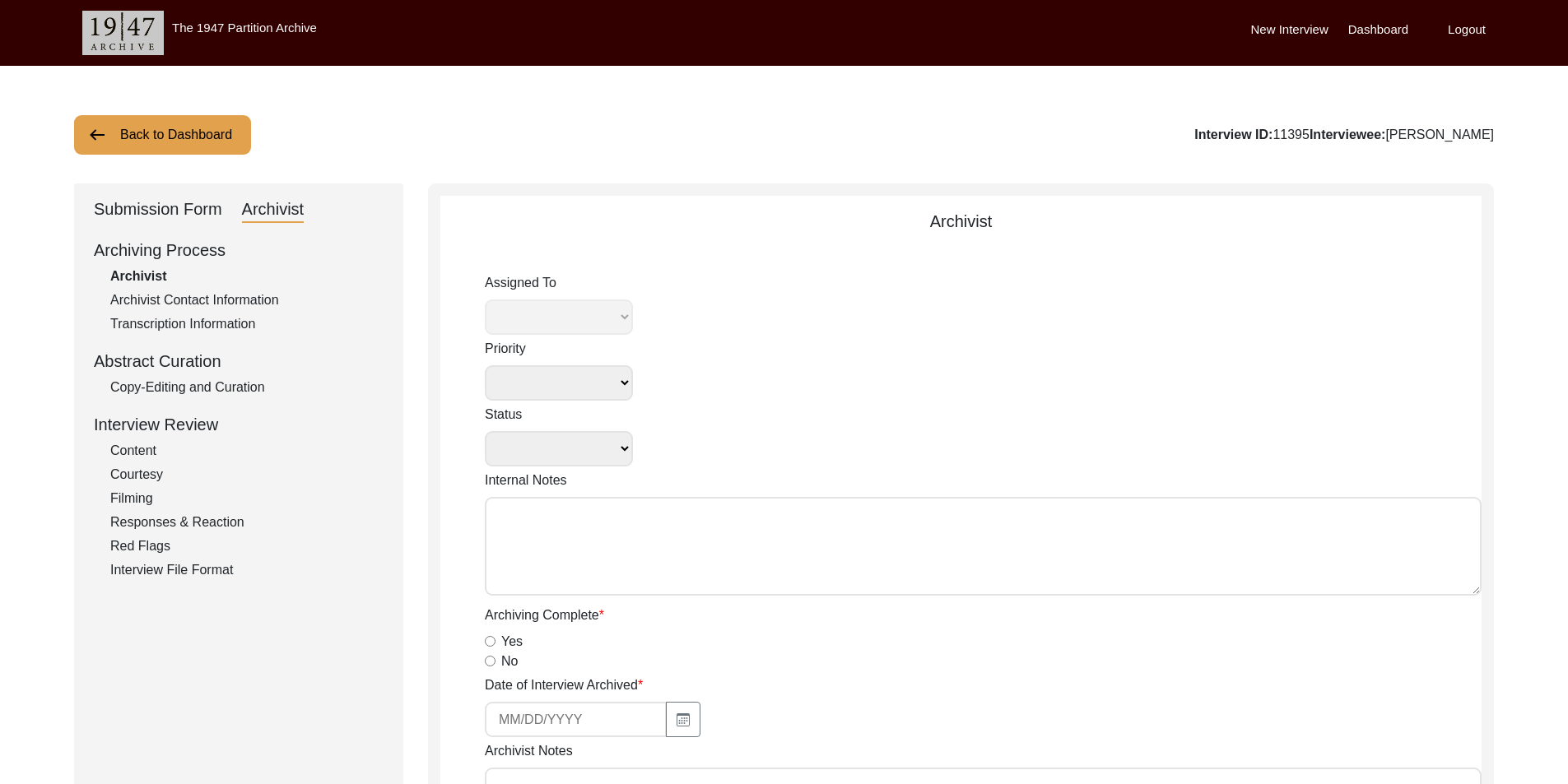
radio input "true"
type input "22"
radio input "true"
type textarea "[PERSON_NAME] length: 0:04:51"
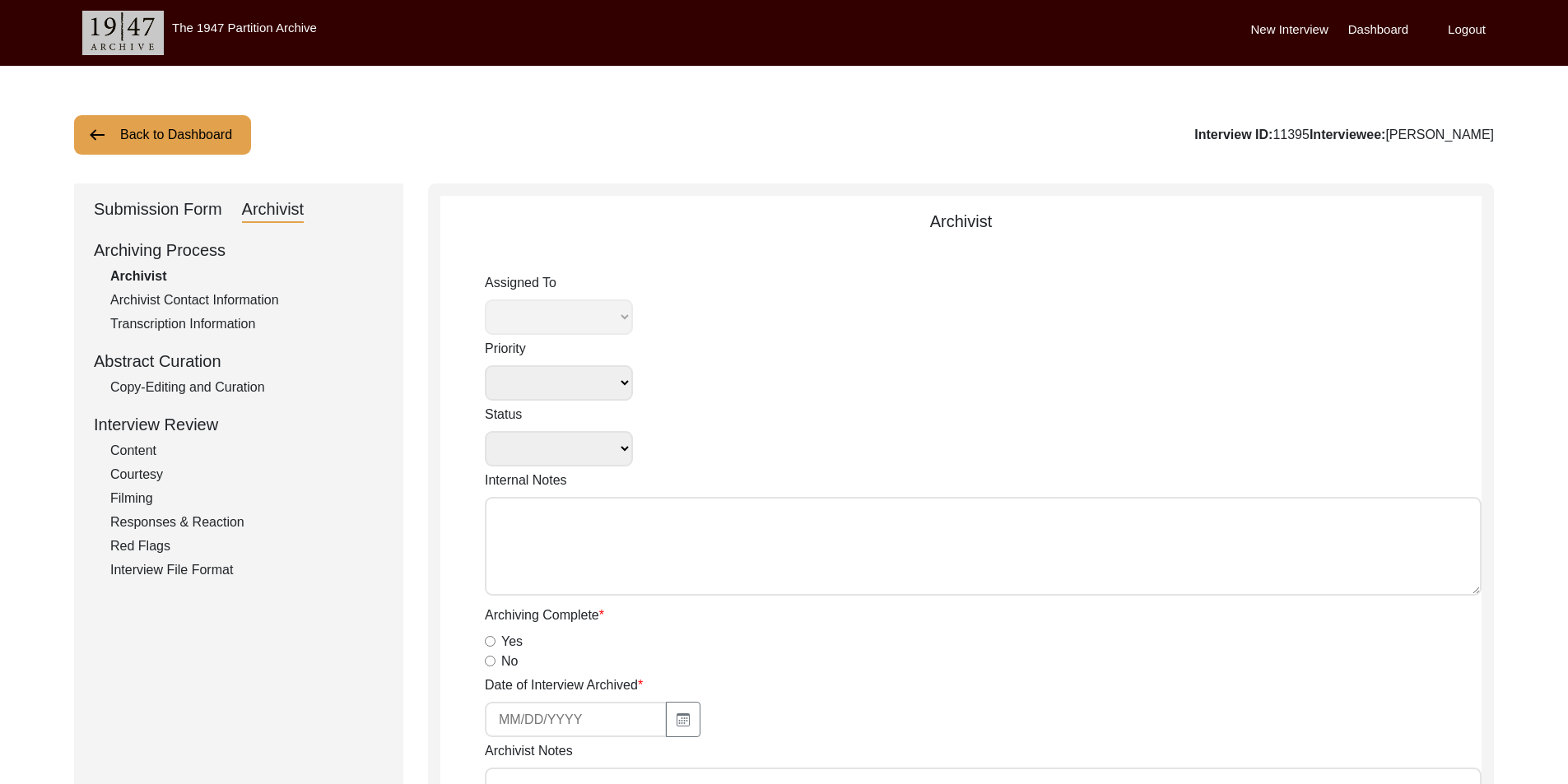
type input "mp3"
type input "194.8 MB"
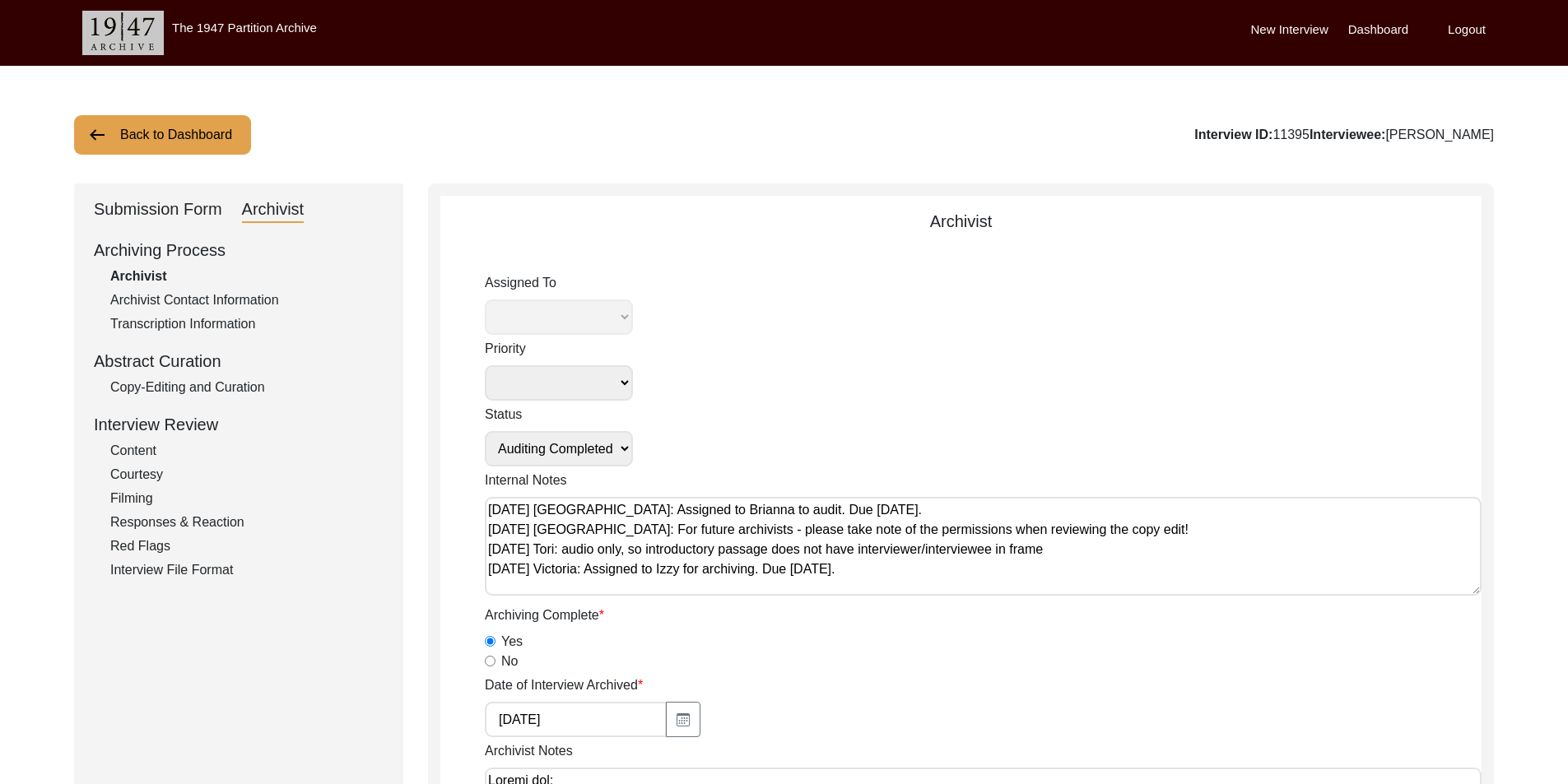
select select "442"
click at [250, 378] on div "Copy-Editing and Curation" at bounding box center [247, 388] width 273 height 20
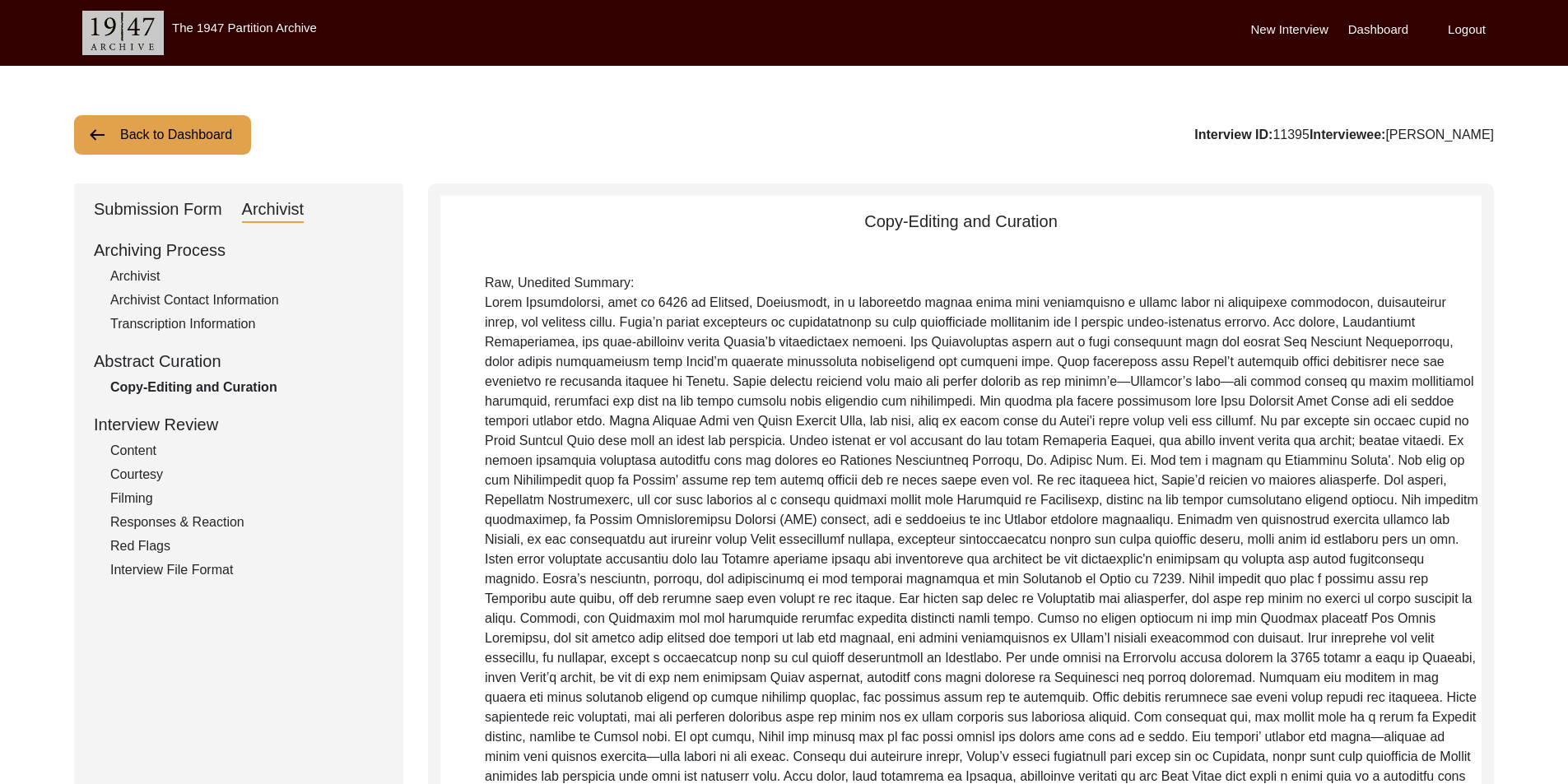
click at [252, 310] on div "Archiving Process Archivist Archivist Contact Information Transcription Informa…" at bounding box center [239, 409] width 289 height 342
click at [248, 305] on div "Archivist Contact Information" at bounding box center [247, 300] width 273 height 20
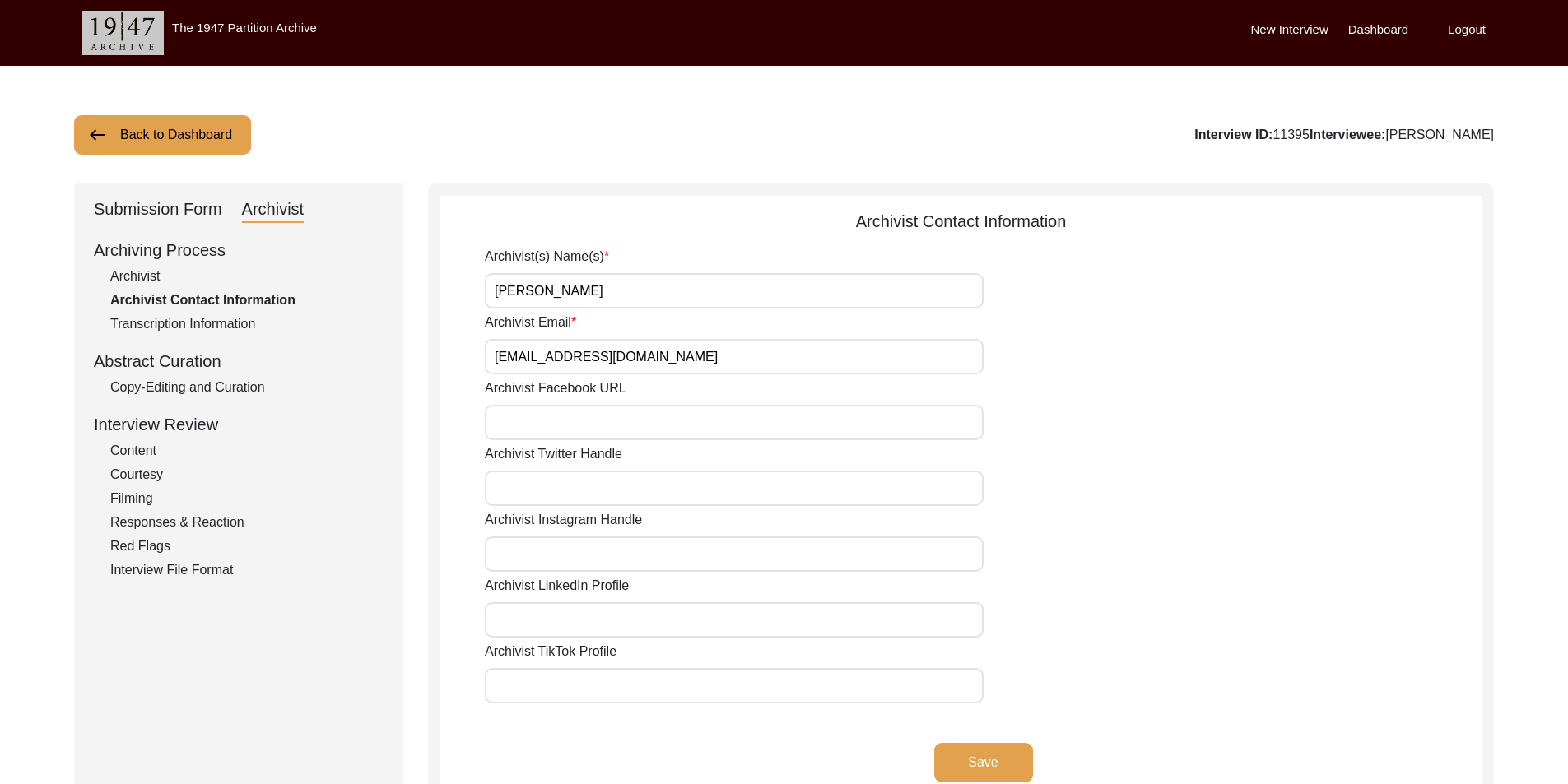
click at [604, 301] on input "[PERSON_NAME]" at bounding box center [734, 291] width 499 height 35
type input "[PERSON_NAME], [PERSON_NAME] (Auditor)"
click at [641, 362] on input "Archivist Email" at bounding box center [734, 357] width 499 height 35
type input "[EMAIL_ADDRESS][DOMAIN_NAME], [EMAIL_ADDRESS][DOMAIN_NAME] (Auditor)"
click at [954, 753] on button "Save" at bounding box center [983, 763] width 98 height 40
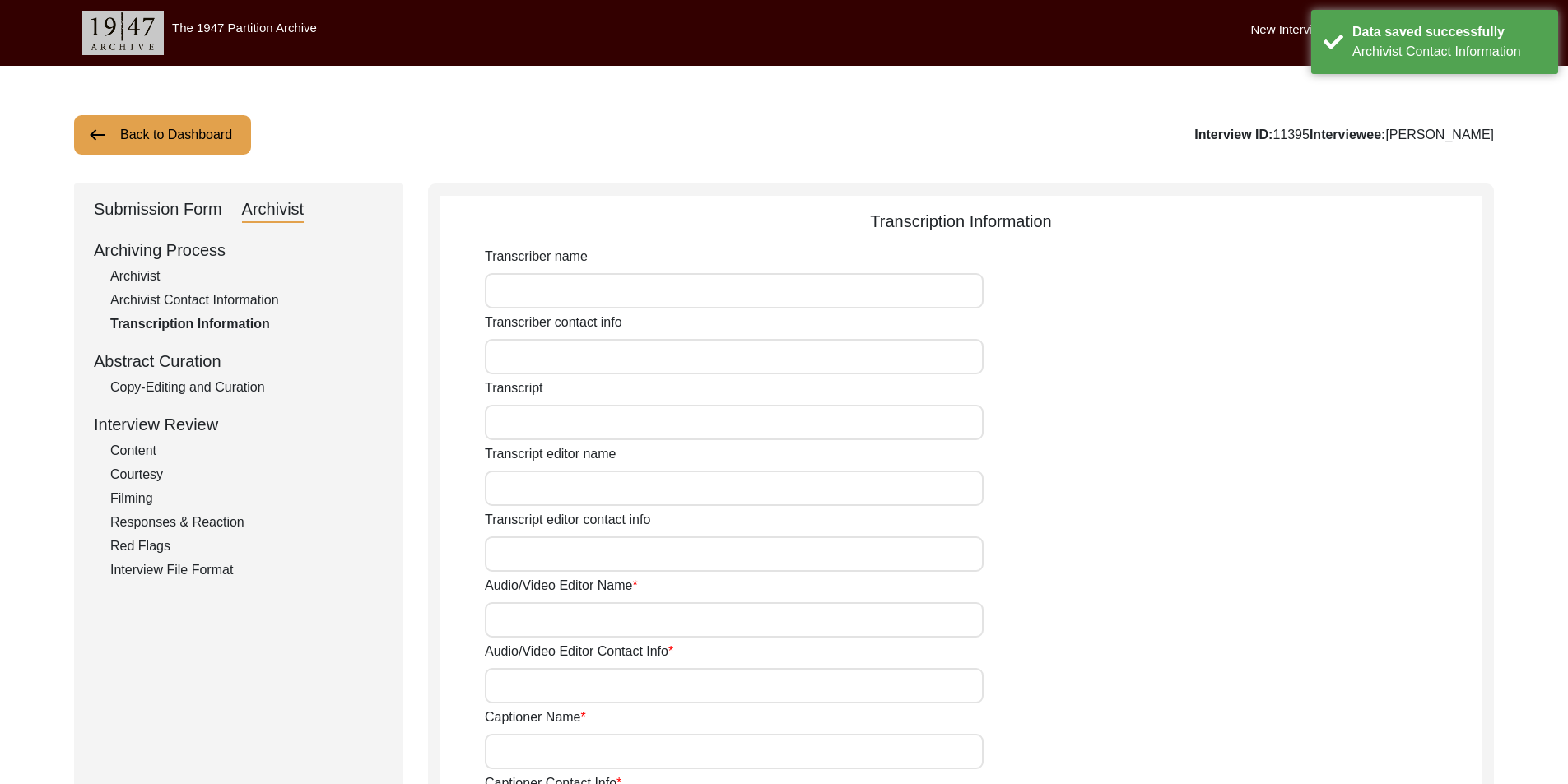
click at [224, 286] on div "Archiving Process Archivist Archivist Contact Information Transcription Informa…" at bounding box center [239, 409] width 289 height 342
click at [230, 295] on div "Archivist Contact Information" at bounding box center [247, 300] width 273 height 20
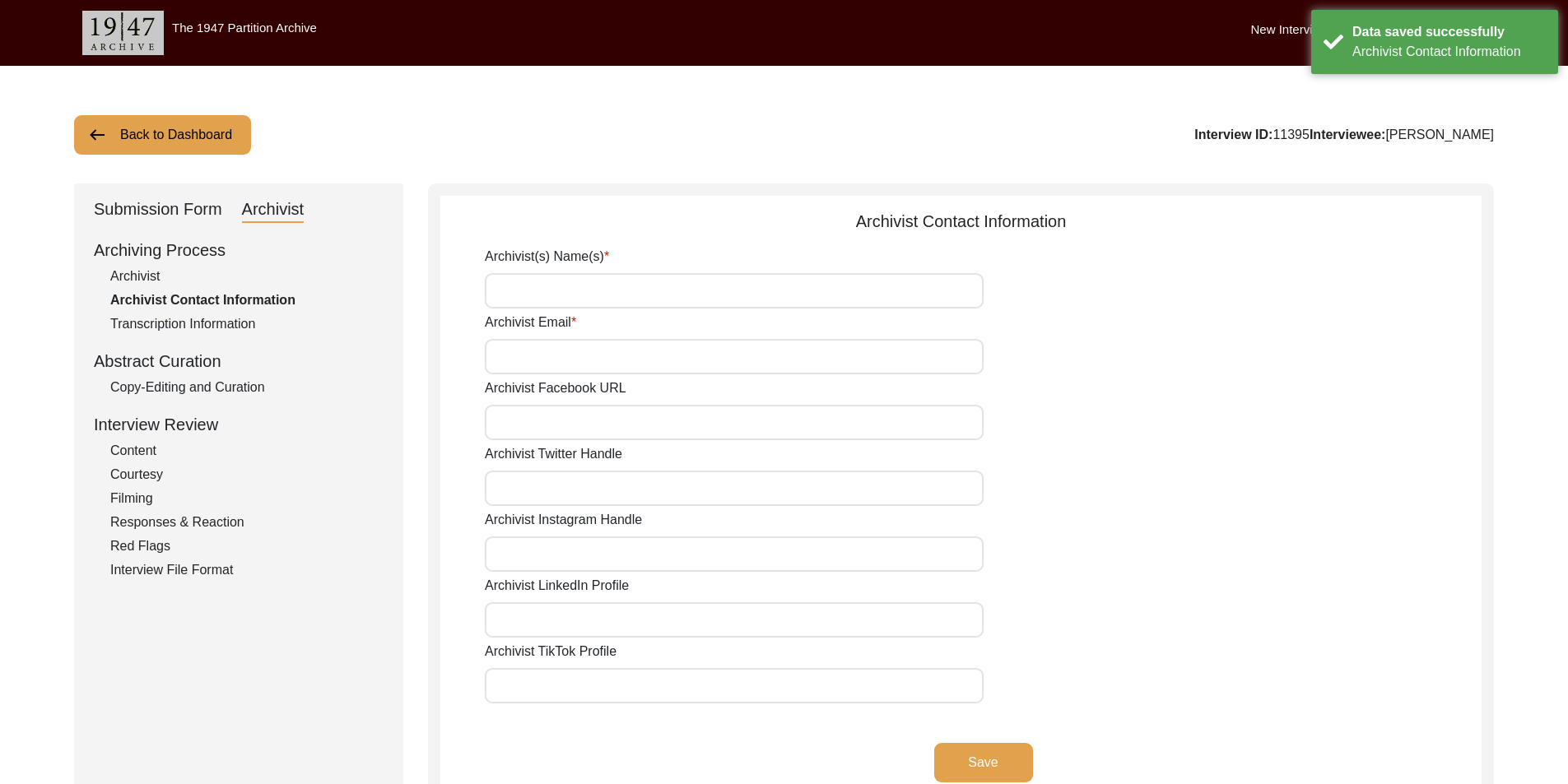
type input "[PERSON_NAME], [PERSON_NAME] (Auditor)"
type input "[EMAIL_ADDRESS][DOMAIN_NAME], [EMAIL_ADDRESS][DOMAIN_NAME] (Auditor)"
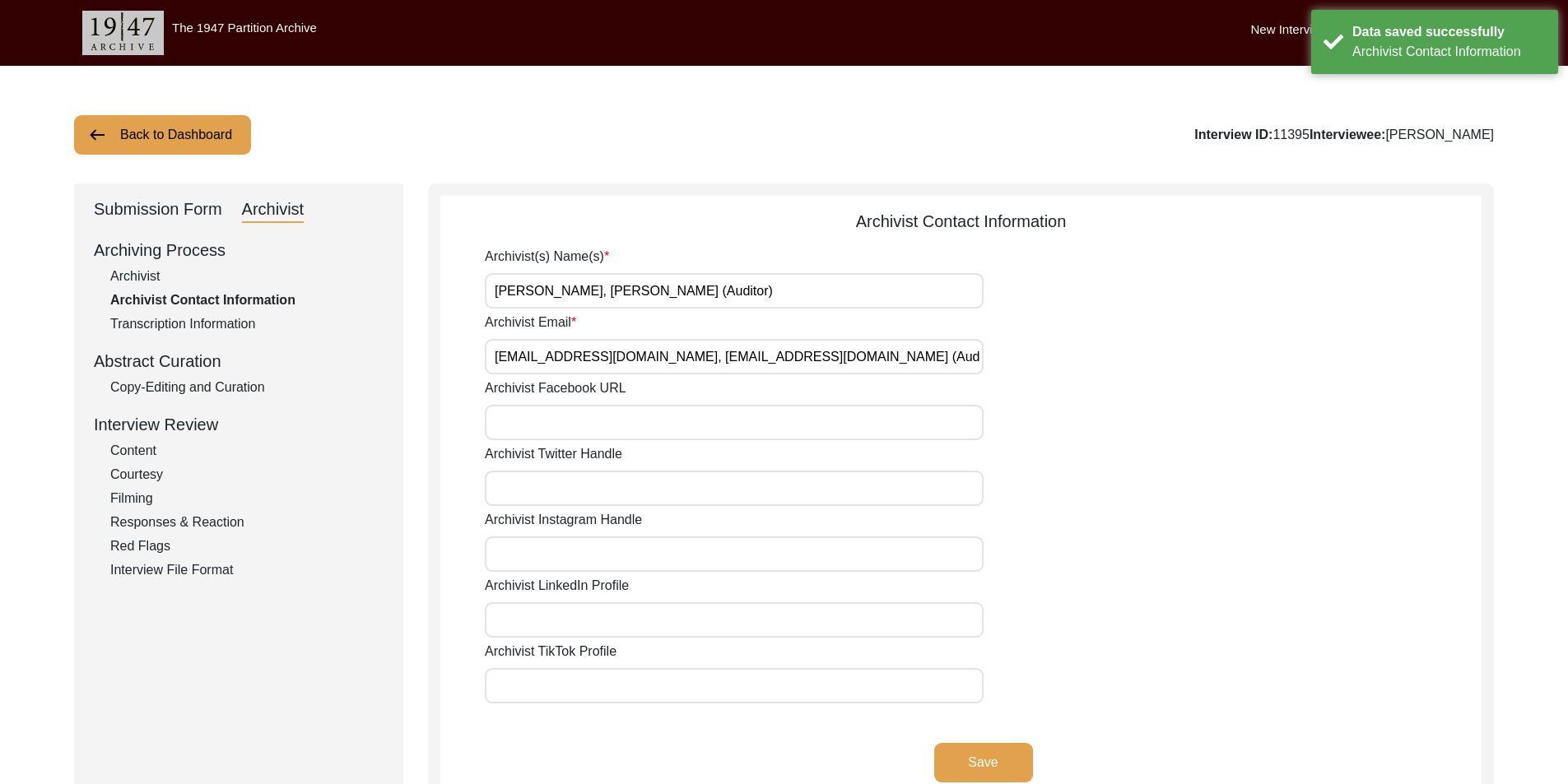
click at [181, 202] on div "Submission Form" at bounding box center [158, 210] width 129 height 27
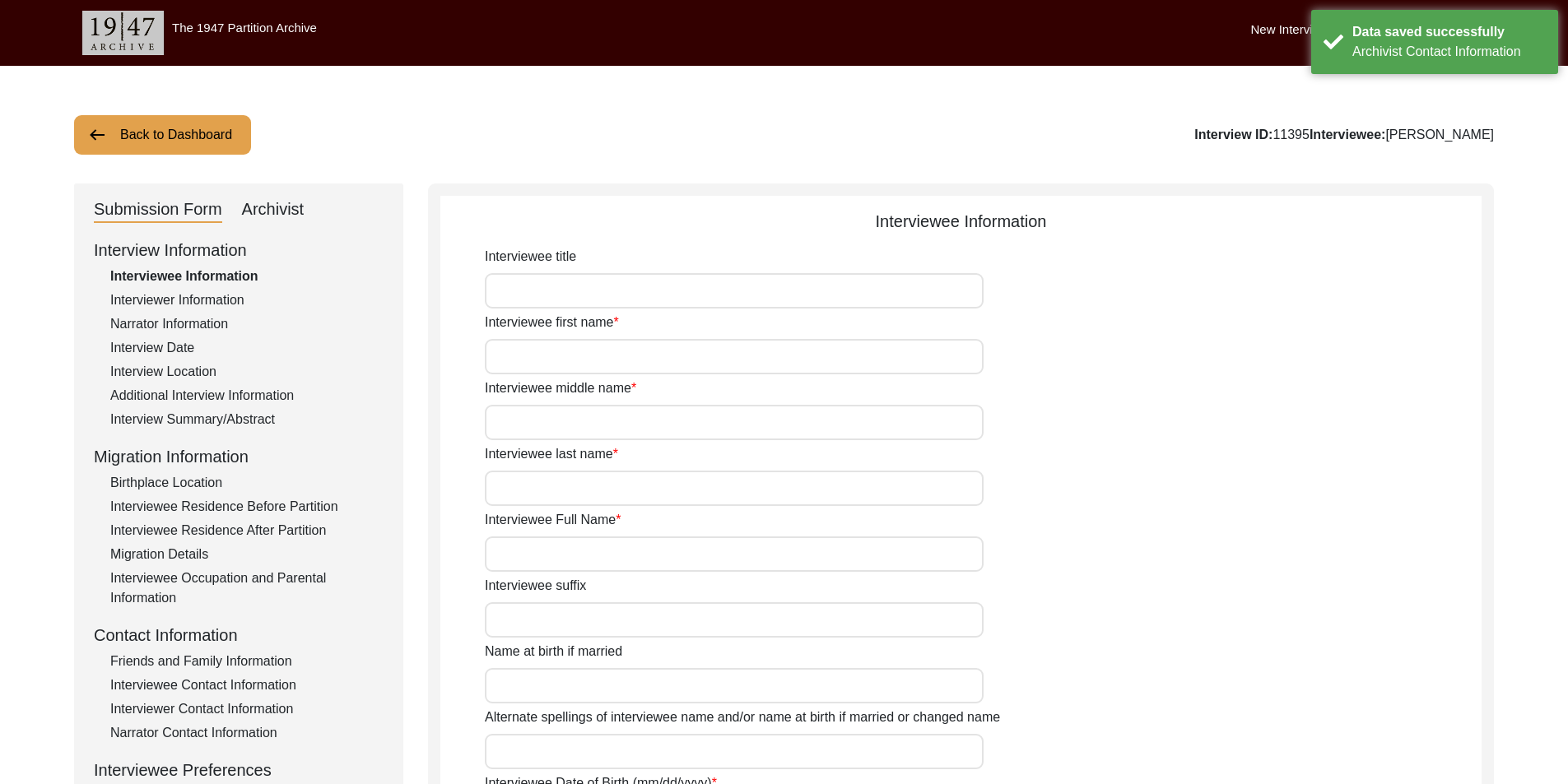
type input "Mr."
type input "[PERSON_NAME]"
type input "N/A"
type input "Mukhopadhyay"
type input "[PERSON_NAME]"
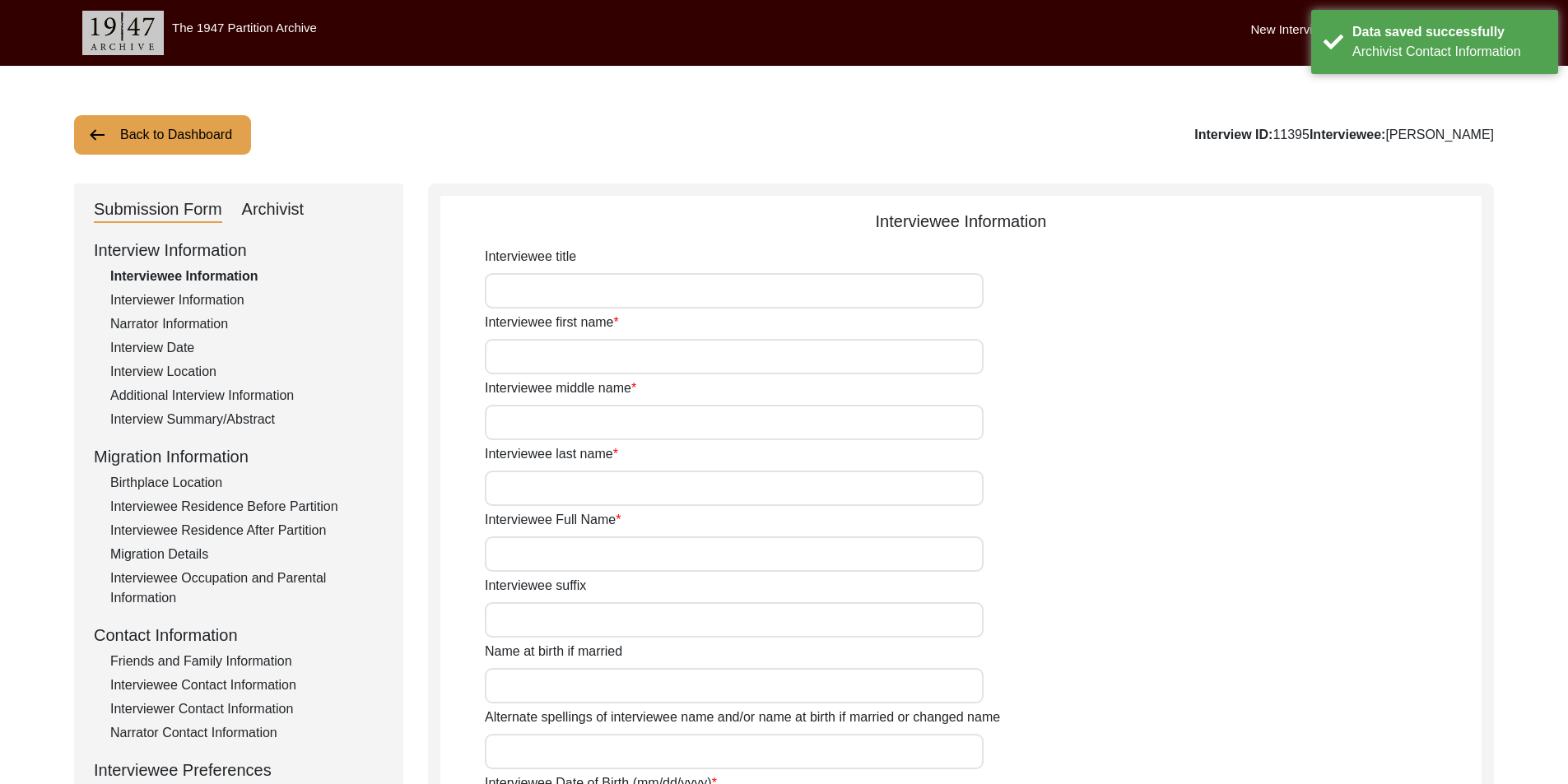
type input "[DATE]"
type input "79"
type input "[DEMOGRAPHIC_DATA]"
type input "Bengali"
type input "[DEMOGRAPHIC_DATA]"
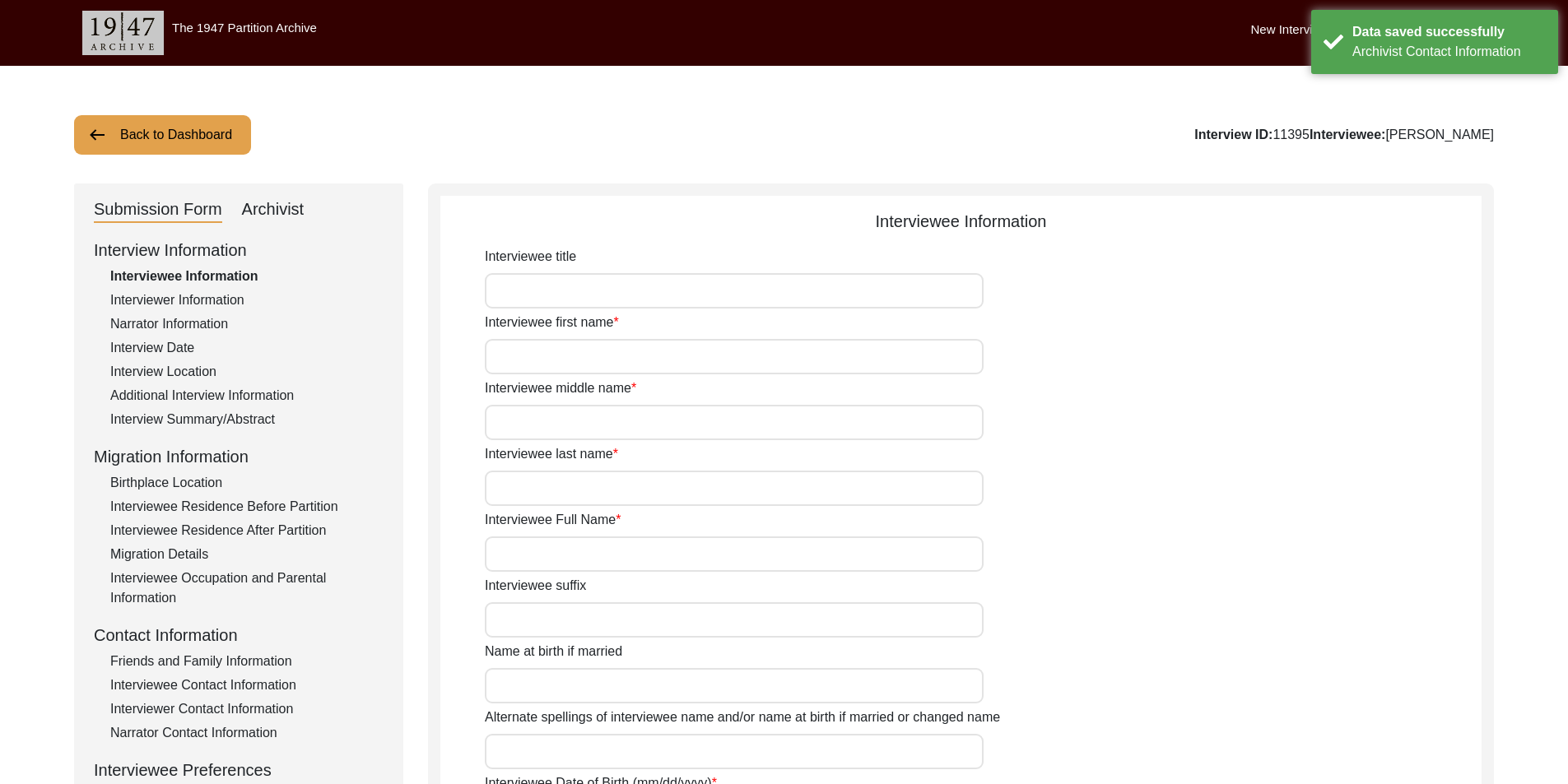
type input "Indian (Bengali)"
click at [178, 145] on button "Back to Dashboard" at bounding box center [162, 135] width 177 height 40
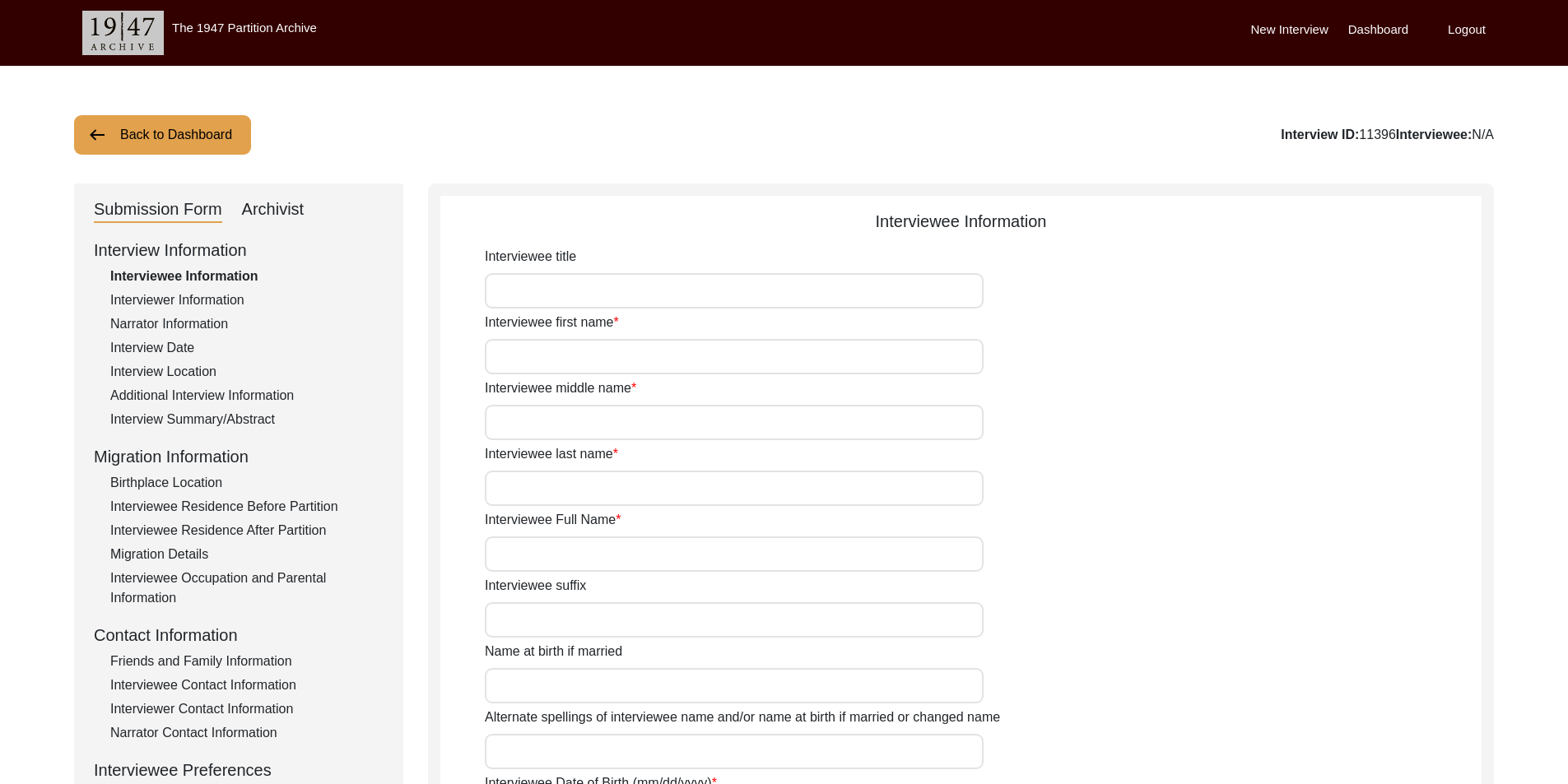
type input "Mr."
type input "[PERSON_NAME]"
type input "[PERSON_NAME] [PERSON_NAME]"
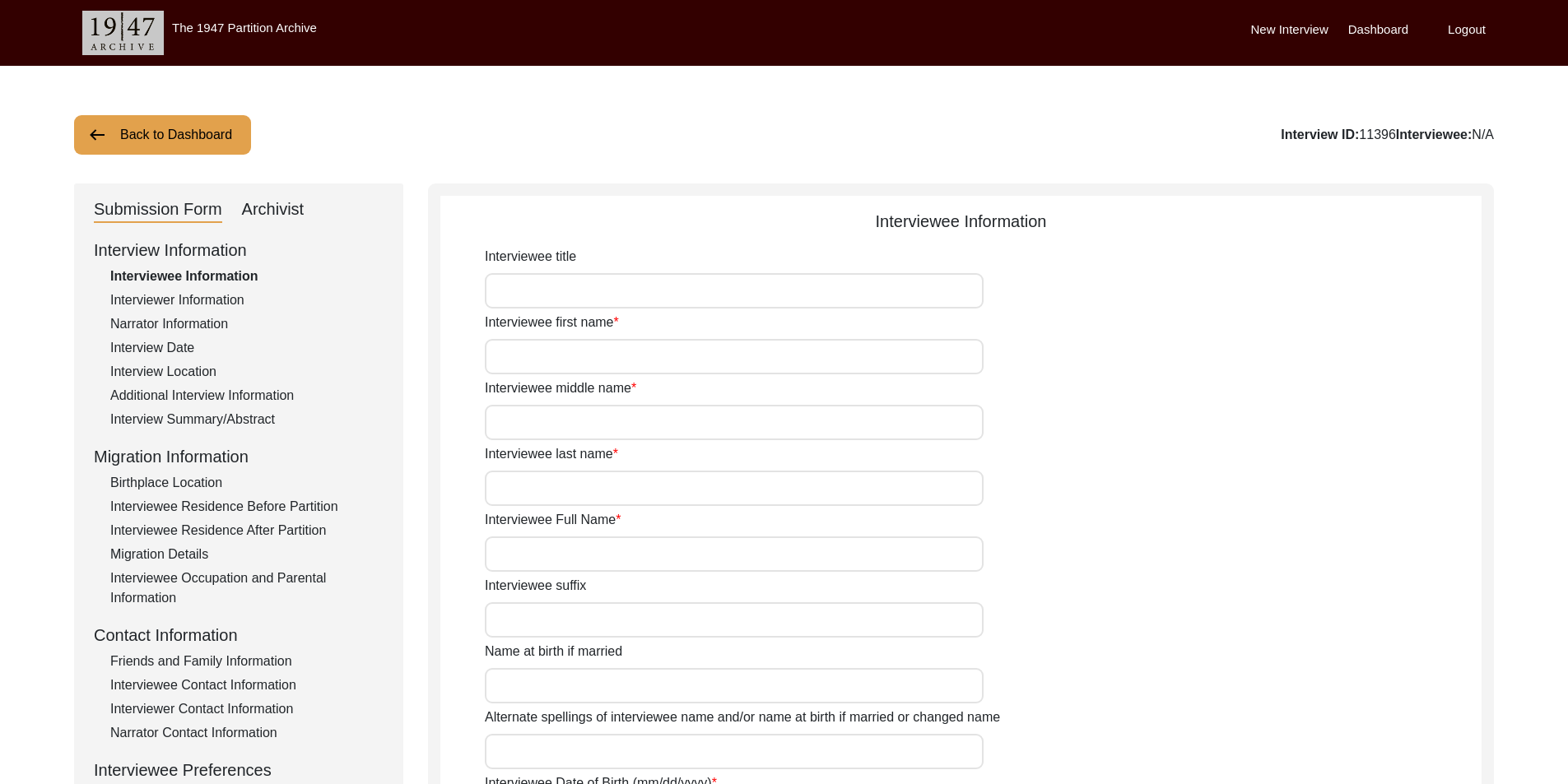
type input "[DATE]"
type input "86"
type input "[DEMOGRAPHIC_DATA]"
type input "N/A"
type input "Bengali"
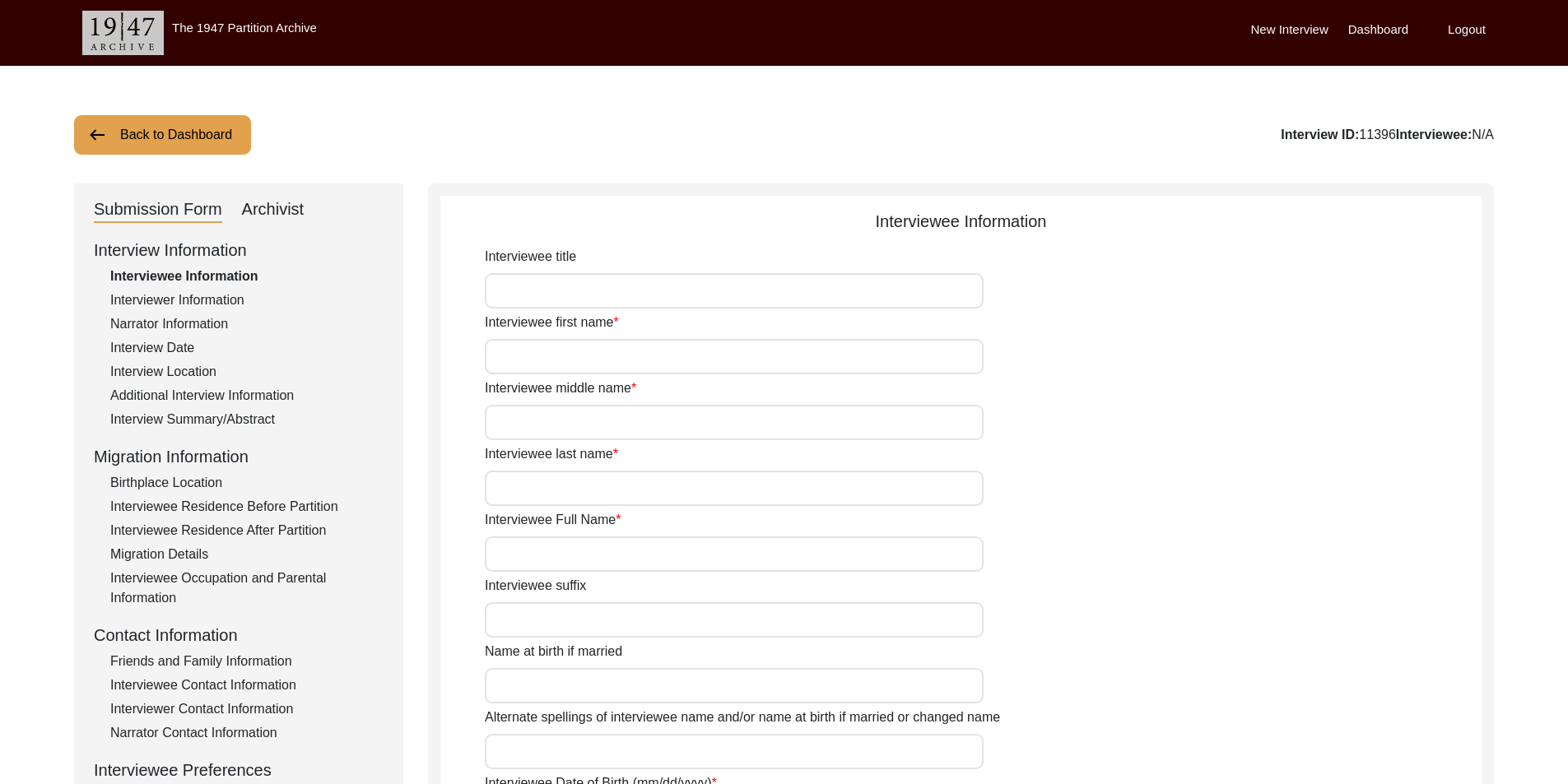
type input "[DEMOGRAPHIC_DATA]"
type input "Indian (Bengali)"
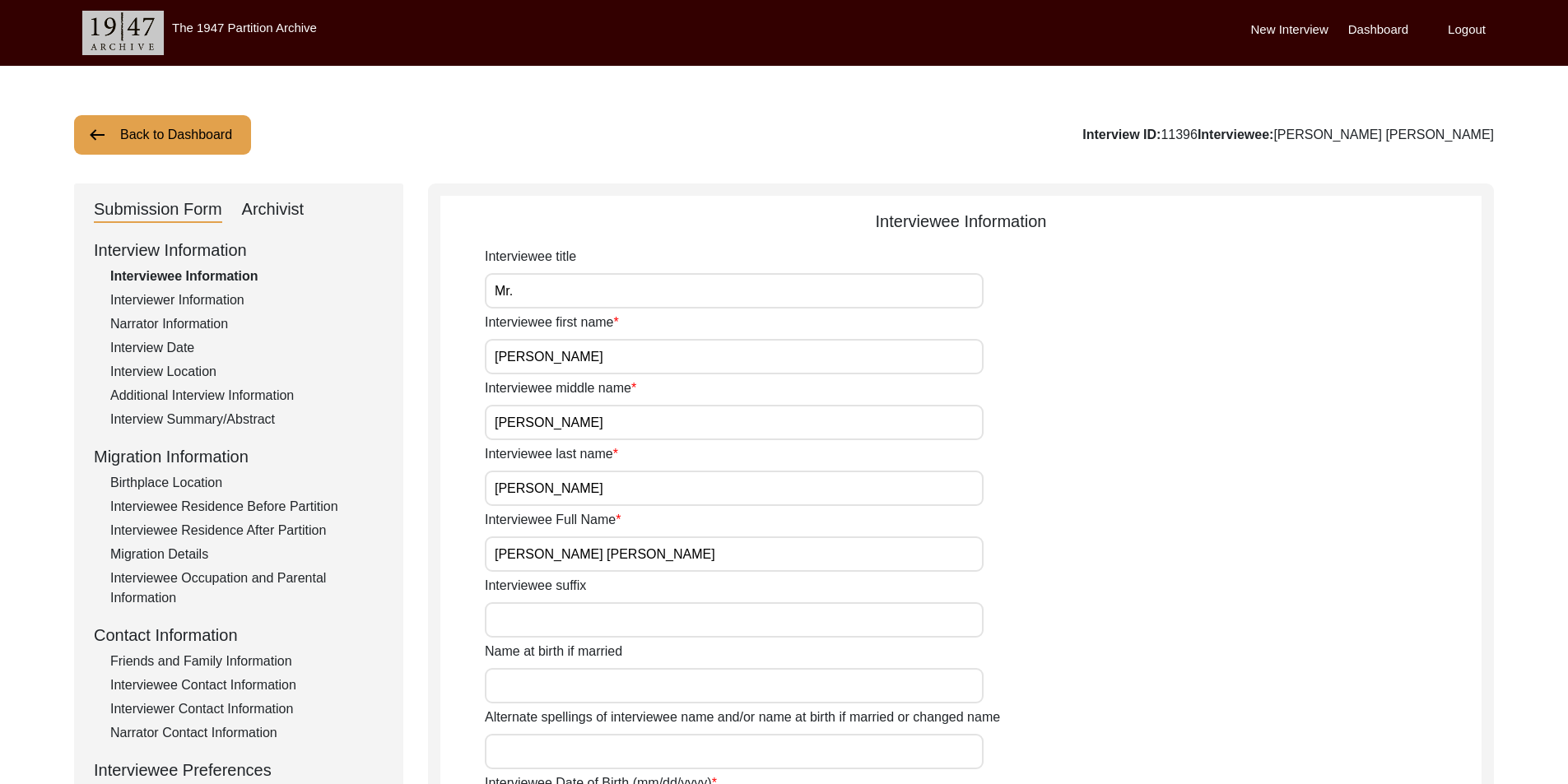
click at [302, 217] on div "Archivist" at bounding box center [273, 210] width 62 height 27
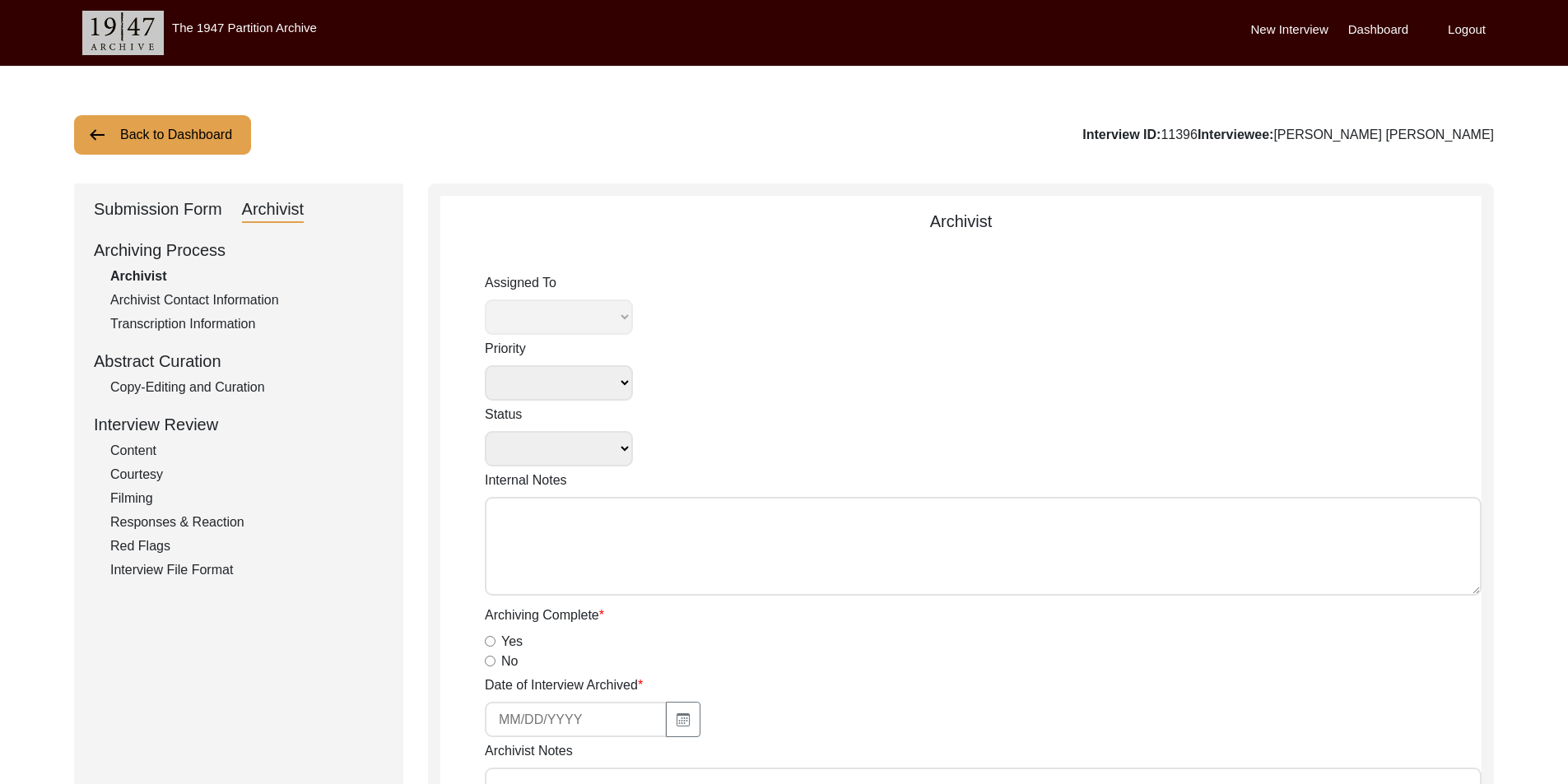
select select
select select "Auditing Completed"
type textarea "[DATE] [GEOGRAPHIC_DATA]: Assigned to Brianna to audit. Due [DATE]. [DATE] Tori…"
radio input "true"
type input "[DATE]"
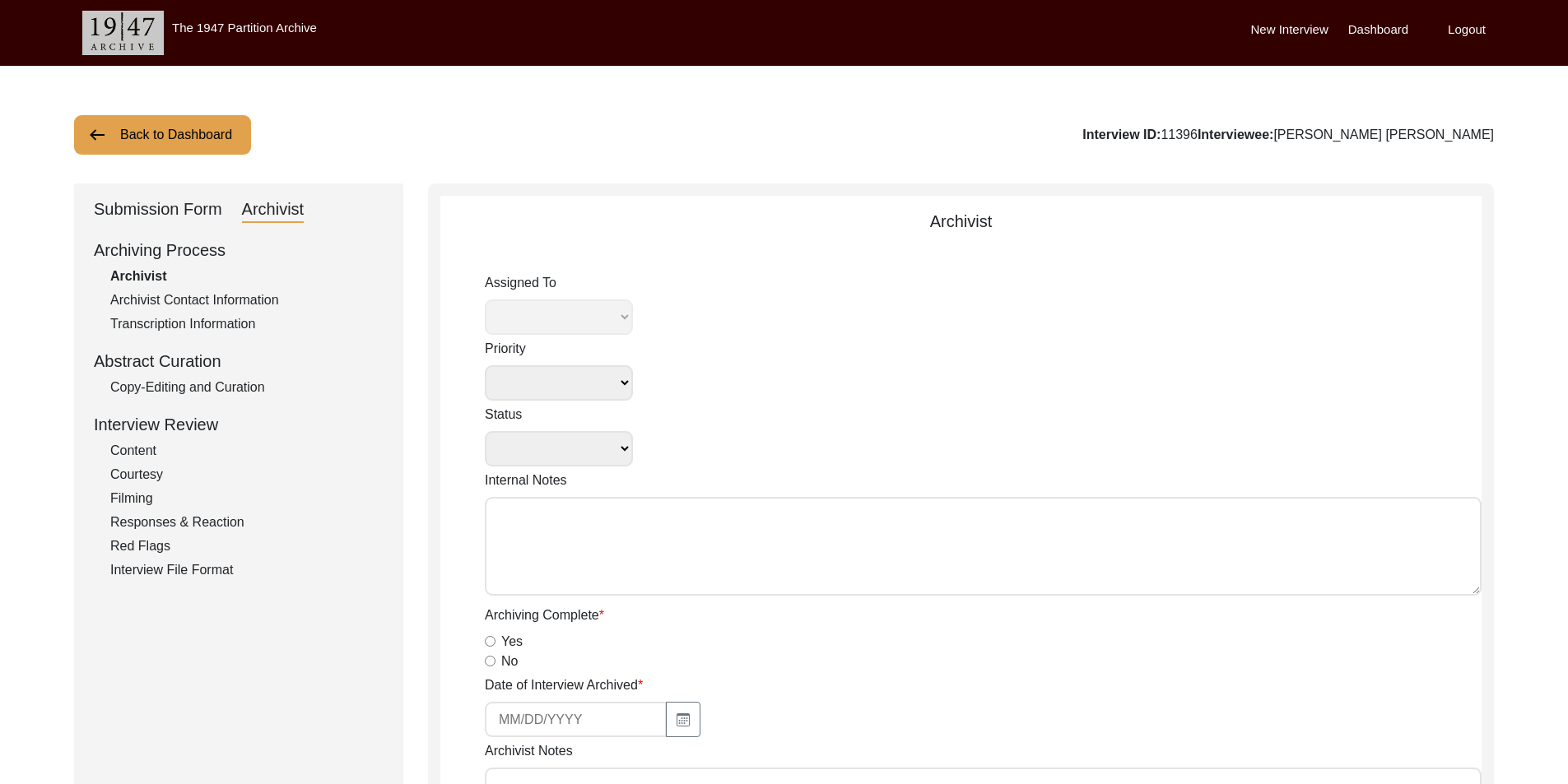
type textarea "Loremips 03, 4676 Dolors: Ametconsect Adipiscinge Seddo eiusm ‘Te.’ Inc ut labo…"
type input "[DATE]"
type input "N/A"
radio input "true"
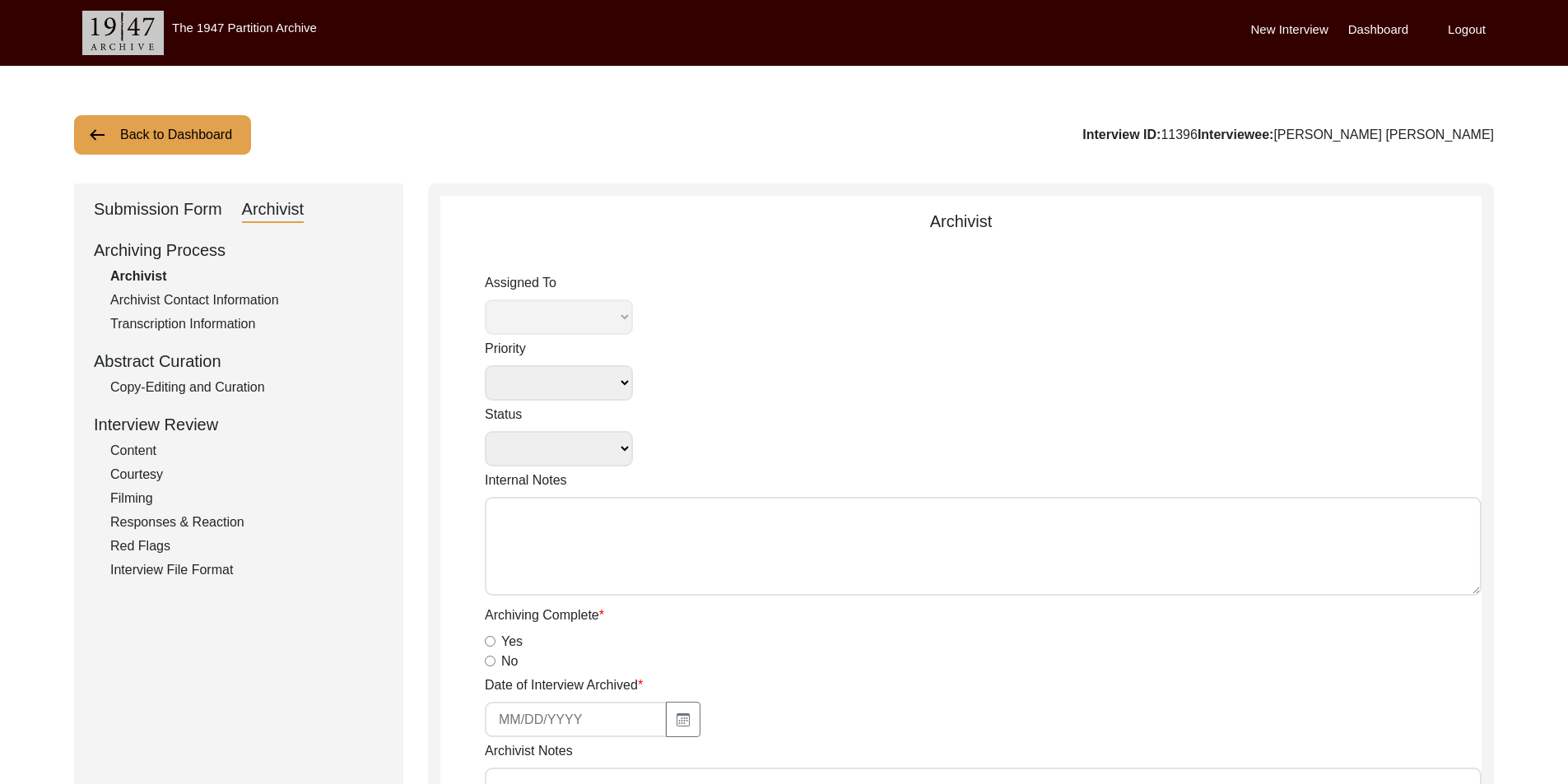
radio input "true"
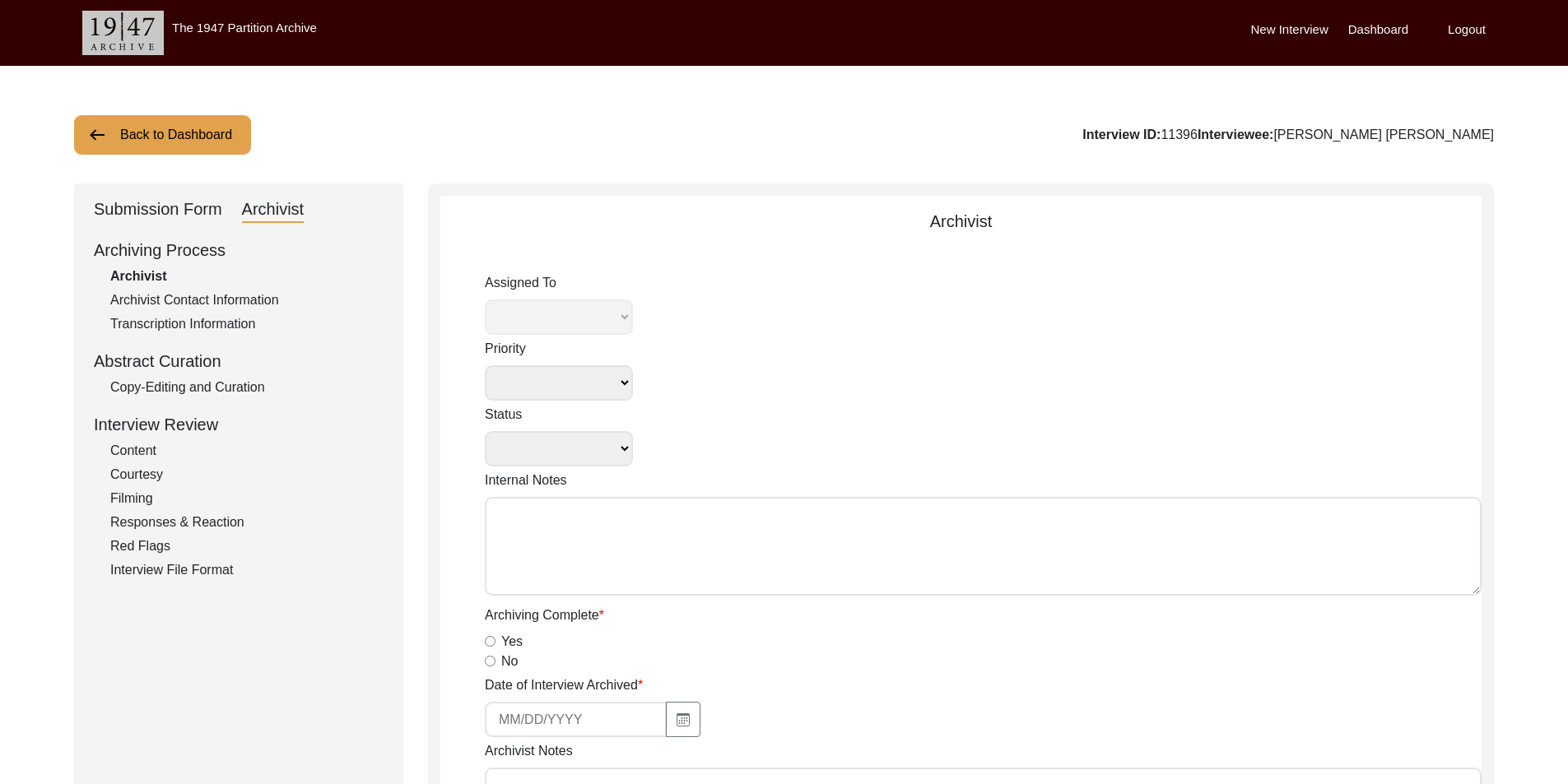
radio input "true"
type input "0:46:36"
radio input "true"
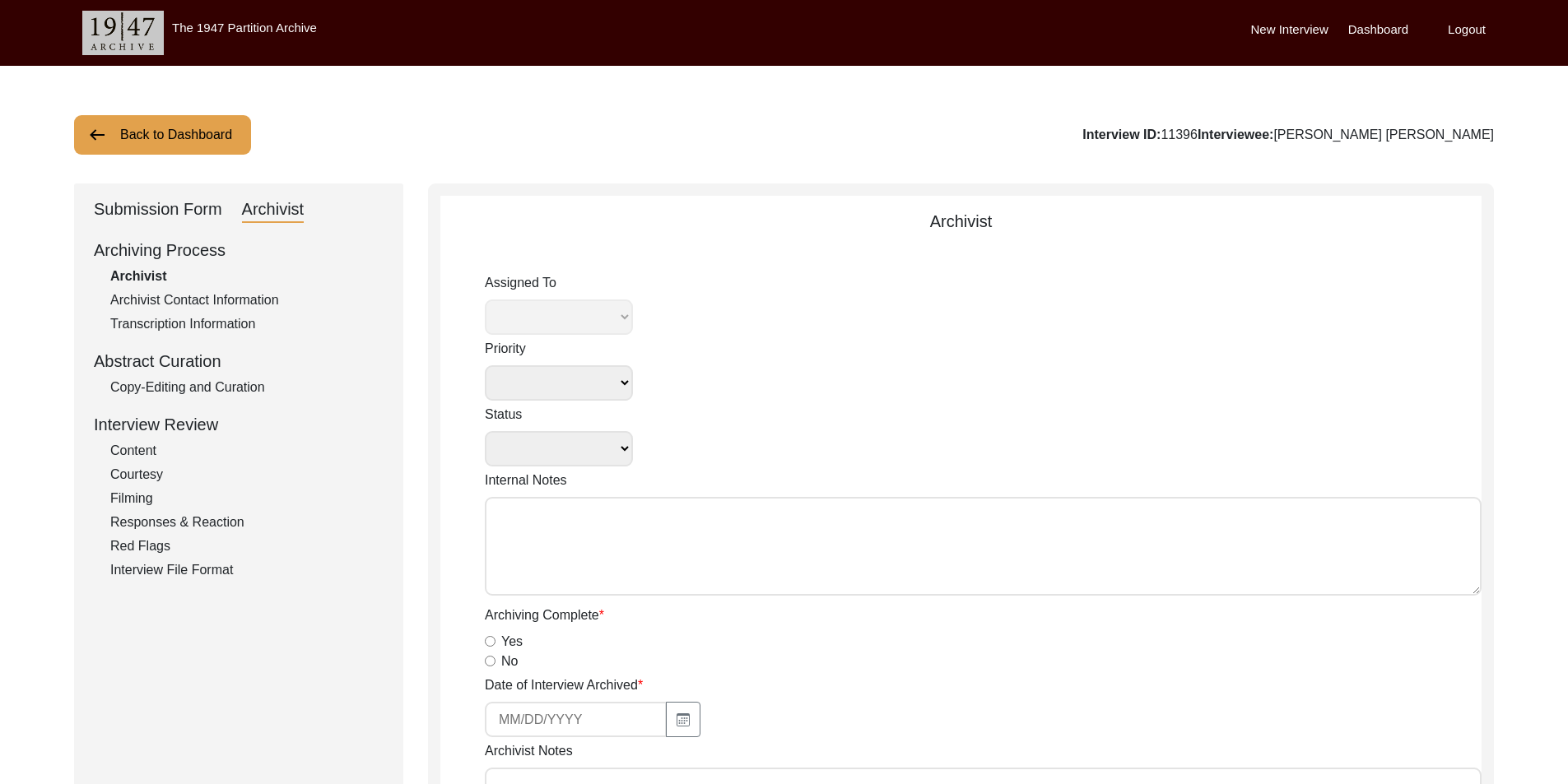
radio input "true"
type input "22"
radio input "true"
type textarea "[PERSON_NAME] length: 0:04:10, video under one hour long"
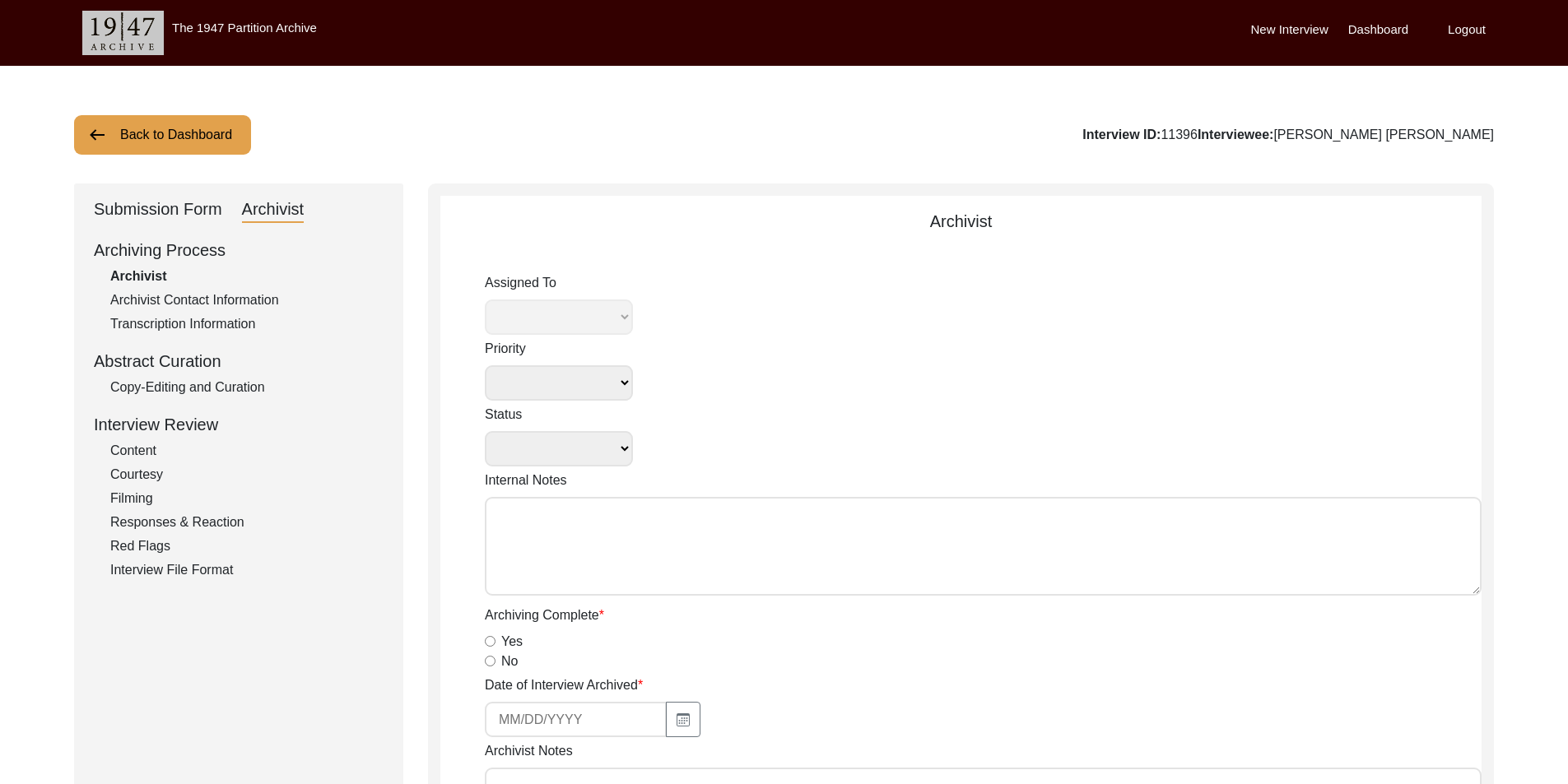
type input "mp3"
type input "126.6 MB"
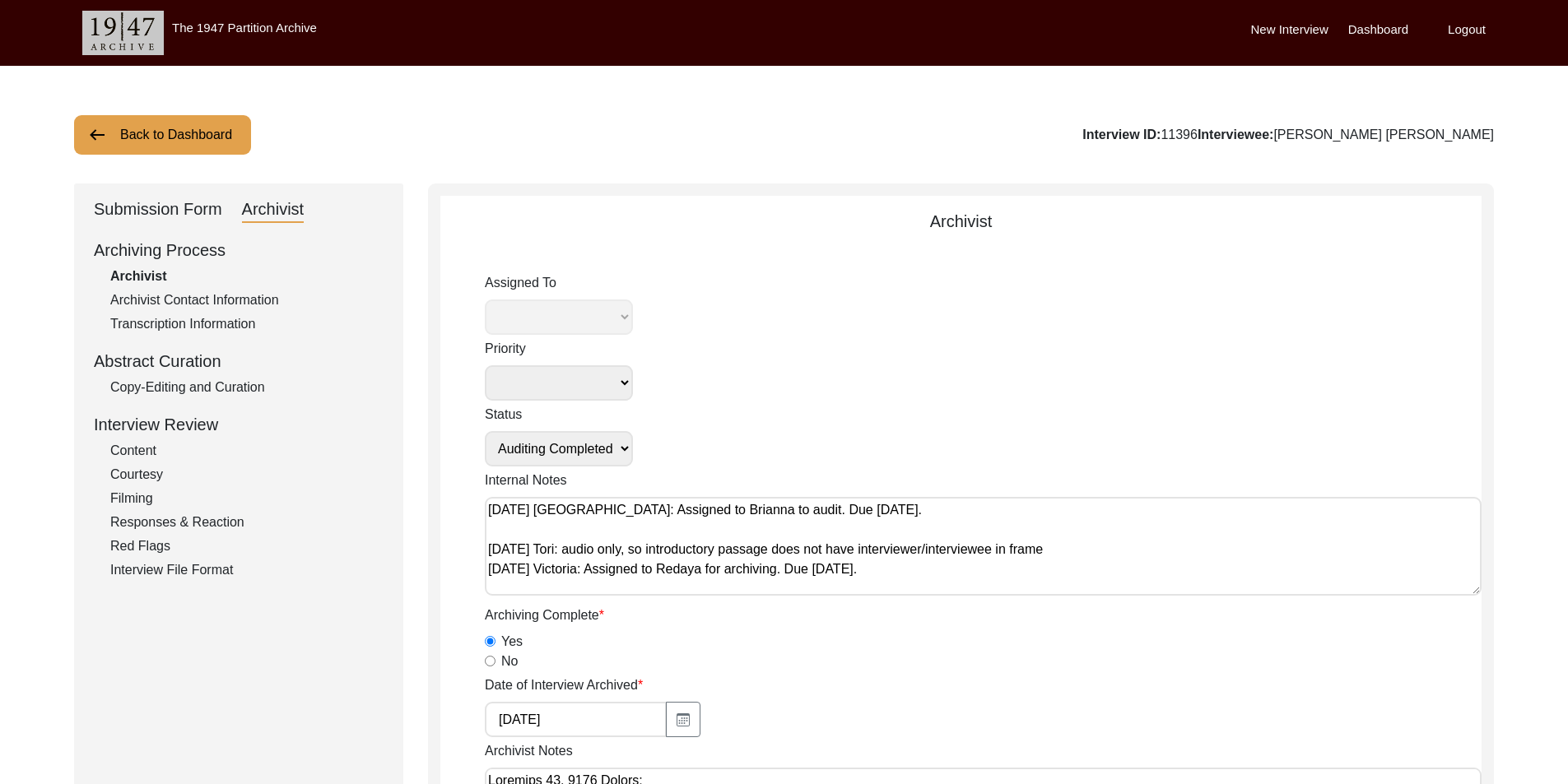
select select "442"
click at [272, 314] on div "Transcription Information" at bounding box center [247, 324] width 273 height 20
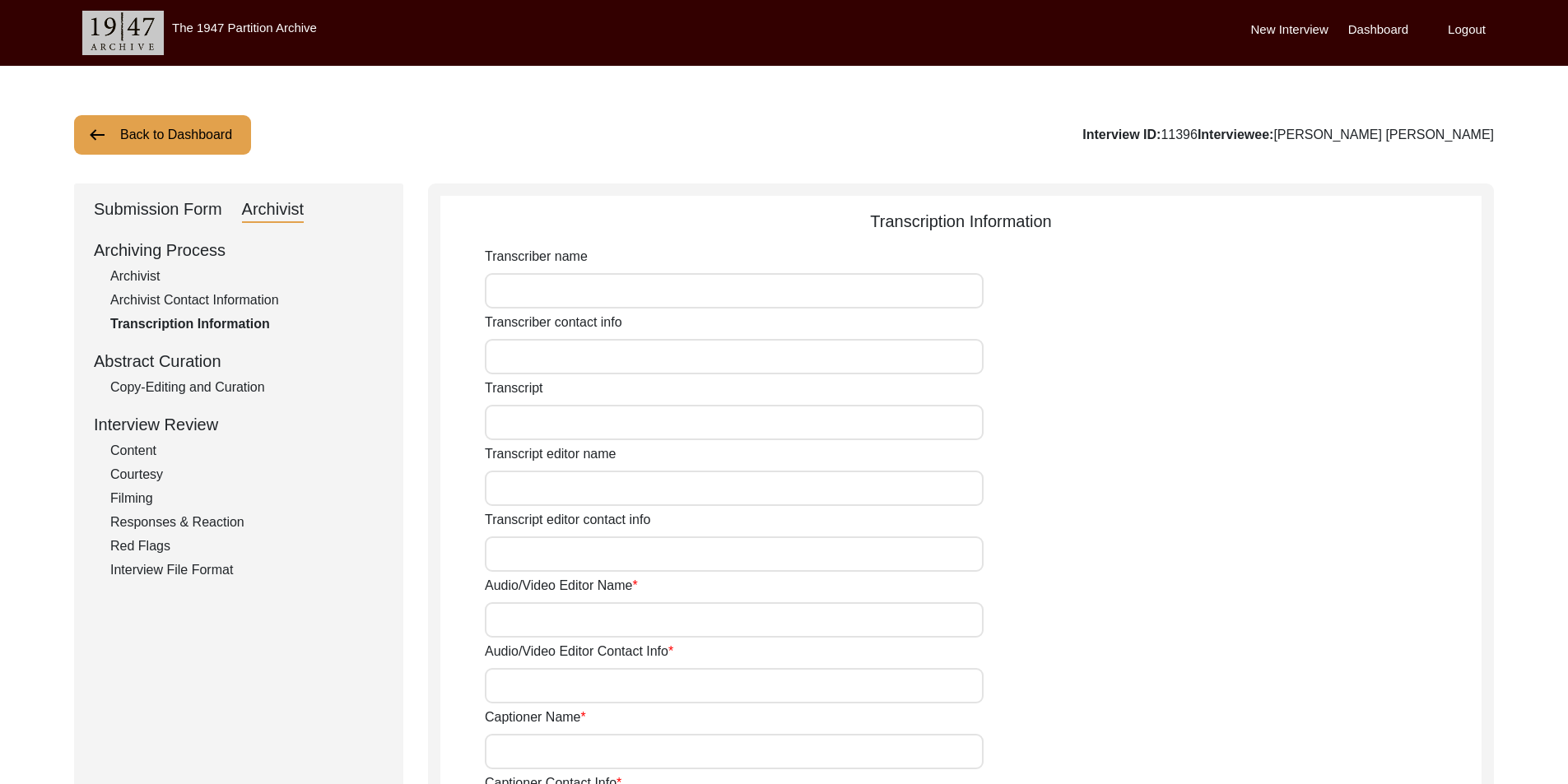
click at [264, 309] on div "Archivist Contact Information" at bounding box center [247, 300] width 273 height 20
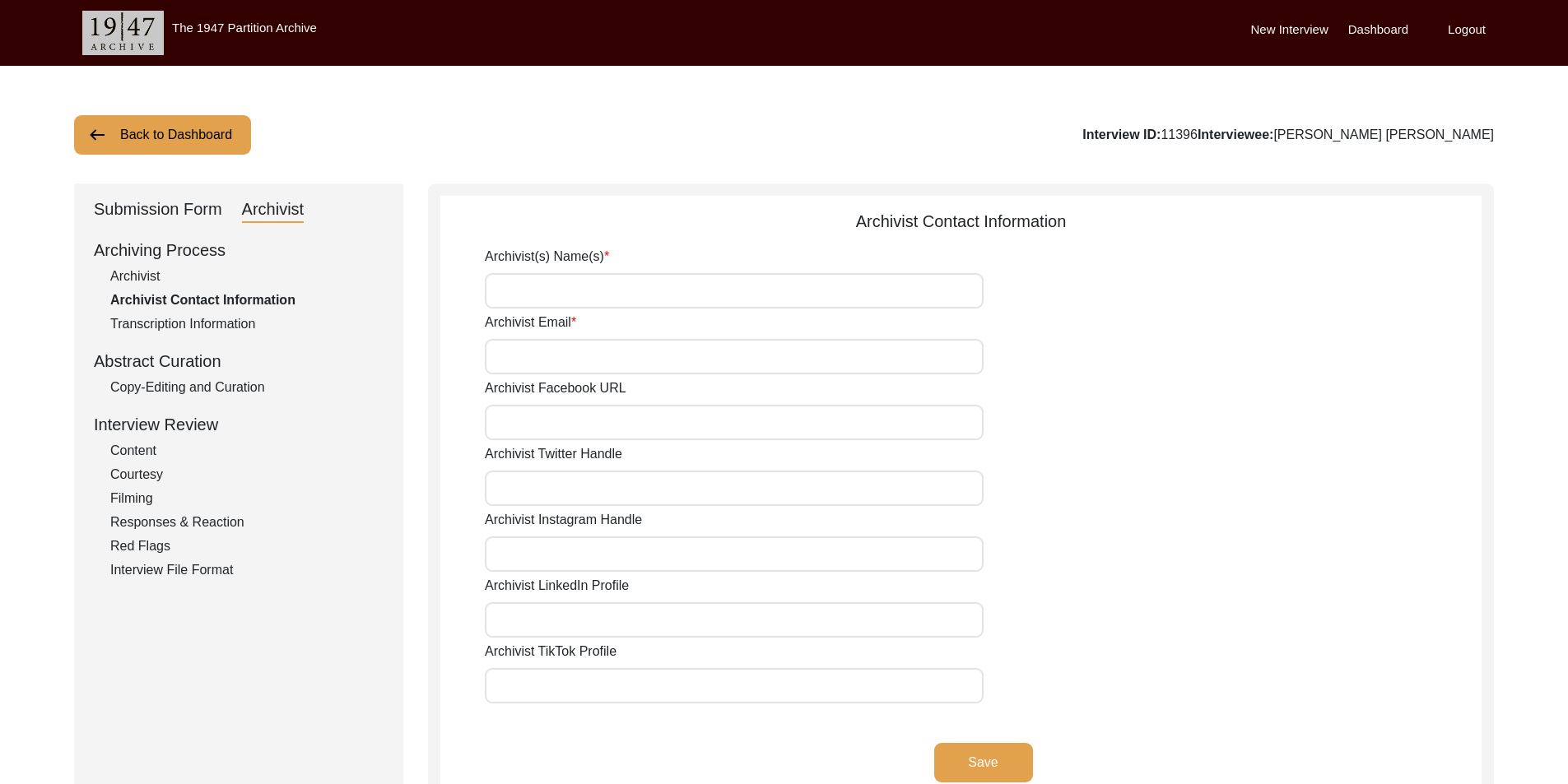
type input "Redaya Red Fox"
type input "[EMAIL_ADDRESS][DOMAIN_NAME]"
click at [602, 293] on input "Redaya Red Fox" at bounding box center [734, 291] width 499 height 35
type input "Redaya [PERSON_NAME], [PERSON_NAME] (Auditor)"
click at [645, 349] on input "Archivist Email" at bounding box center [734, 357] width 499 height 35
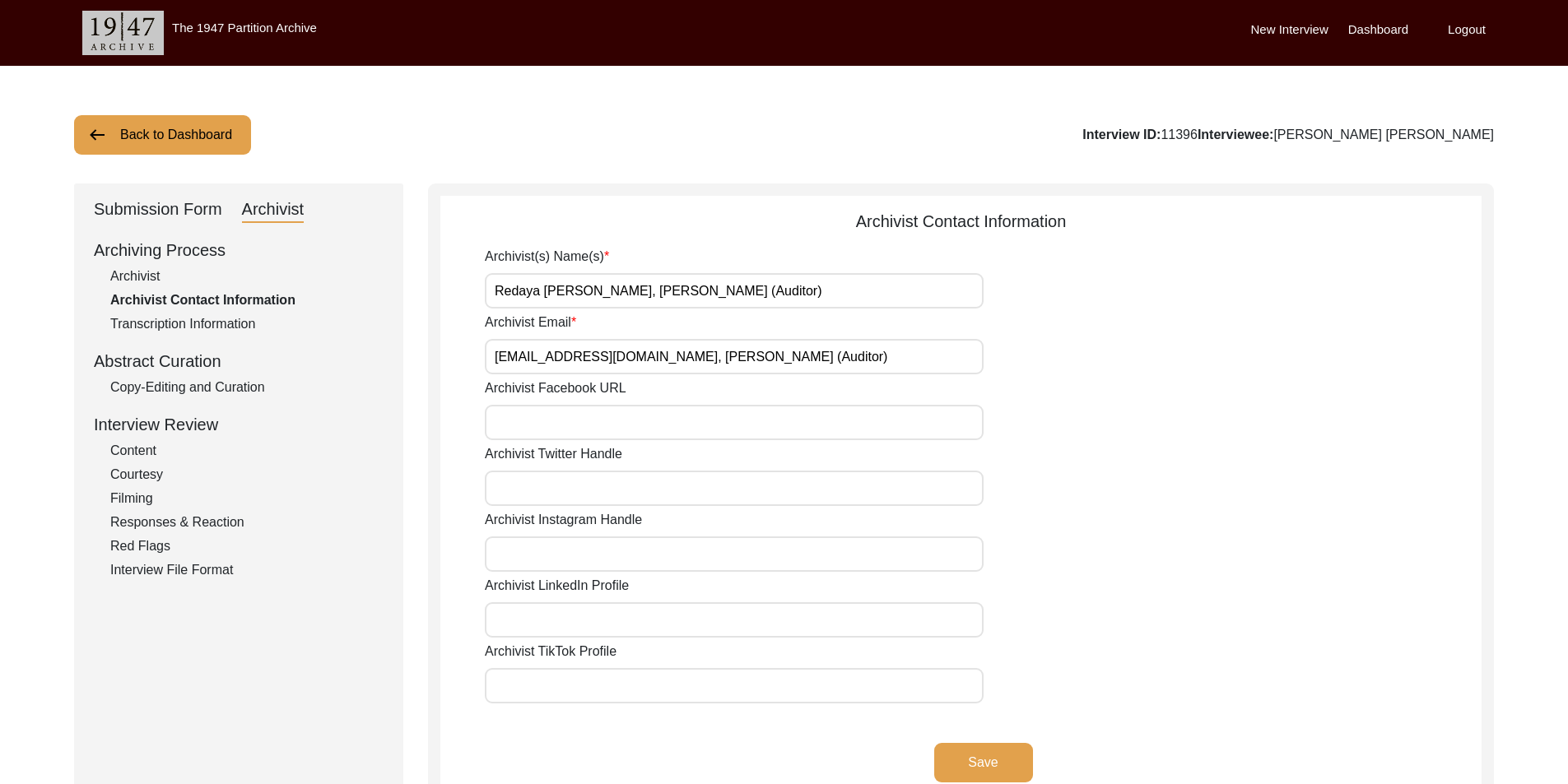
type input "[EMAIL_ADDRESS][DOMAIN_NAME], [PERSON_NAME] (Auditor)"
click at [990, 774] on button "Save" at bounding box center [983, 763] width 98 height 40
